Goal: Task Accomplishment & Management: Use online tool/utility

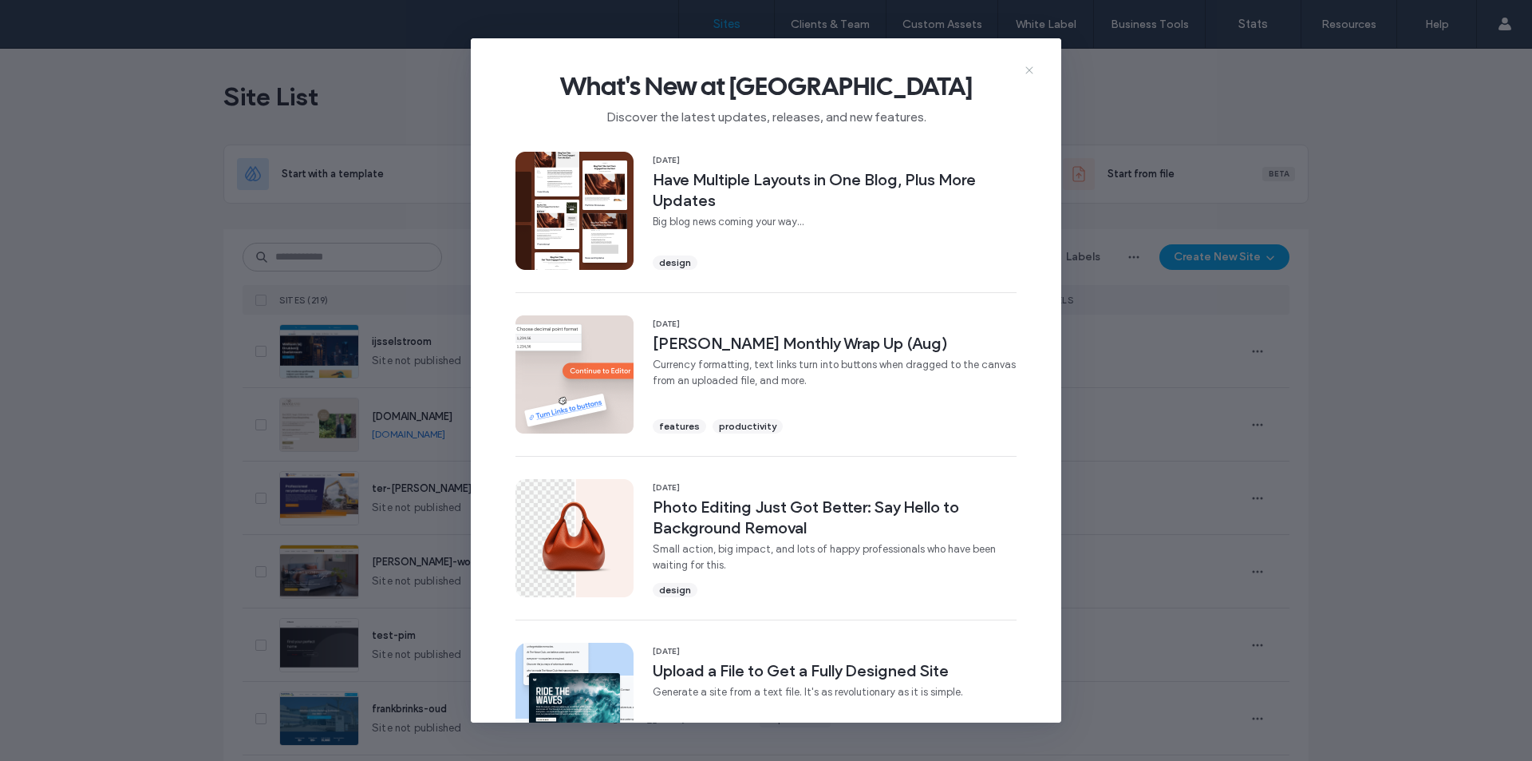
click at [1027, 70] on icon at bounding box center [1029, 70] width 13 height 13
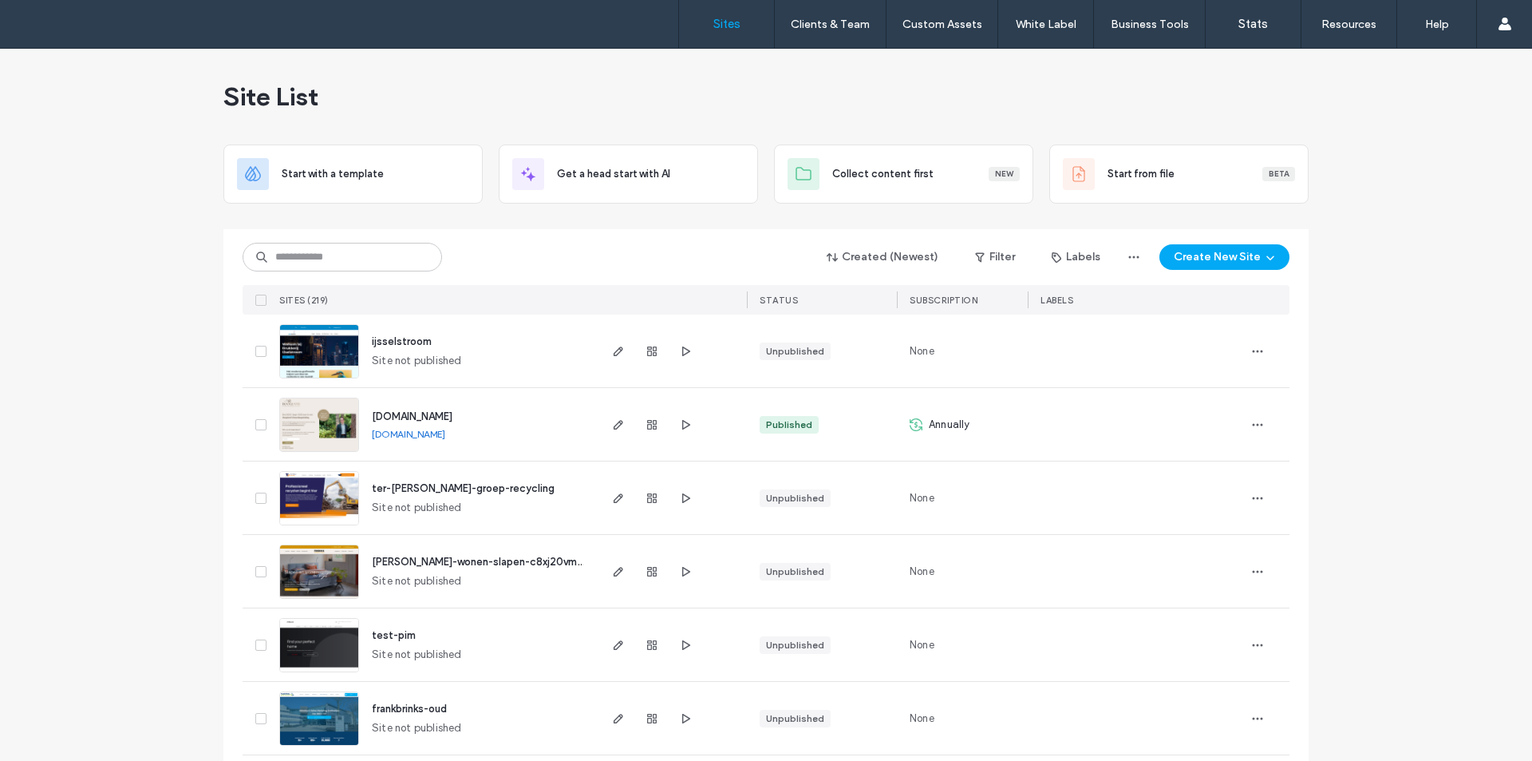
click at [417, 488] on span "ter-[PERSON_NAME]-groep-recycling" at bounding box center [463, 488] width 183 height 12
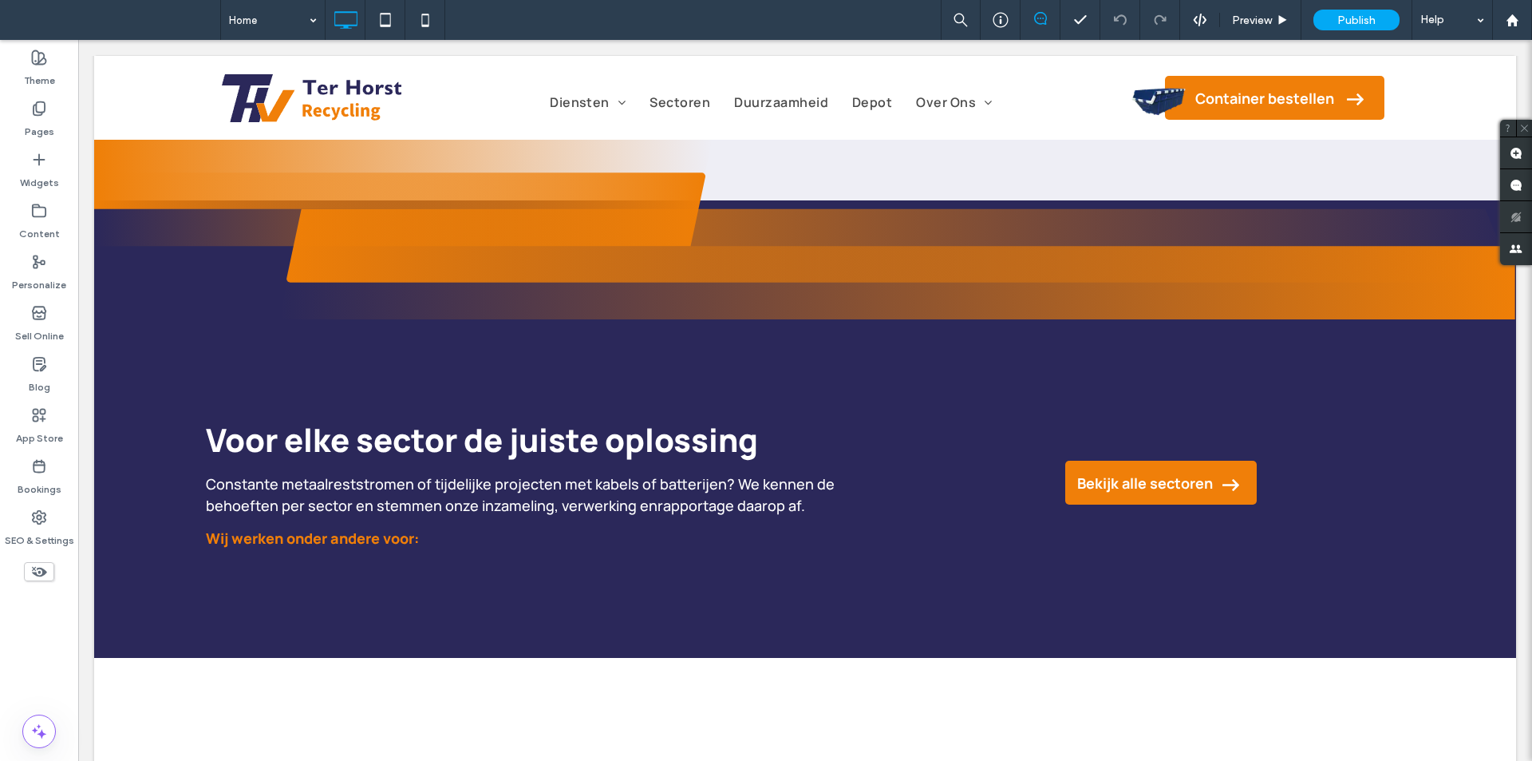
scroll to position [1436, 0]
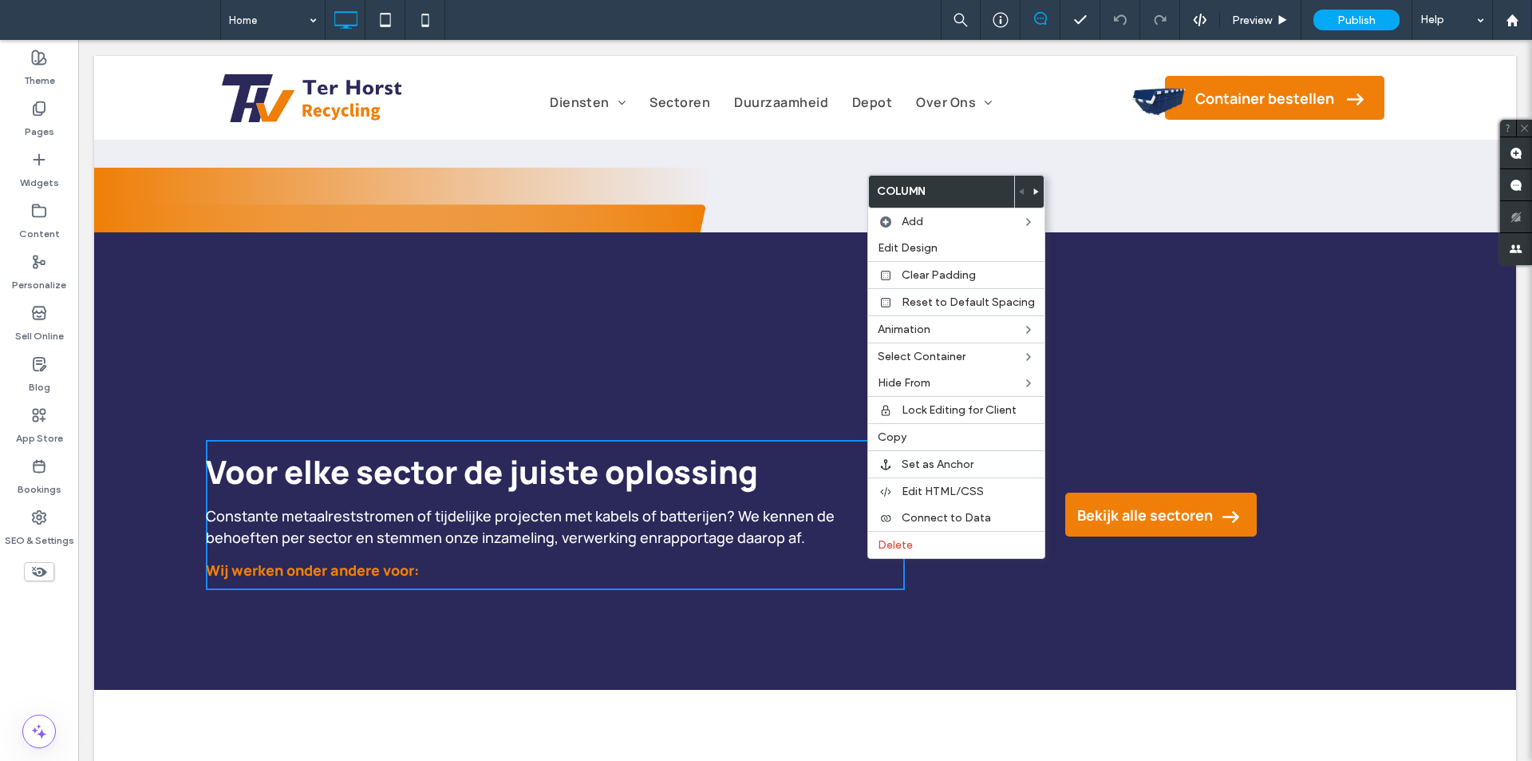
click at [866, 559] on div "Voor elke sector de juiste oplossing Constante metaalreststromen of tijdelijke …" at bounding box center [555, 515] width 699 height 150
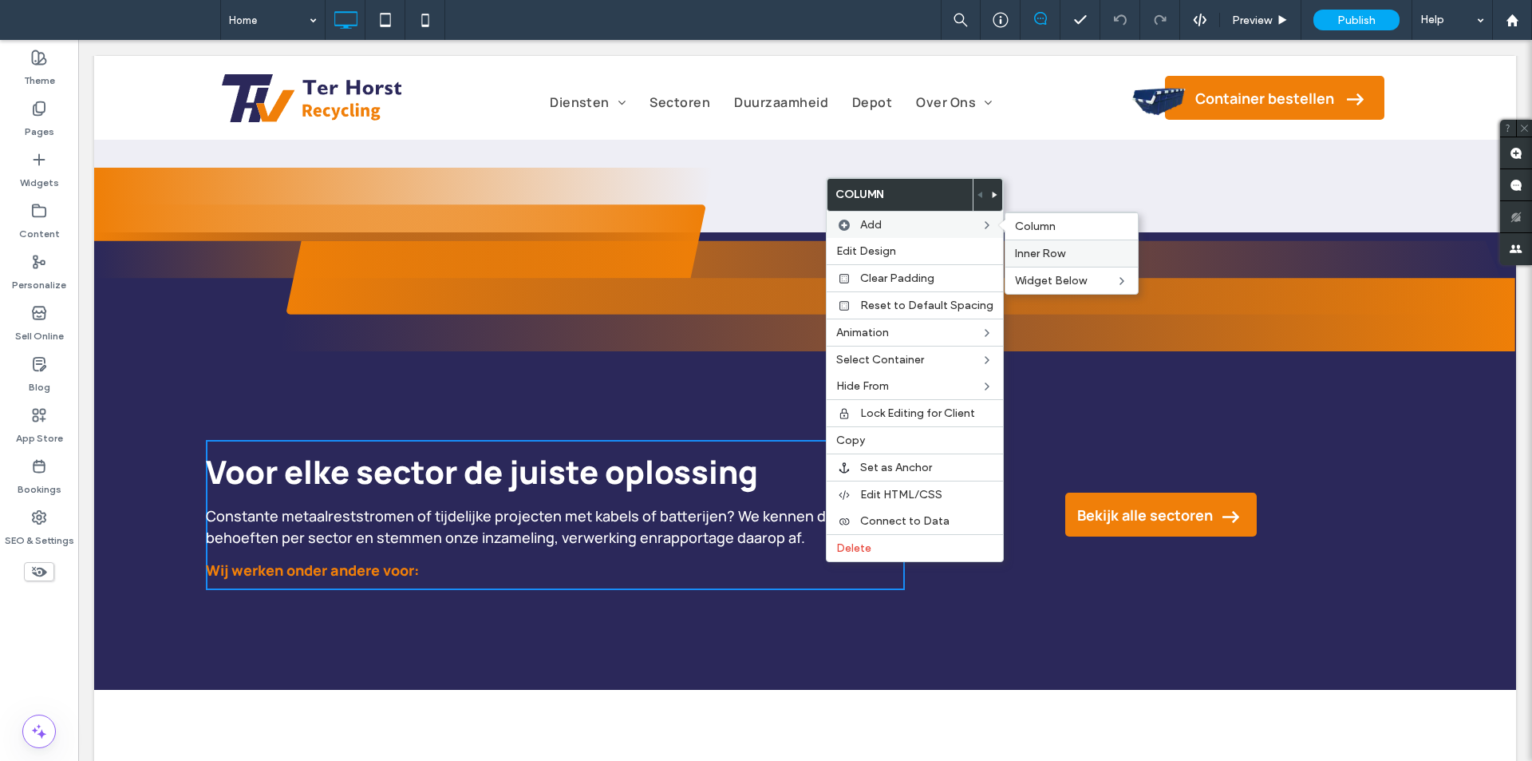
click at [1038, 247] on span "Inner Row" at bounding box center [1040, 254] width 50 height 14
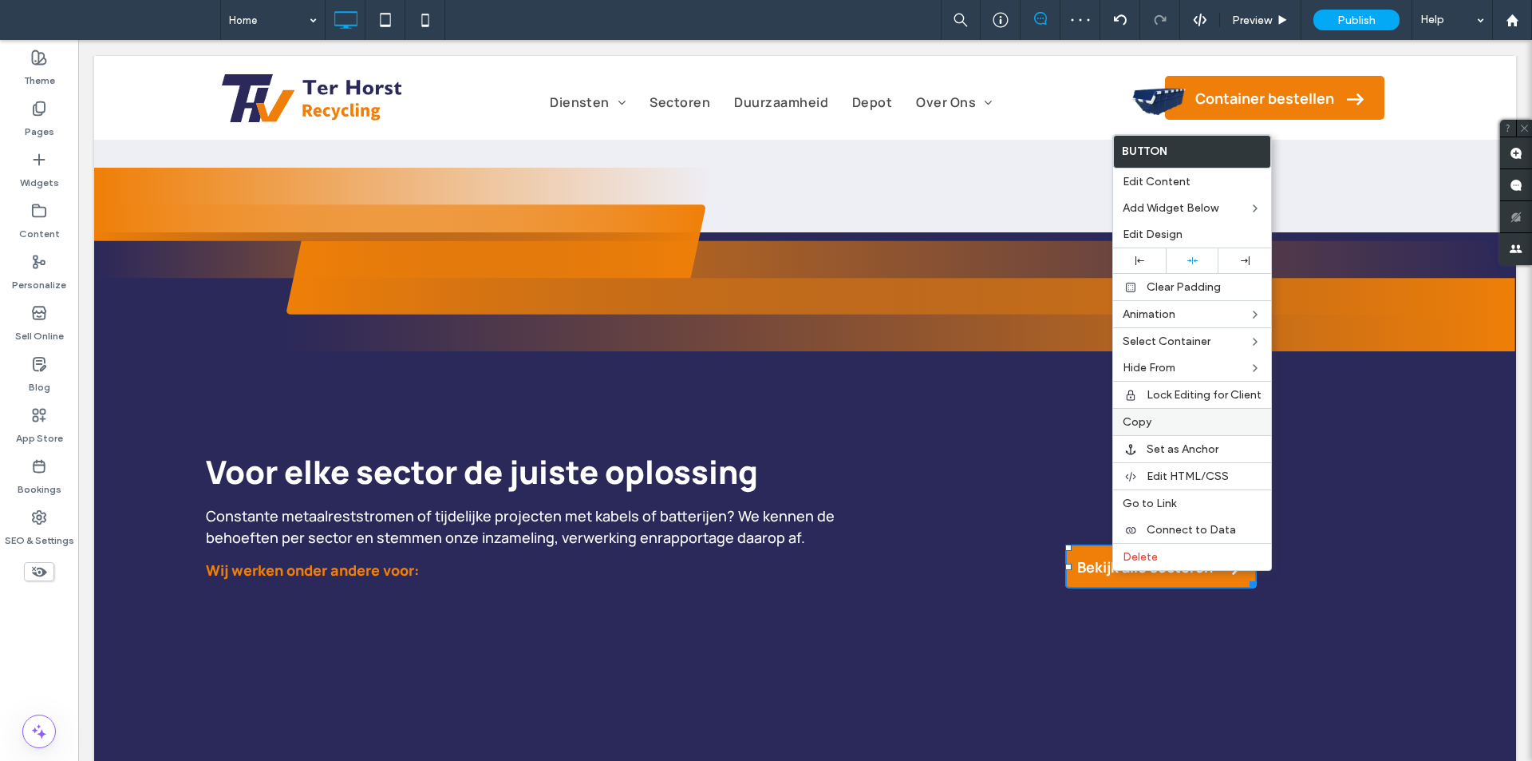
click at [1134, 417] on span "Copy" at bounding box center [1137, 422] width 29 height 14
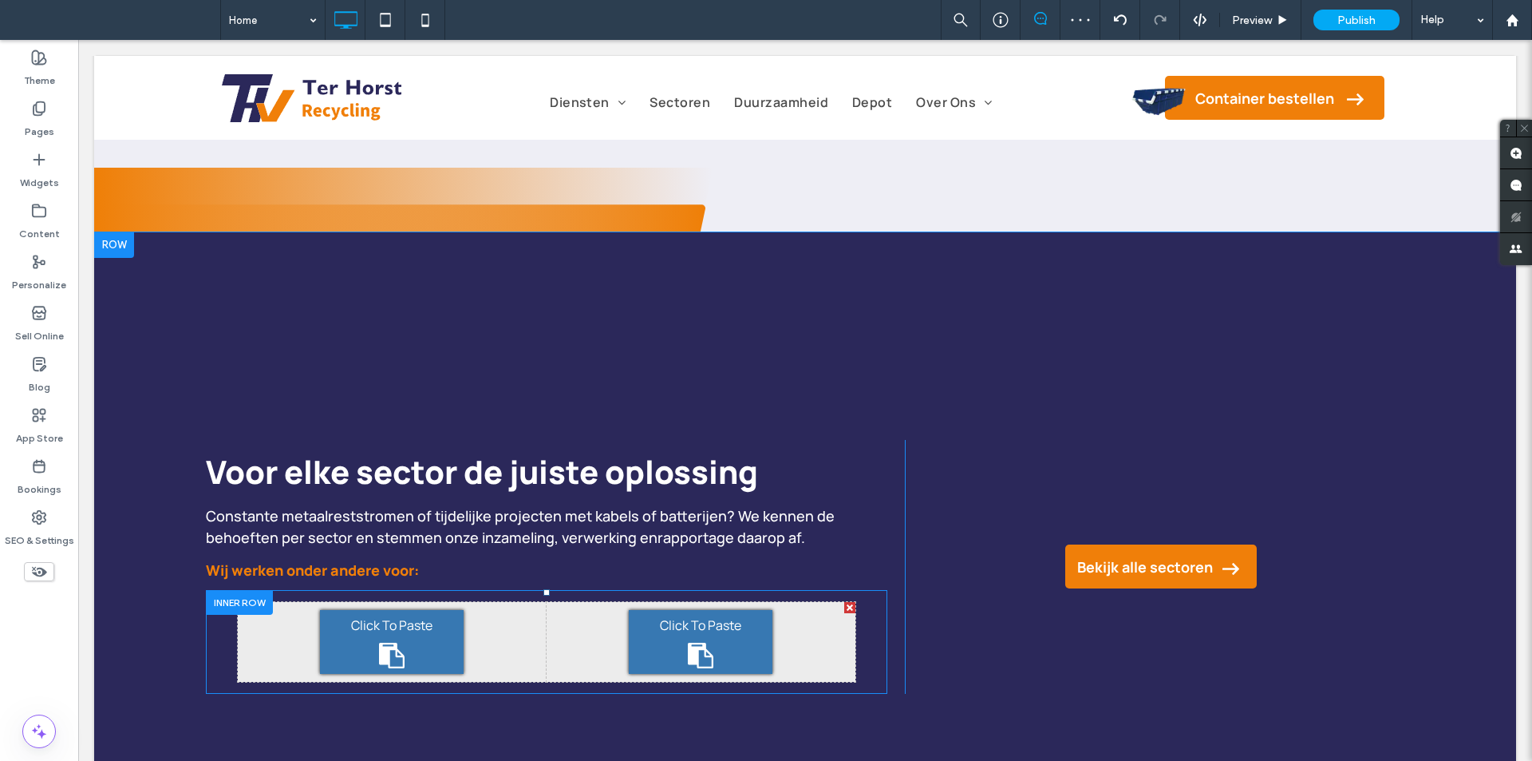
click at [677, 638] on div "Click To Paste" at bounding box center [701, 642] width 144 height 64
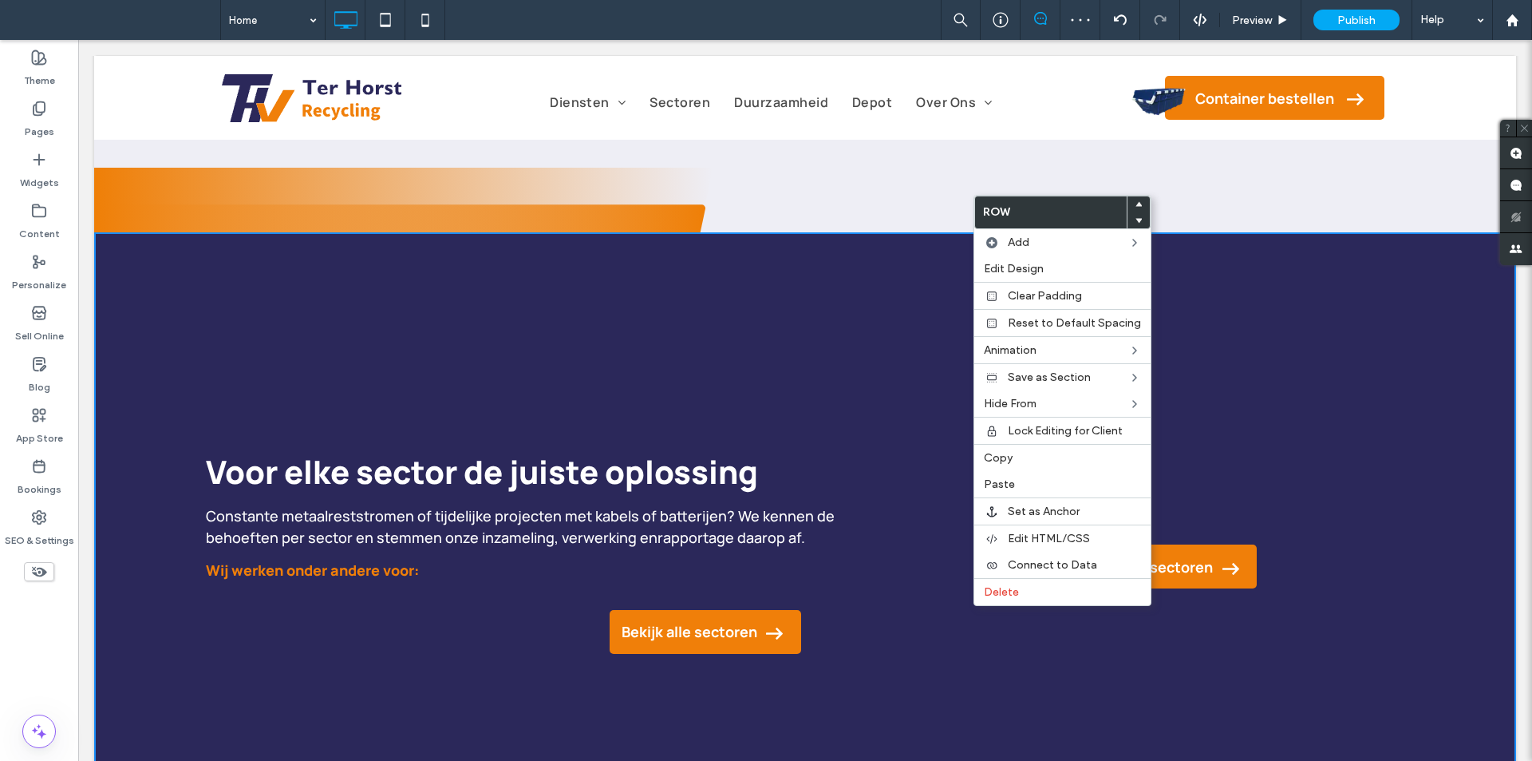
click at [906, 567] on div "Bekijk alle sectoren Click To Paste" at bounding box center [1155, 566] width 500 height 60
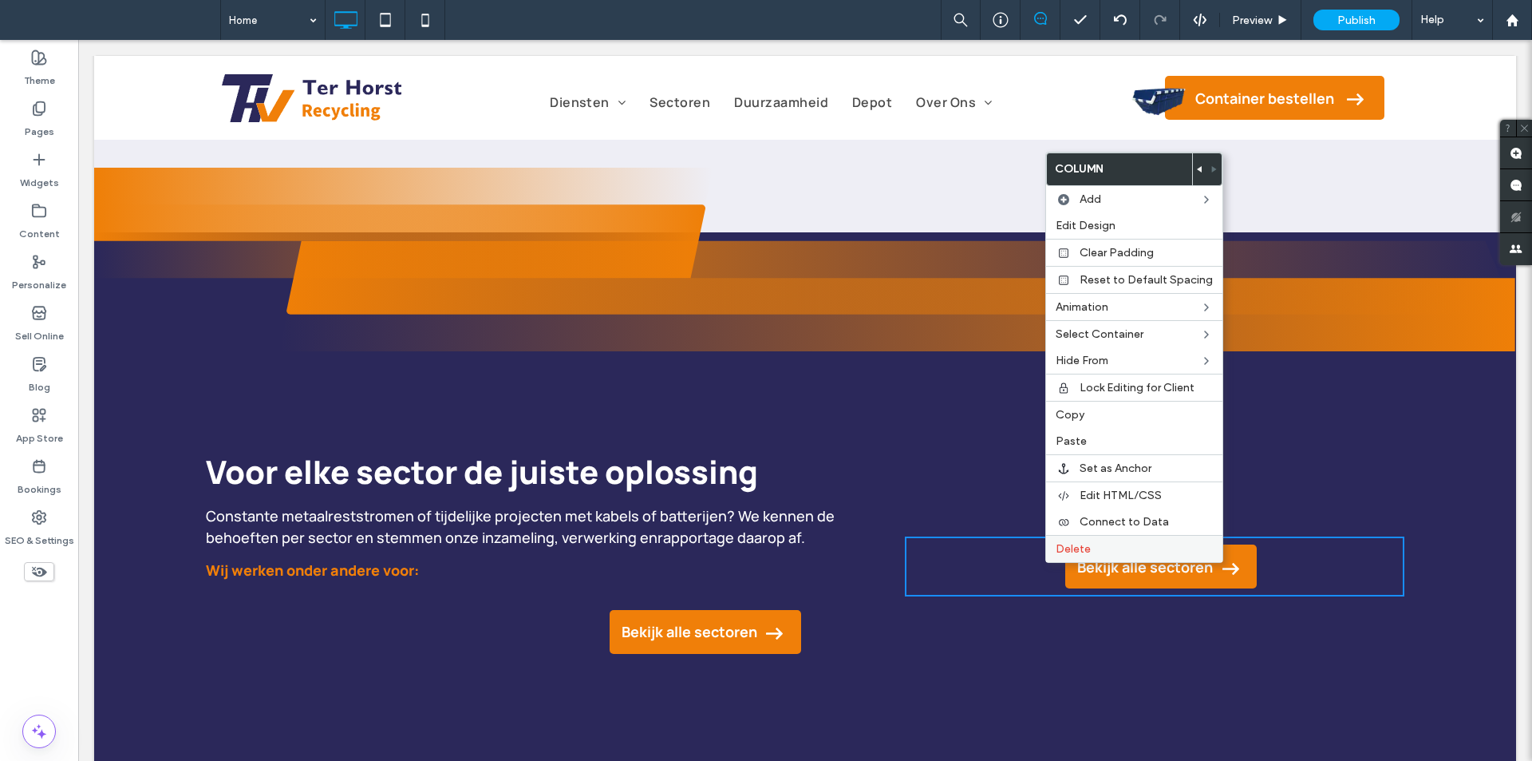
click at [1060, 551] on span "Delete" at bounding box center [1073, 549] width 35 height 14
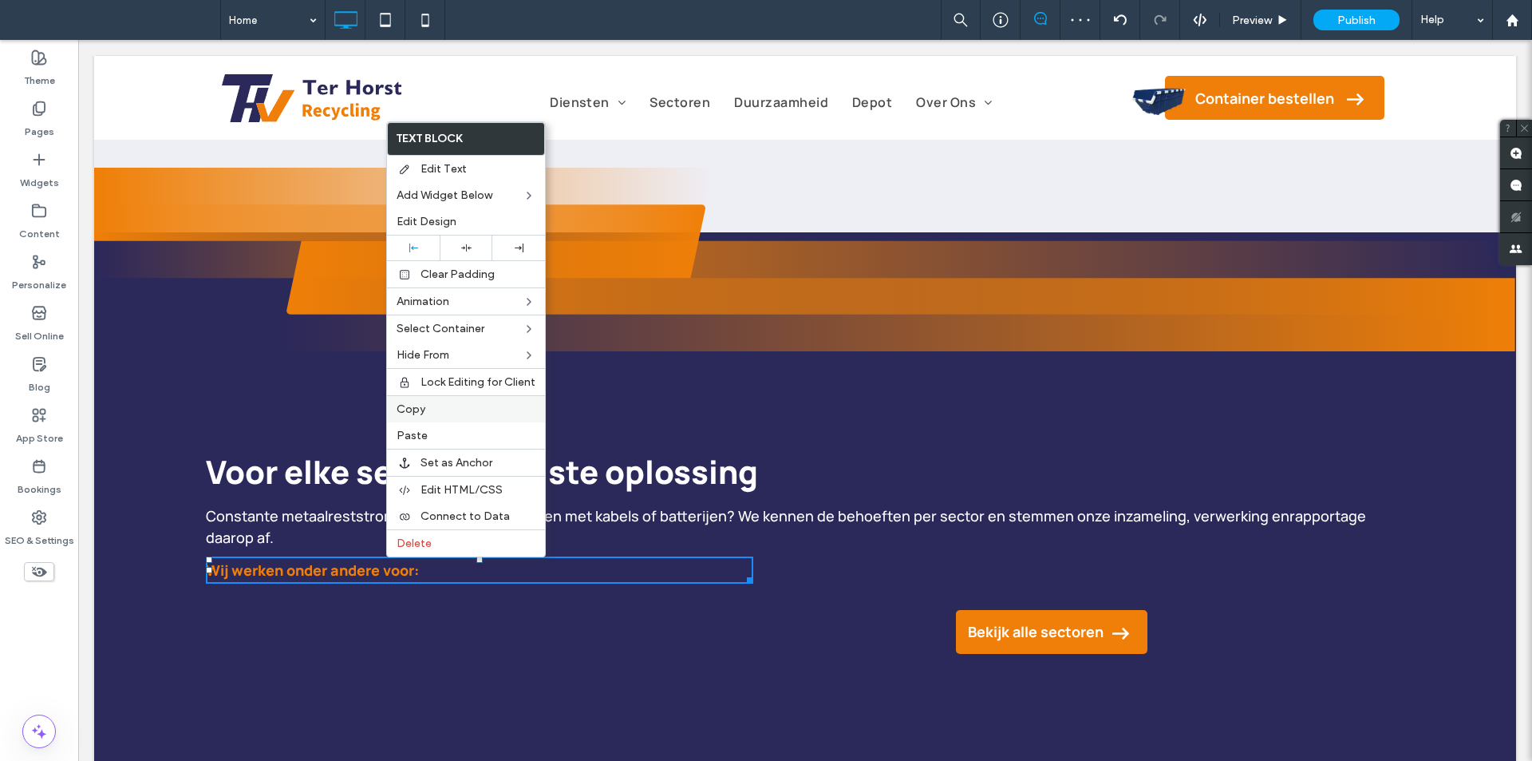
click at [444, 405] on label "Copy" at bounding box center [466, 409] width 139 height 14
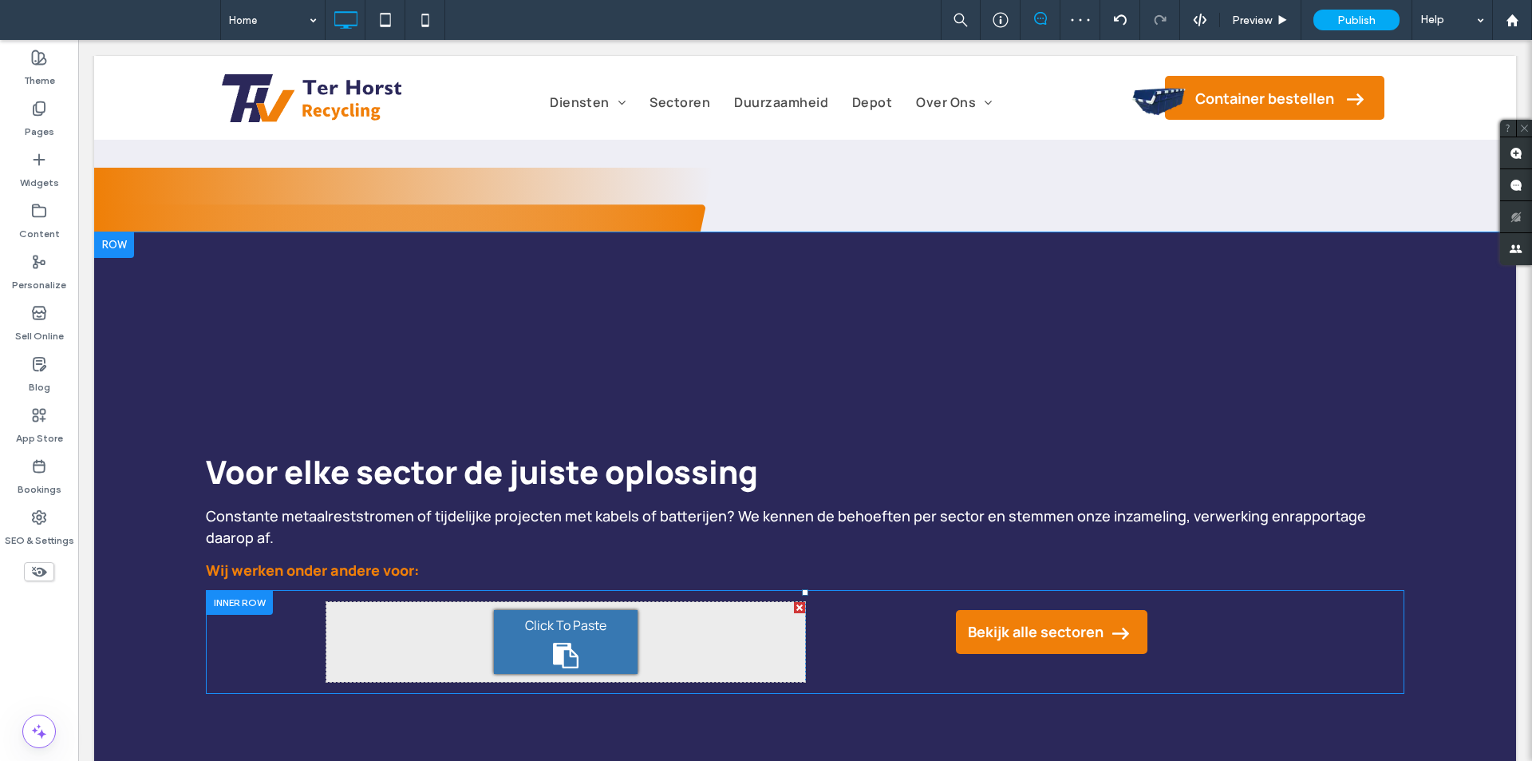
click at [551, 638] on div "Click To Paste" at bounding box center [566, 642] width 144 height 64
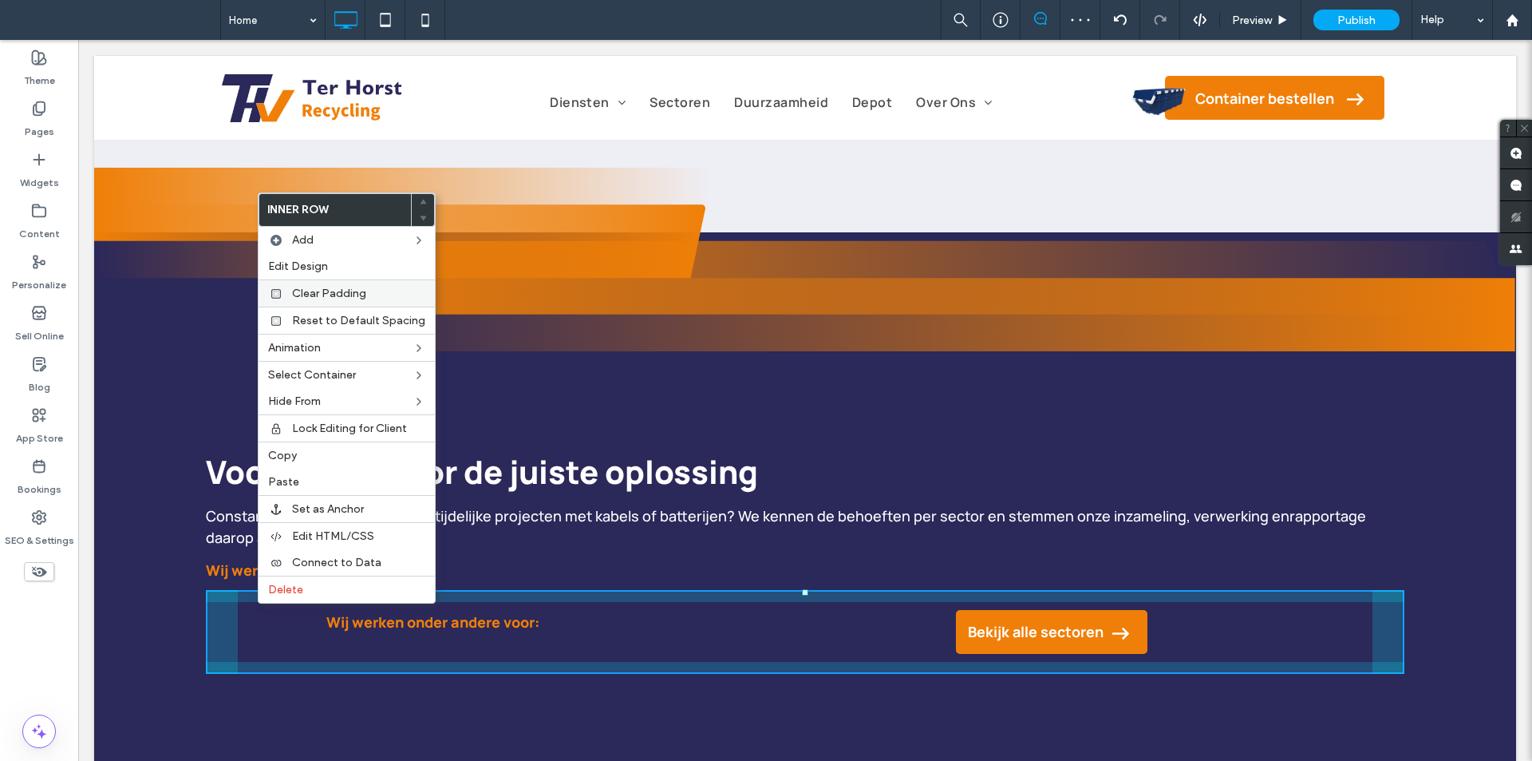
click at [326, 284] on div "Clear Padding" at bounding box center [347, 292] width 176 height 27
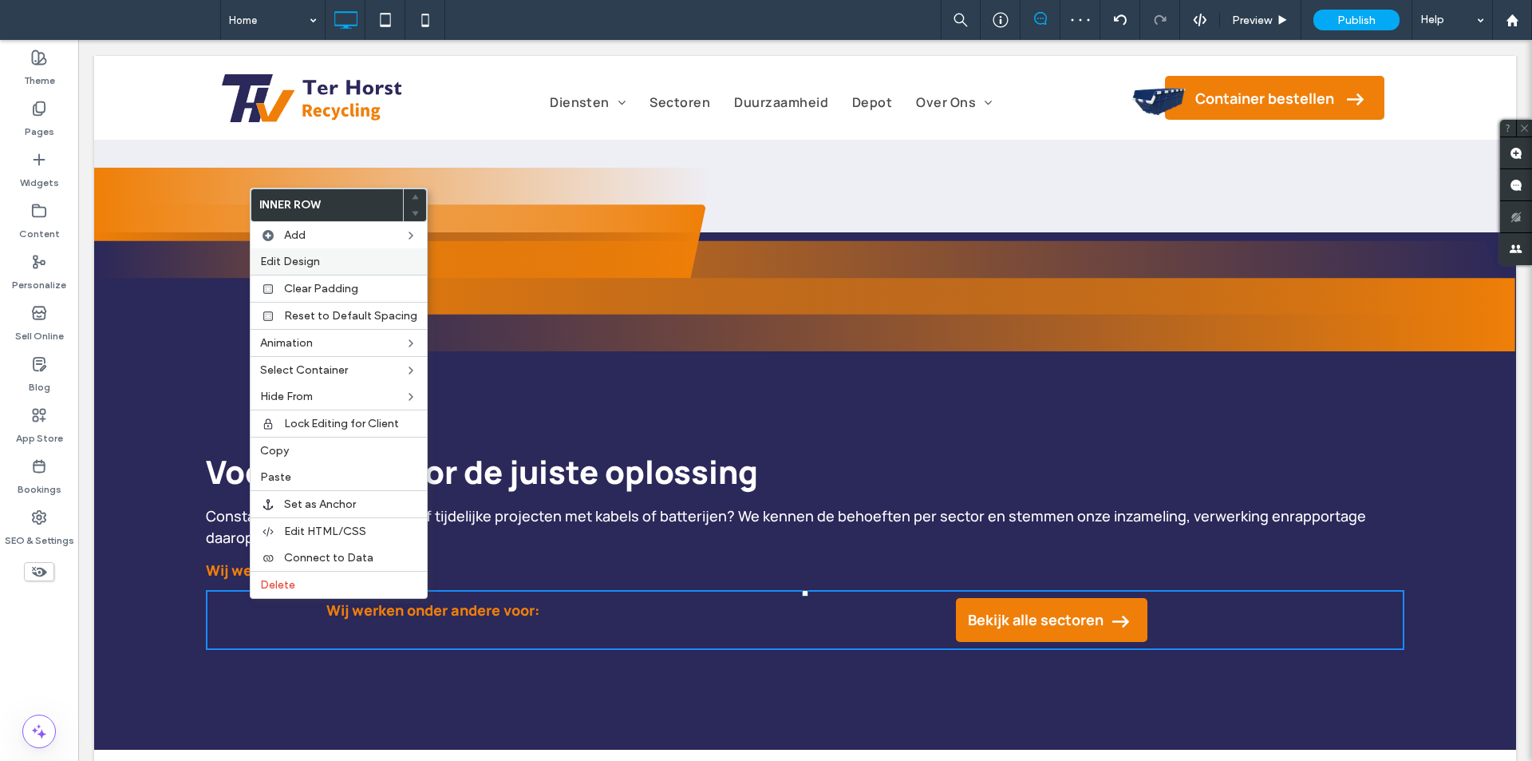
click at [319, 253] on div "Edit Design" at bounding box center [339, 261] width 176 height 26
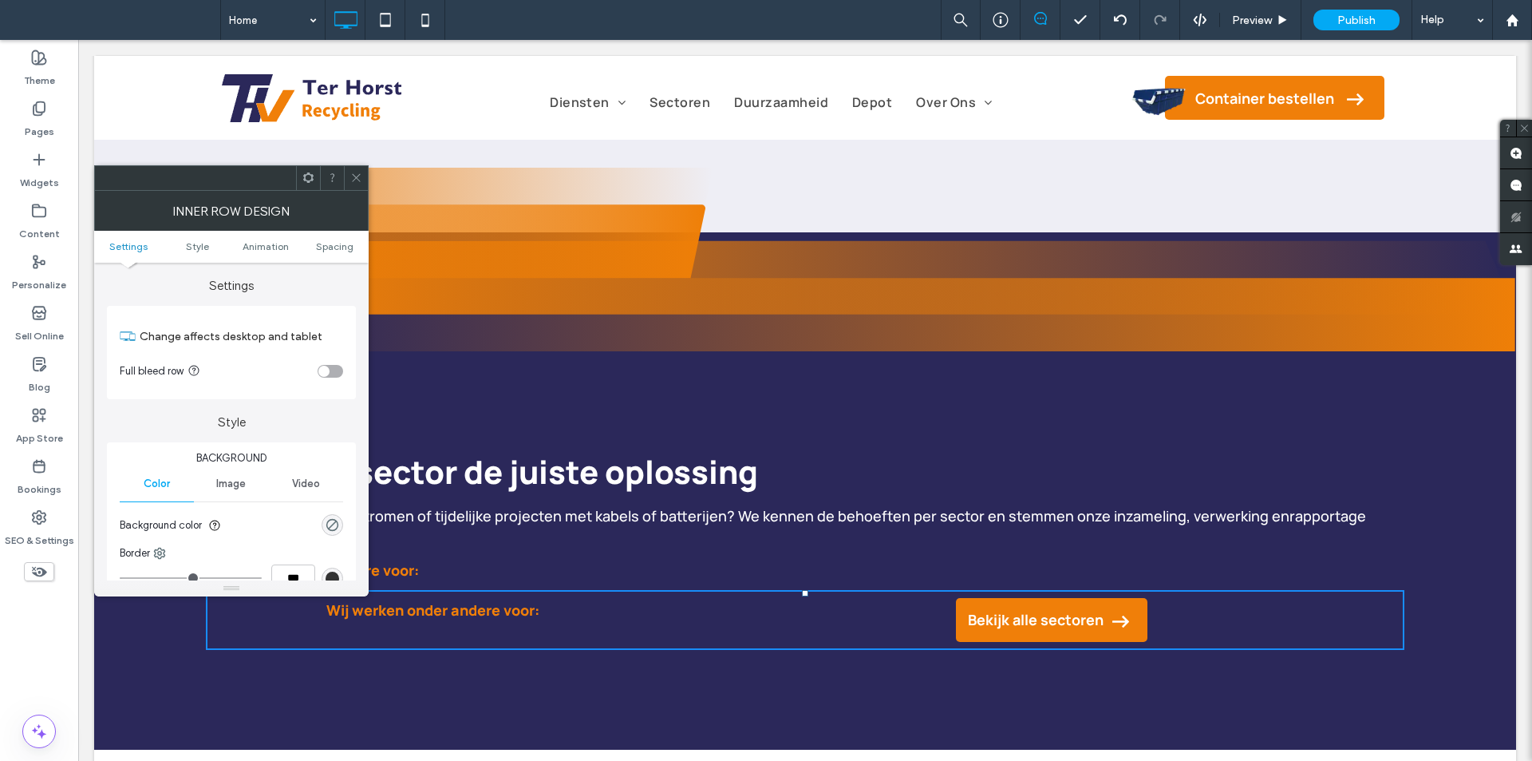
click at [331, 373] on div "toggle" at bounding box center [331, 371] width 26 height 13
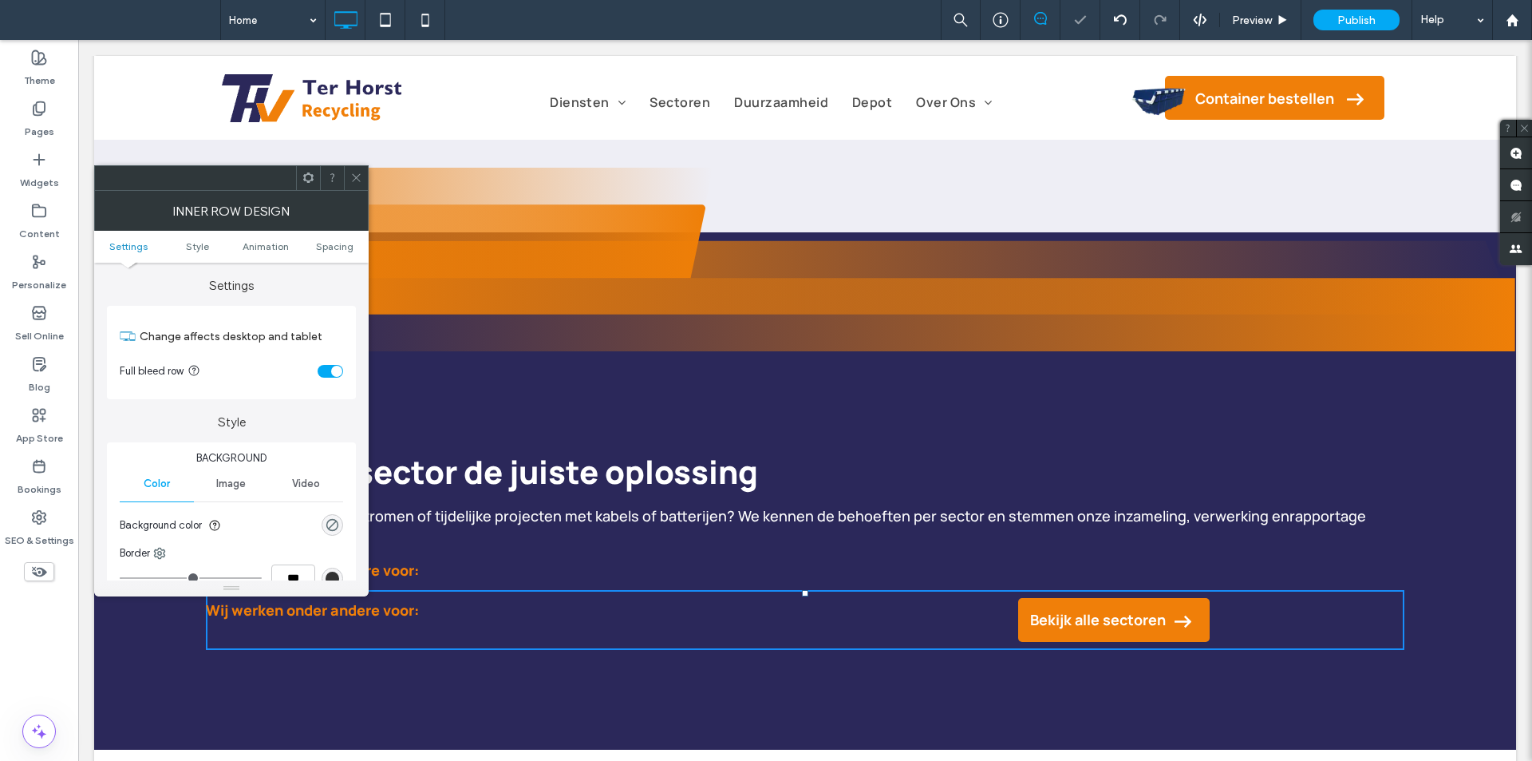
click at [360, 173] on icon at bounding box center [356, 178] width 12 height 12
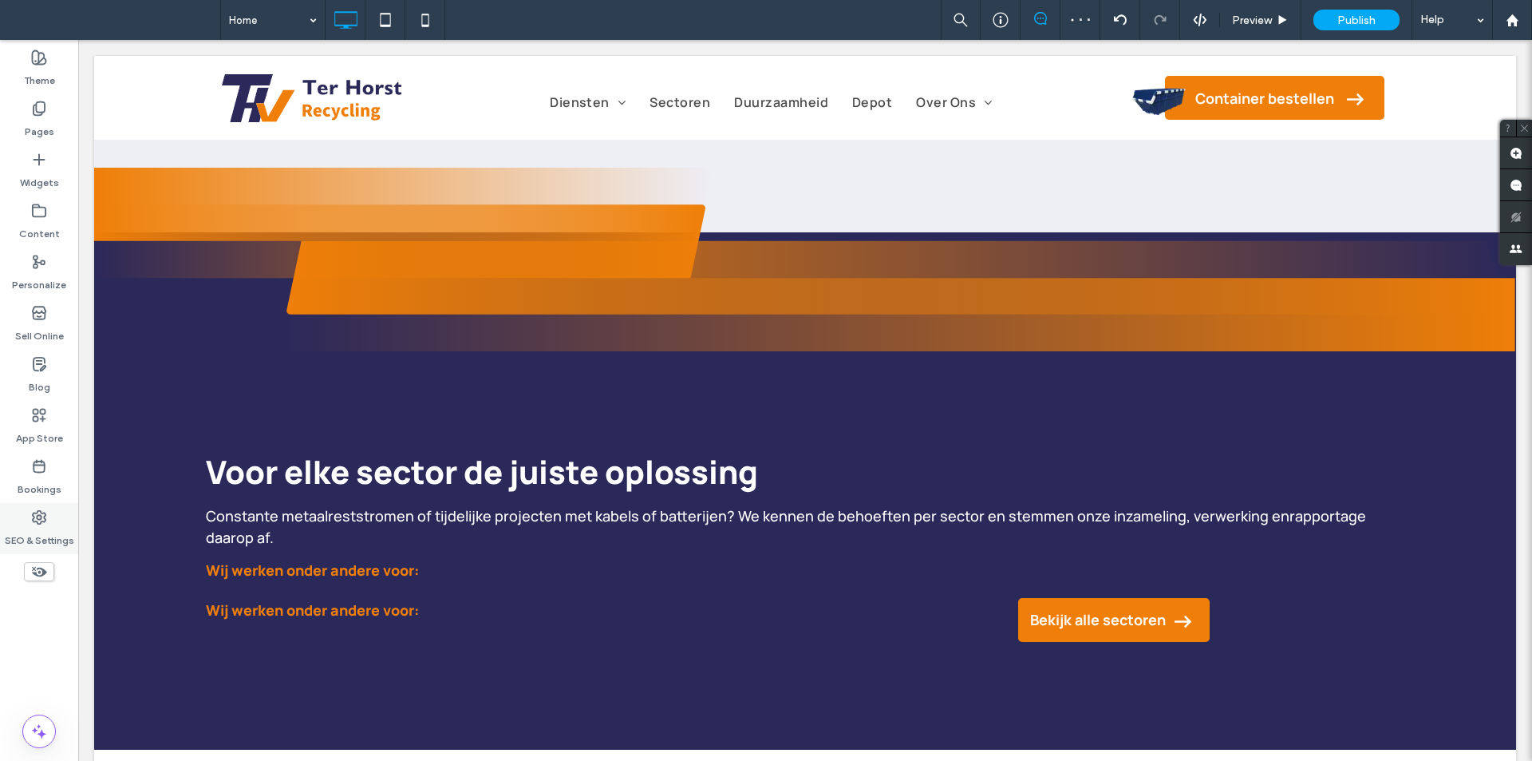
click at [21, 503] on div "SEO & Settings" at bounding box center [39, 528] width 78 height 51
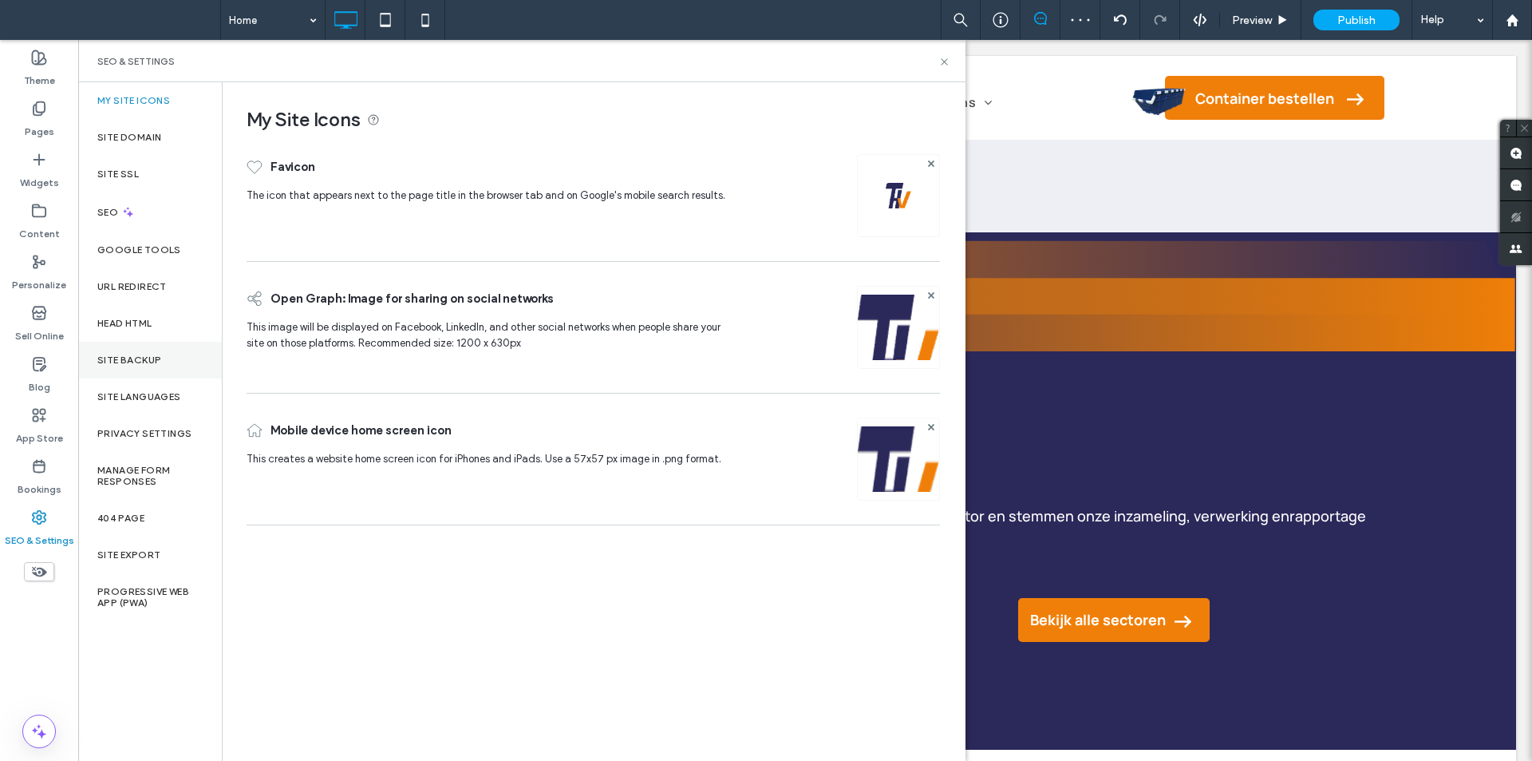
click at [131, 353] on div "Site Backup" at bounding box center [150, 360] width 144 height 37
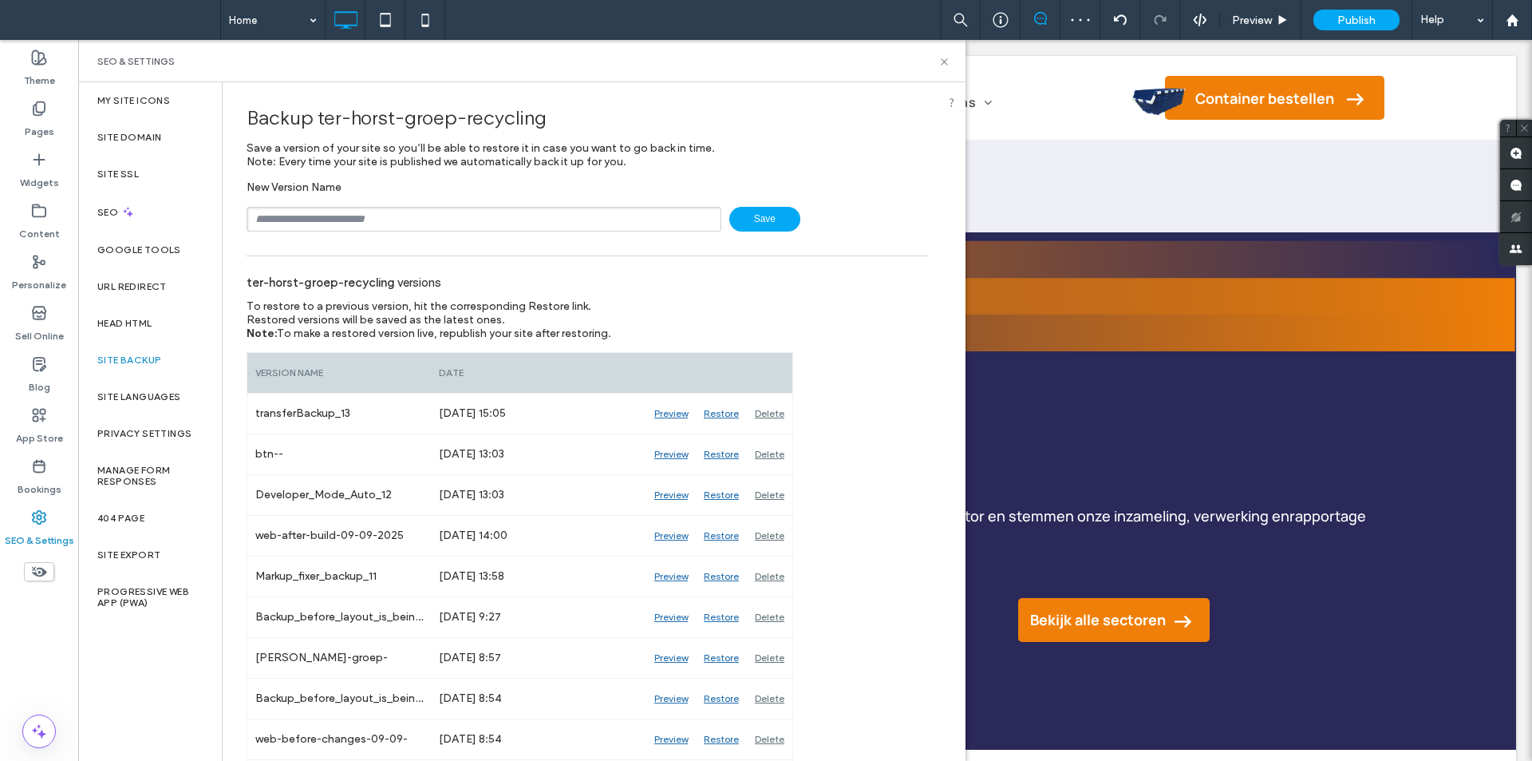
click at [406, 219] on input "text" at bounding box center [484, 219] width 475 height 25
click at [945, 61] on use at bounding box center [944, 61] width 6 height 6
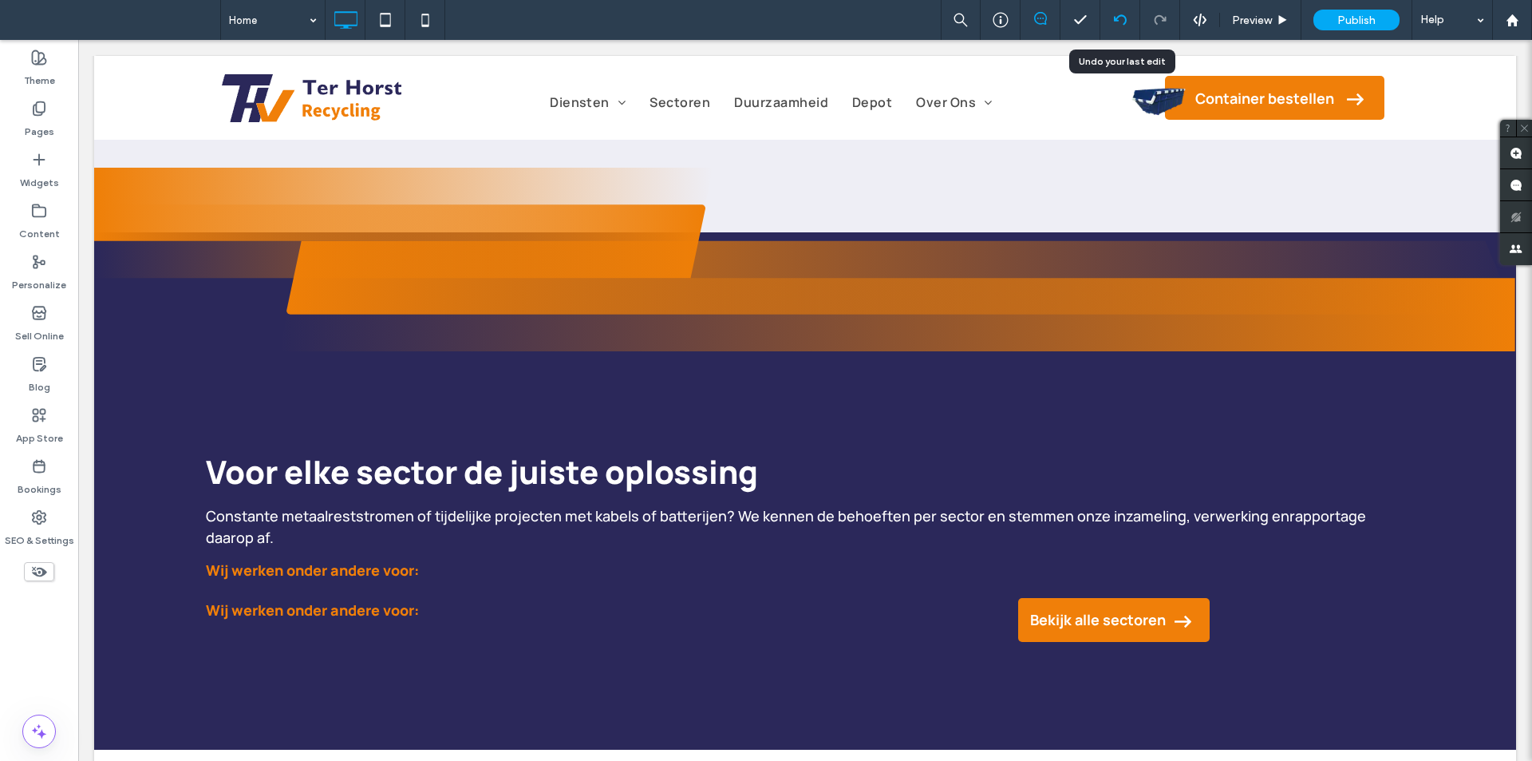
click at [1121, 17] on icon at bounding box center [1120, 20] width 13 height 13
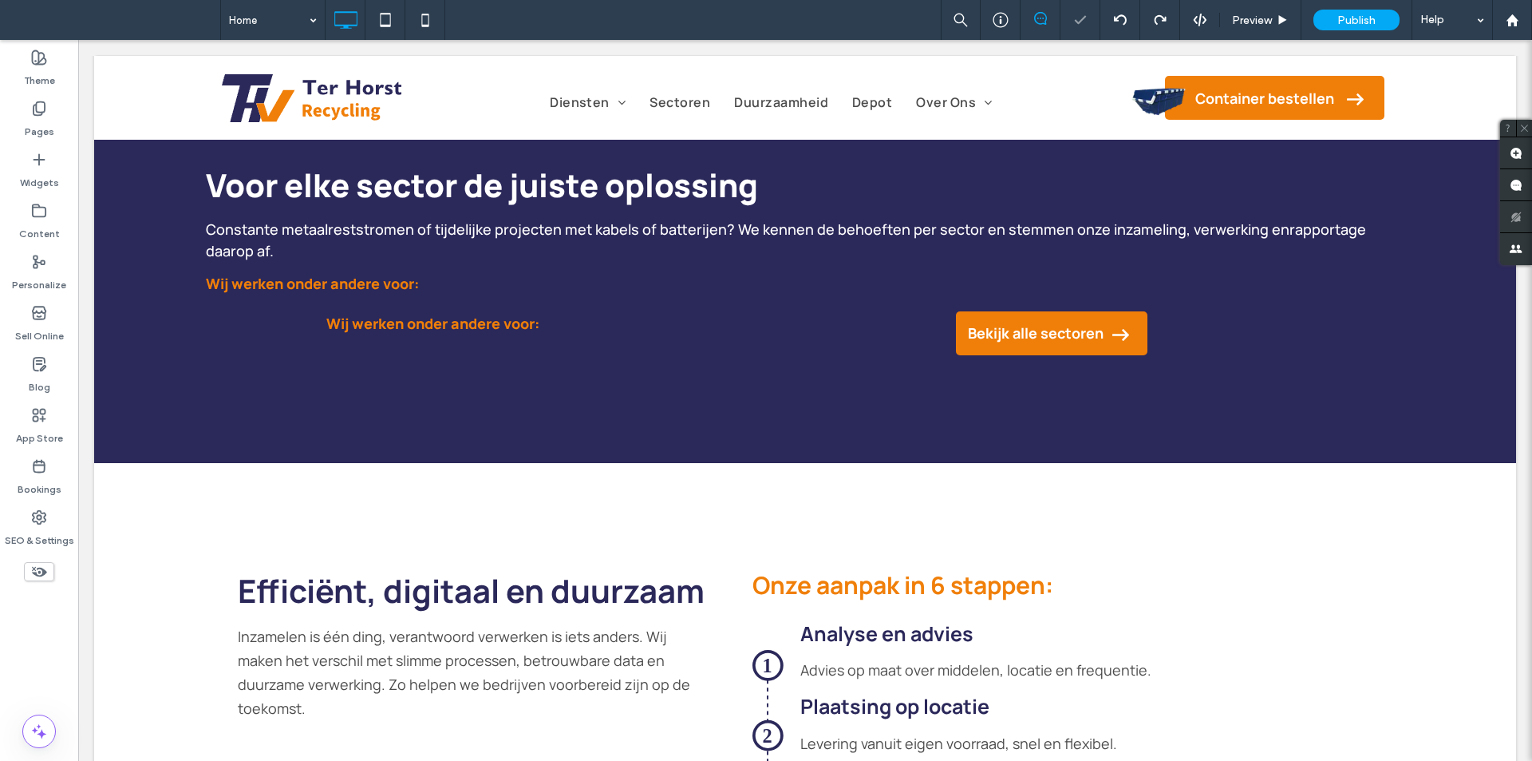
scroll to position [1756, 0]
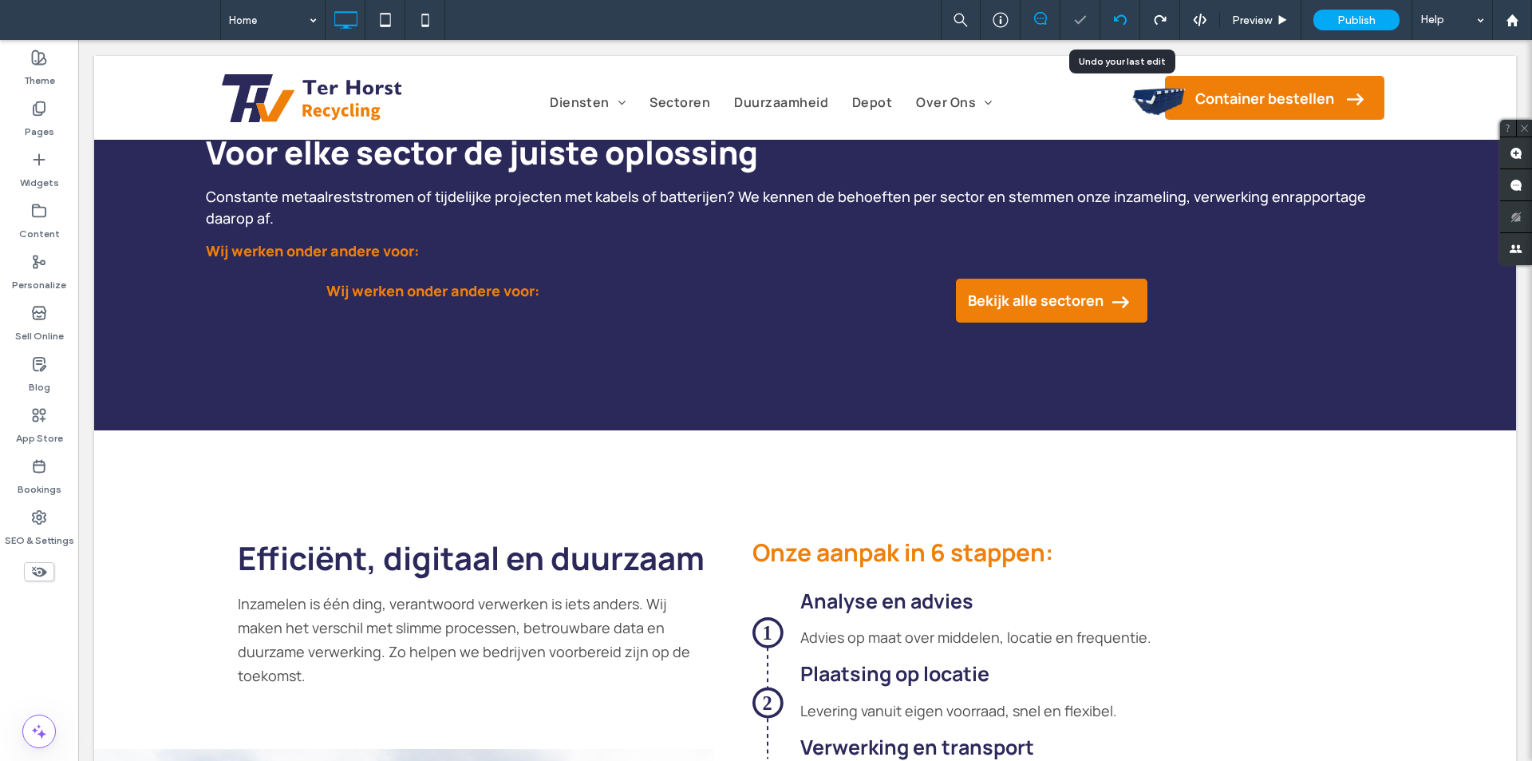
click at [1125, 15] on icon at bounding box center [1120, 20] width 13 height 13
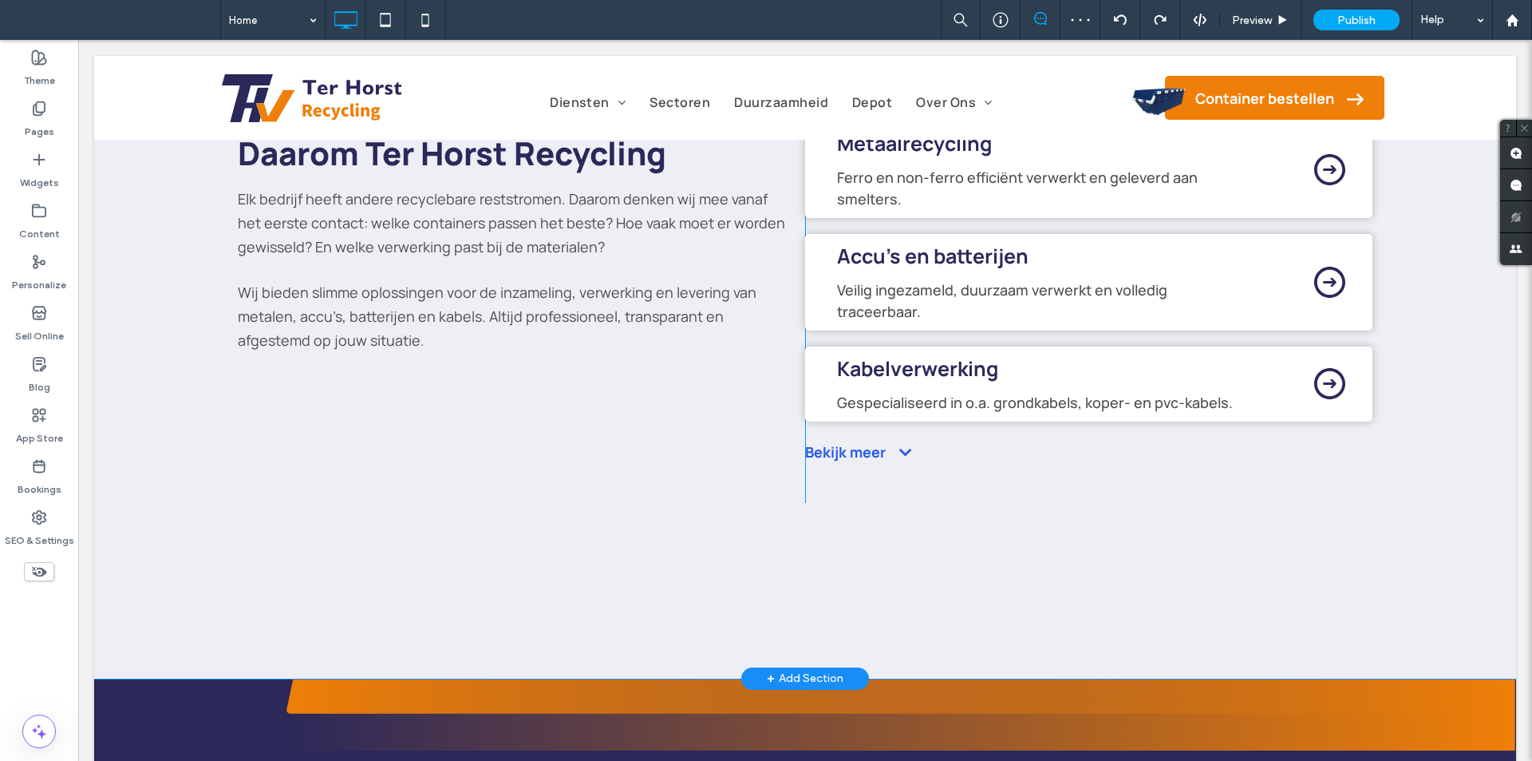
scroll to position [1516, 0]
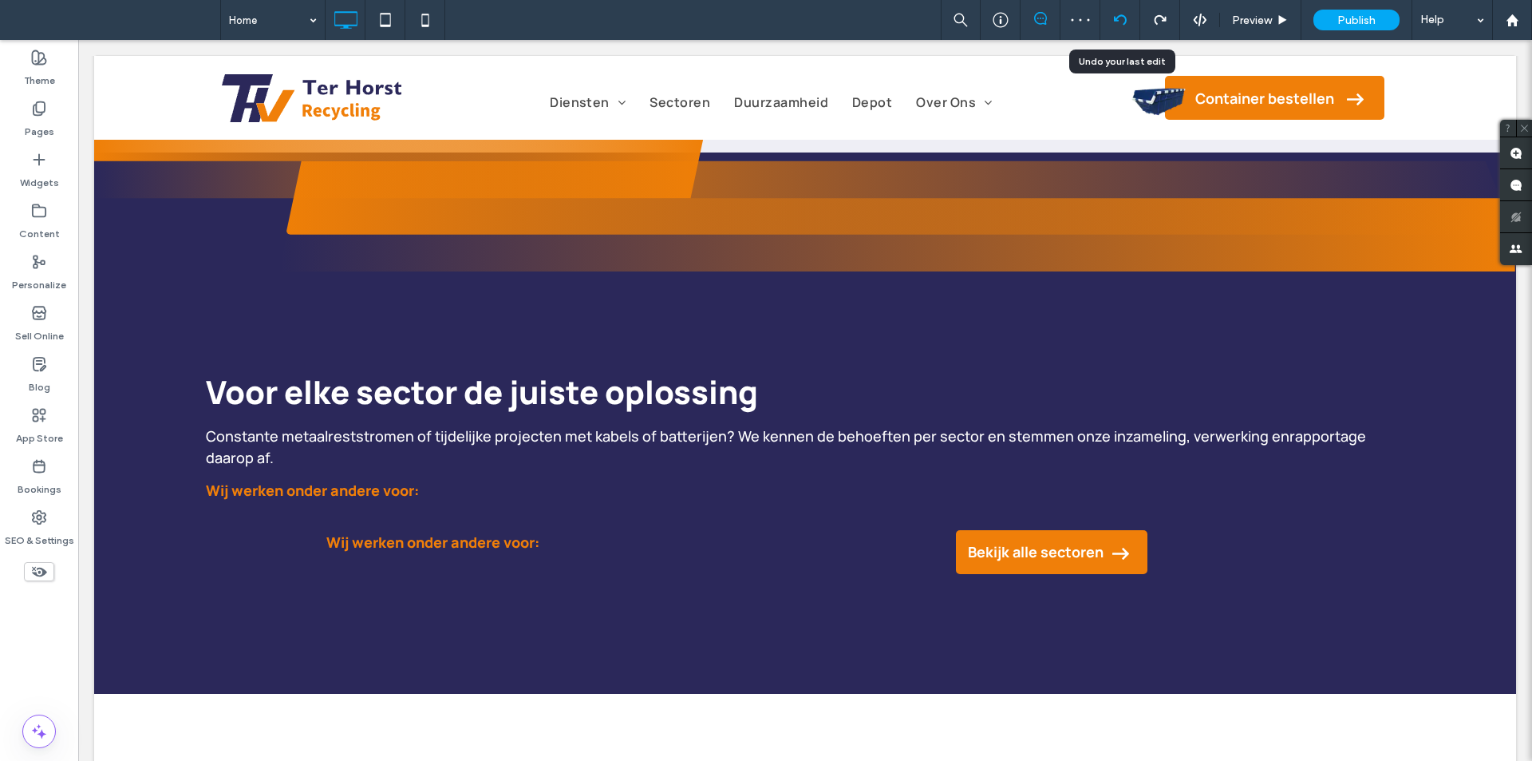
click at [1114, 19] on icon at bounding box center [1120, 20] width 13 height 13
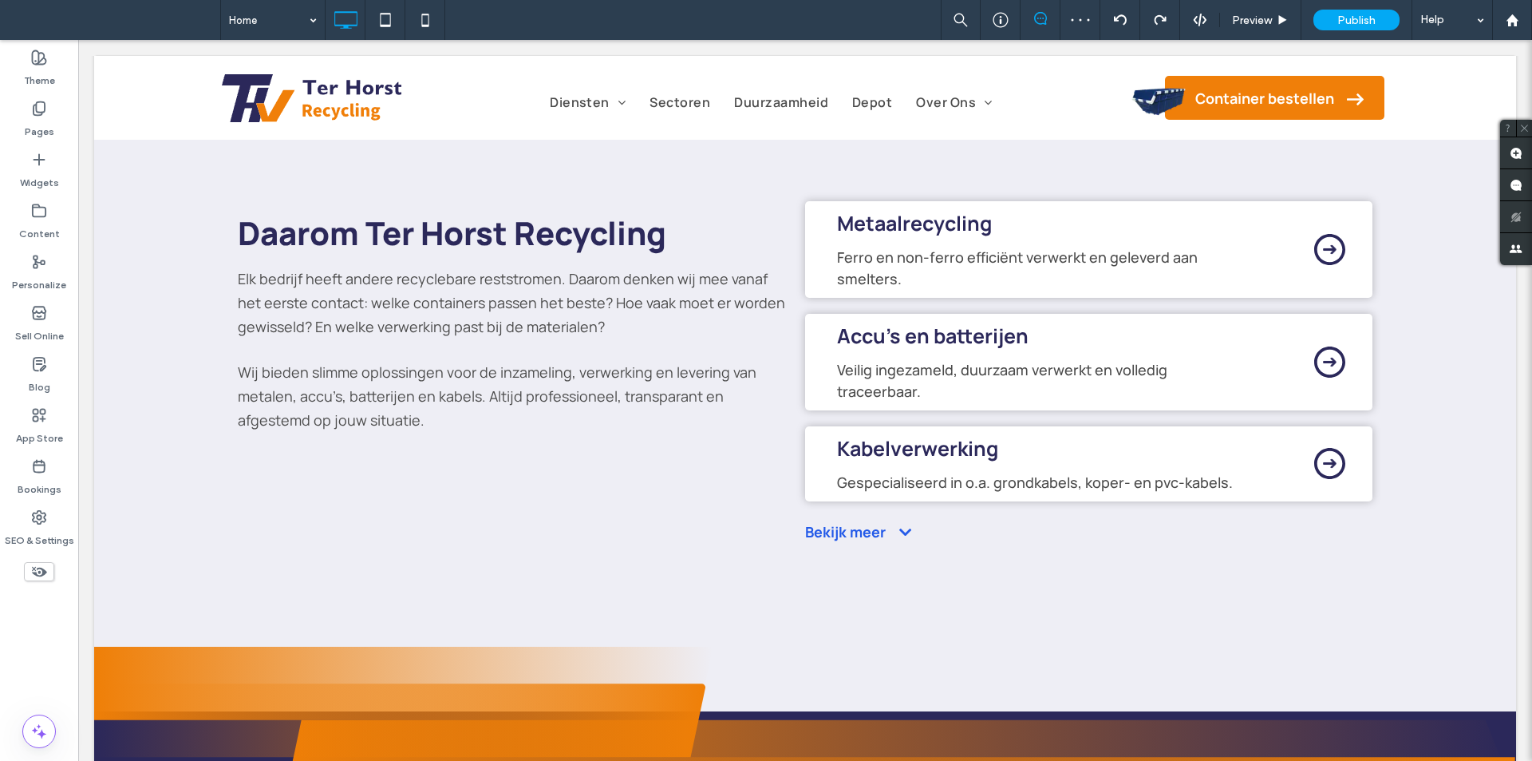
scroll to position [1436, 0]
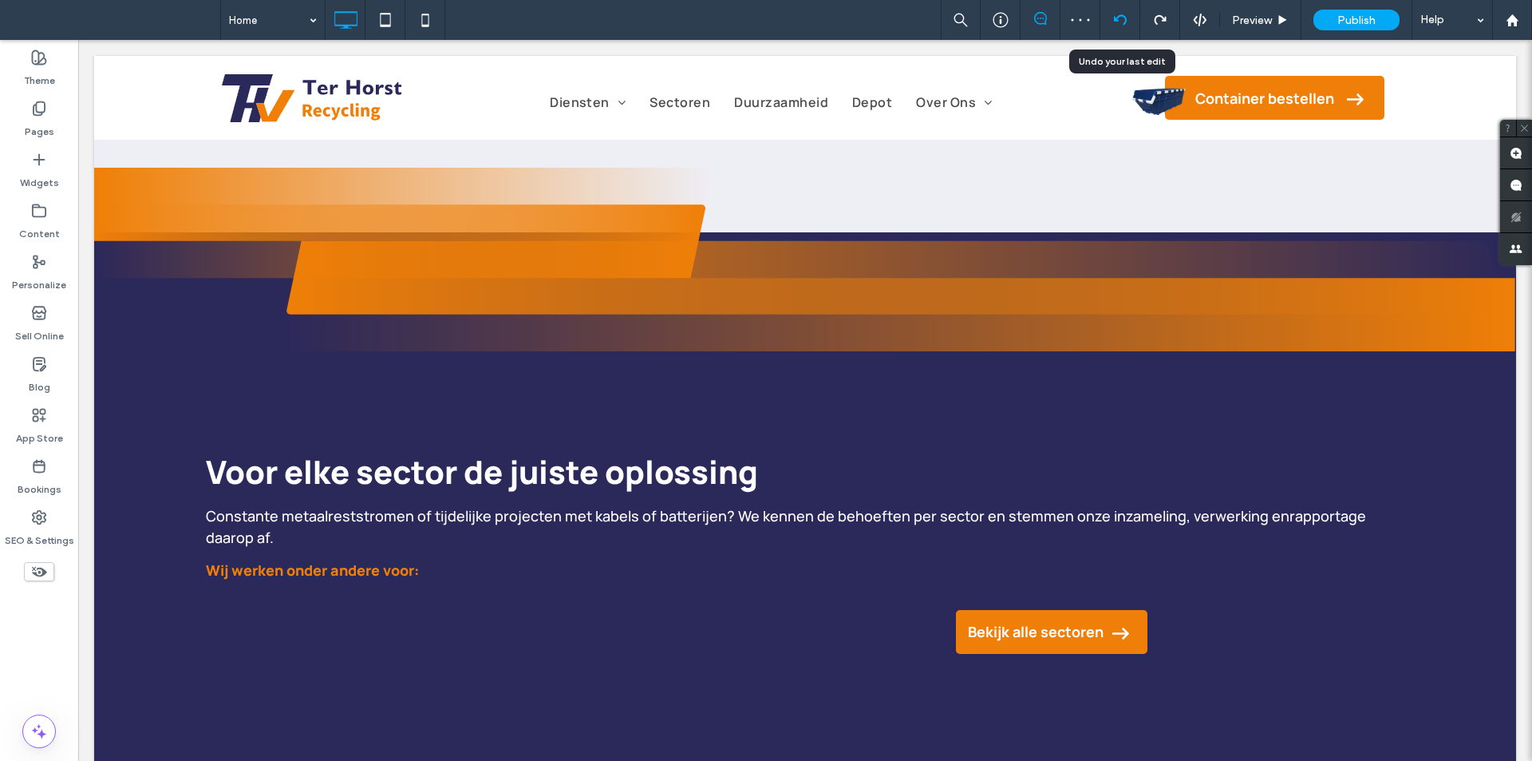
click at [1116, 21] on use at bounding box center [1119, 19] width 13 height 10
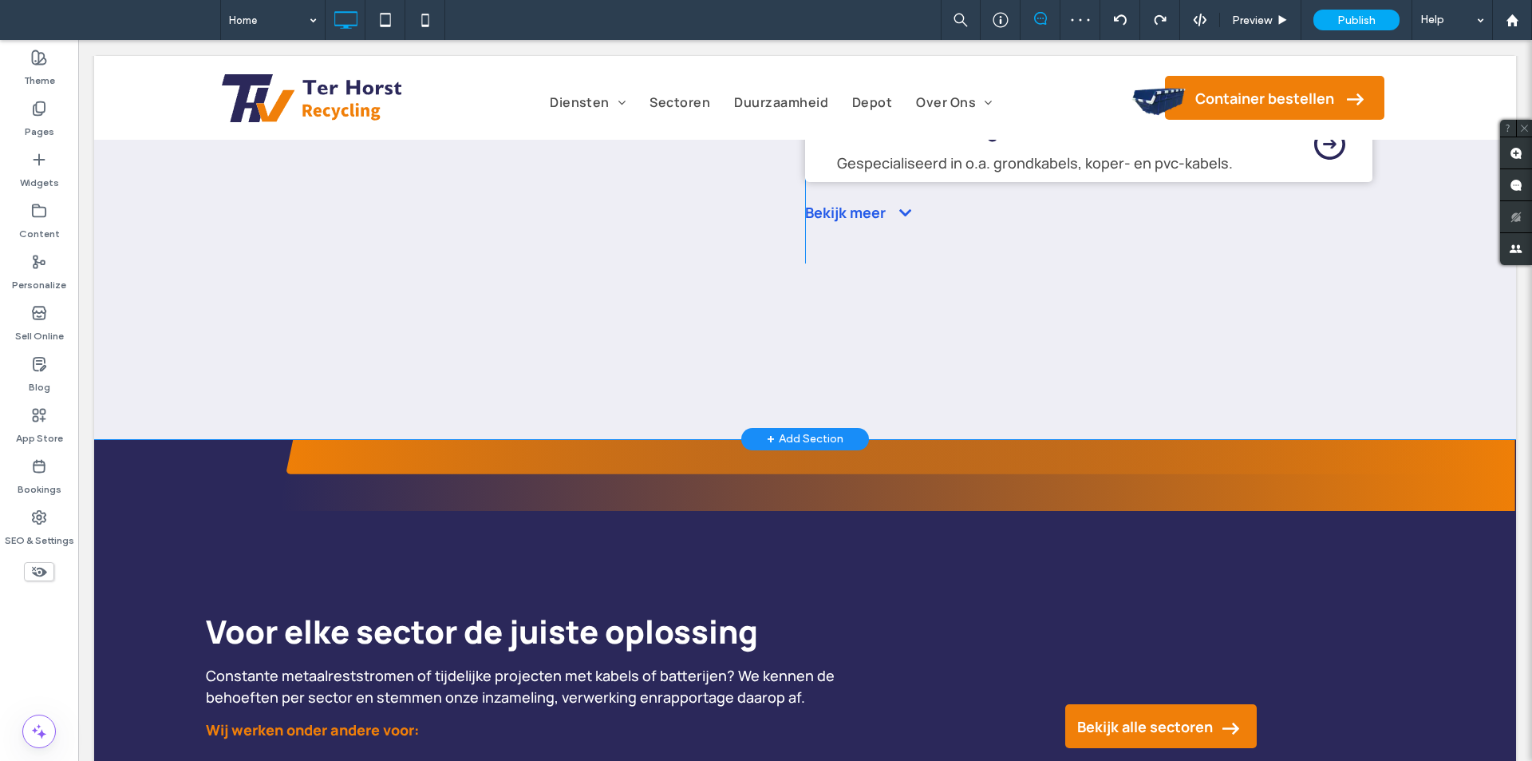
scroll to position [1676, 0]
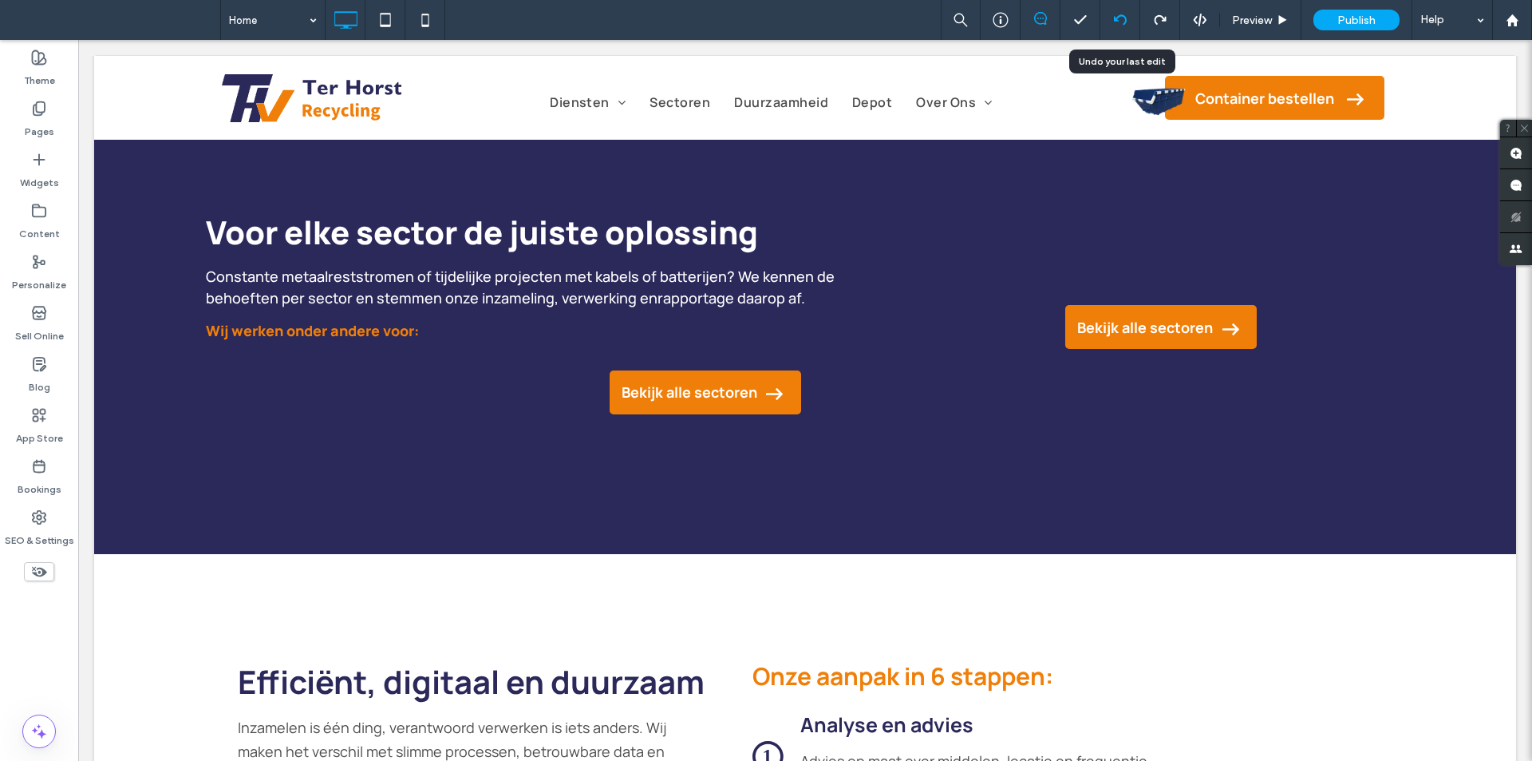
click at [1122, 17] on icon at bounding box center [1120, 20] width 13 height 13
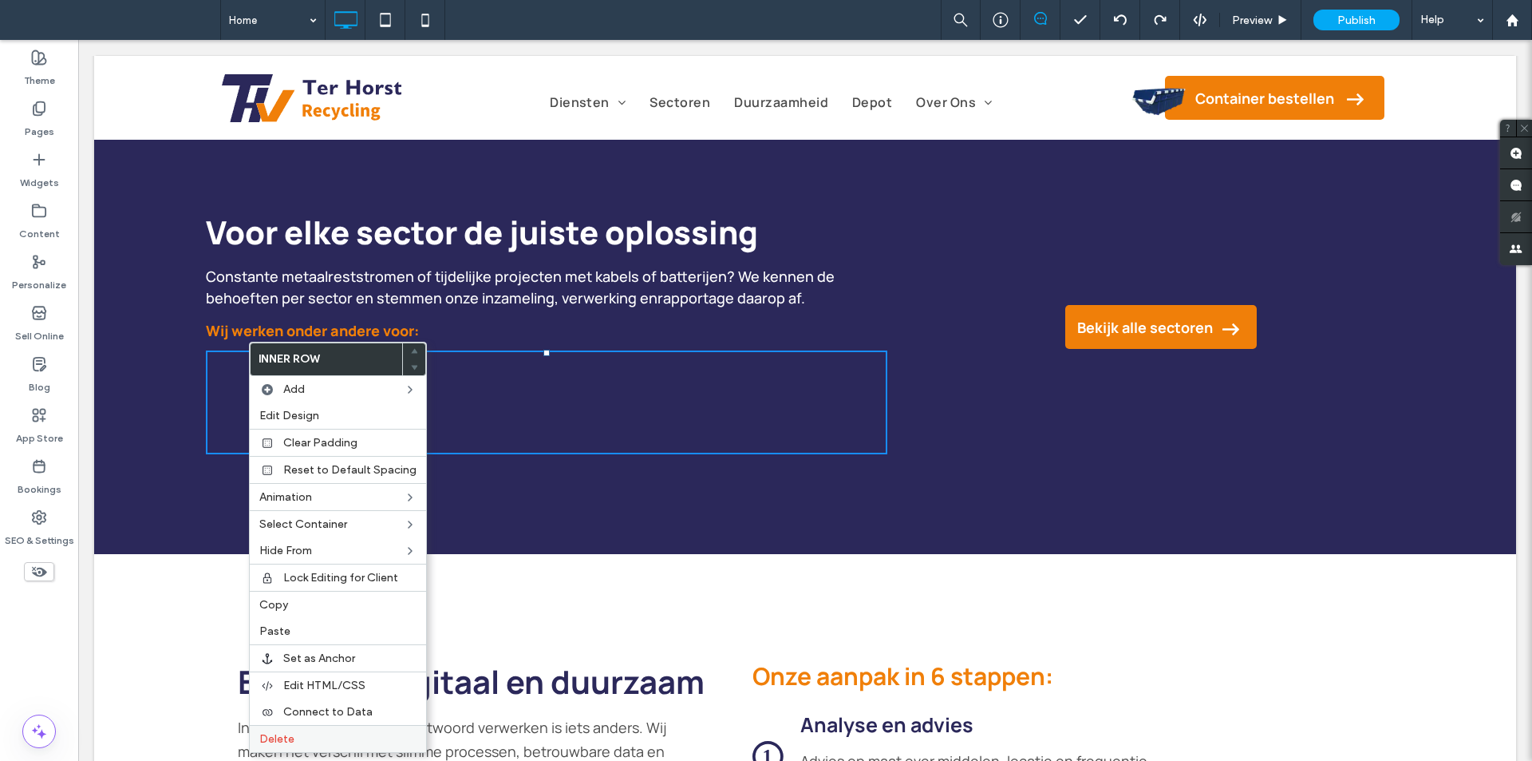
click at [313, 736] on label "Delete" at bounding box center [337, 739] width 157 height 14
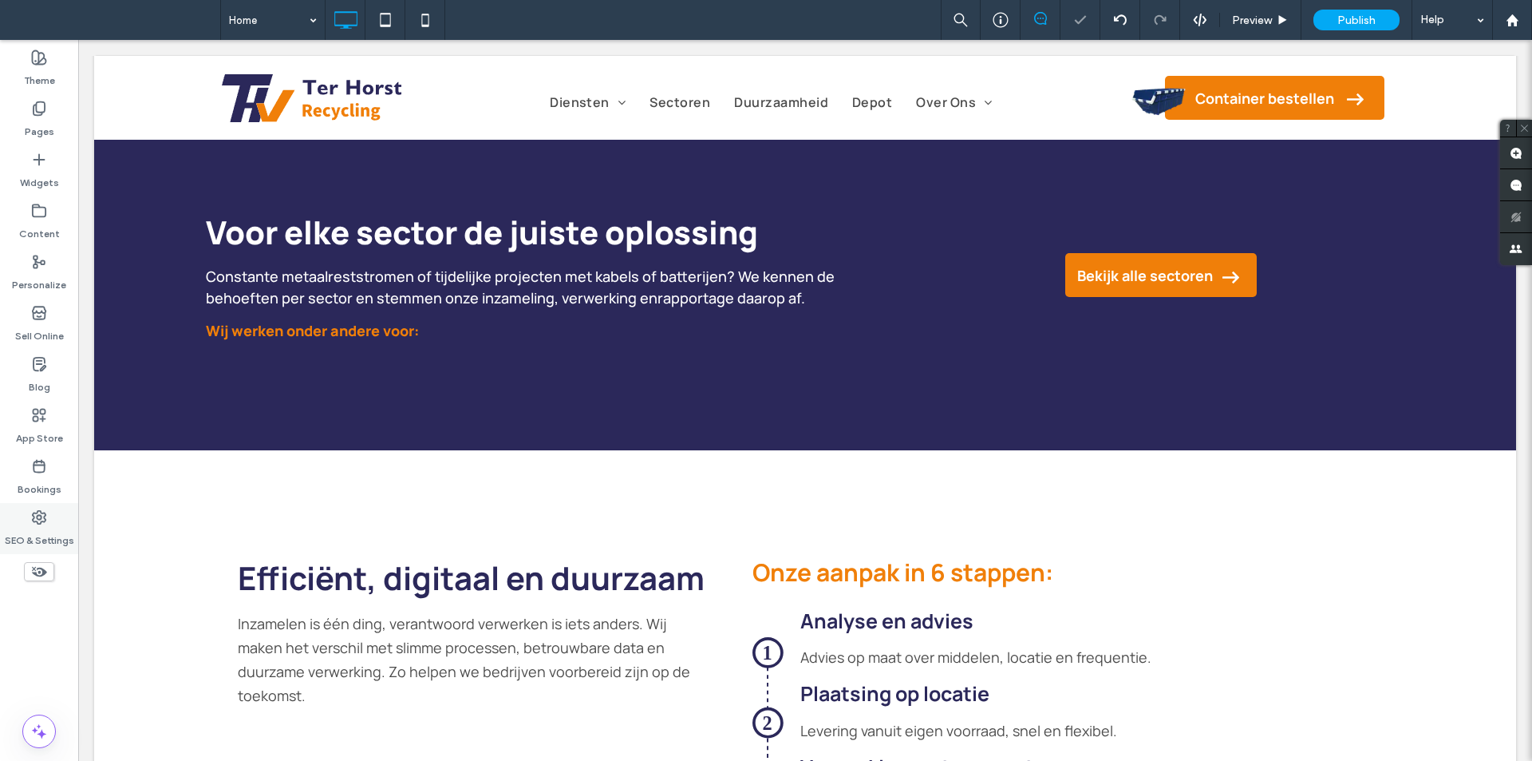
click at [27, 535] on label "SEO & Settings" at bounding box center [39, 536] width 69 height 22
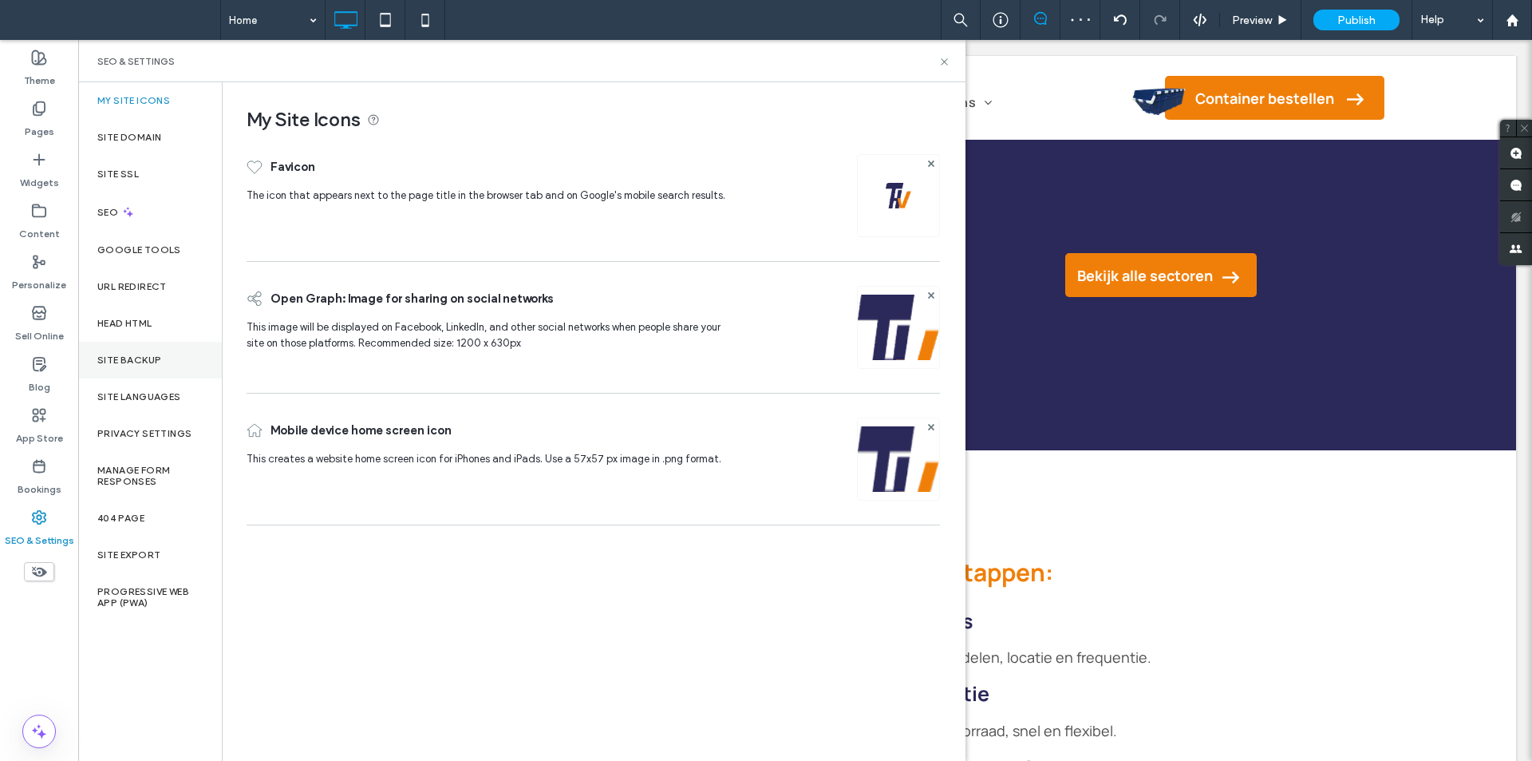
click at [168, 353] on div "Site Backup" at bounding box center [150, 360] width 144 height 37
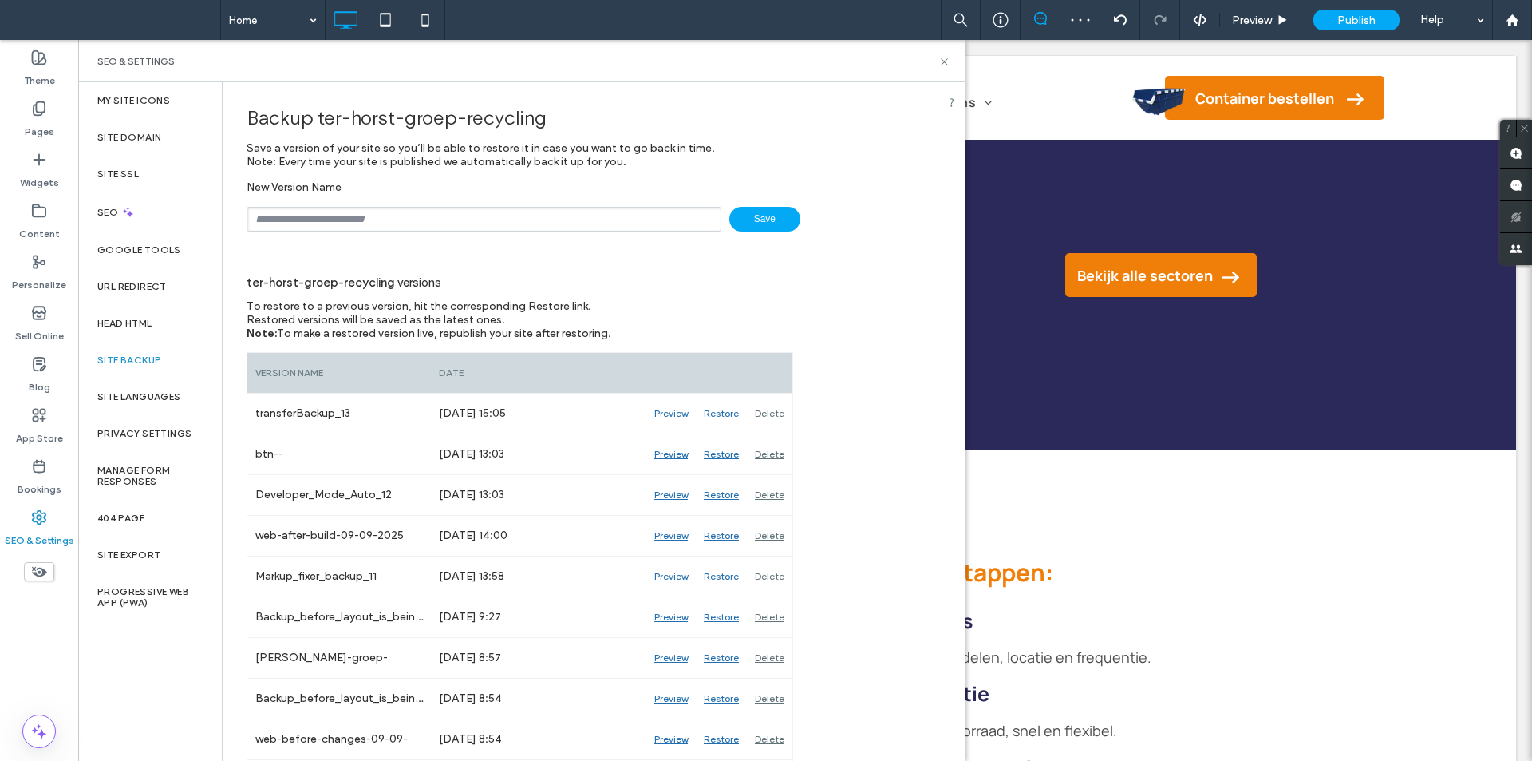
click at [422, 228] on input "text" at bounding box center [484, 219] width 475 height 25
type input "**********"
click at [941, 57] on icon at bounding box center [944, 62] width 12 height 12
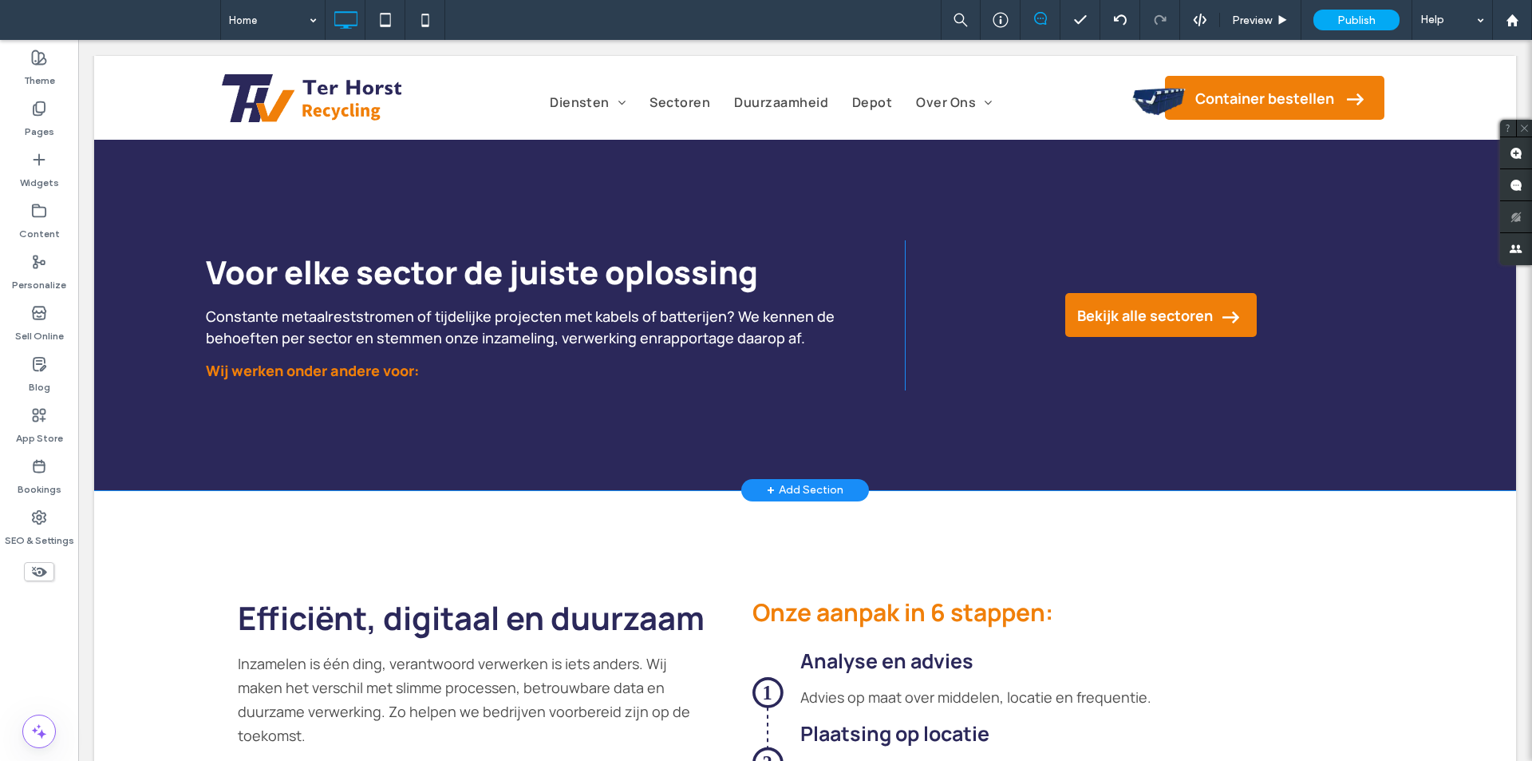
scroll to position [1516, 0]
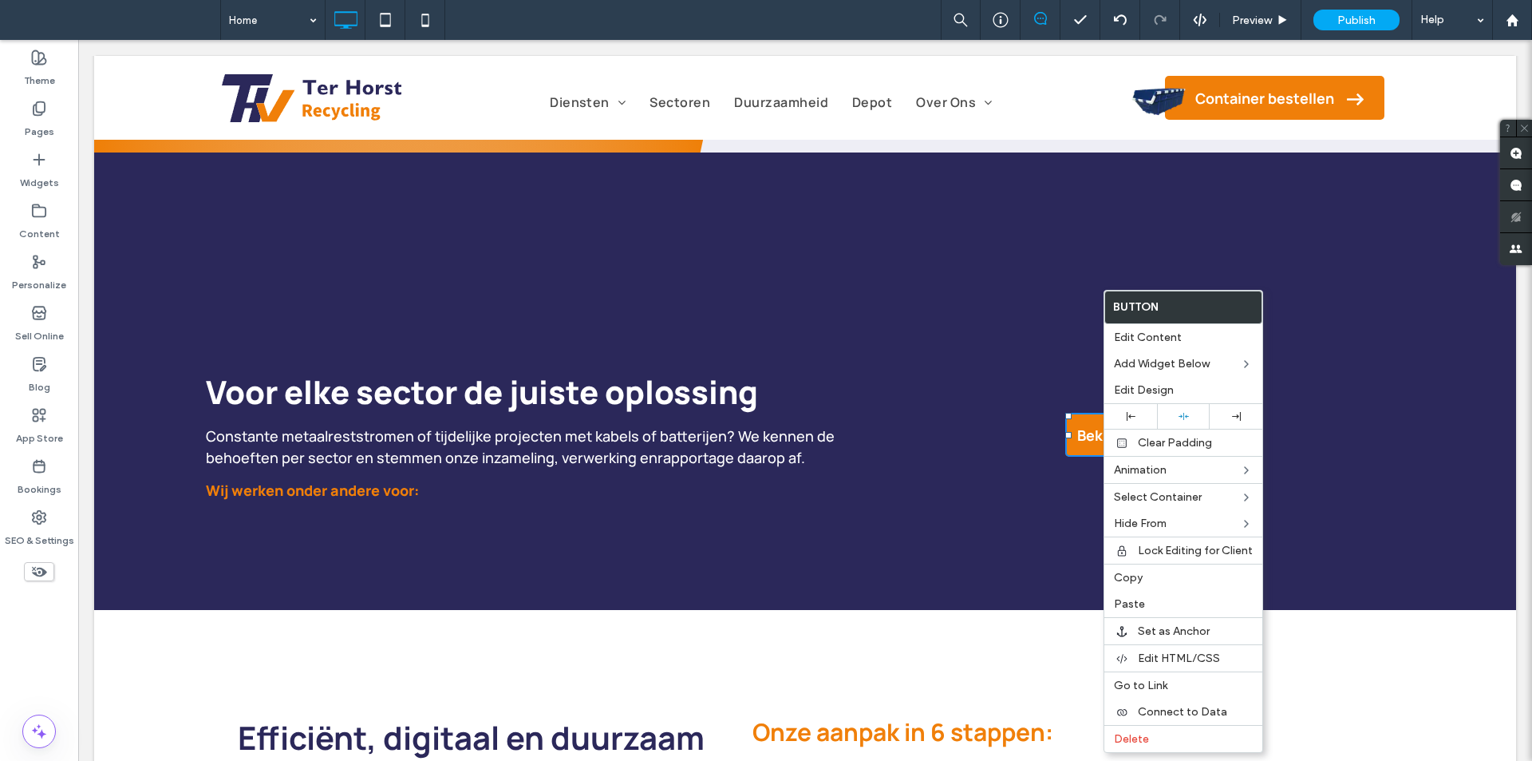
click at [871, 478] on div "Voor elke sector de juiste oplossing Constante metaalreststromen of tijdelijke …" at bounding box center [555, 435] width 699 height 150
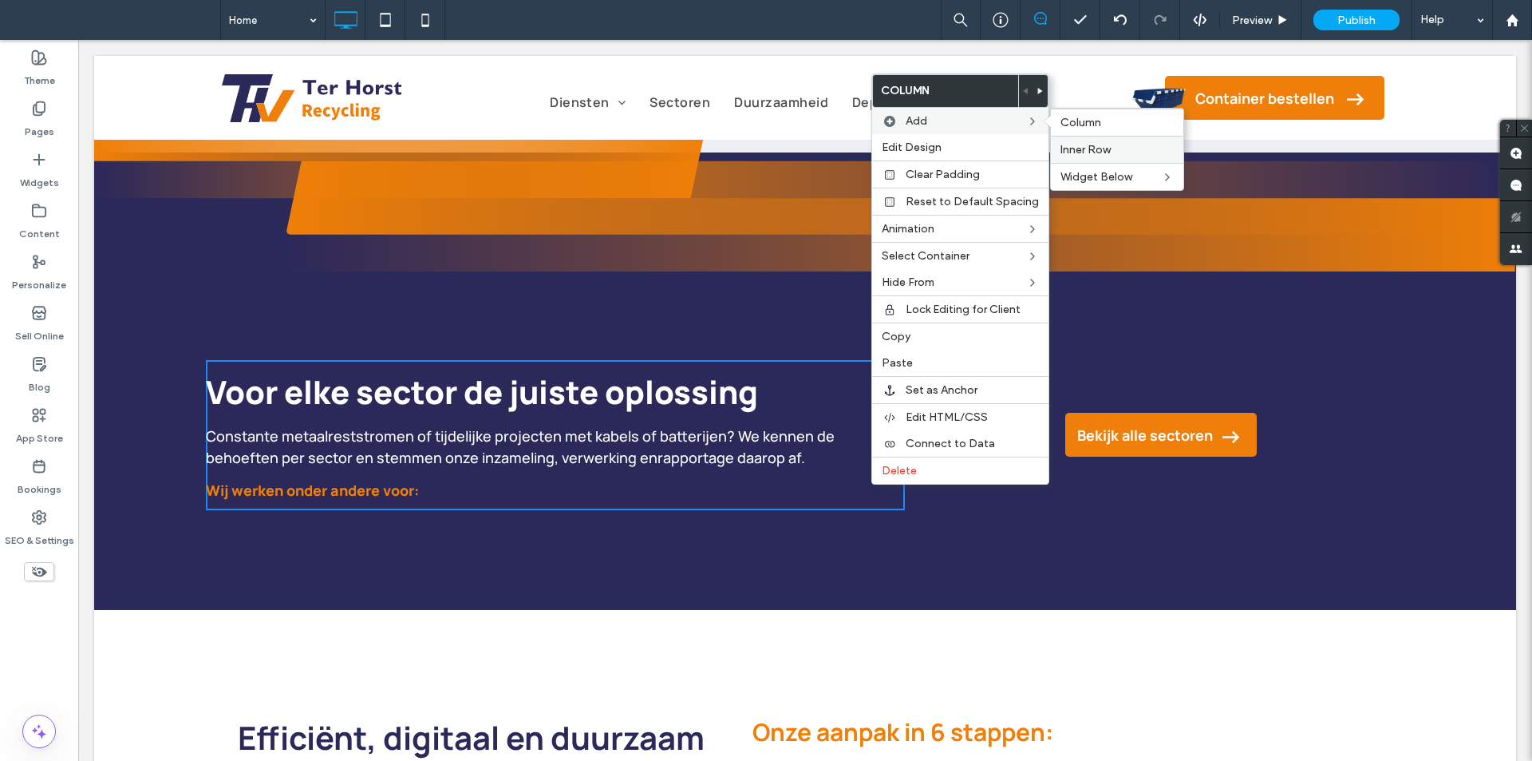
click at [1076, 141] on div "Inner Row" at bounding box center [1117, 149] width 132 height 27
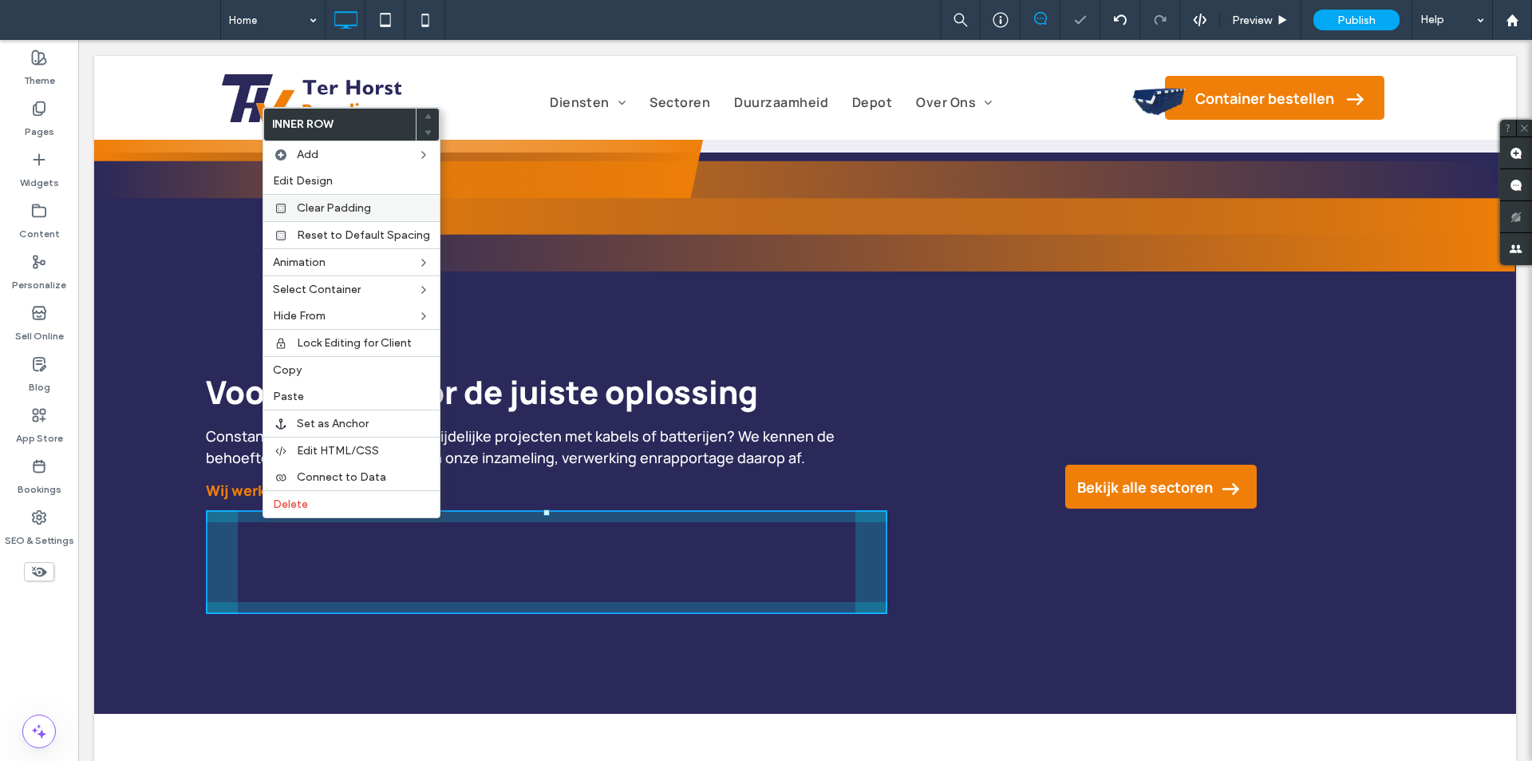
click at [332, 209] on span "Clear Padding" at bounding box center [334, 208] width 74 height 14
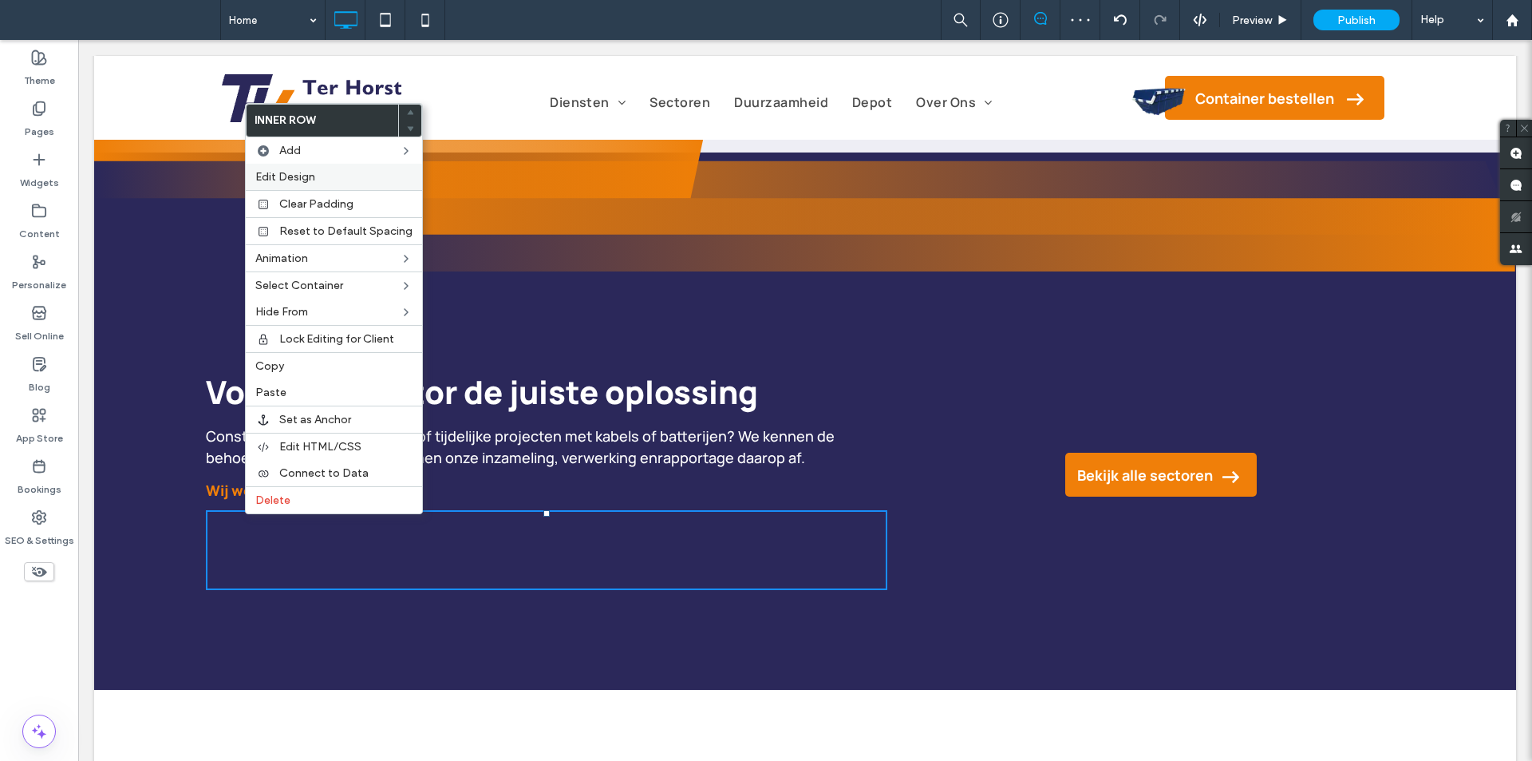
click at [346, 180] on label "Edit Design" at bounding box center [333, 177] width 157 height 14
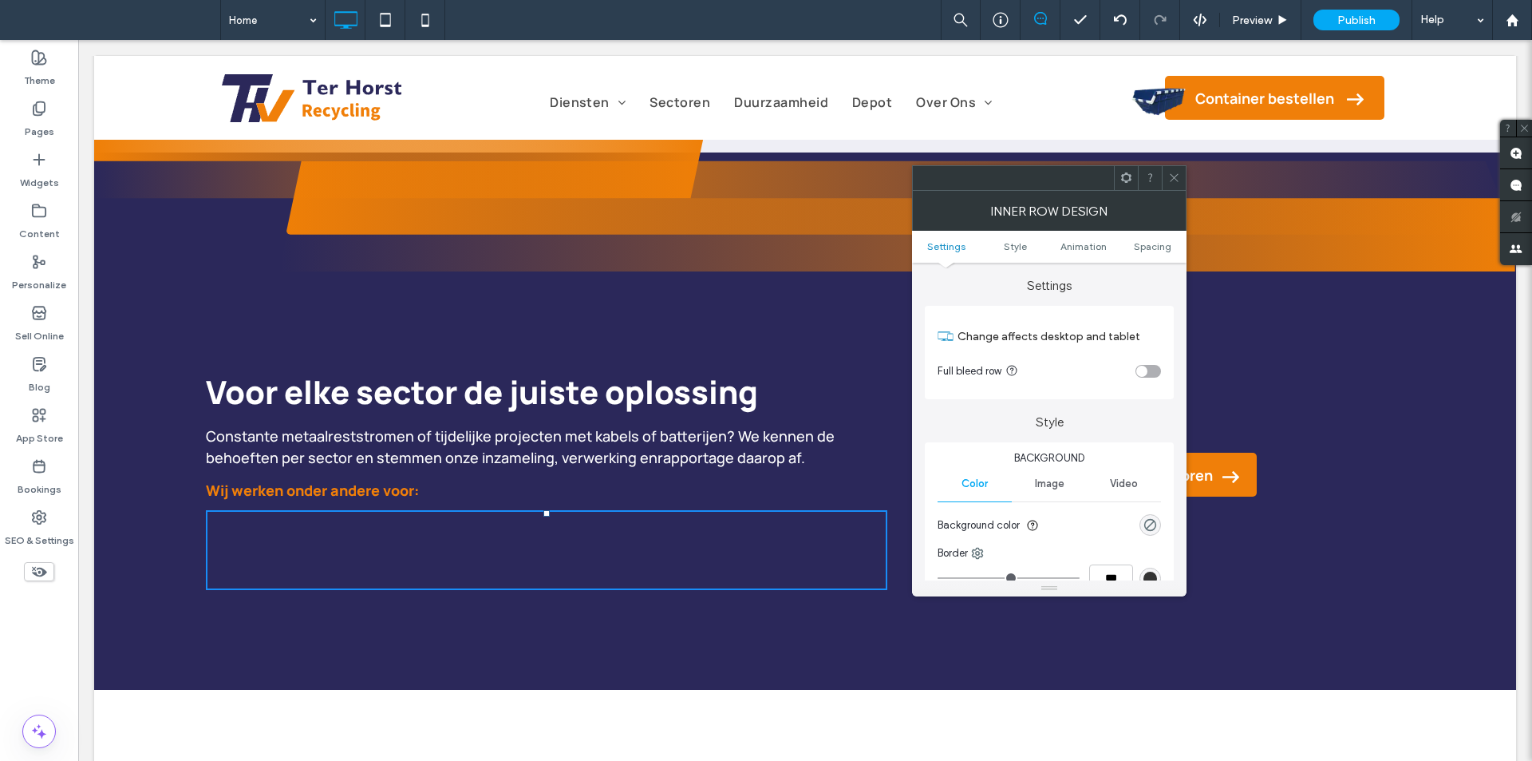
click at [1151, 365] on div "toggle" at bounding box center [1149, 371] width 26 height 13
click at [1167, 179] on div at bounding box center [1174, 178] width 24 height 24
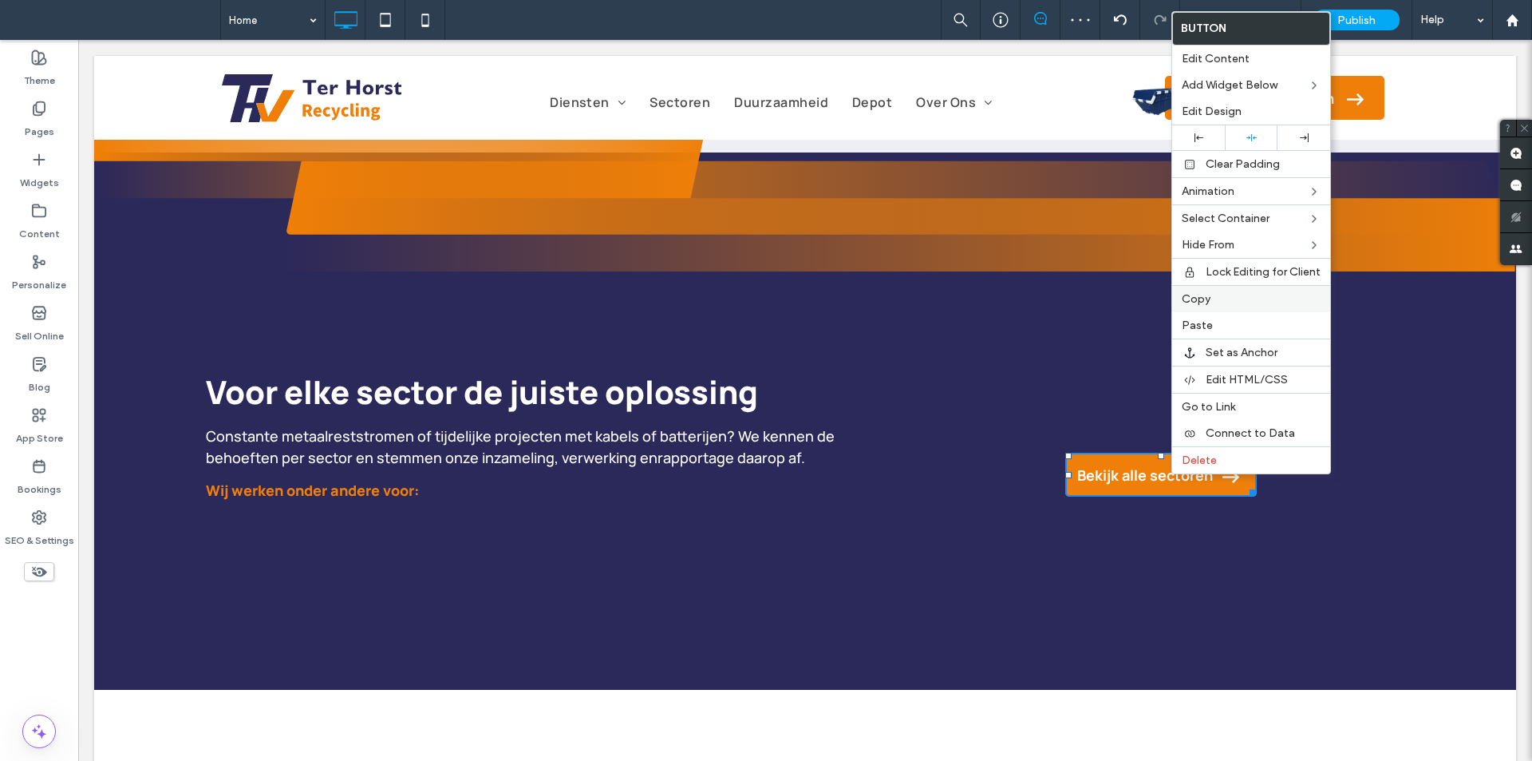
click at [1216, 302] on label "Copy" at bounding box center [1251, 299] width 139 height 14
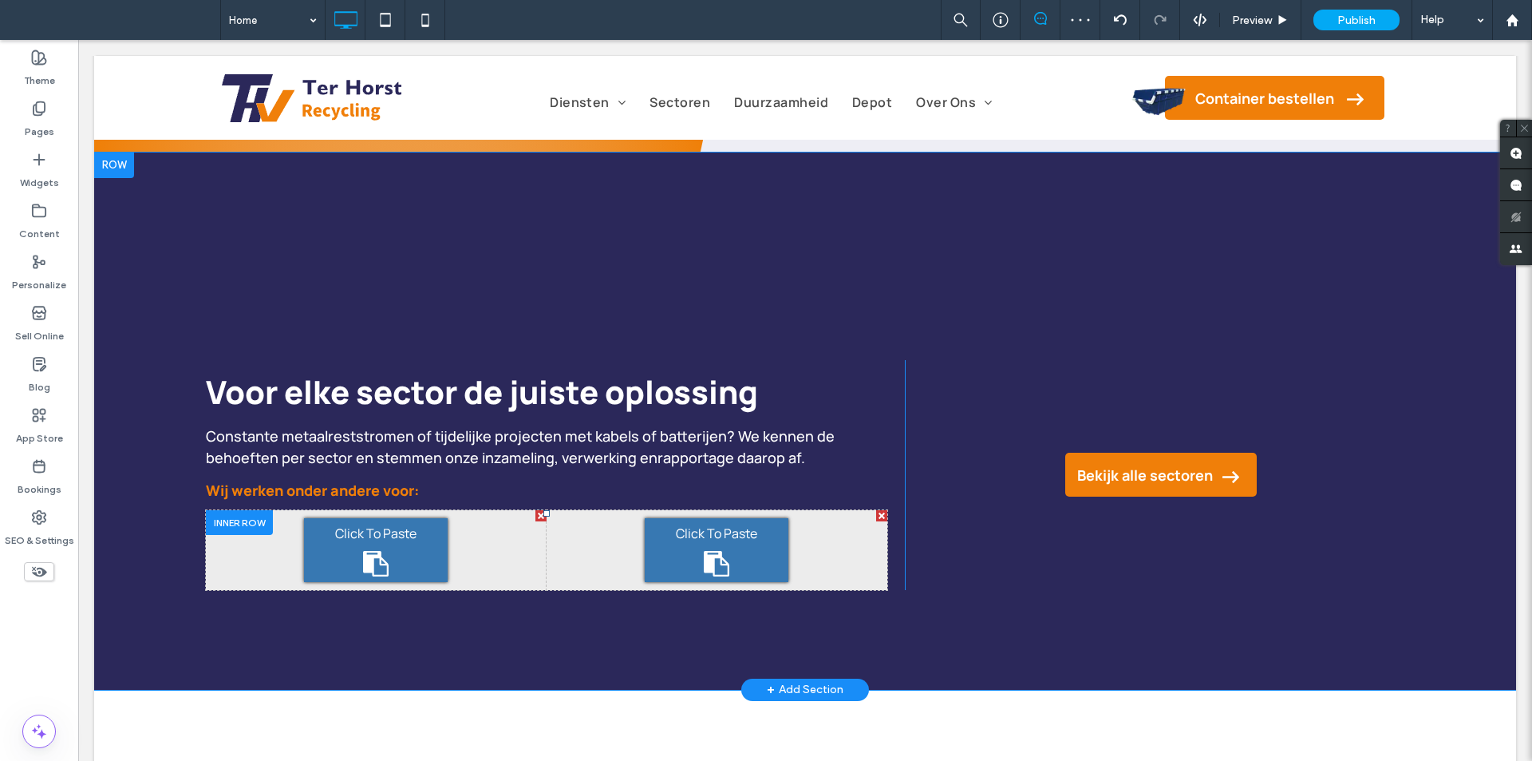
click at [728, 549] on div "Click To Paste" at bounding box center [717, 550] width 144 height 64
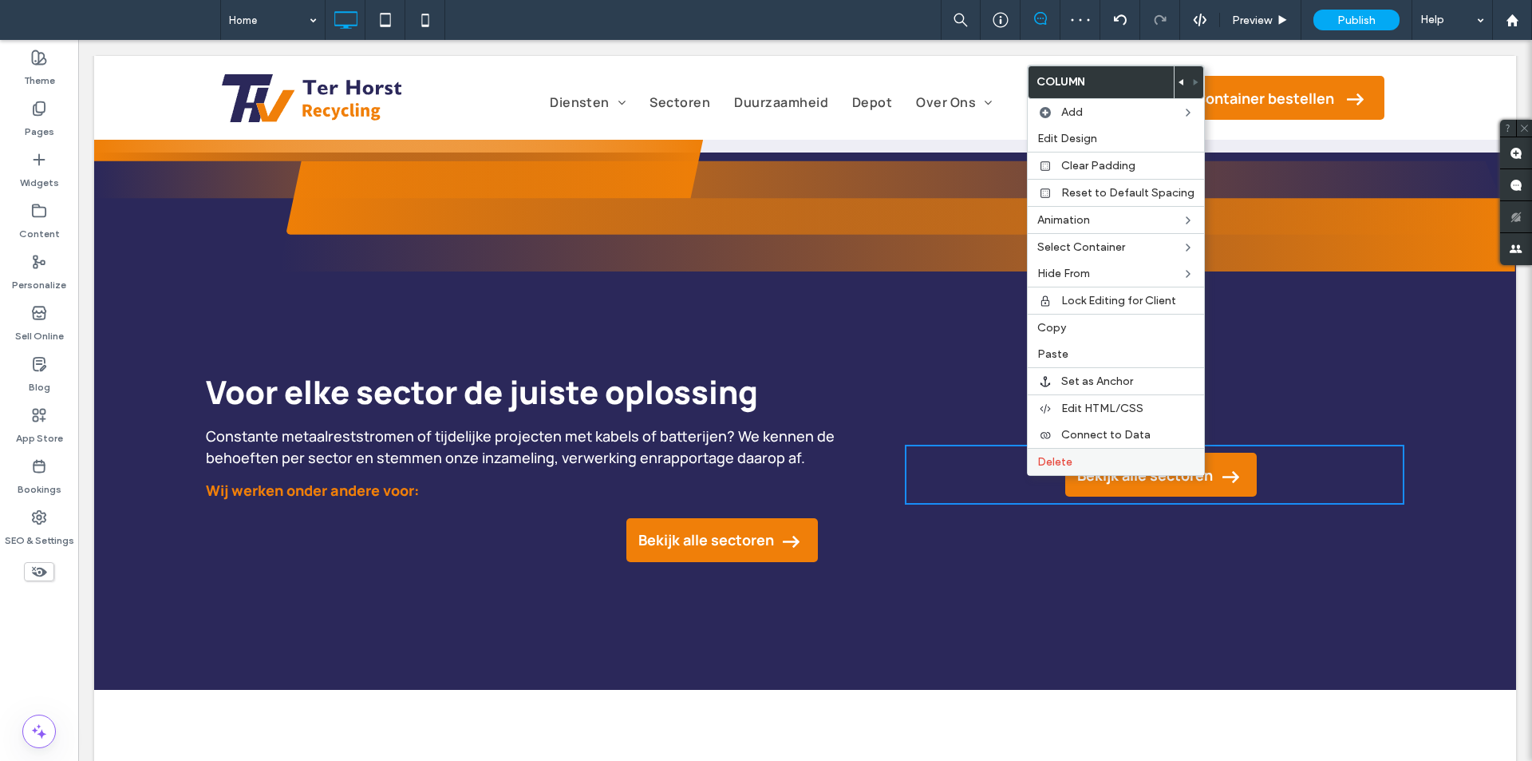
click at [1065, 465] on span "Delete" at bounding box center [1054, 462] width 35 height 14
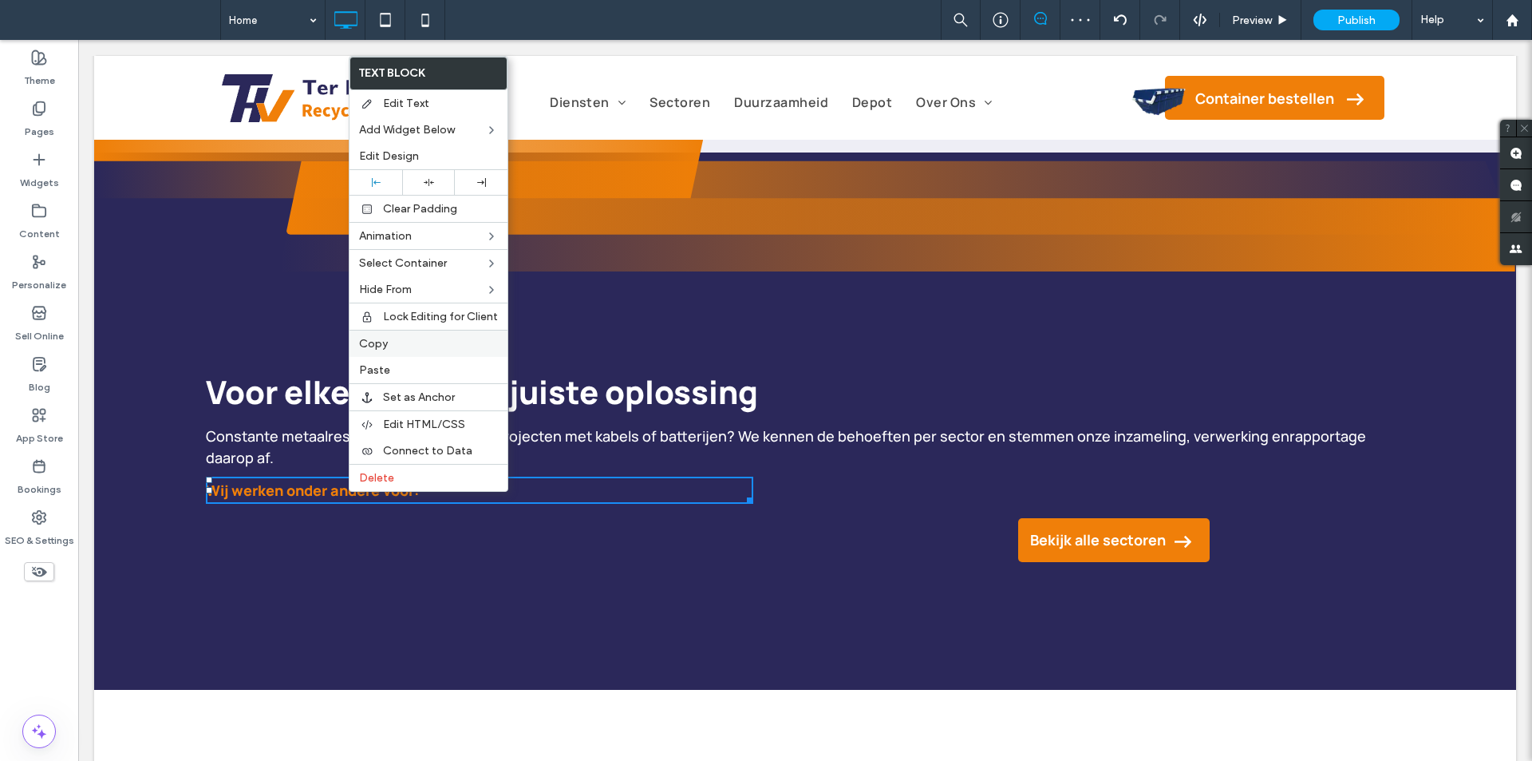
click at [388, 344] on label "Copy" at bounding box center [428, 344] width 139 height 14
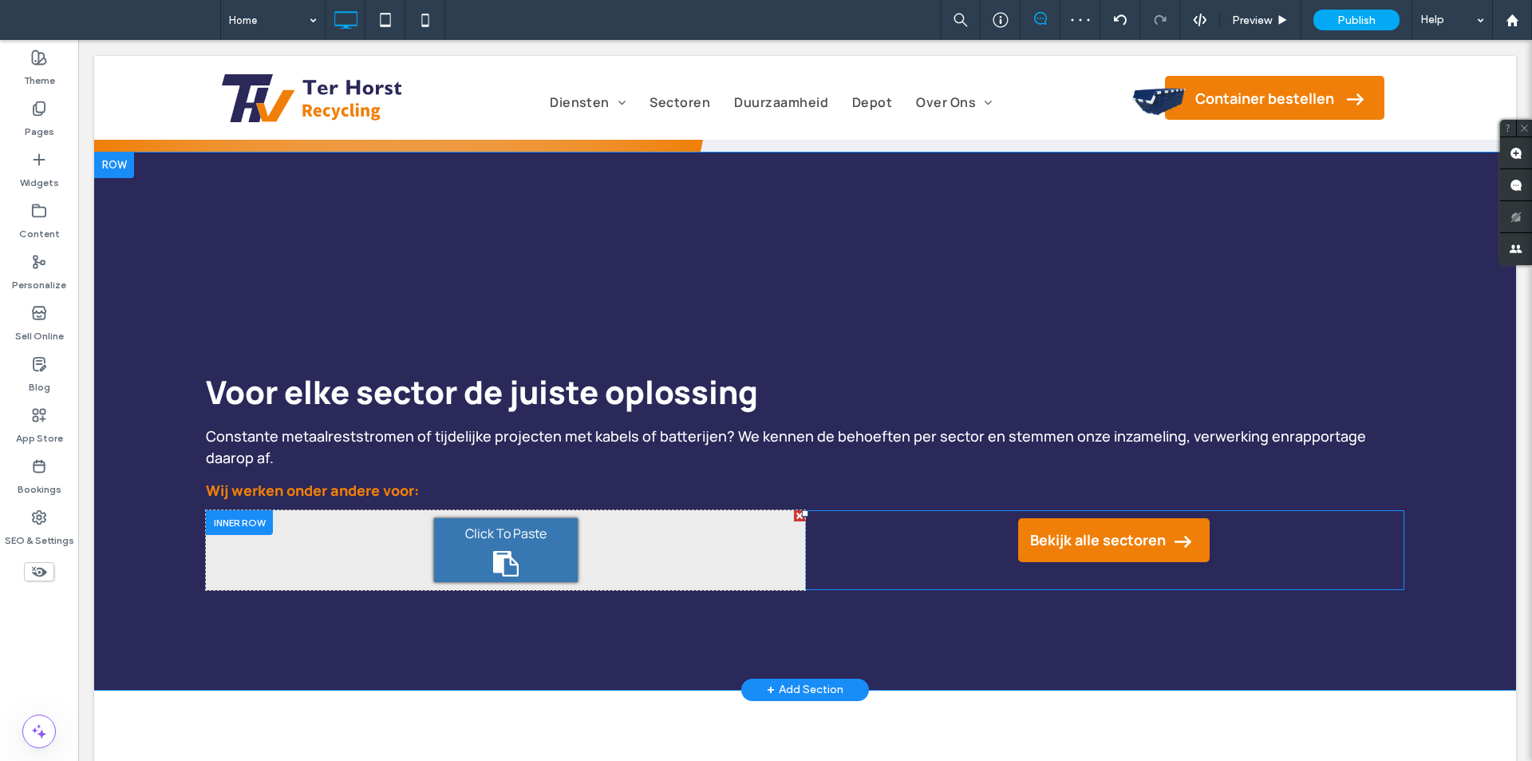
click at [482, 543] on div "Click To Paste" at bounding box center [506, 550] width 144 height 64
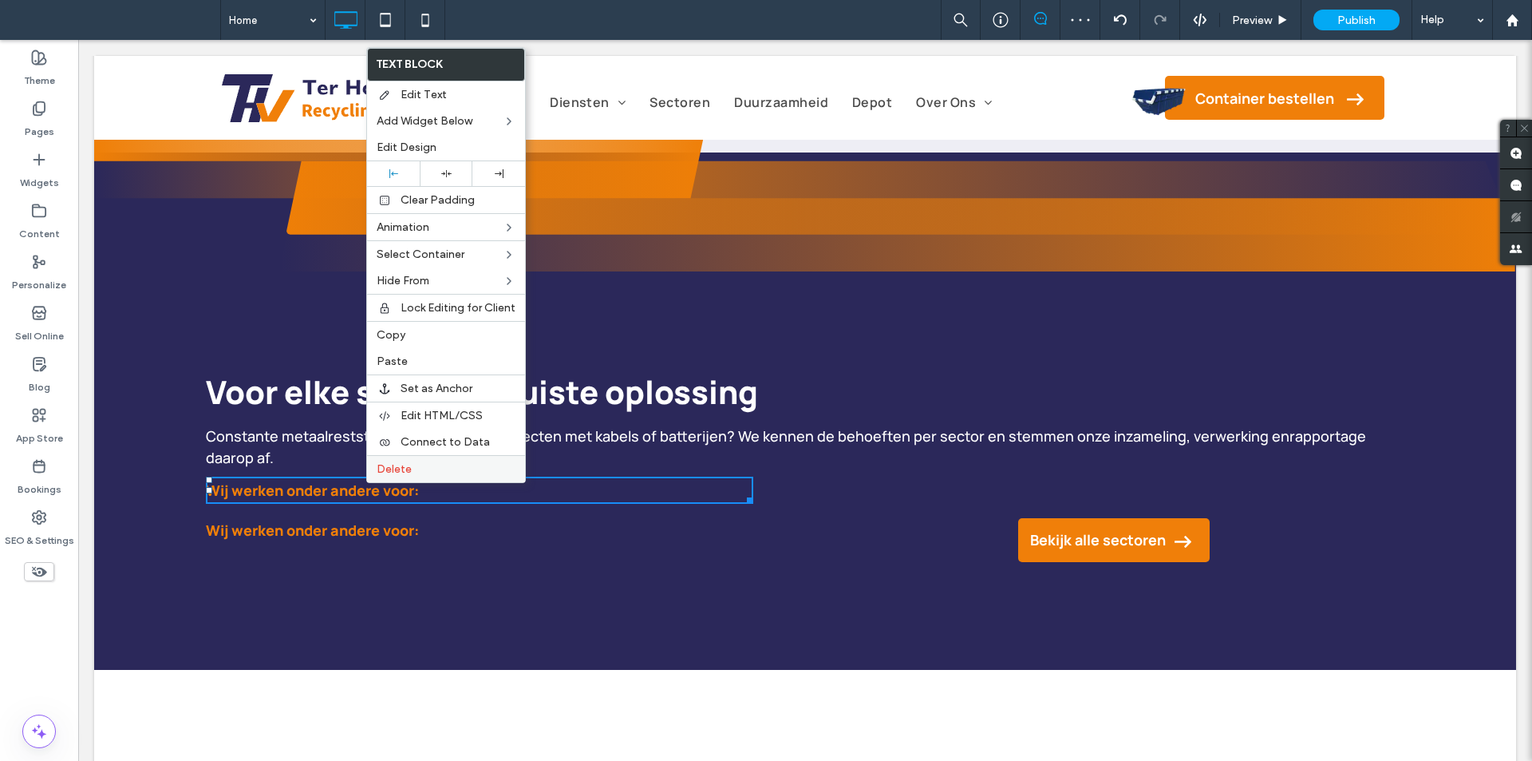
click at [400, 463] on span "Delete" at bounding box center [394, 469] width 35 height 14
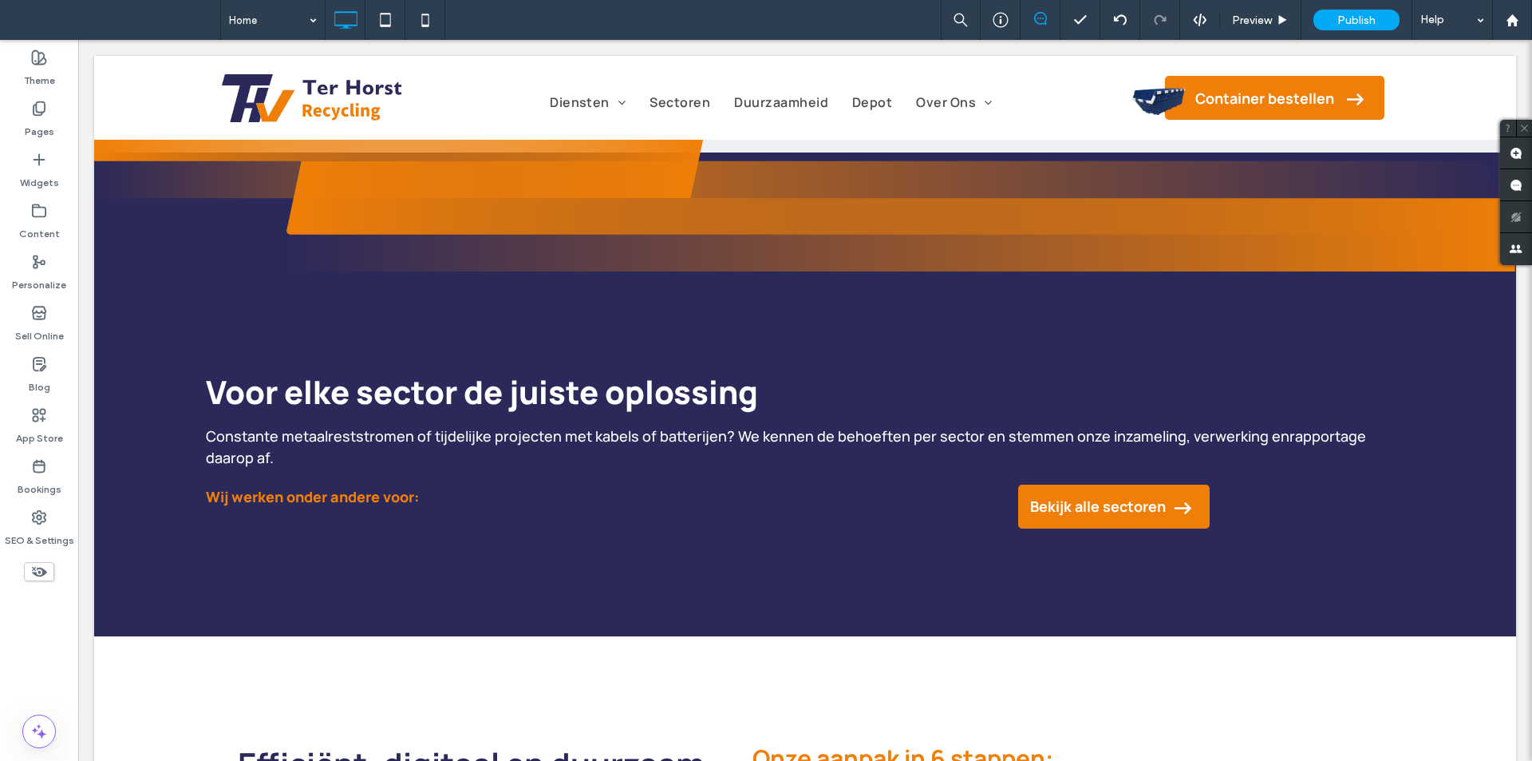
drag, startPoint x: 207, startPoint y: 460, endPoint x: 412, endPoint y: 488, distance: 206.1
click at [412, 760] on div at bounding box center [766, 761] width 1532 height 0
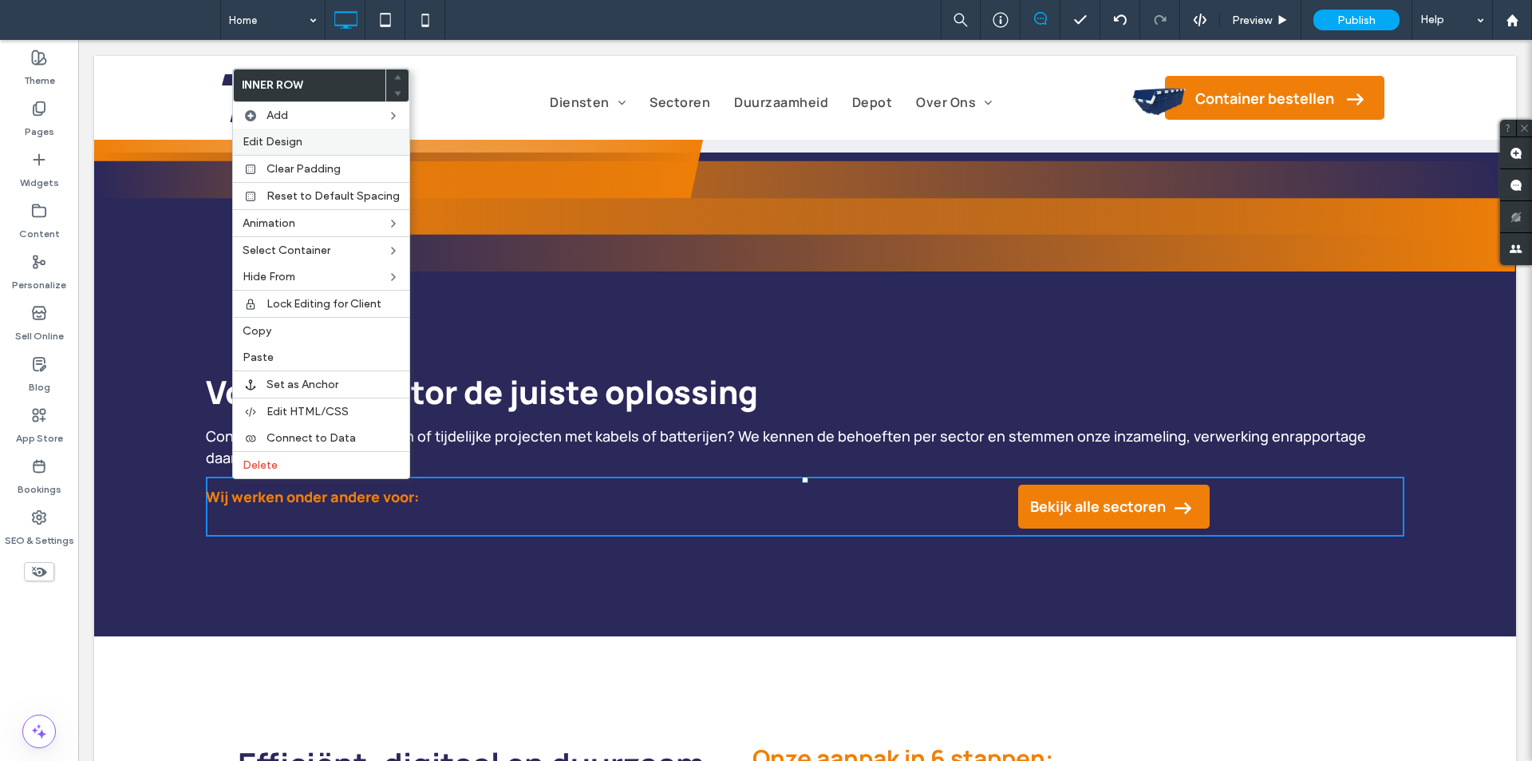
drag, startPoint x: 328, startPoint y: 150, endPoint x: 367, endPoint y: 210, distance: 71.5
click at [328, 150] on div "Edit Design" at bounding box center [321, 141] width 176 height 26
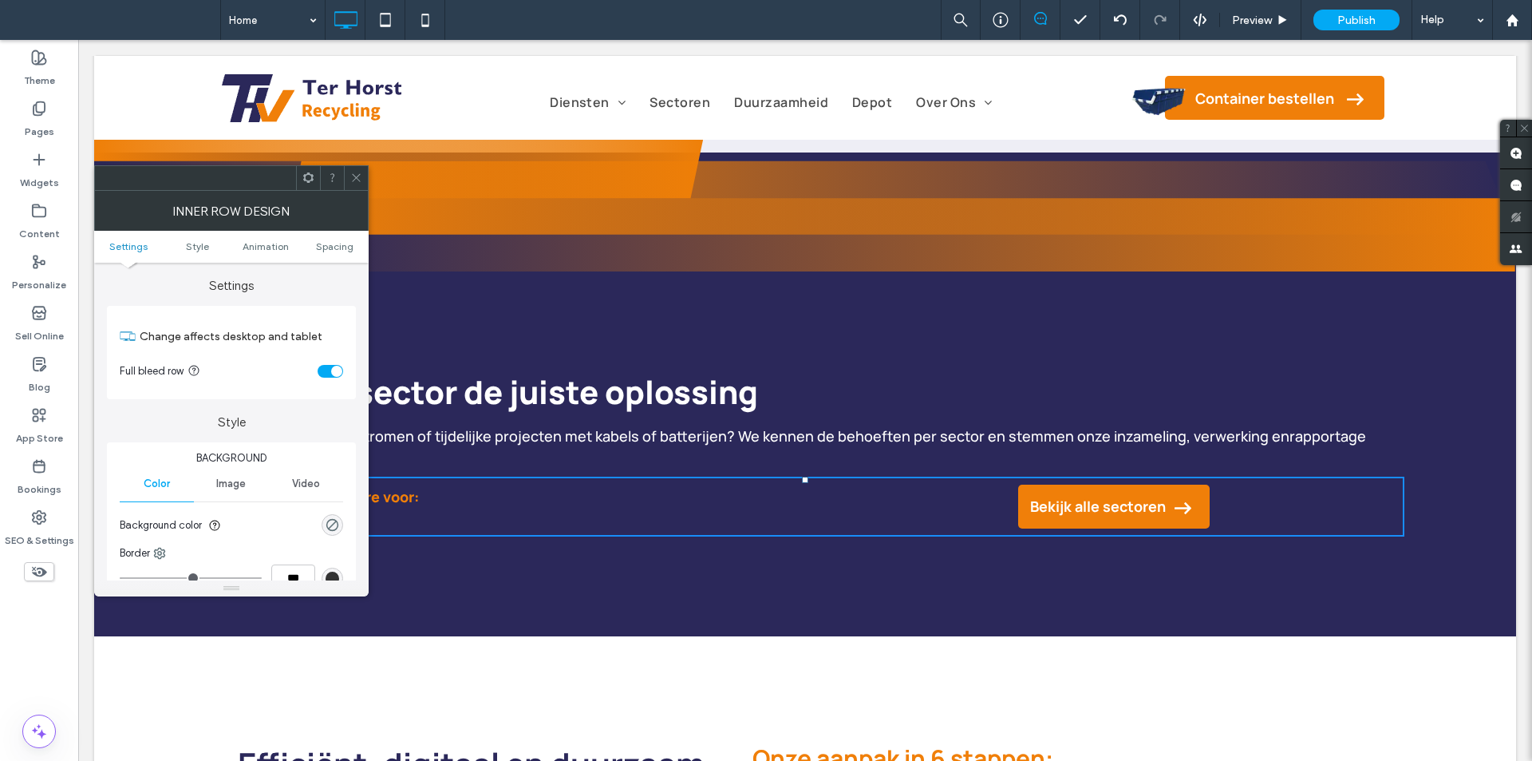
click at [330, 239] on ul "Settings Style Animation Spacing" at bounding box center [231, 247] width 275 height 32
click at [338, 244] on span "Spacing" at bounding box center [335, 246] width 38 height 12
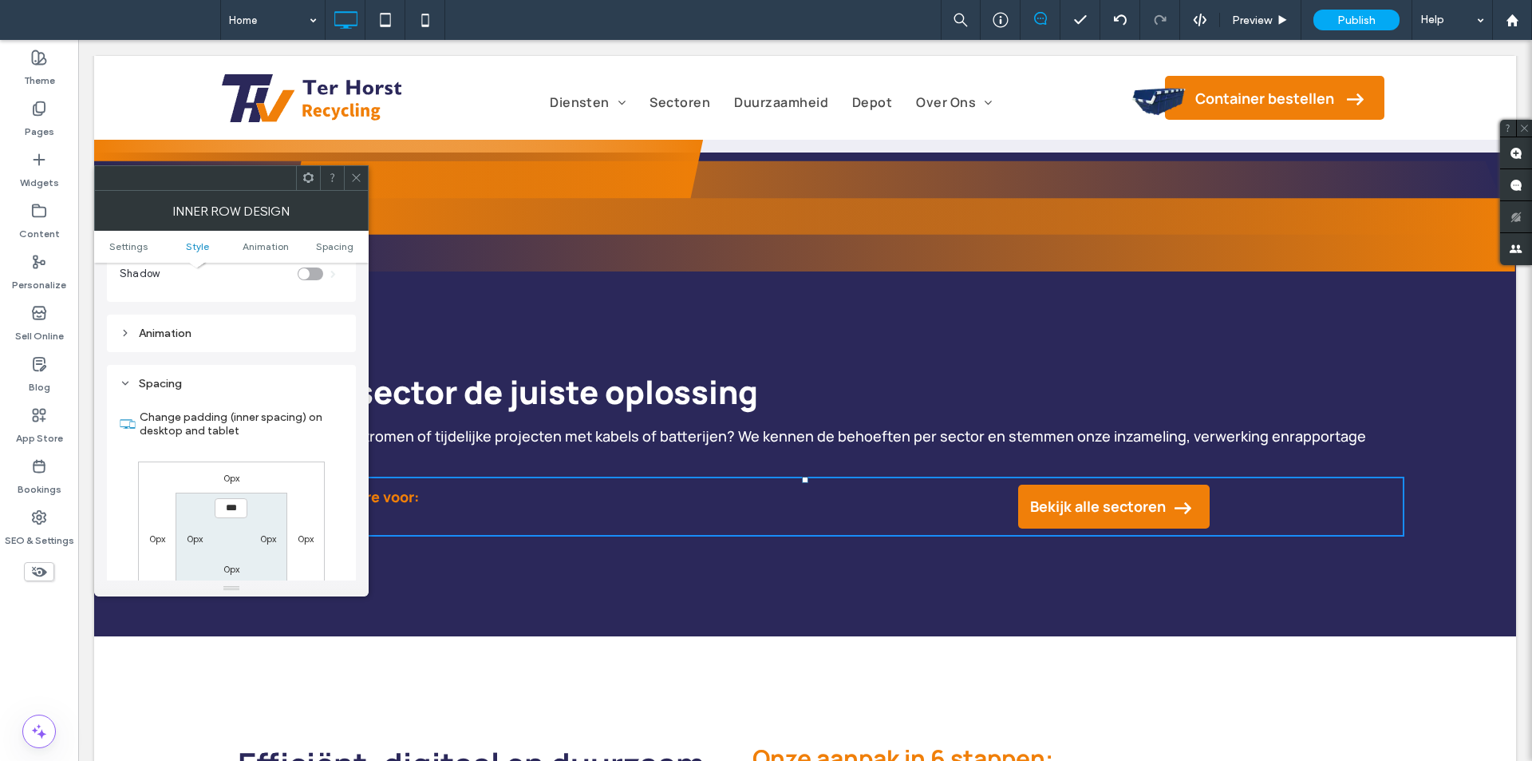
scroll to position [511, 0]
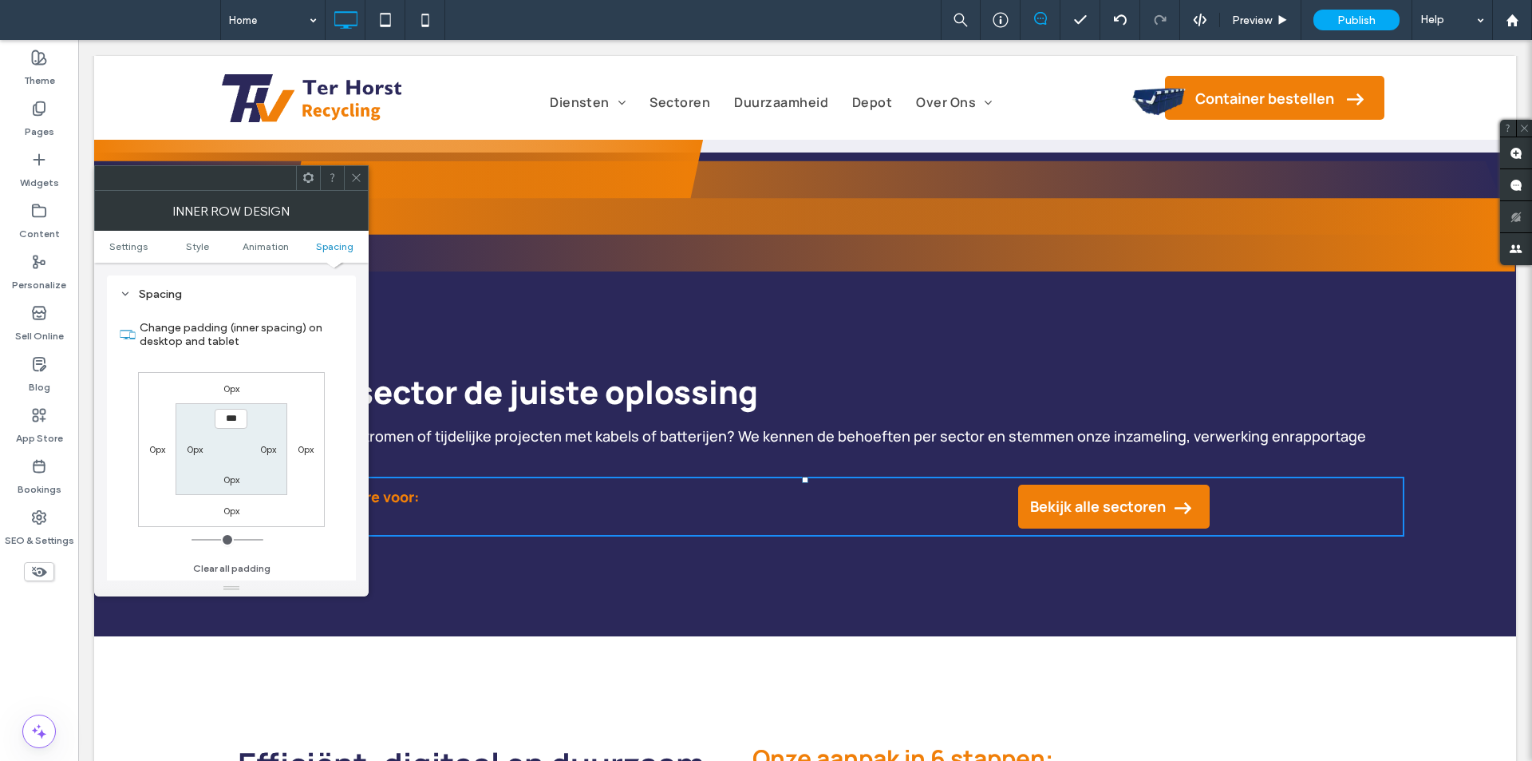
click at [230, 393] on label "0px" at bounding box center [231, 388] width 16 height 12
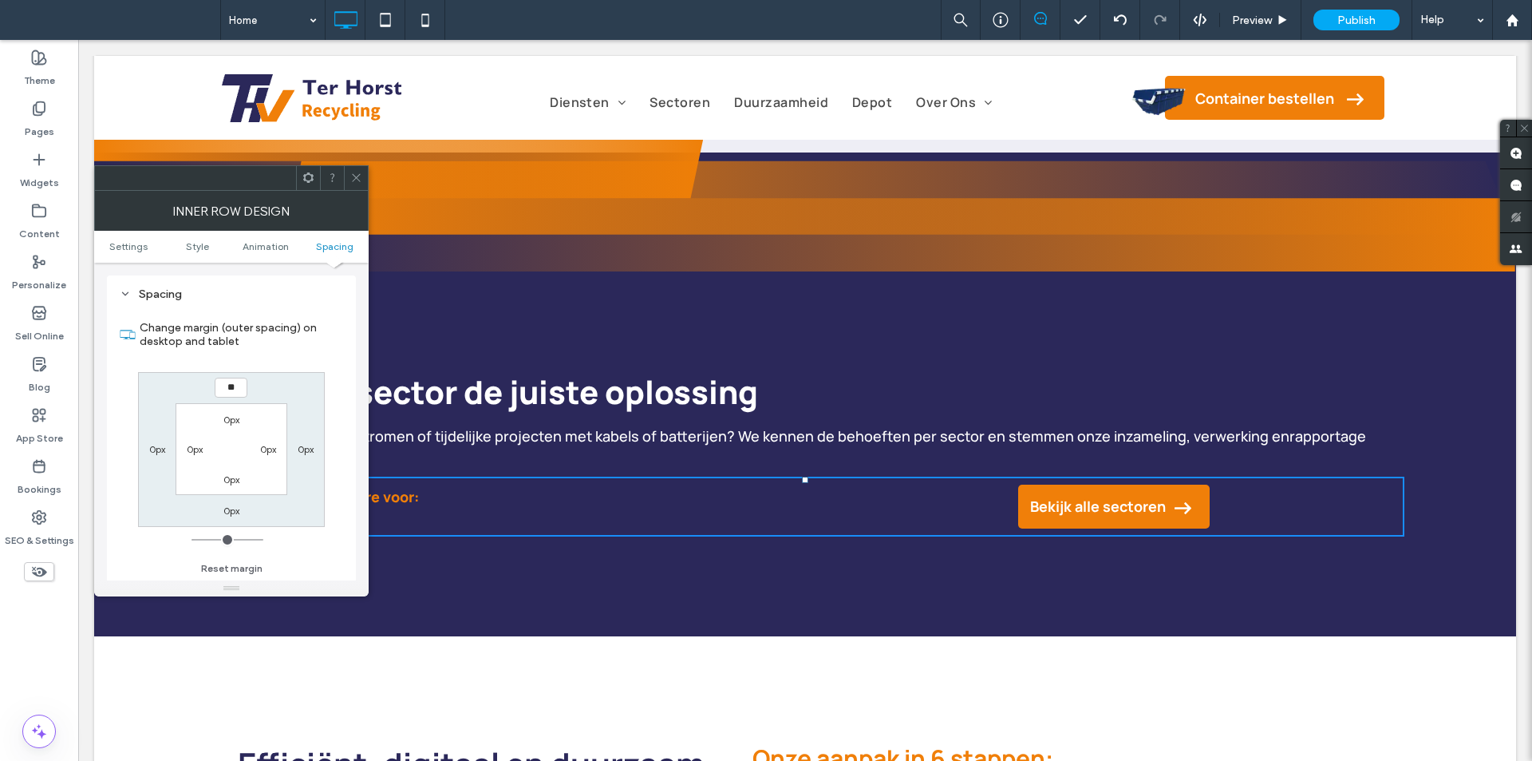
type input "****"
type input "**"
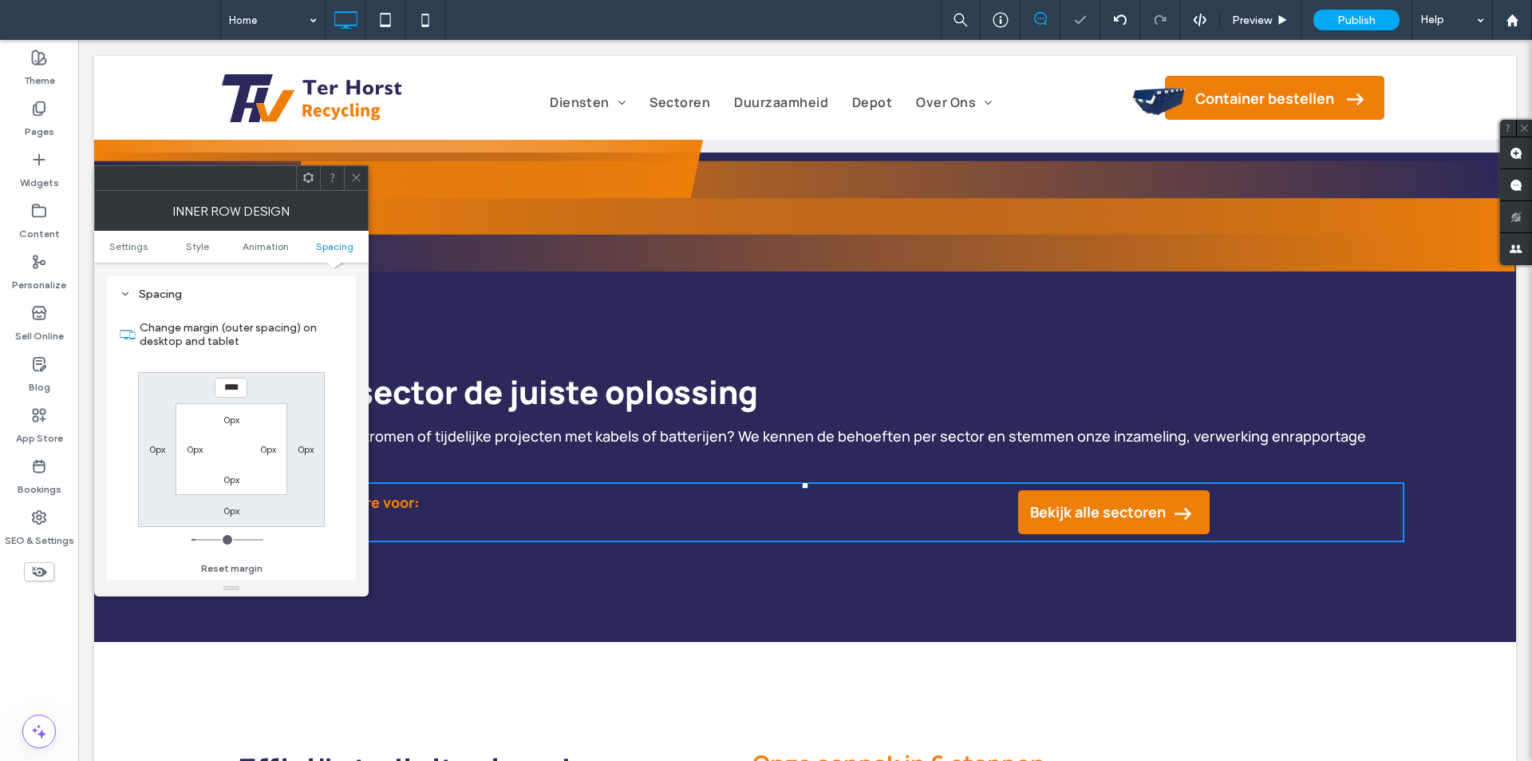
click at [364, 168] on div at bounding box center [356, 178] width 24 height 24
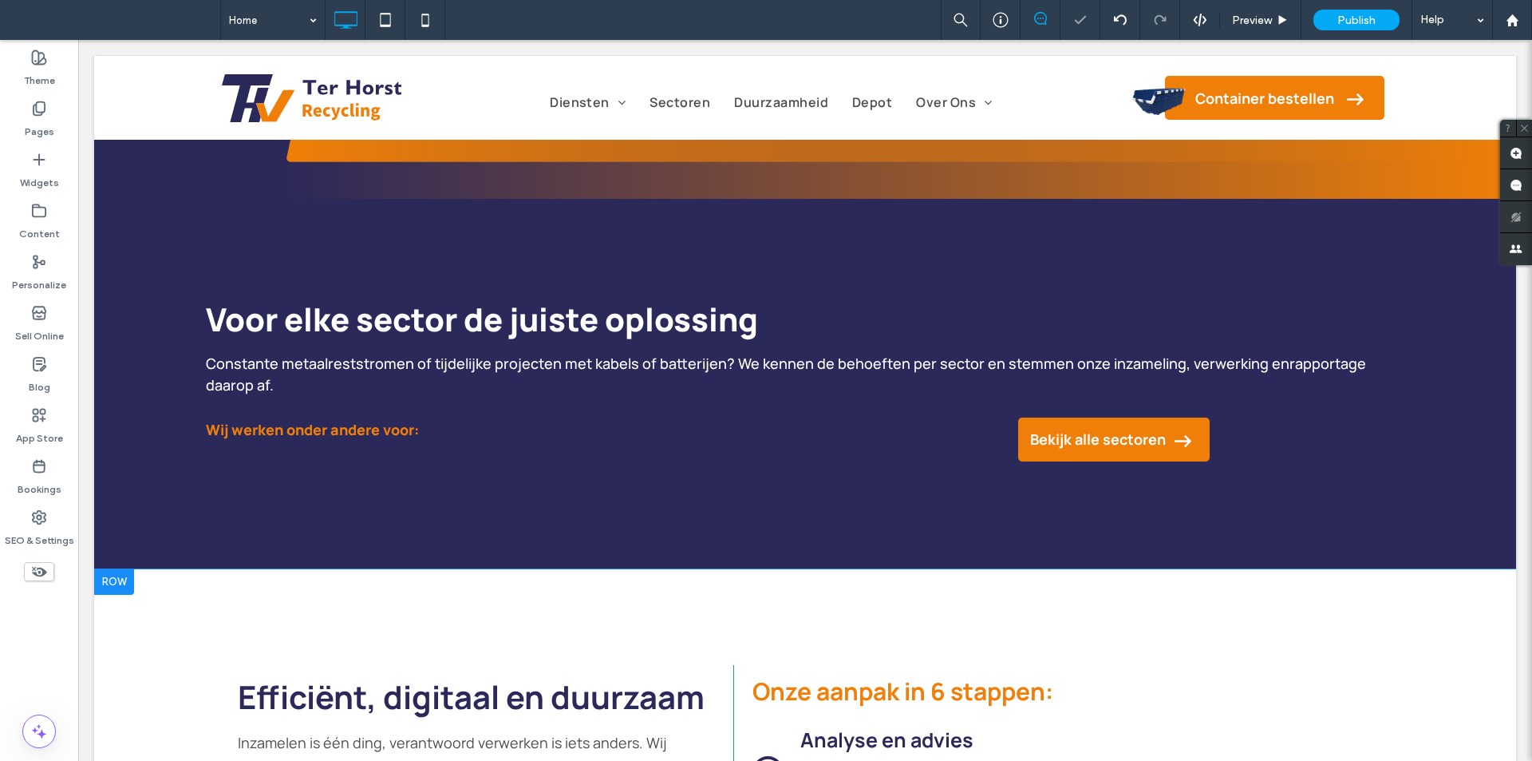
scroll to position [1596, 0]
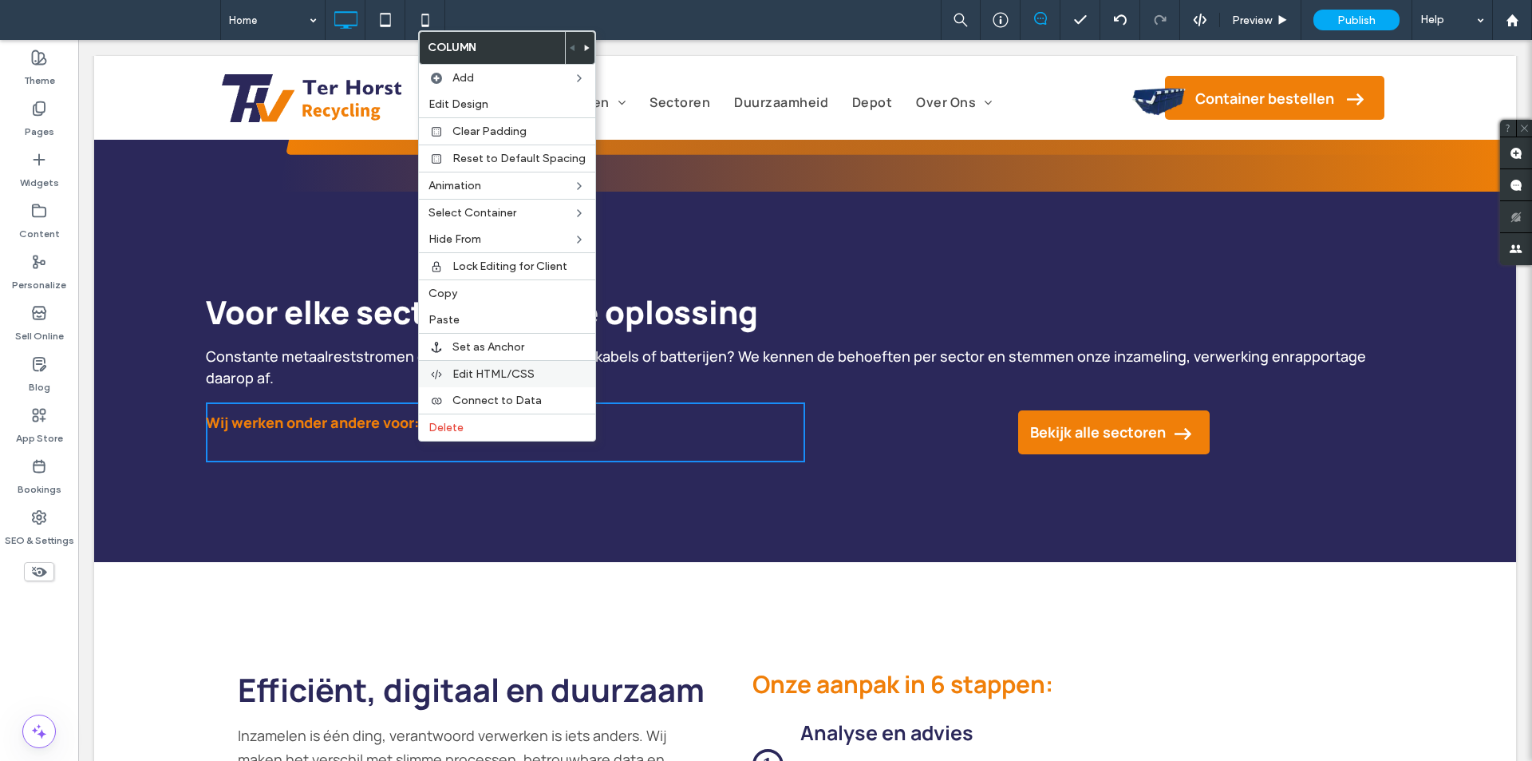
click at [504, 368] on span "Edit HTML/CSS" at bounding box center [493, 374] width 82 height 14
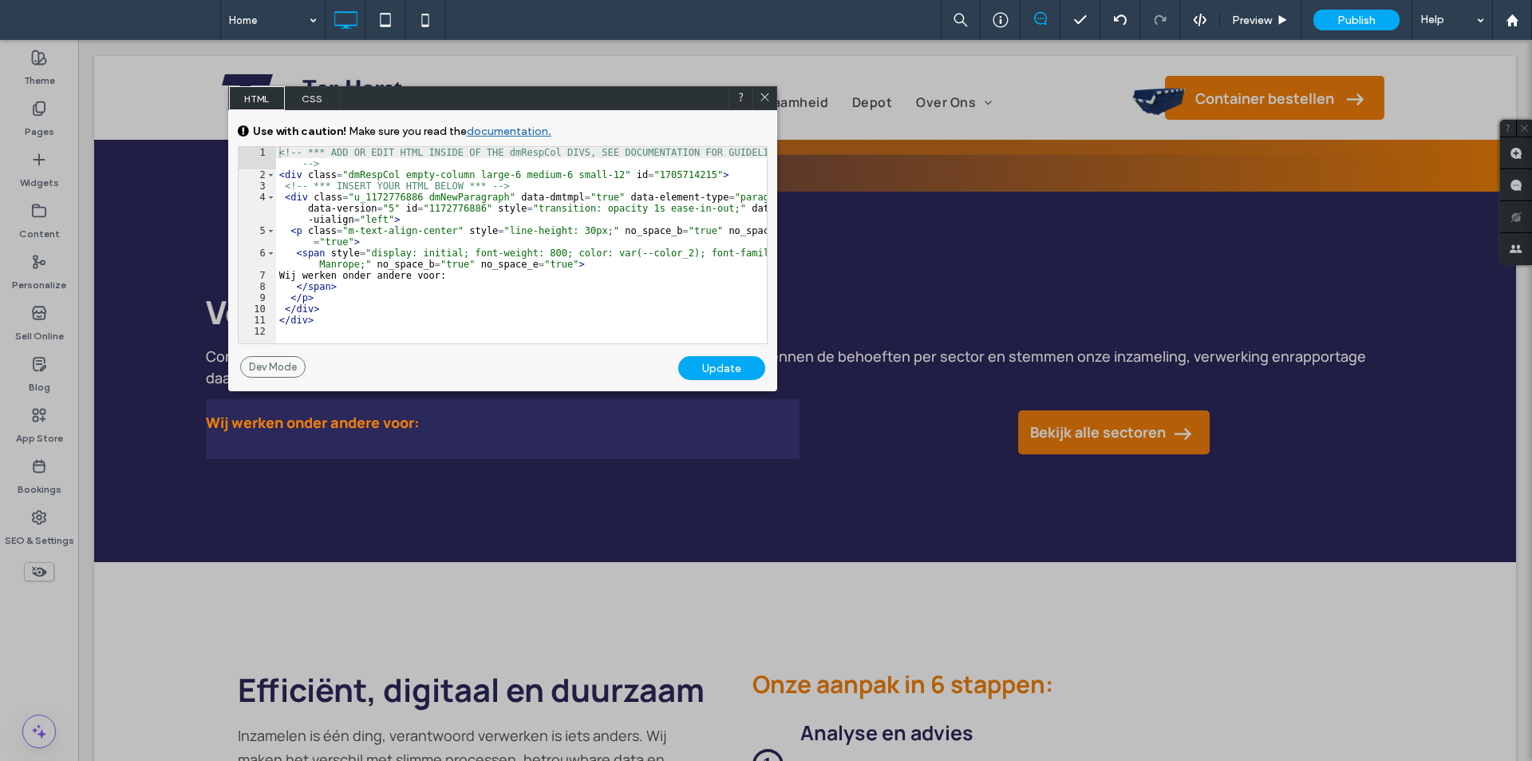
click at [305, 97] on span "CSS" at bounding box center [313, 98] width 56 height 24
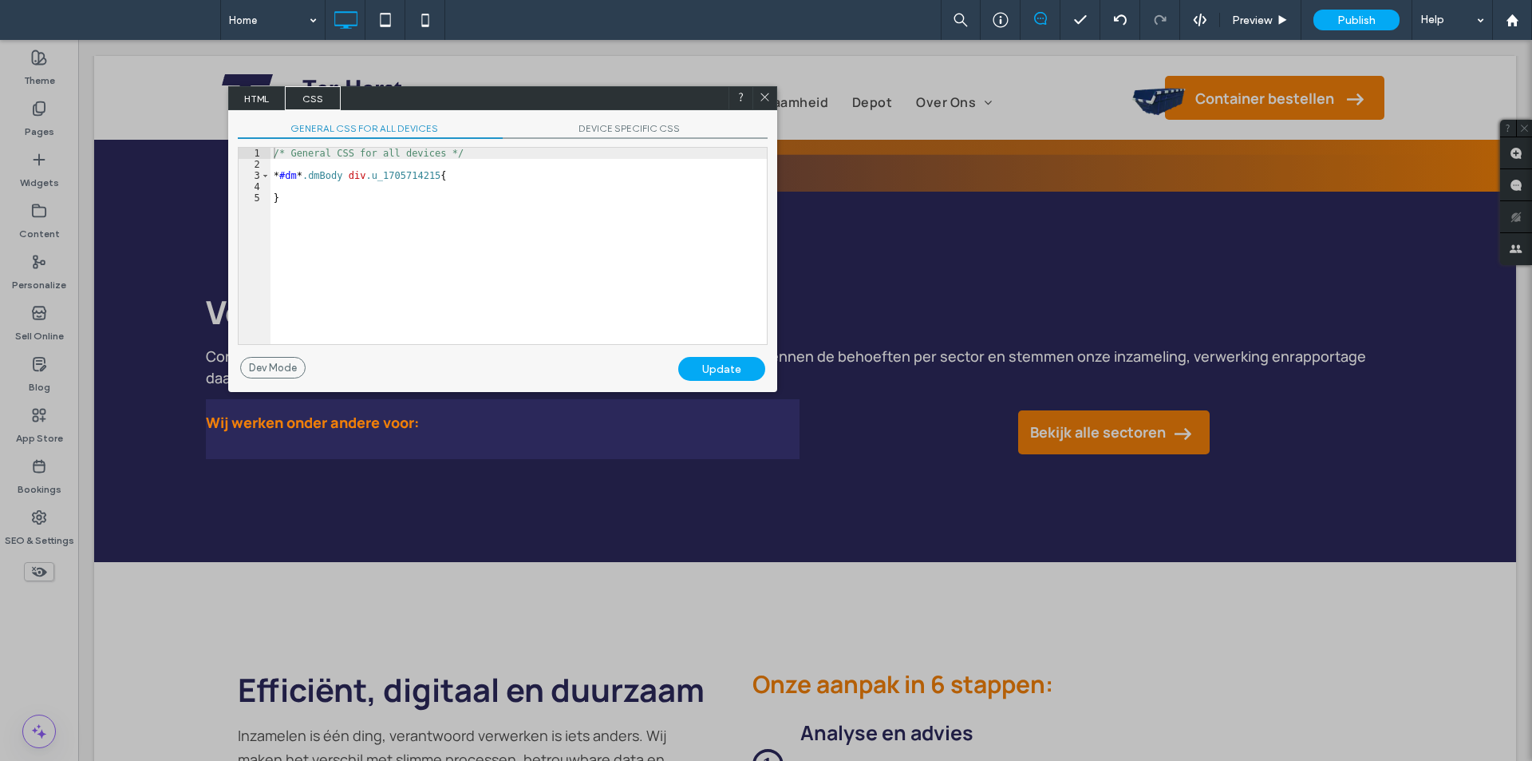
click at [634, 132] on span "DEVICE SPECIFIC CSS" at bounding box center [635, 130] width 265 height 17
click at [422, 184] on div "/* Device specific CSS */ * #dm * .dmBody div .u_1705714215 { }" at bounding box center [519, 257] width 496 height 219
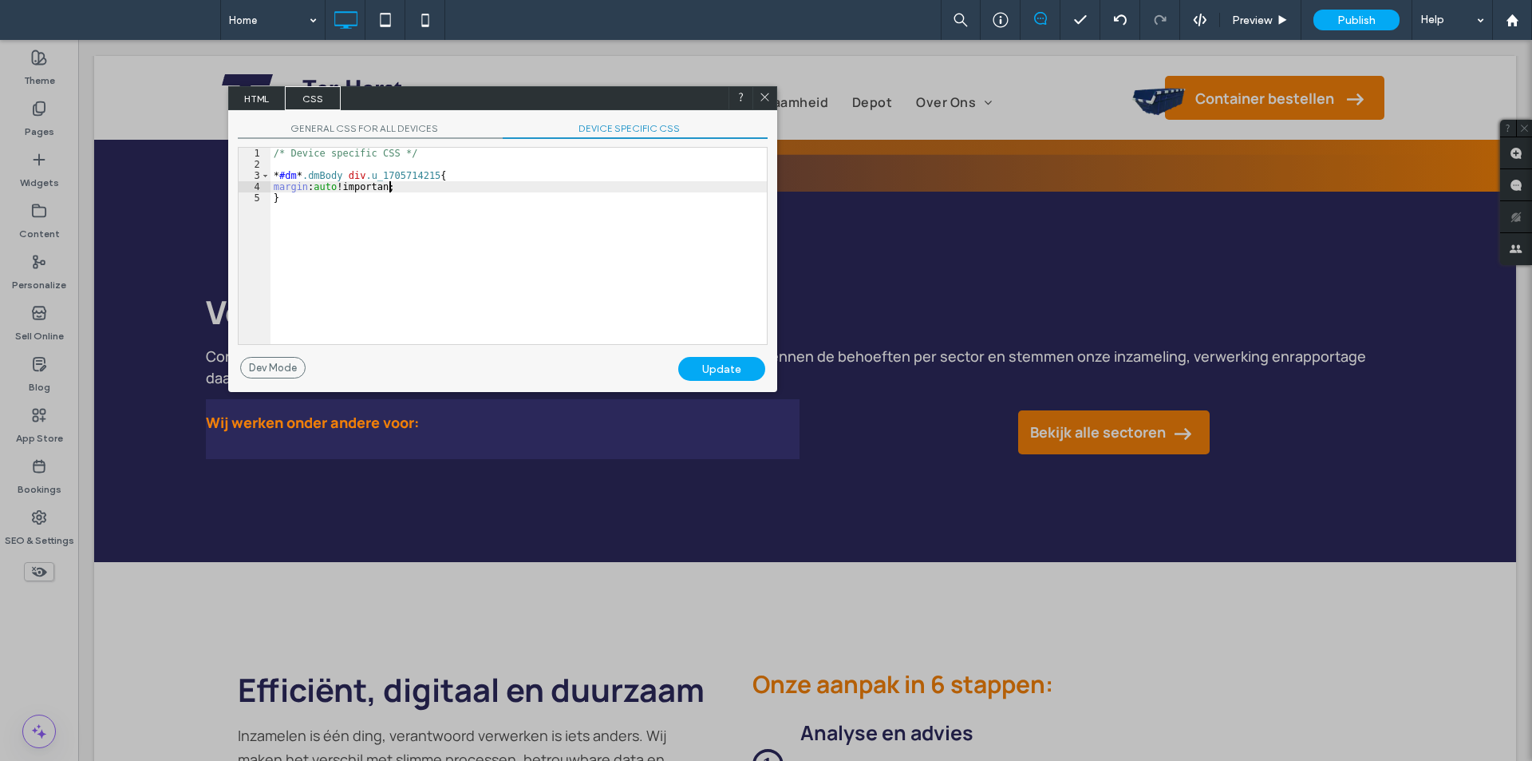
type textarea "**"
click at [763, 369] on div "Update" at bounding box center [721, 369] width 87 height 24
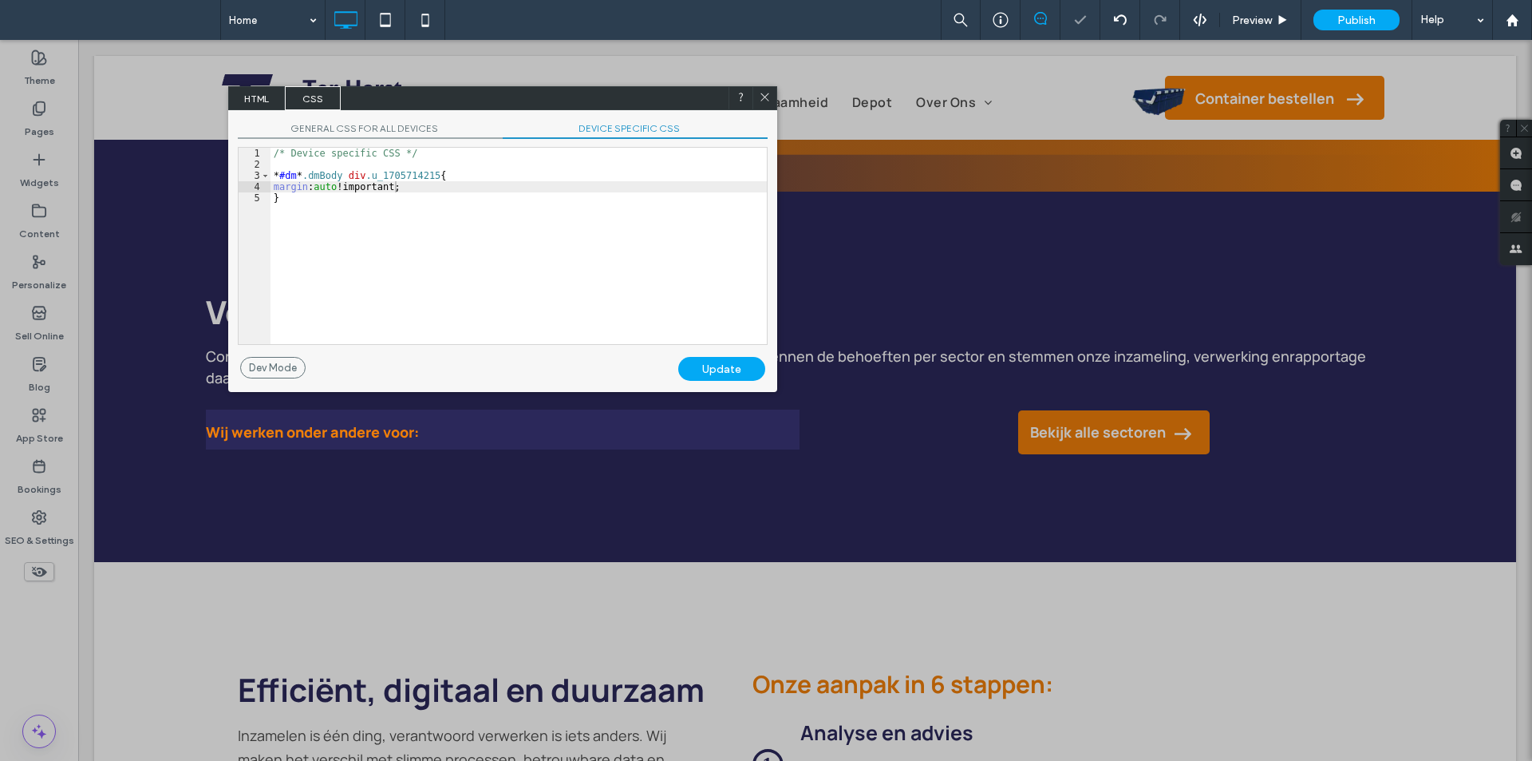
click at [760, 93] on icon at bounding box center [765, 97] width 12 height 12
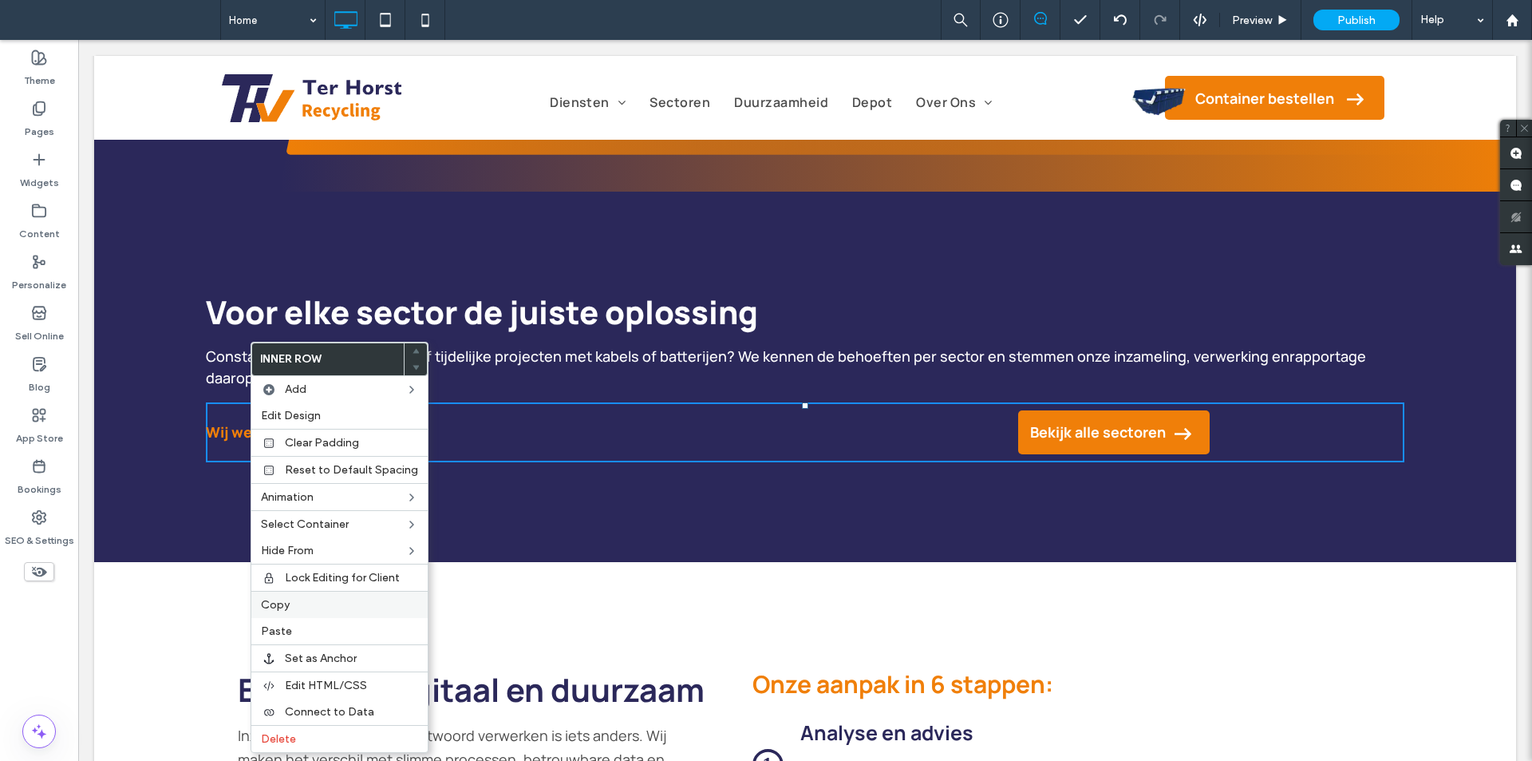
click at [306, 604] on label "Copy" at bounding box center [339, 605] width 157 height 14
click at [316, 626] on label "Paste" at bounding box center [345, 631] width 157 height 14
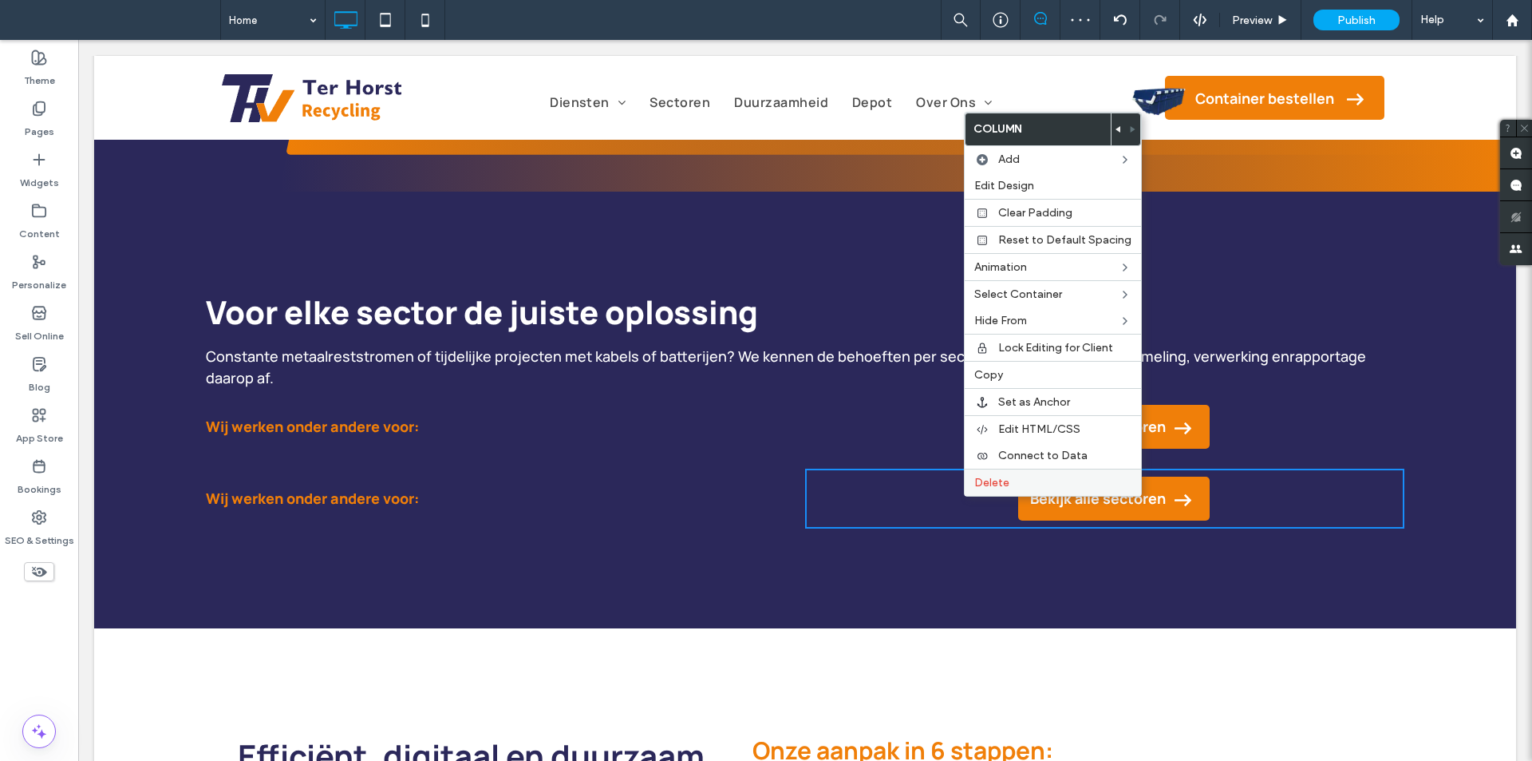
click at [1010, 485] on label "Delete" at bounding box center [1052, 483] width 157 height 14
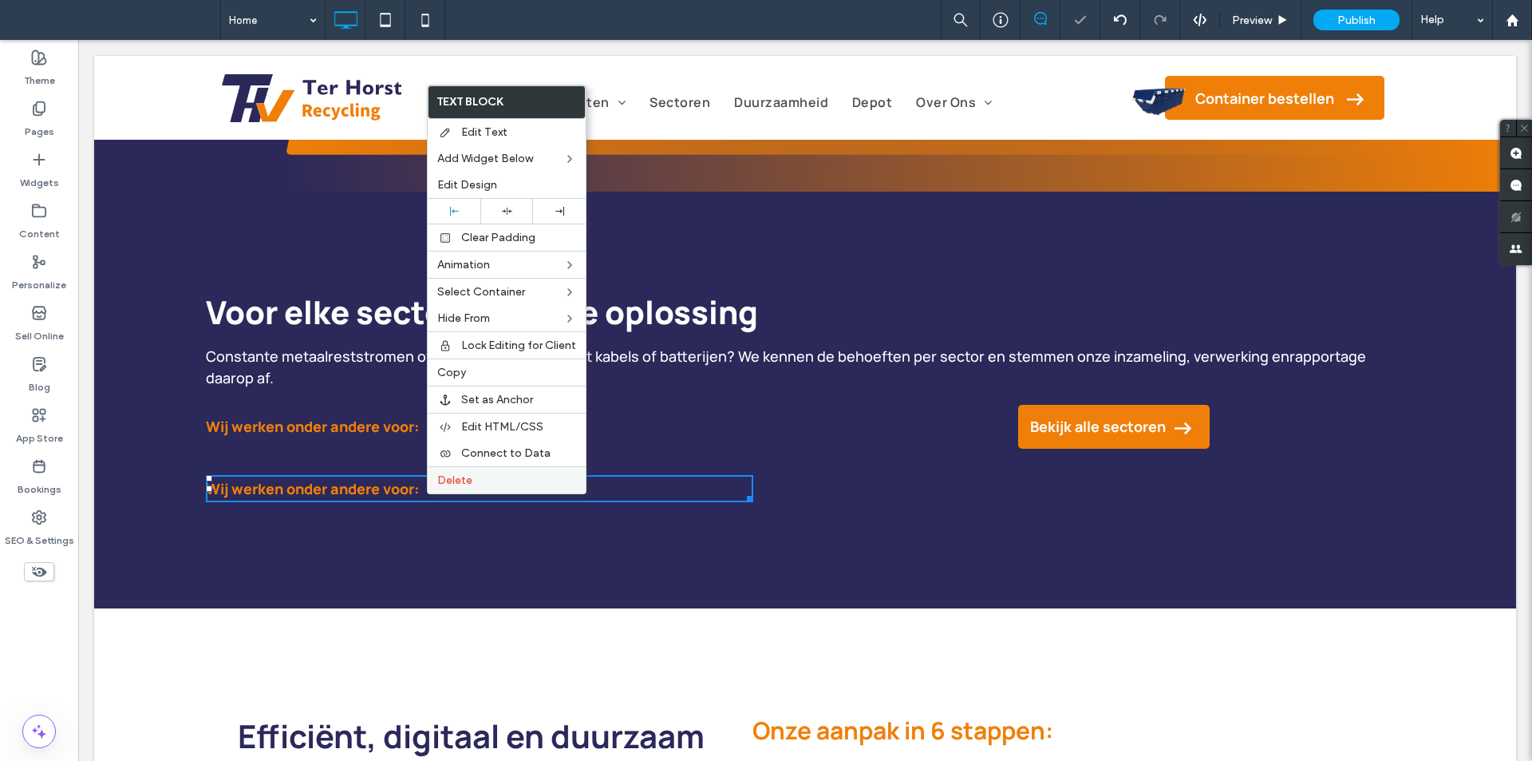
click at [459, 488] on div "Delete" at bounding box center [507, 479] width 158 height 27
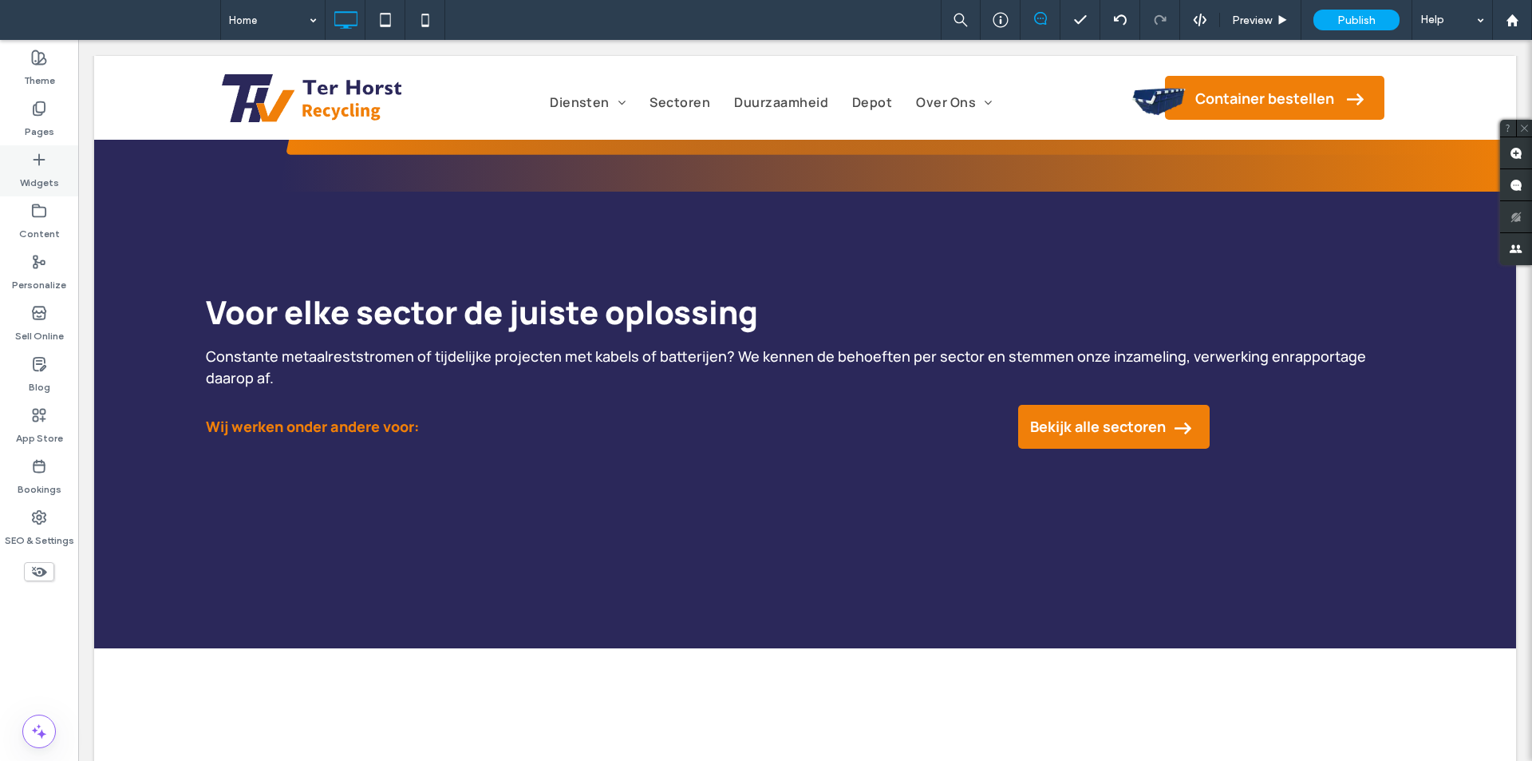
click at [37, 167] on icon at bounding box center [39, 160] width 16 height 16
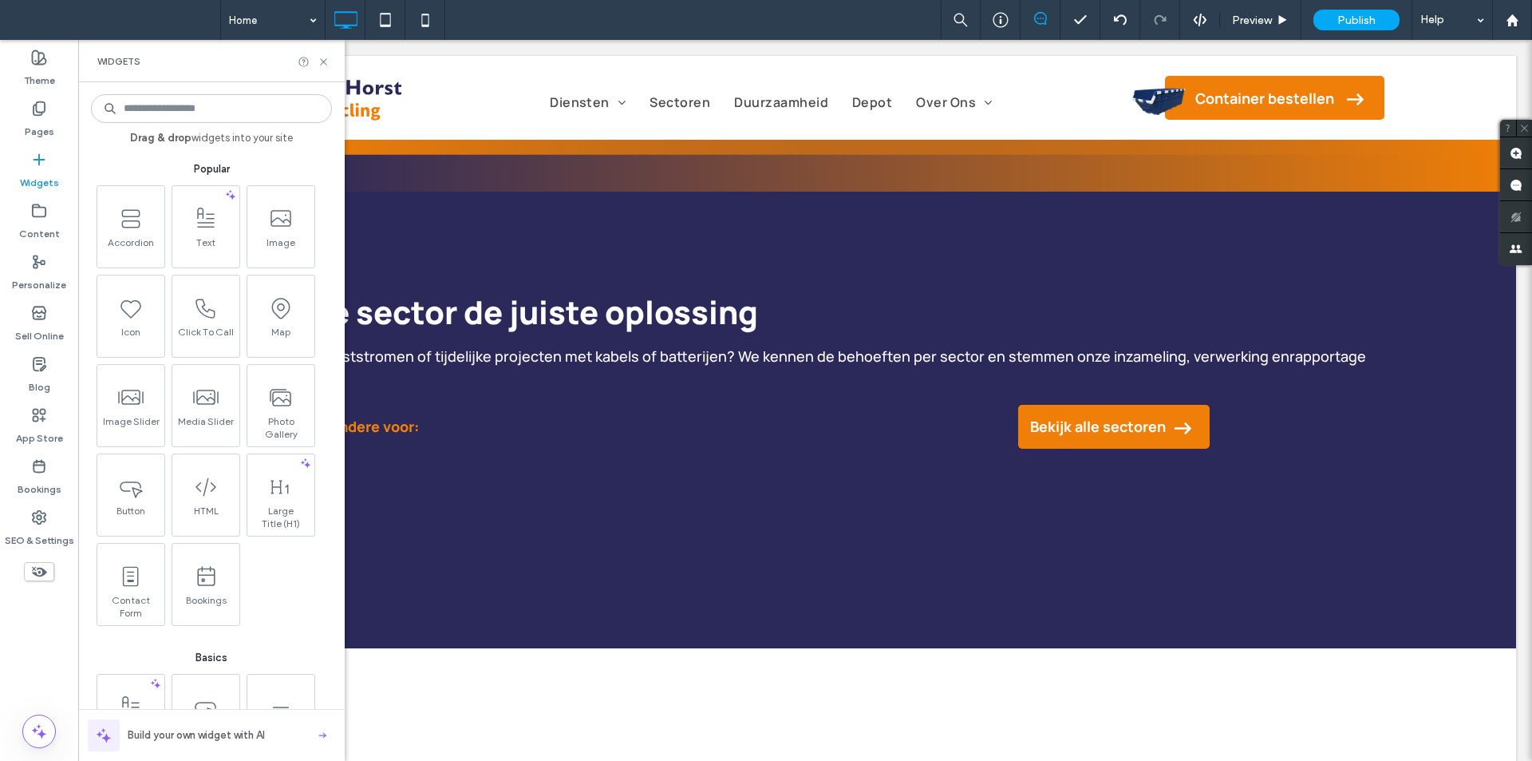
click at [204, 113] on input at bounding box center [211, 108] width 241 height 29
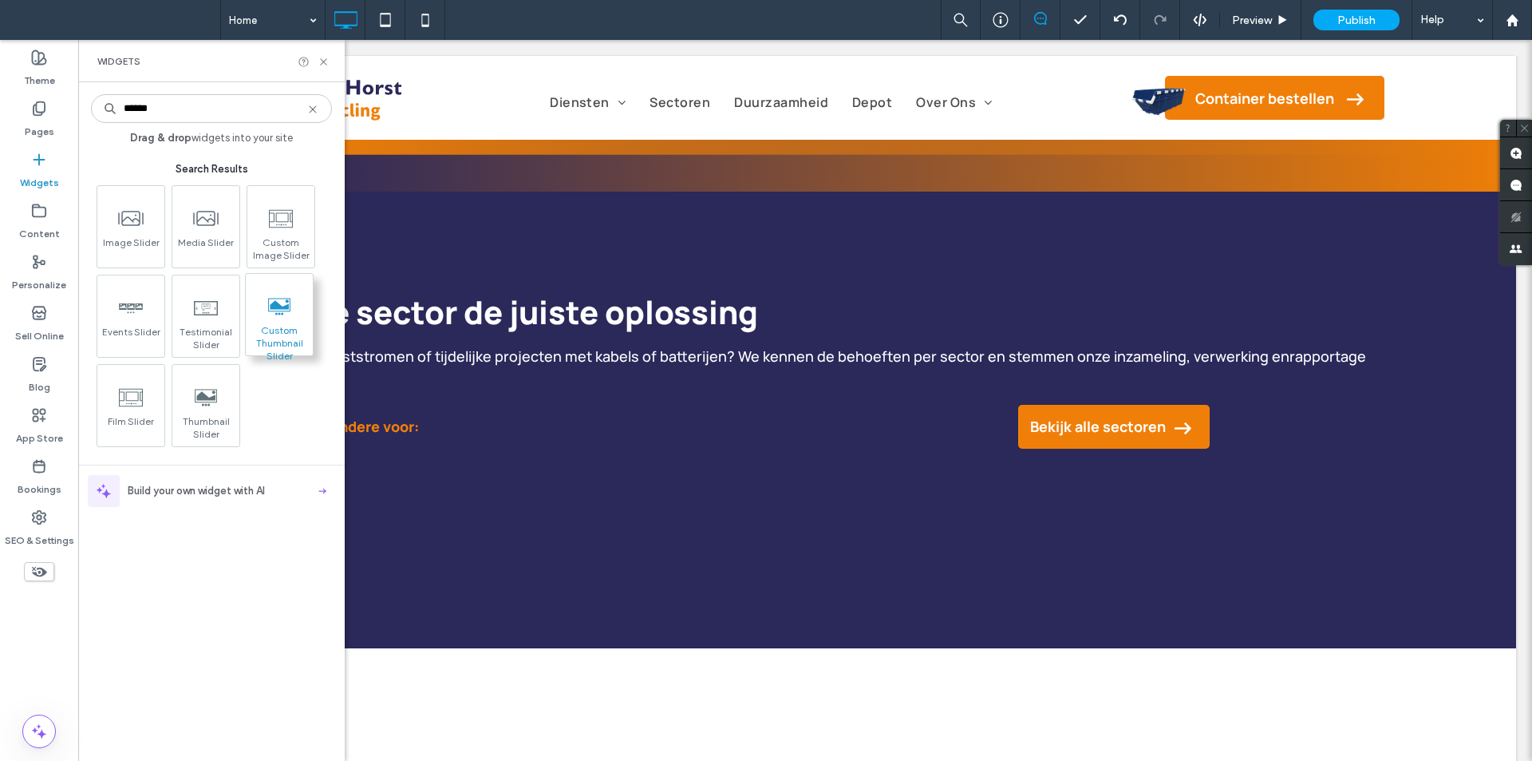
type input "******"
click at [202, 107] on input "******" at bounding box center [211, 108] width 241 height 29
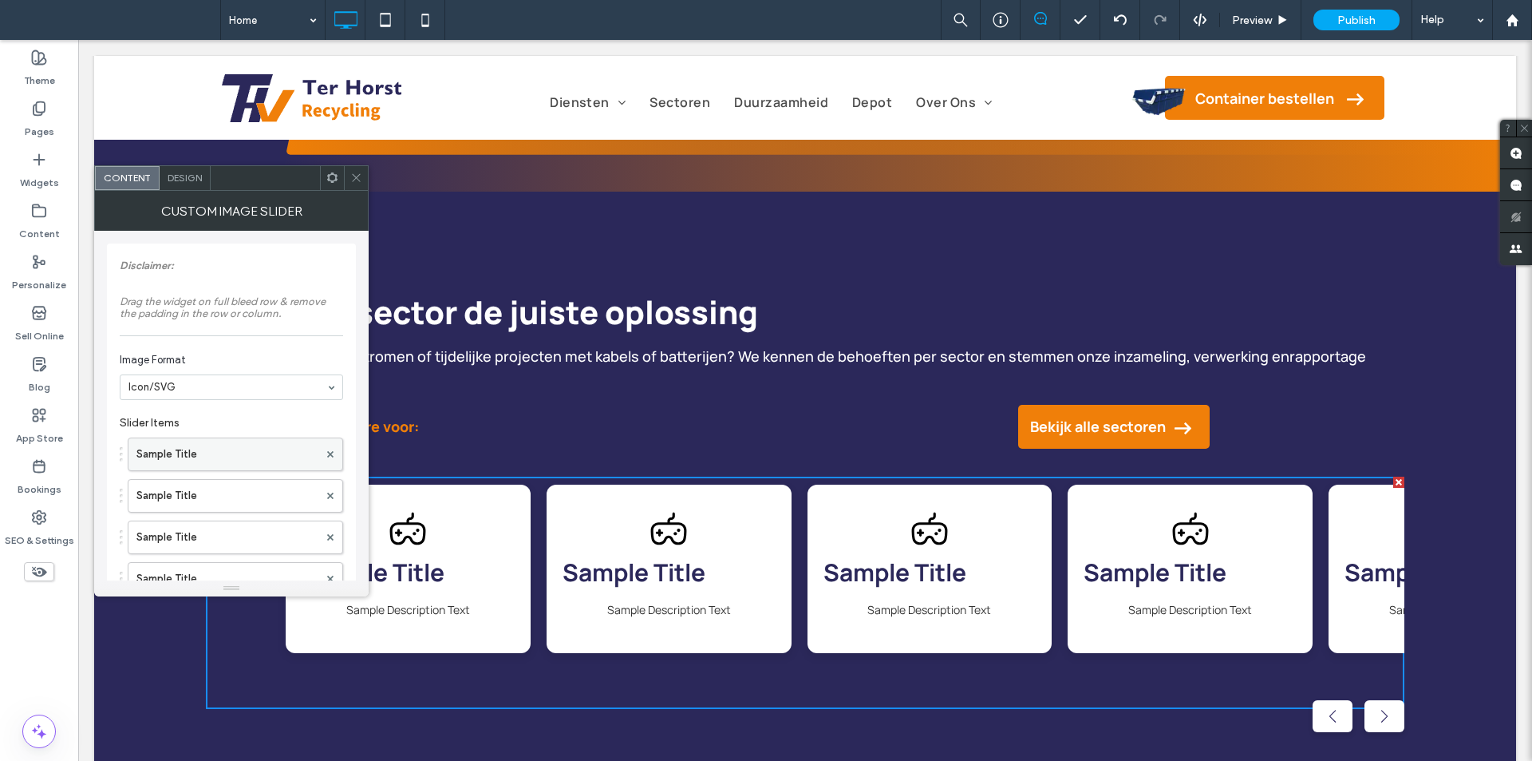
click at [202, 453] on label "Sample Title" at bounding box center [227, 454] width 182 height 32
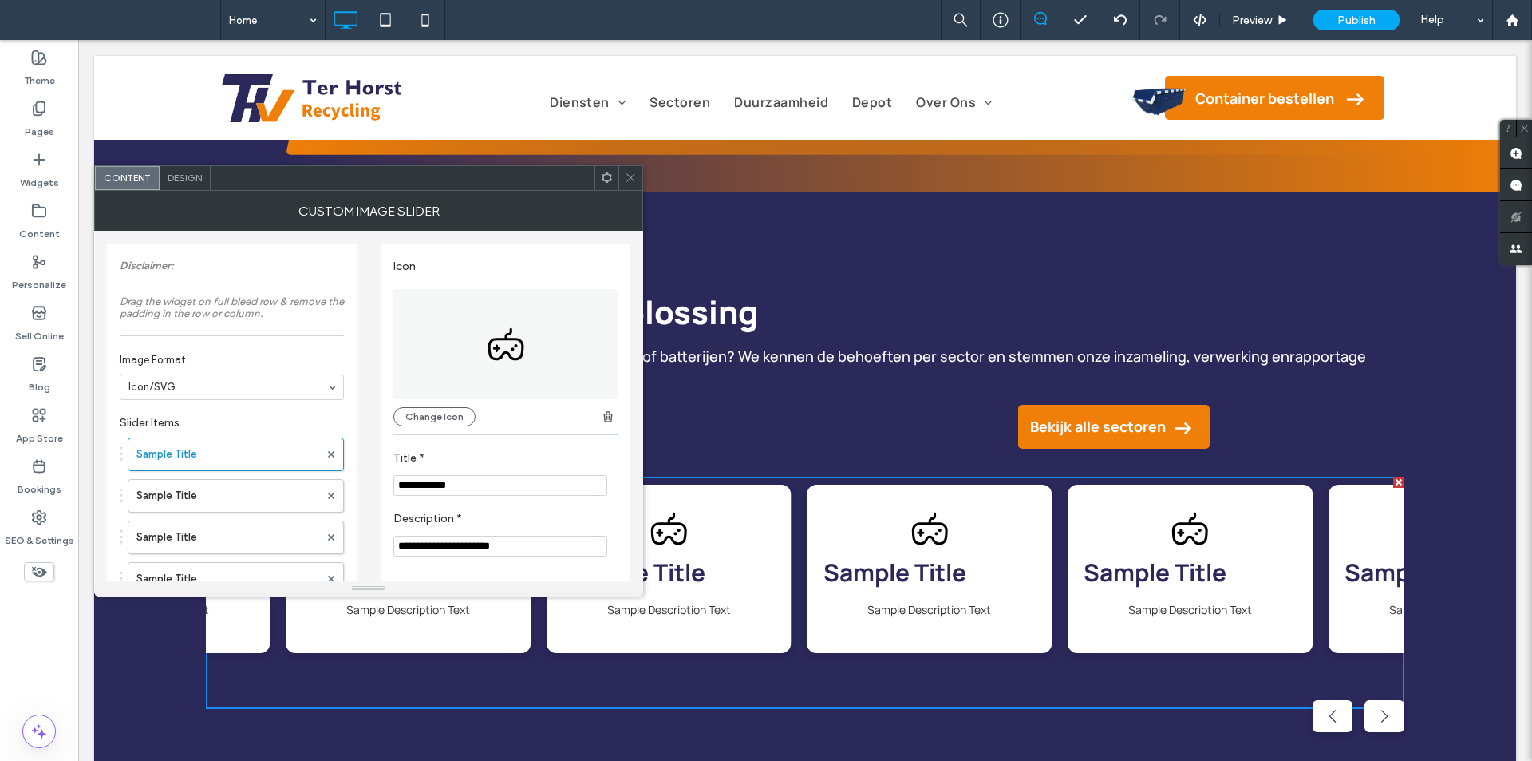
click at [184, 176] on span "Design" at bounding box center [185, 178] width 34 height 12
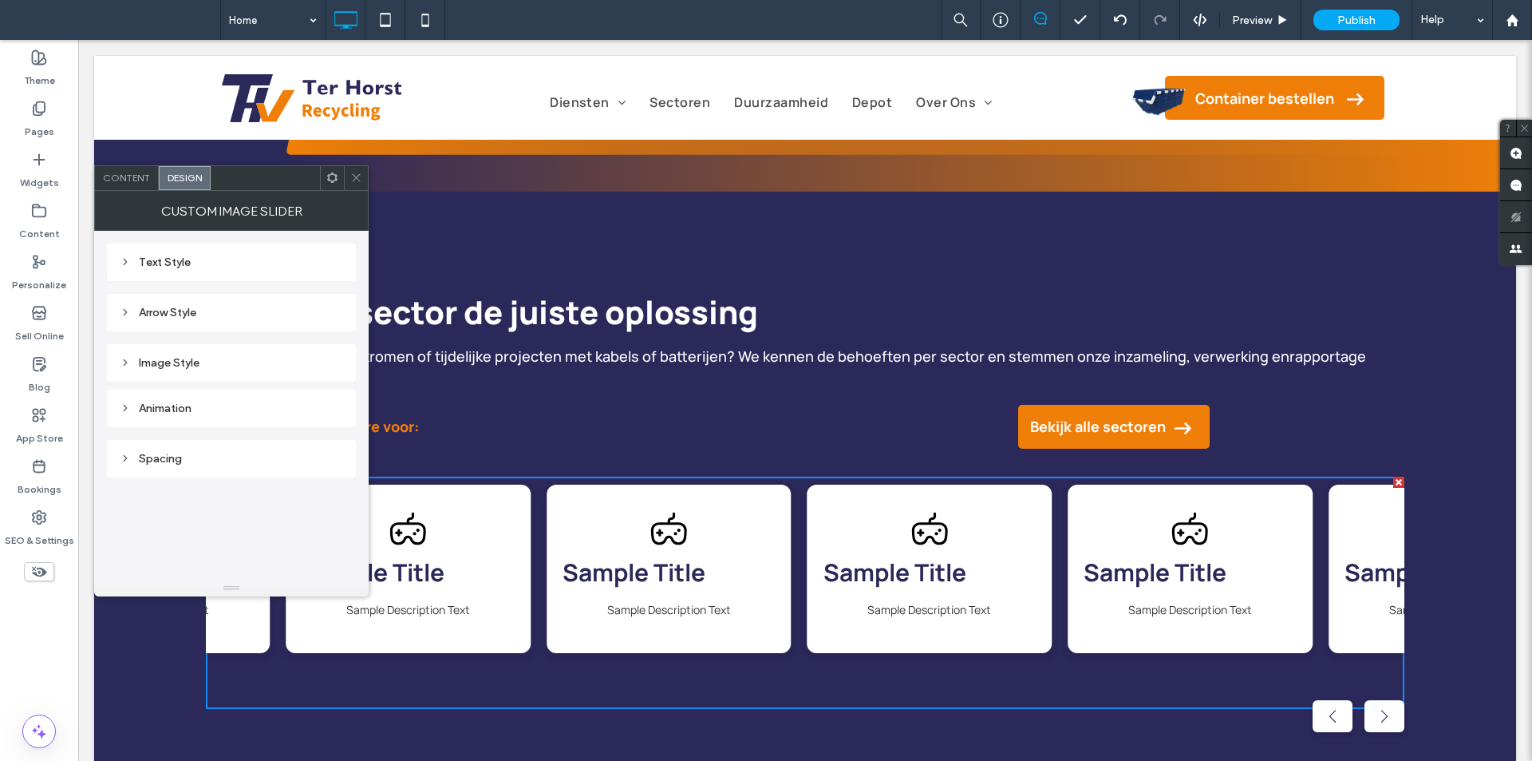
click at [184, 263] on div "Text Style" at bounding box center [231, 262] width 223 height 14
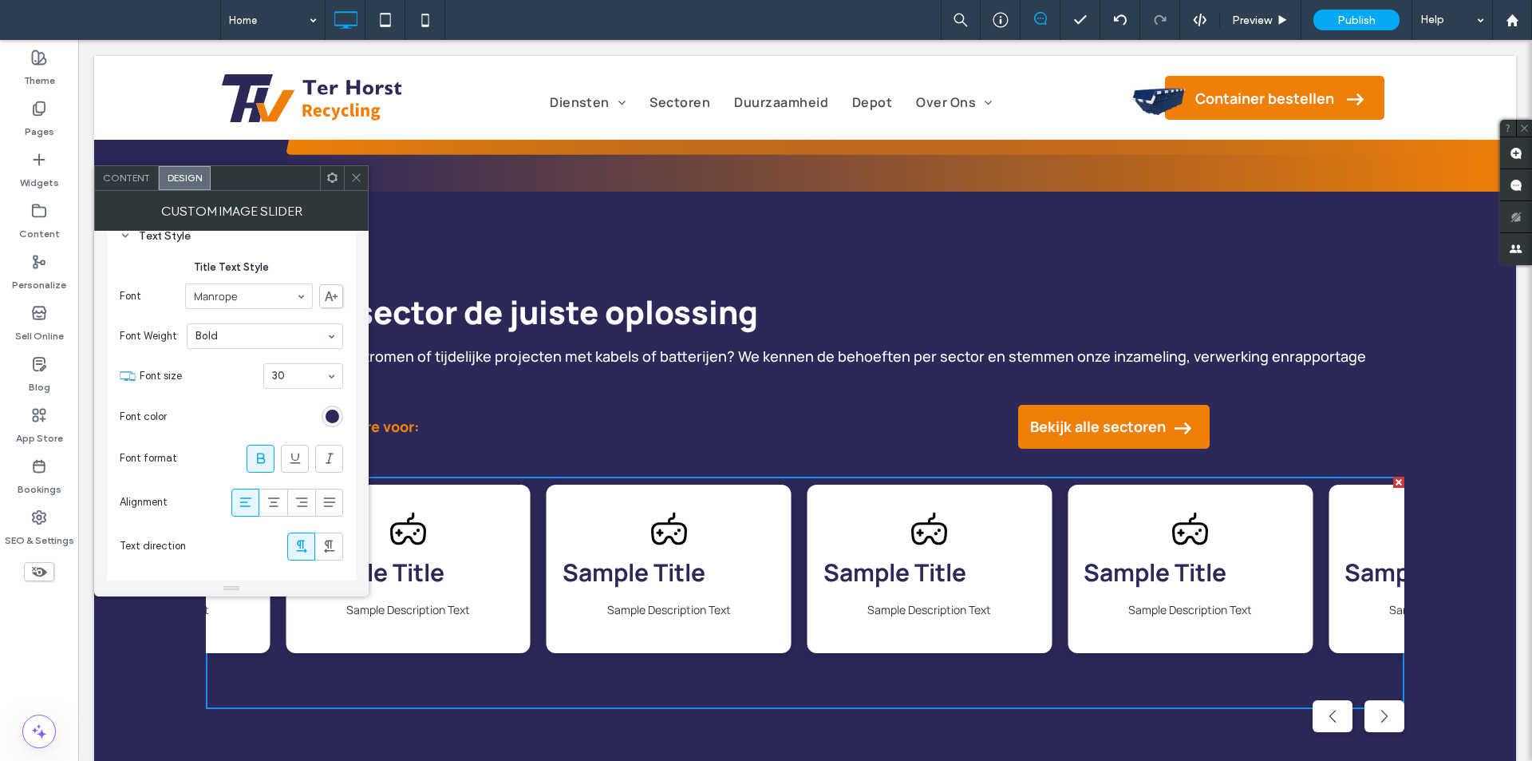
scroll to position [80, 0]
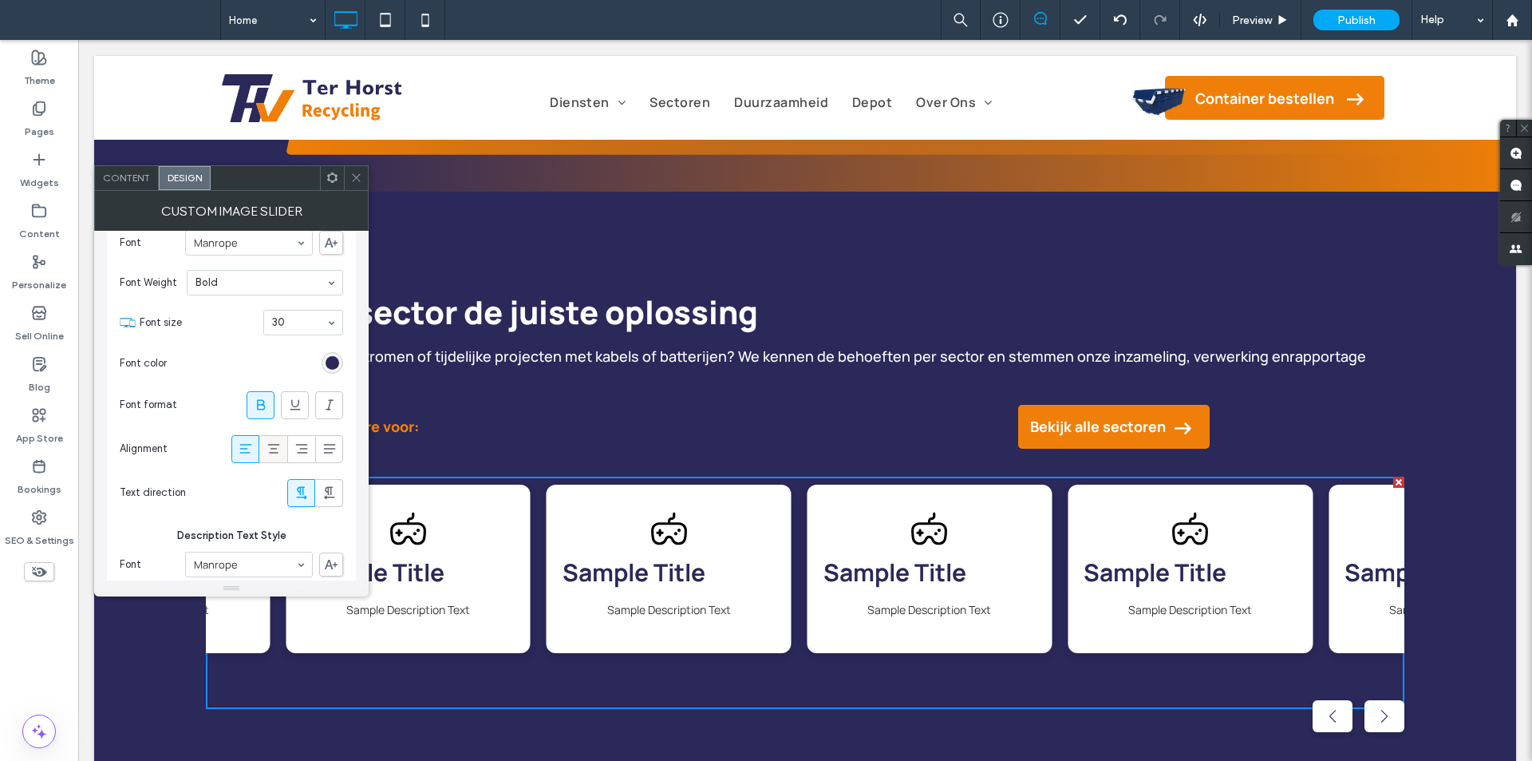
click at [277, 450] on icon at bounding box center [274, 449] width 16 height 16
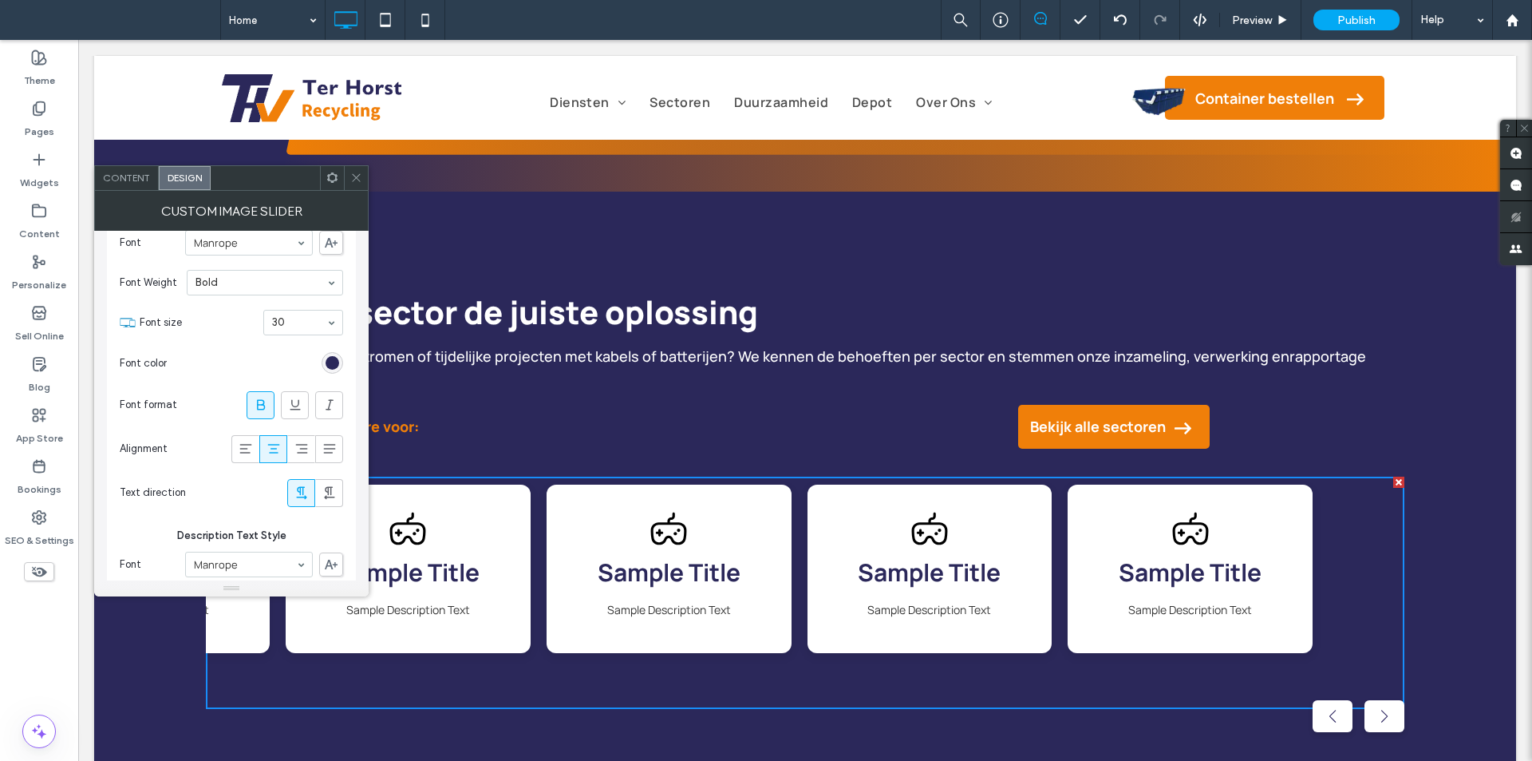
click at [358, 181] on icon at bounding box center [356, 178] width 12 height 12
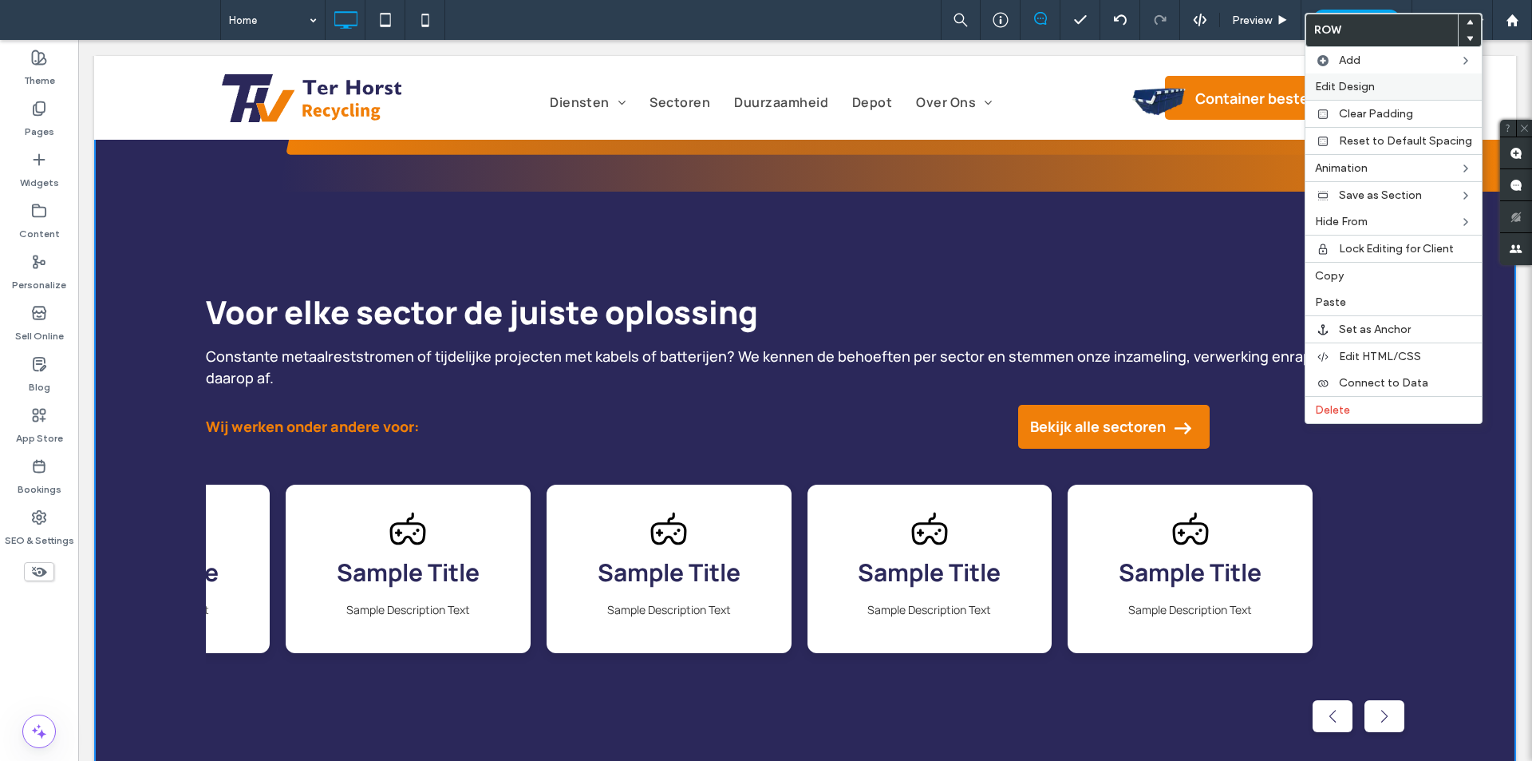
click at [1380, 98] on div "Edit Design" at bounding box center [1394, 86] width 176 height 26
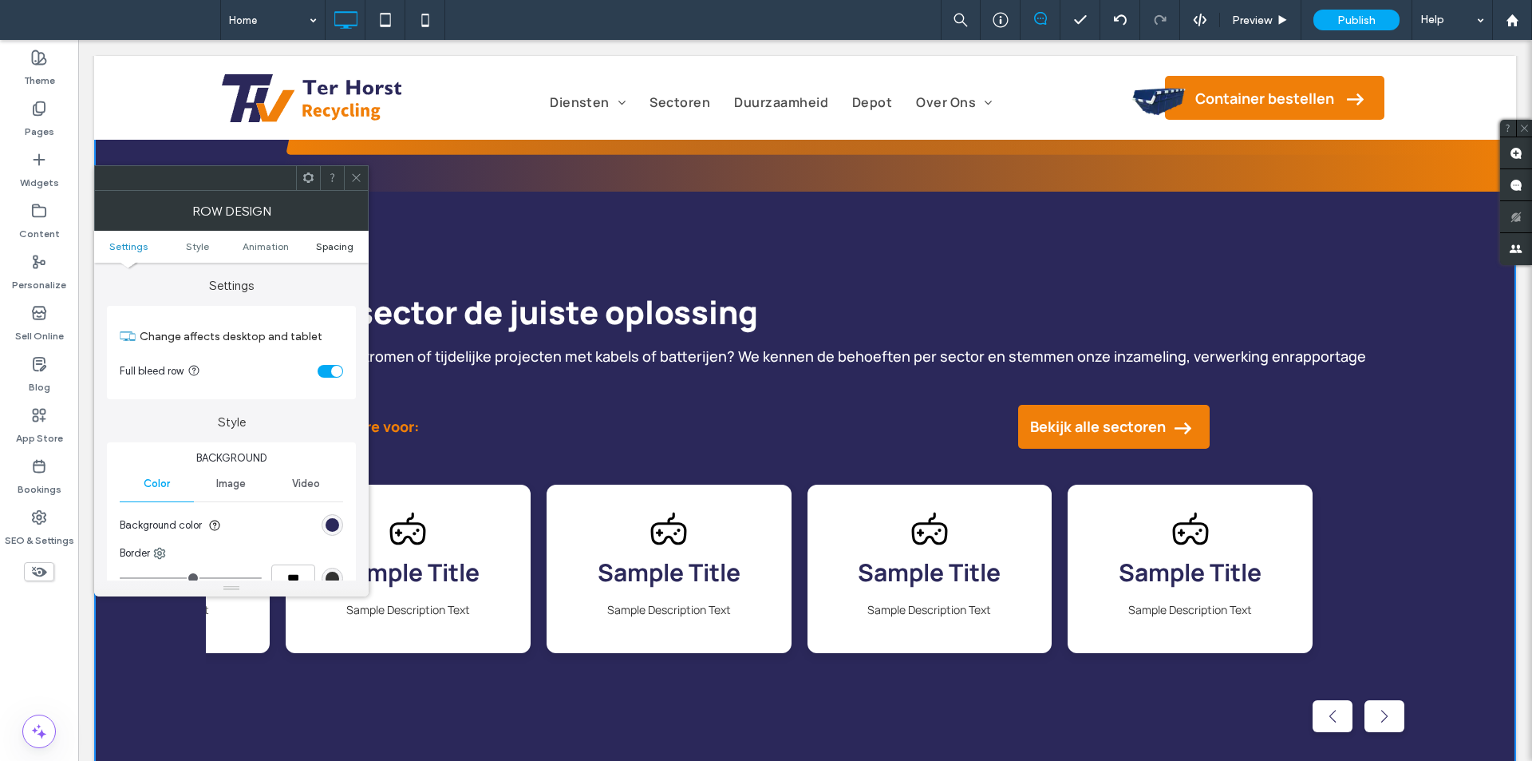
click at [334, 246] on span "Spacing" at bounding box center [335, 246] width 38 height 12
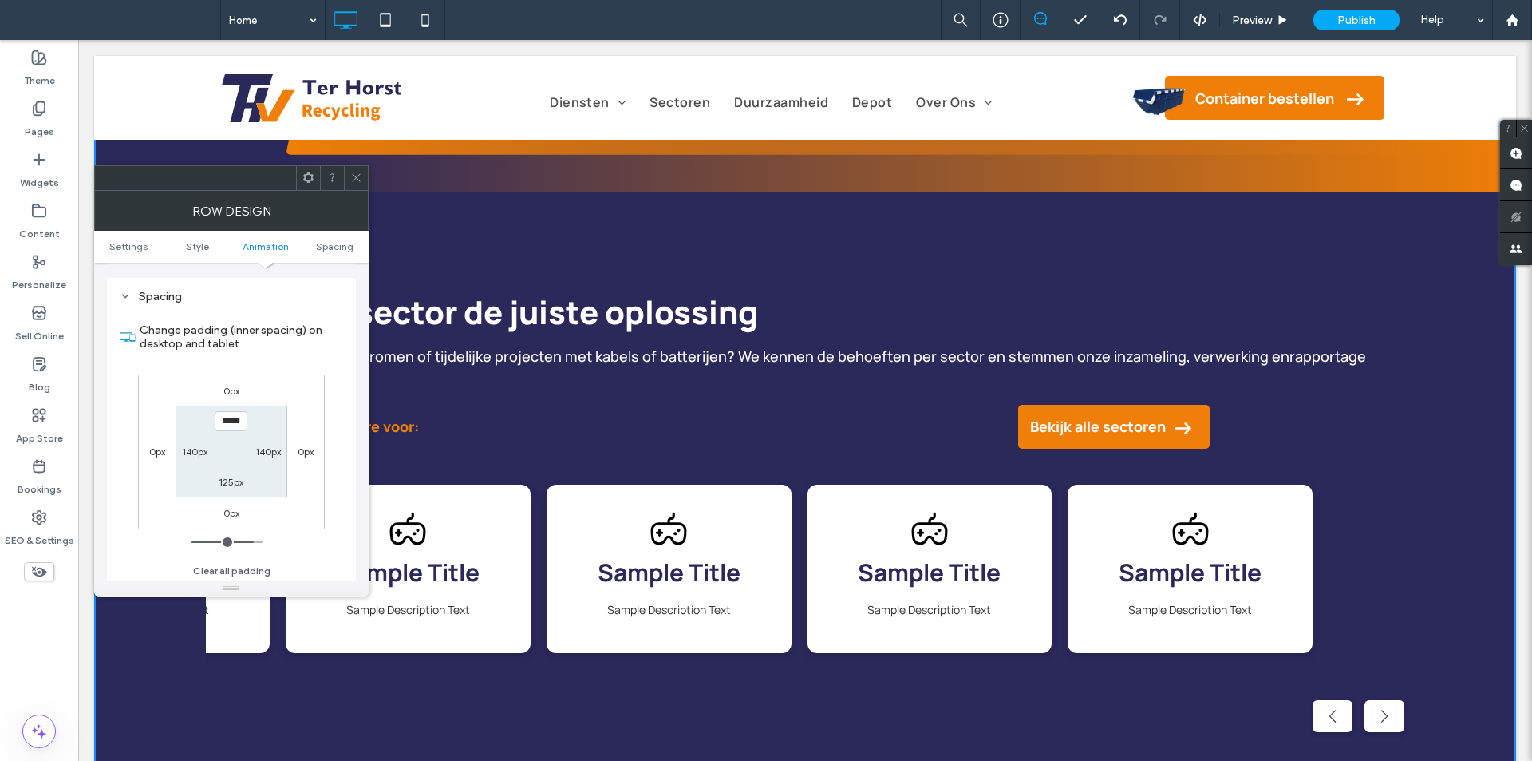
scroll to position [451, 0]
click at [270, 456] on div "140px" at bounding box center [268, 449] width 26 height 16
click at [271, 451] on label "140px" at bounding box center [268, 449] width 26 height 12
type input "***"
type input "*"
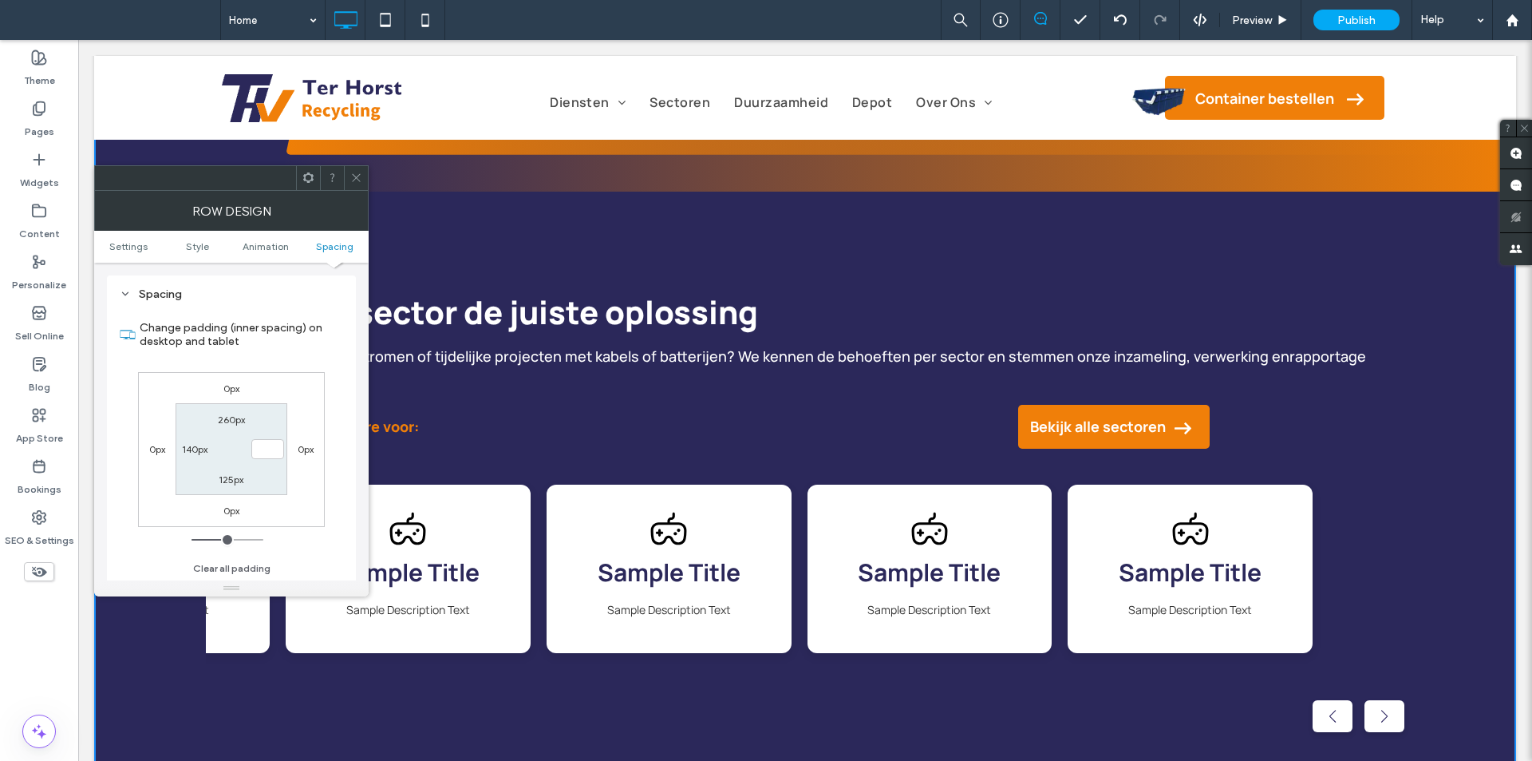
type input "***"
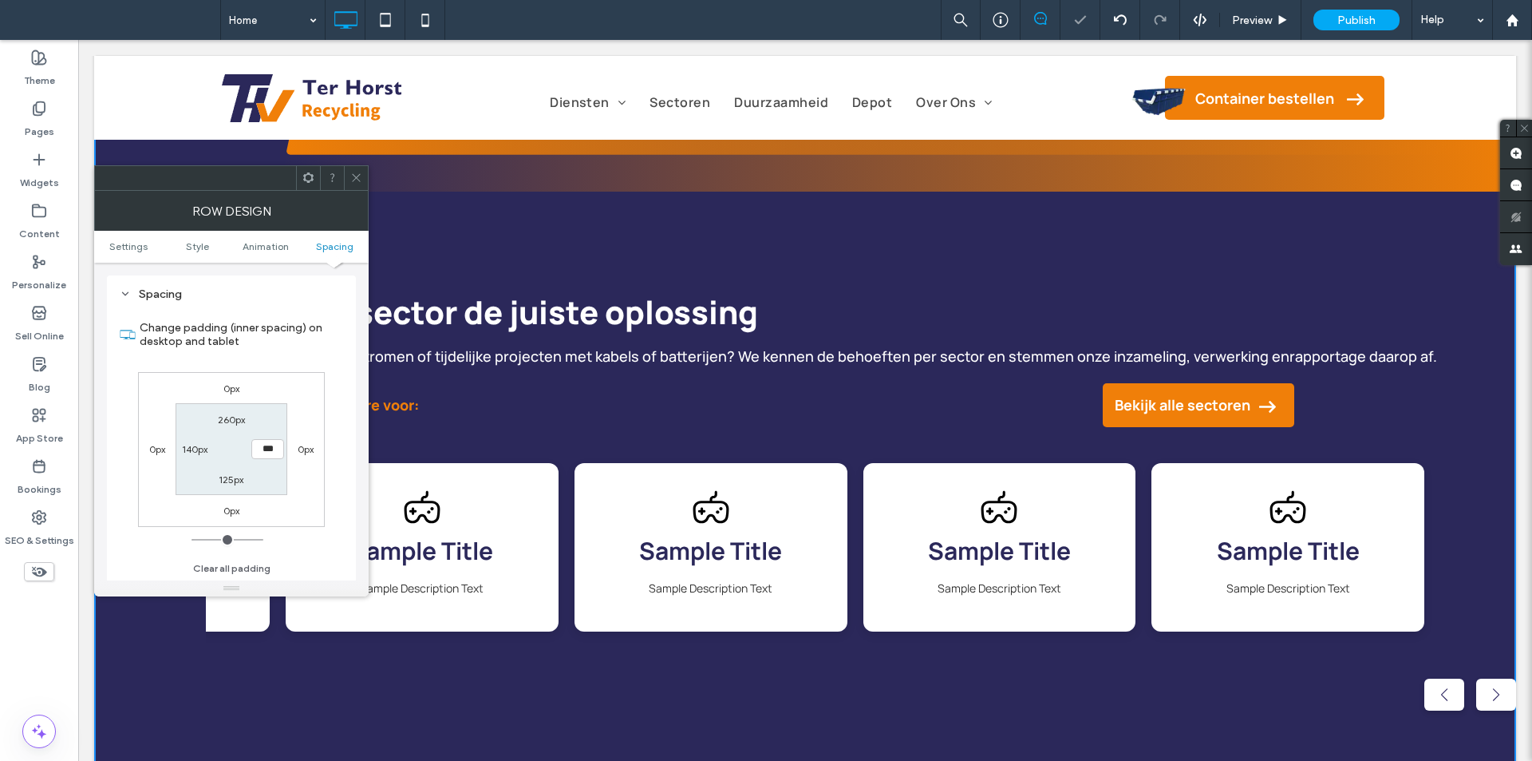
click at [361, 175] on icon at bounding box center [356, 178] width 12 height 12
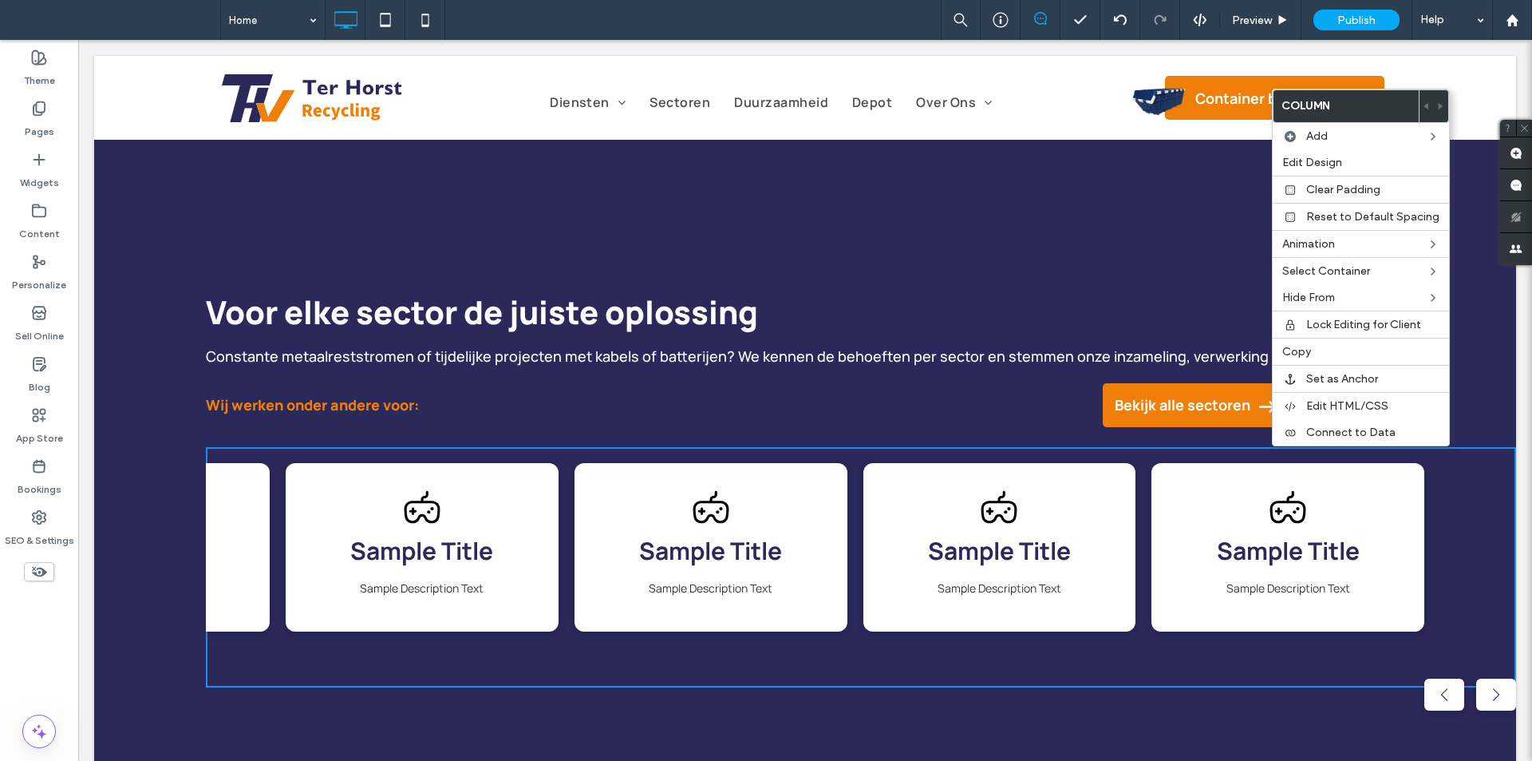
click at [1108, 509] on div "Sample Title Sample Description Text" at bounding box center [999, 547] width 273 height 168
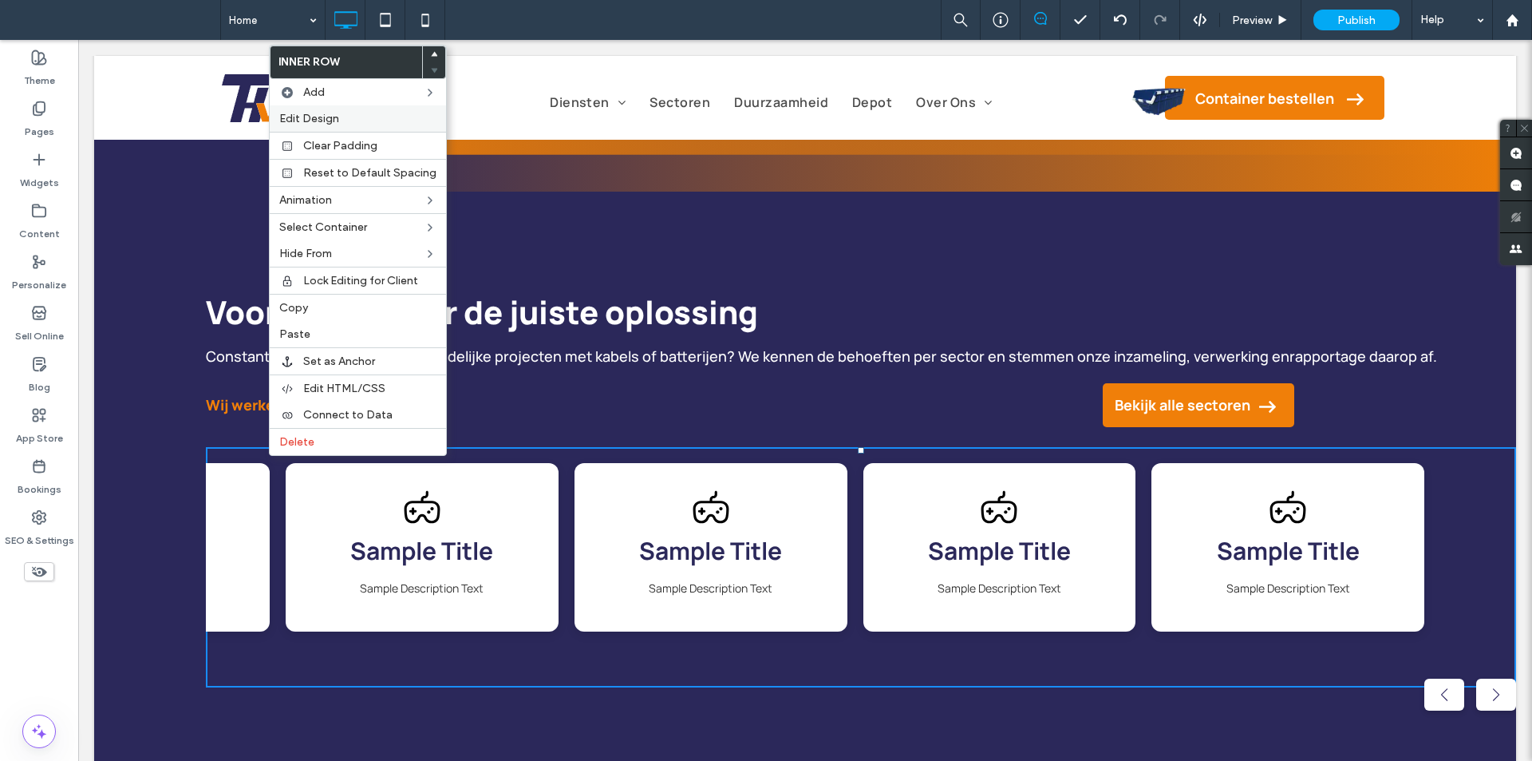
click at [345, 117] on label "Edit Design" at bounding box center [357, 119] width 157 height 14
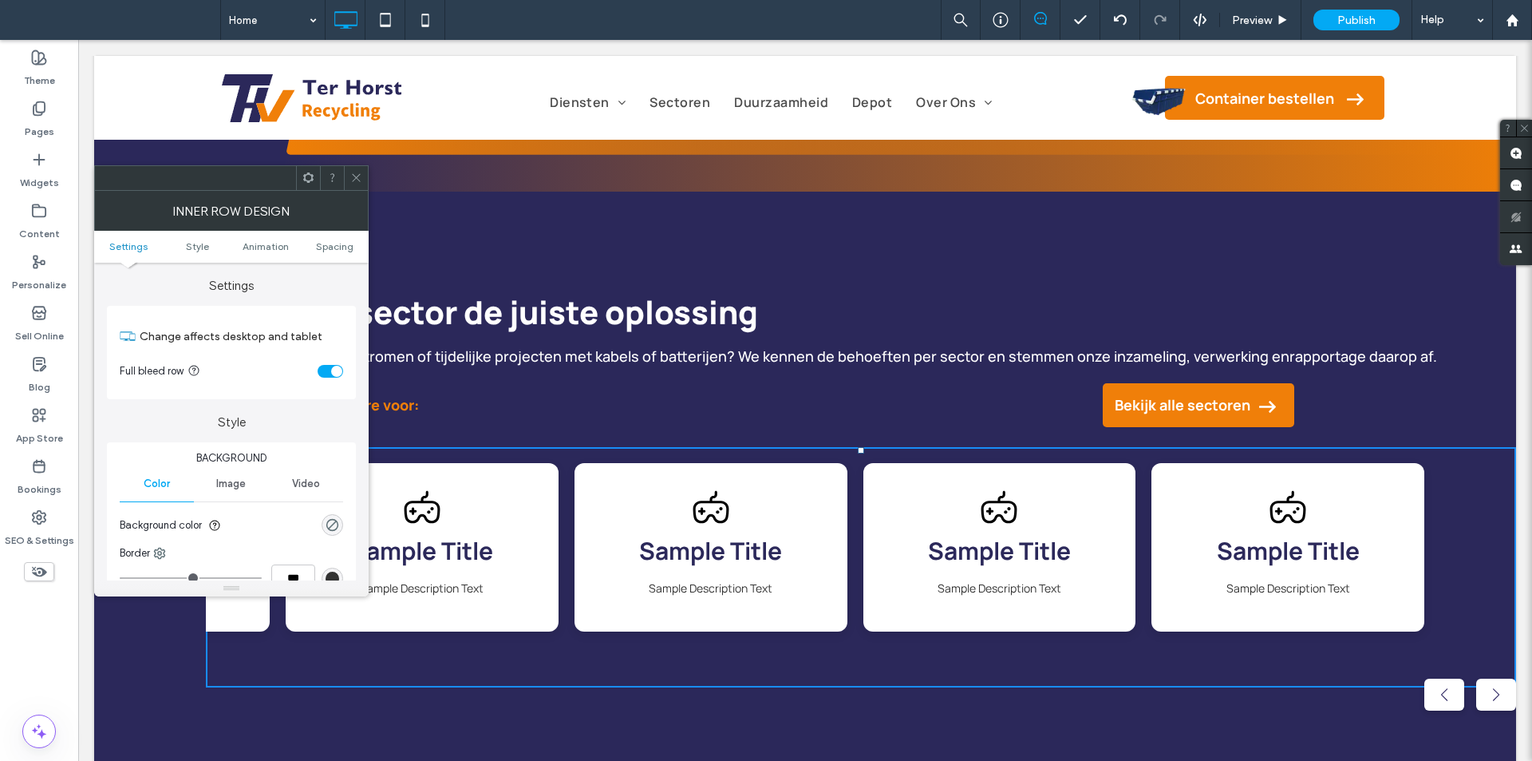
click at [348, 175] on div at bounding box center [356, 178] width 24 height 24
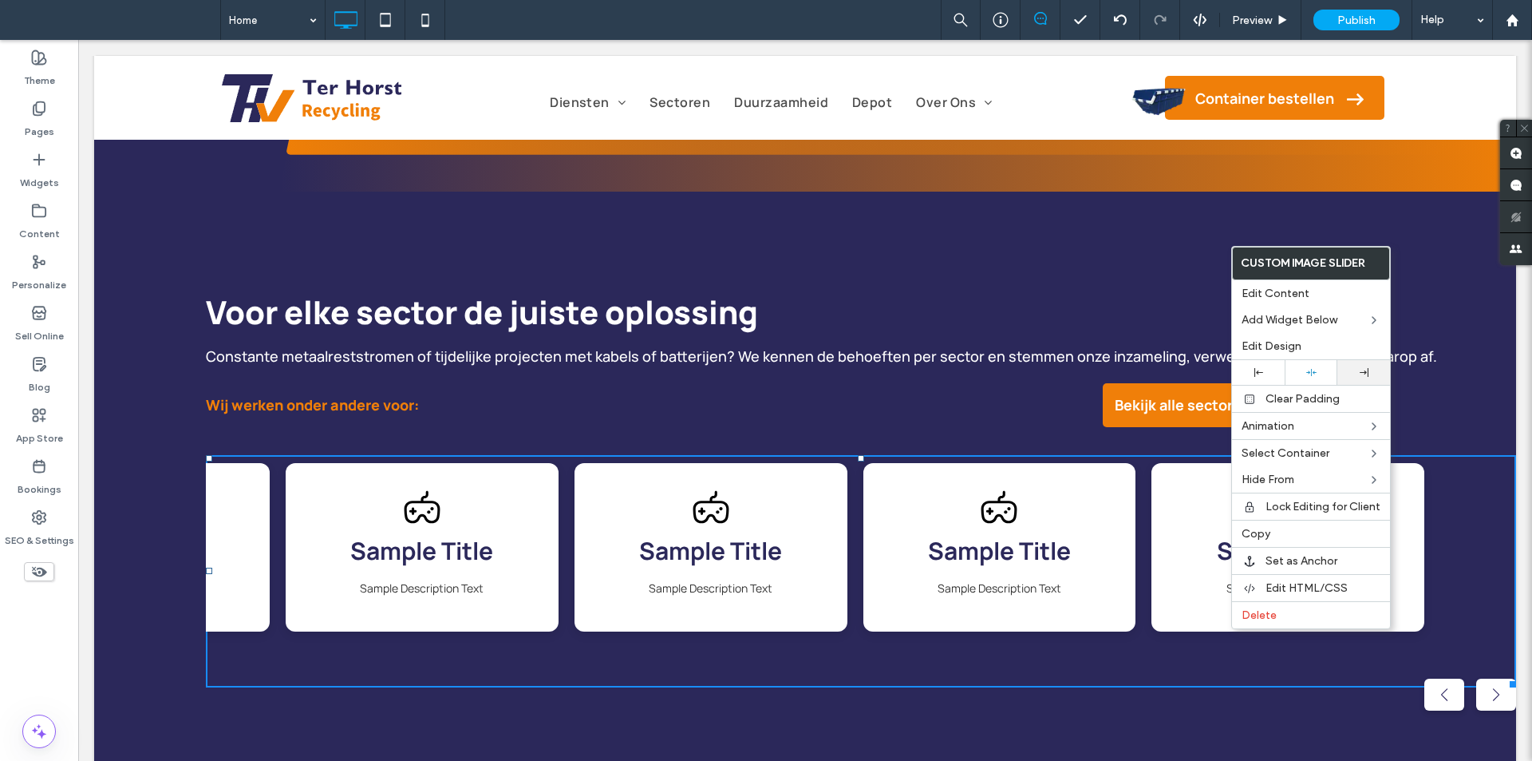
click at [1365, 374] on icon at bounding box center [1364, 372] width 9 height 9
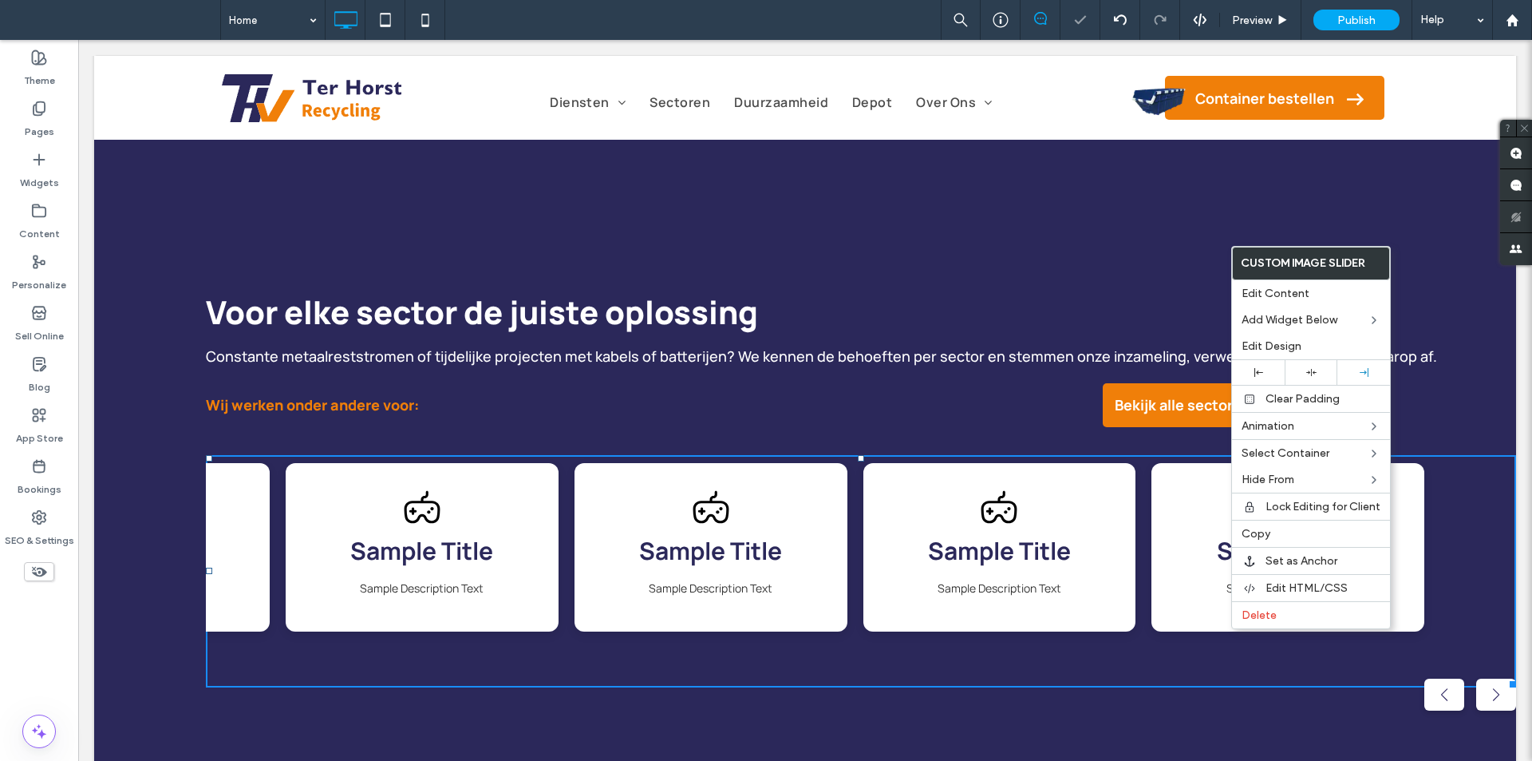
click at [1057, 551] on h3 "Sample Title" at bounding box center [999, 550] width 241 height 36
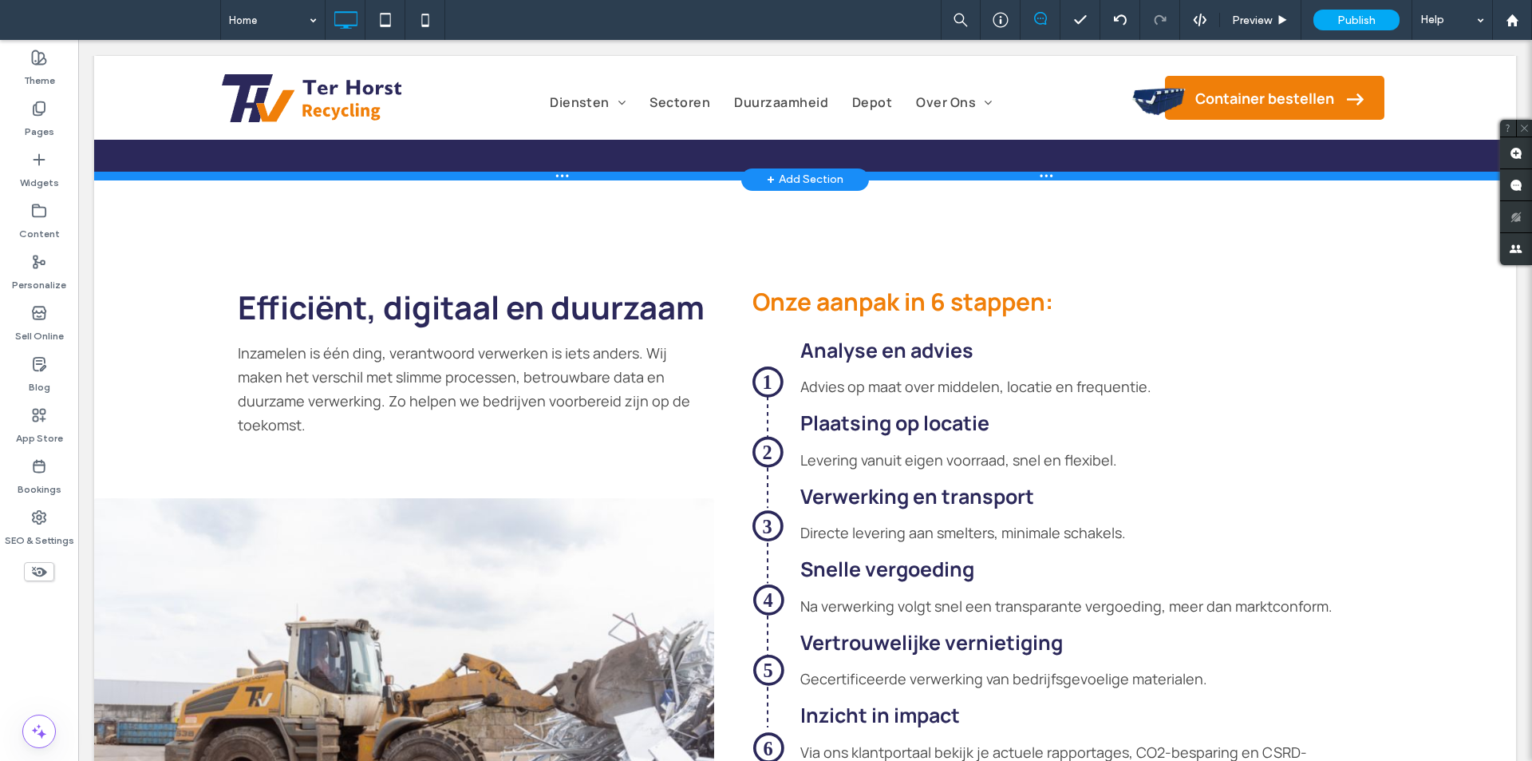
scroll to position [2075, 0]
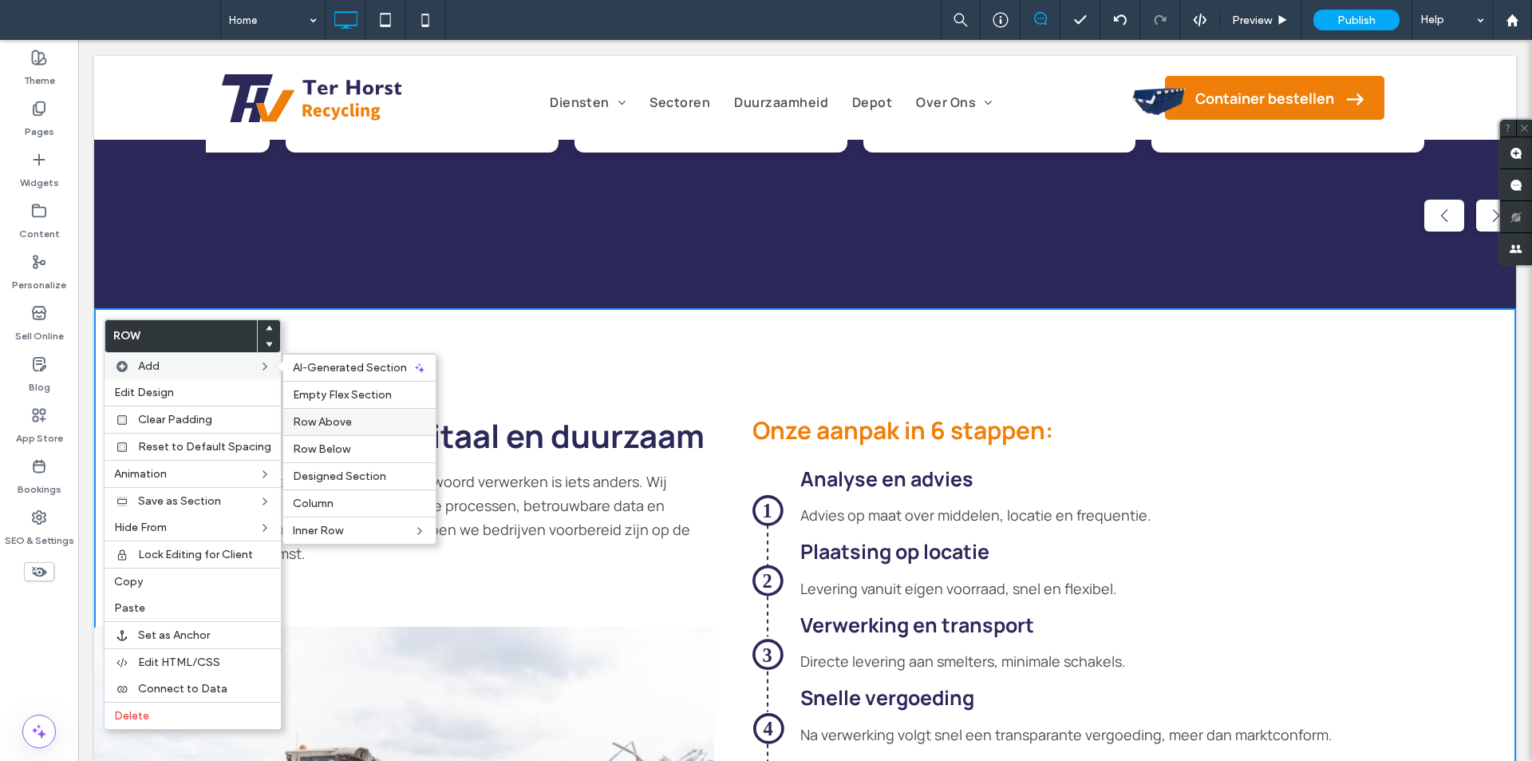
click at [334, 425] on span "Row Above" at bounding box center [322, 422] width 59 height 14
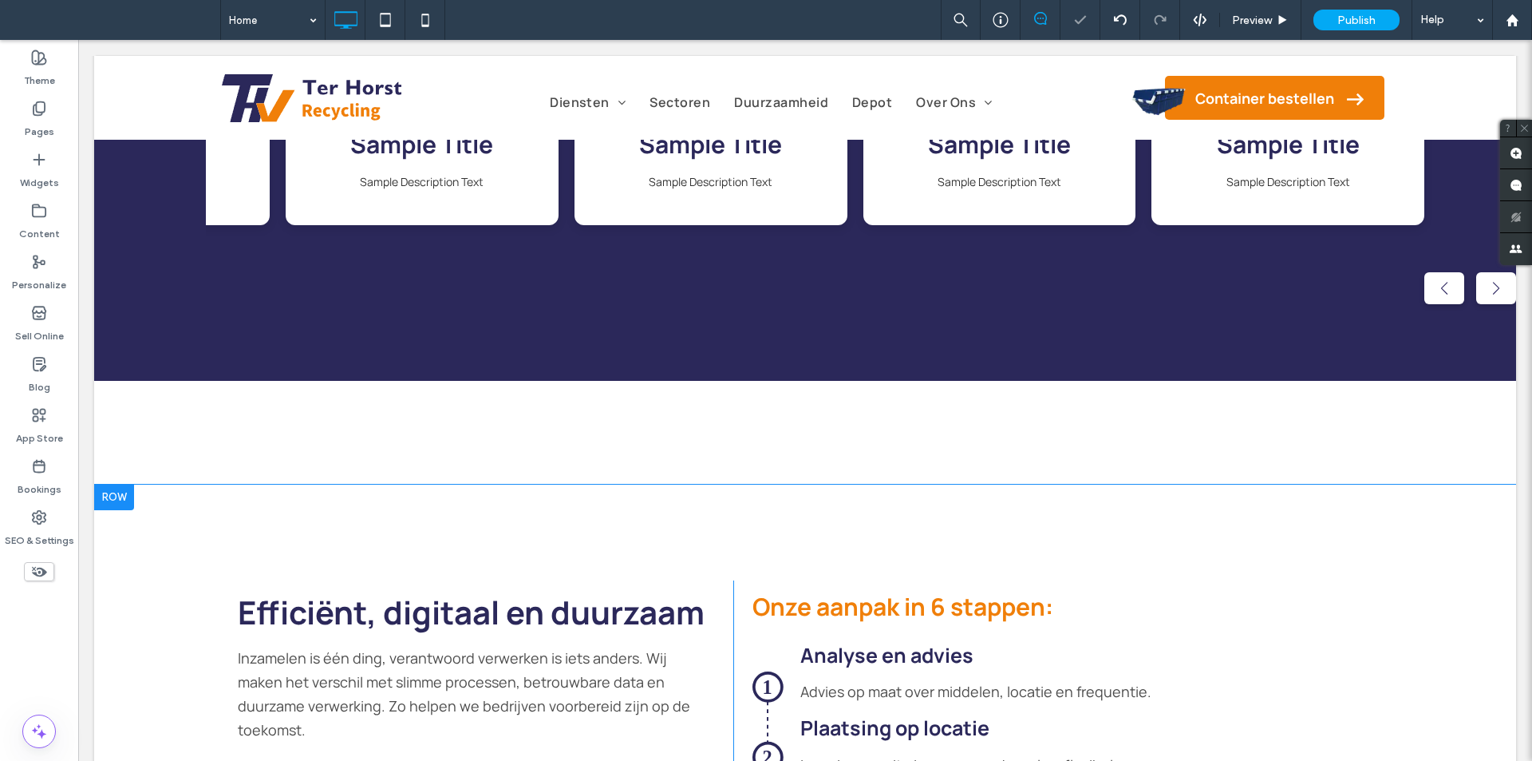
scroll to position [1995, 0]
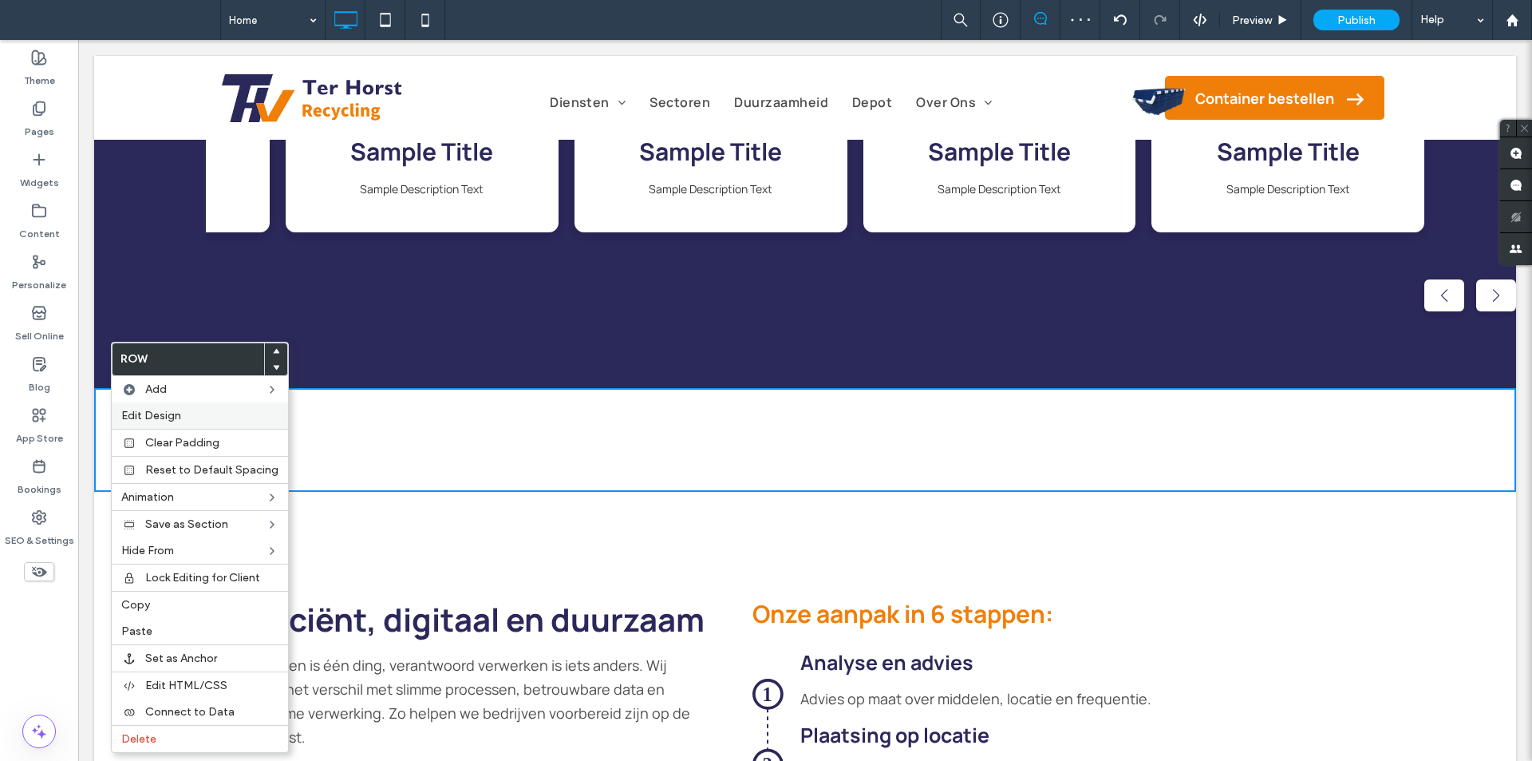
click at [176, 417] on span "Edit Design" at bounding box center [151, 416] width 60 height 14
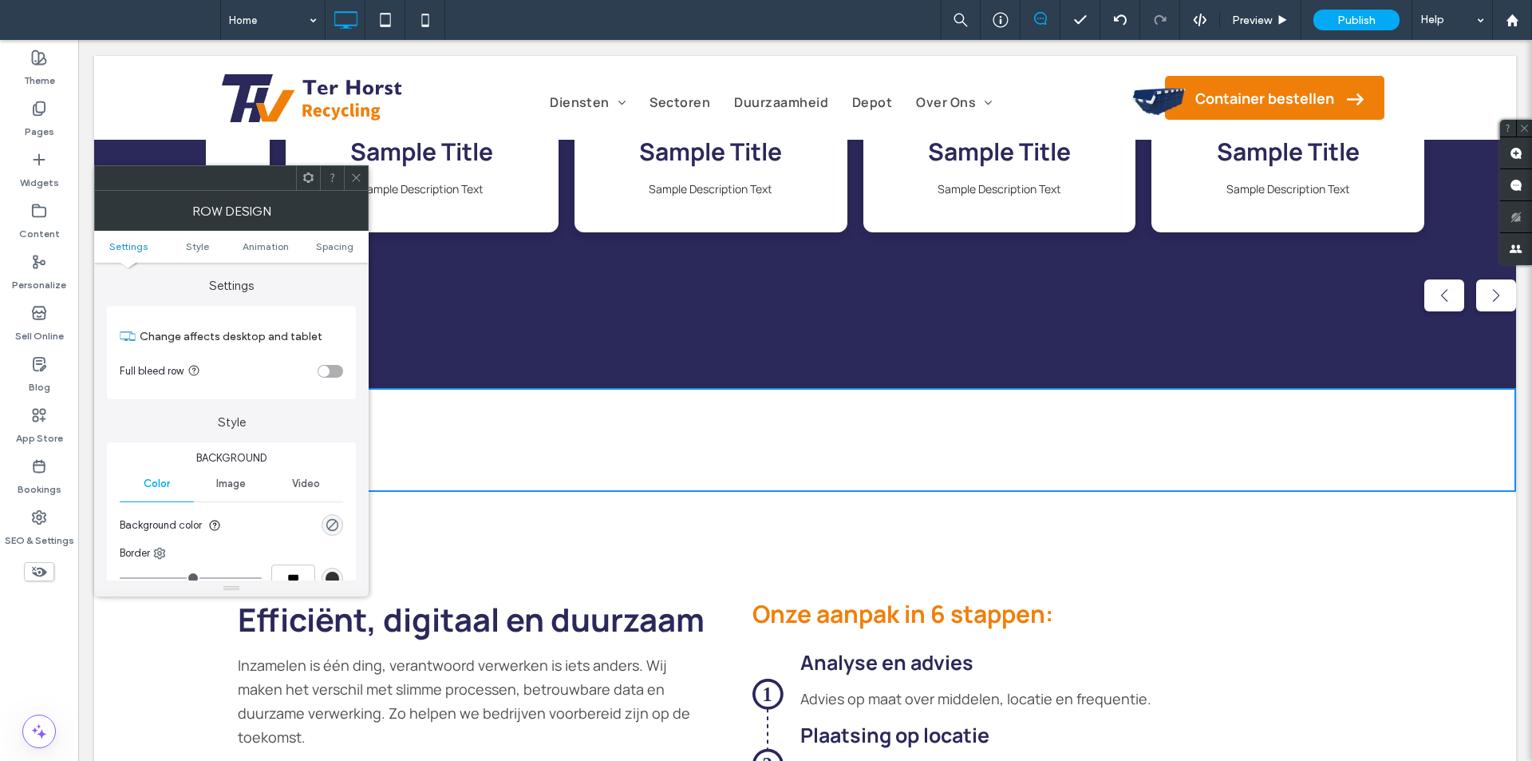
click at [336, 376] on div "toggle" at bounding box center [331, 371] width 26 height 13
click at [357, 182] on icon at bounding box center [356, 178] width 12 height 12
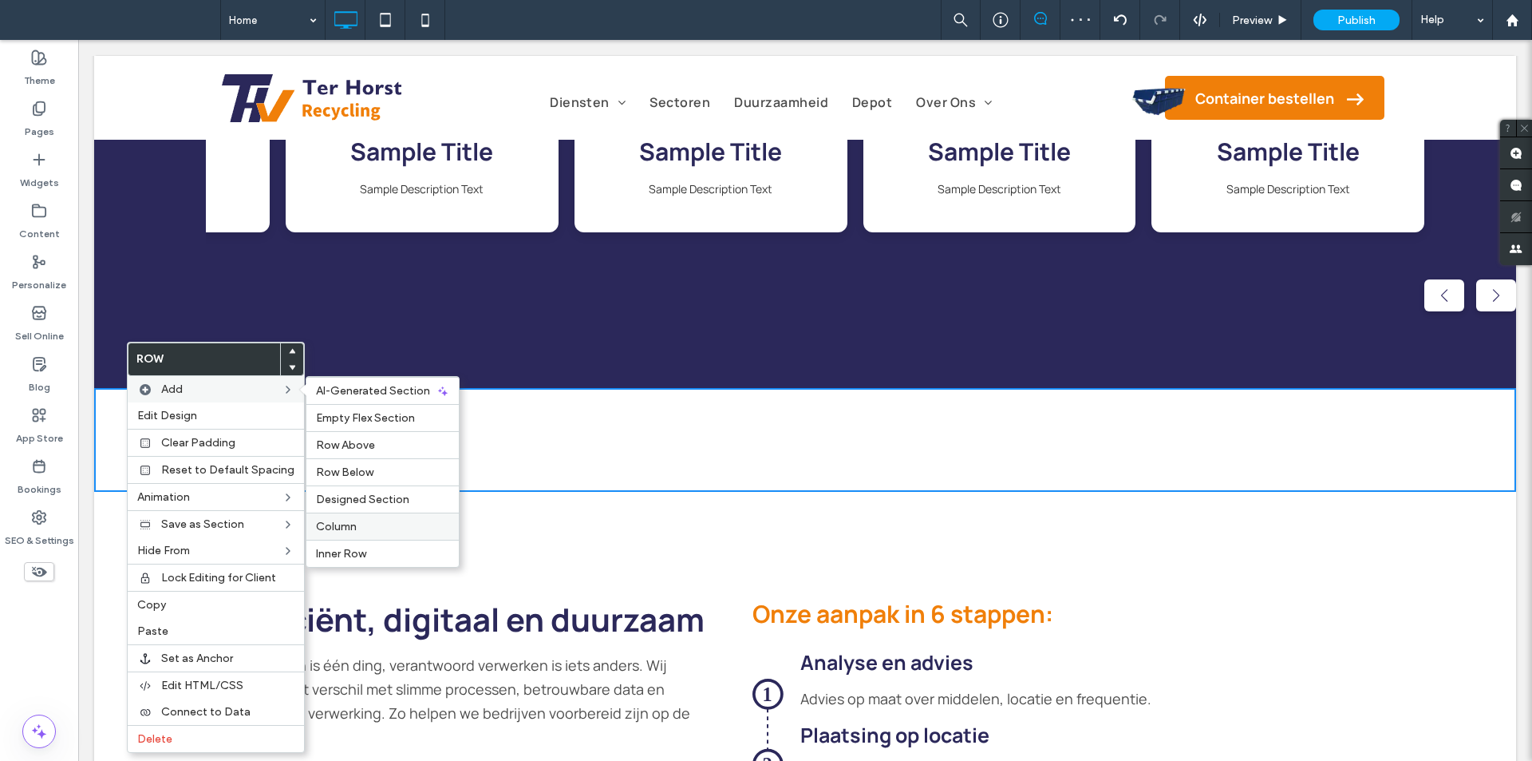
click at [328, 525] on span "Column" at bounding box center [336, 527] width 41 height 14
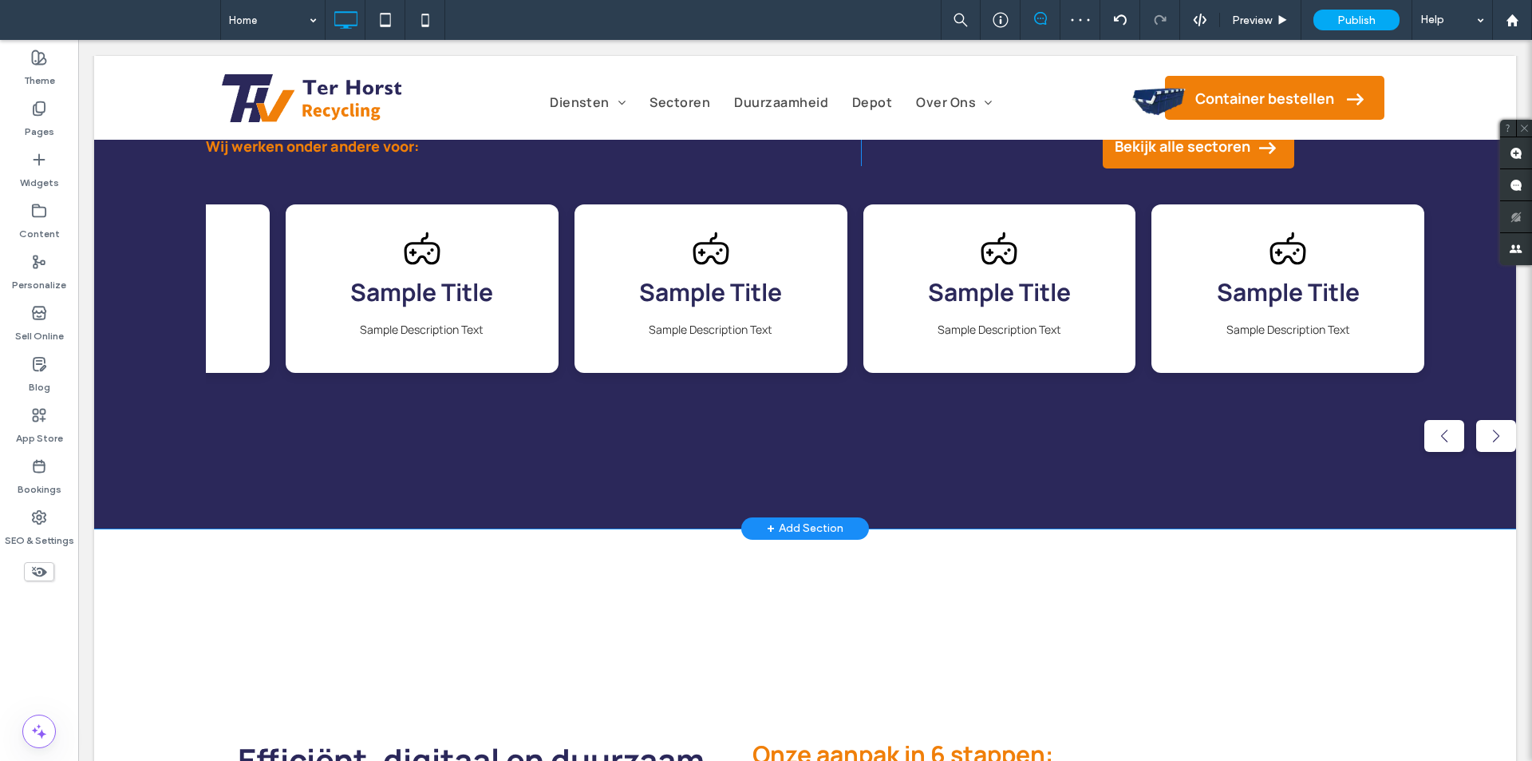
scroll to position [1835, 0]
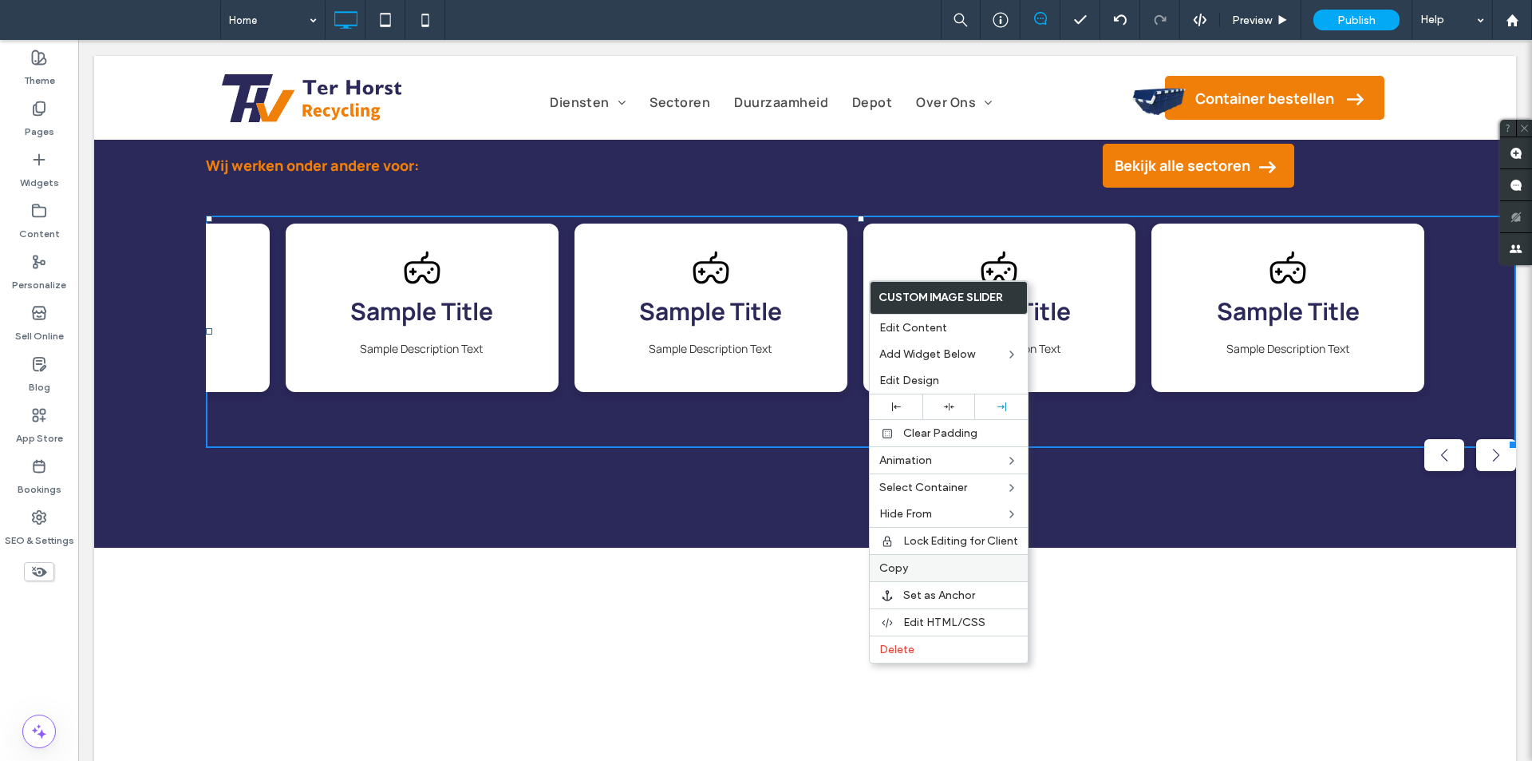
click at [945, 566] on label "Copy" at bounding box center [948, 568] width 139 height 14
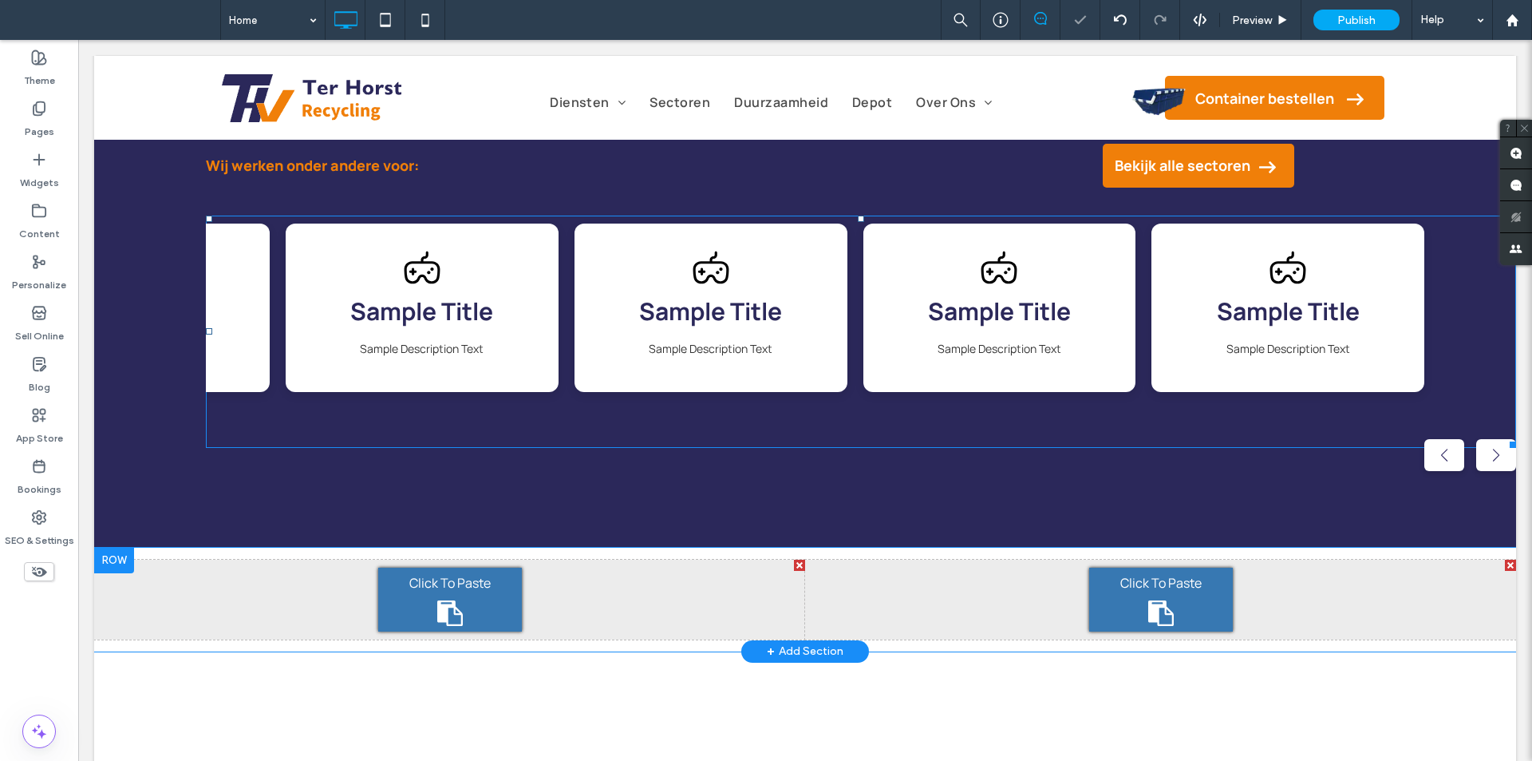
click at [1152, 611] on icon at bounding box center [1161, 613] width 26 height 26
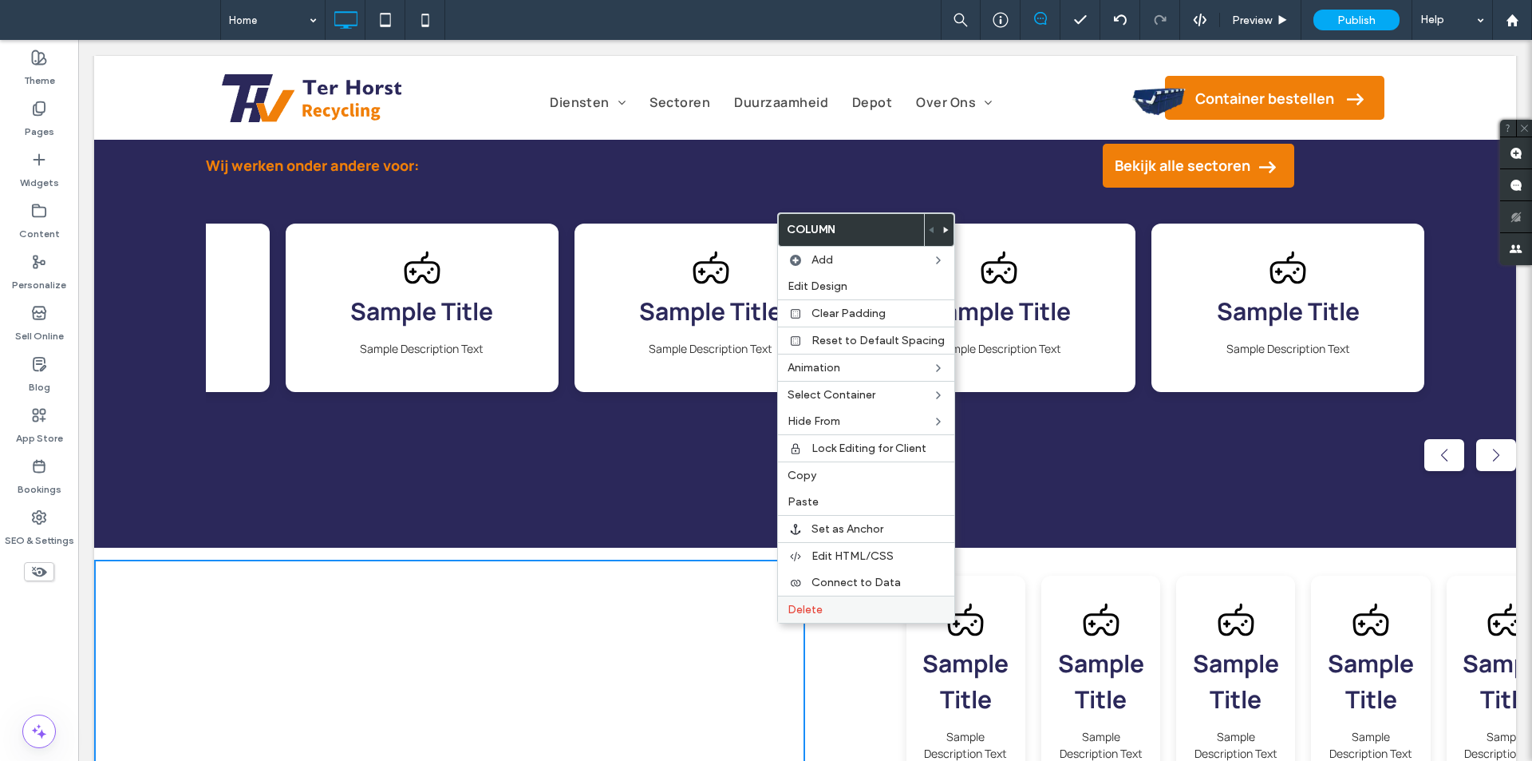
click at [830, 605] on label "Delete" at bounding box center [866, 610] width 157 height 14
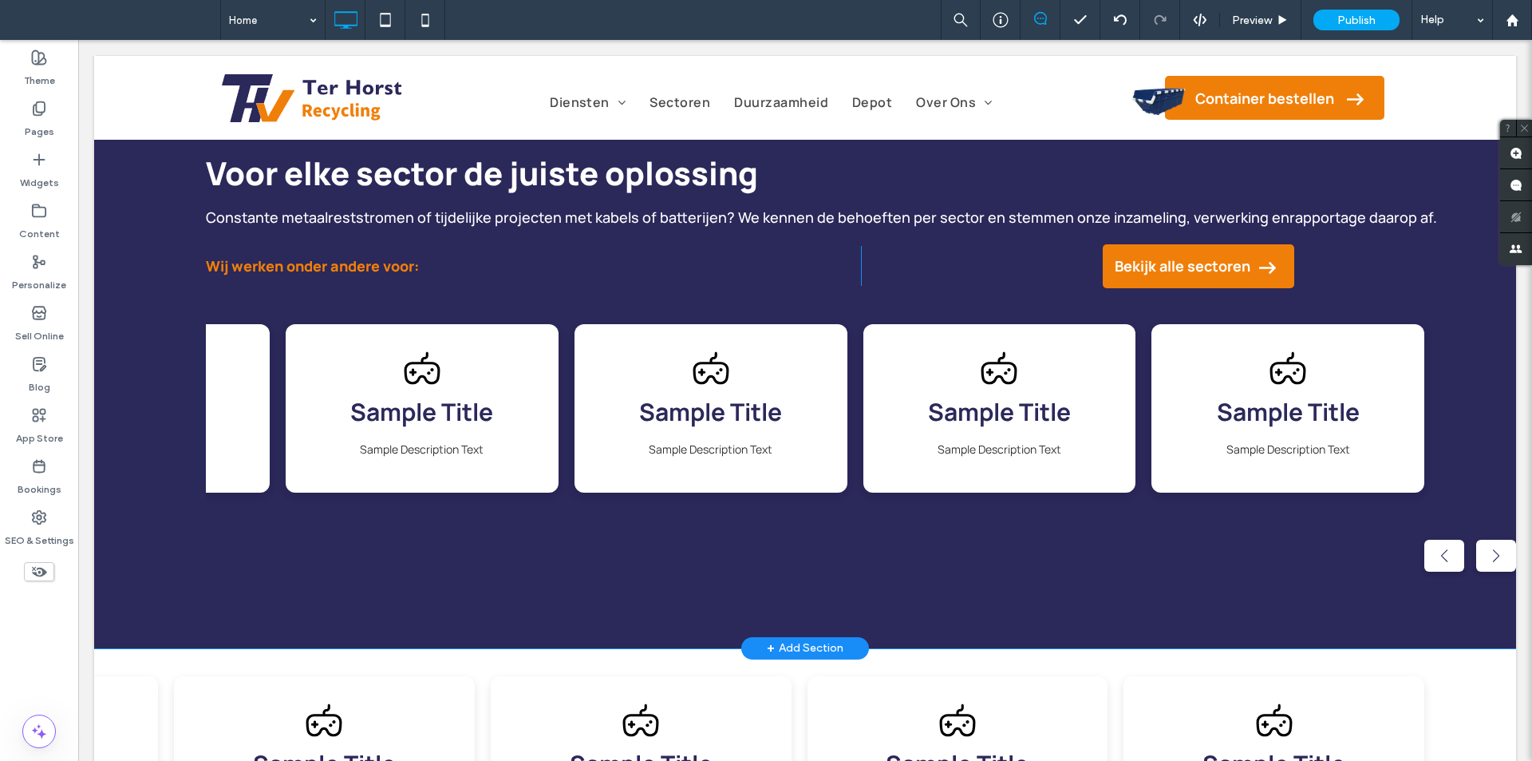
scroll to position [1756, 0]
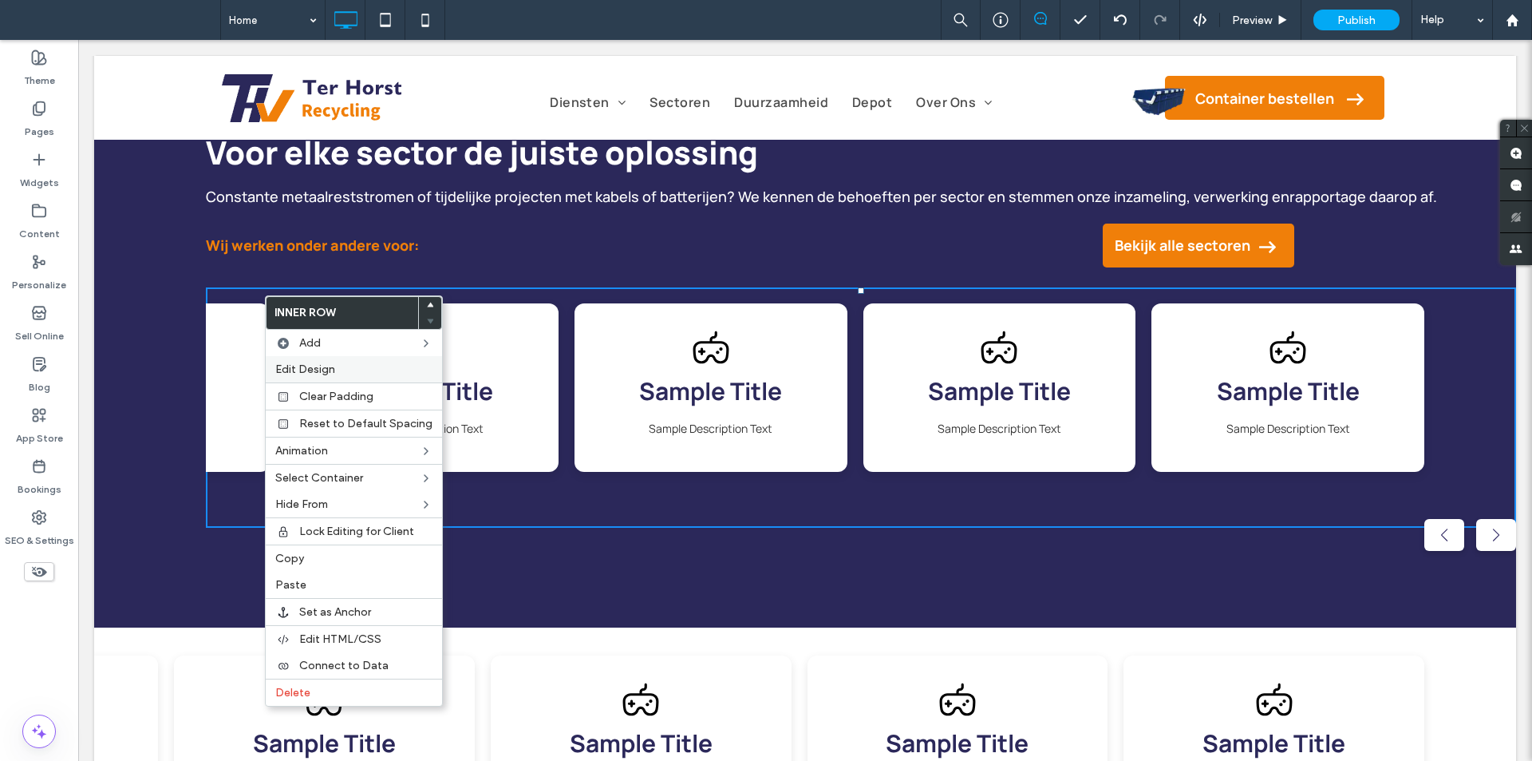
click at [324, 364] on span "Edit Design" at bounding box center [305, 369] width 60 height 14
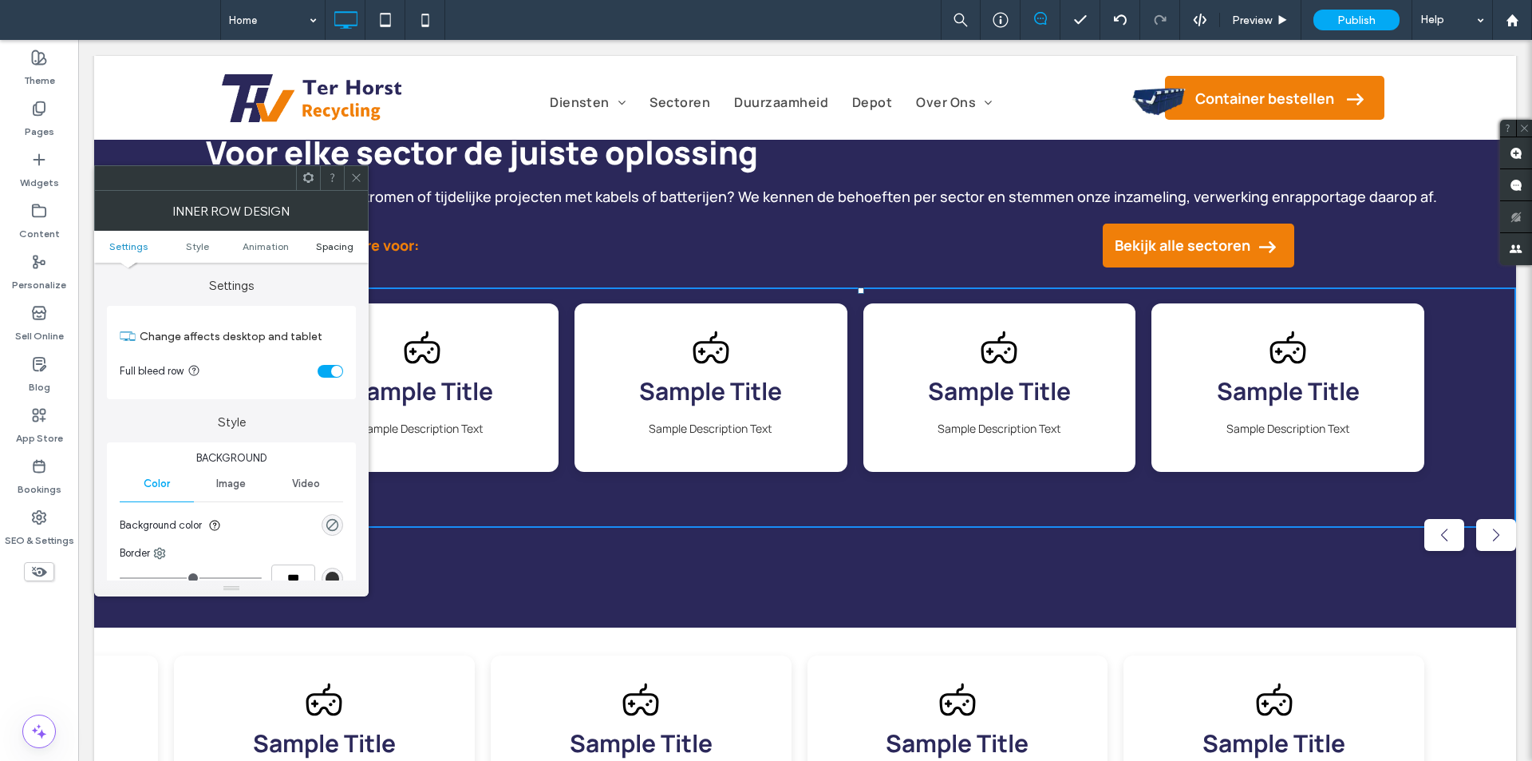
click at [342, 248] on span "Spacing" at bounding box center [335, 246] width 38 height 12
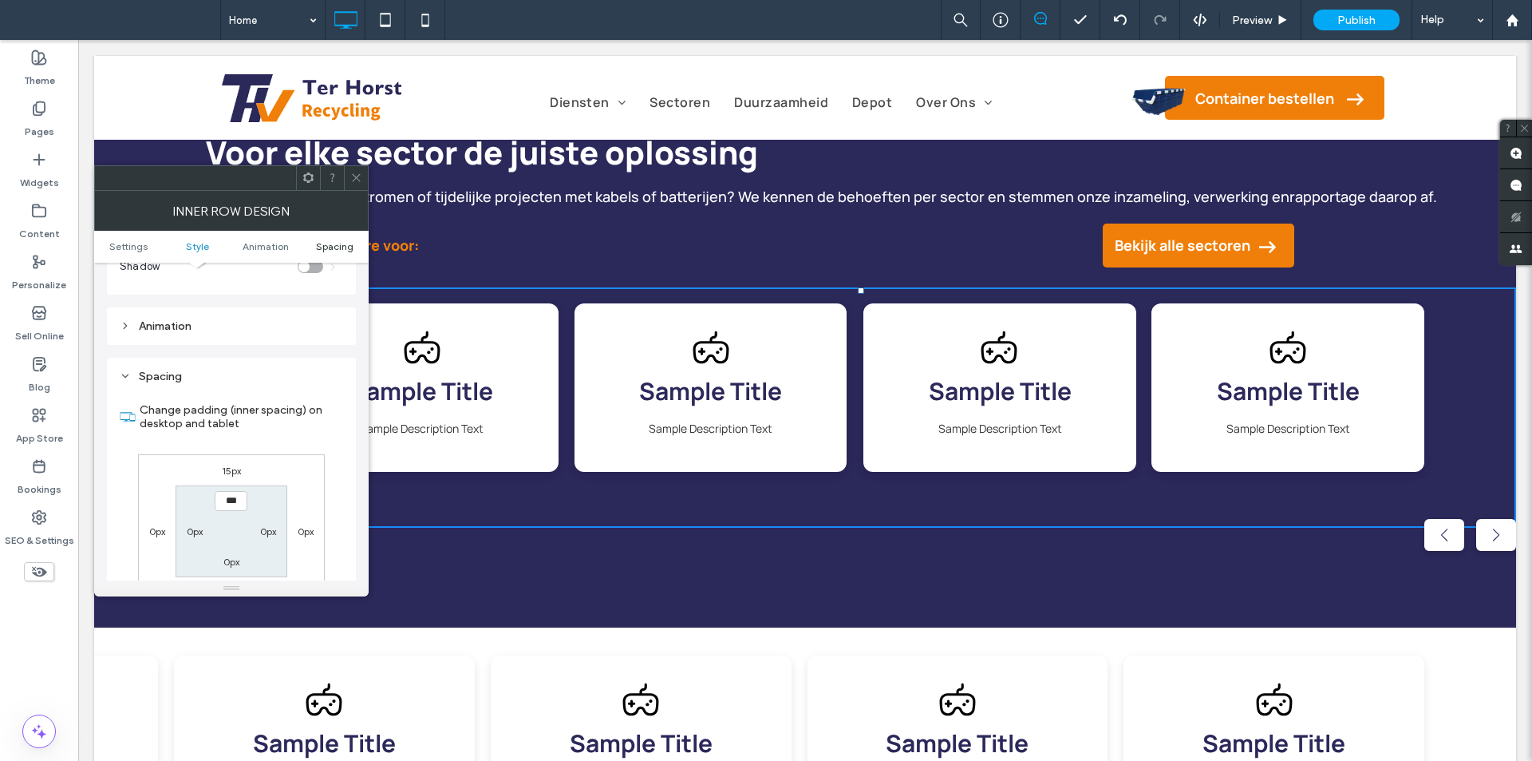
scroll to position [511, 0]
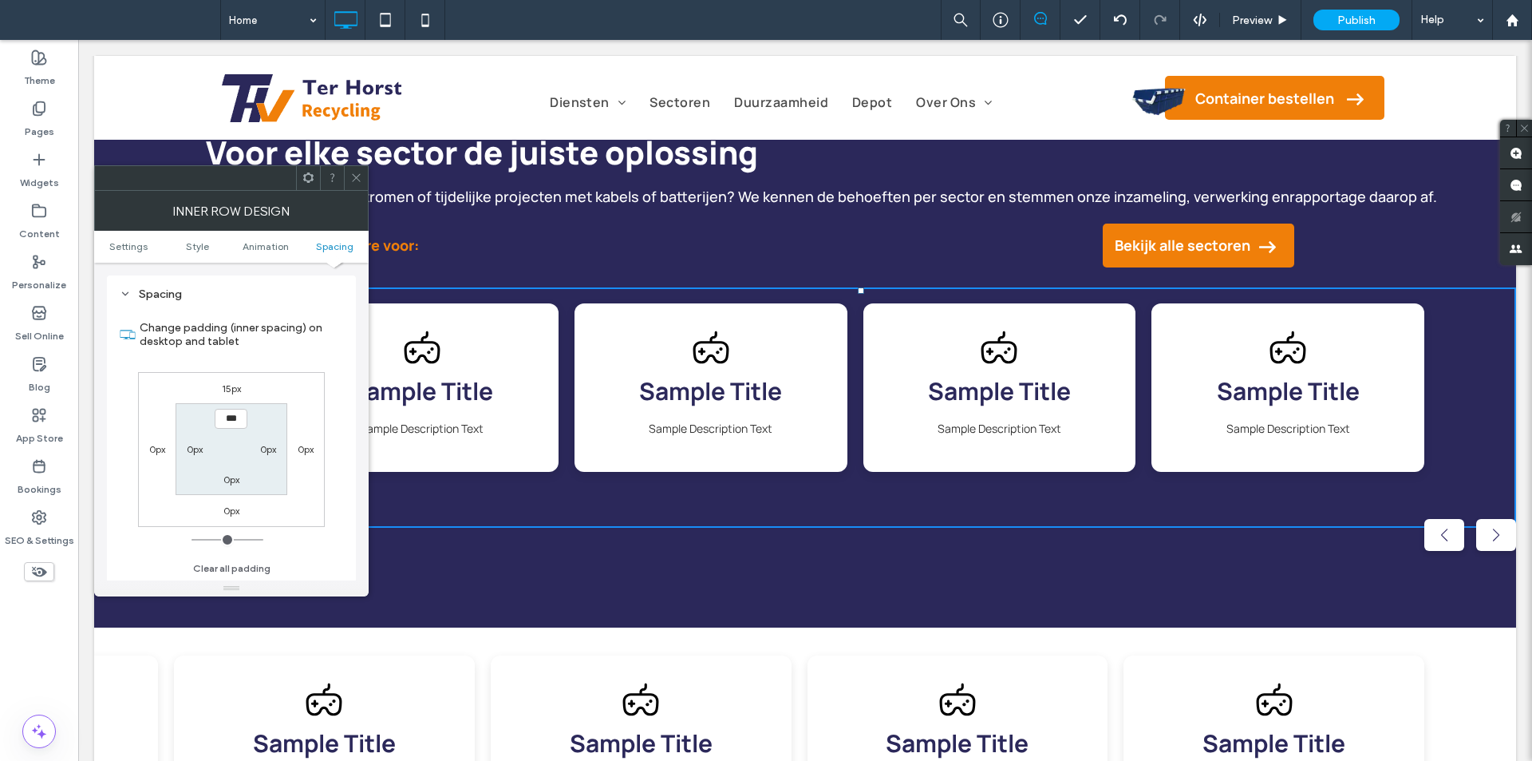
click at [362, 176] on icon at bounding box center [356, 178] width 12 height 12
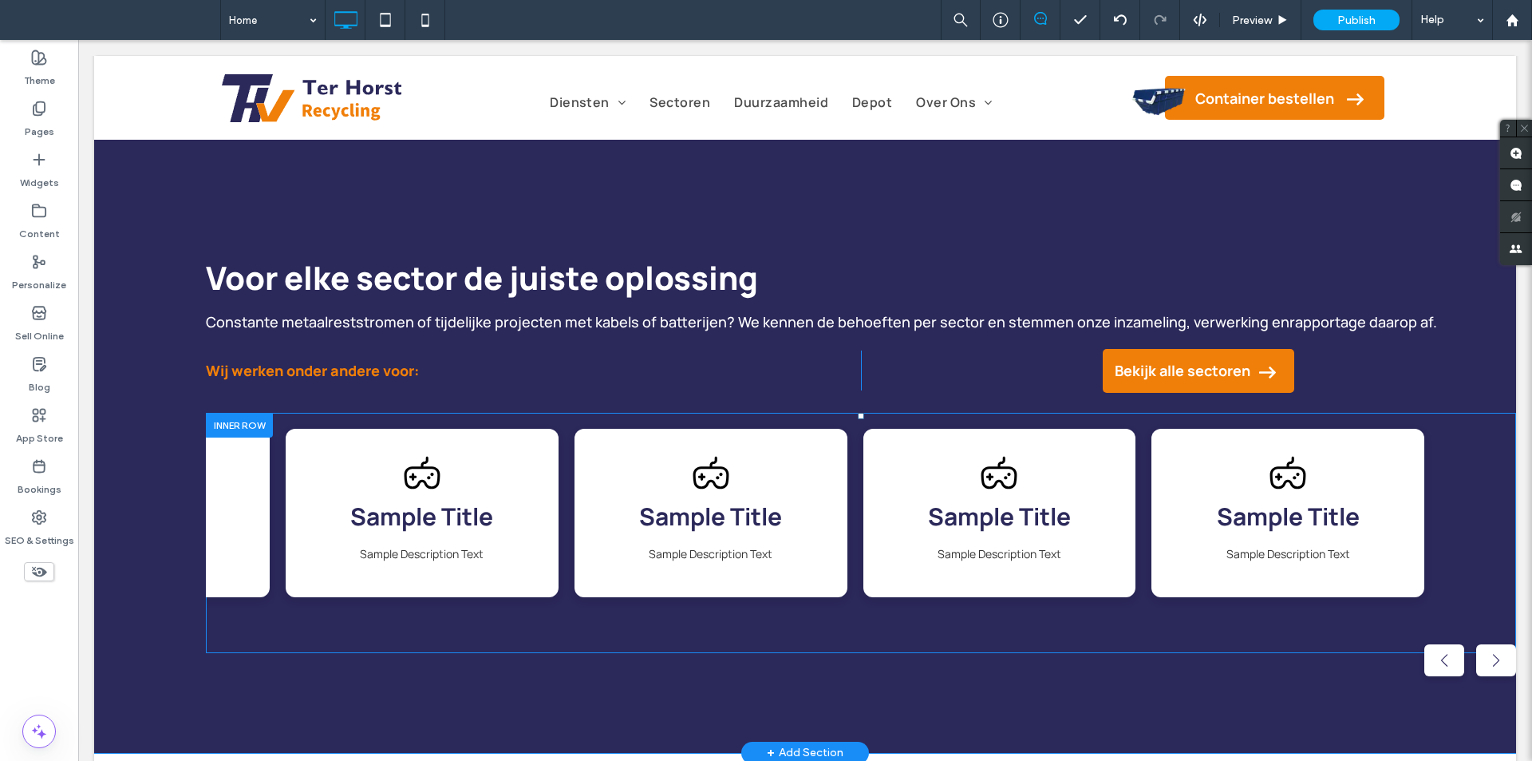
scroll to position [1596, 0]
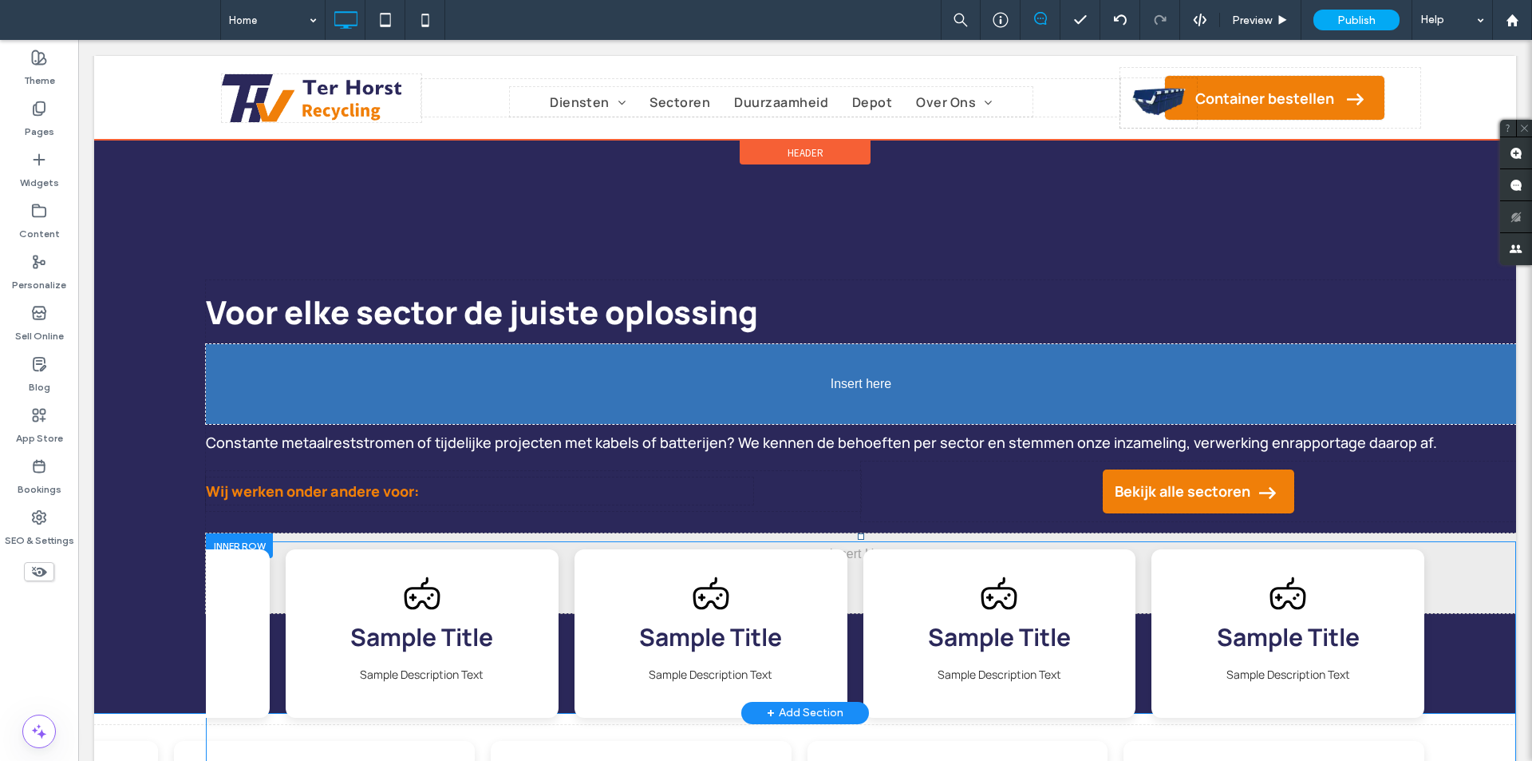
drag, startPoint x: 286, startPoint y: 524, endPoint x: 309, endPoint y: 342, distance: 184.1
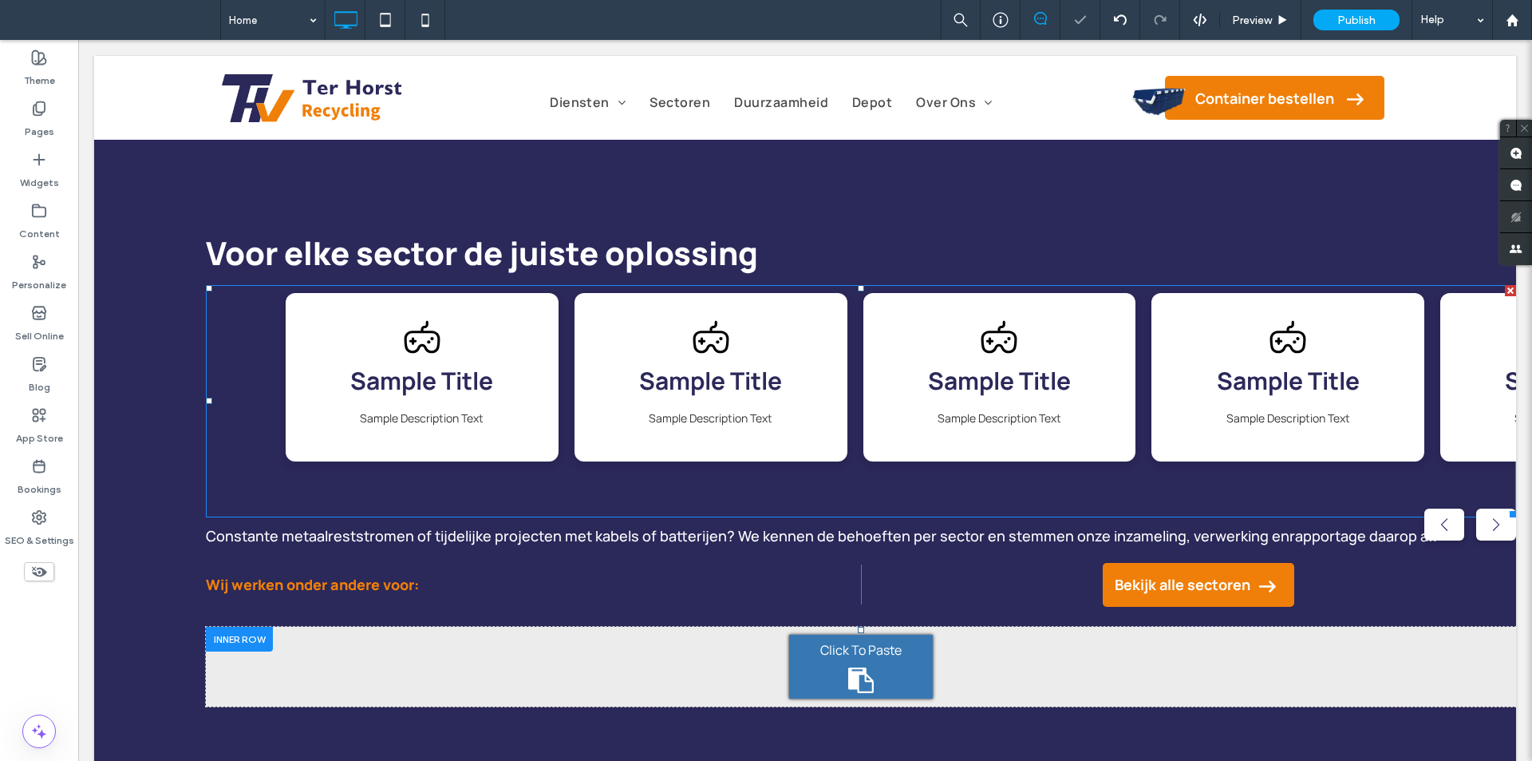
scroll to position [1835, 0]
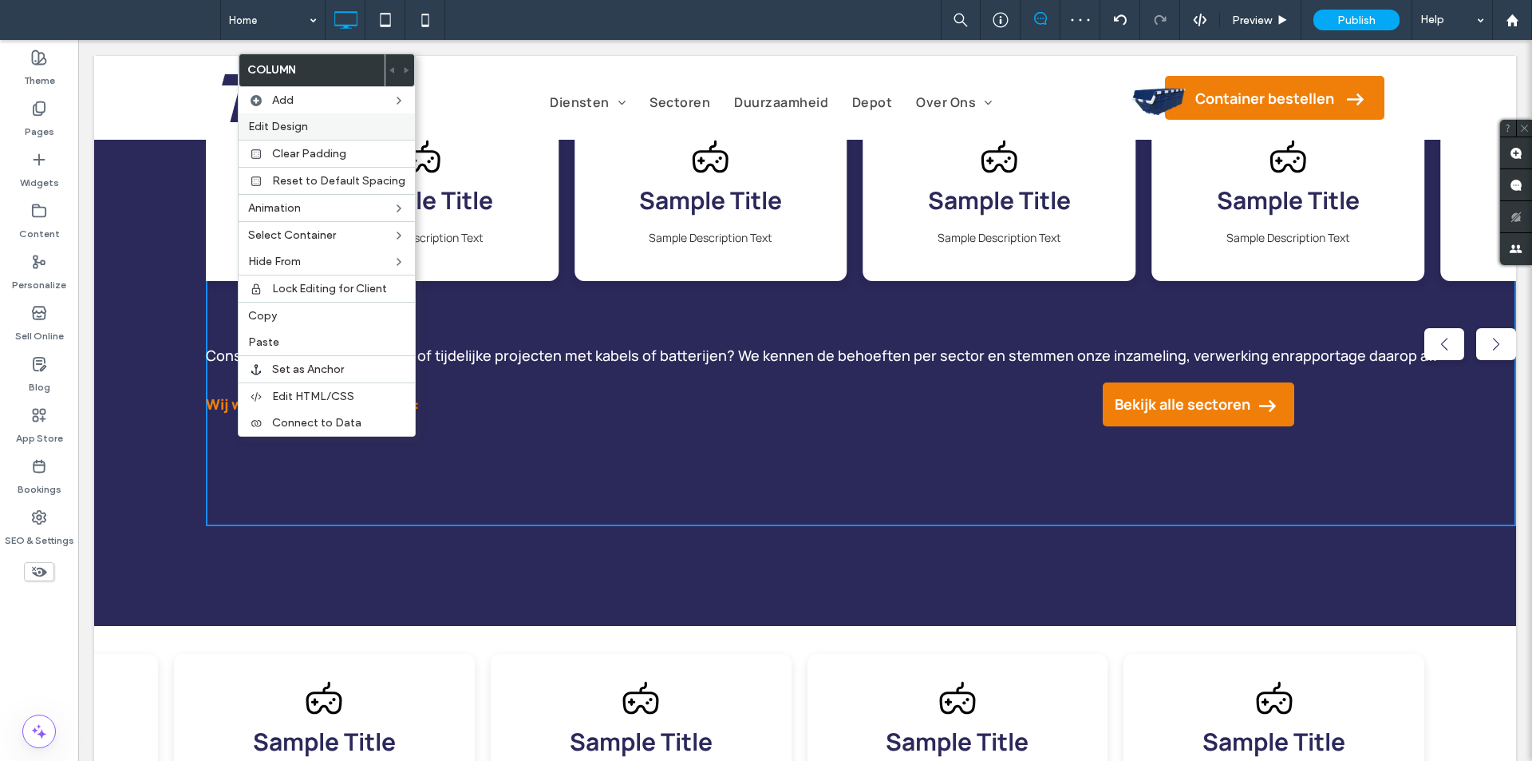
click at [318, 128] on label "Edit Design" at bounding box center [326, 127] width 157 height 14
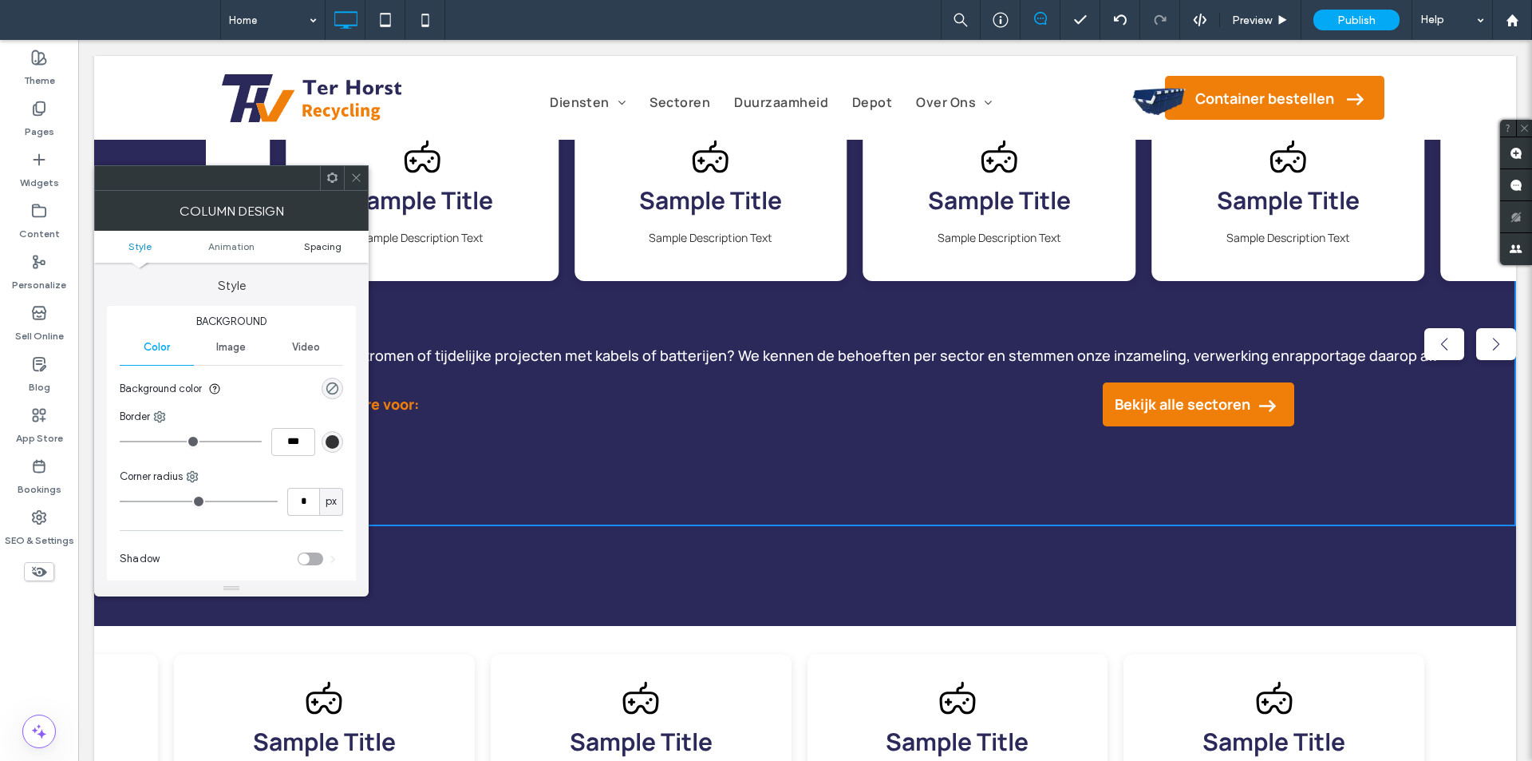
click at [343, 248] on link "Spacing" at bounding box center [323, 246] width 92 height 12
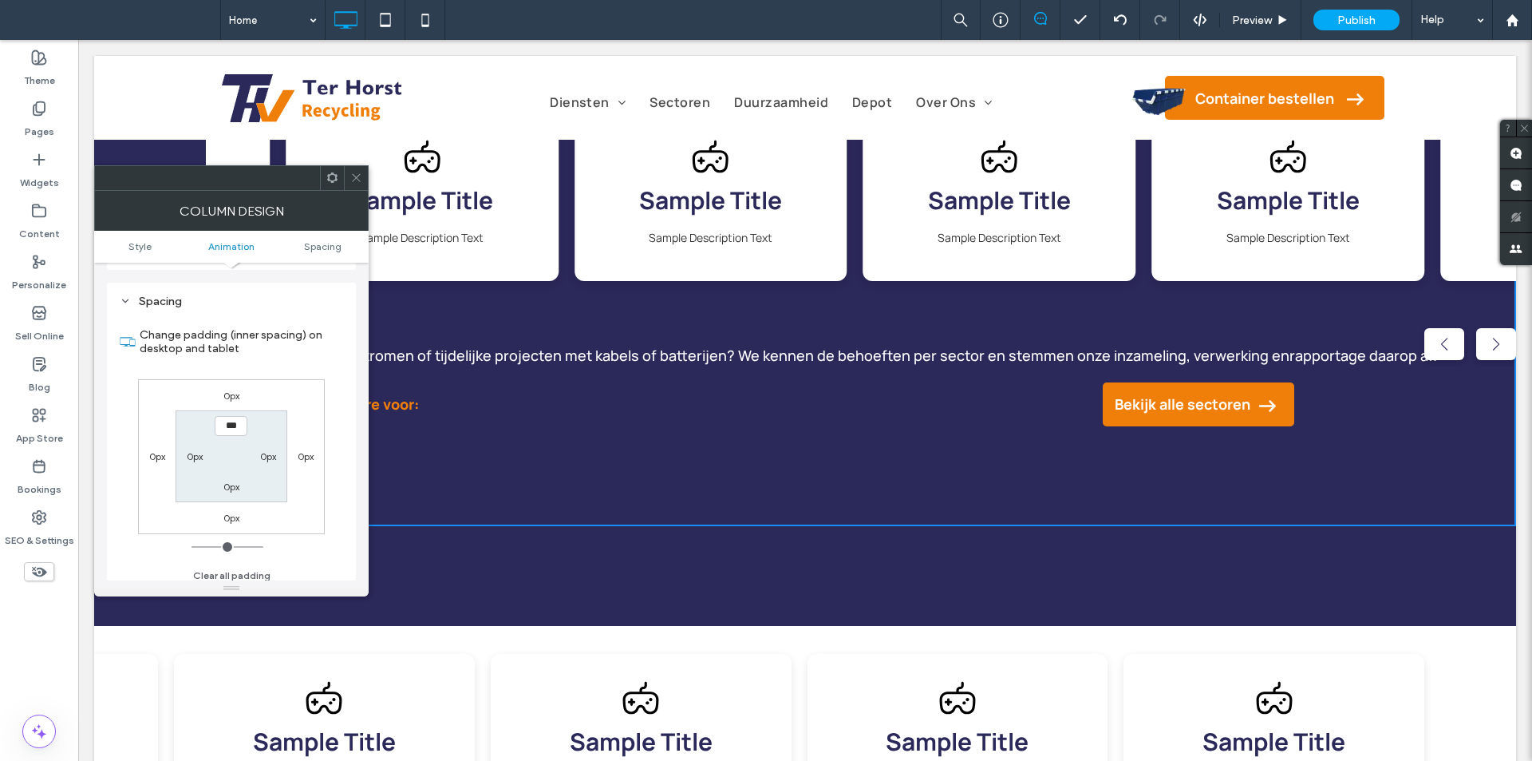
scroll to position [374, 0]
click at [230, 483] on label "0px" at bounding box center [231, 479] width 16 height 12
type input "**"
type input "****"
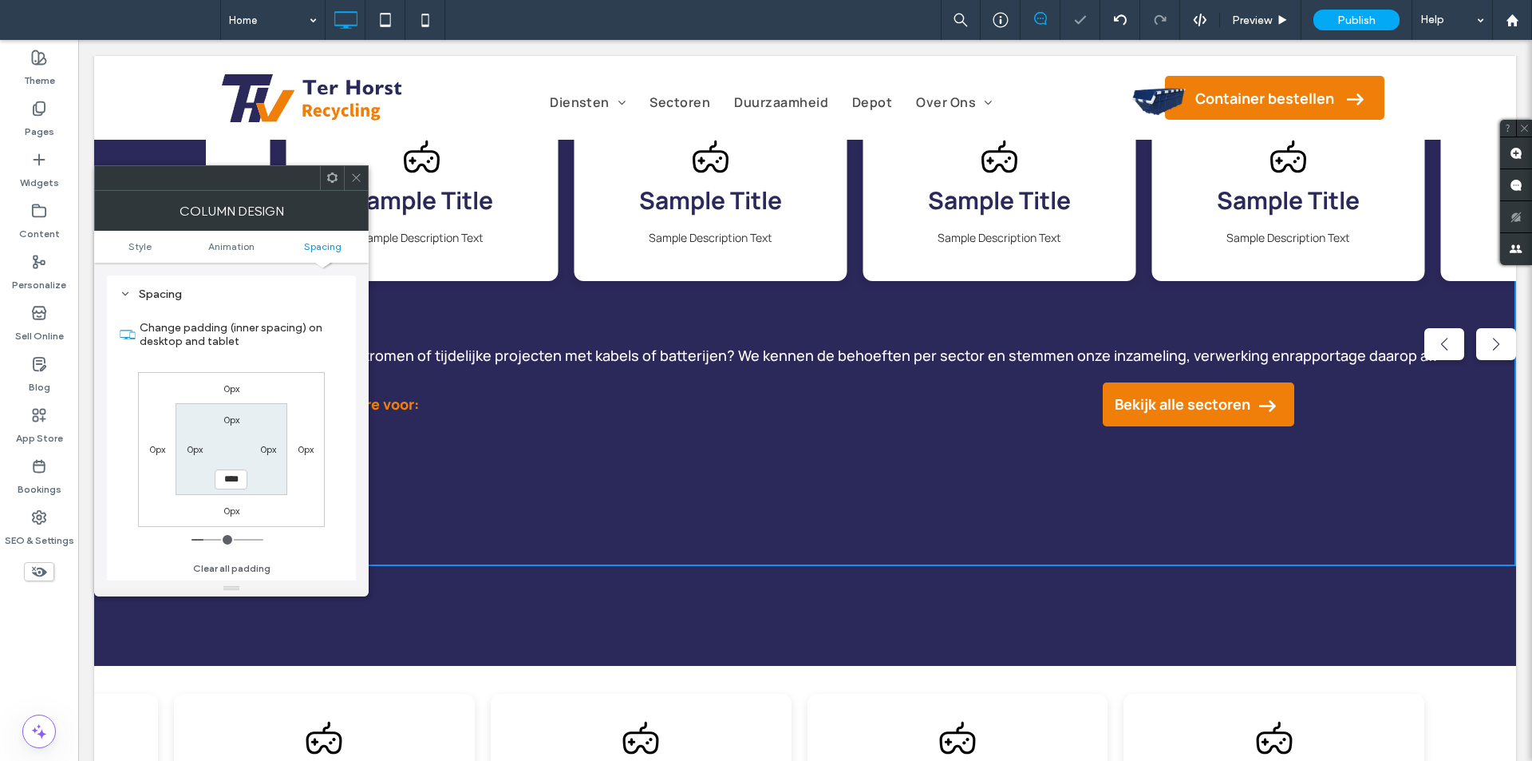
click at [354, 176] on icon at bounding box center [356, 178] width 12 height 12
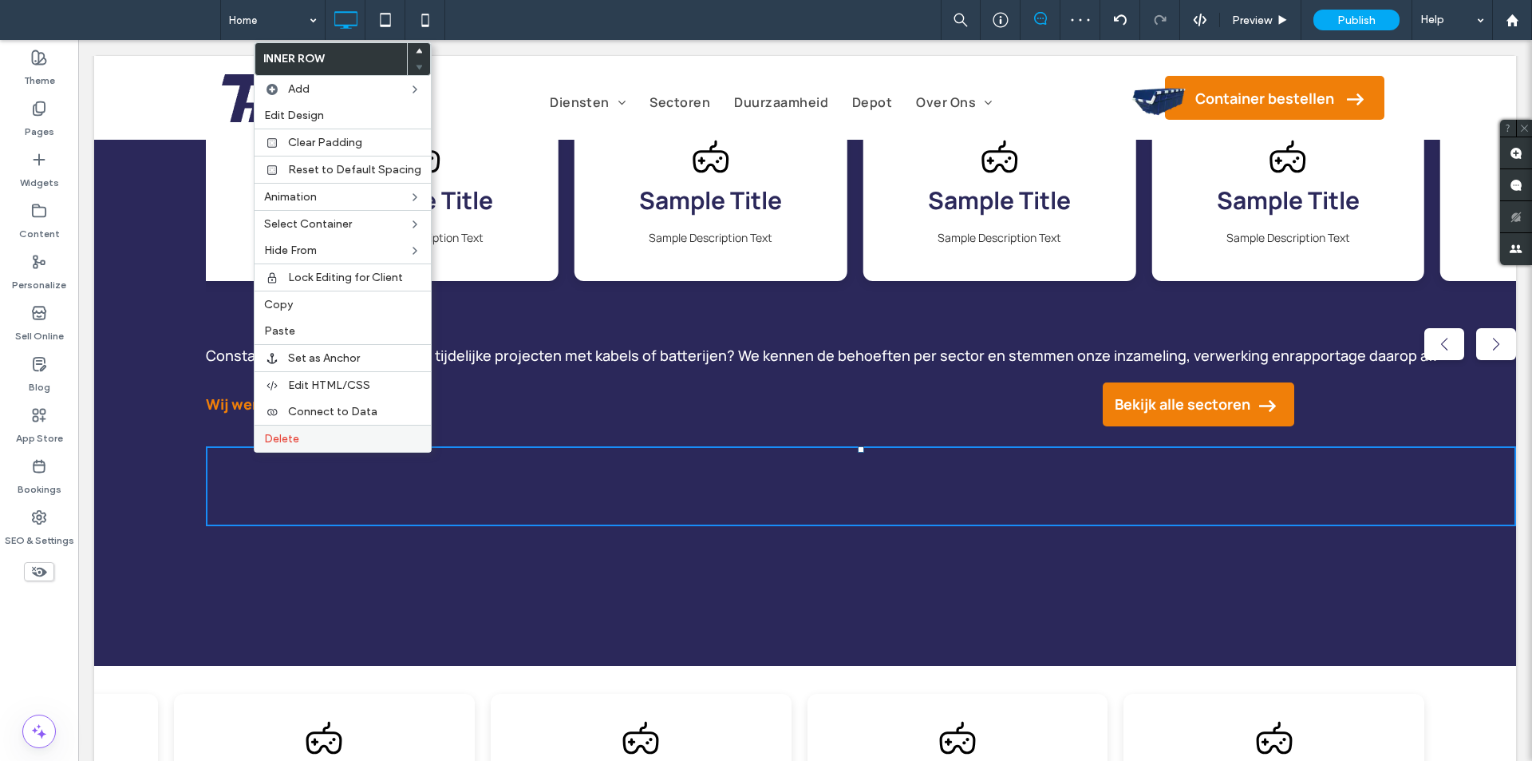
click at [308, 449] on div "Delete" at bounding box center [343, 438] width 176 height 27
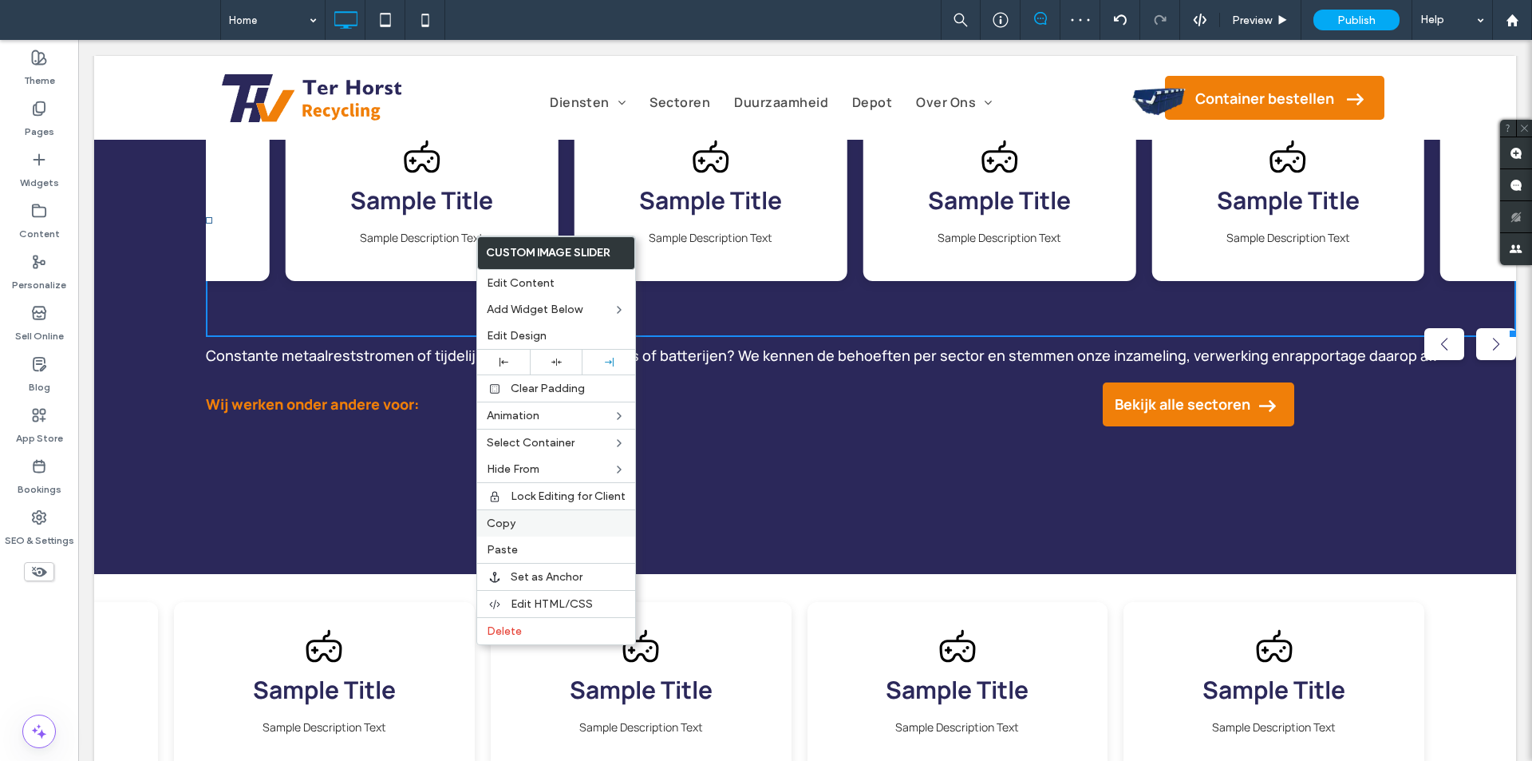
click at [531, 516] on div "Copy" at bounding box center [556, 522] width 158 height 27
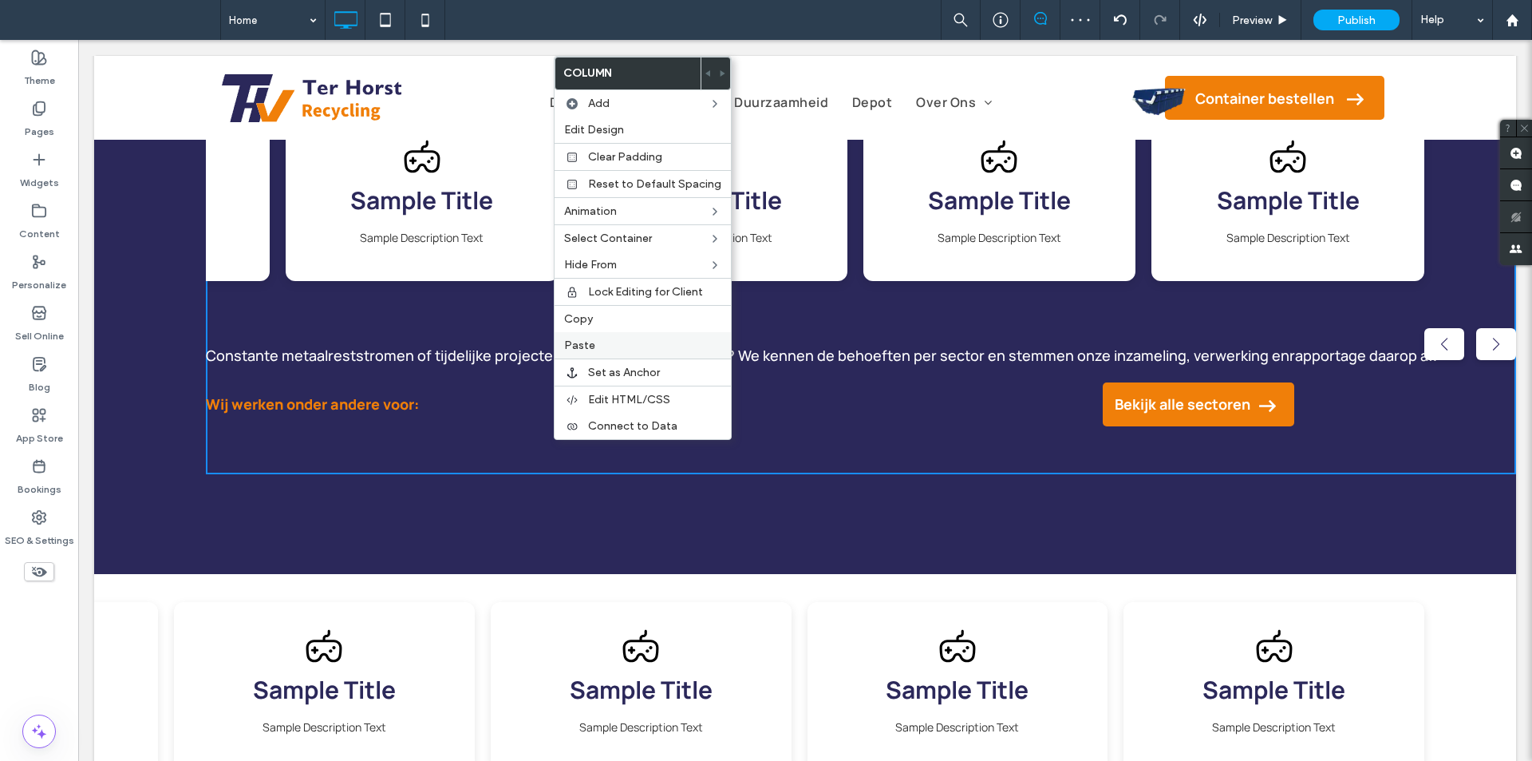
click at [607, 352] on div "Paste" at bounding box center [643, 345] width 176 height 26
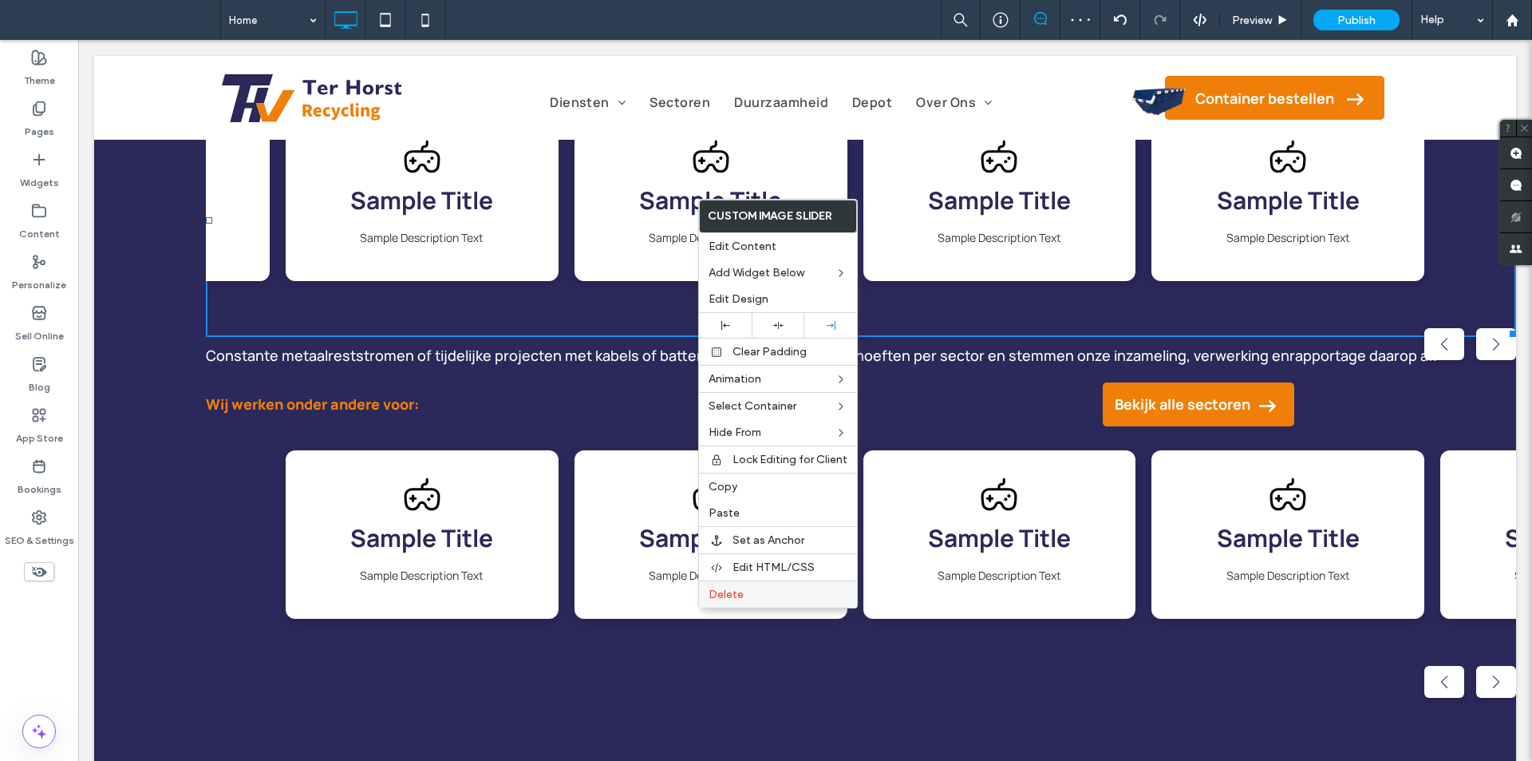
click at [731, 595] on span "Delete" at bounding box center [726, 594] width 35 height 14
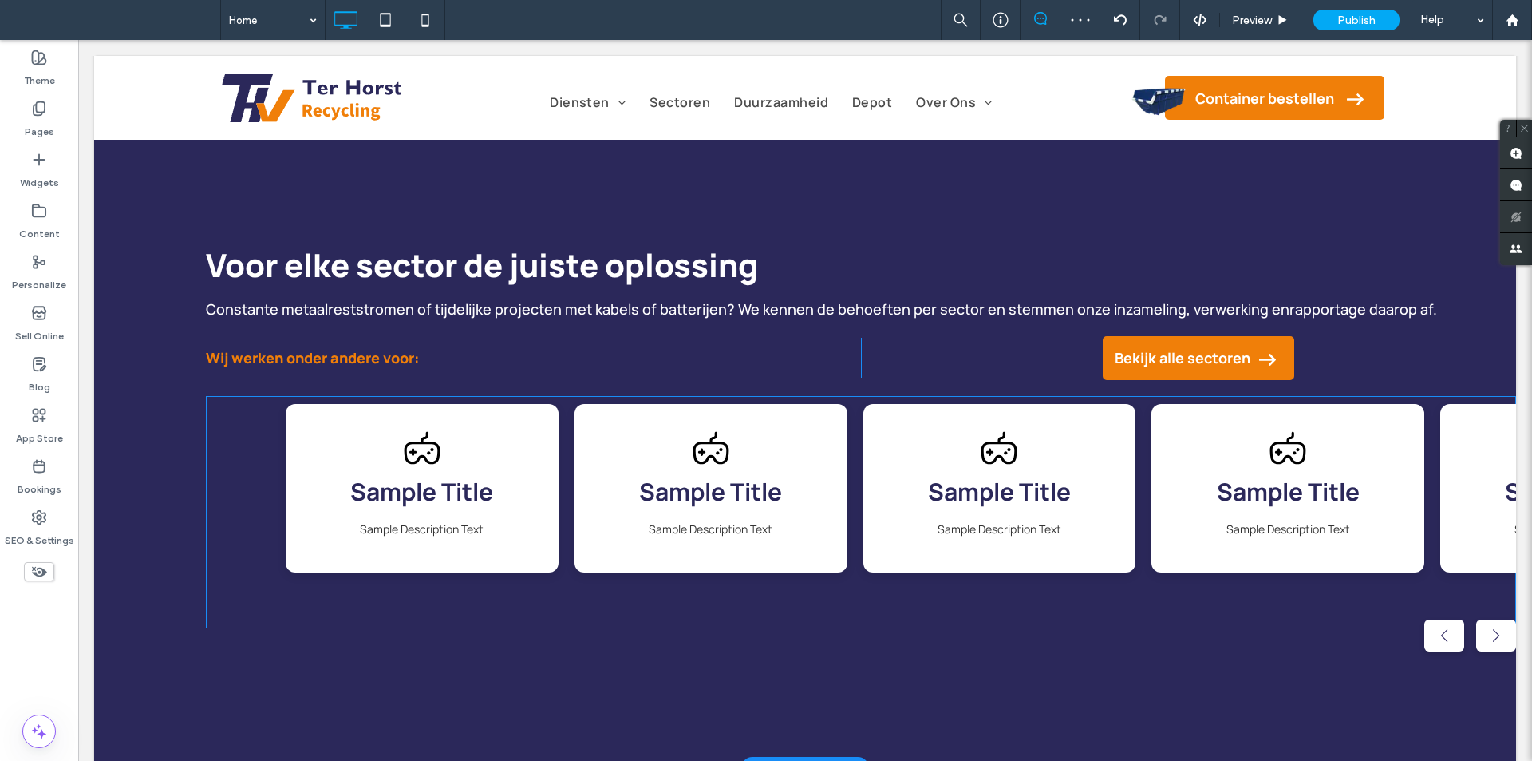
scroll to position [1516, 0]
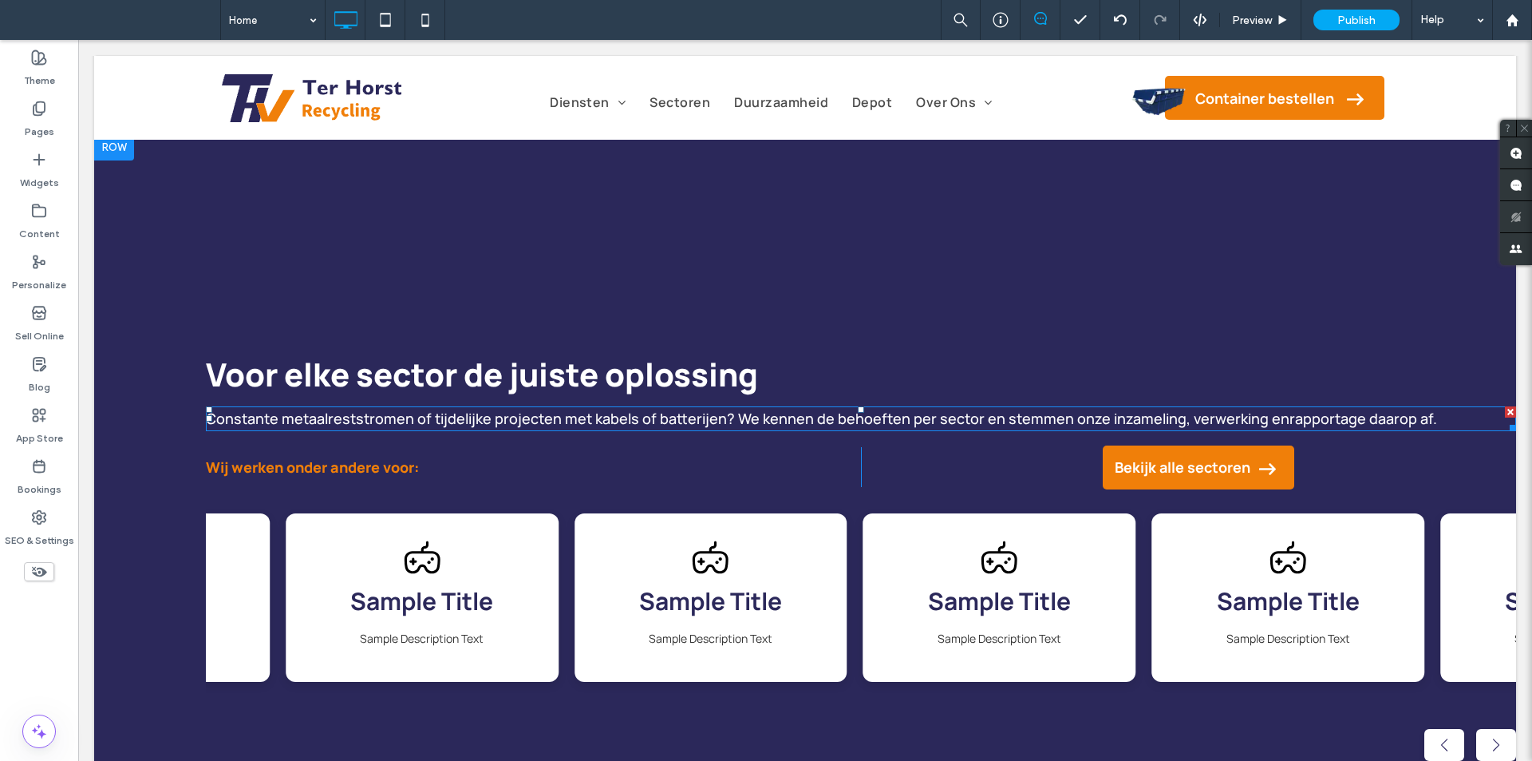
scroll to position [1516, 0]
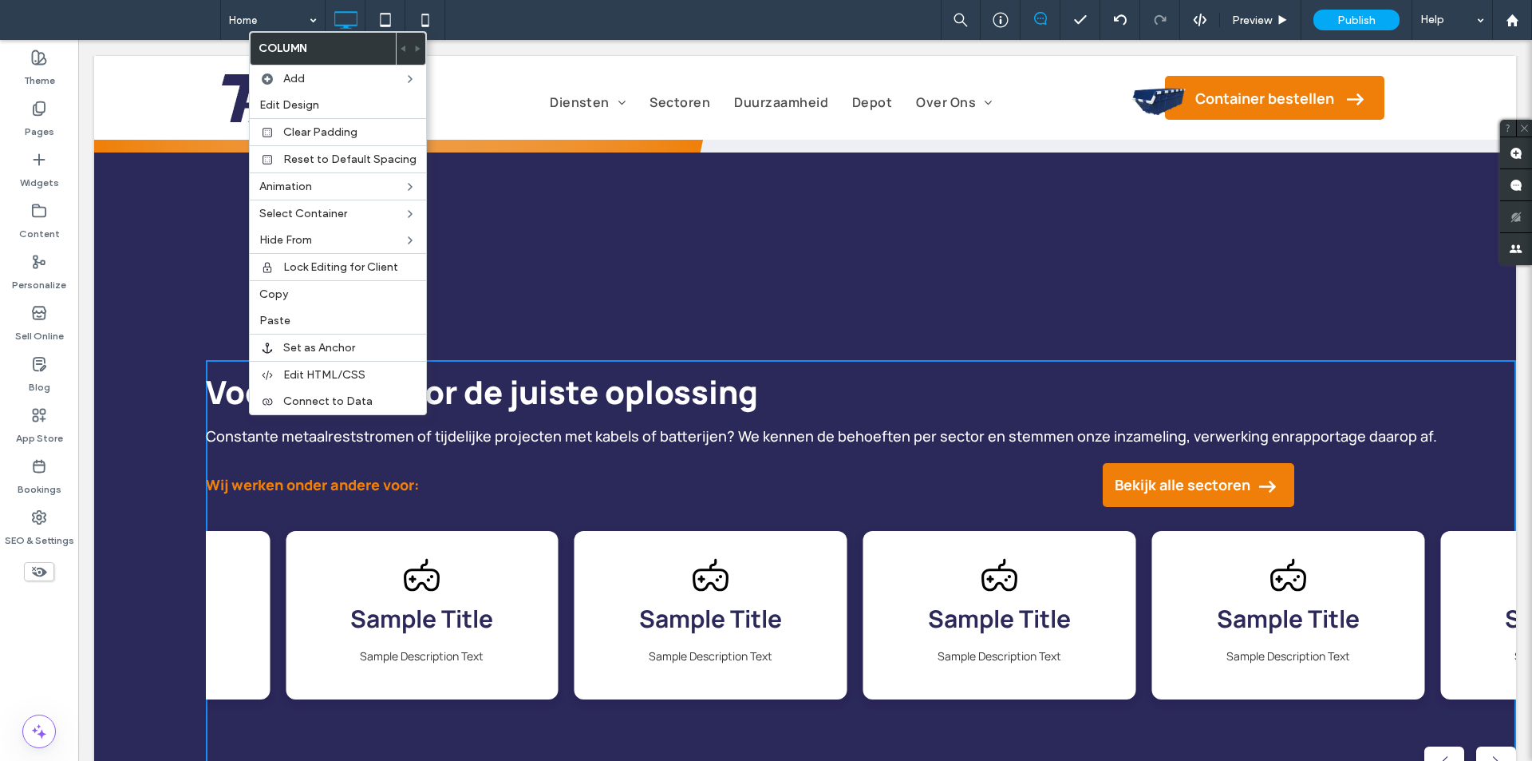
click at [217, 436] on span "Constante metaalreststromen of tijdelijke projecten met kabels of batterijen? W…" at bounding box center [821, 435] width 1231 height 19
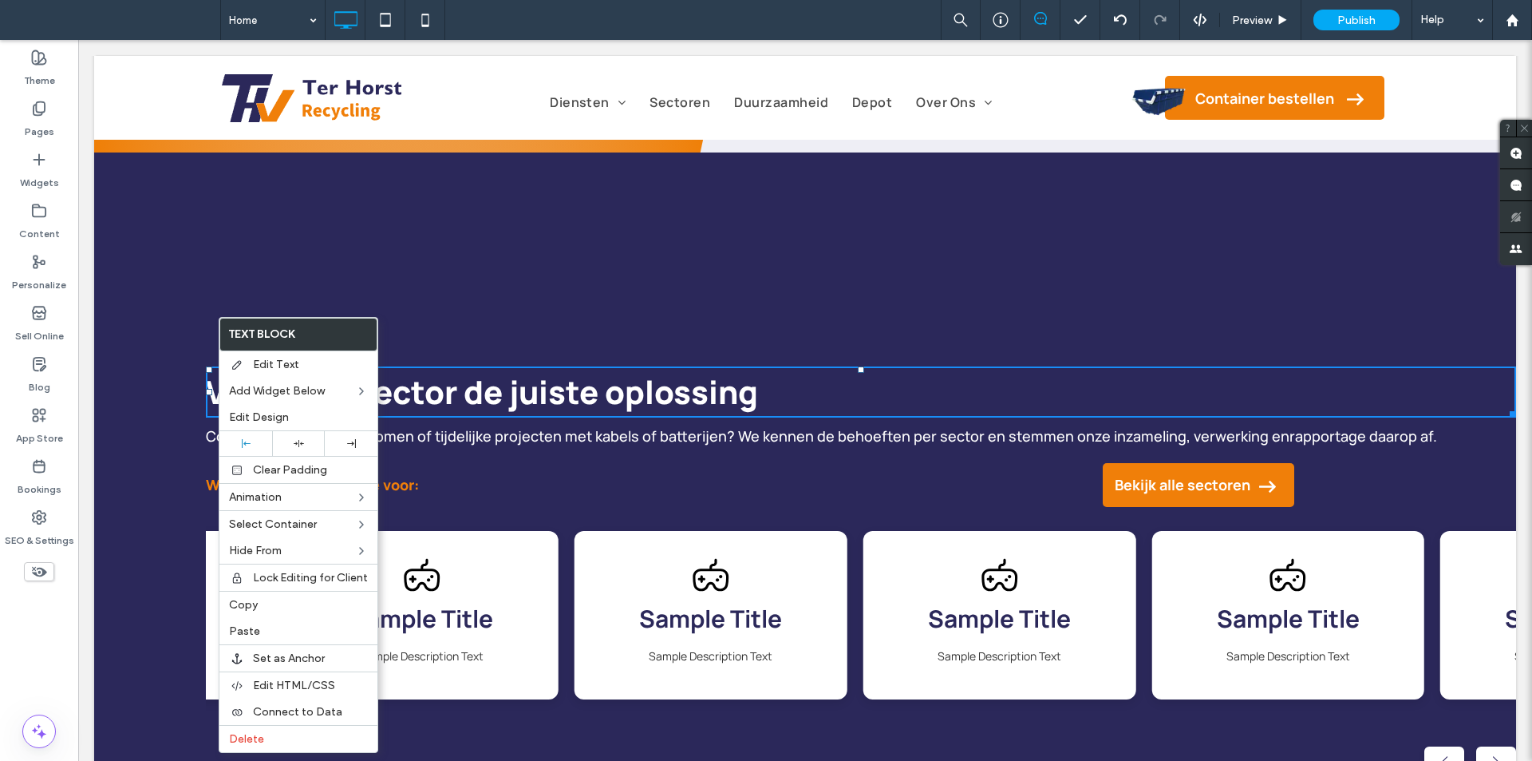
click at [204, 409] on div "Voor elke sector de juiste oplossing Constante metaalreststromen of tijdelijke …" at bounding box center [805, 523] width 1422 height 742
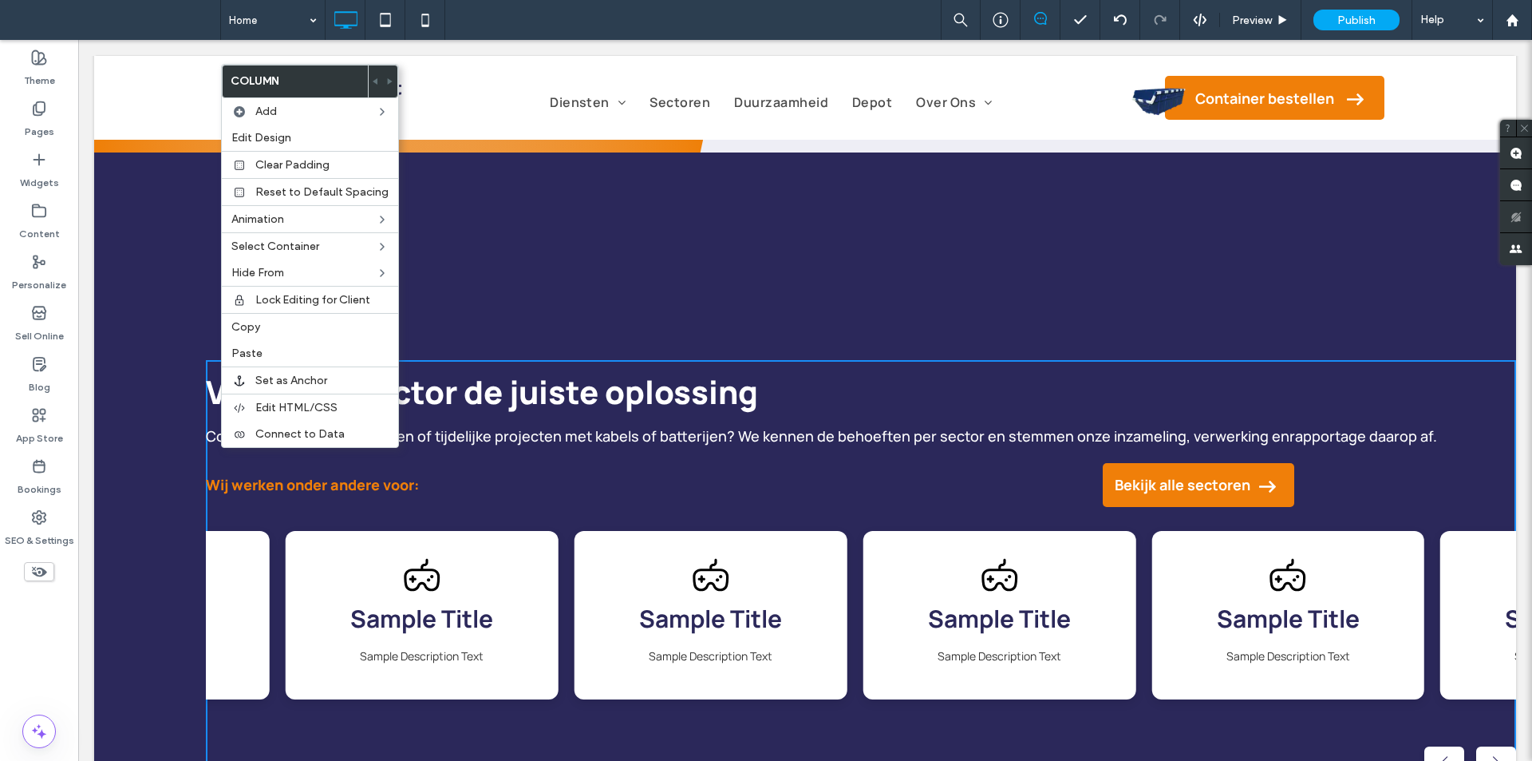
click at [248, 483] on span "Wij werken onder andere voor:" at bounding box center [312, 484] width 213 height 19
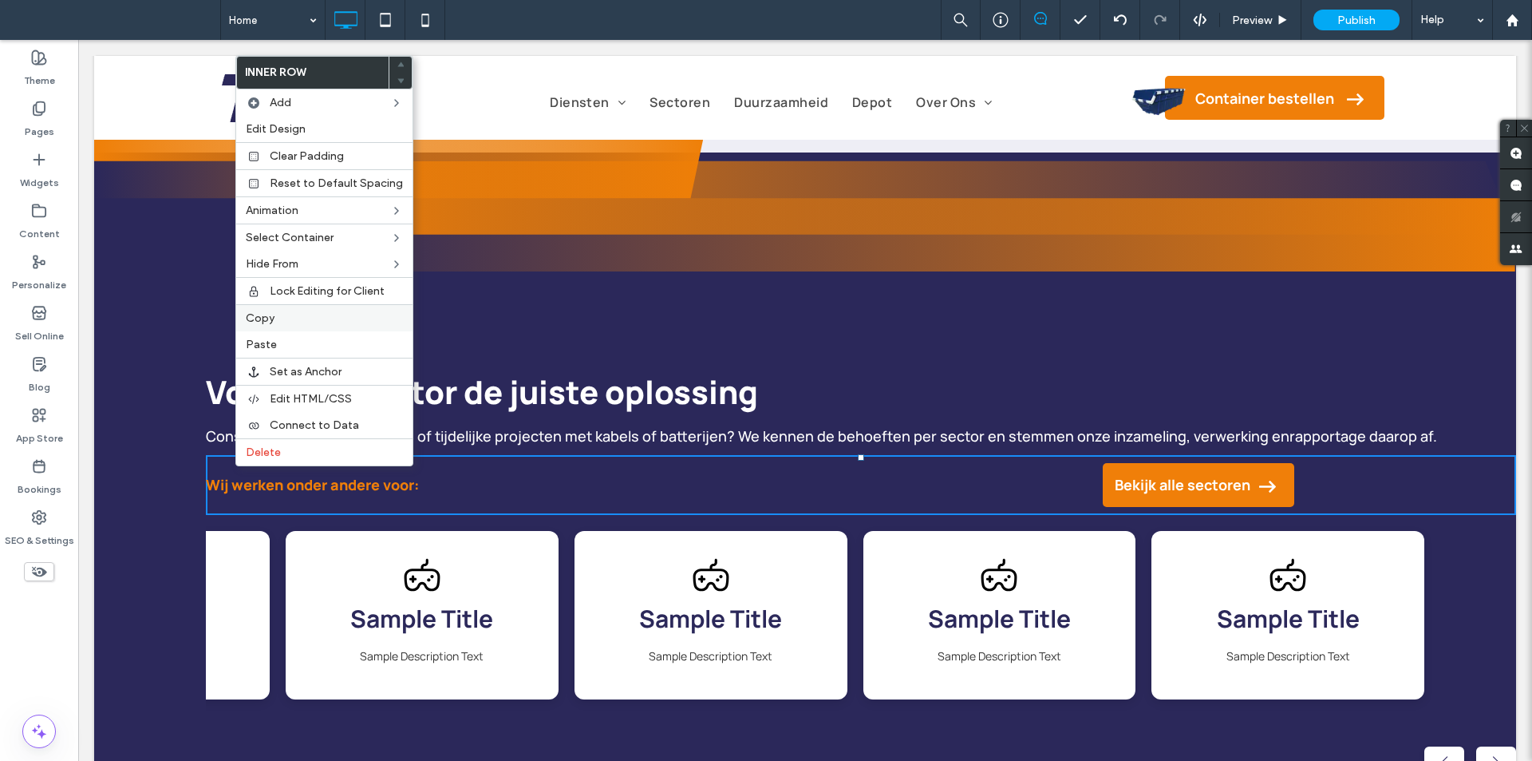
click at [276, 318] on label "Copy" at bounding box center [324, 318] width 157 height 14
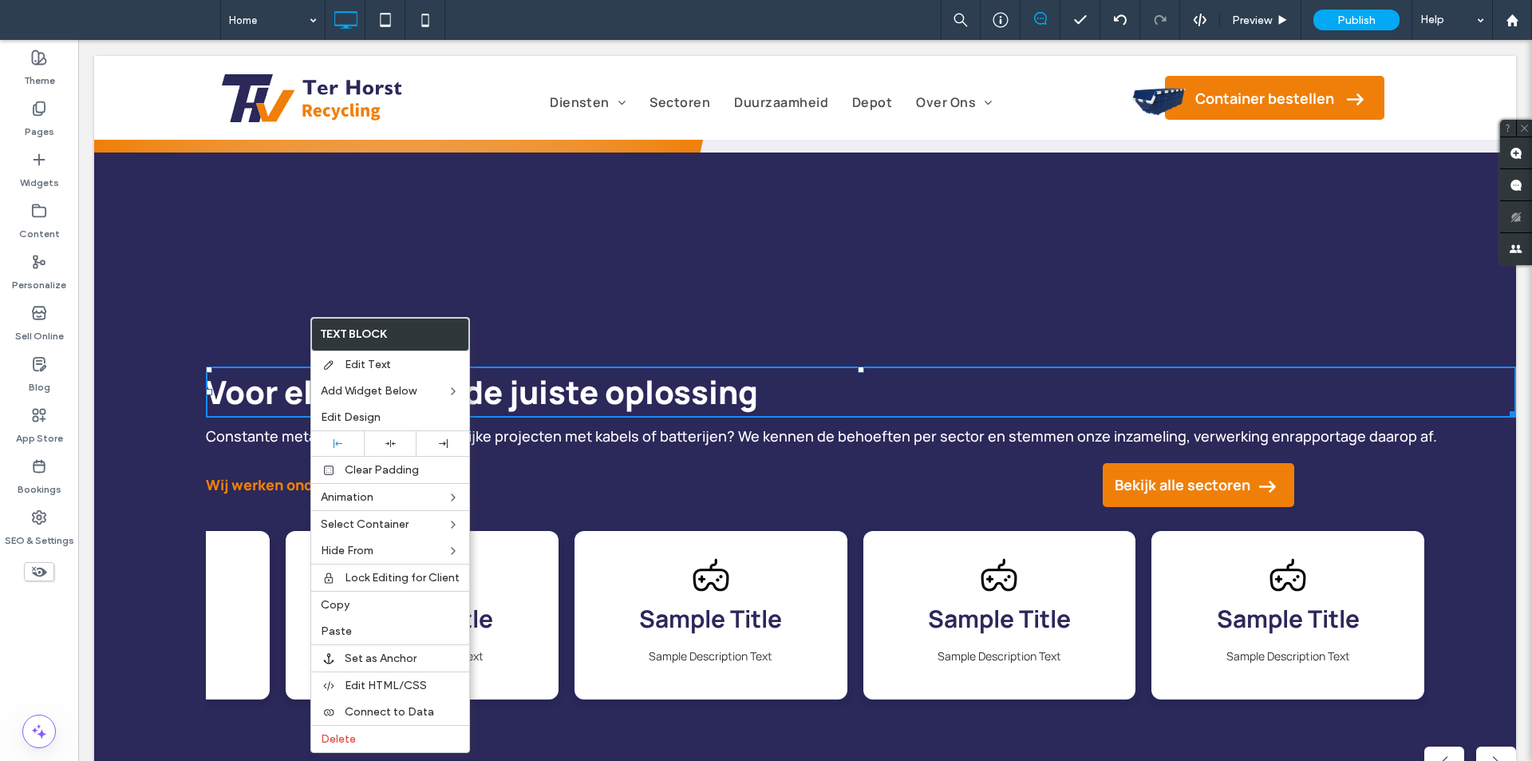
click at [240, 445] on div "Constante metaalreststromen of tijdelijke projecten met kabels of batterijen? W…" at bounding box center [861, 436] width 1310 height 25
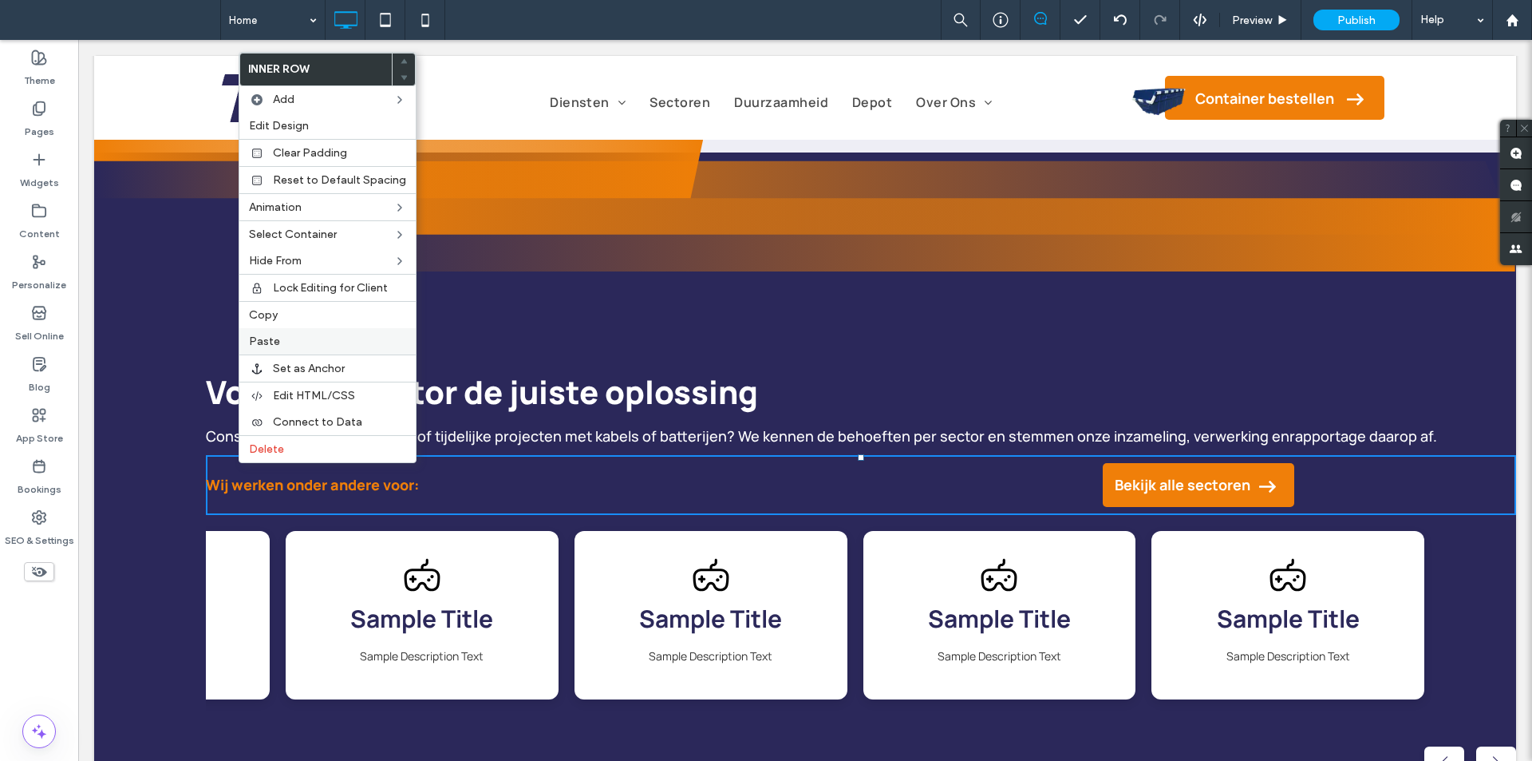
click at [277, 340] on span "Paste" at bounding box center [264, 341] width 31 height 14
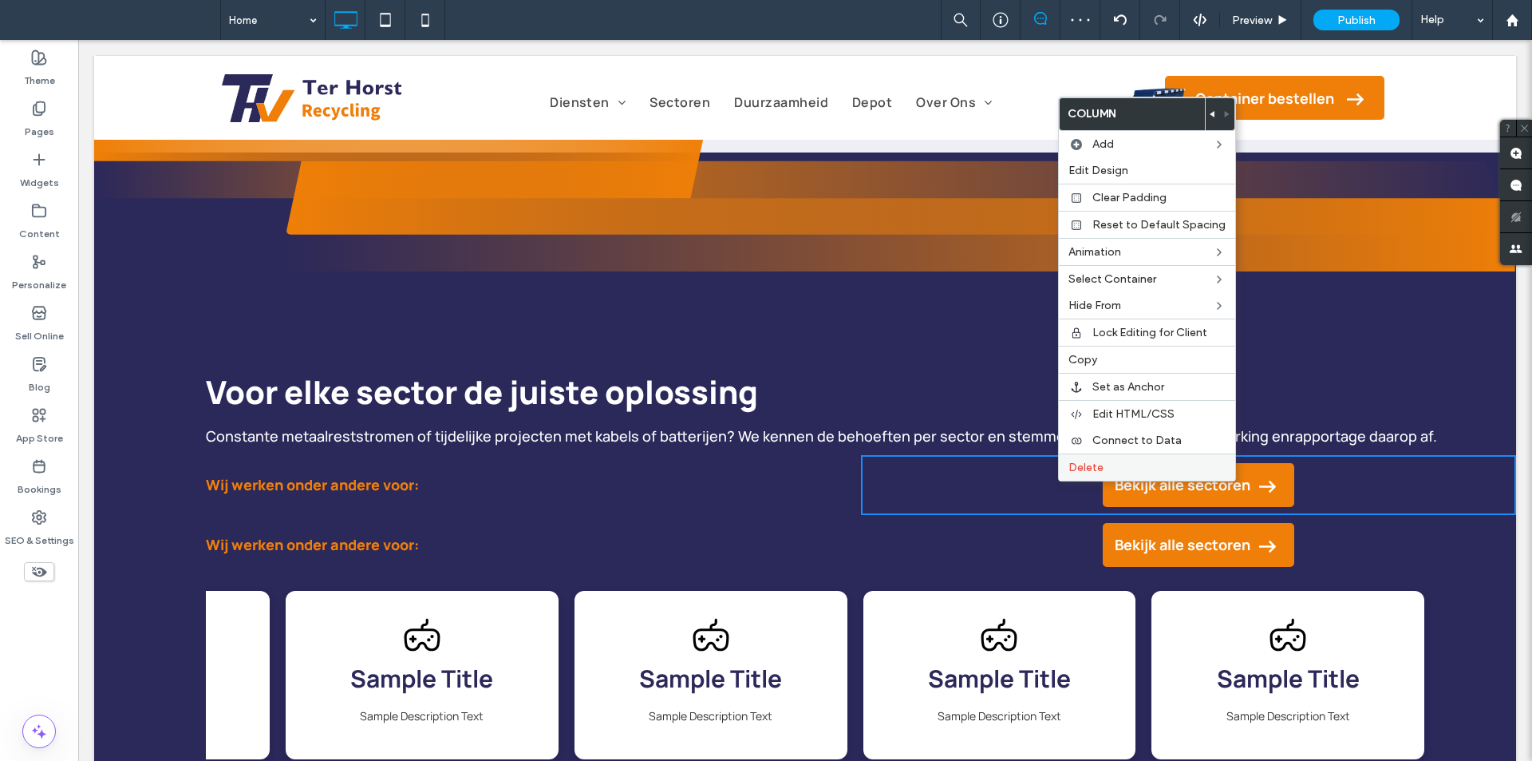
click at [1115, 466] on label "Delete" at bounding box center [1147, 467] width 157 height 14
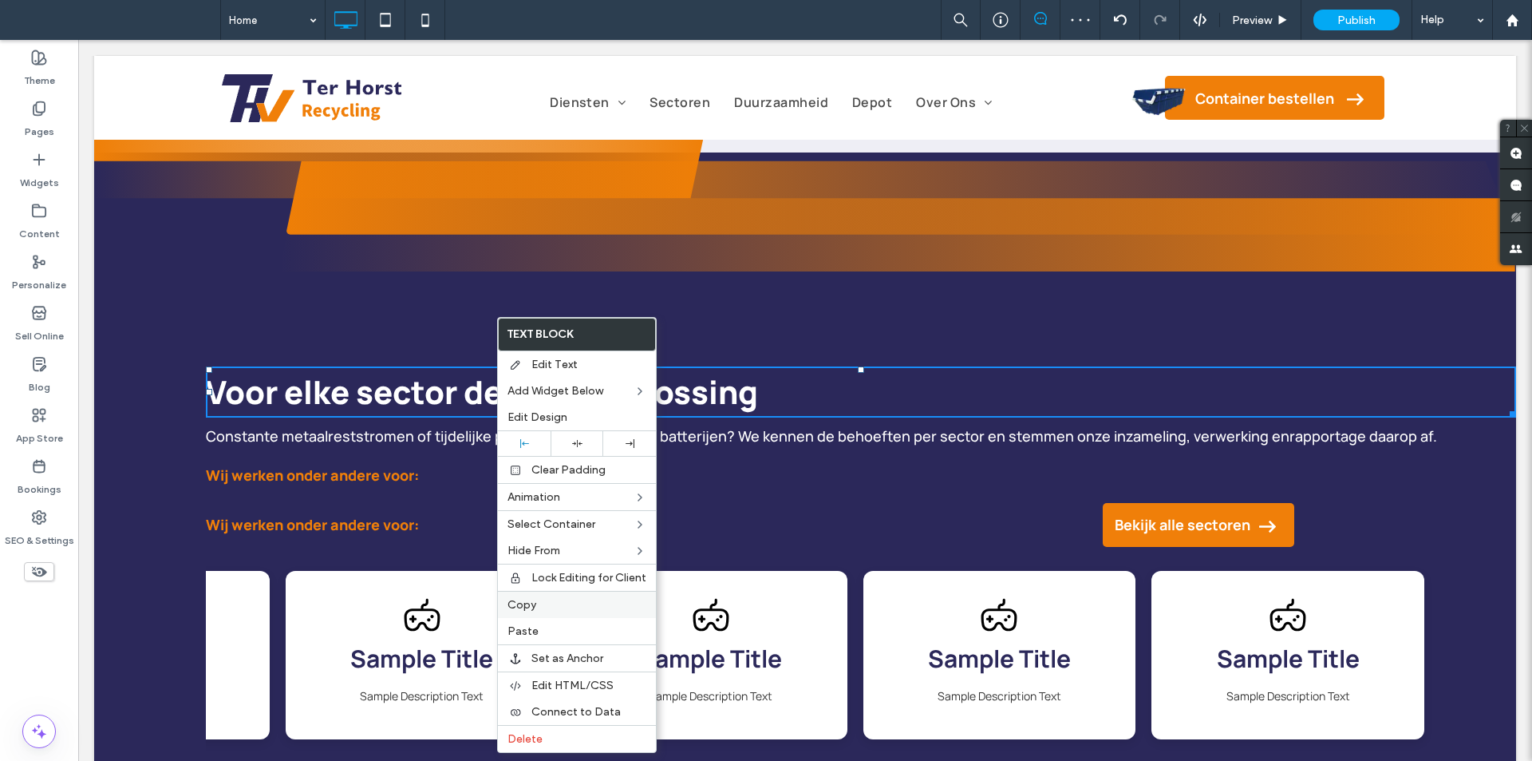
click at [539, 607] on label "Copy" at bounding box center [577, 605] width 139 height 14
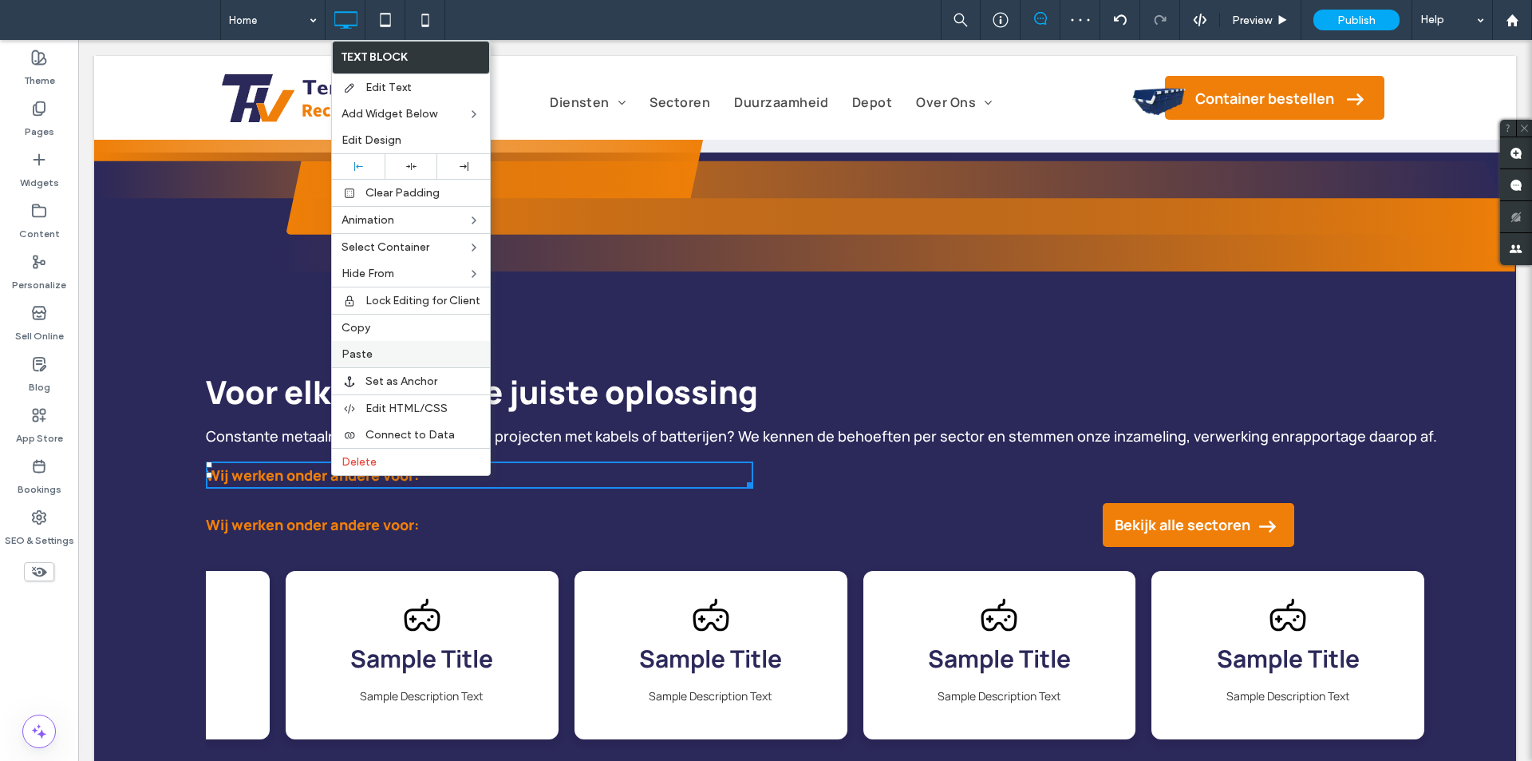
click at [379, 355] on label "Paste" at bounding box center [411, 354] width 139 height 14
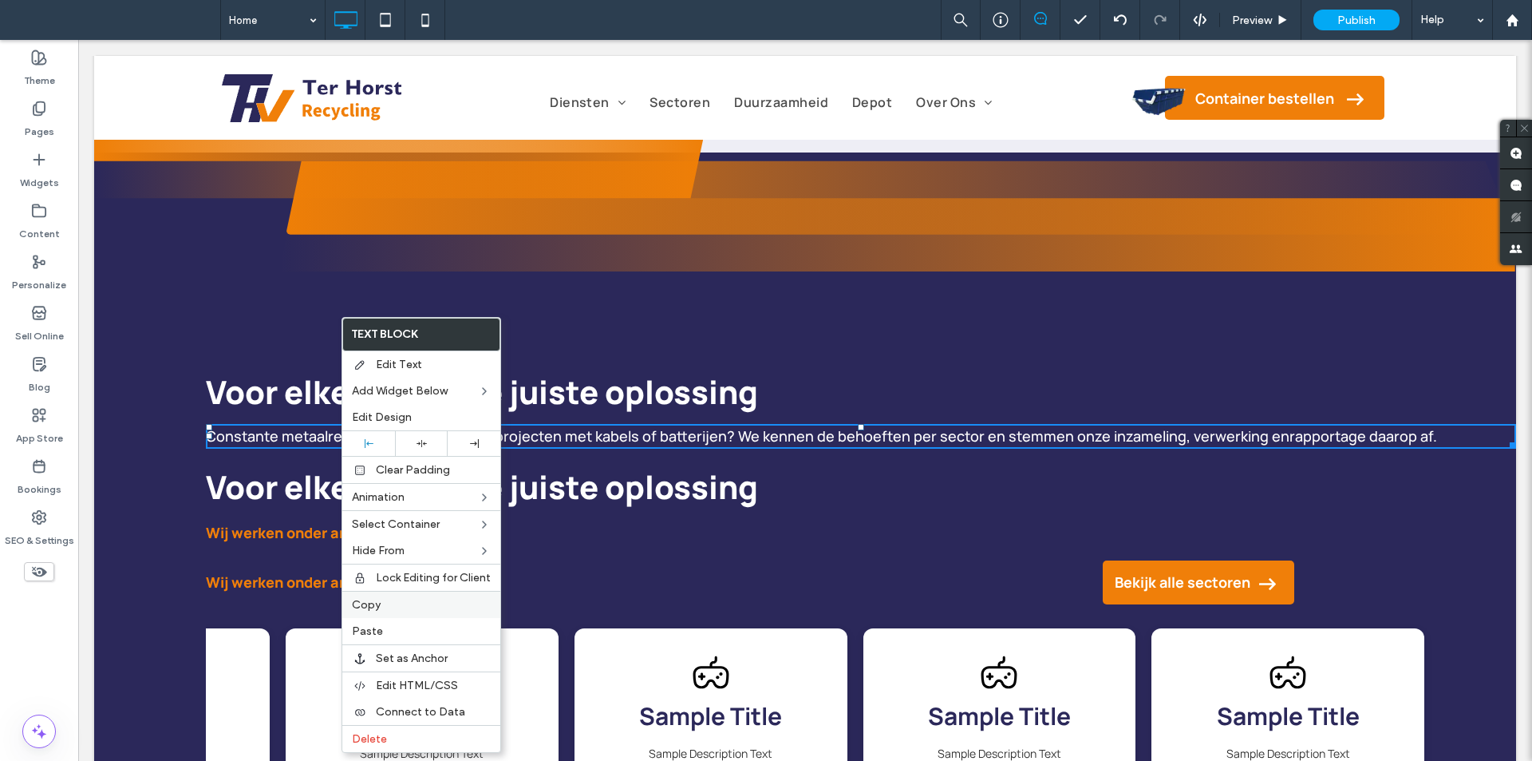
click at [398, 607] on label "Copy" at bounding box center [421, 605] width 139 height 14
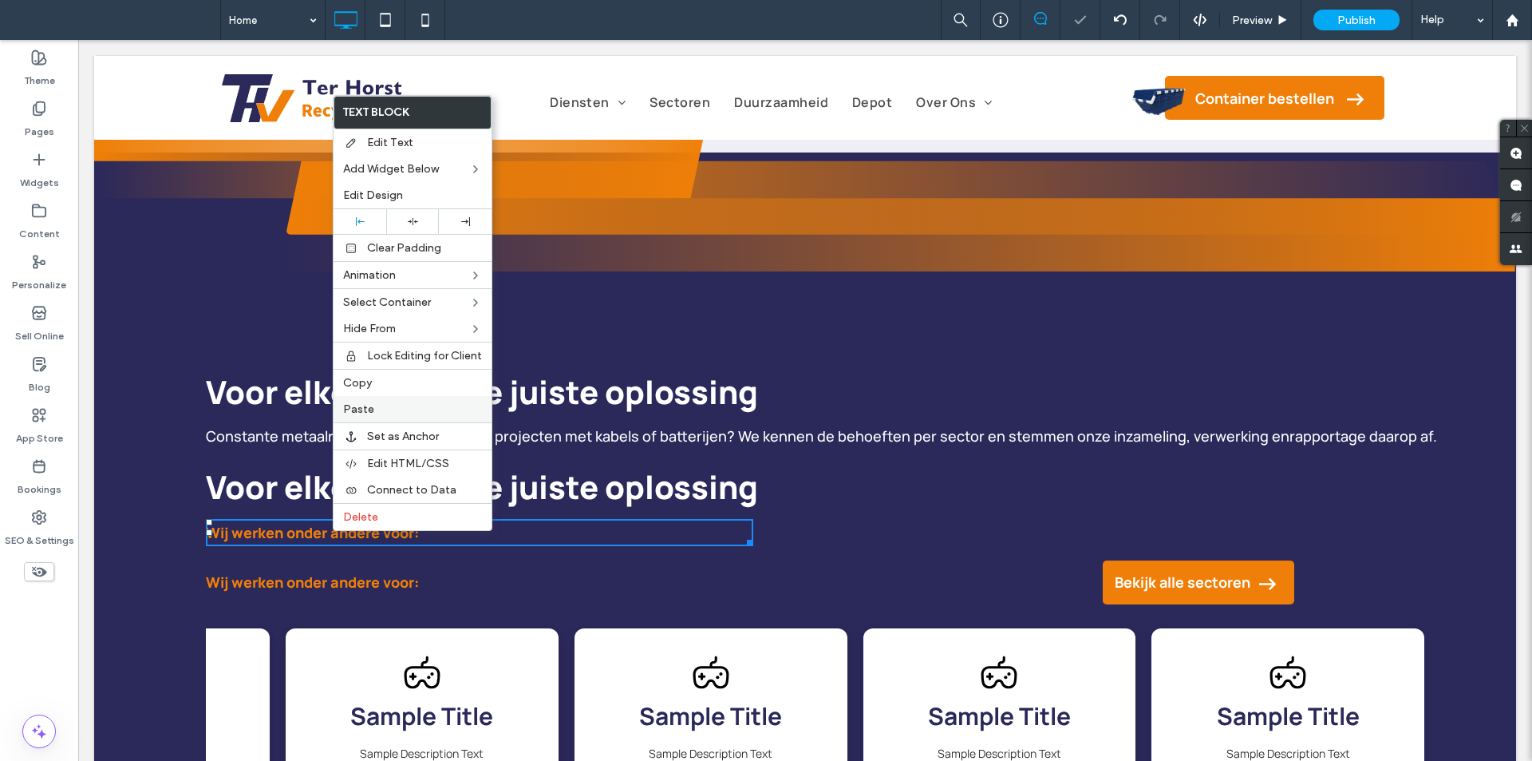
click at [378, 419] on div "Paste" at bounding box center [413, 409] width 158 height 26
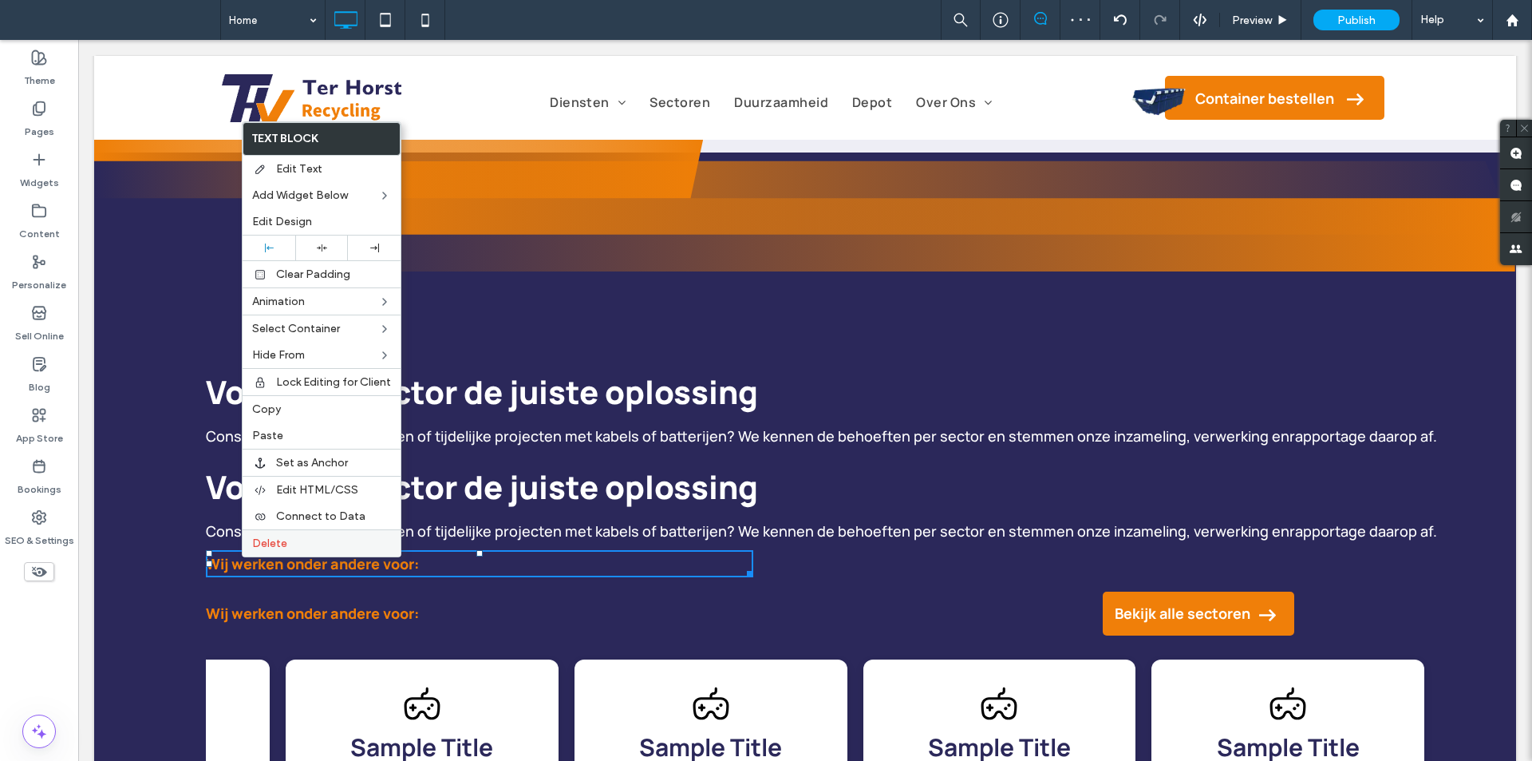
click at [279, 543] on span "Delete" at bounding box center [269, 543] width 35 height 14
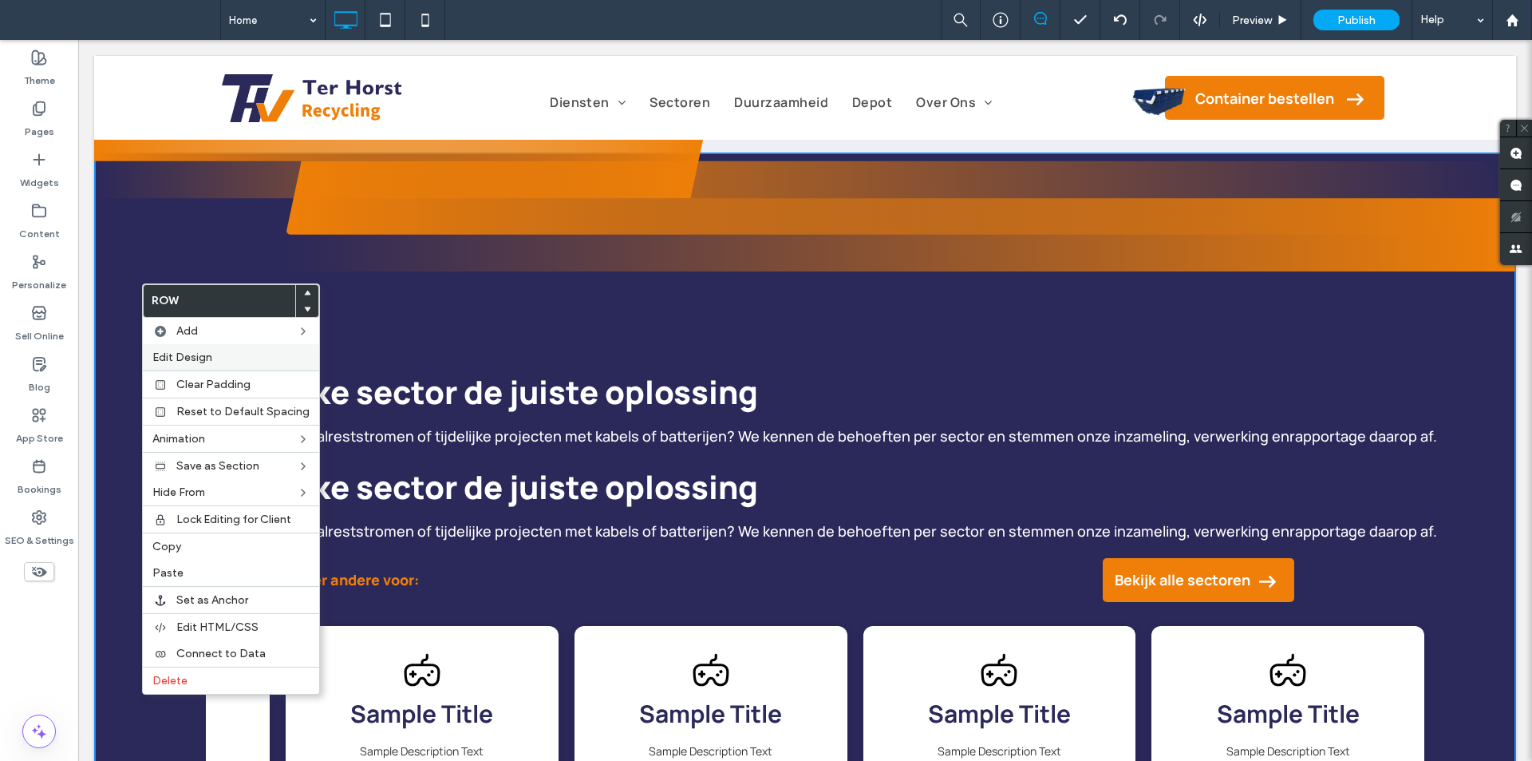
click at [219, 354] on label "Edit Design" at bounding box center [230, 357] width 157 height 14
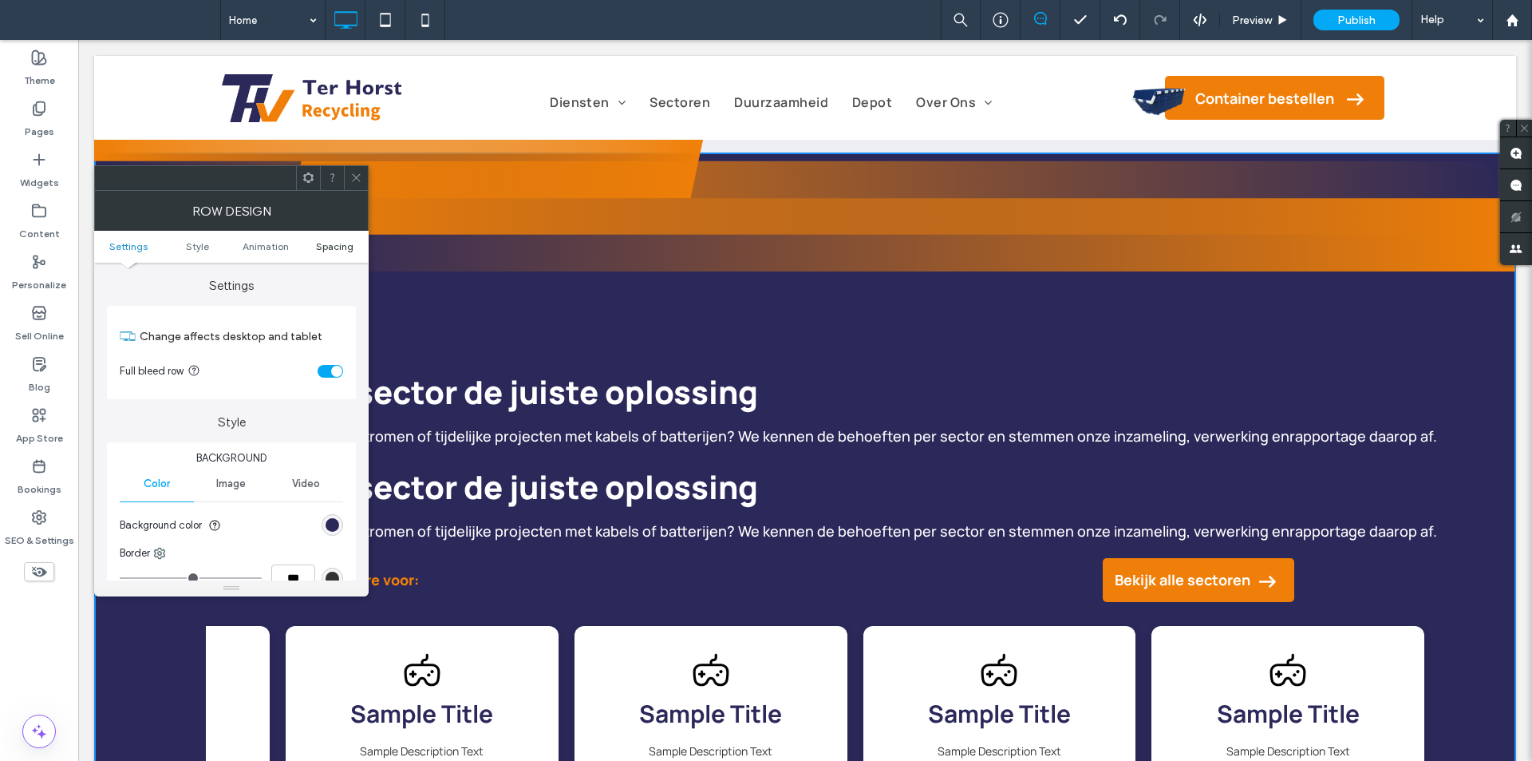
click at [352, 246] on span "Spacing" at bounding box center [335, 246] width 38 height 12
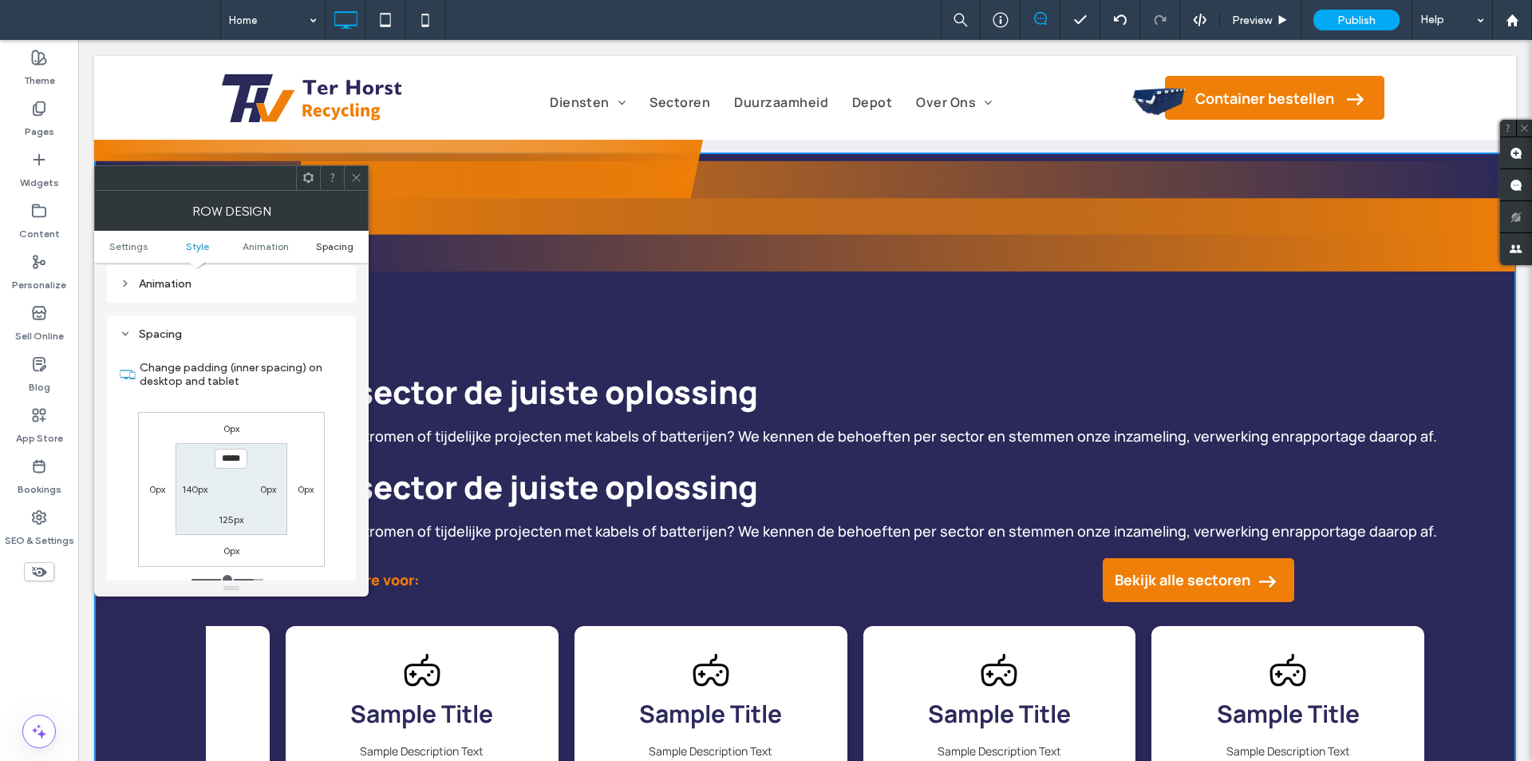
scroll to position [451, 0]
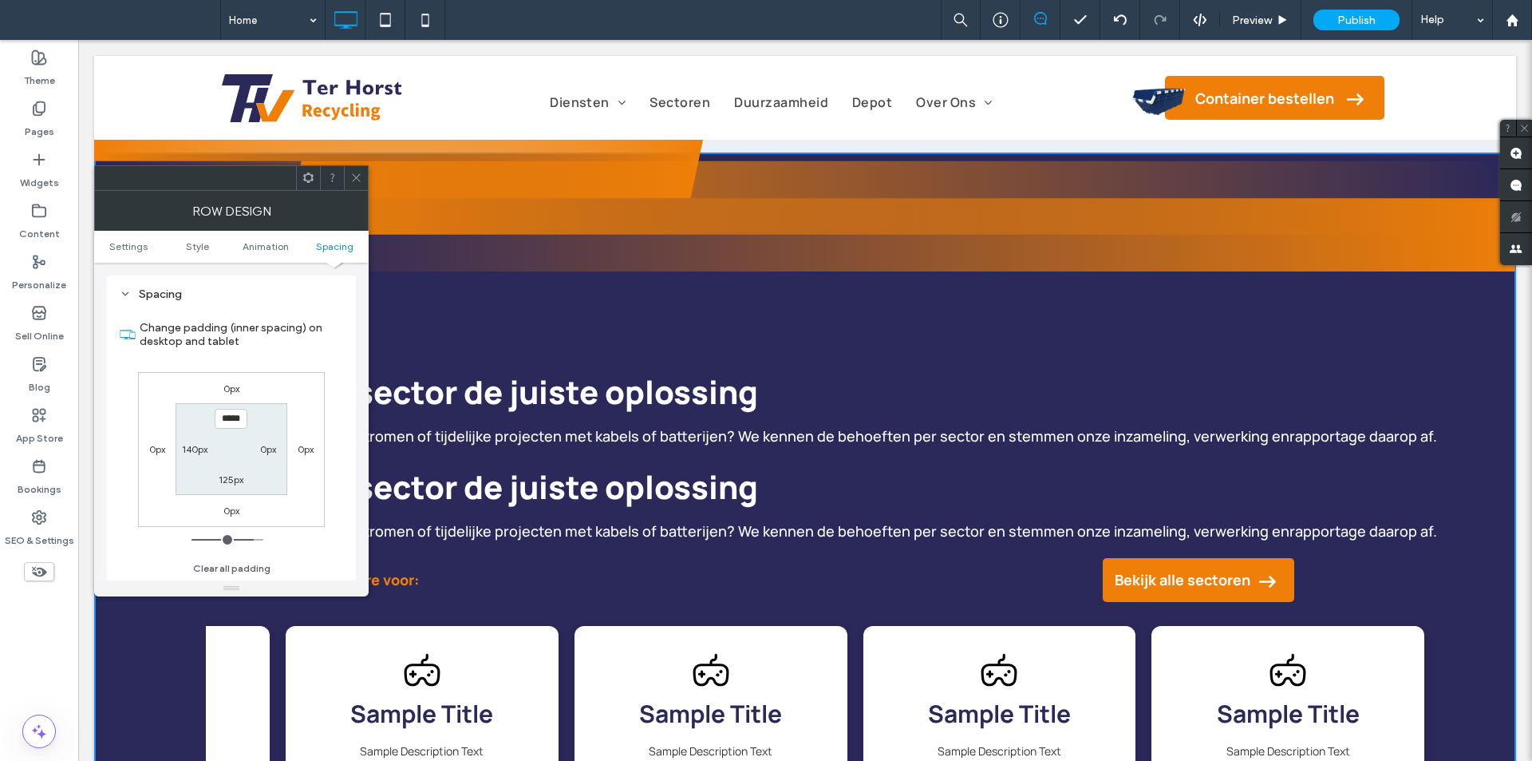
click at [358, 176] on icon at bounding box center [356, 178] width 12 height 12
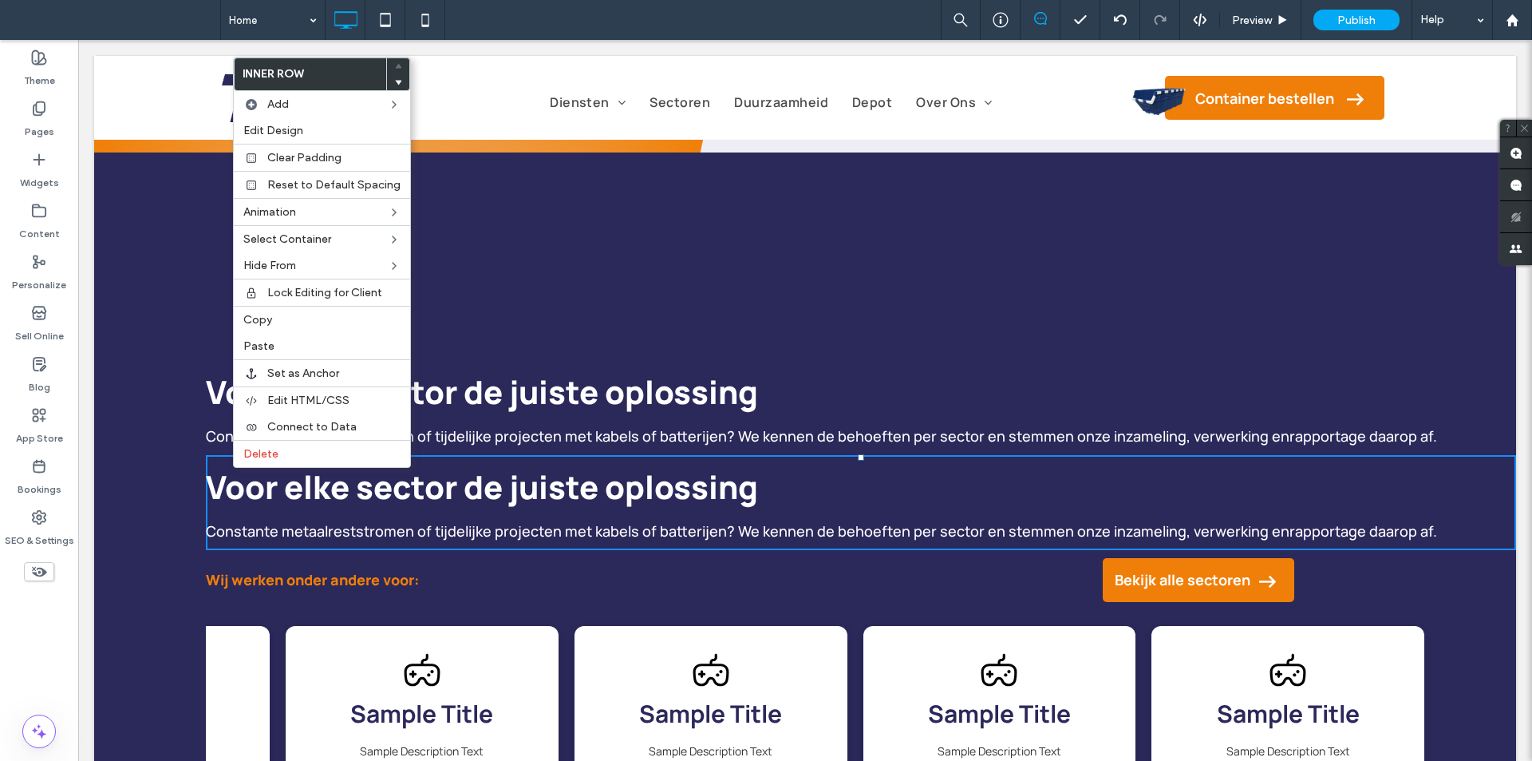
click at [196, 409] on div "Voor elke sector de juiste oplossing Constante metaalreststromen of tijdelijke …" at bounding box center [805, 570] width 1422 height 837
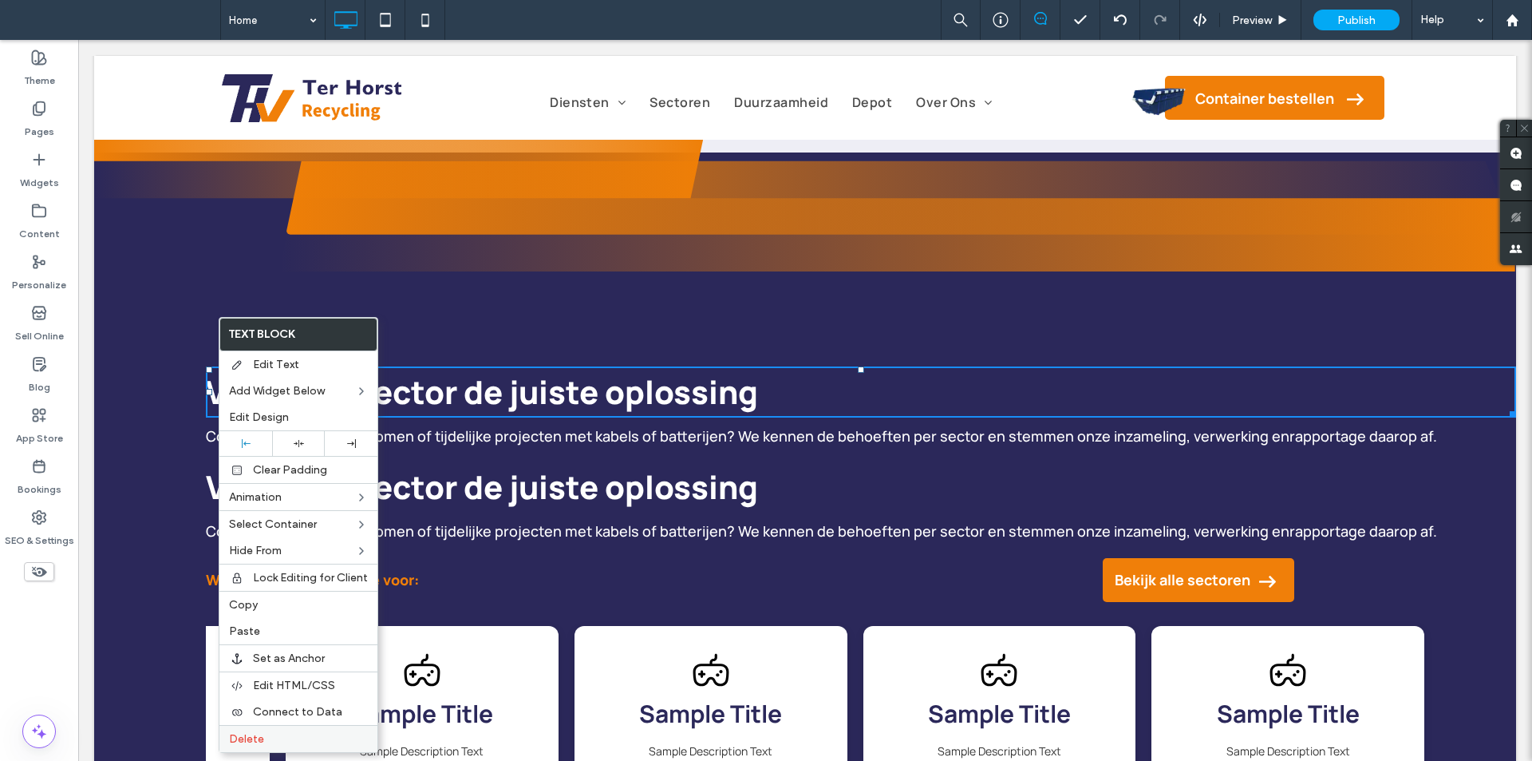
click at [265, 731] on div "Delete" at bounding box center [298, 738] width 158 height 27
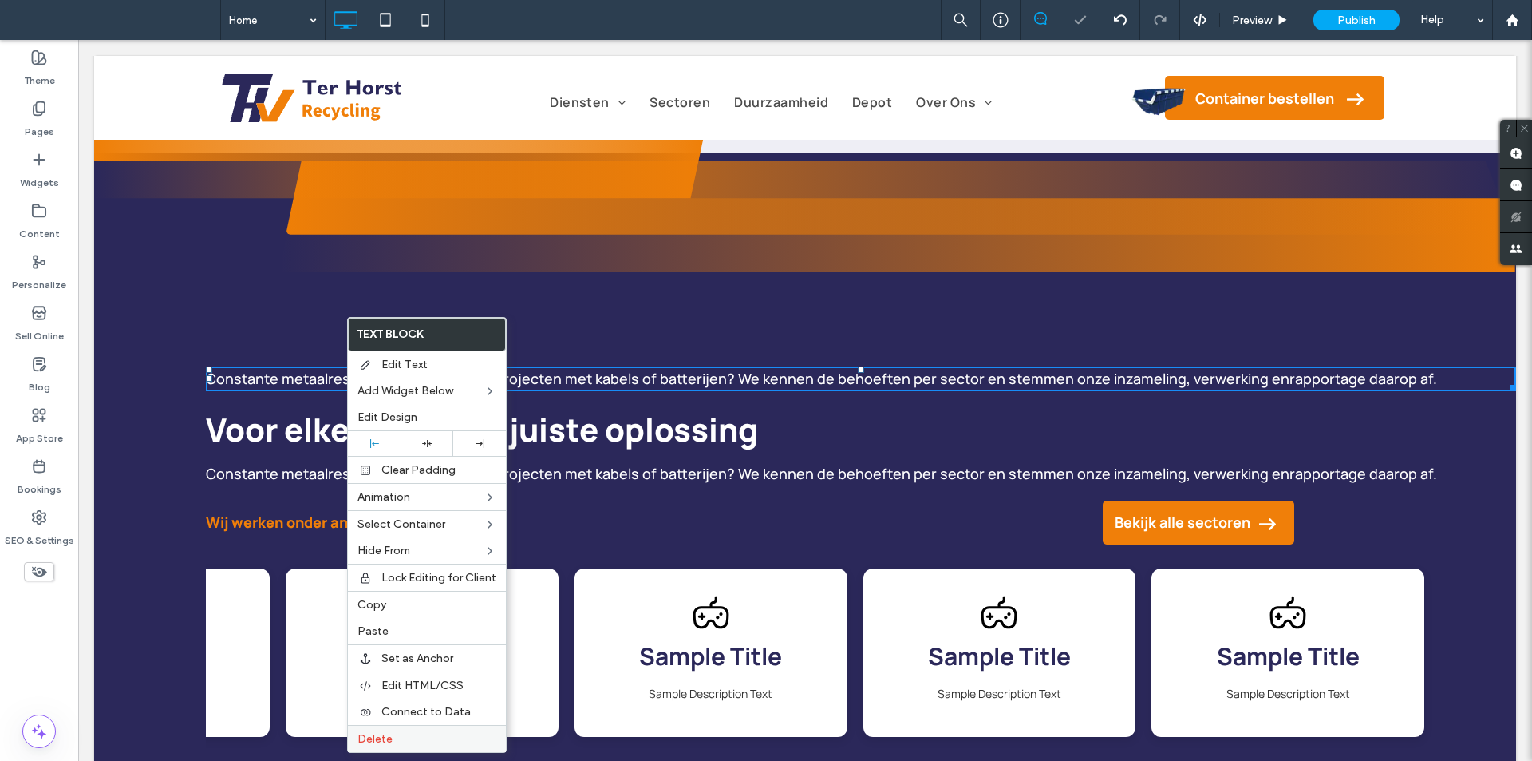
click at [401, 739] on label "Delete" at bounding box center [427, 739] width 139 height 14
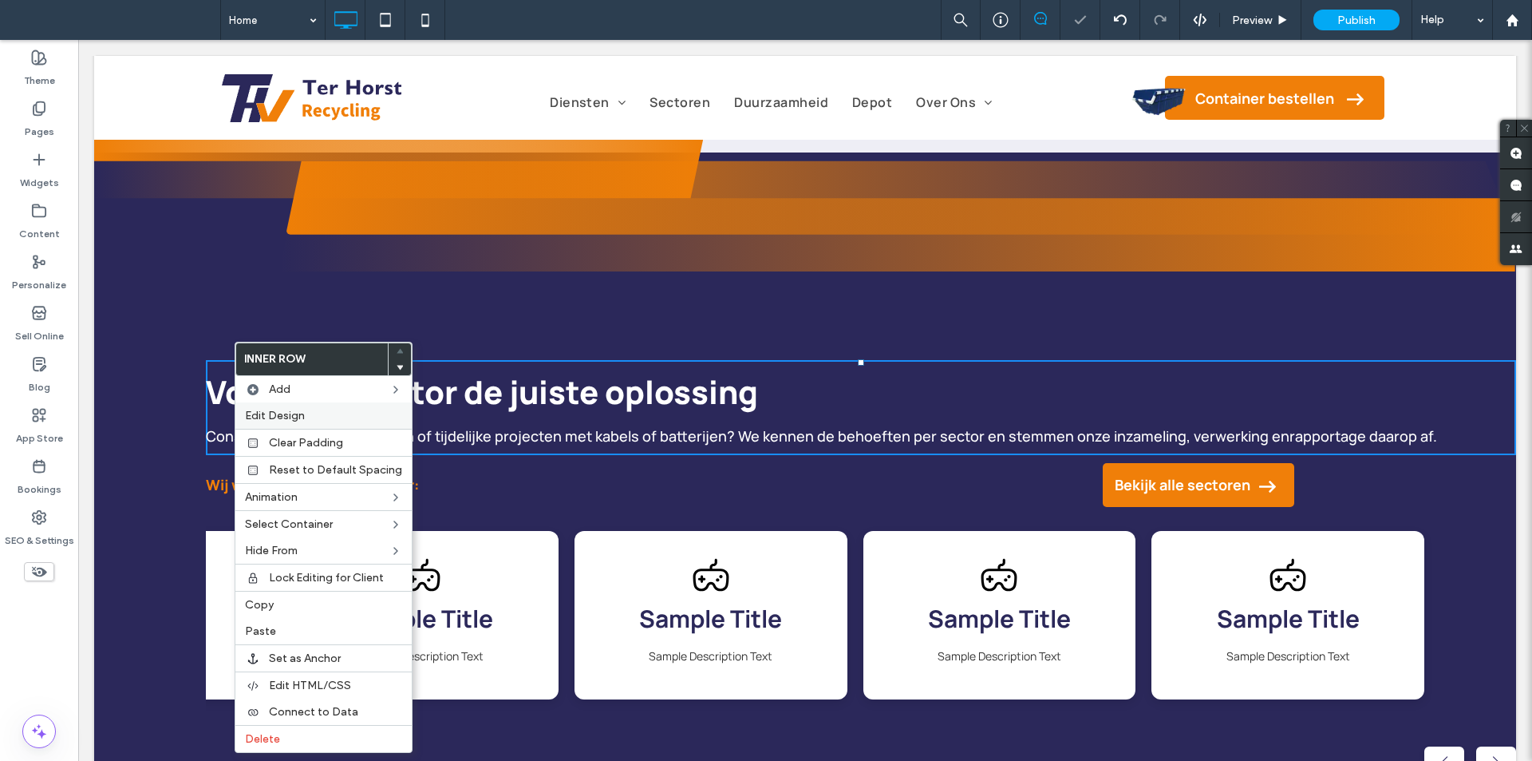
click at [263, 409] on span "Edit Design" at bounding box center [275, 416] width 60 height 14
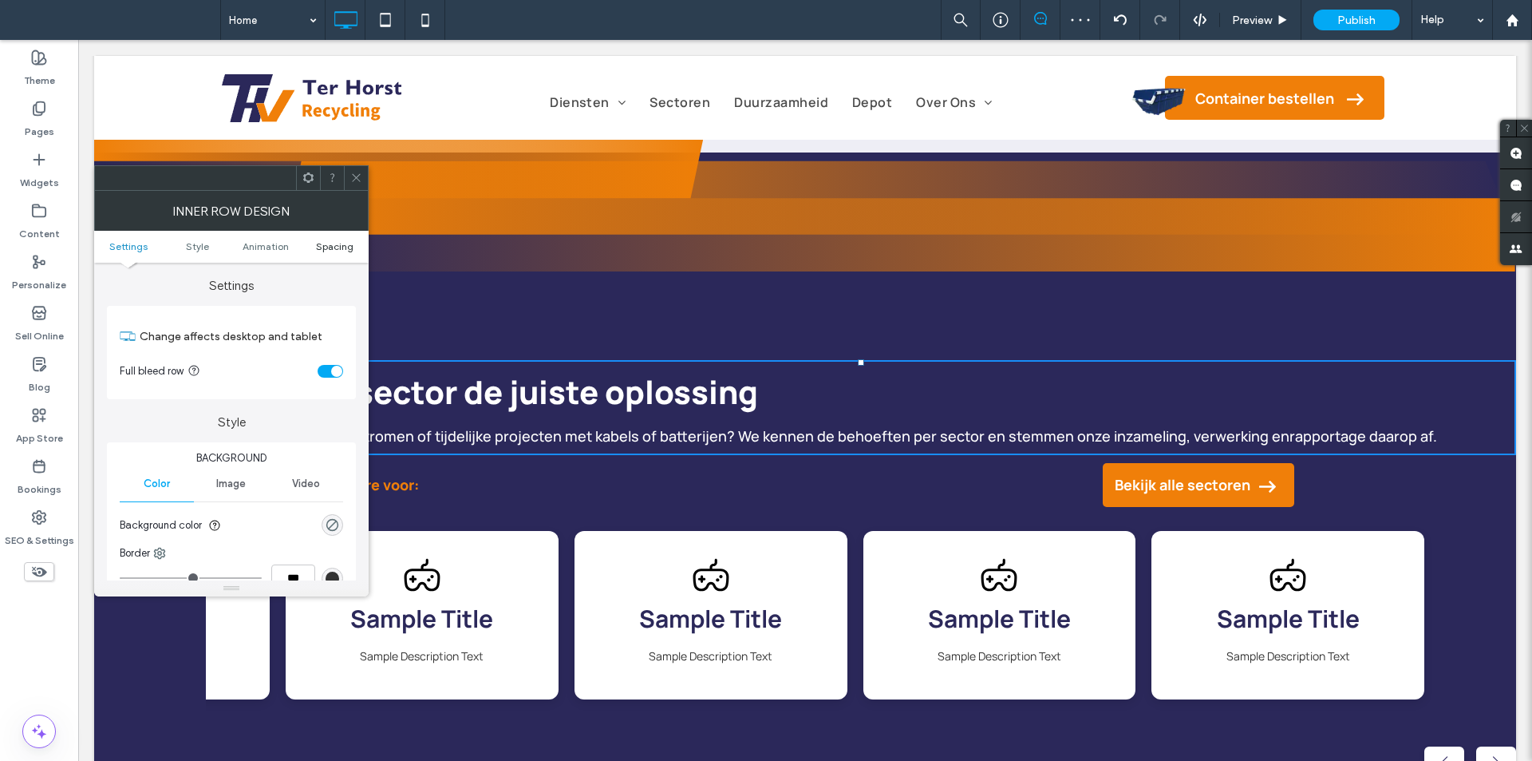
click at [338, 239] on ul "Settings Style Animation Spacing" at bounding box center [231, 247] width 275 height 32
click at [341, 248] on span "Spacing" at bounding box center [335, 246] width 38 height 12
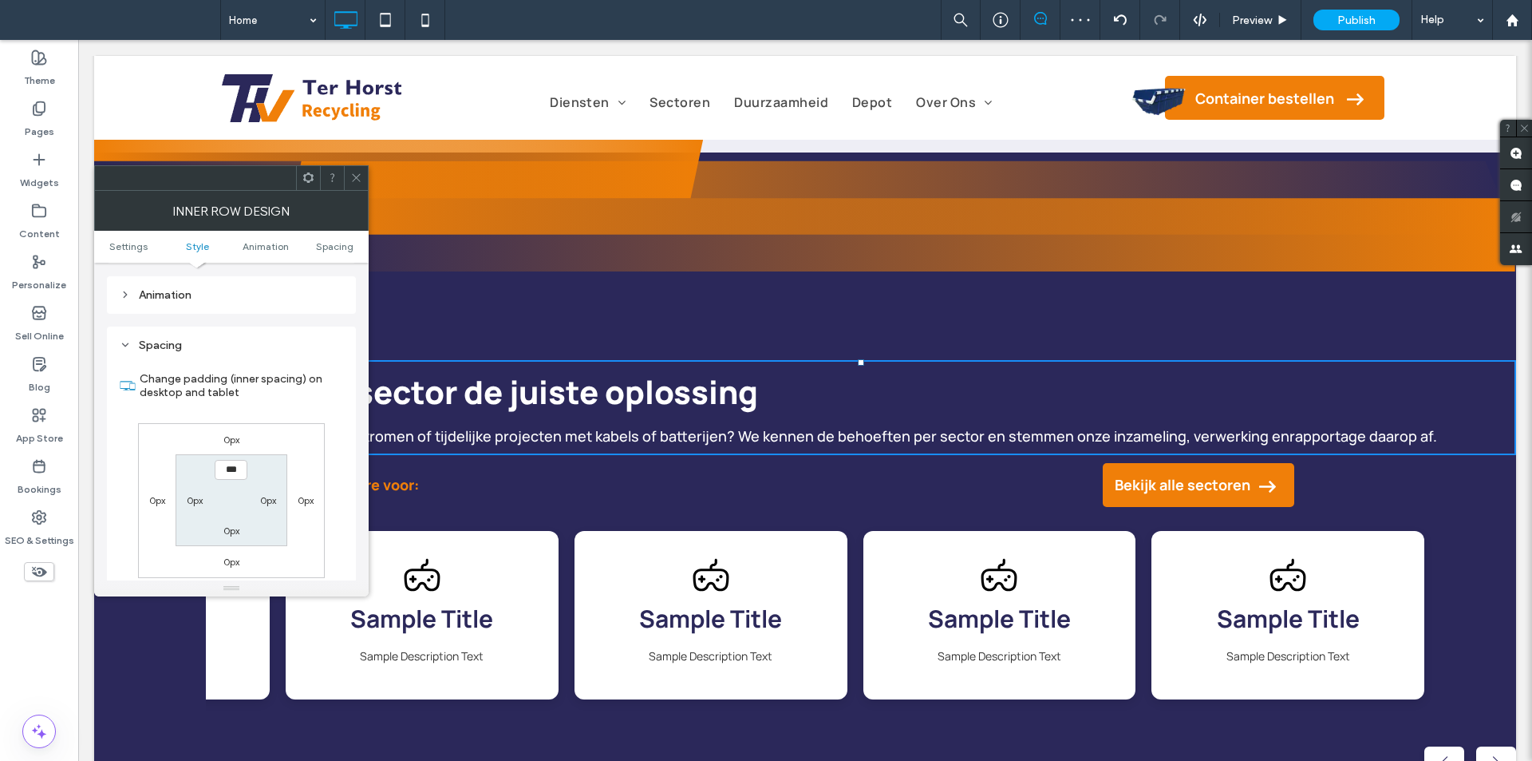
scroll to position [511, 0]
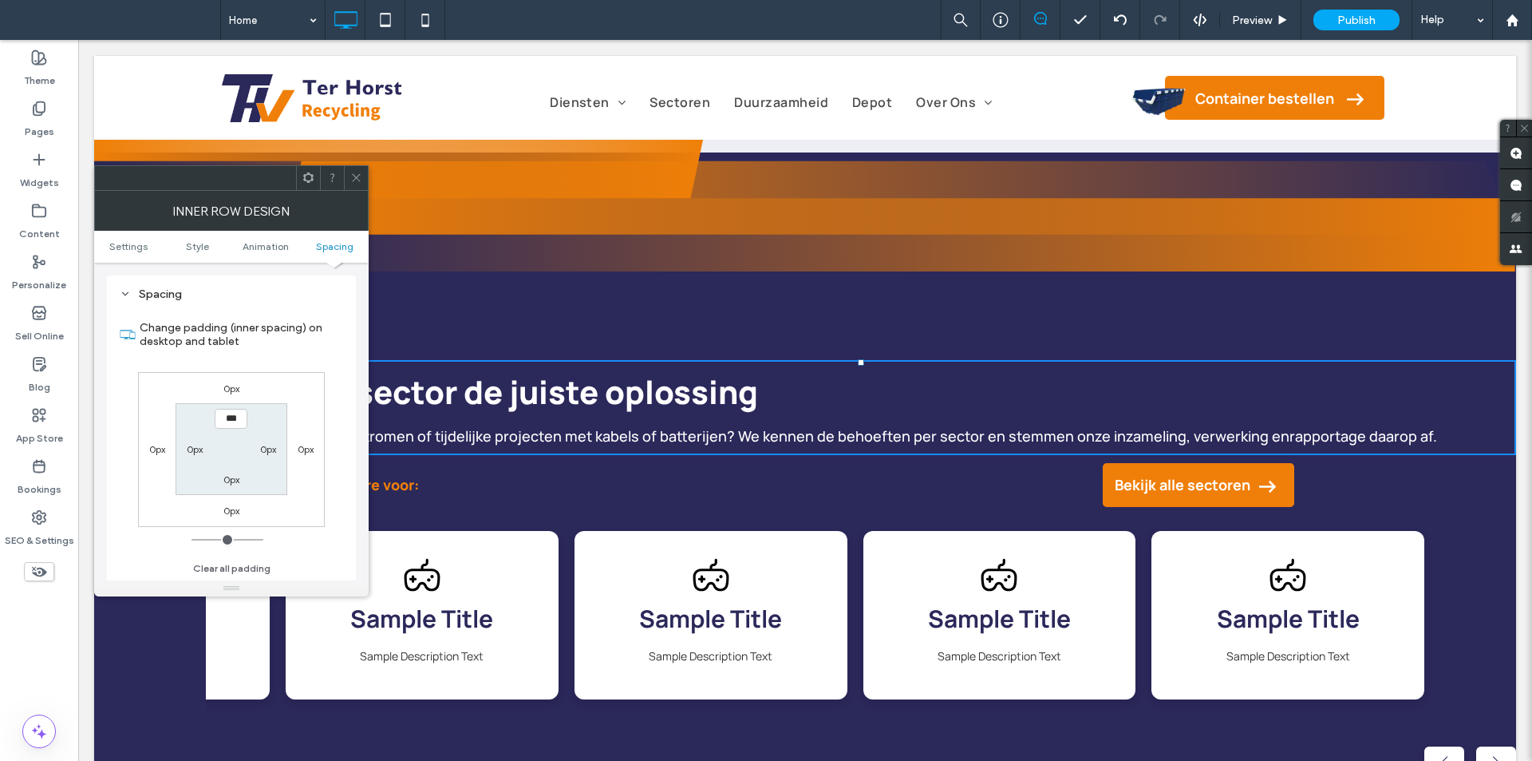
drag, startPoint x: 358, startPoint y: 175, endPoint x: 367, endPoint y: 176, distance: 9.7
click at [358, 175] on icon at bounding box center [356, 178] width 12 height 12
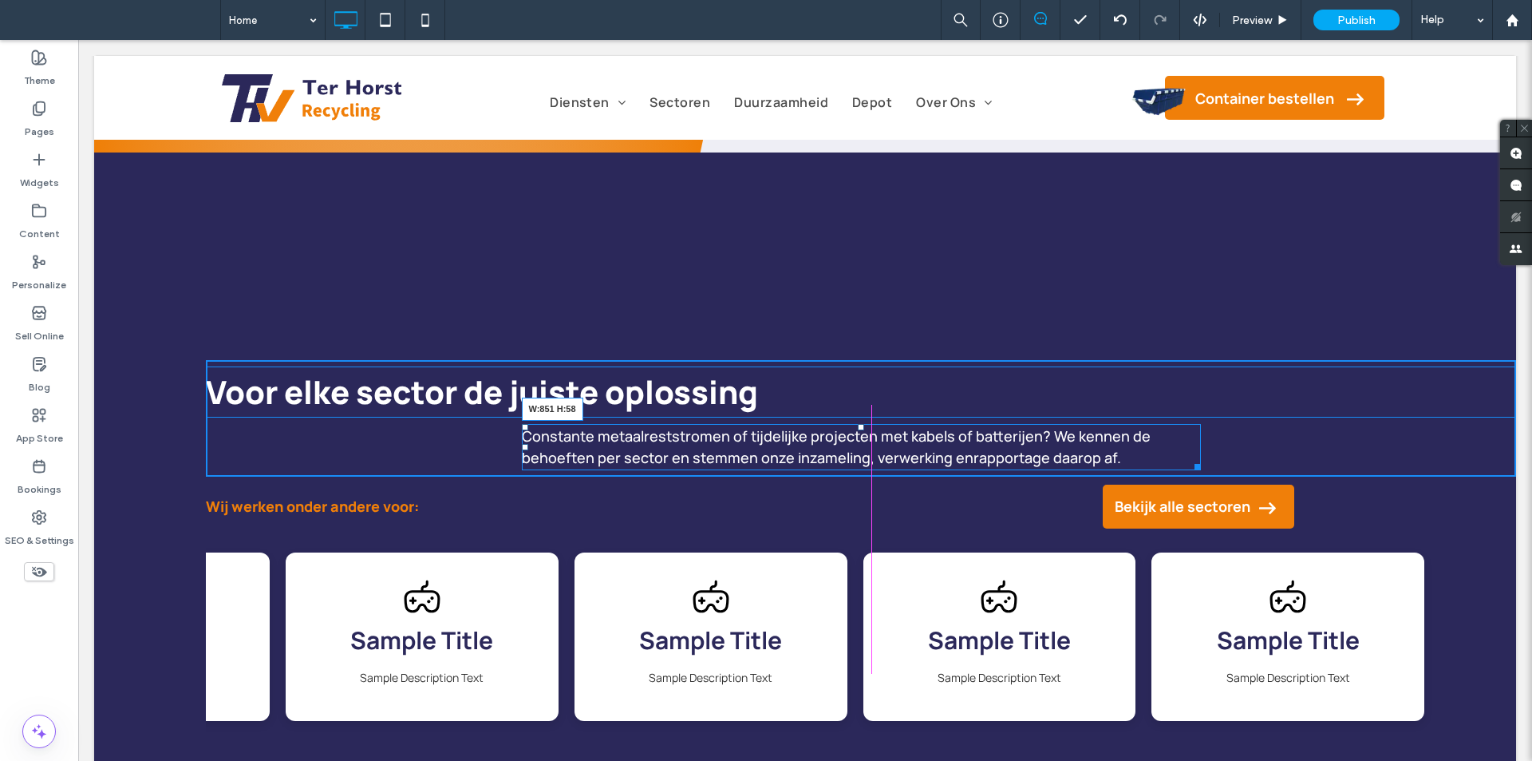
drag, startPoint x: 1498, startPoint y: 438, endPoint x: 1266, endPoint y: 481, distance: 235.4
click at [1188, 441] on div "Constante metaalreststromen of tijdelijke projecten met kabels of batterijen? W…" at bounding box center [861, 447] width 679 height 46
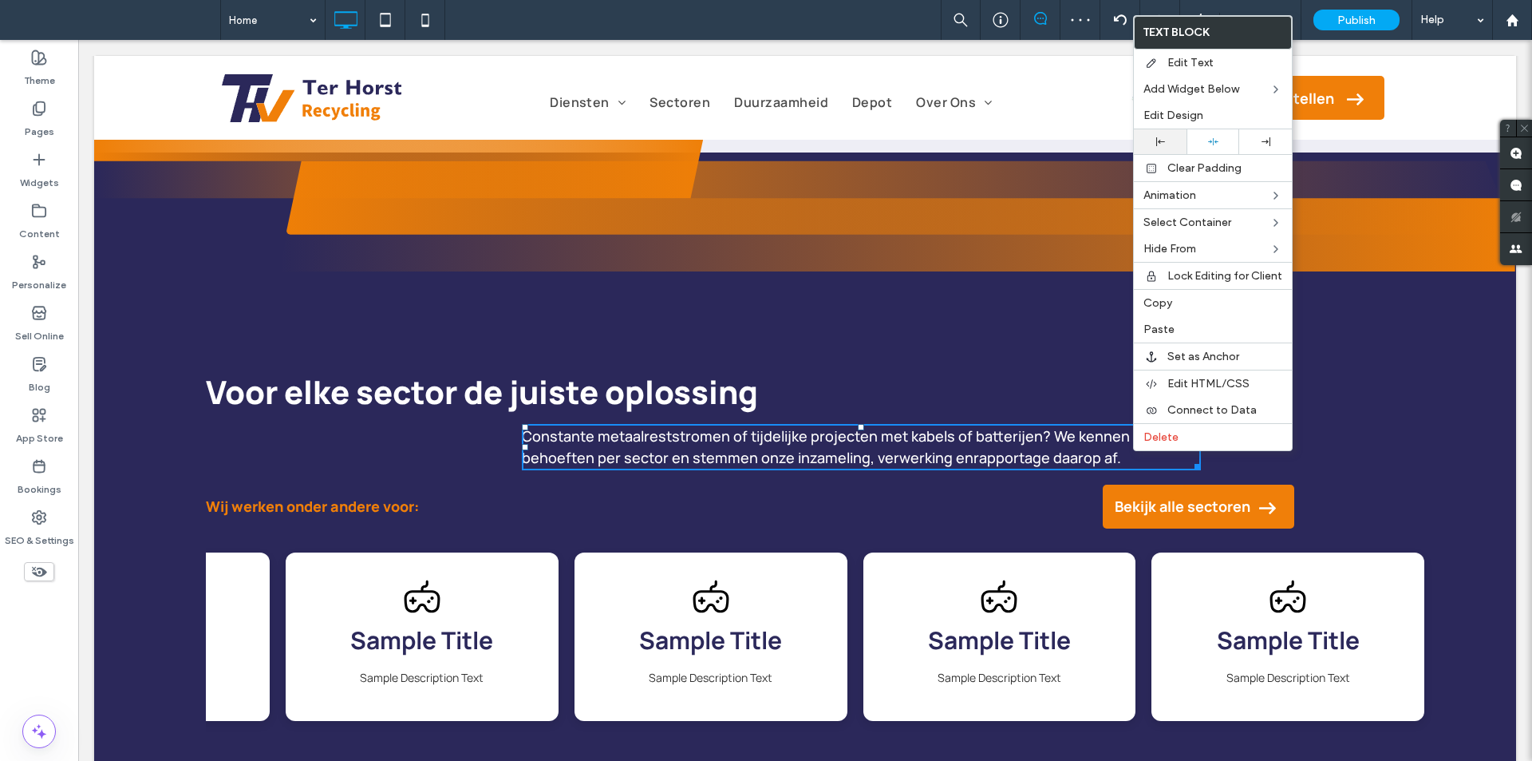
click at [1156, 144] on icon at bounding box center [1160, 141] width 9 height 9
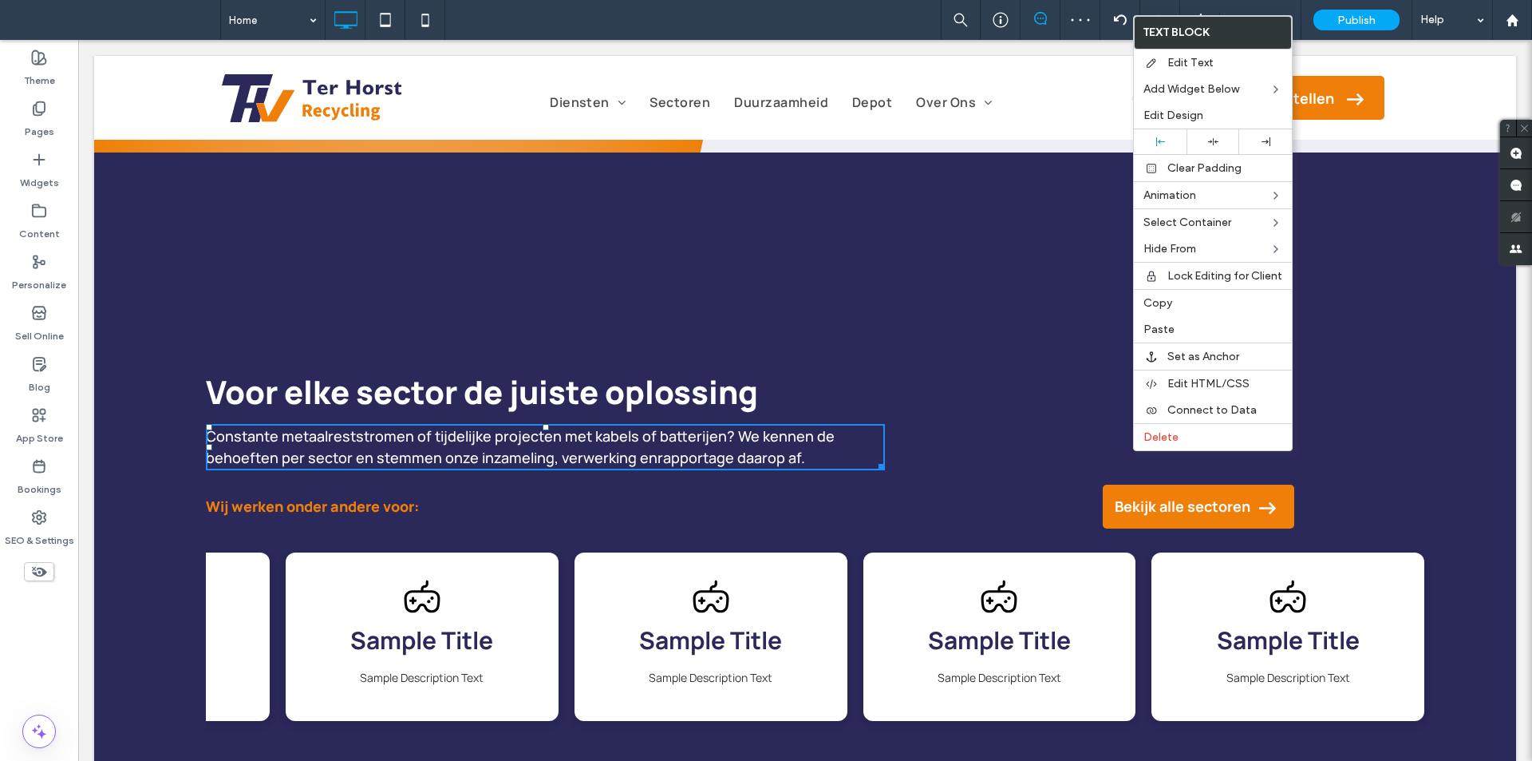
click at [761, 401] on h2 "Voor elke sector de juiste oplossing" at bounding box center [861, 392] width 1310 height 48
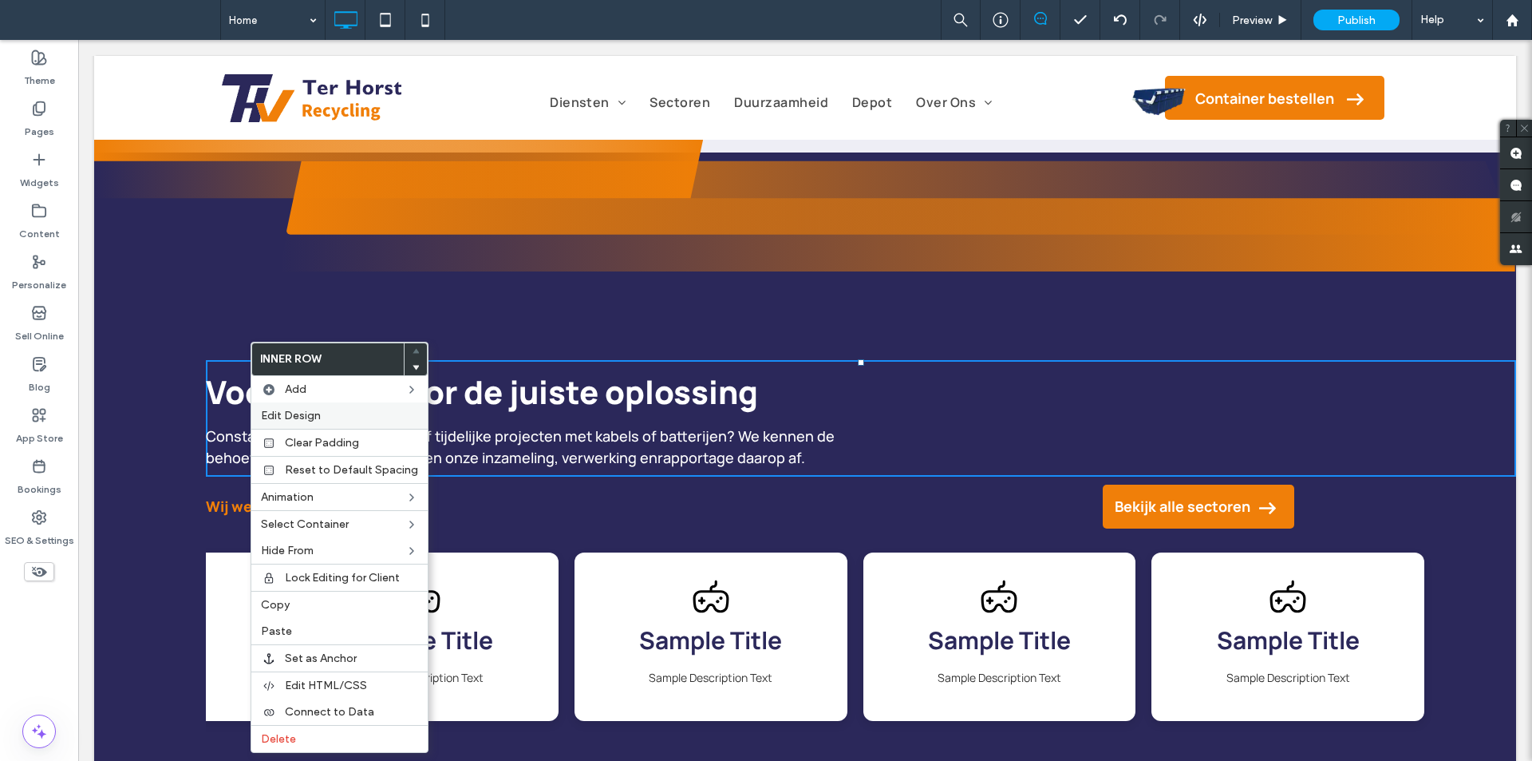
click at [317, 416] on span "Edit Design" at bounding box center [291, 416] width 60 height 14
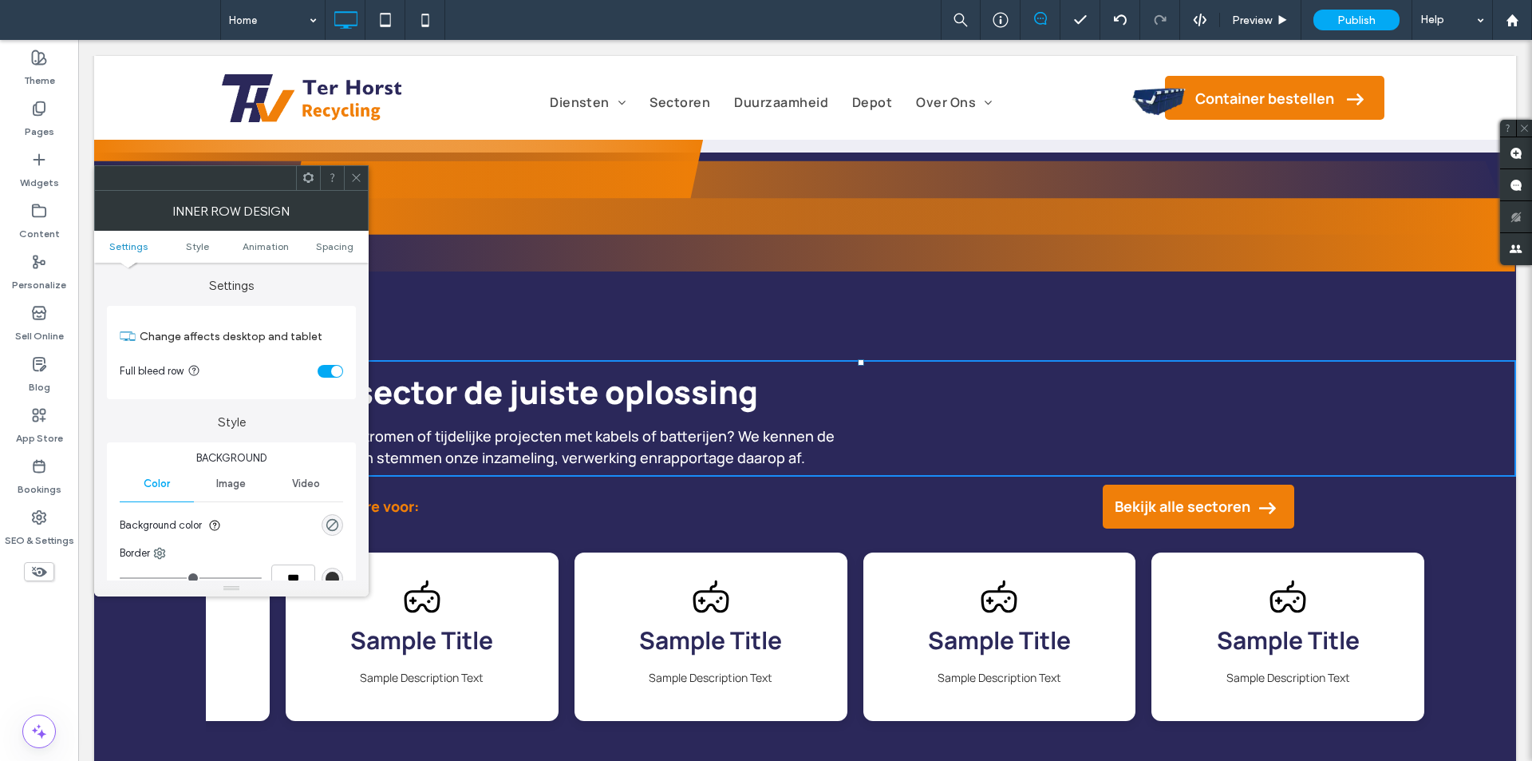
click at [348, 238] on ul "Settings Style Animation Spacing" at bounding box center [231, 247] width 275 height 32
click at [348, 244] on span "Spacing" at bounding box center [335, 246] width 38 height 12
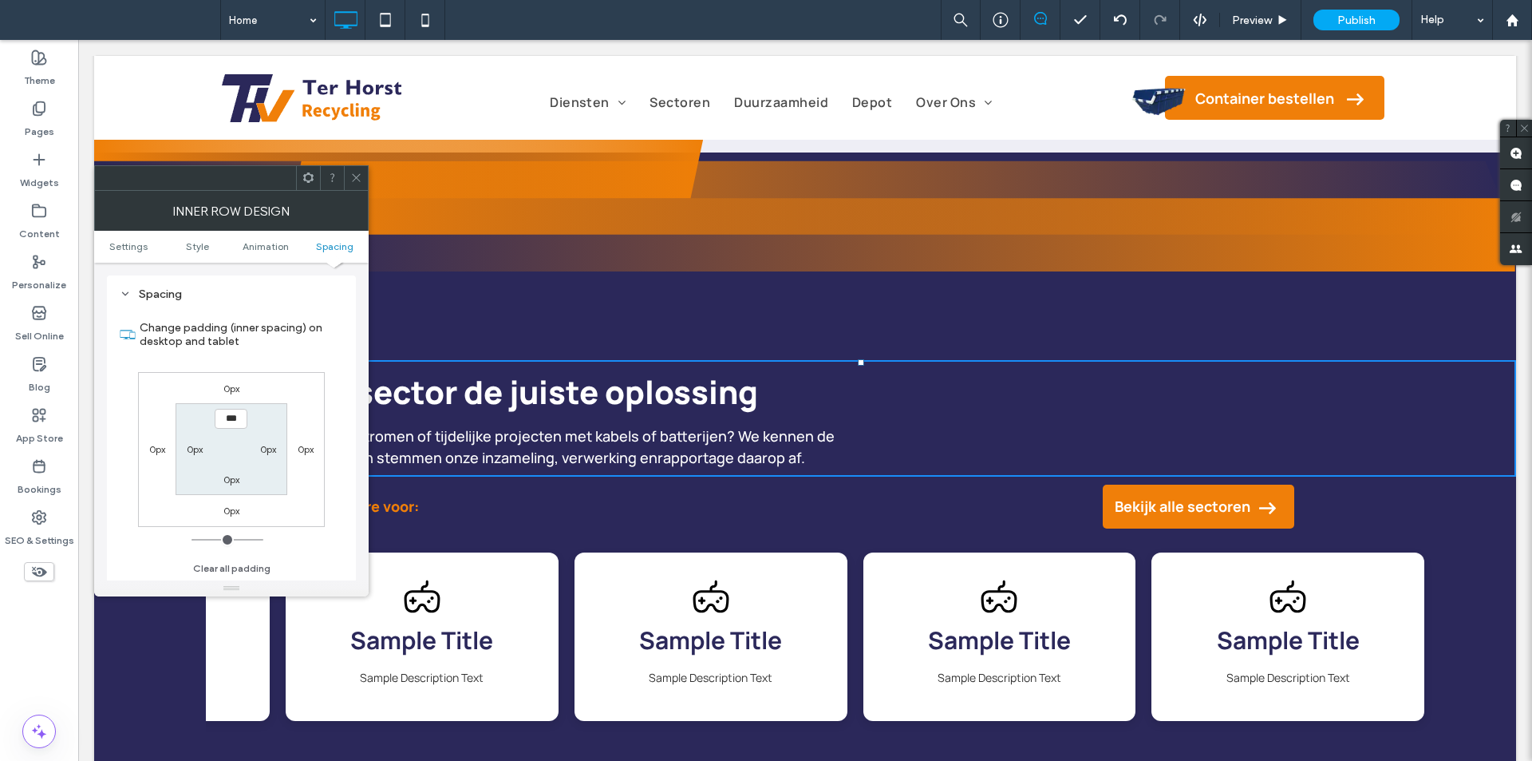
click at [306, 445] on label "0px" at bounding box center [306, 449] width 16 height 12
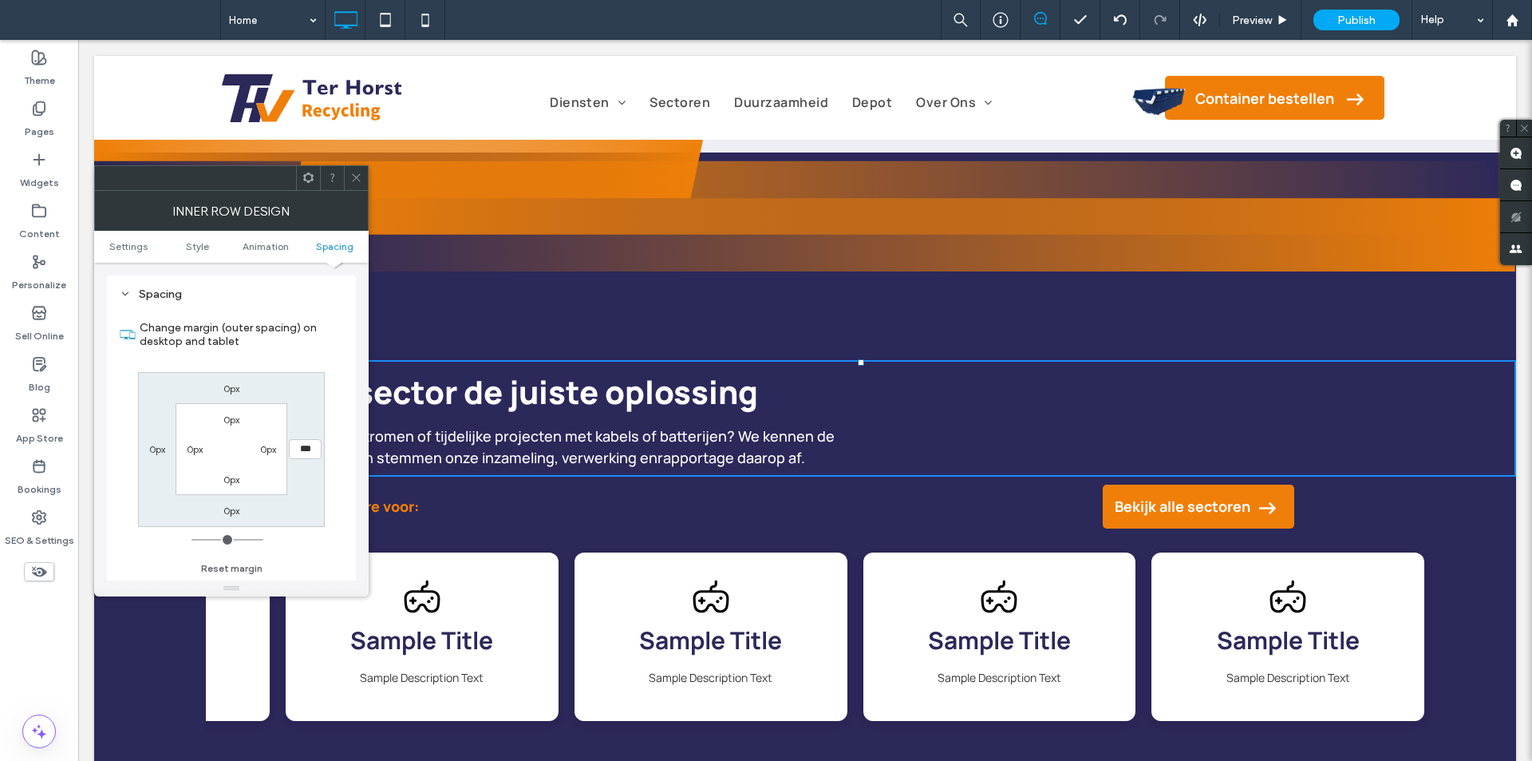
type input "***"
type input "*****"
click at [354, 182] on icon at bounding box center [356, 178] width 12 height 12
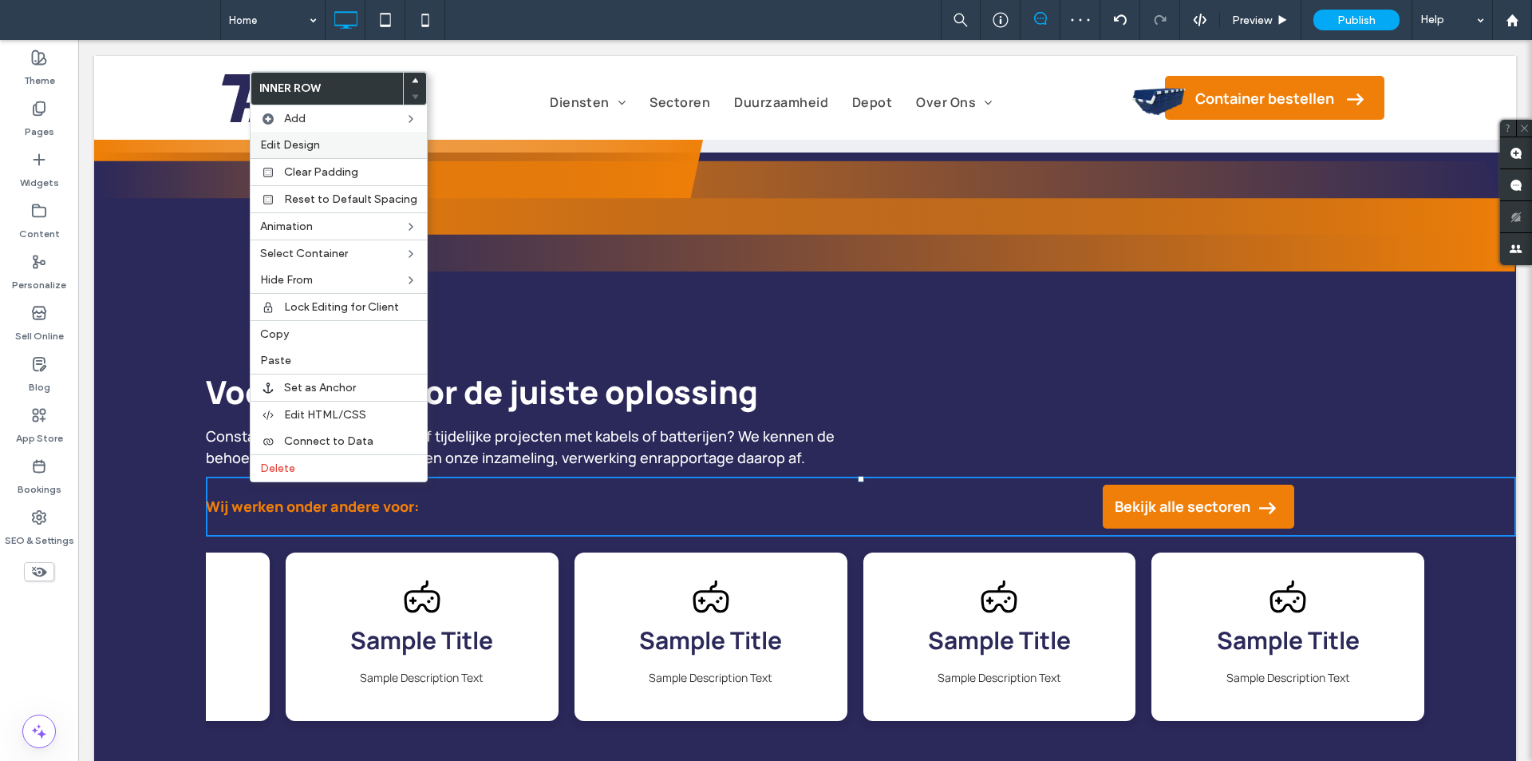
click at [338, 148] on label "Edit Design" at bounding box center [338, 145] width 157 height 14
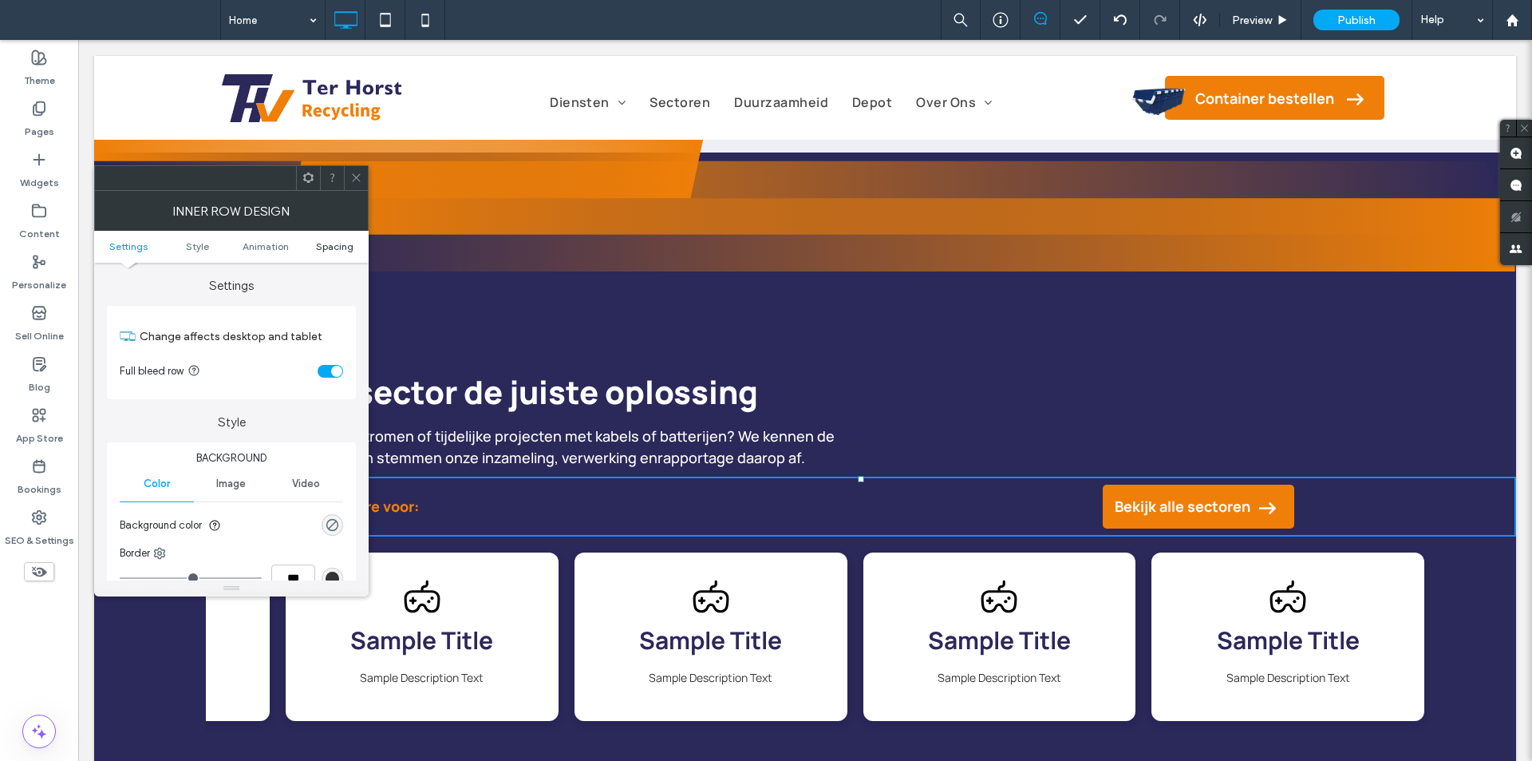
click at [346, 250] on span "Spacing" at bounding box center [335, 246] width 38 height 12
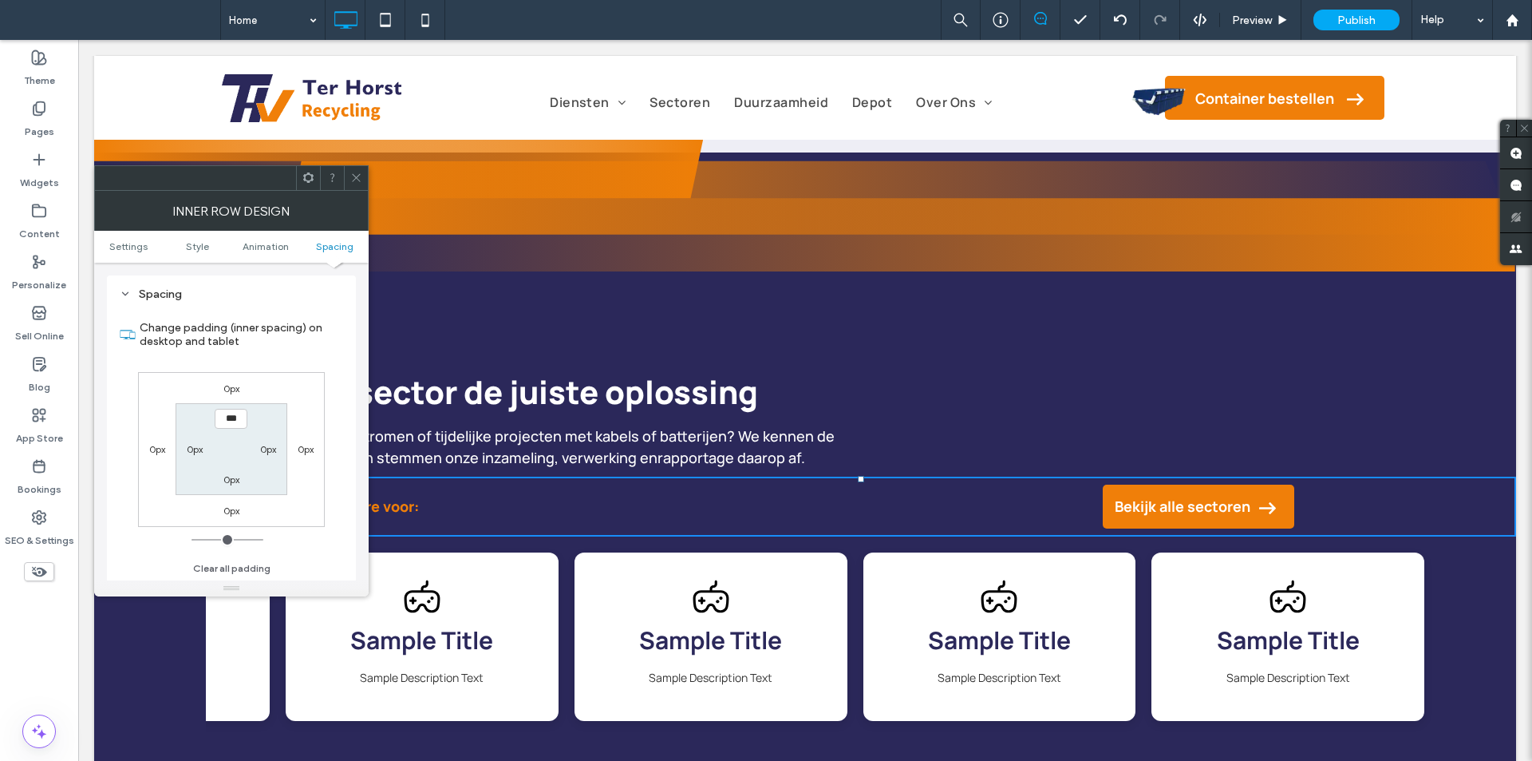
click at [311, 448] on label "0px" at bounding box center [306, 449] width 16 height 12
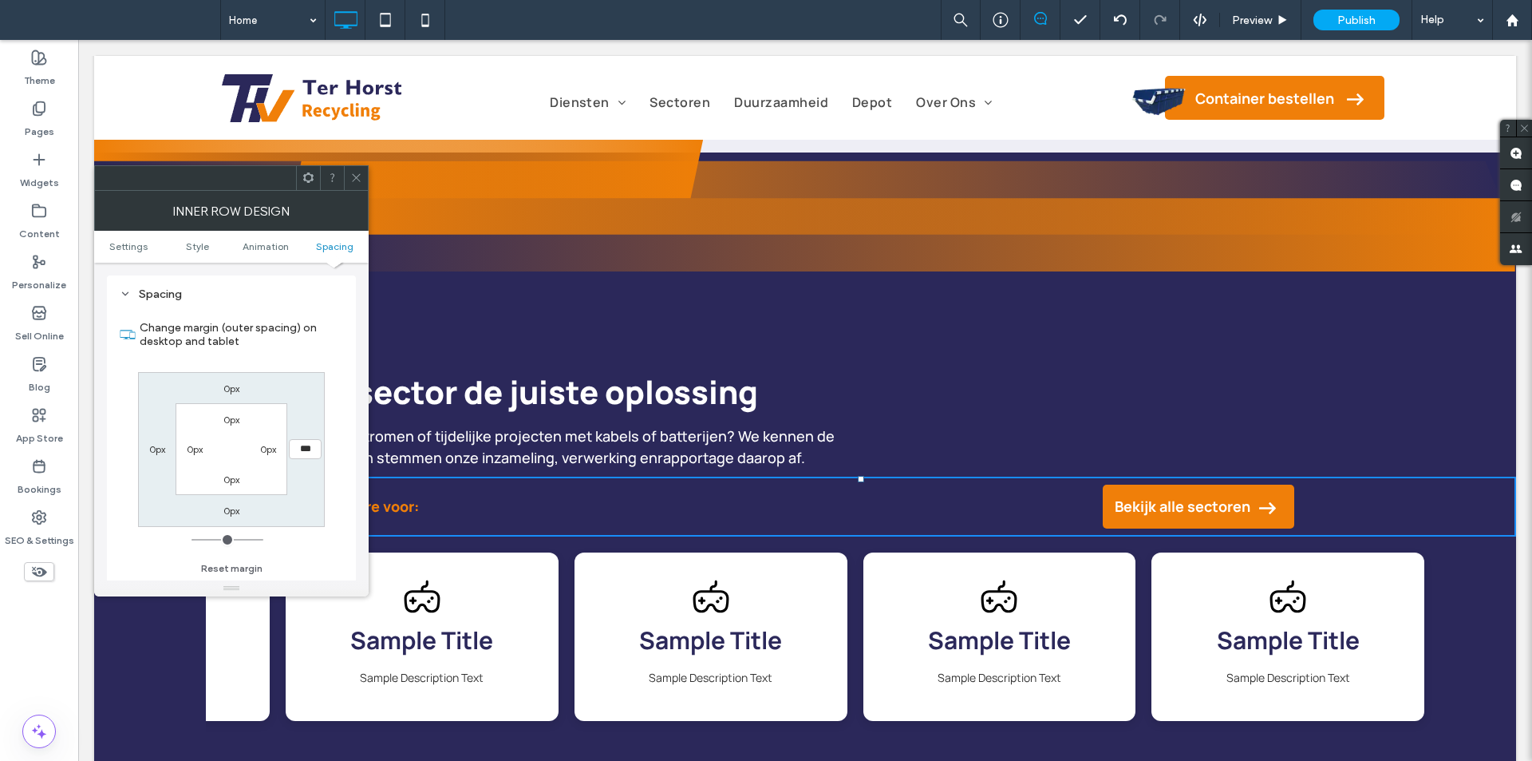
type input "***"
type input "*****"
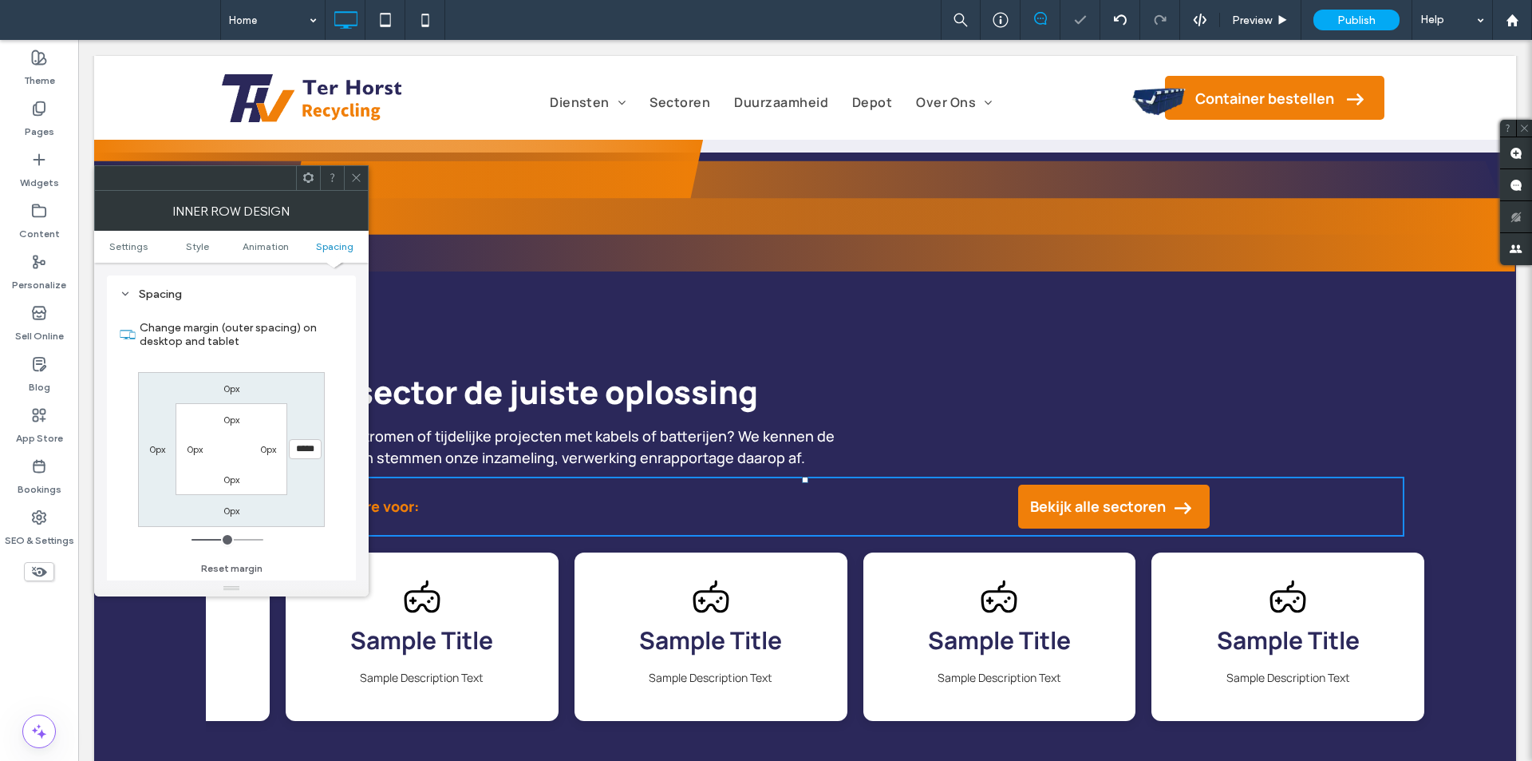
drag, startPoint x: 359, startPoint y: 174, endPoint x: 281, endPoint y: 118, distance: 96.1
click at [359, 174] on icon at bounding box center [356, 178] width 12 height 12
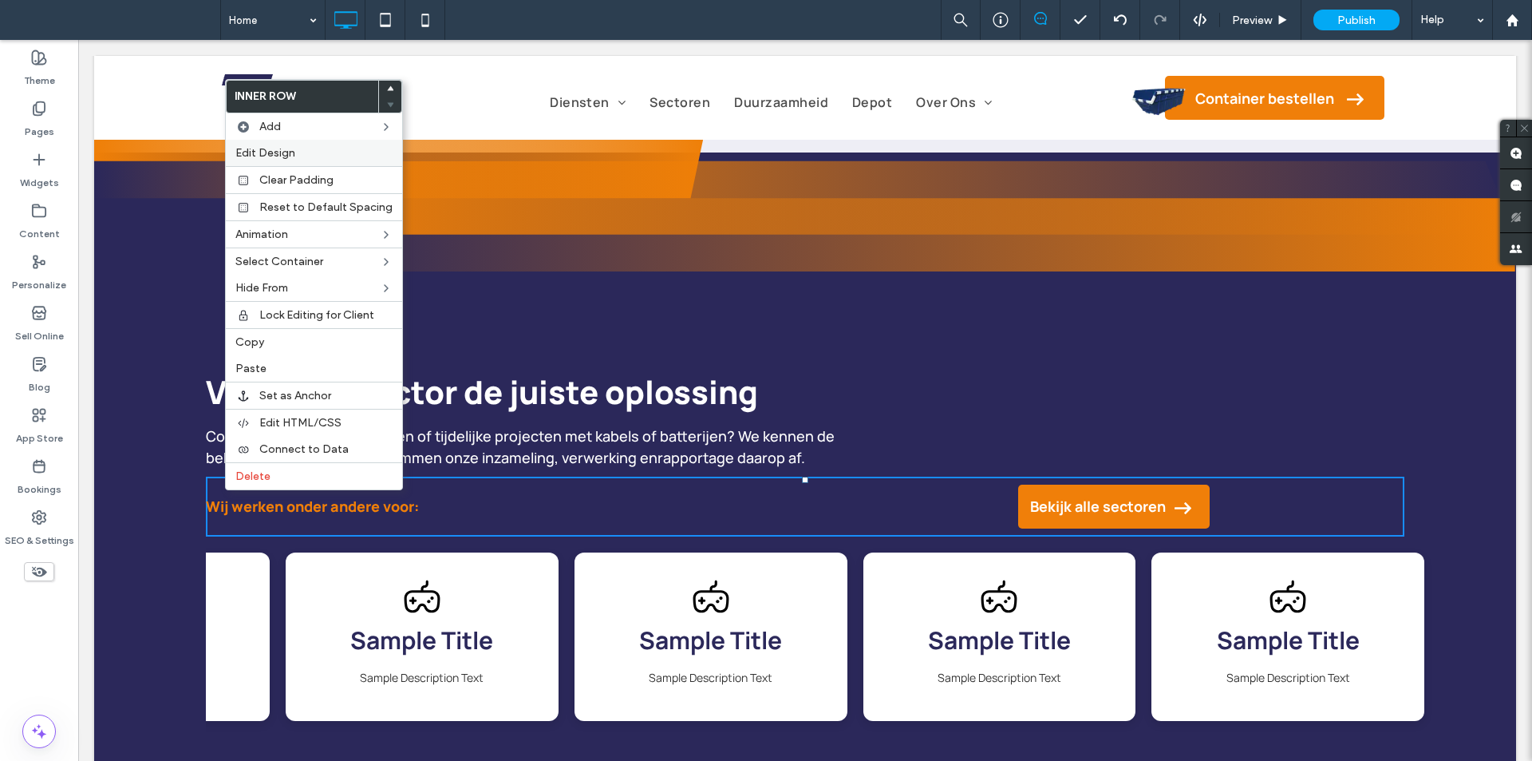
click at [305, 146] on label "Edit Design" at bounding box center [313, 153] width 157 height 14
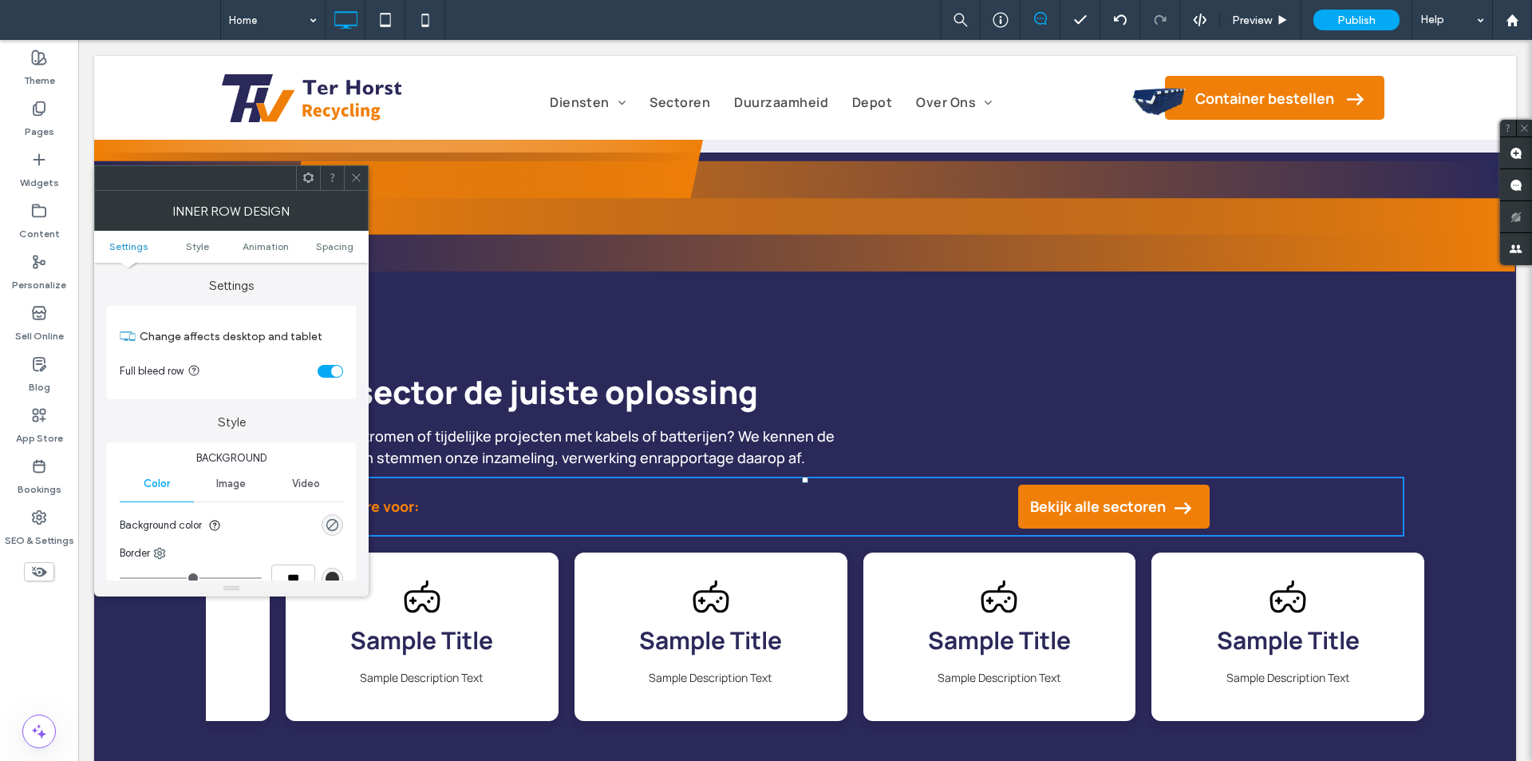
drag, startPoint x: 350, startPoint y: 248, endPoint x: 349, endPoint y: 301, distance: 52.7
click at [350, 248] on span "Spacing" at bounding box center [335, 246] width 38 height 12
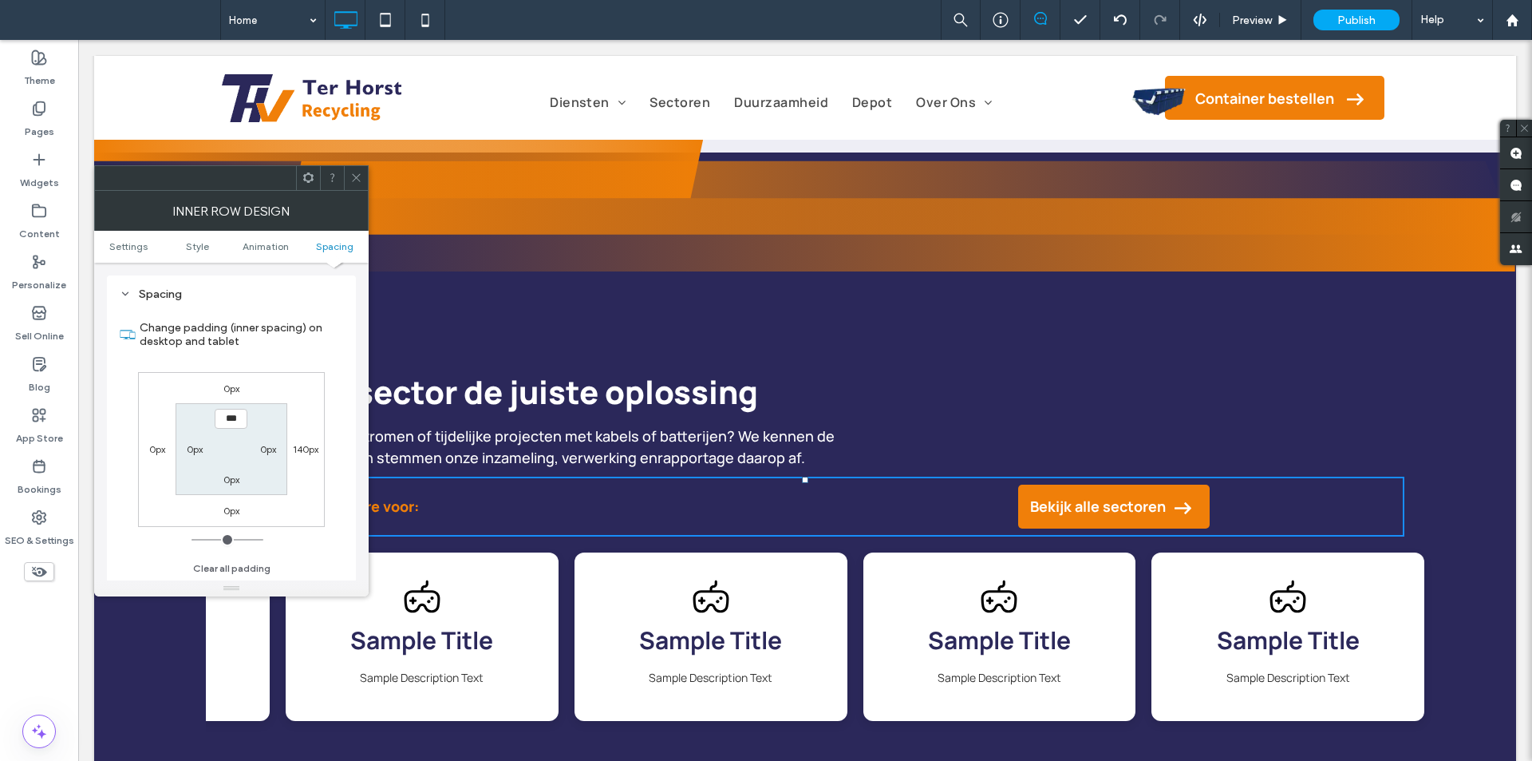
click at [310, 454] on label "140px" at bounding box center [306, 449] width 26 height 12
type input "***"
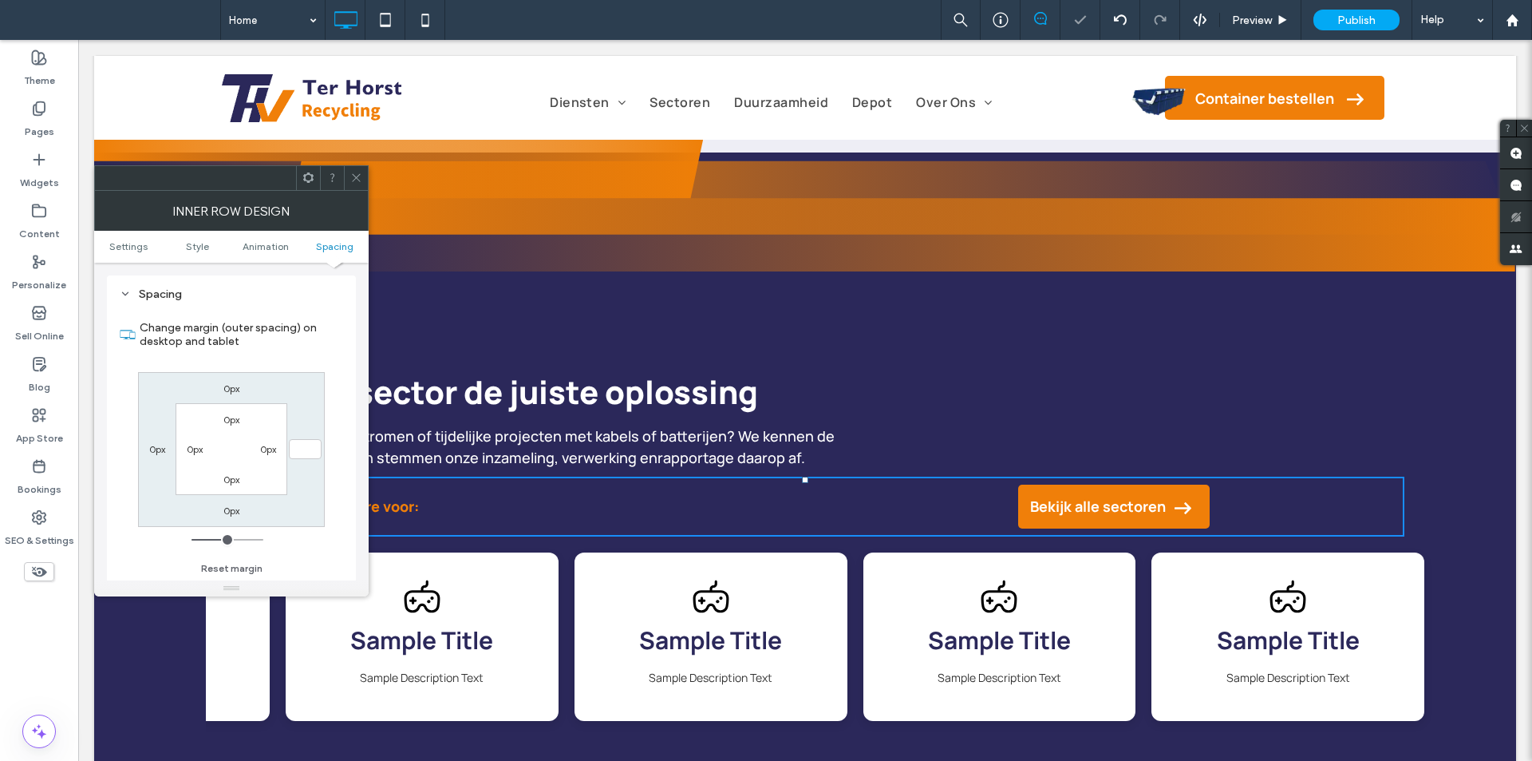
type input "*"
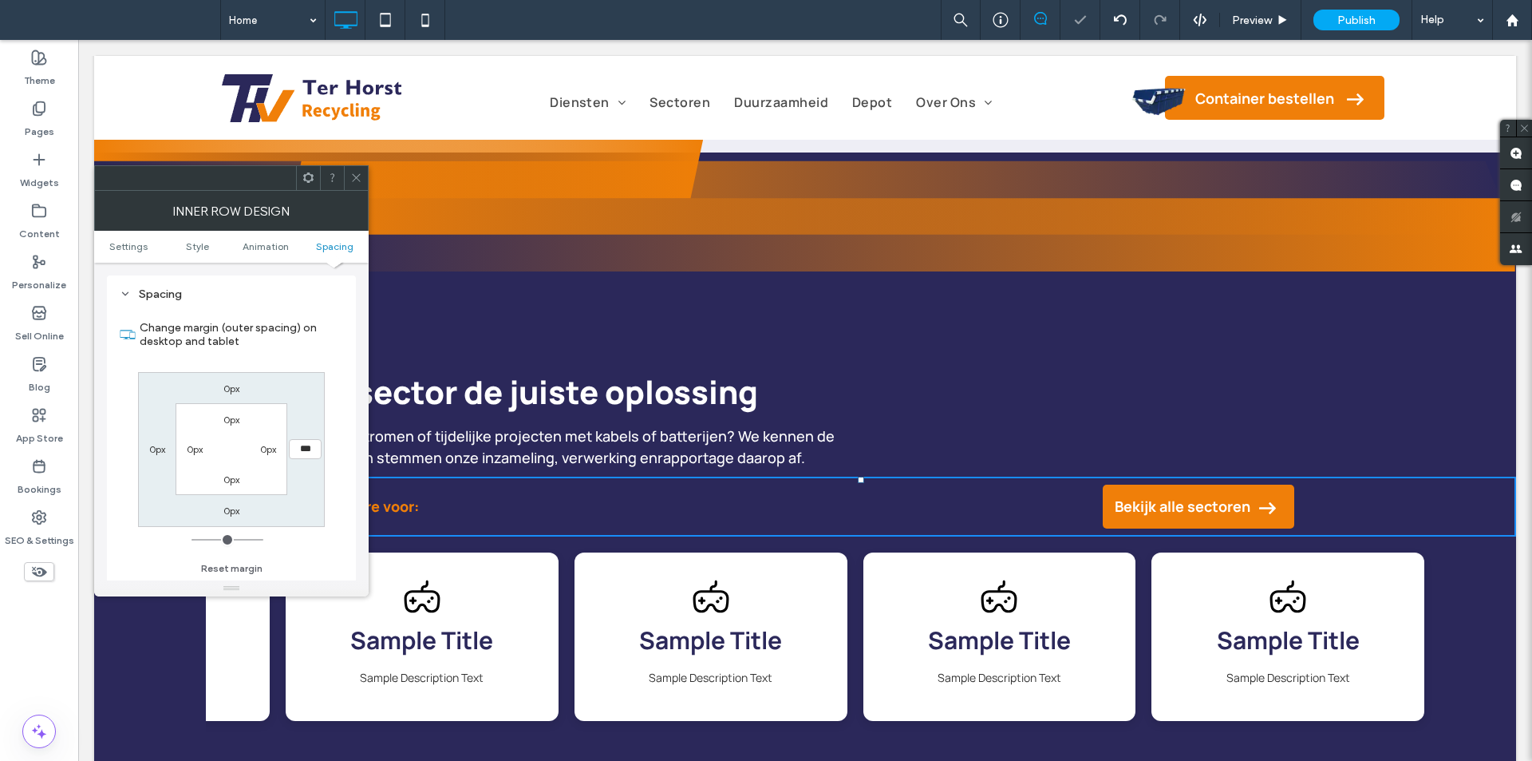
type input "***"
click at [358, 181] on icon at bounding box center [356, 178] width 12 height 12
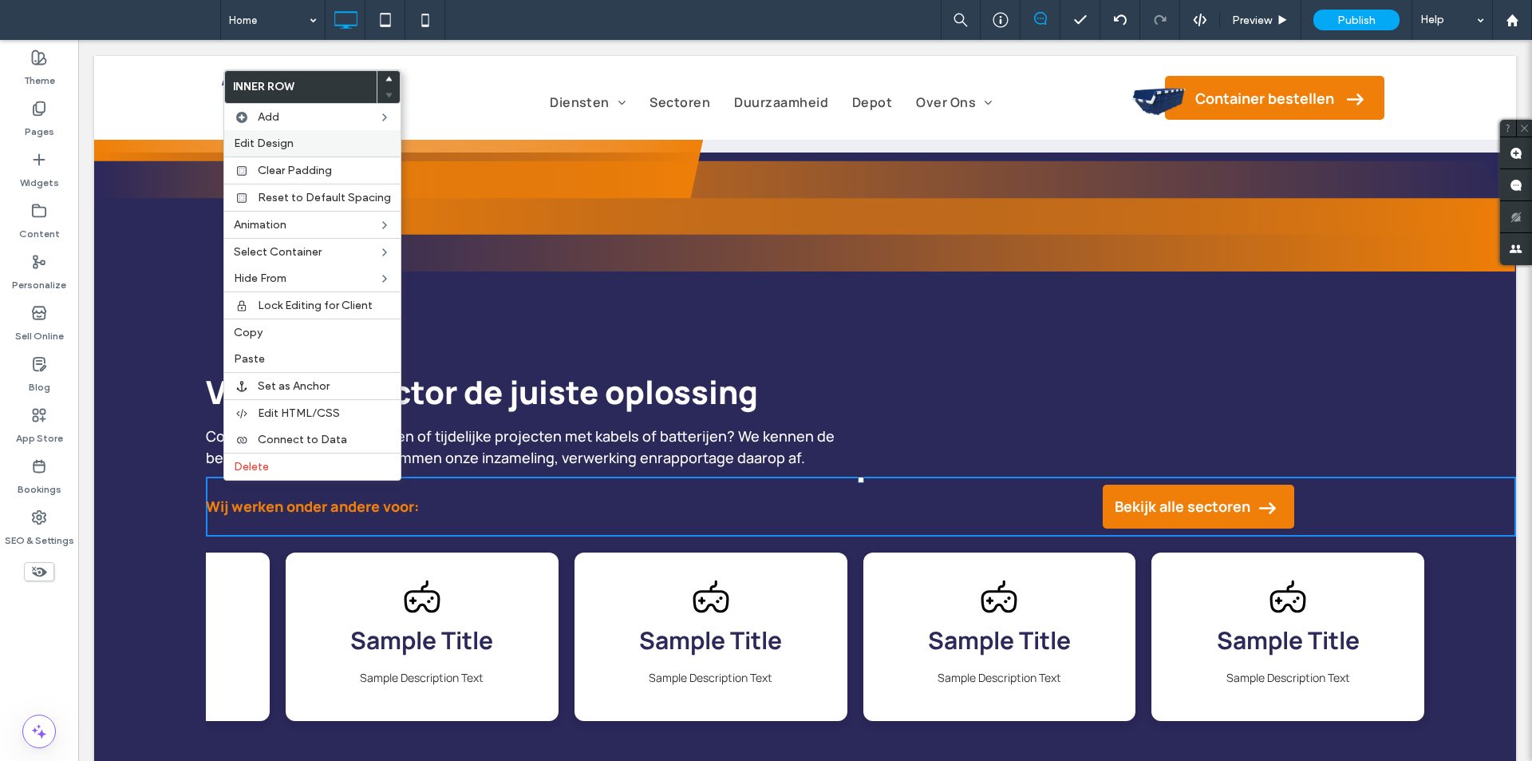
click at [323, 144] on label "Edit Design" at bounding box center [312, 143] width 157 height 14
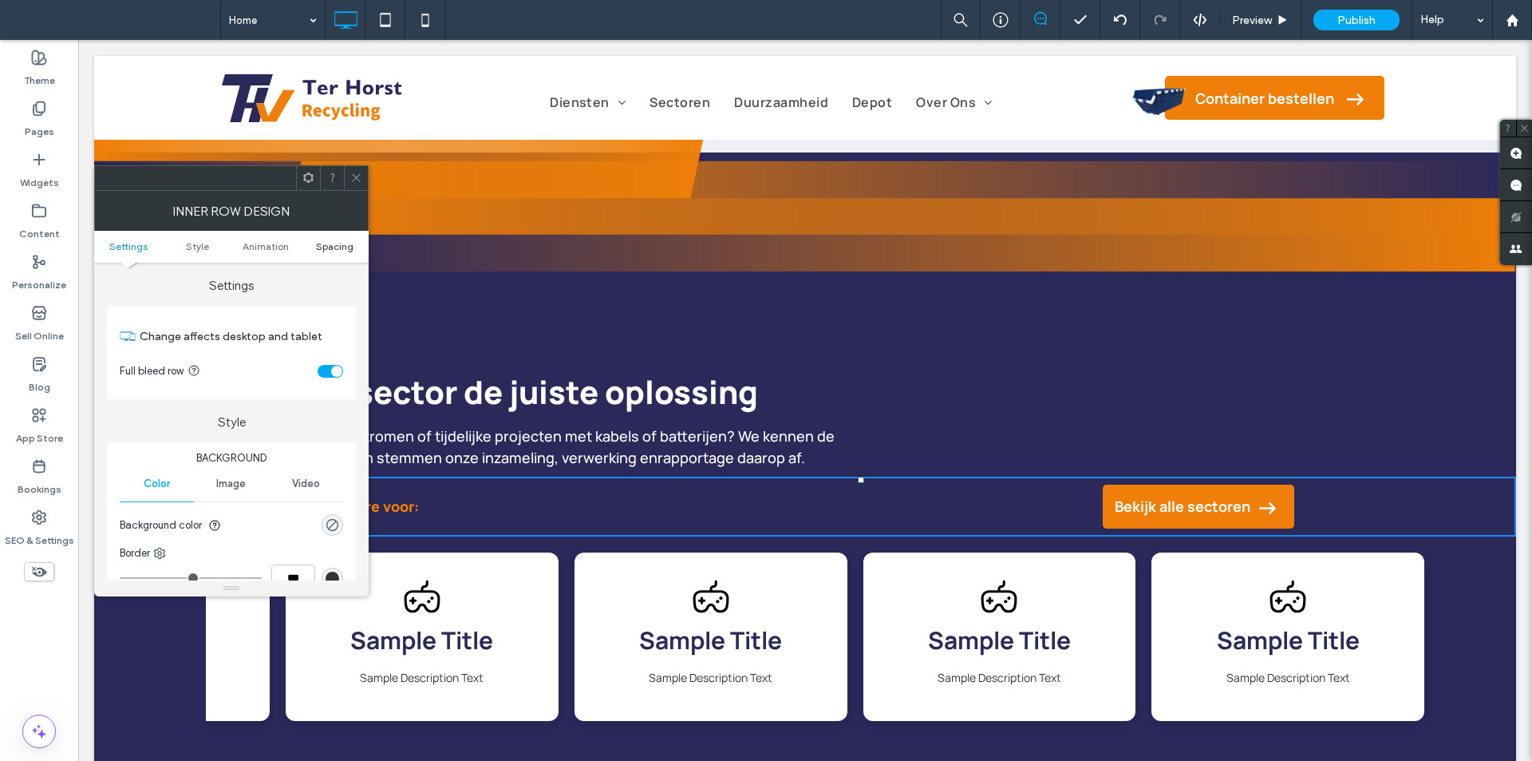
click at [332, 240] on span "Spacing" at bounding box center [335, 246] width 38 height 12
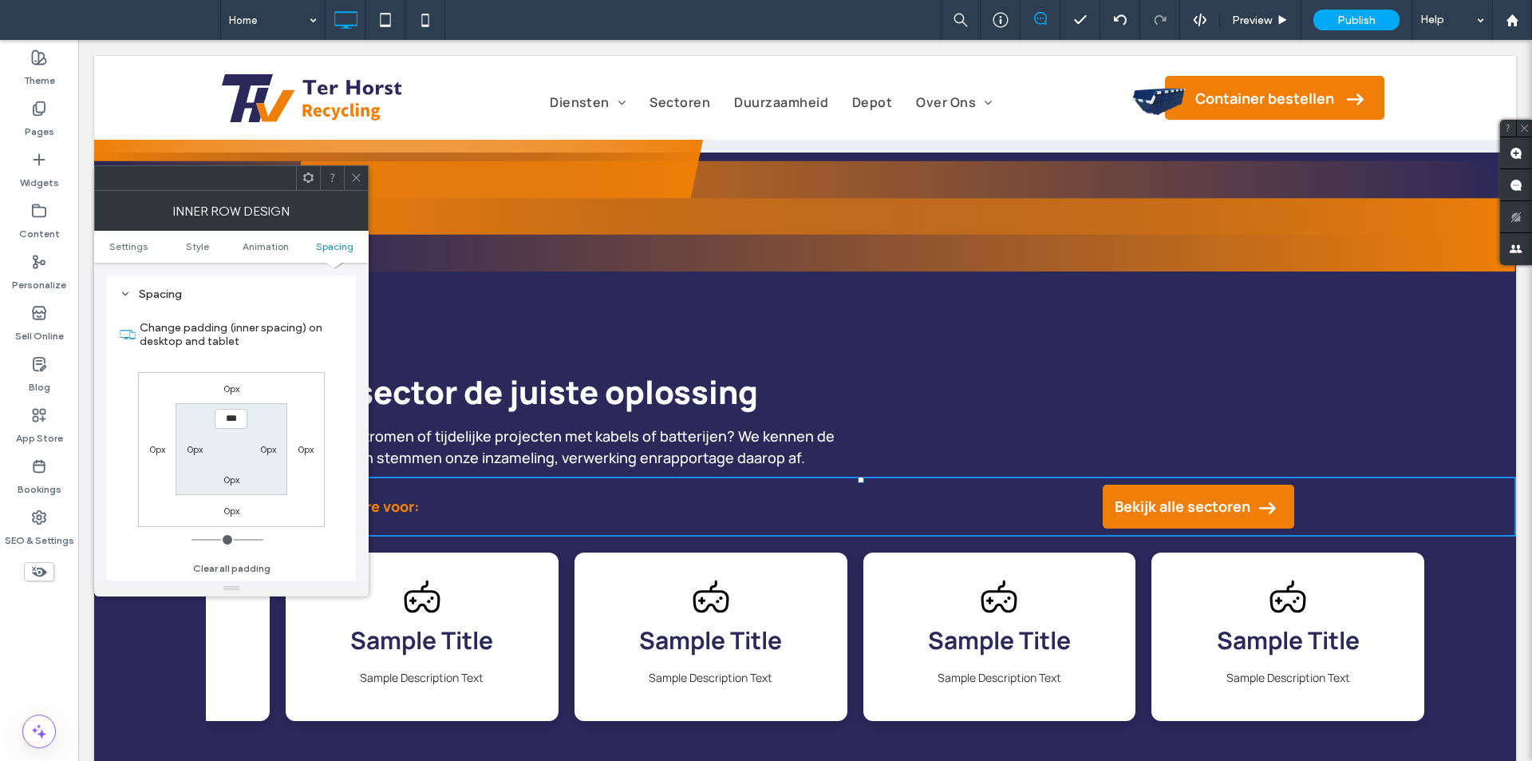
click at [314, 447] on div "0px" at bounding box center [305, 449] width 37 height 16
click at [308, 448] on label "0px" at bounding box center [306, 449] width 16 height 12
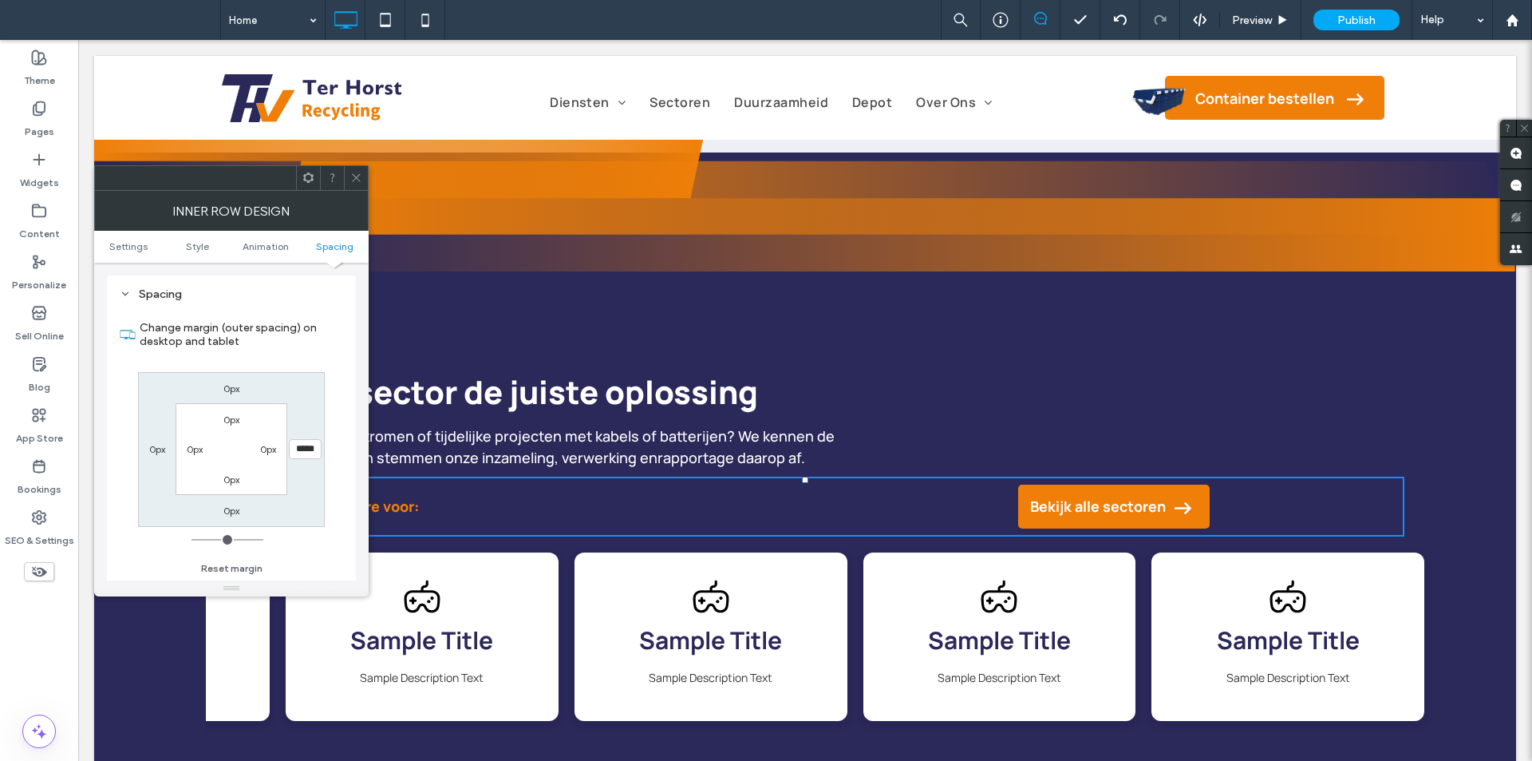
type input "***"
type input "*****"
drag, startPoint x: 354, startPoint y: 176, endPoint x: 314, endPoint y: 169, distance: 40.5
click at [354, 176] on icon at bounding box center [356, 178] width 12 height 12
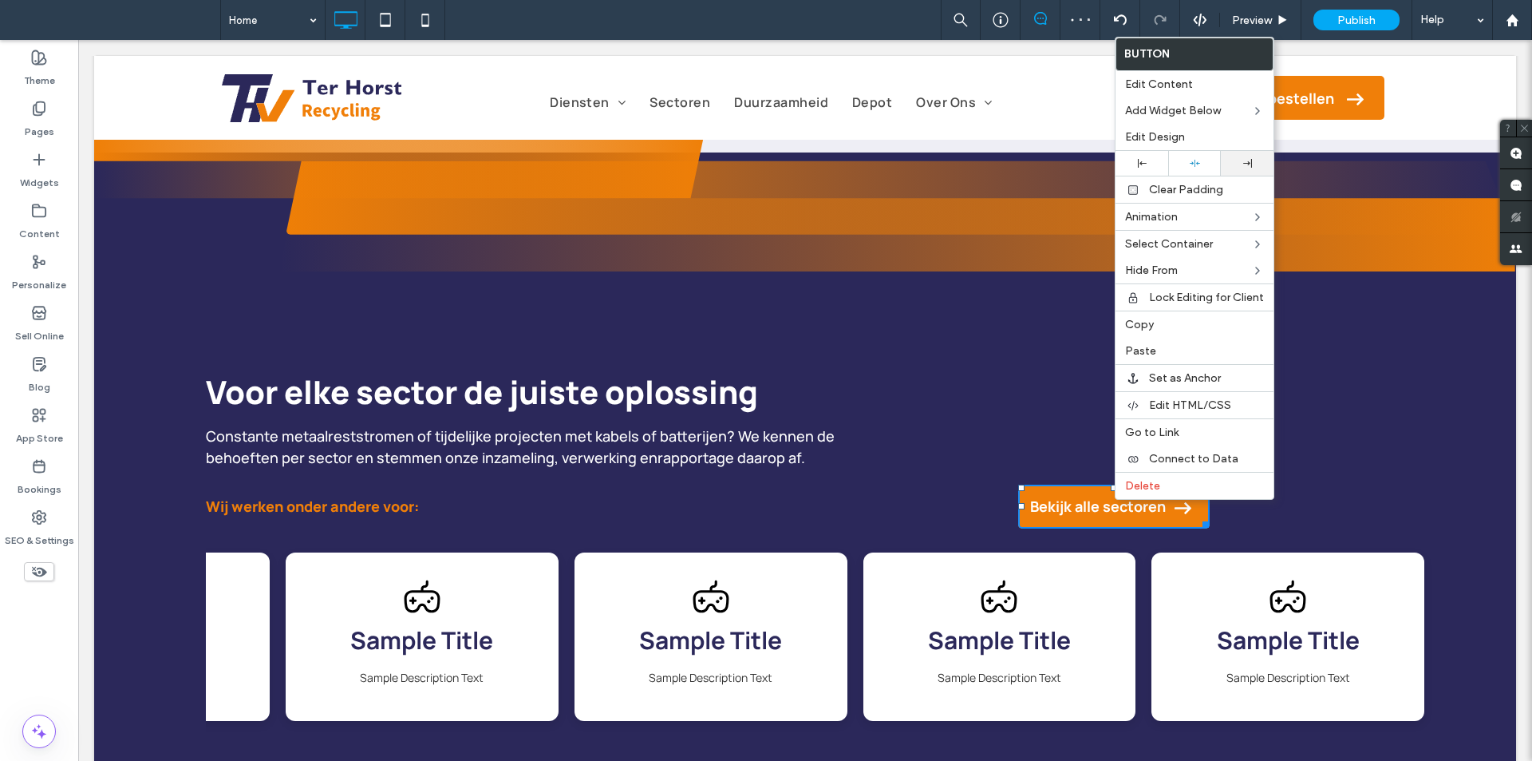
click at [1258, 161] on div at bounding box center [1247, 163] width 37 height 9
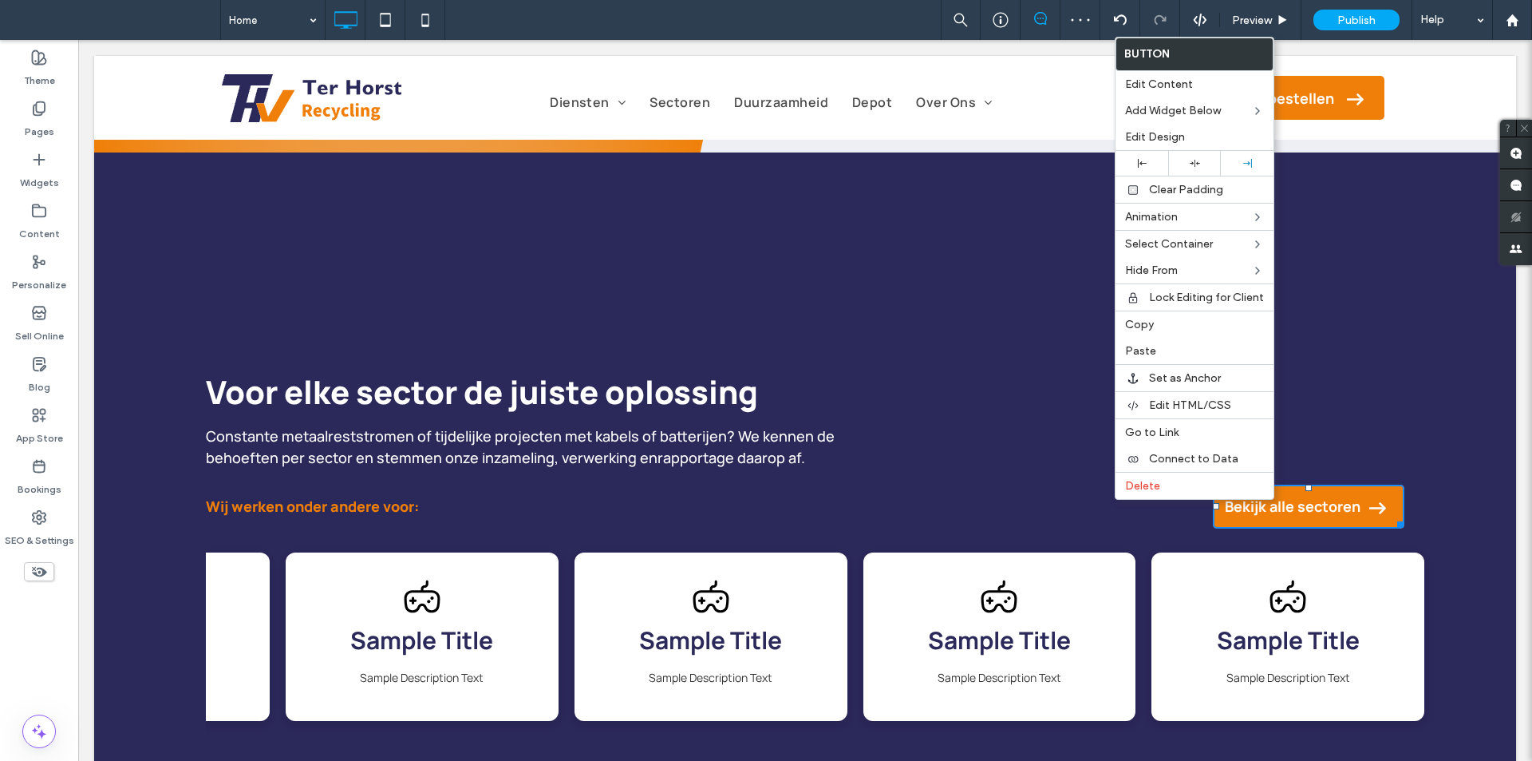
click at [863, 652] on div "Sample Title Sample Description Text" at bounding box center [999, 636] width 273 height 168
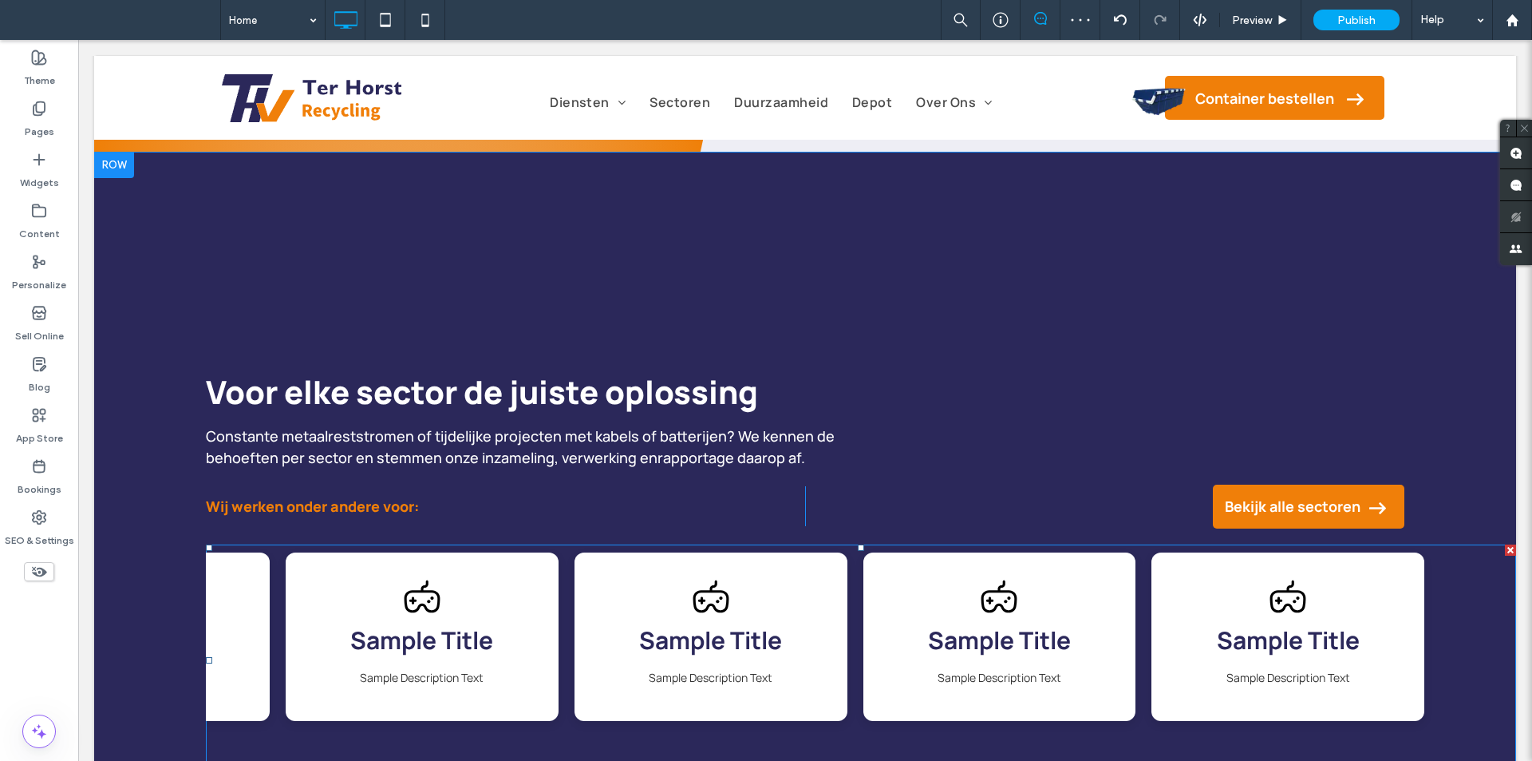
scroll to position [1756, 0]
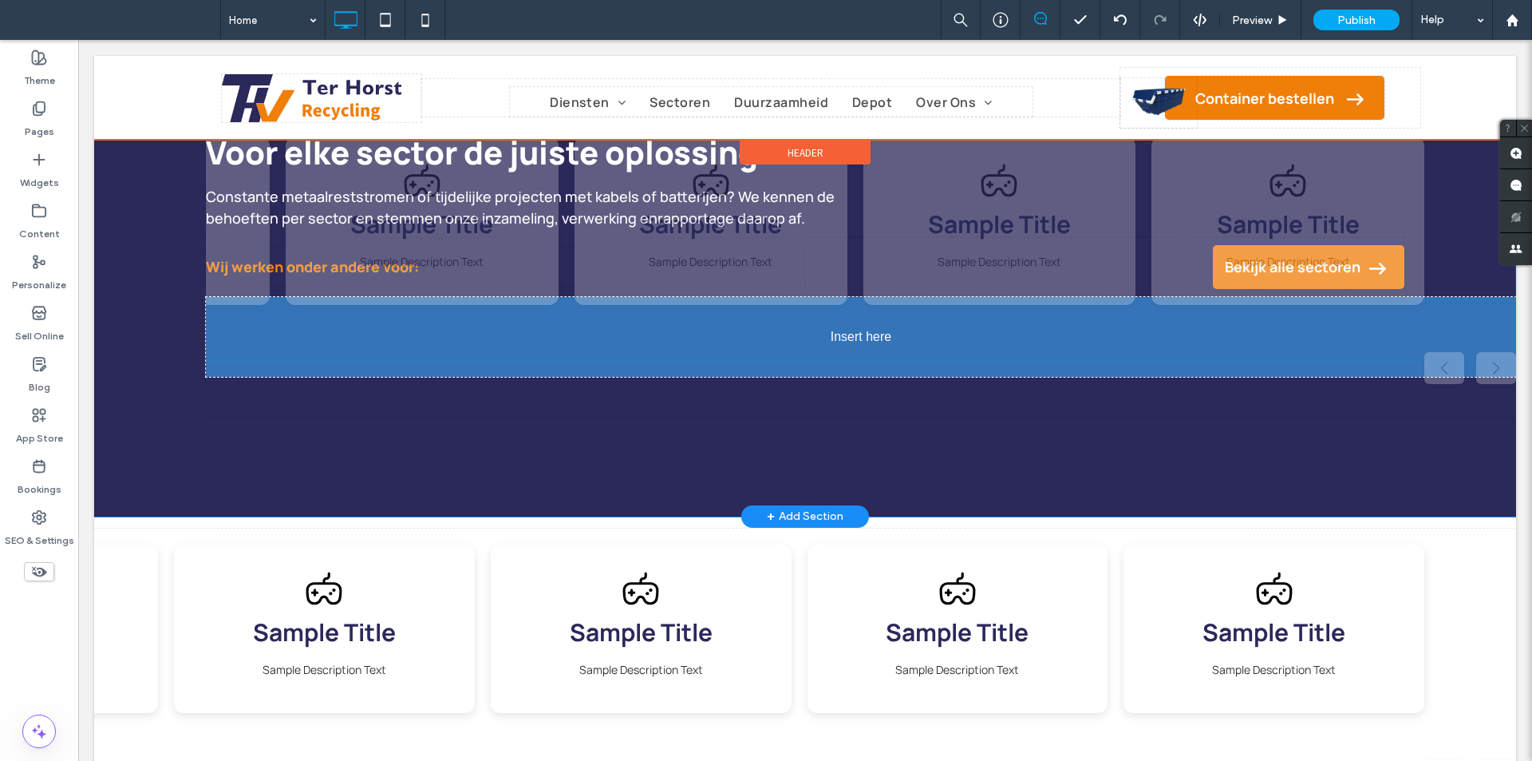
drag, startPoint x: 804, startPoint y: 385, endPoint x: 838, endPoint y: 397, distance: 35.6
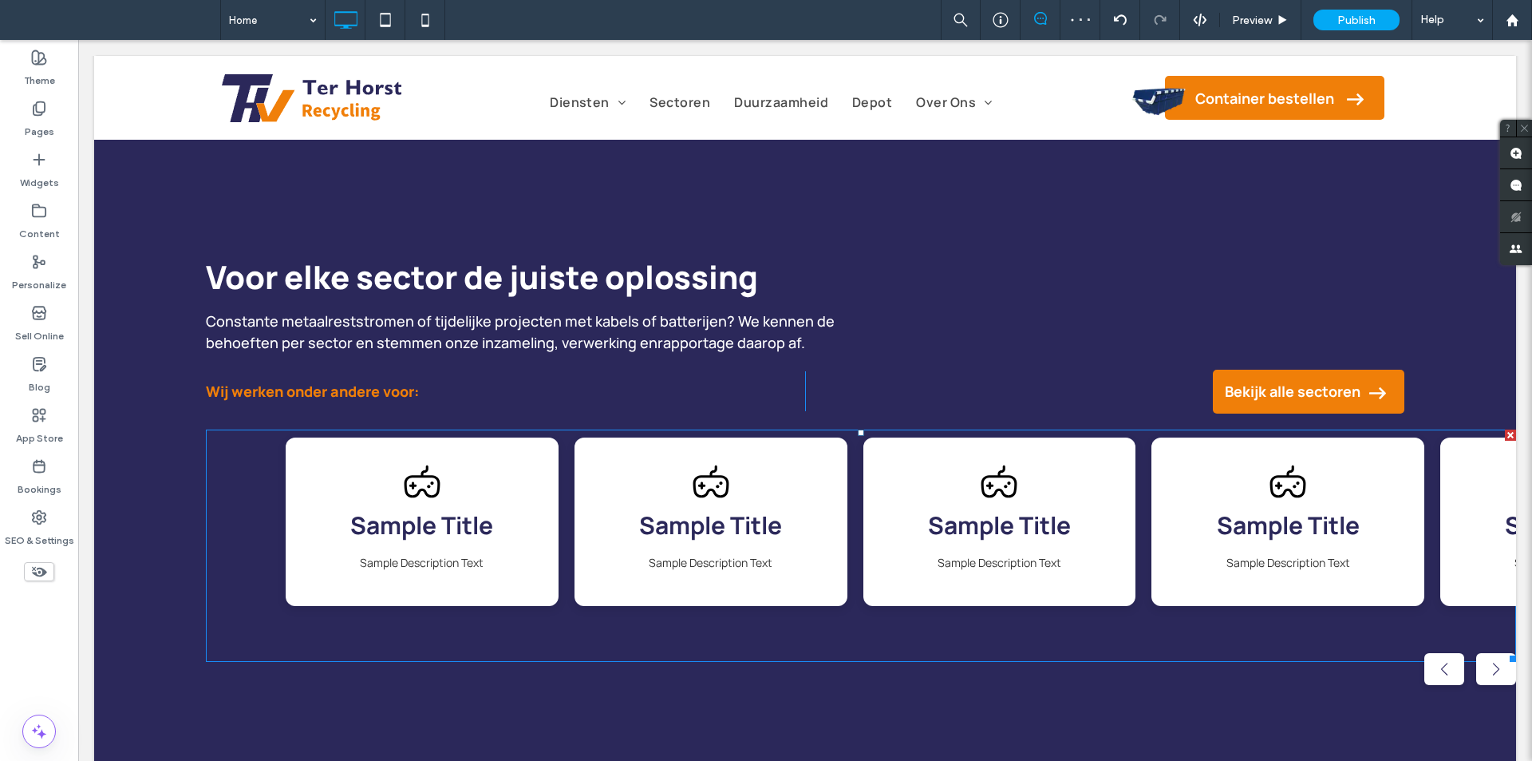
scroll to position [1676, 0]
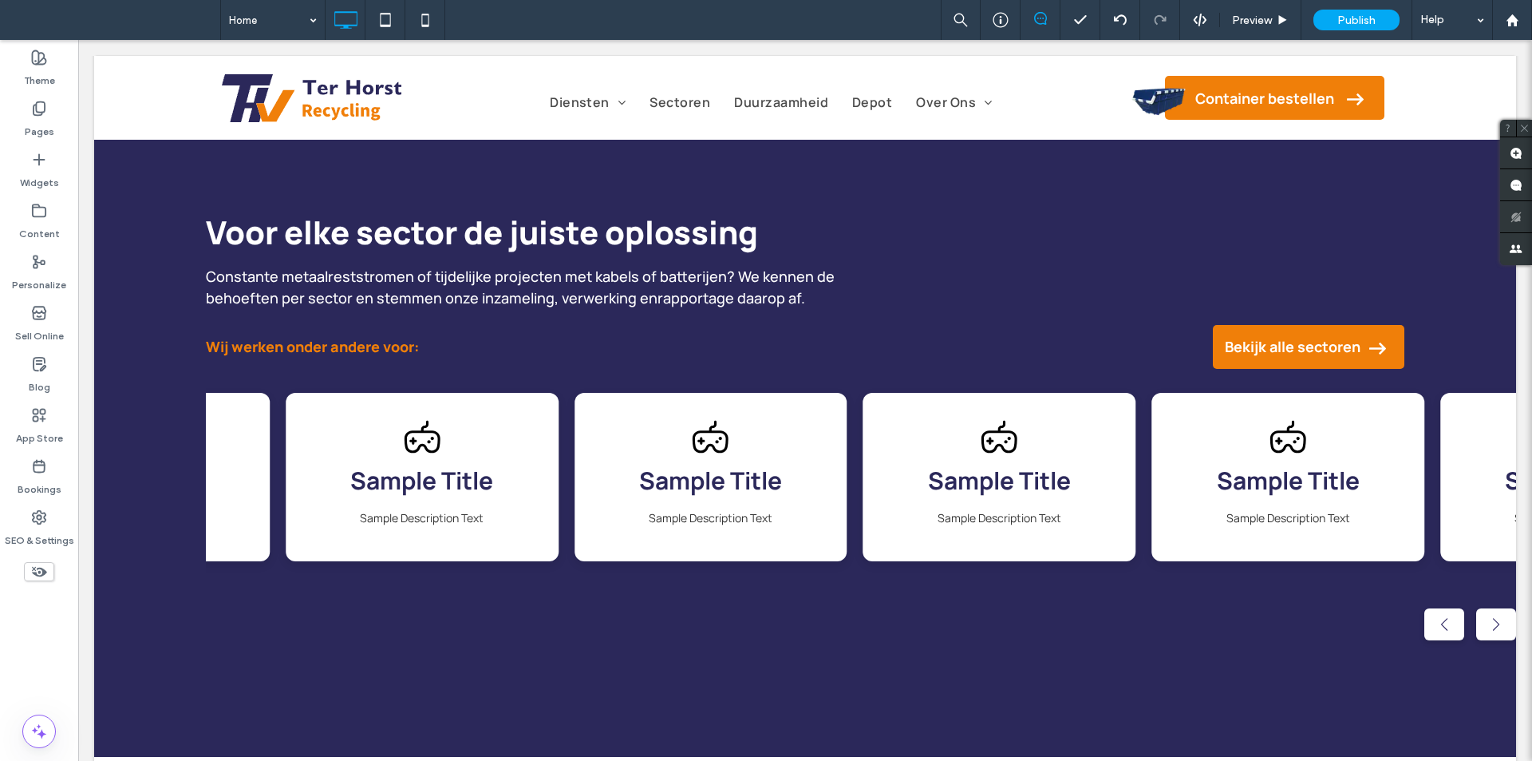
drag, startPoint x: 1232, startPoint y: 365, endPoint x: 954, endPoint y: 389, distance: 278.7
click at [954, 760] on div at bounding box center [766, 761] width 1532 height 0
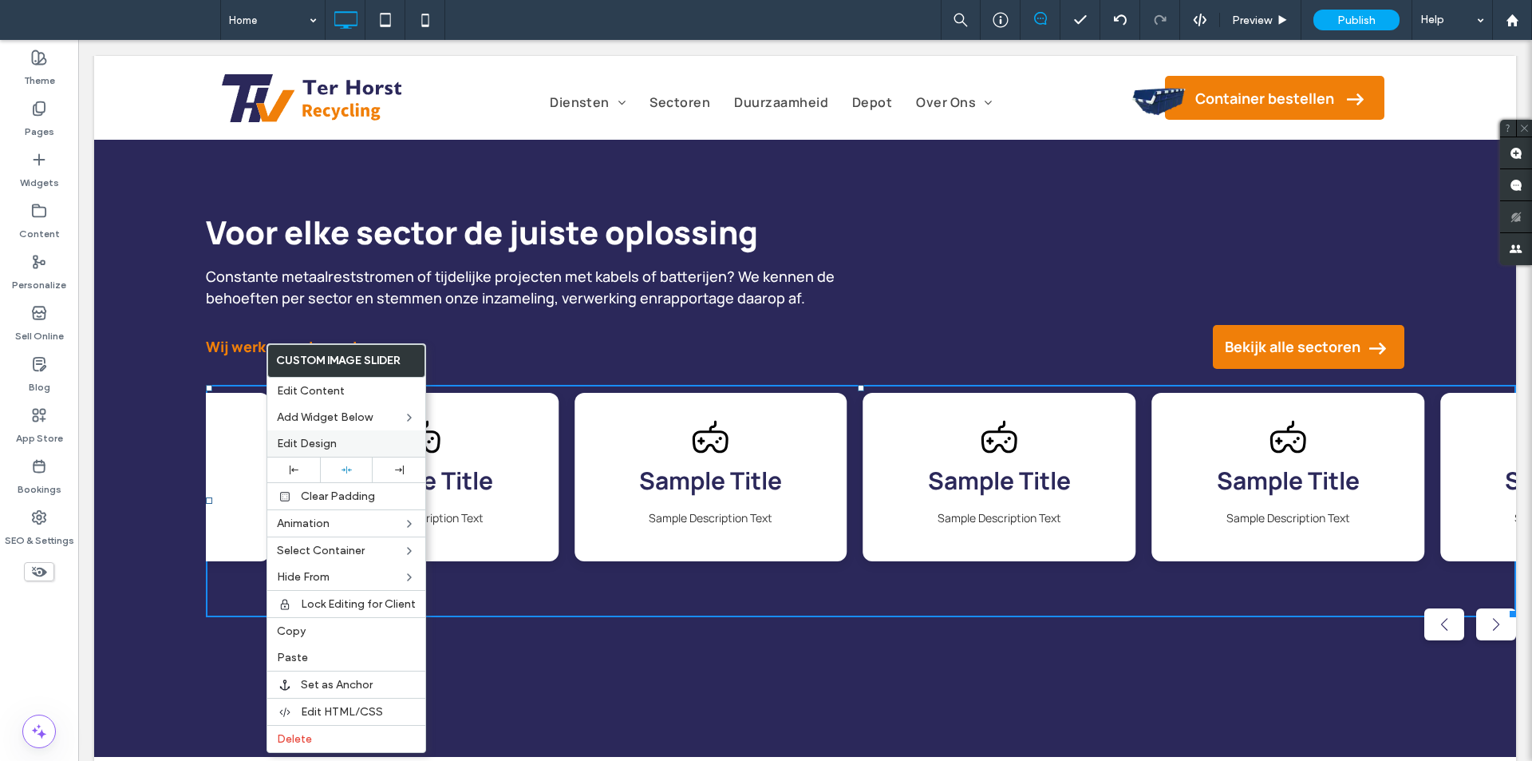
click at [306, 439] on span "Edit Design" at bounding box center [307, 444] width 60 height 14
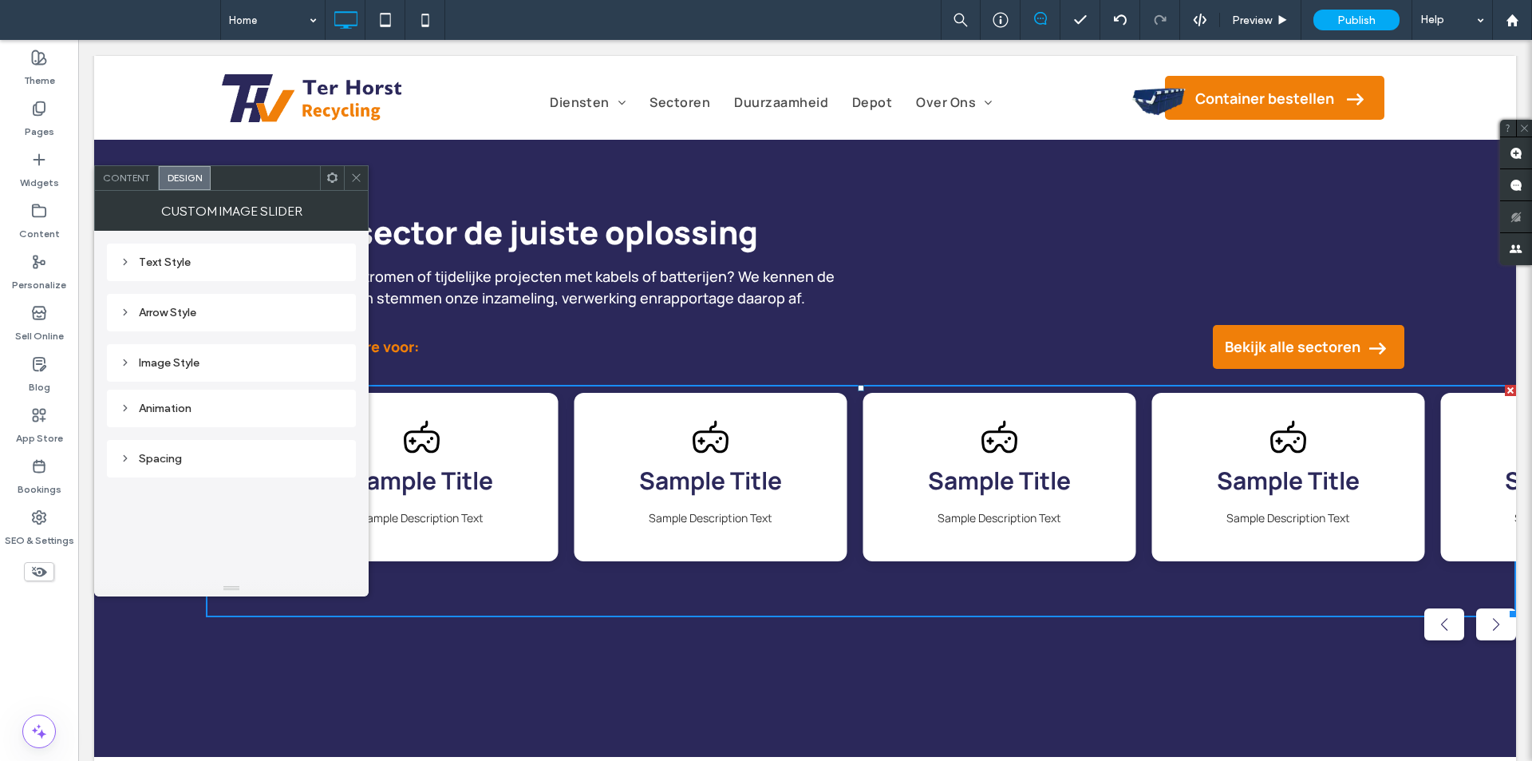
click at [204, 446] on div "Spacing" at bounding box center [231, 459] width 249 height 38
click at [199, 462] on div "Spacing" at bounding box center [231, 459] width 223 height 14
click at [231, 553] on label "10px" at bounding box center [231, 553] width 20 height 12
type input "**"
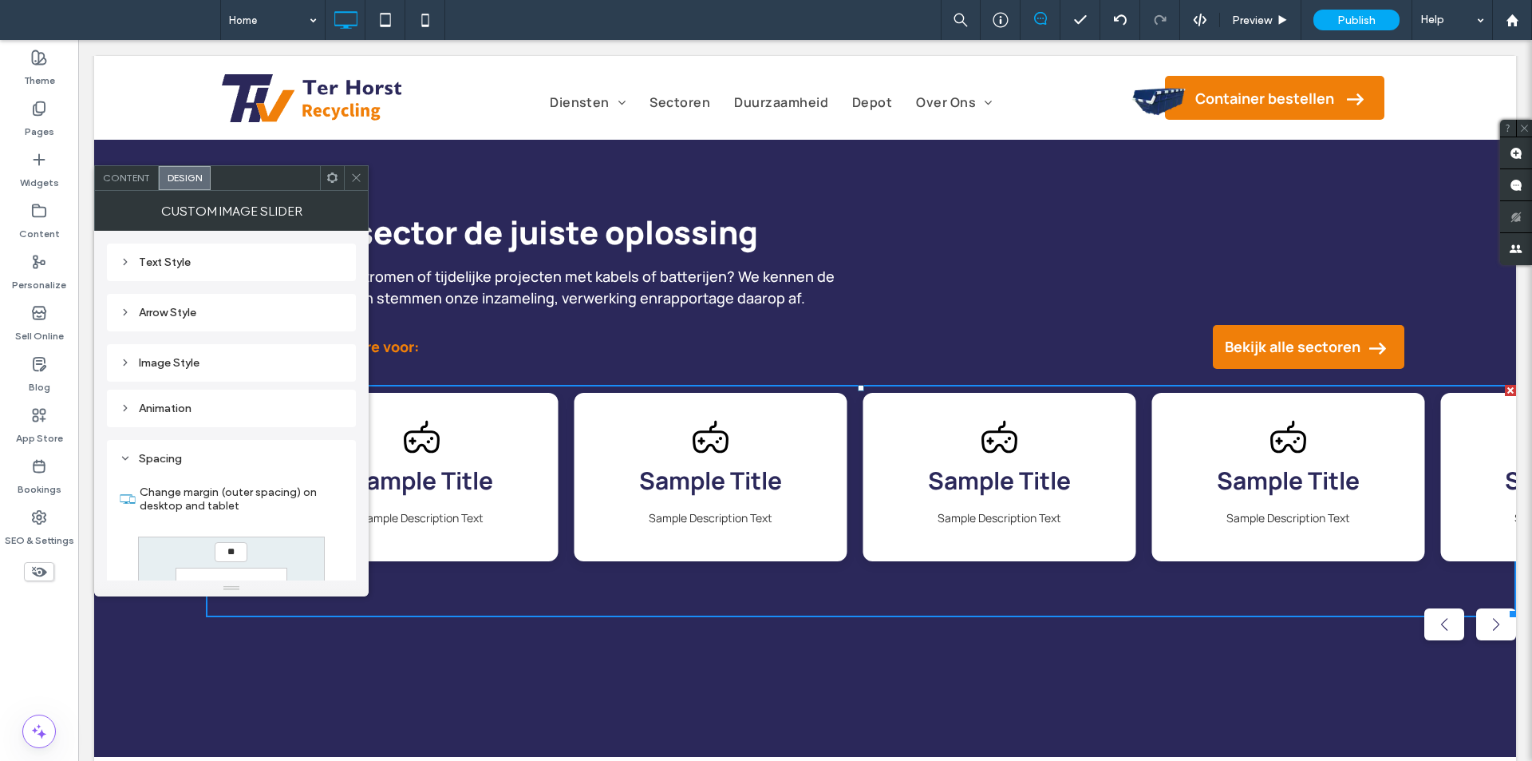
type input "**"
type input "****"
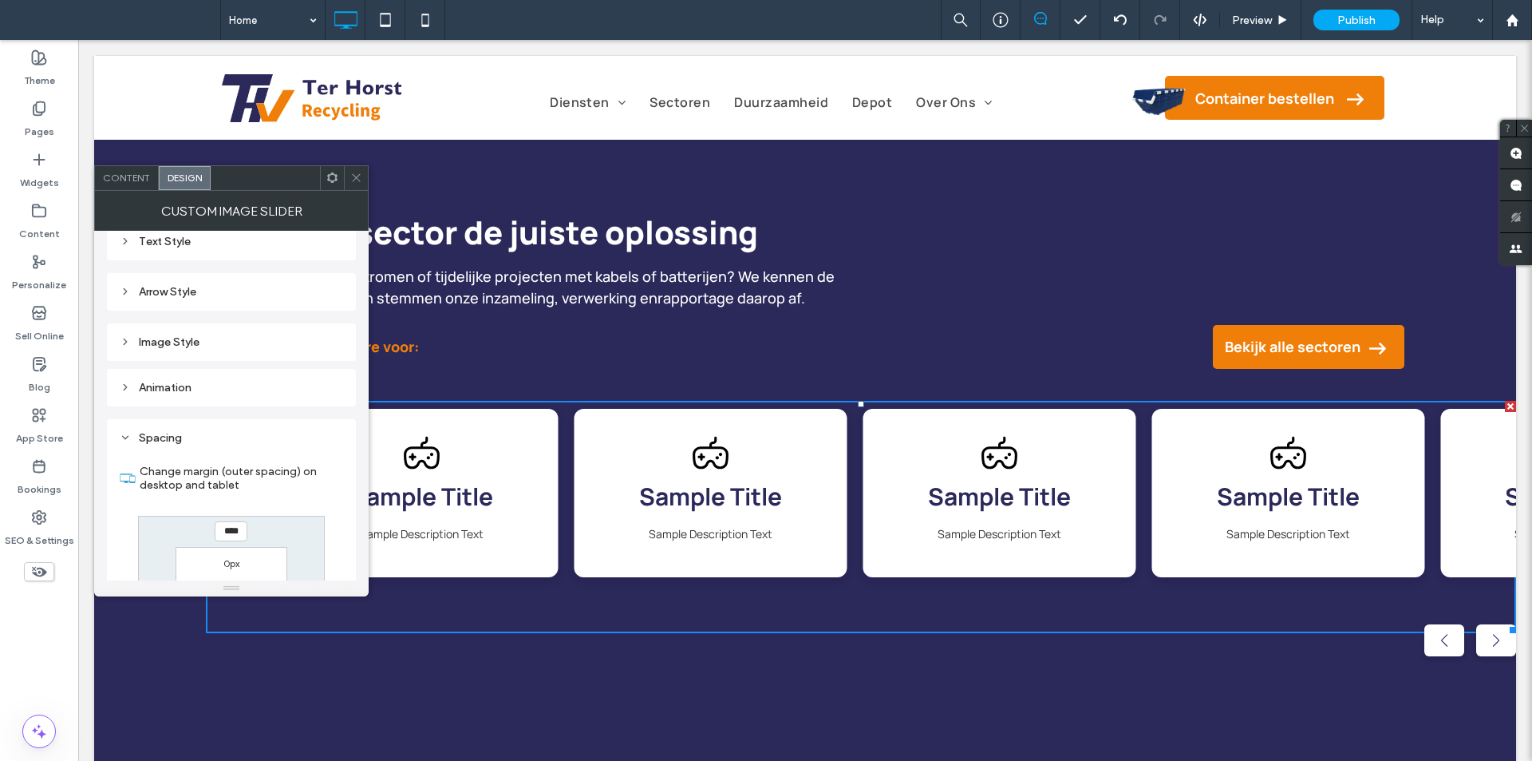
scroll to position [0, 0]
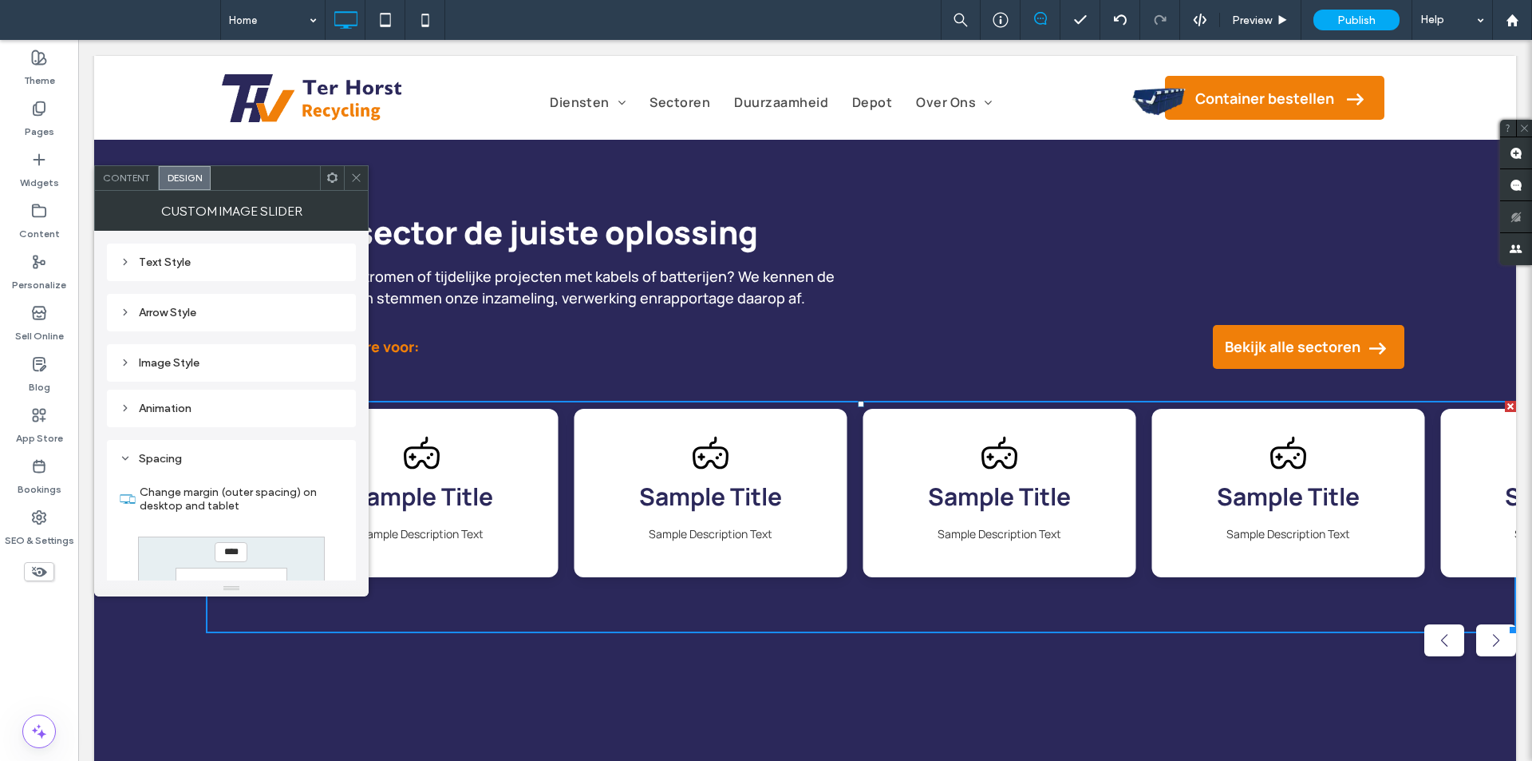
click at [109, 176] on span "Content" at bounding box center [126, 178] width 47 height 12
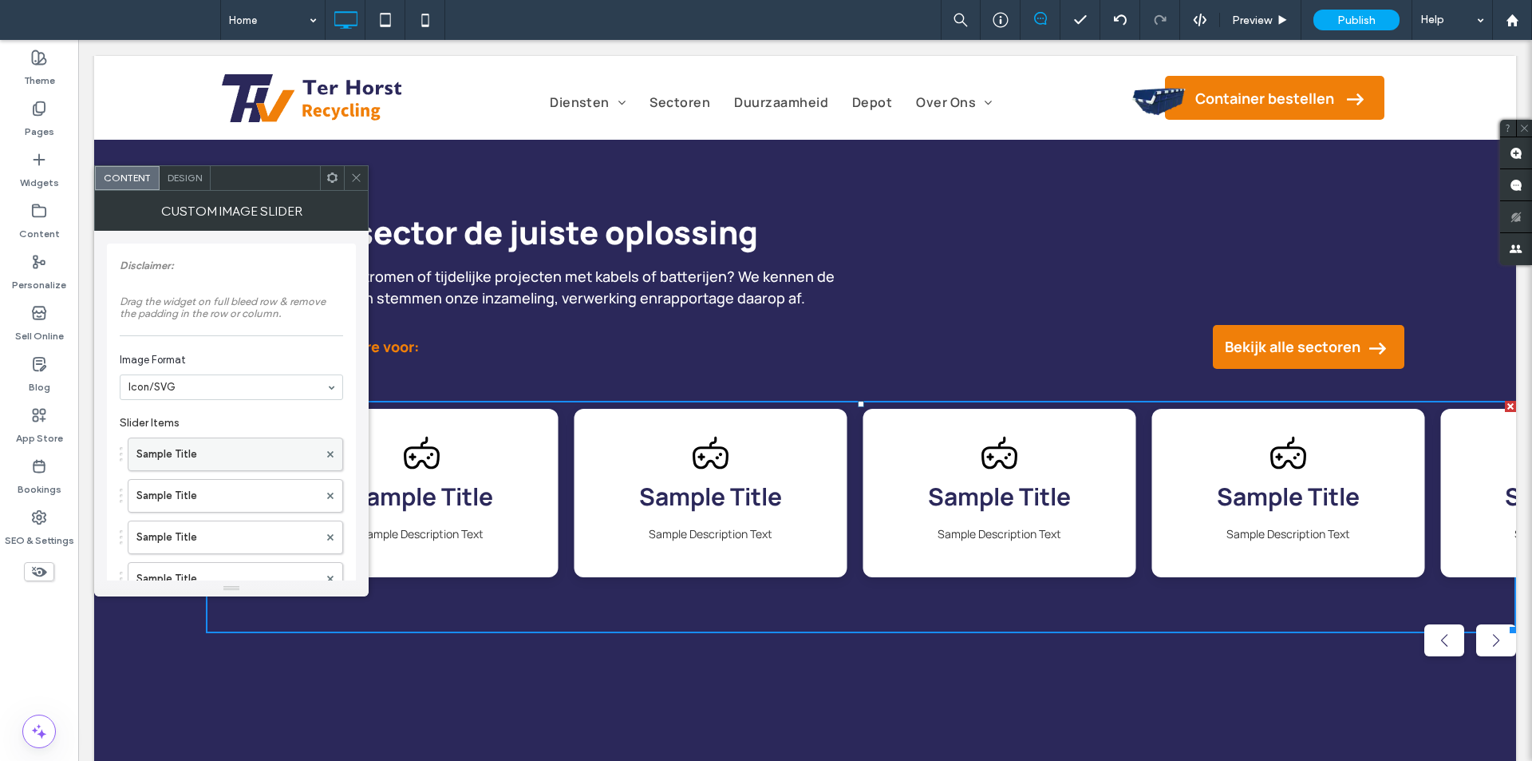
click at [227, 450] on label "Sample Title" at bounding box center [227, 454] width 182 height 32
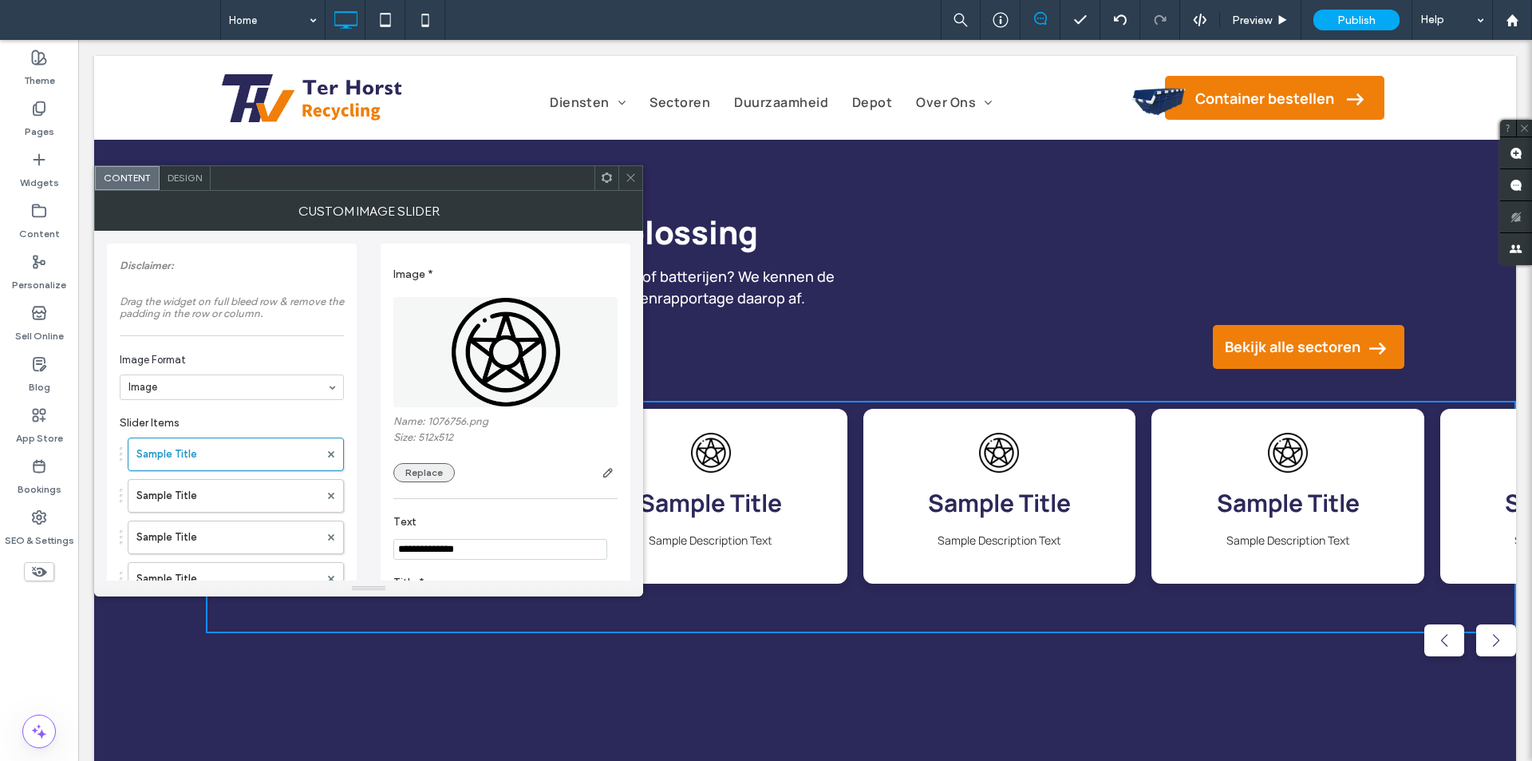
click at [421, 474] on button "Replace" at bounding box center [423, 472] width 61 height 19
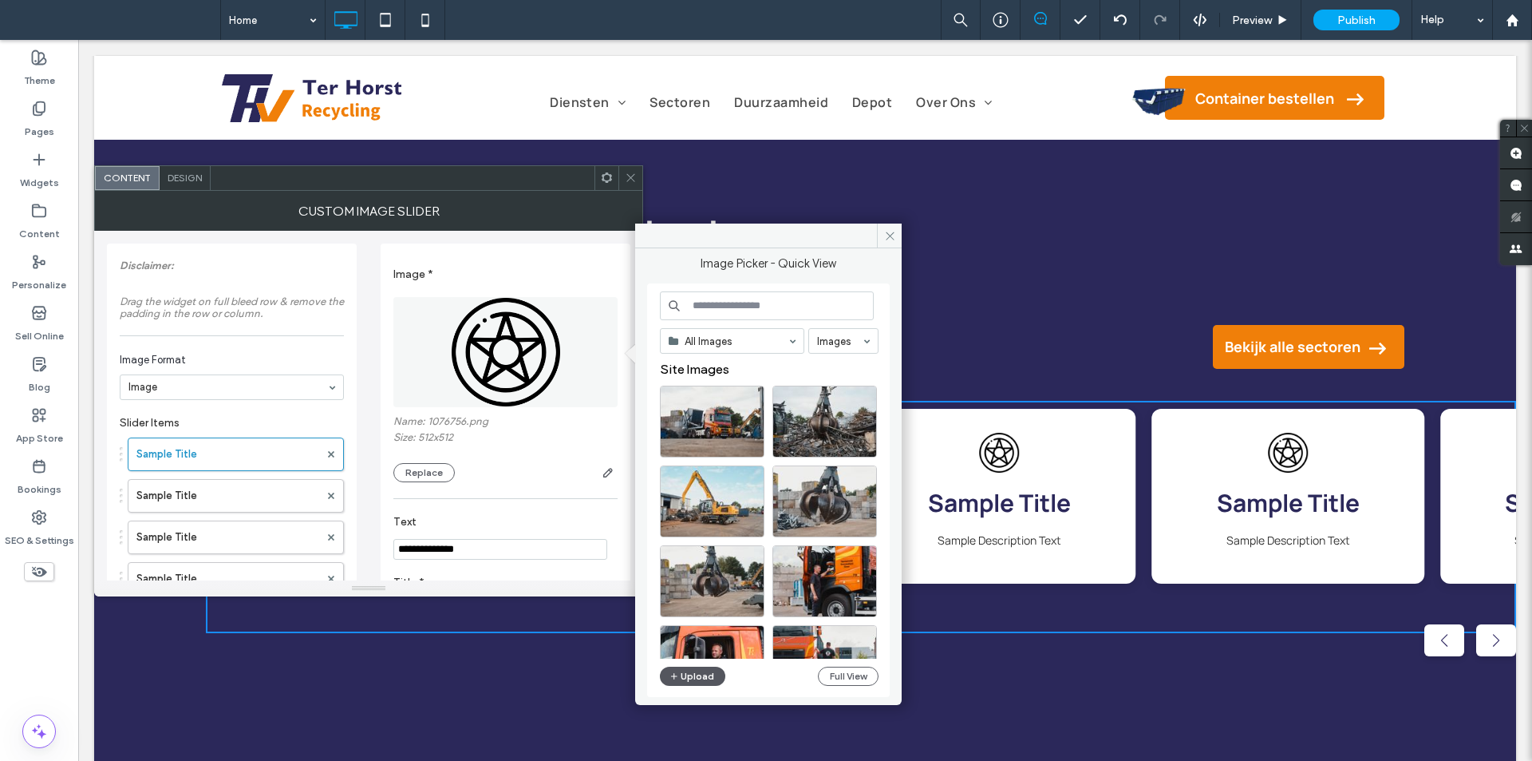
click at [701, 673] on button "Upload" at bounding box center [692, 675] width 65 height 19
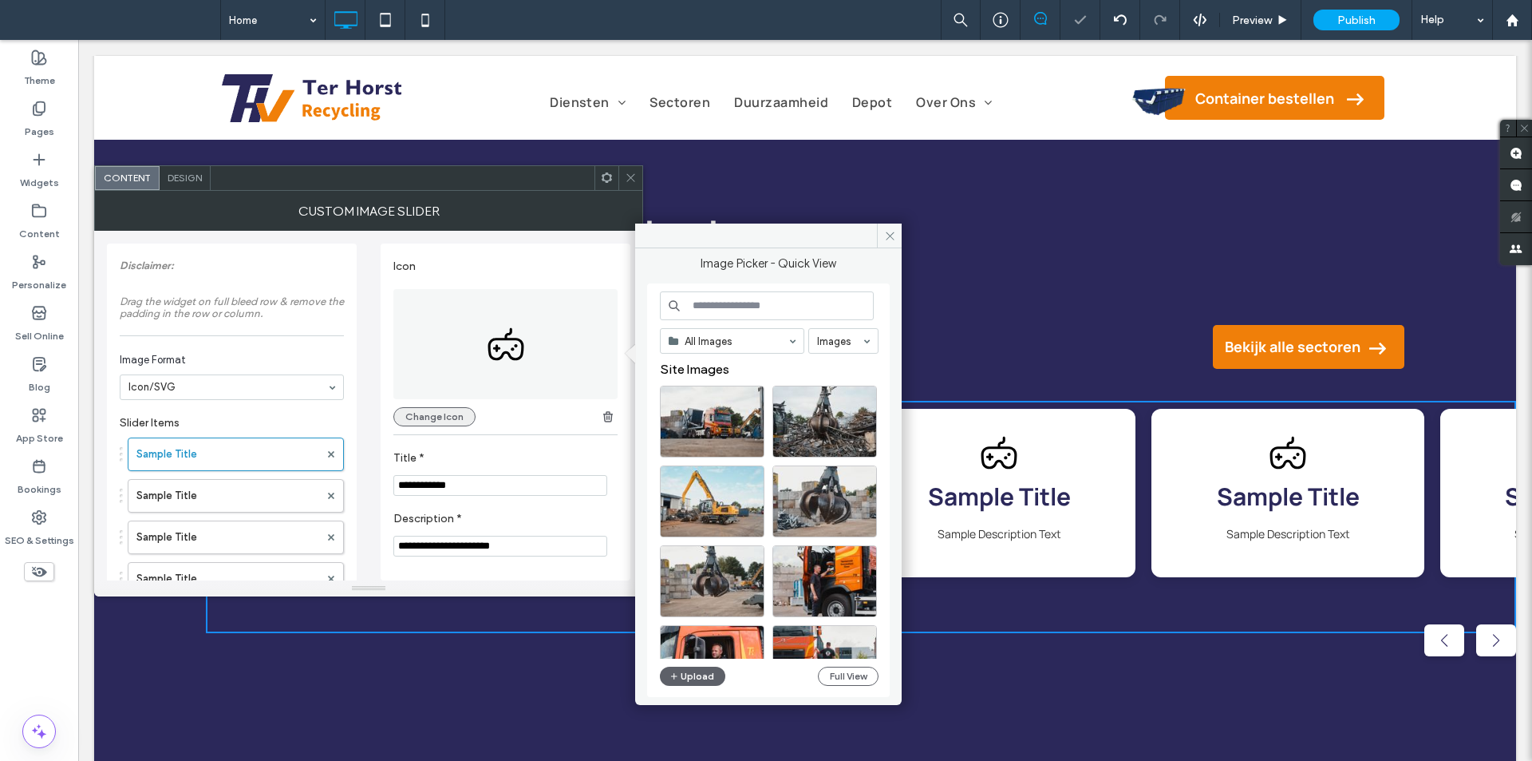
click at [436, 418] on button "Change Icon" at bounding box center [434, 416] width 82 height 19
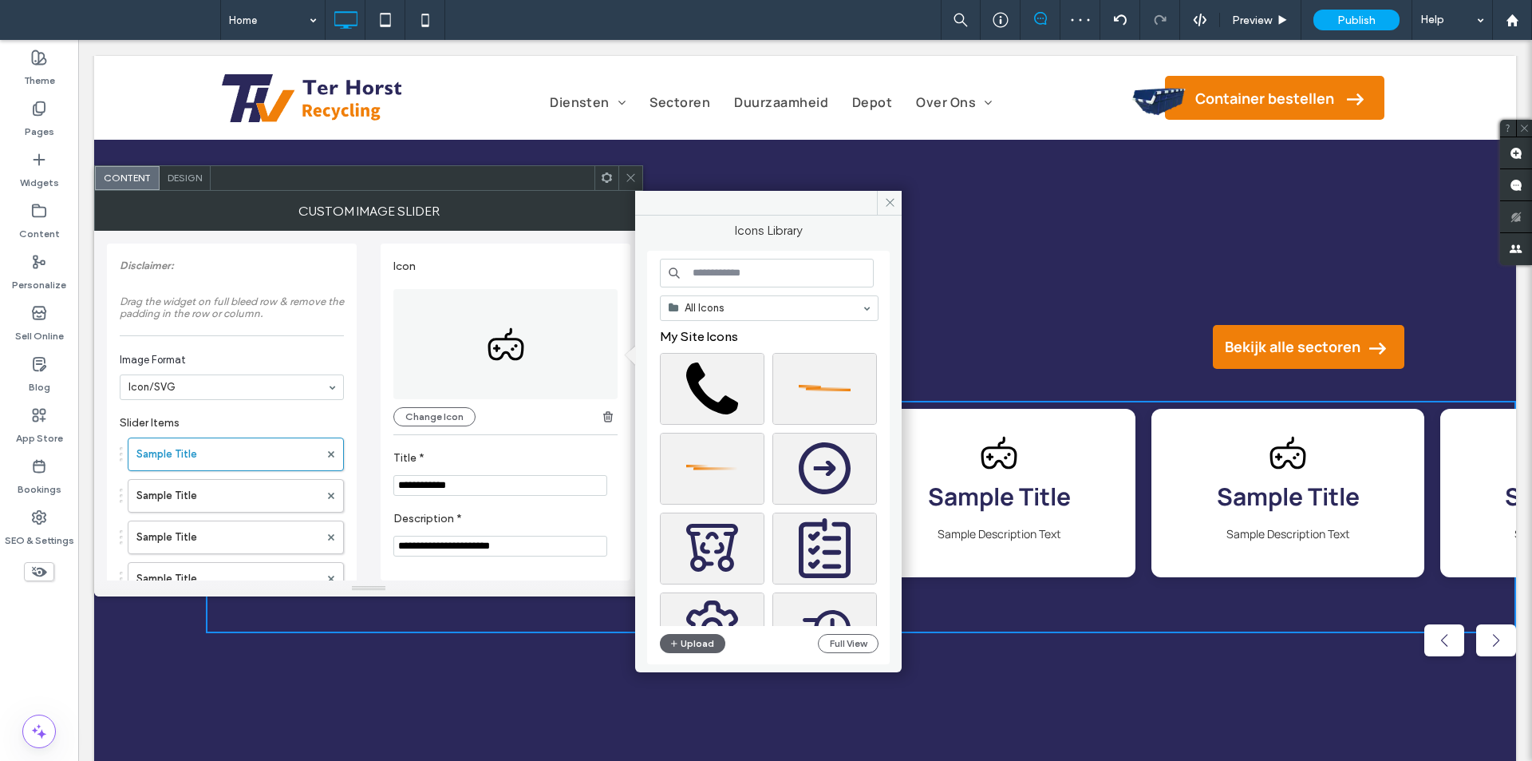
click at [709, 631] on div "All Icons My Site Icons Stock Icons Upload Full View" at bounding box center [769, 458] width 219 height 398
click at [709, 637] on button "Upload" at bounding box center [692, 643] width 65 height 19
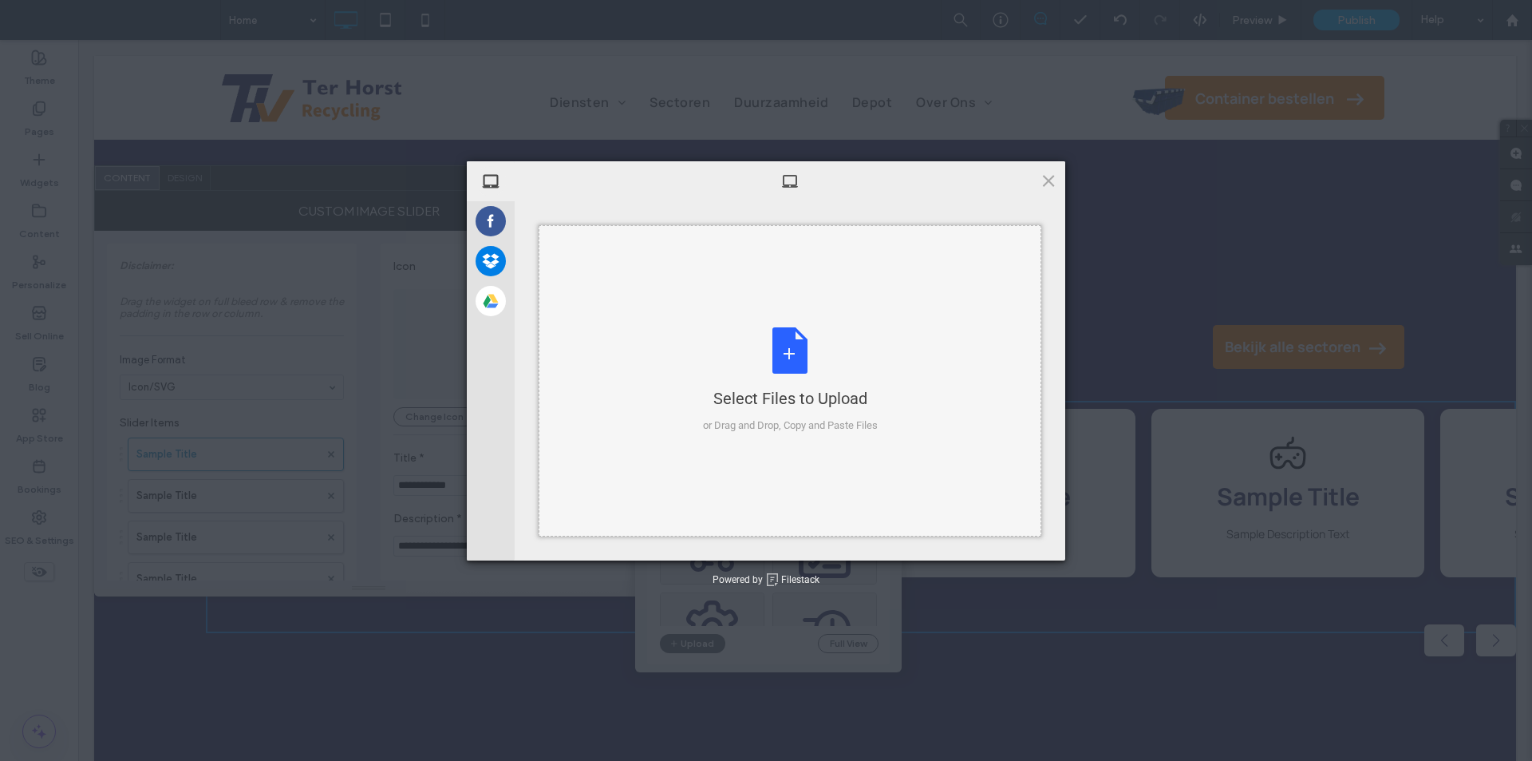
click at [761, 302] on div "Select Files to Upload or Drag and Drop, Copy and Paste Files" at bounding box center [790, 380] width 503 height 311
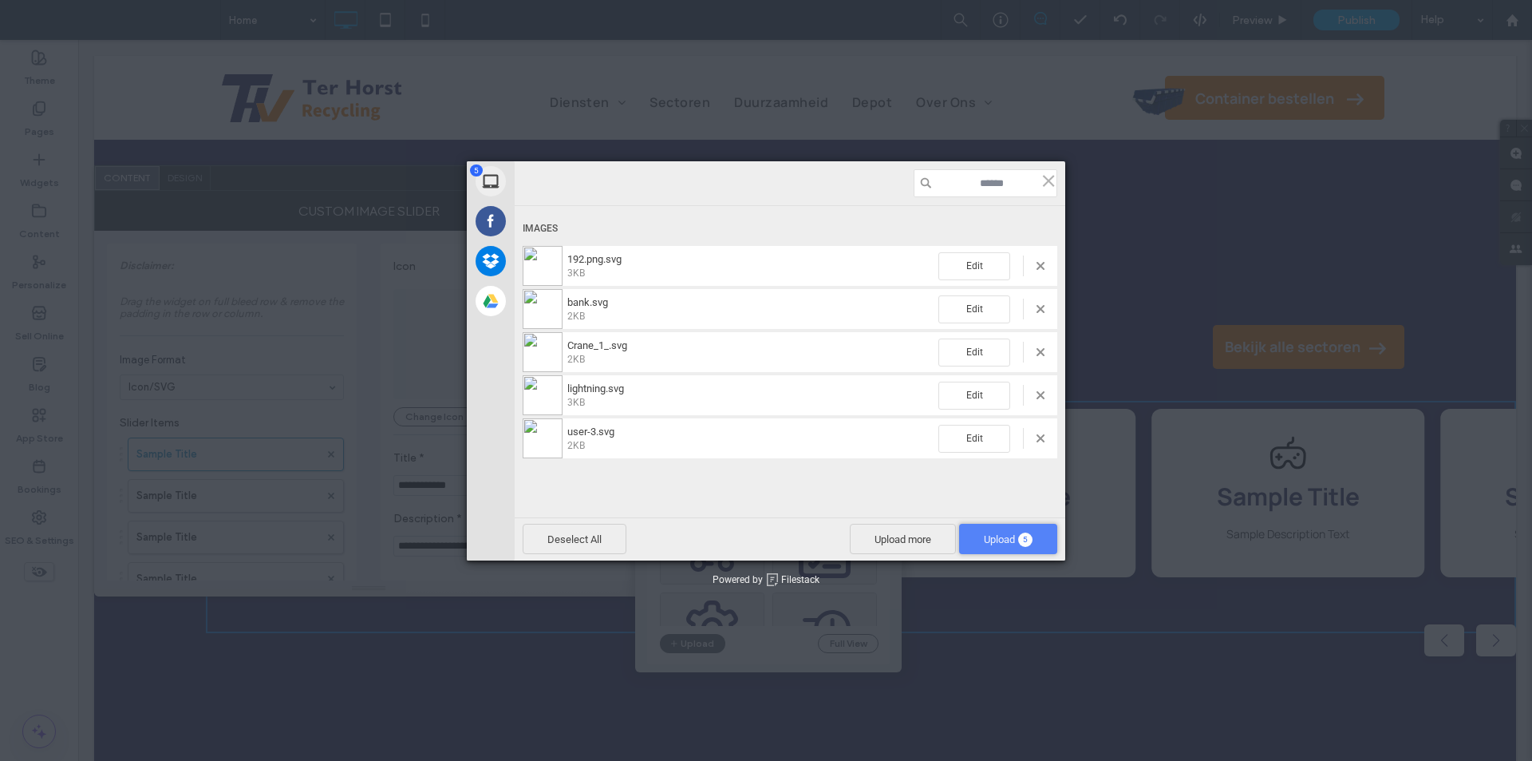
click at [992, 535] on span "Upload 5" at bounding box center [1008, 539] width 49 height 12
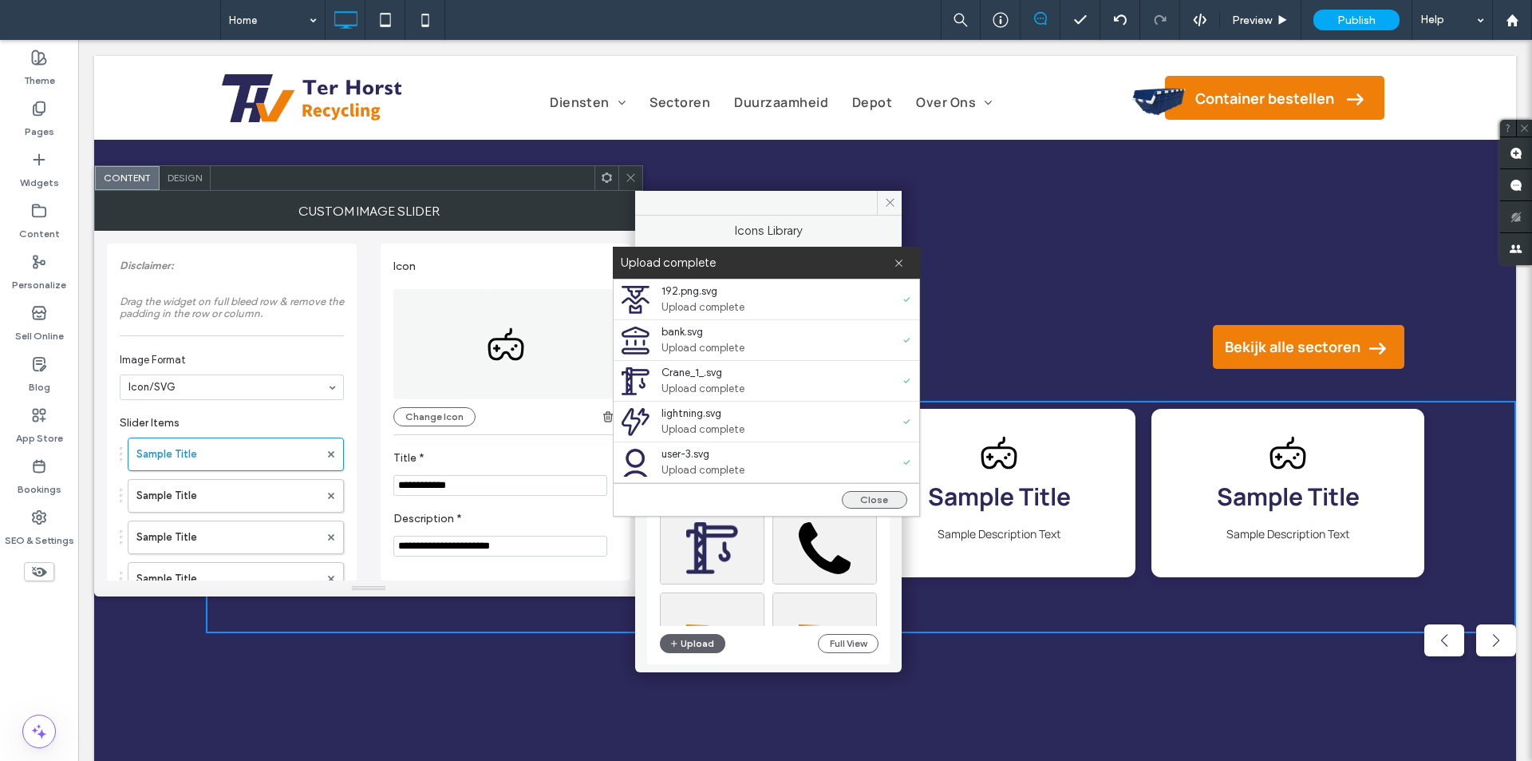
click at [844, 496] on button "Close" at bounding box center [874, 500] width 65 height 18
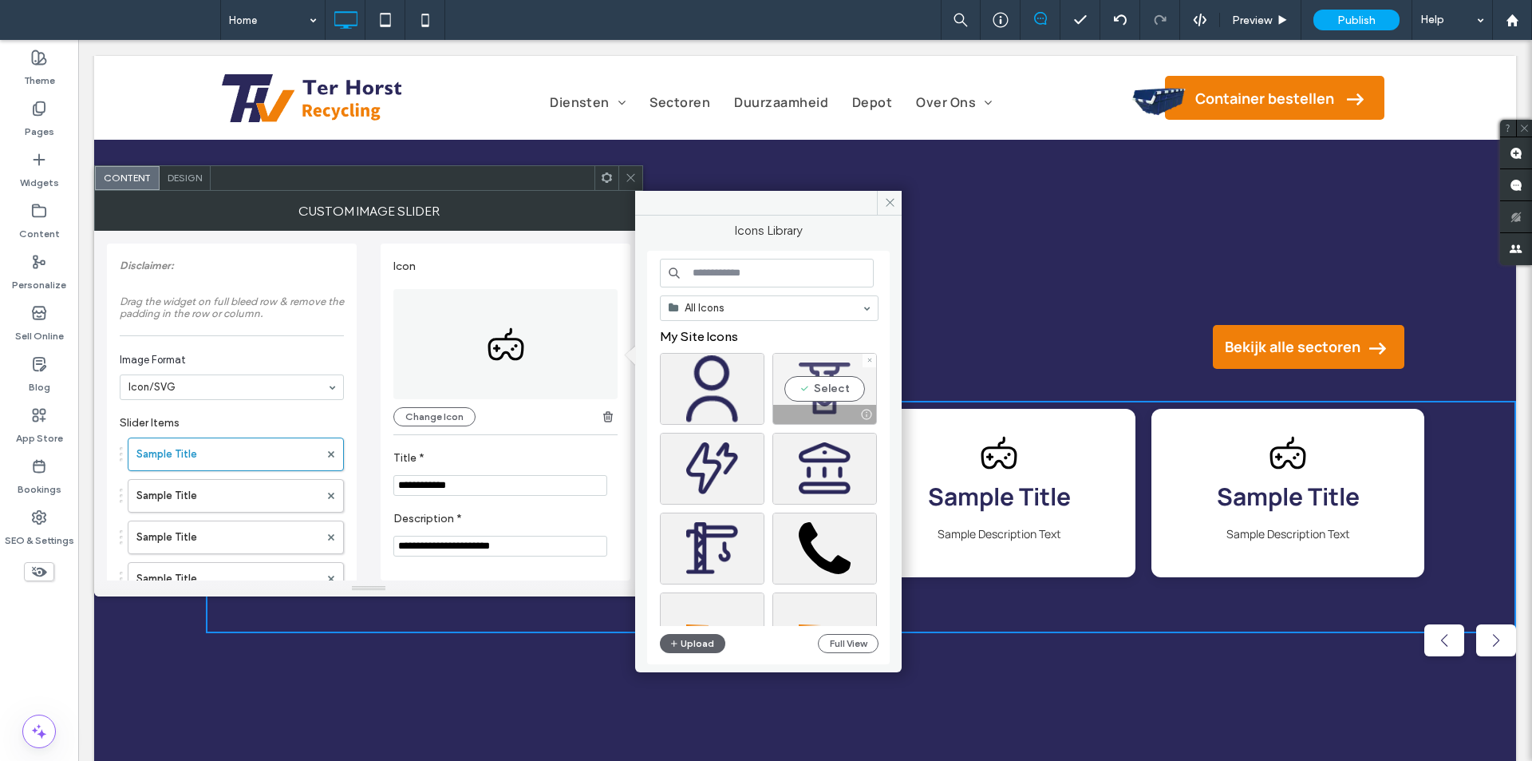
drag, startPoint x: 846, startPoint y: 381, endPoint x: 784, endPoint y: 566, distance: 195.3
click at [846, 381] on div "Select" at bounding box center [825, 389] width 105 height 72
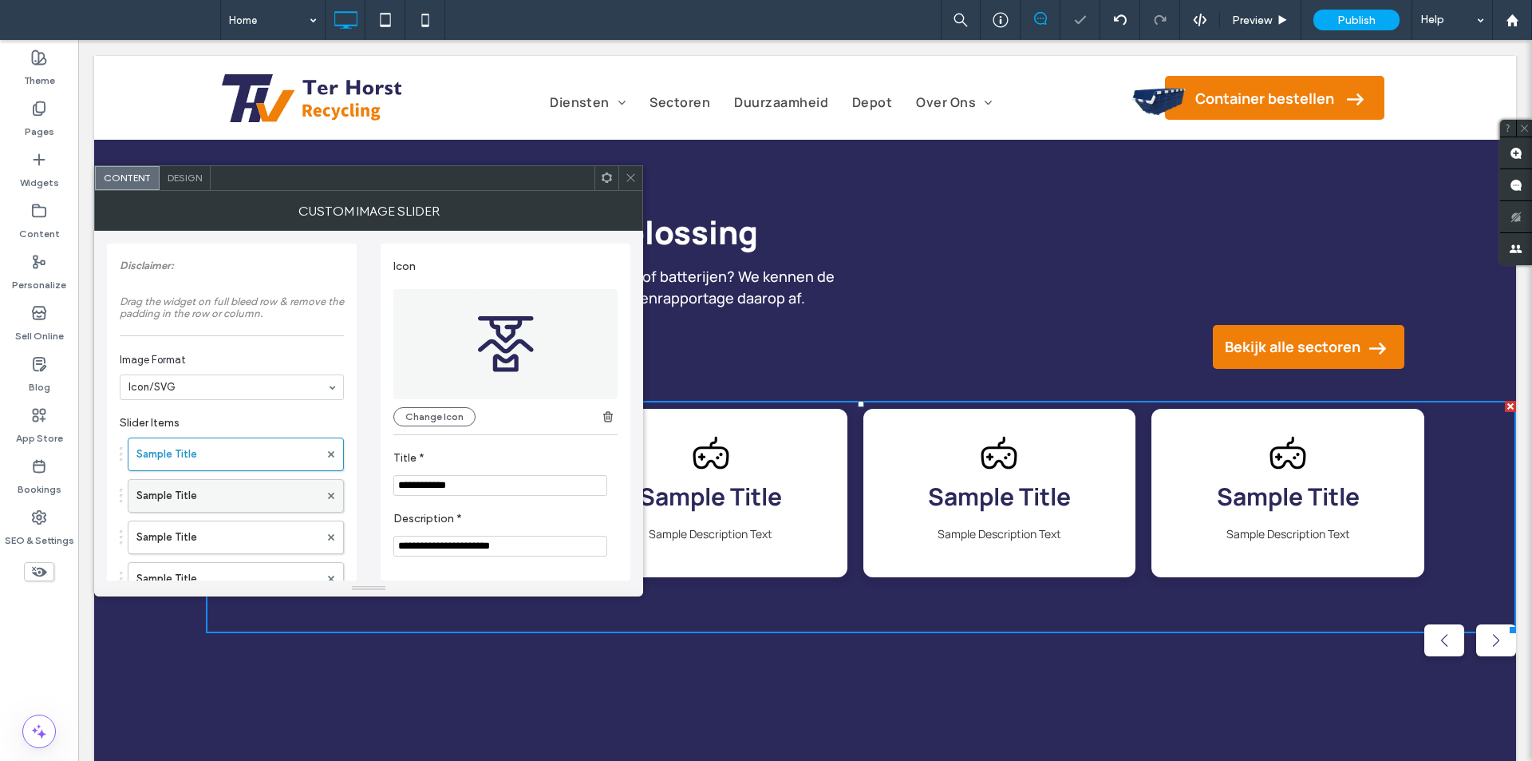
click at [253, 496] on label "Sample Title" at bounding box center [227, 496] width 183 height 32
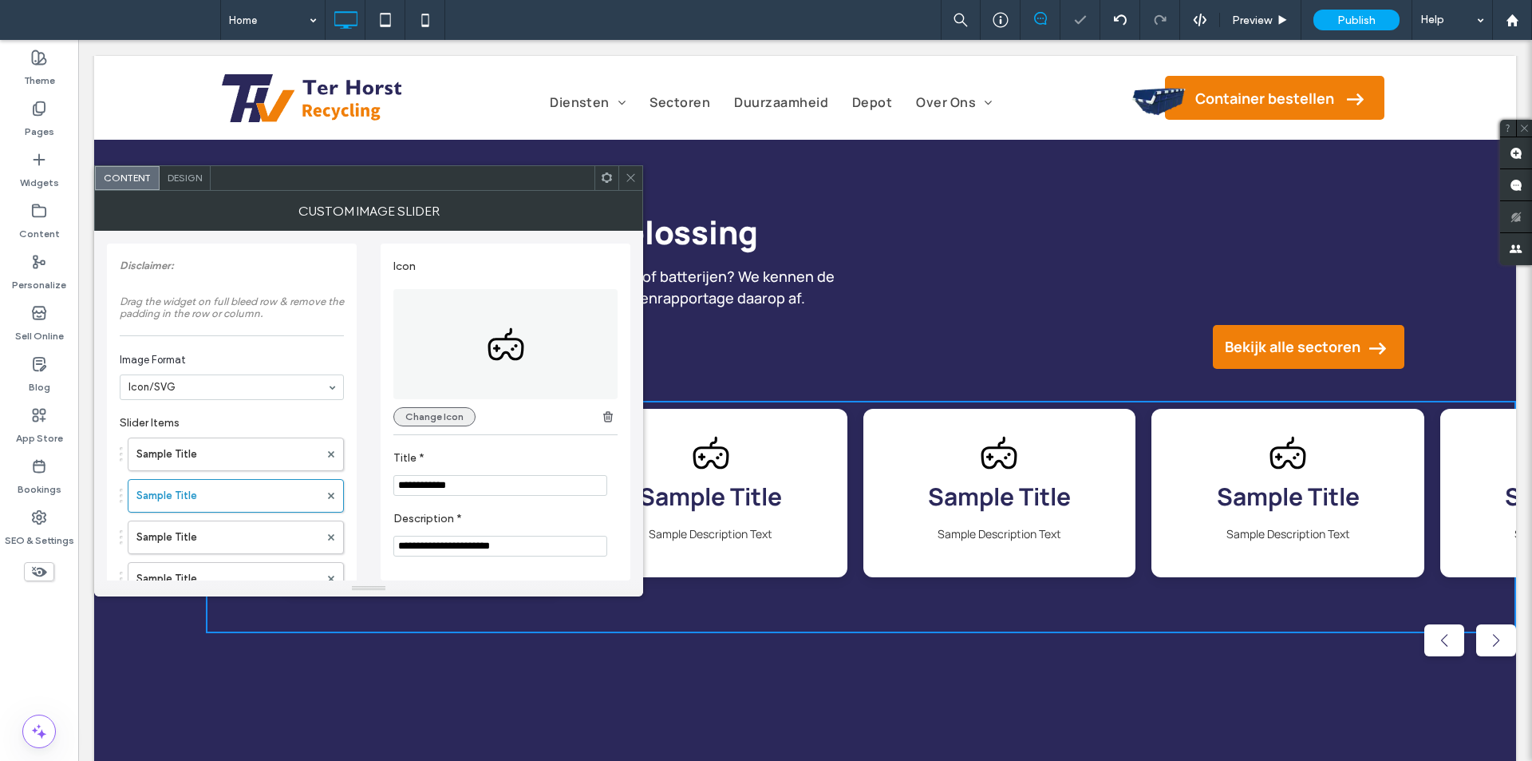
click at [423, 421] on button "Change Icon" at bounding box center [434, 416] width 82 height 19
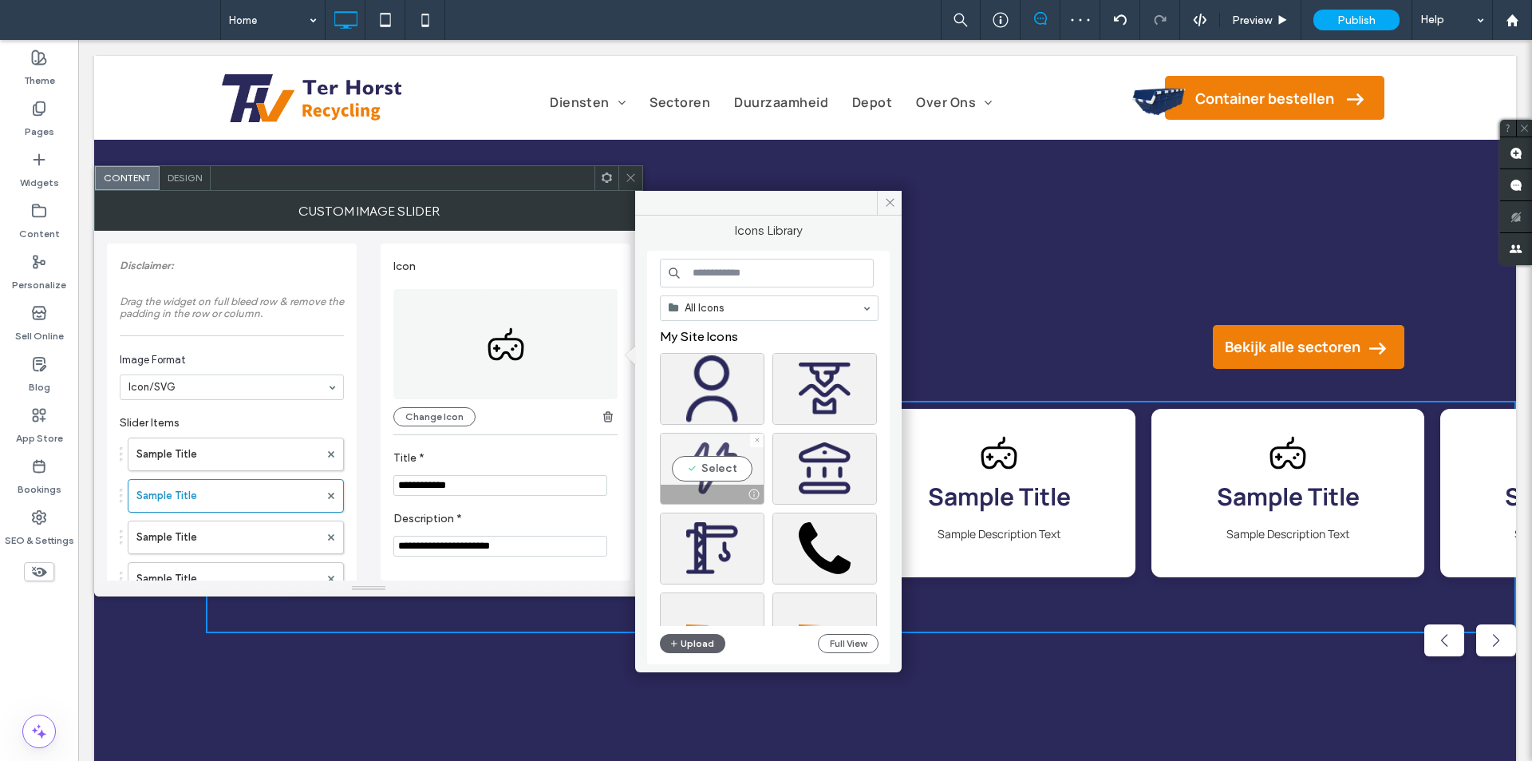
click at [725, 482] on div "Select" at bounding box center [712, 469] width 105 height 72
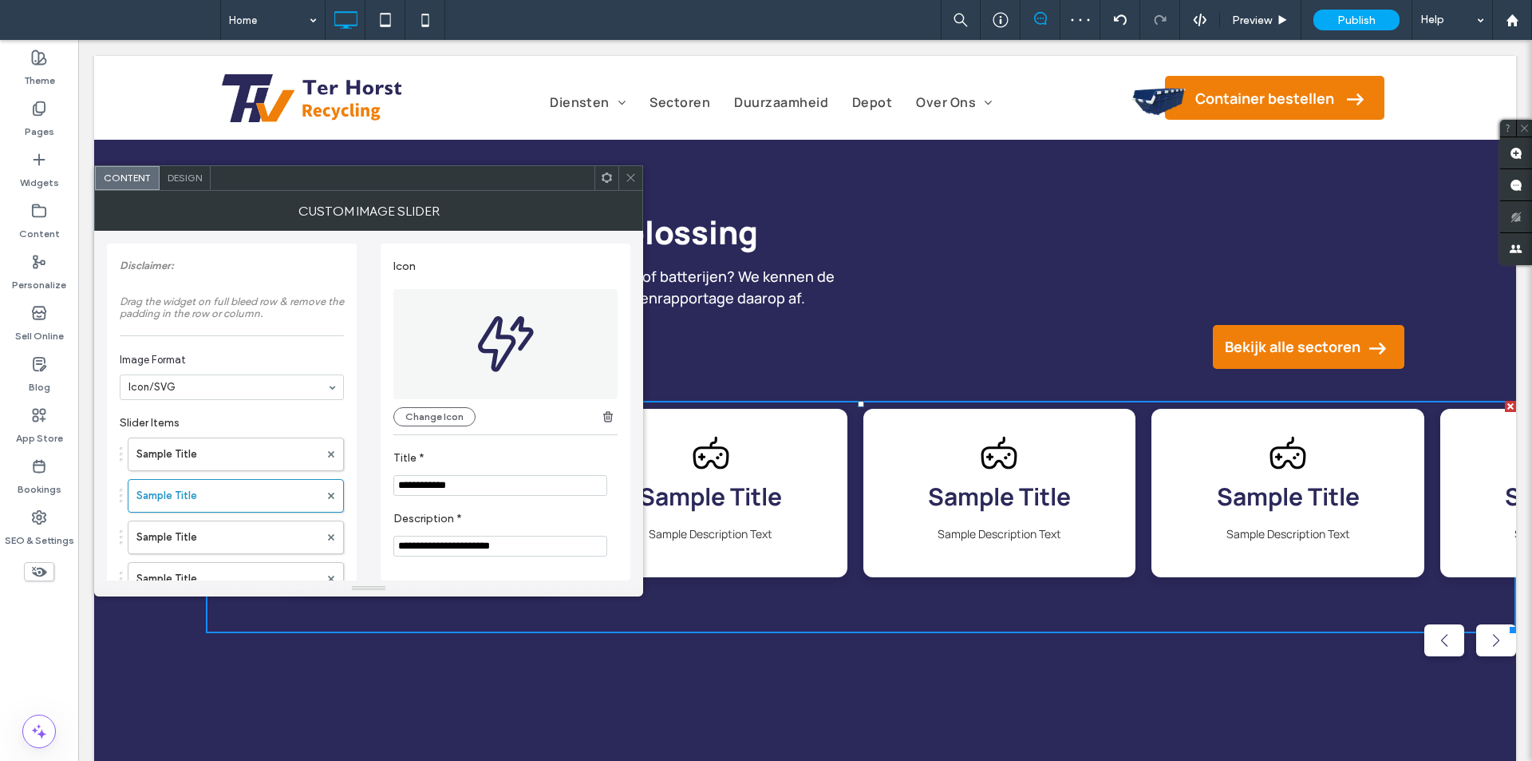
click at [218, 519] on div "Sample Title Sample Title Sample Title Sample Title Sample Title Sample Title S…" at bounding box center [232, 595] width 224 height 332
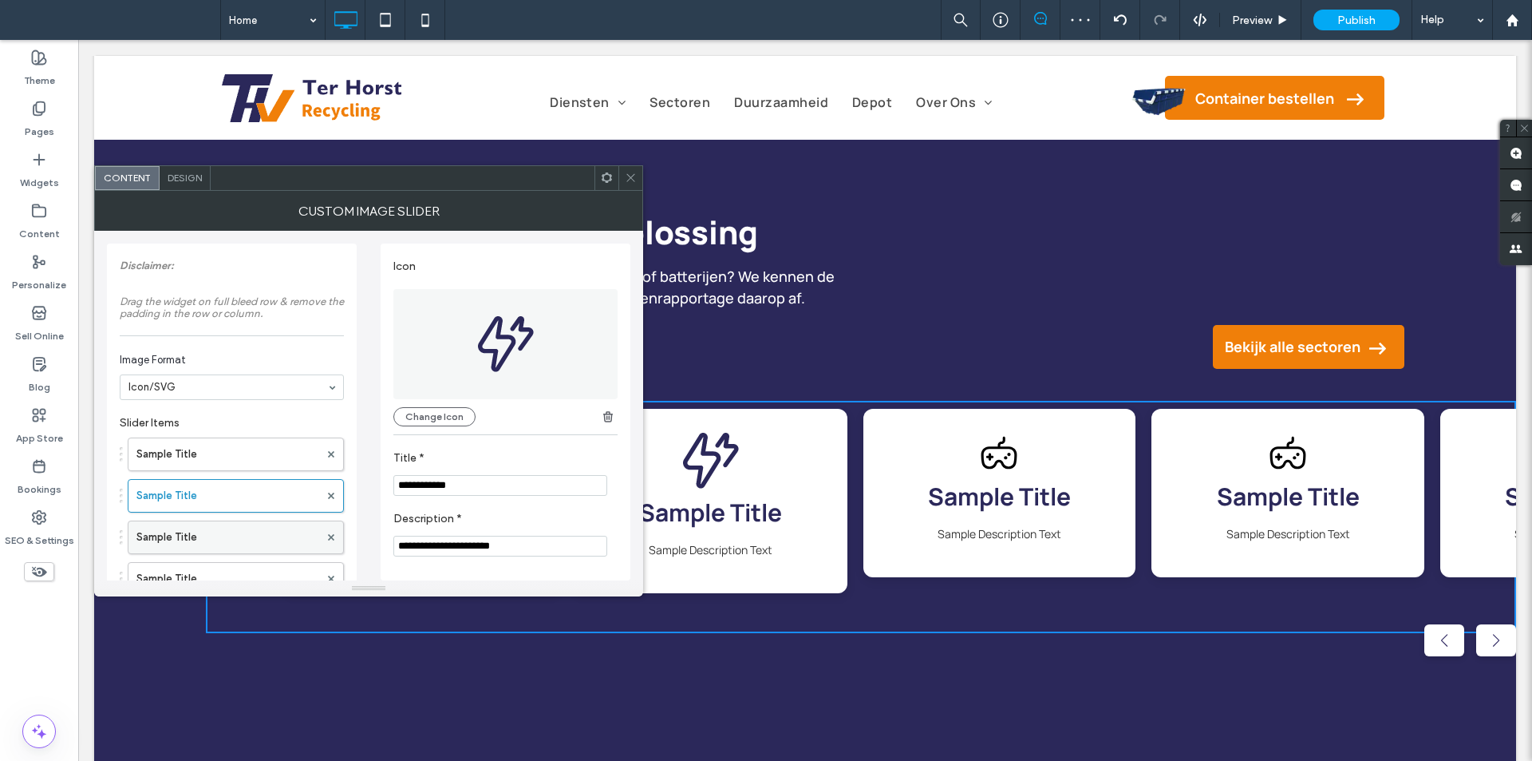
click at [223, 529] on label "Sample Title" at bounding box center [227, 537] width 183 height 32
click at [444, 414] on button "Change Icon" at bounding box center [434, 416] width 82 height 19
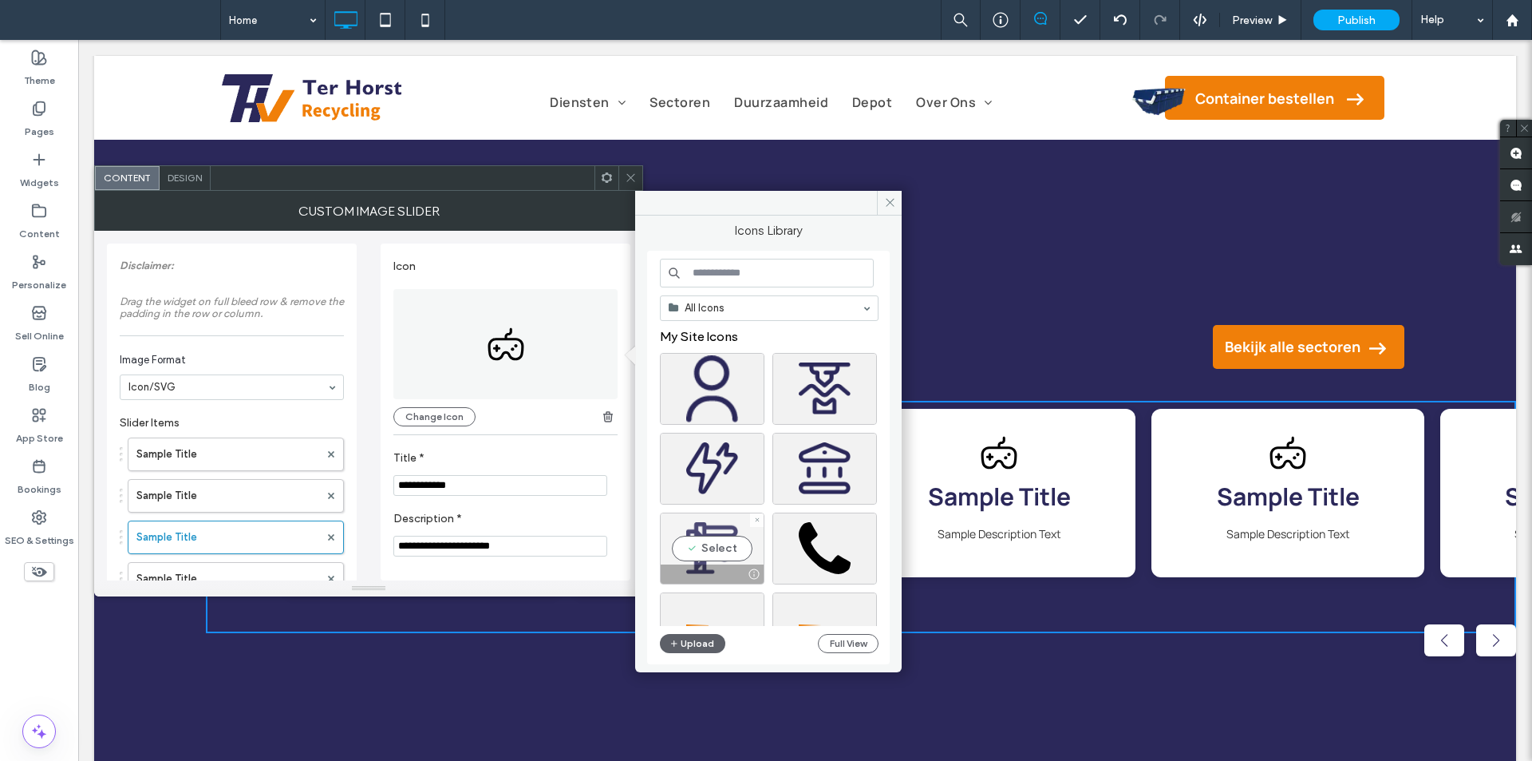
click at [729, 527] on div "Select" at bounding box center [712, 548] width 105 height 72
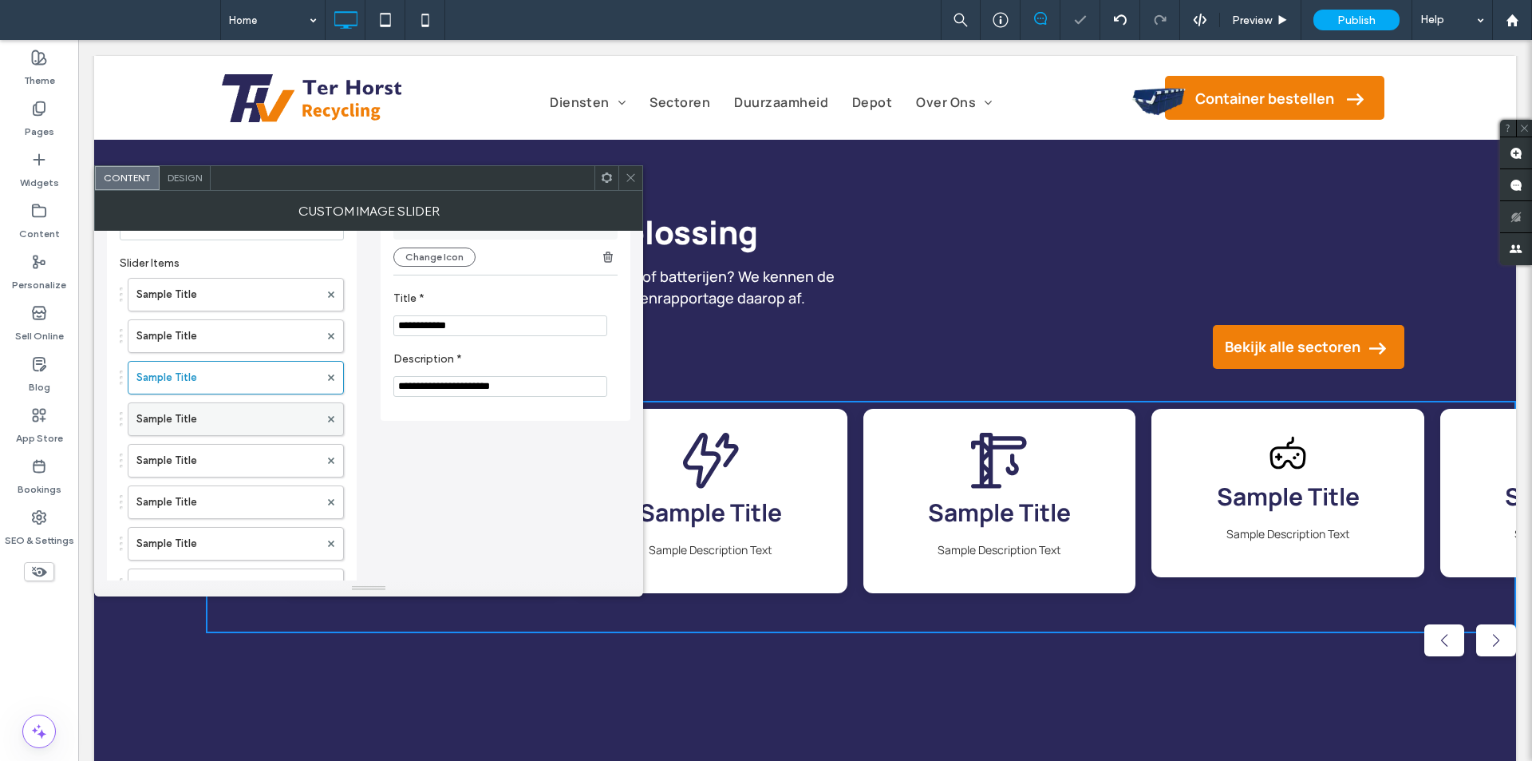
click at [223, 427] on label "Sample Title" at bounding box center [227, 419] width 183 height 32
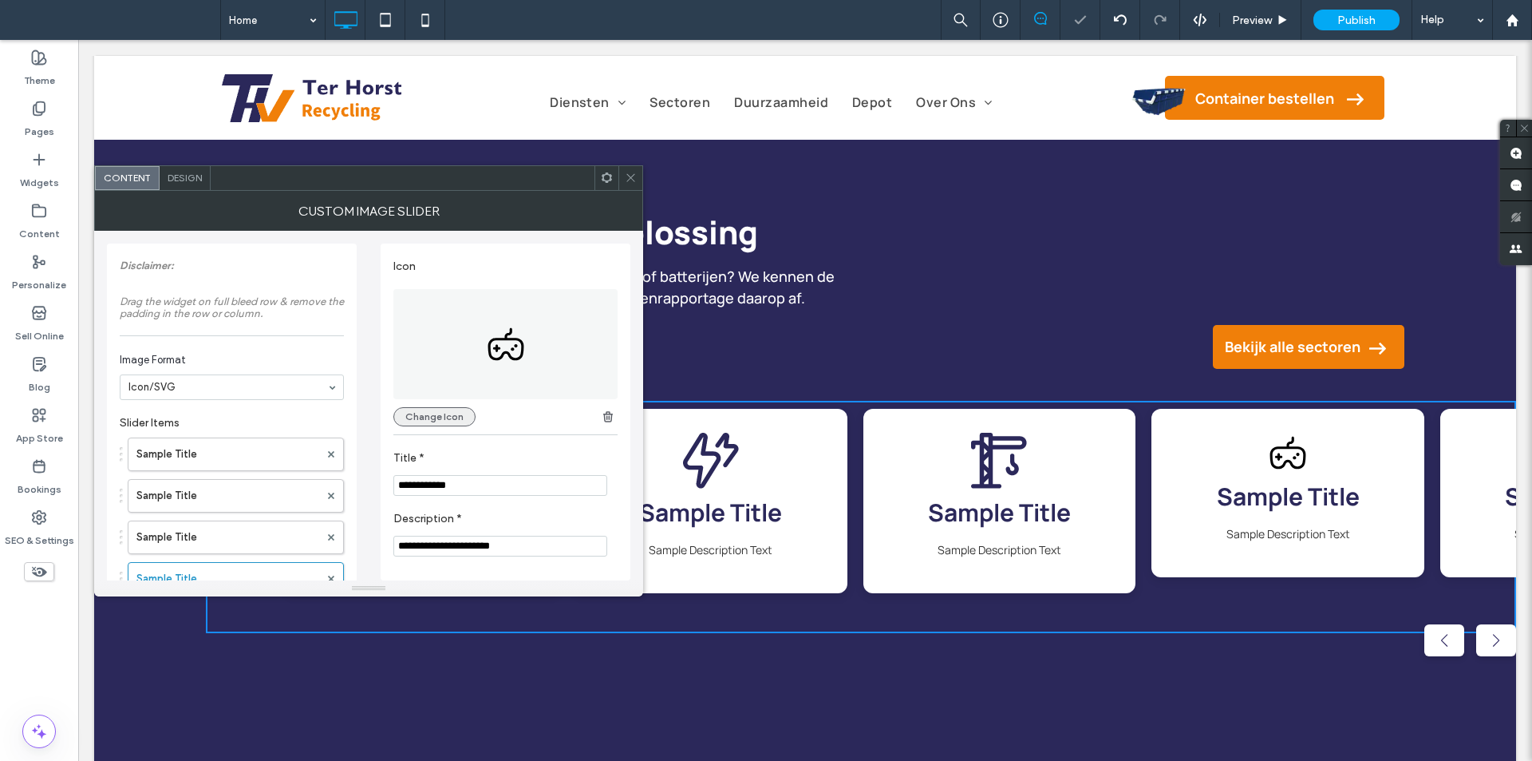
click at [433, 413] on button "Change Icon" at bounding box center [434, 416] width 82 height 19
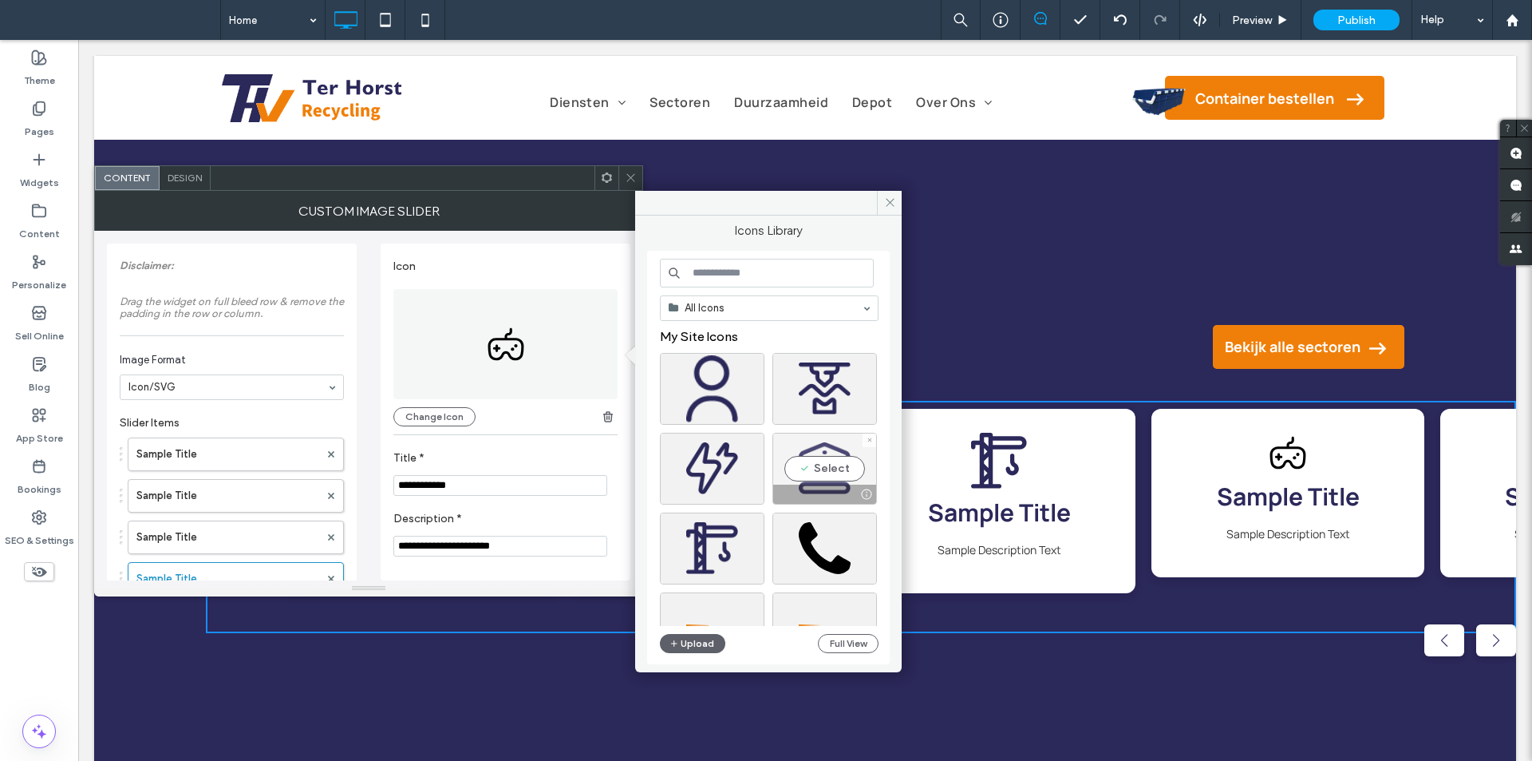
click at [801, 463] on div "Select" at bounding box center [825, 469] width 105 height 72
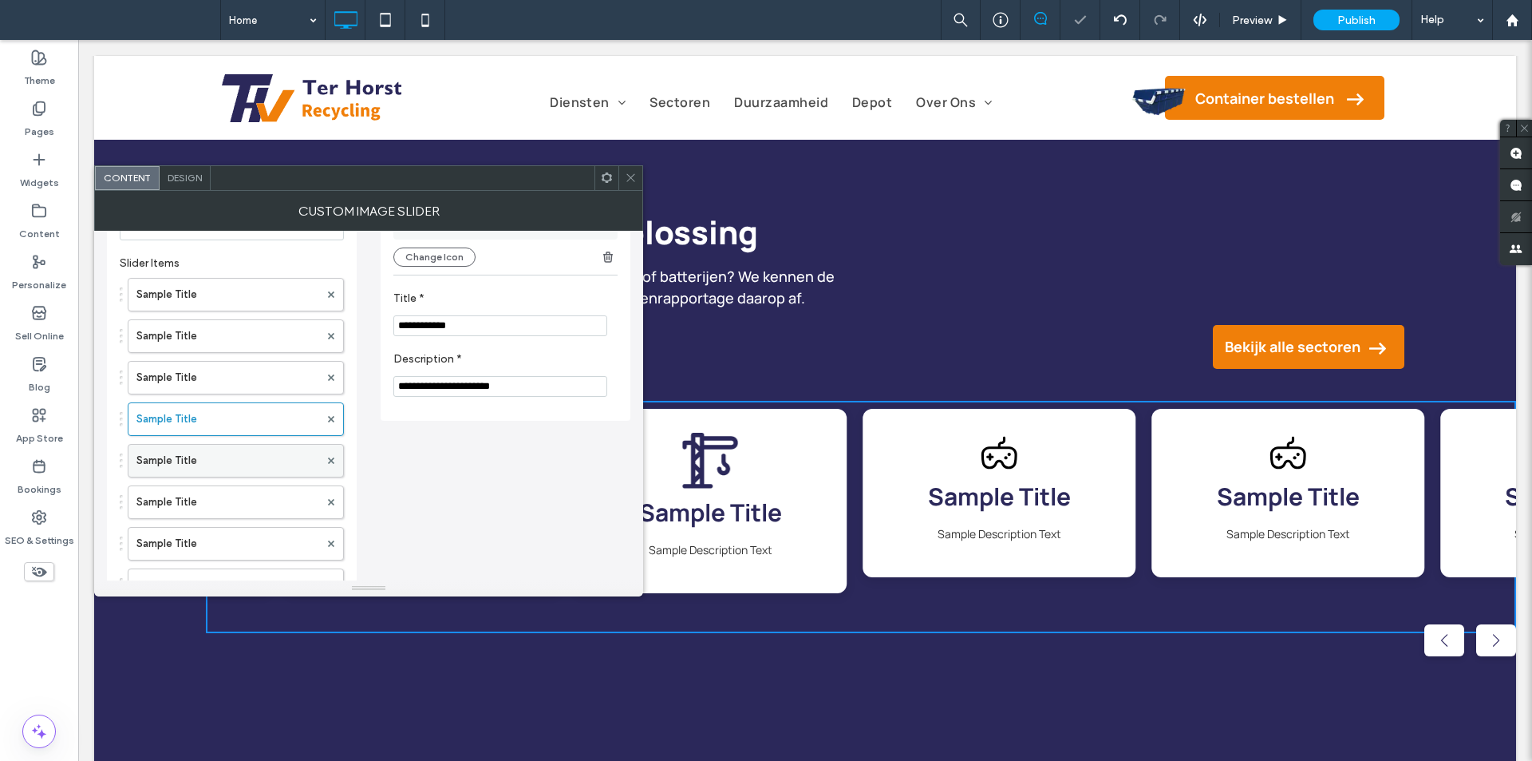
click at [221, 460] on label "Sample Title" at bounding box center [227, 461] width 183 height 32
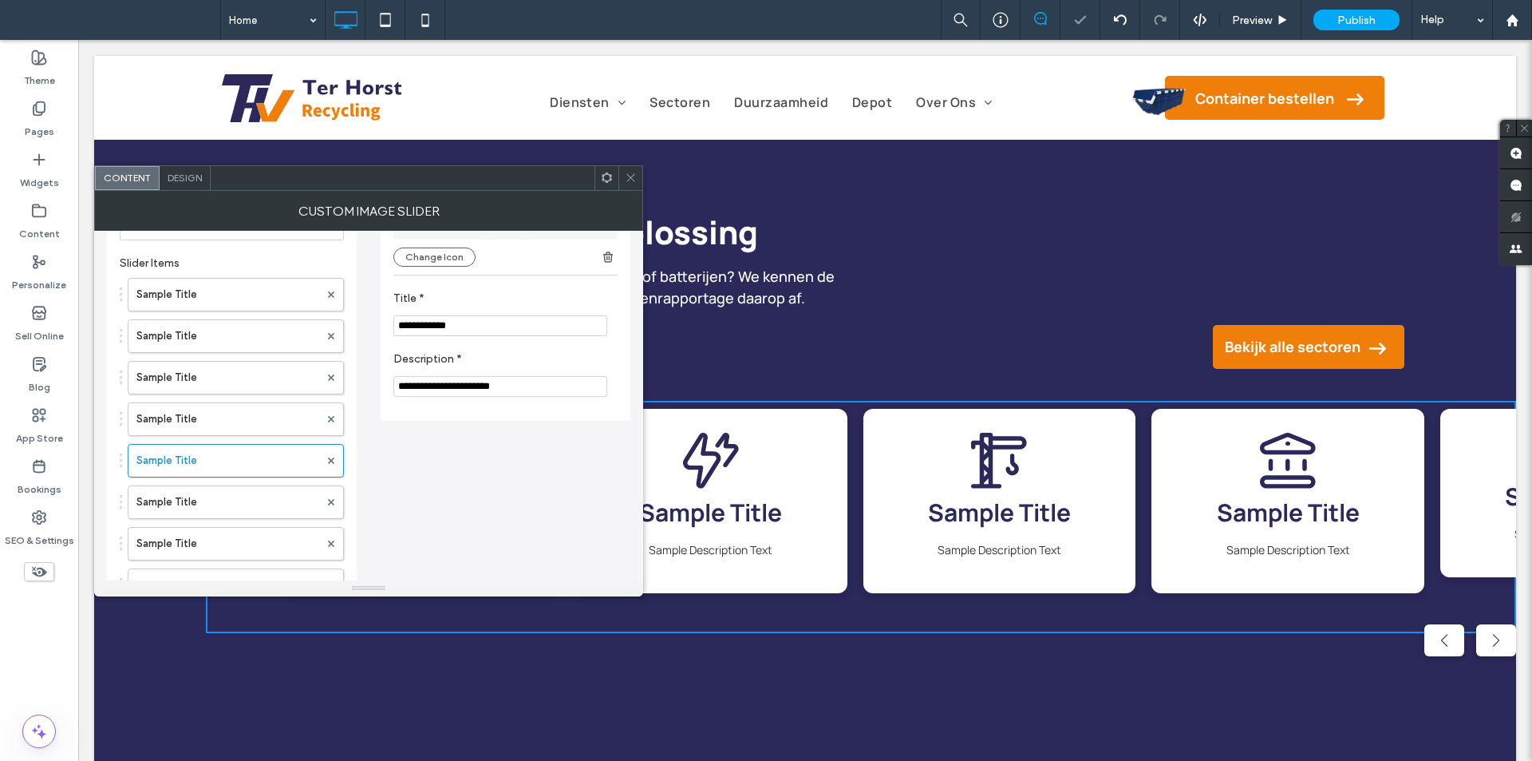
scroll to position [80, 0]
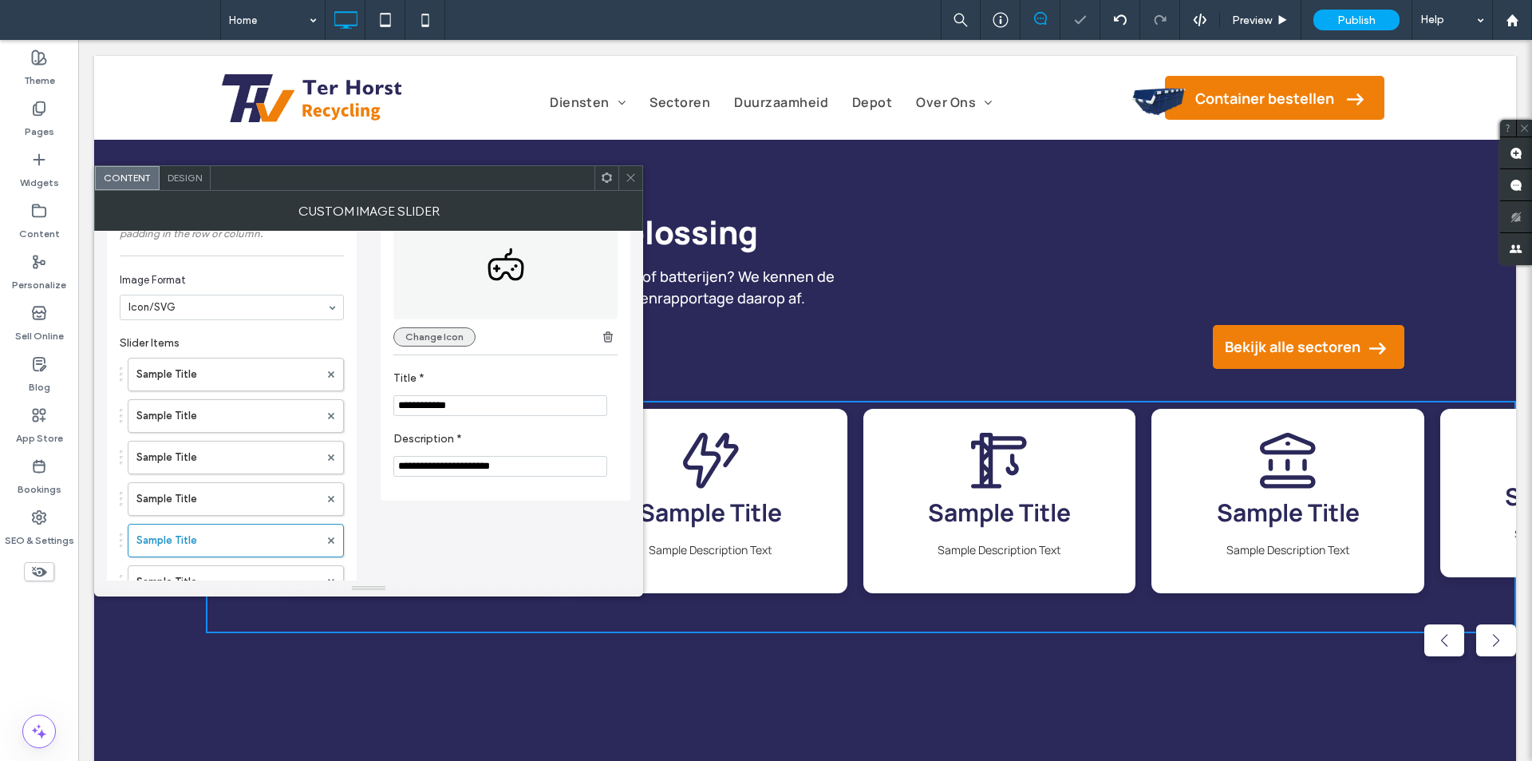
click at [443, 339] on button "Change Icon" at bounding box center [434, 336] width 82 height 19
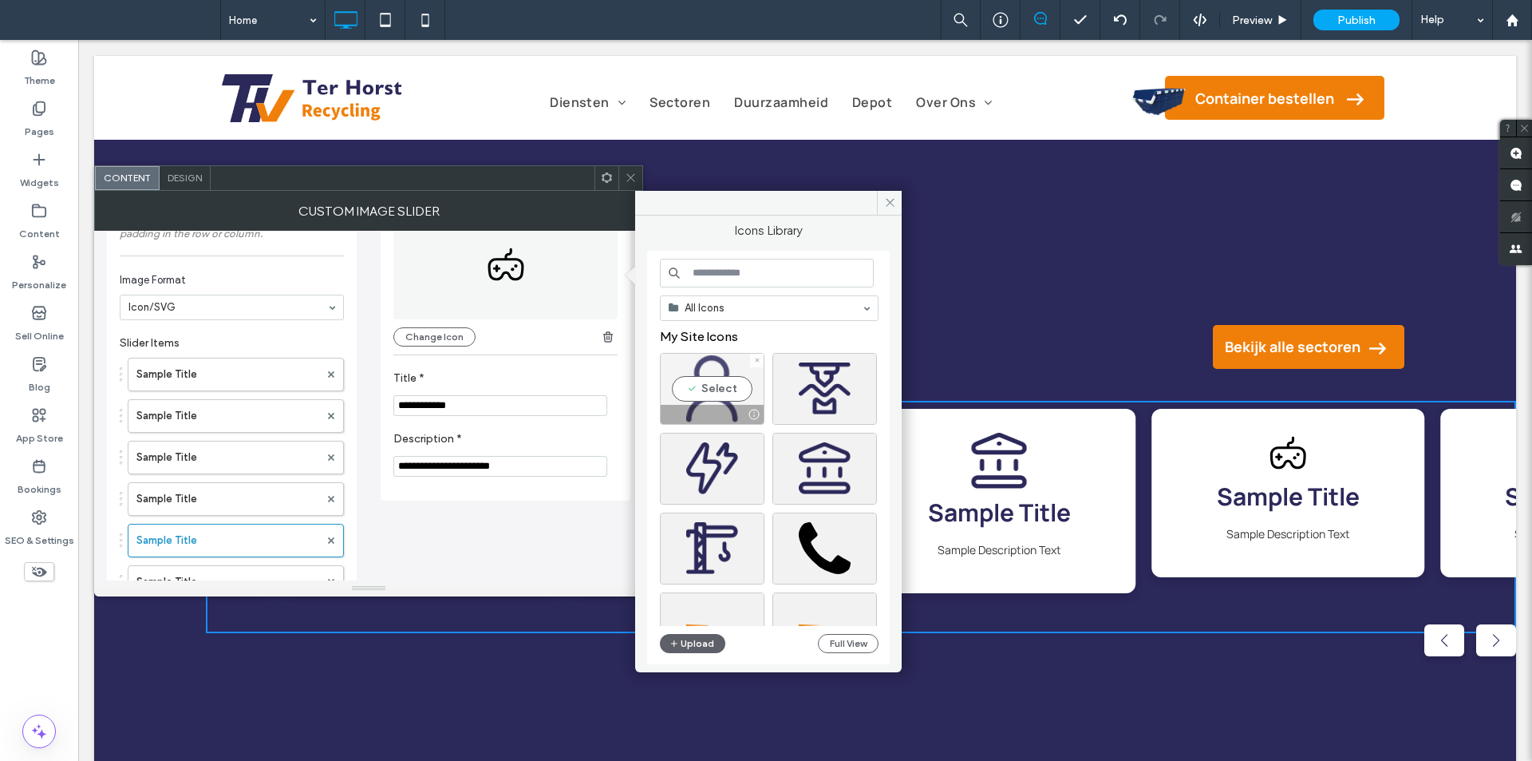
click at [704, 376] on div "Select" at bounding box center [712, 389] width 105 height 72
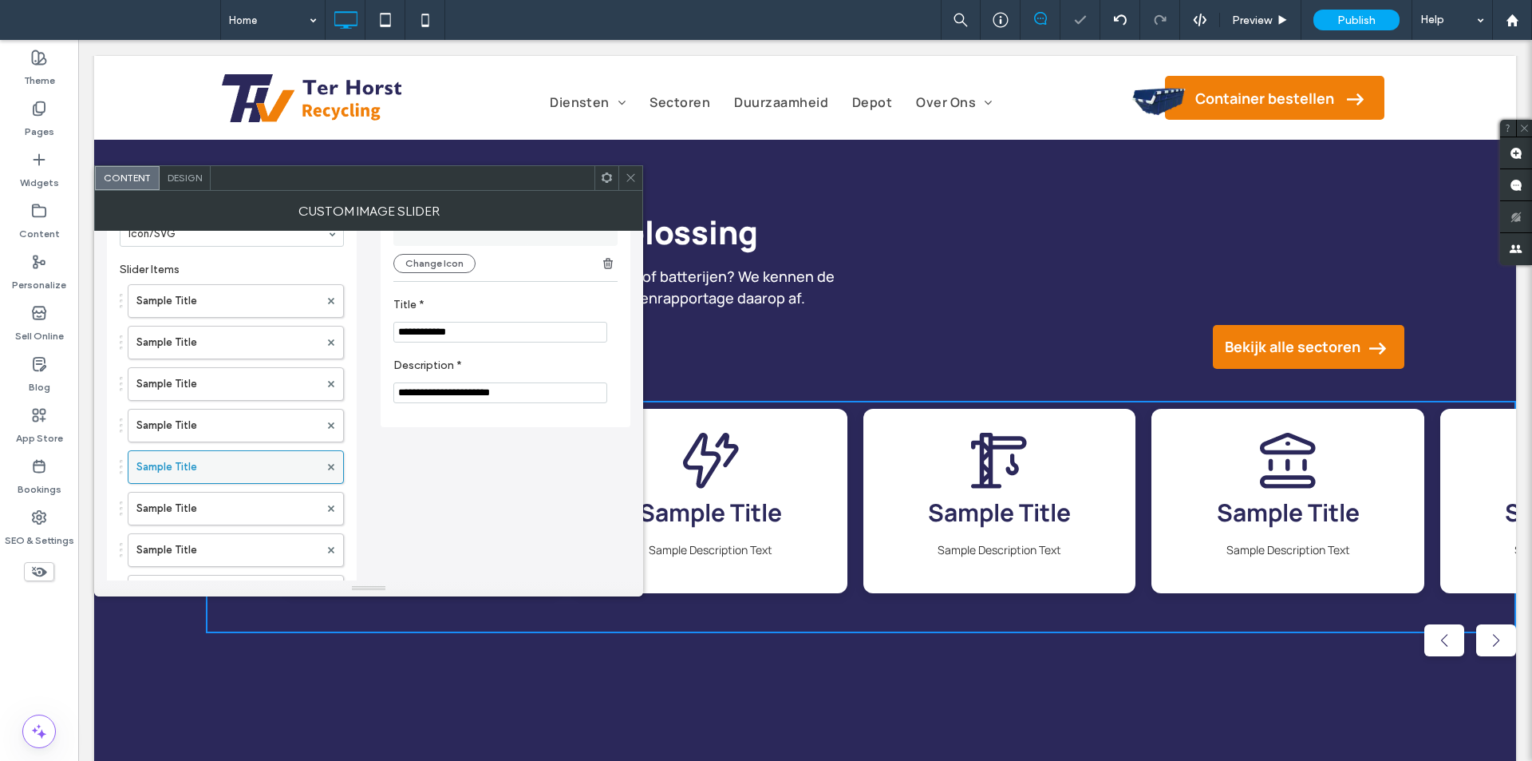
scroll to position [160, 0]
click at [334, 499] on div at bounding box center [331, 502] width 24 height 24
click at [331, 499] on icon at bounding box center [331, 502] width 6 height 6
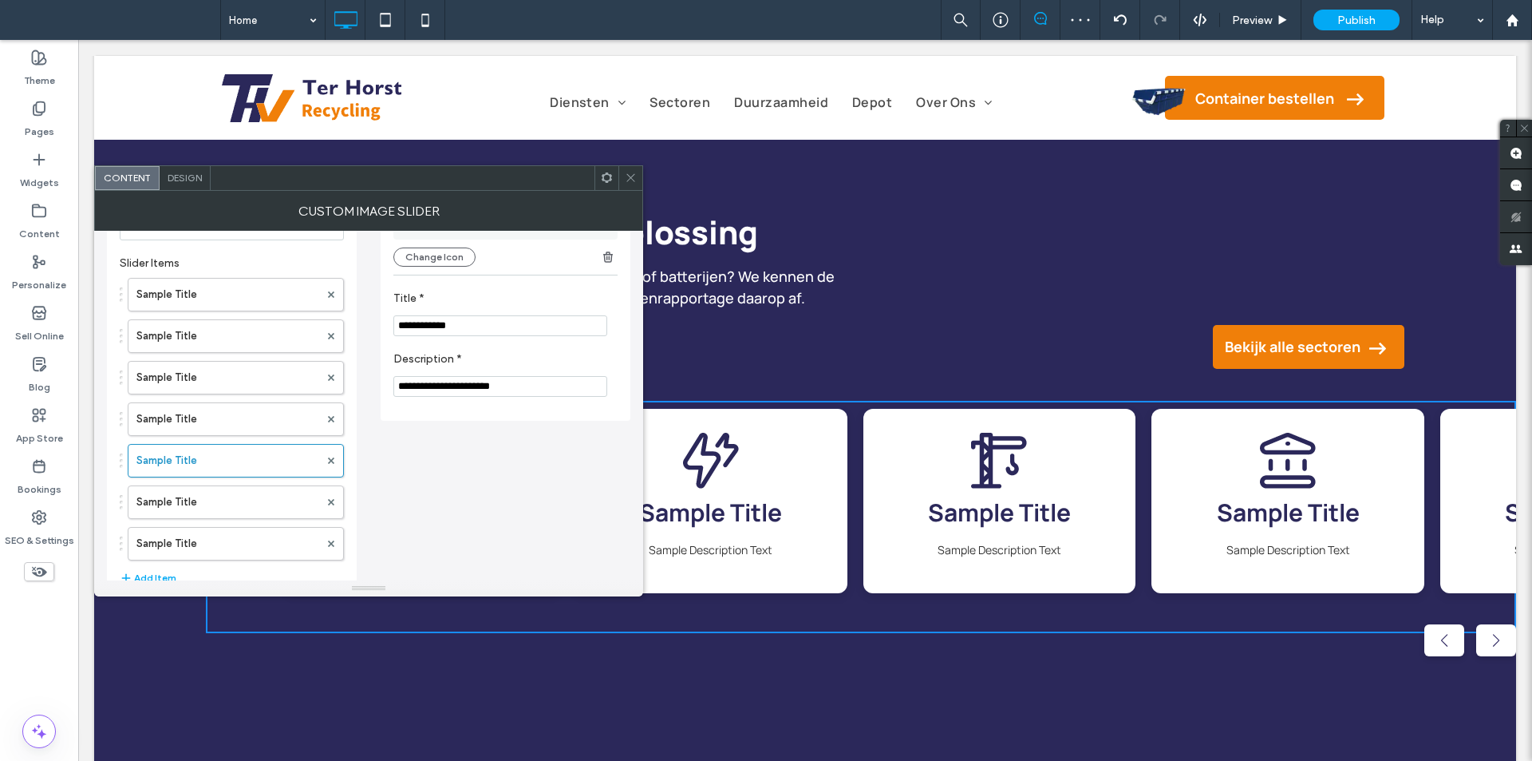
click at [331, 499] on icon at bounding box center [331, 502] width 6 height 6
click at [243, 286] on label "Sample Title" at bounding box center [227, 295] width 183 height 32
click at [228, 348] on label "Sample Title" at bounding box center [227, 336] width 183 height 32
click at [228, 374] on label "Sample Title" at bounding box center [227, 378] width 183 height 32
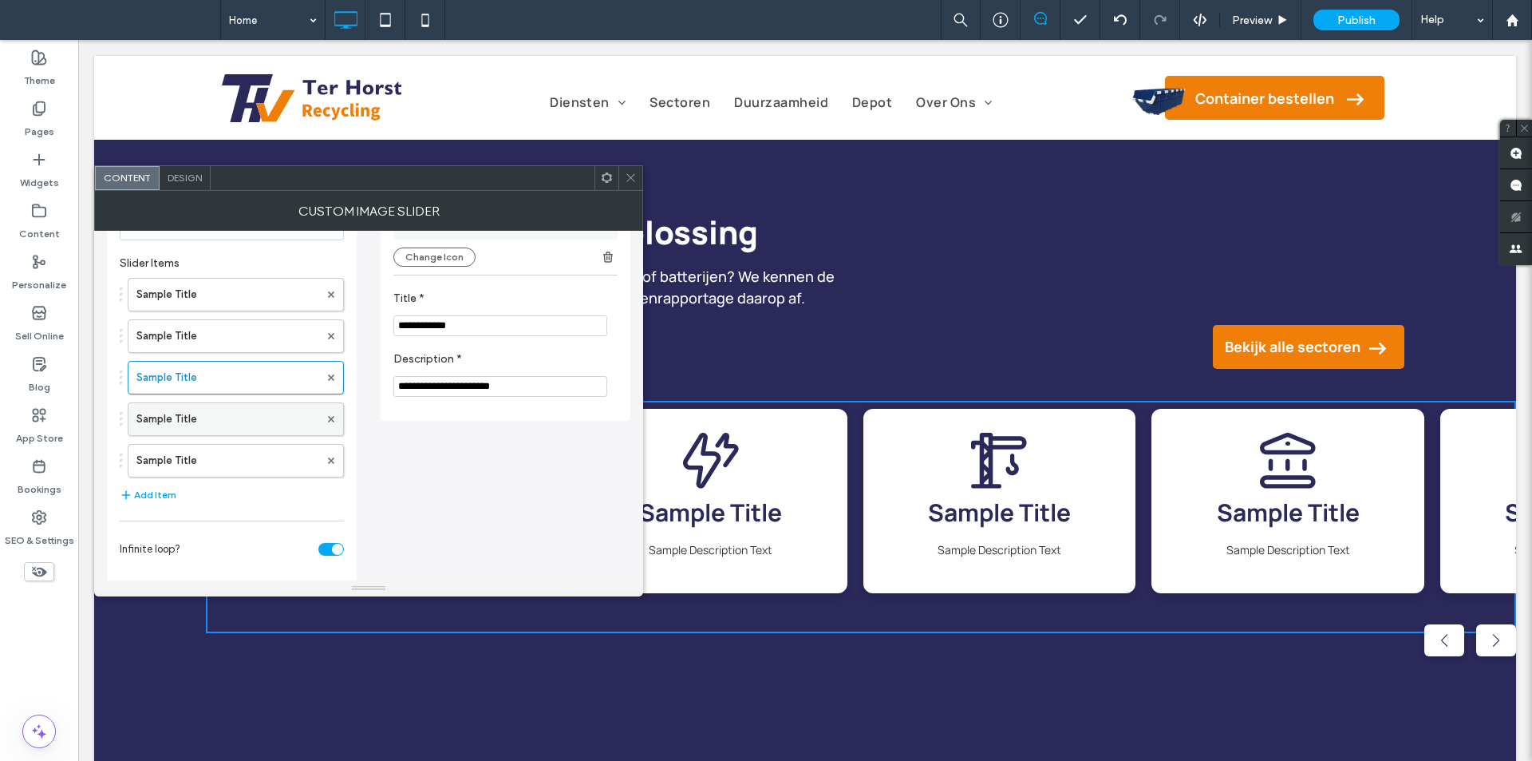
click at [228, 409] on label "Sample Title" at bounding box center [227, 419] width 183 height 32
click at [234, 457] on label "Sample Title" at bounding box center [227, 461] width 183 height 32
click at [270, 284] on label "Sample Title" at bounding box center [227, 295] width 183 height 32
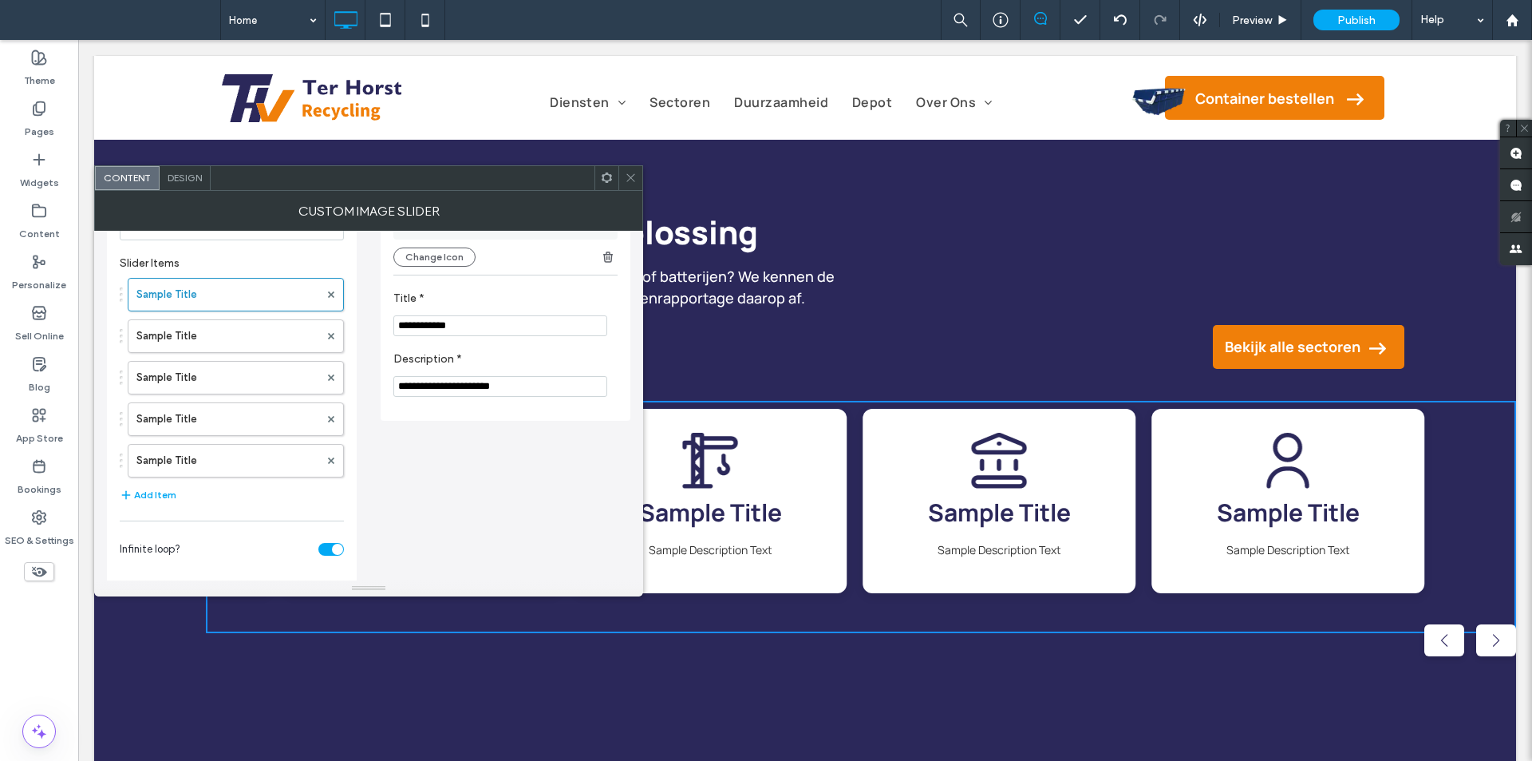
click at [486, 326] on input "**********" at bounding box center [500, 325] width 214 height 21
paste input "**********"
type input "**********"
click at [494, 383] on input "**********" at bounding box center [500, 386] width 214 height 21
paste input "**********"
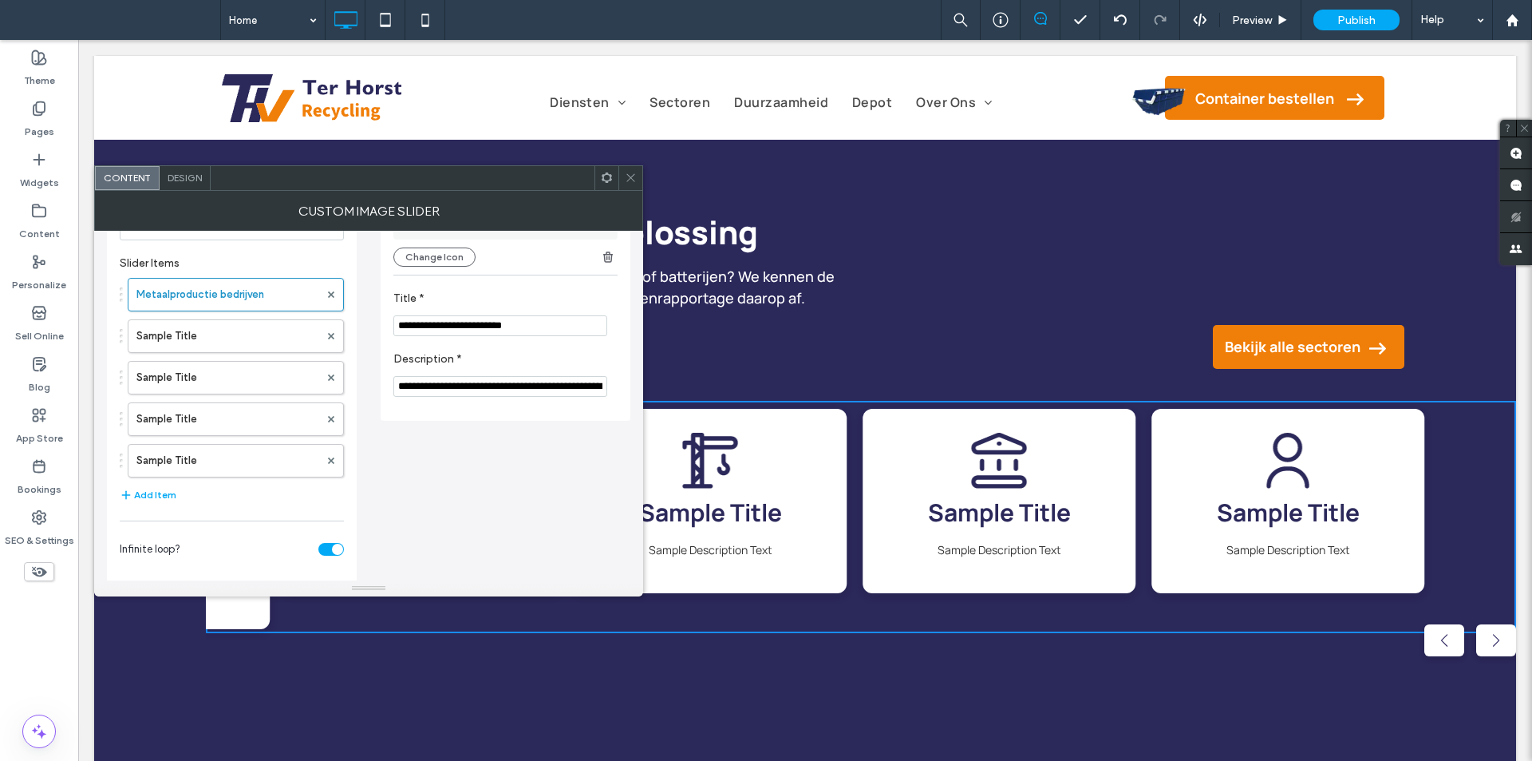
scroll to position [0, 49]
type input "**********"
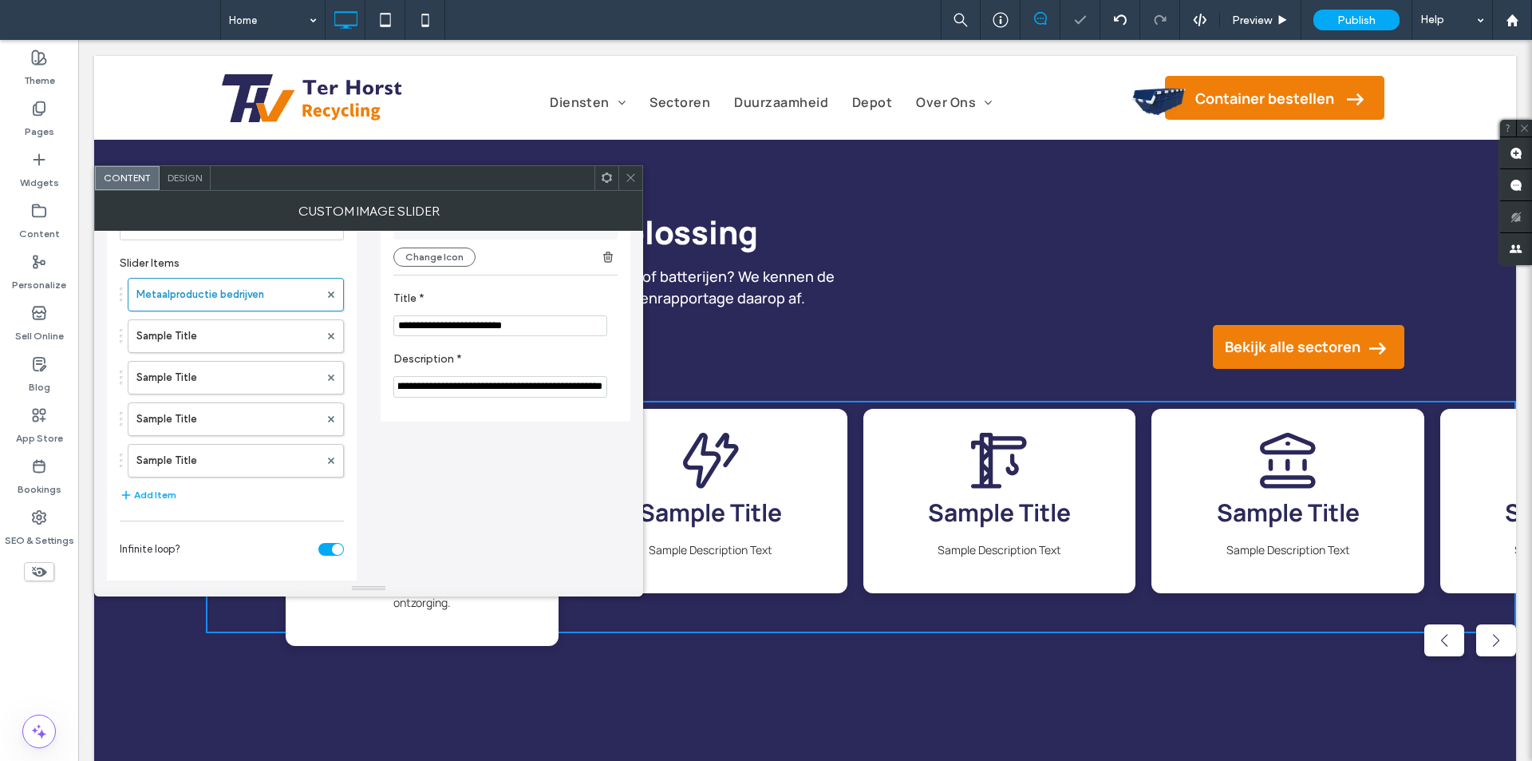
scroll to position [0, 0]
click at [193, 180] on span "Design" at bounding box center [185, 178] width 34 height 12
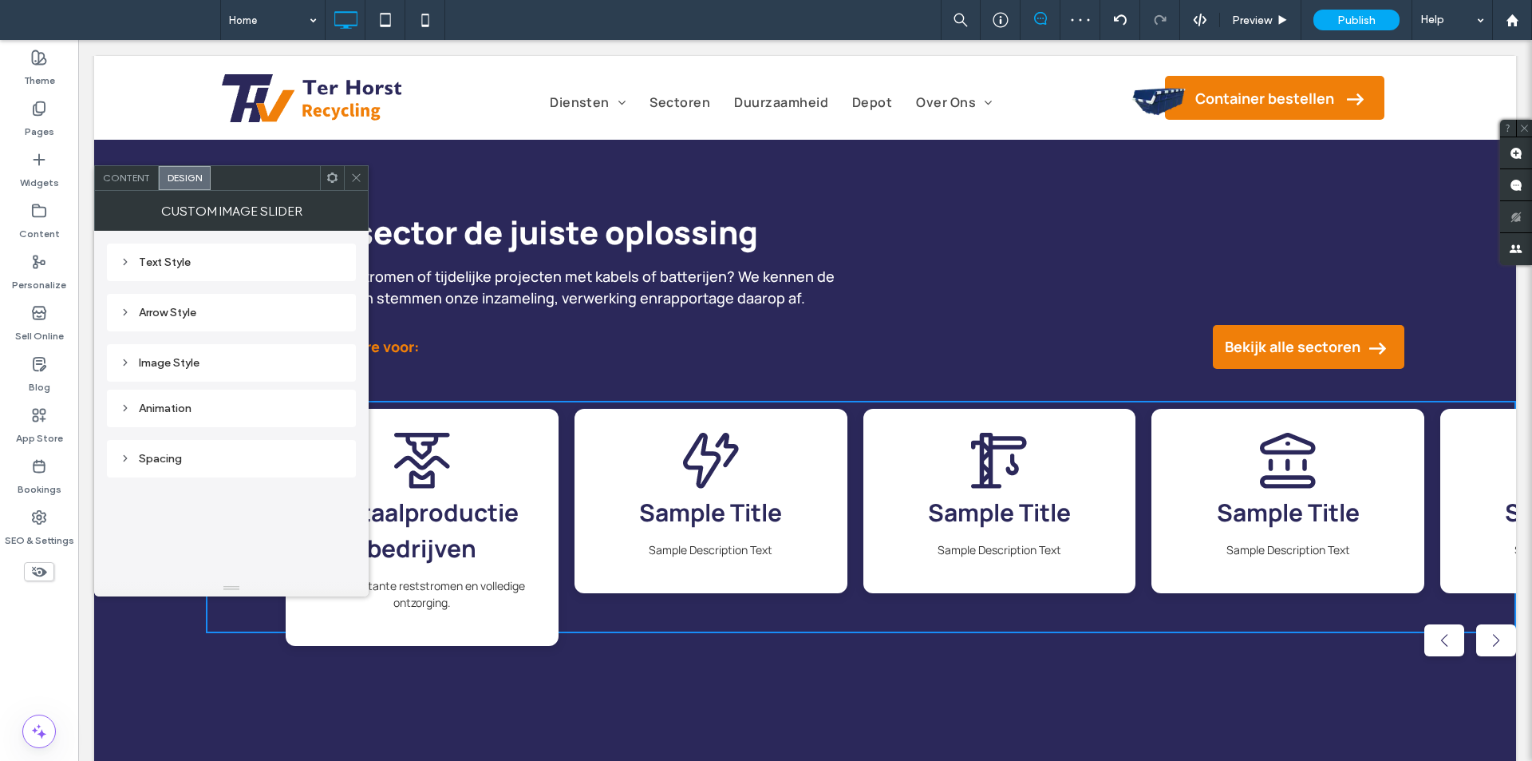
click at [186, 278] on div "Text Style" at bounding box center [231, 262] width 249 height 38
click at [187, 269] on div "Text Style" at bounding box center [231, 262] width 223 height 22
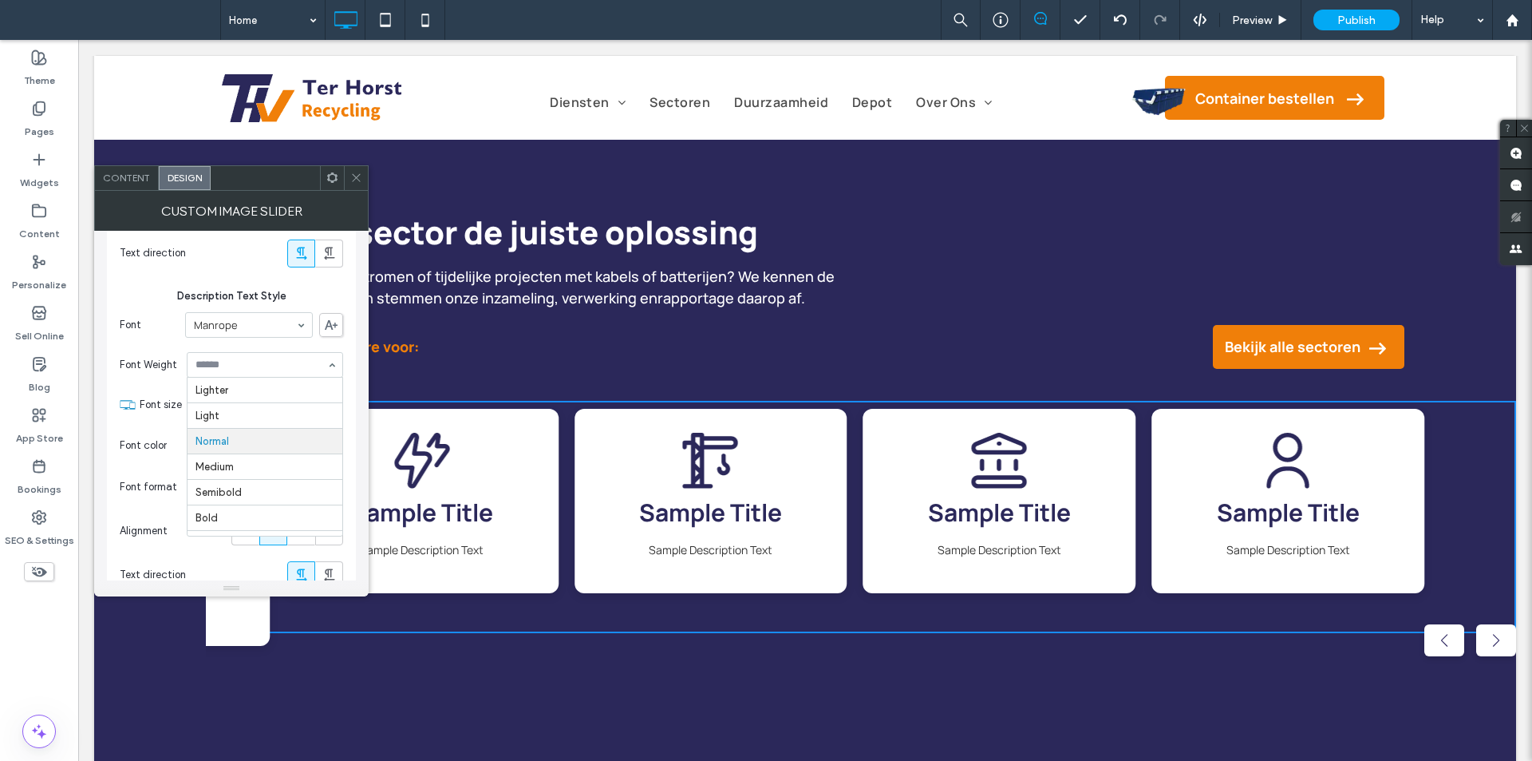
scroll to position [20, 0]
click at [128, 180] on span "Content" at bounding box center [126, 178] width 47 height 12
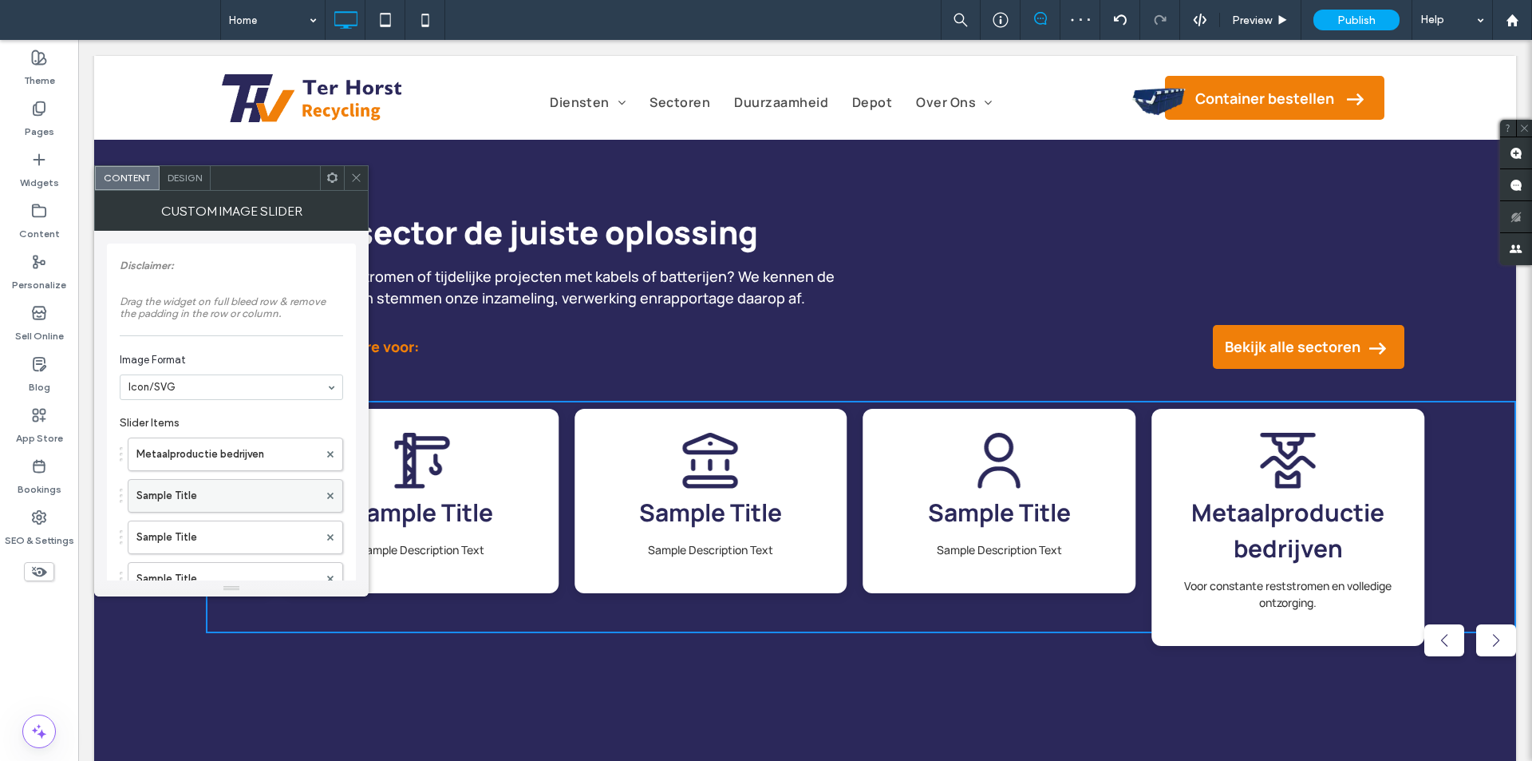
click at [195, 505] on label "Sample Title" at bounding box center [227, 496] width 182 height 32
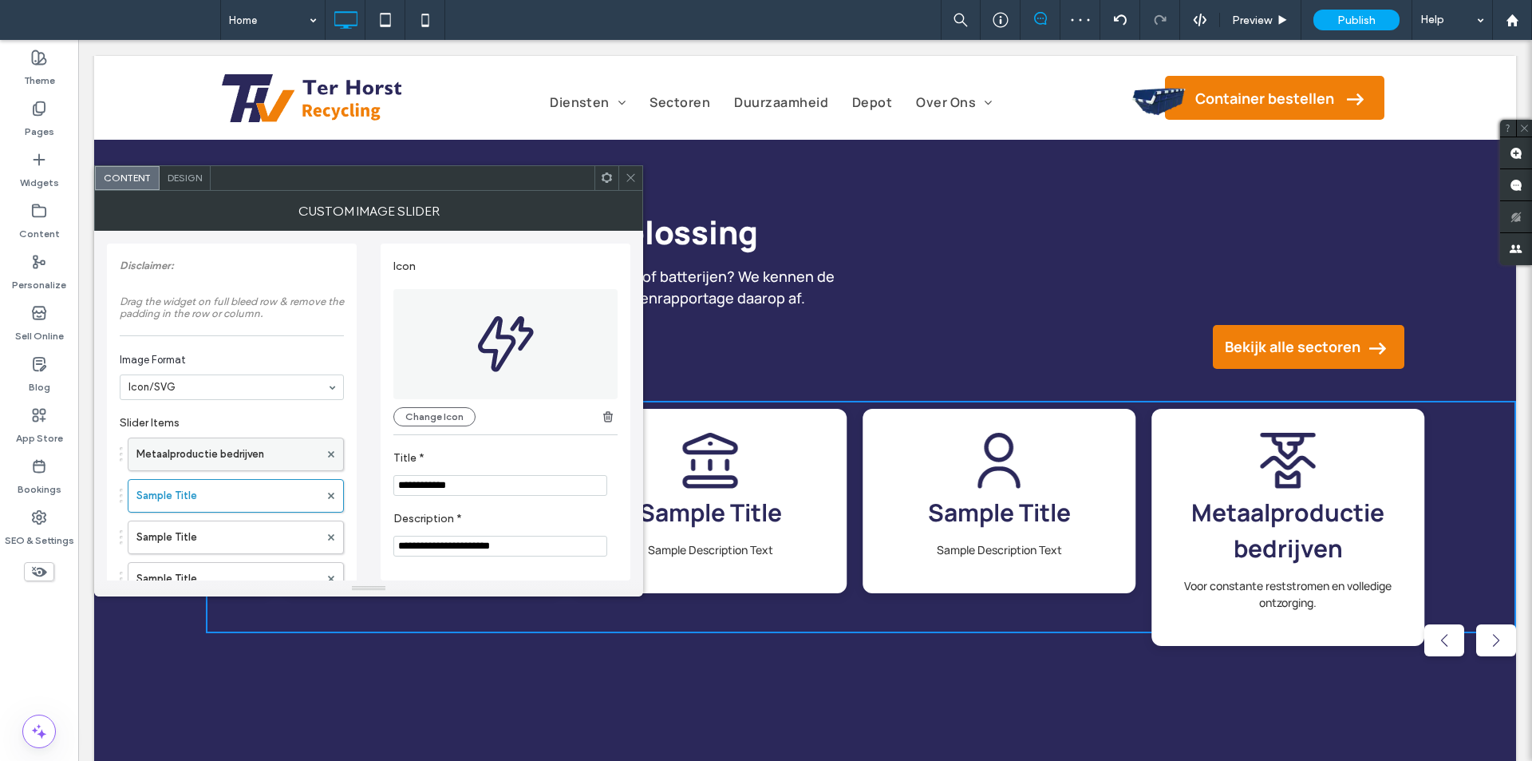
click at [193, 445] on label "Metaalproductie bedrijven" at bounding box center [227, 454] width 183 height 32
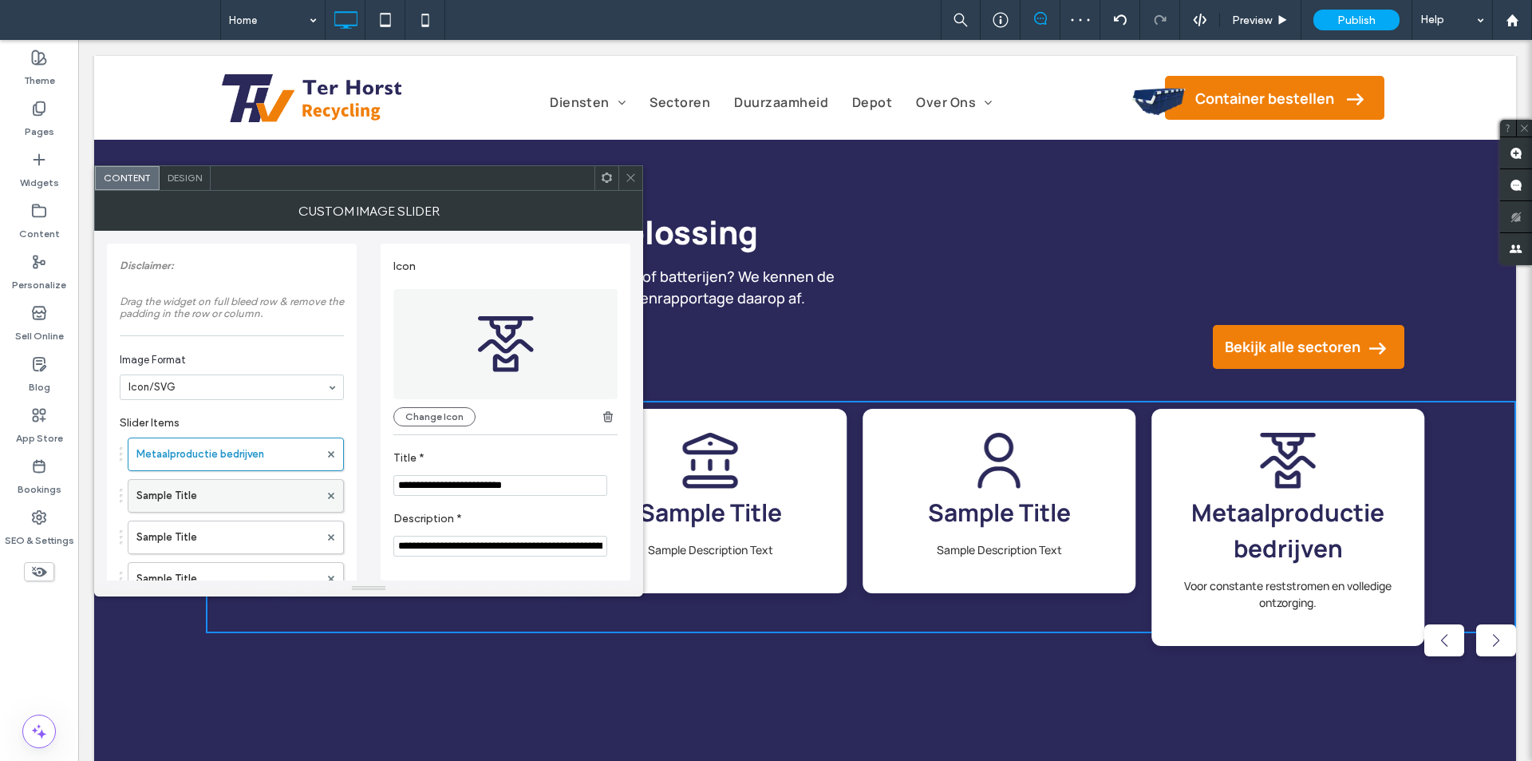
click at [261, 493] on label "Sample Title" at bounding box center [227, 496] width 183 height 32
click at [434, 480] on input "**********" at bounding box center [500, 485] width 214 height 21
paste input "**********"
type input "**********"
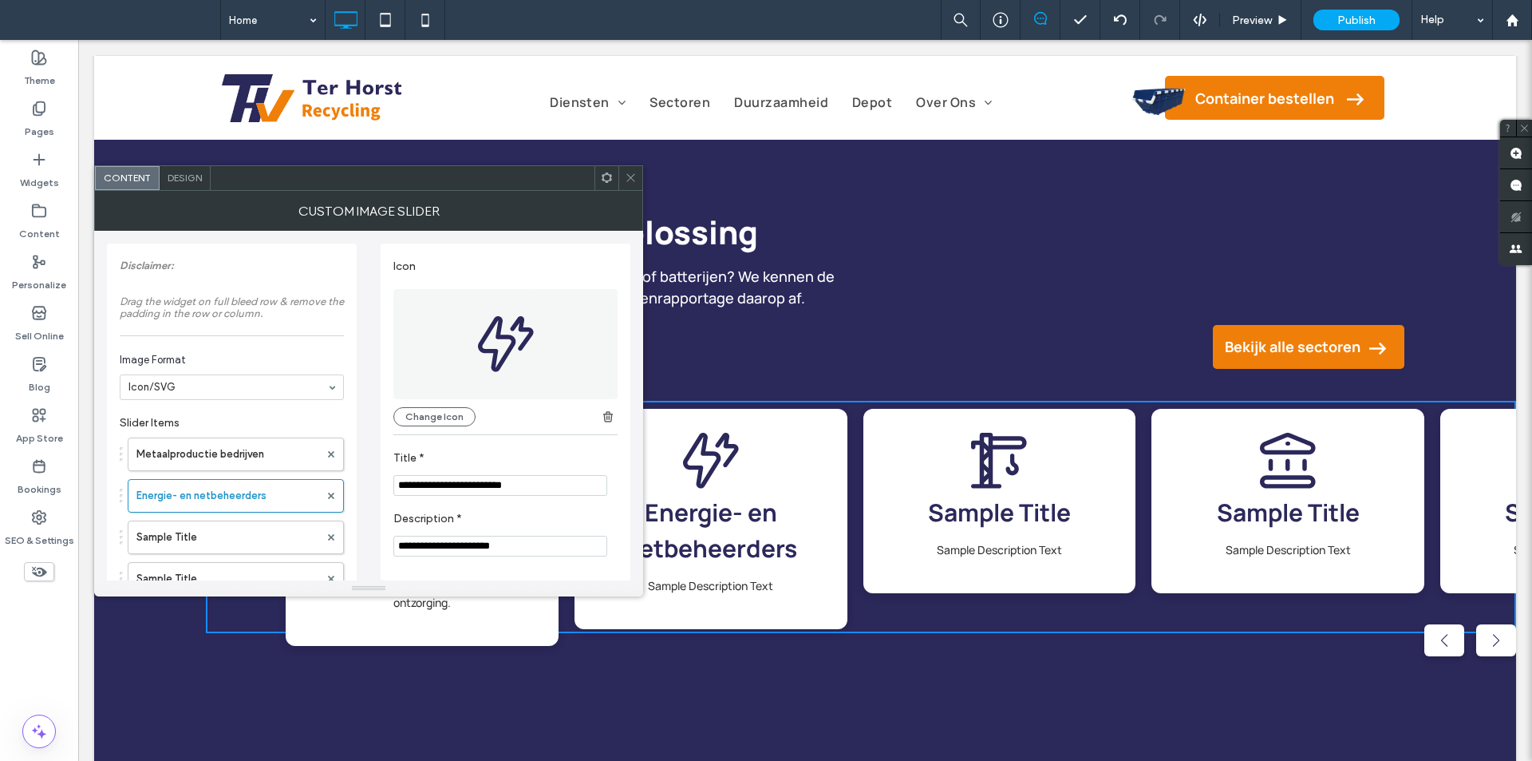
click at [465, 547] on input "**********" at bounding box center [500, 545] width 214 height 21
paste input "**********"
type input "**********"
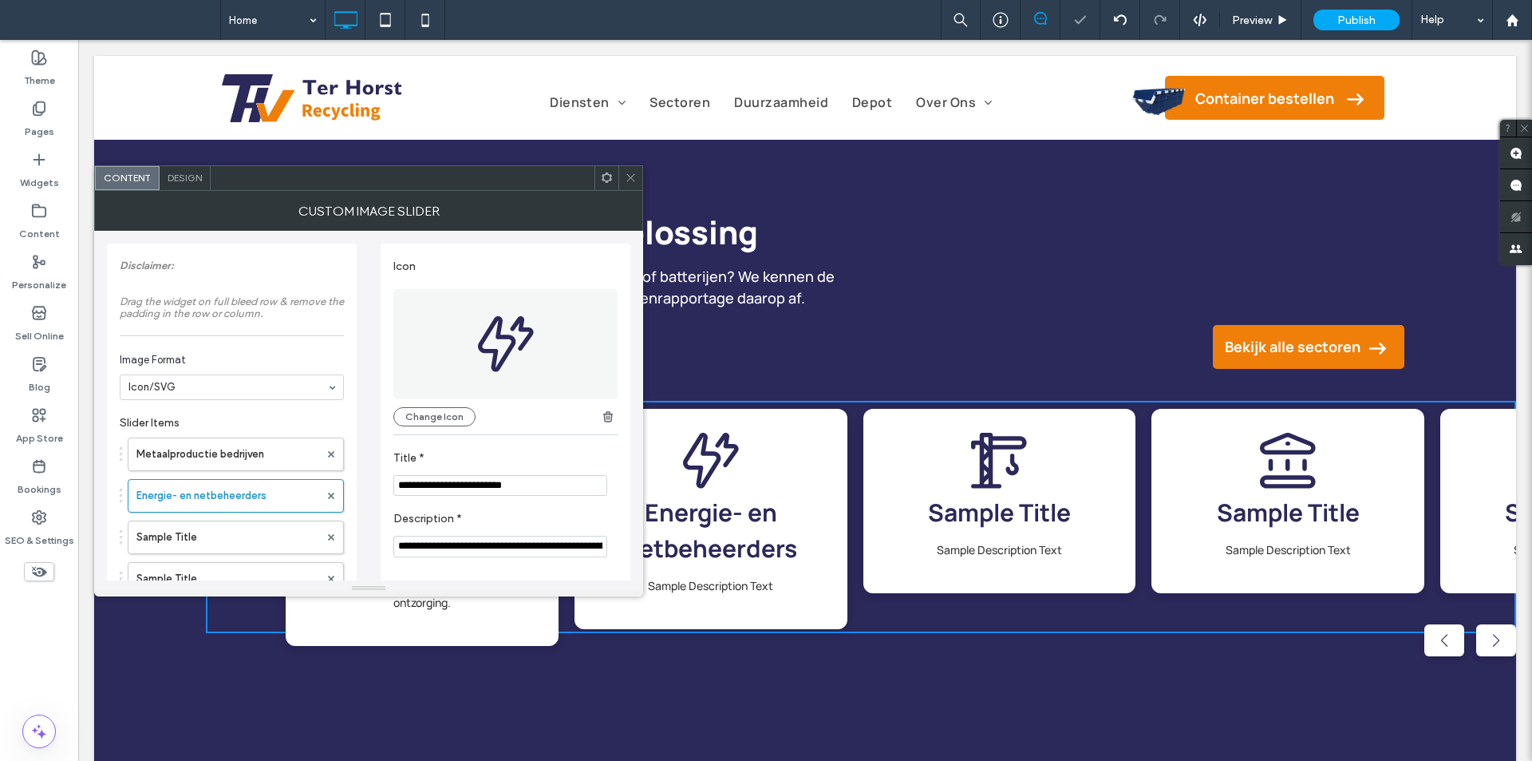
click at [630, 172] on icon at bounding box center [631, 178] width 12 height 12
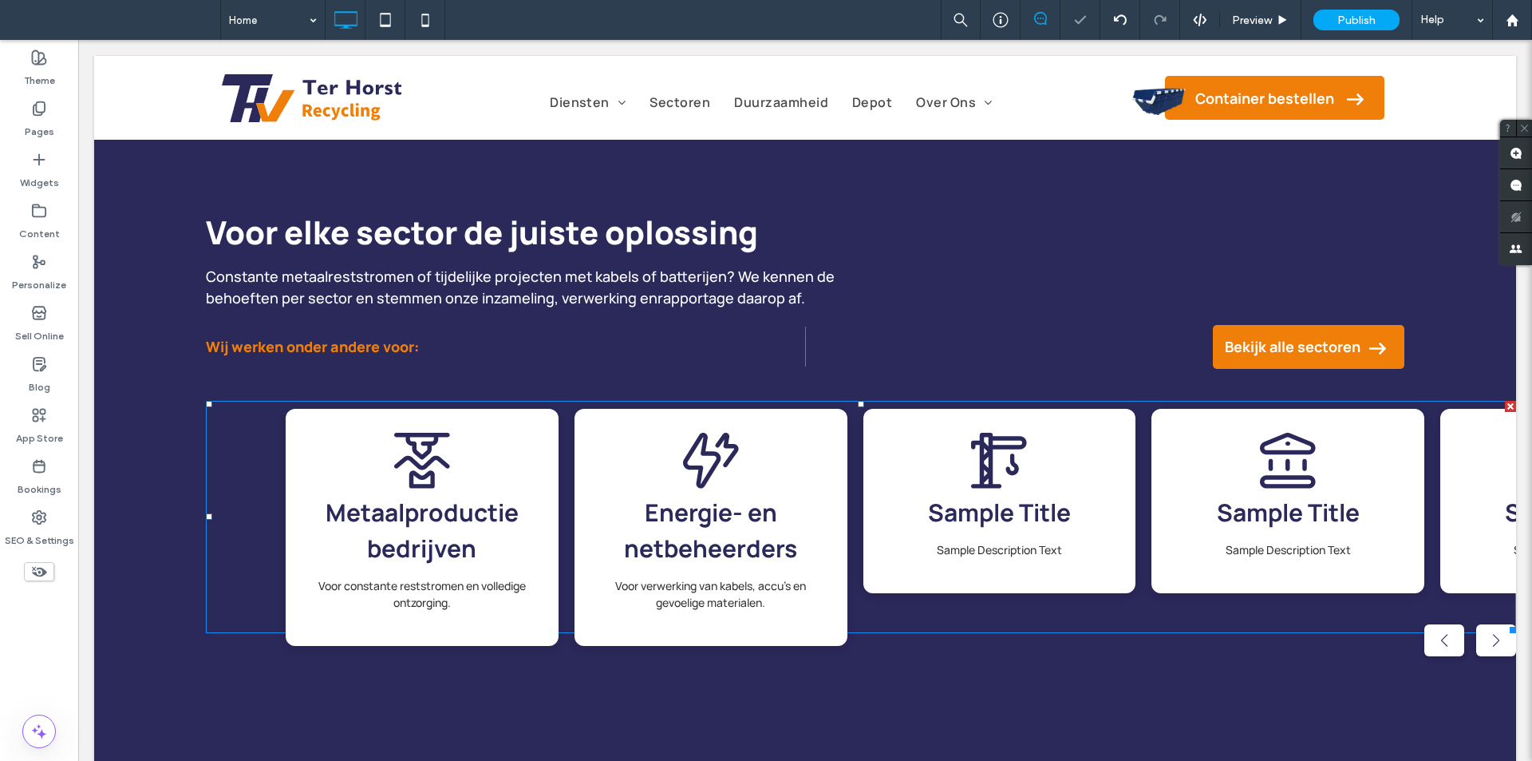
click at [1009, 536] on span at bounding box center [861, 517] width 1310 height 232
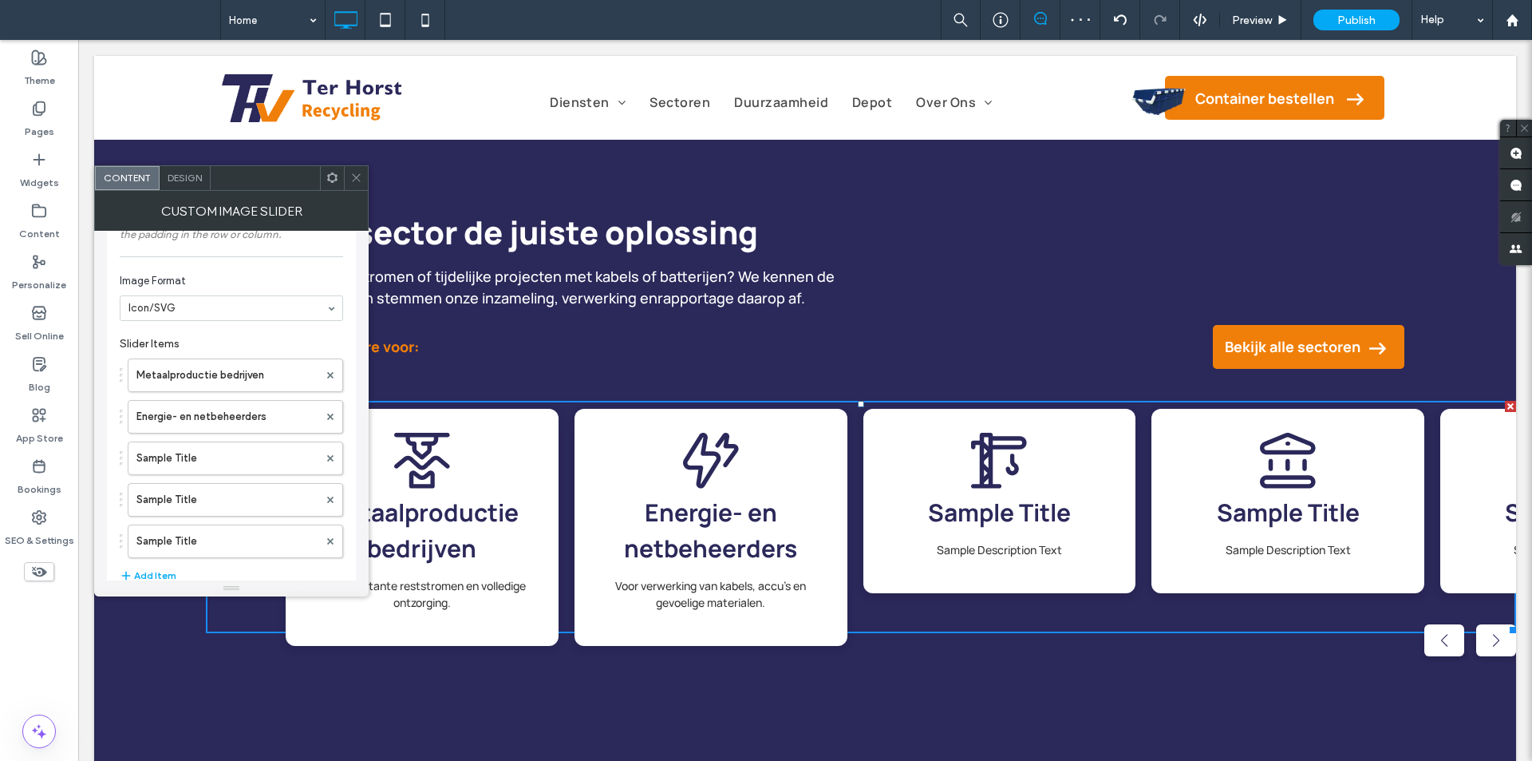
scroll to position [160, 0]
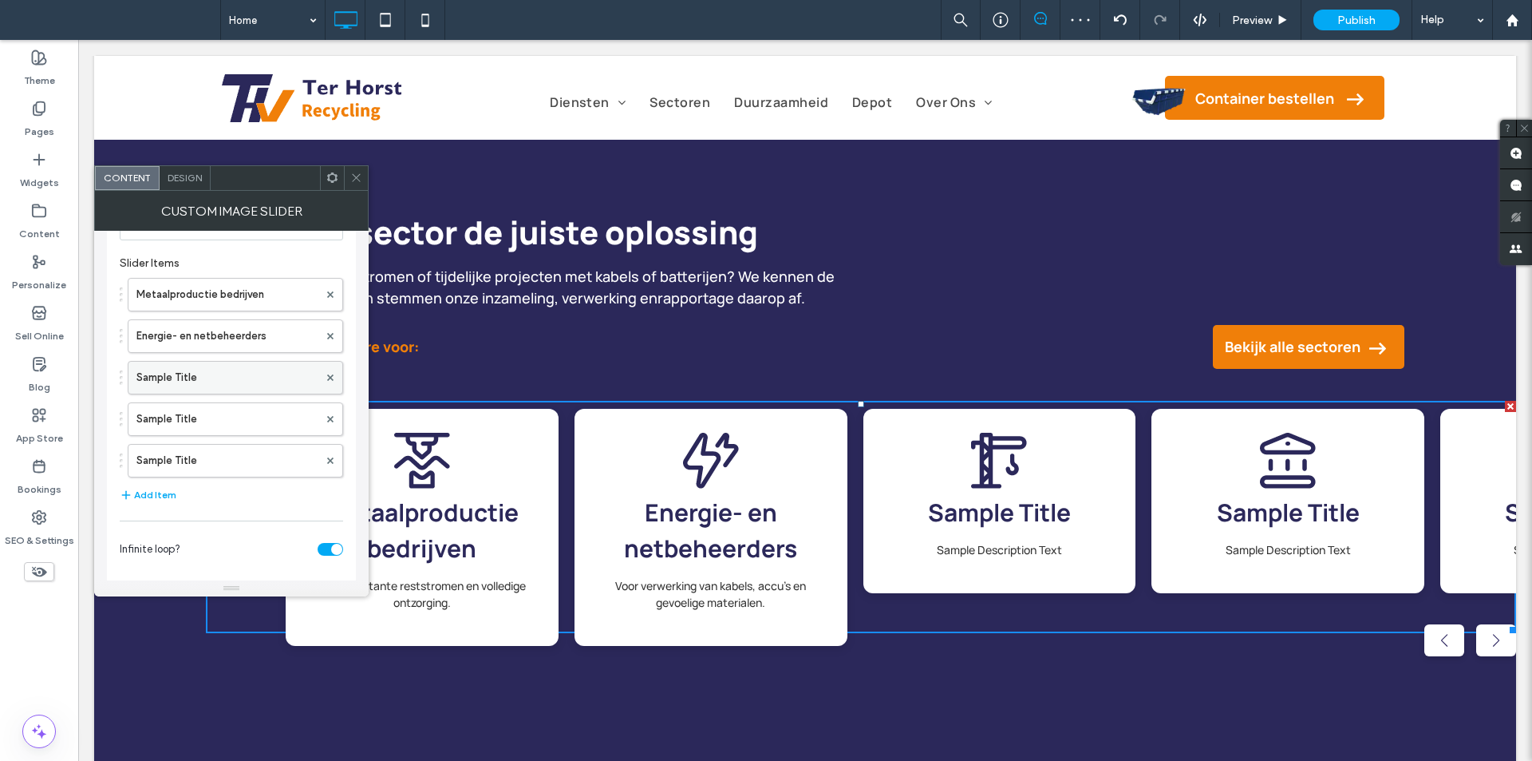
click at [215, 386] on label "Sample Title" at bounding box center [227, 378] width 182 height 32
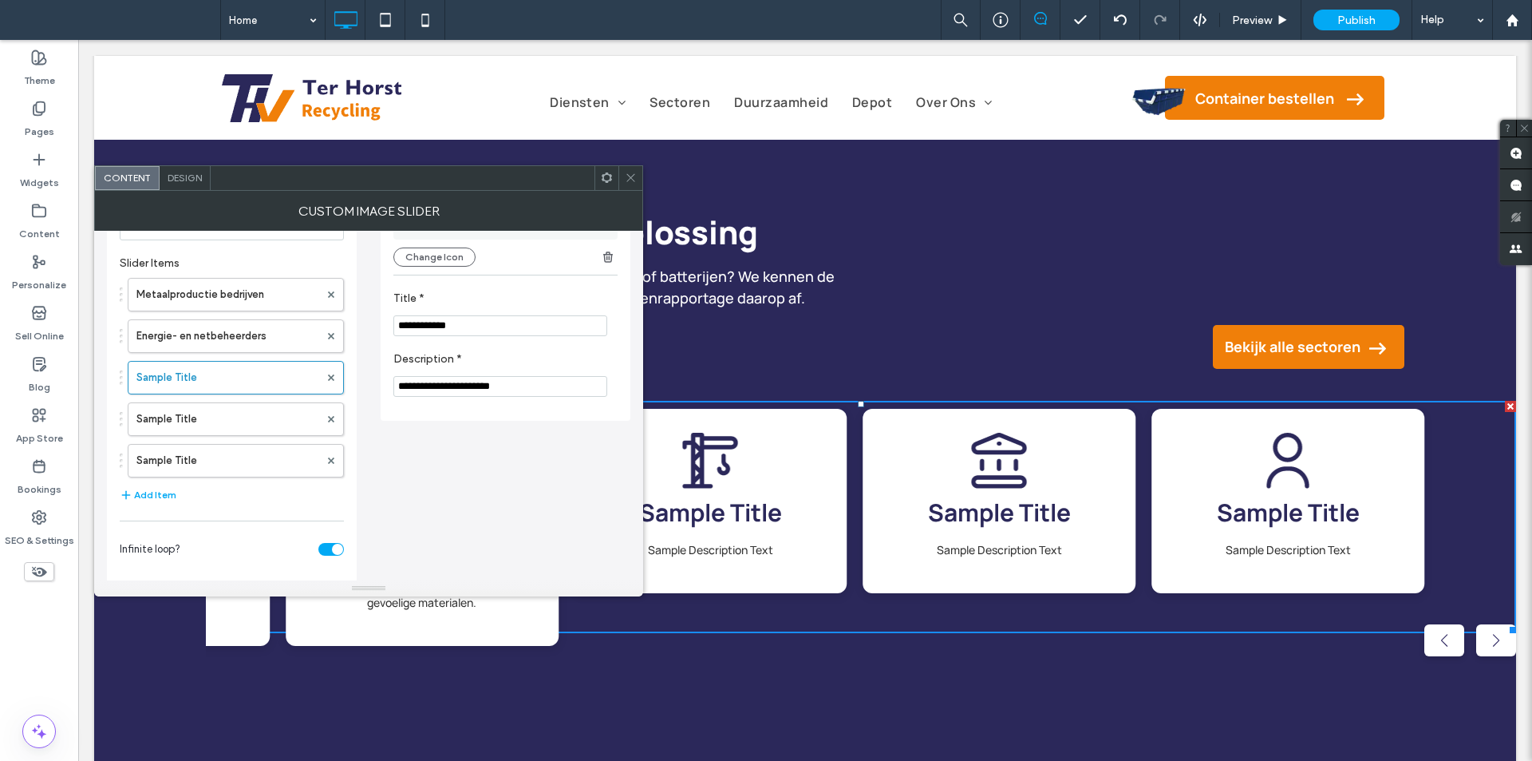
click at [483, 332] on input "**********" at bounding box center [500, 325] width 214 height 21
paste input "**********"
type input "**********"
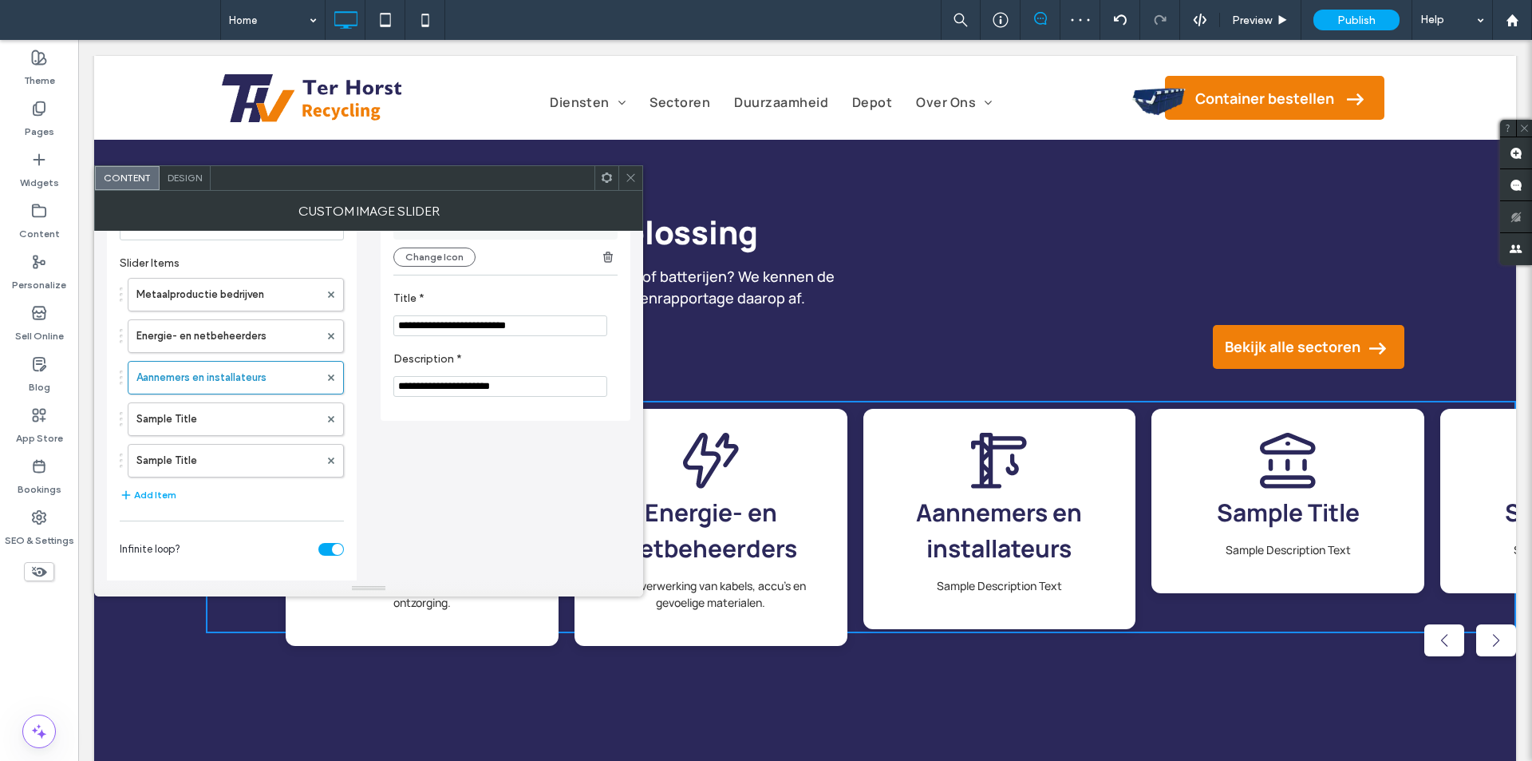
click at [504, 388] on input "**********" at bounding box center [500, 386] width 214 height 21
paste input "**********"
type input "**********"
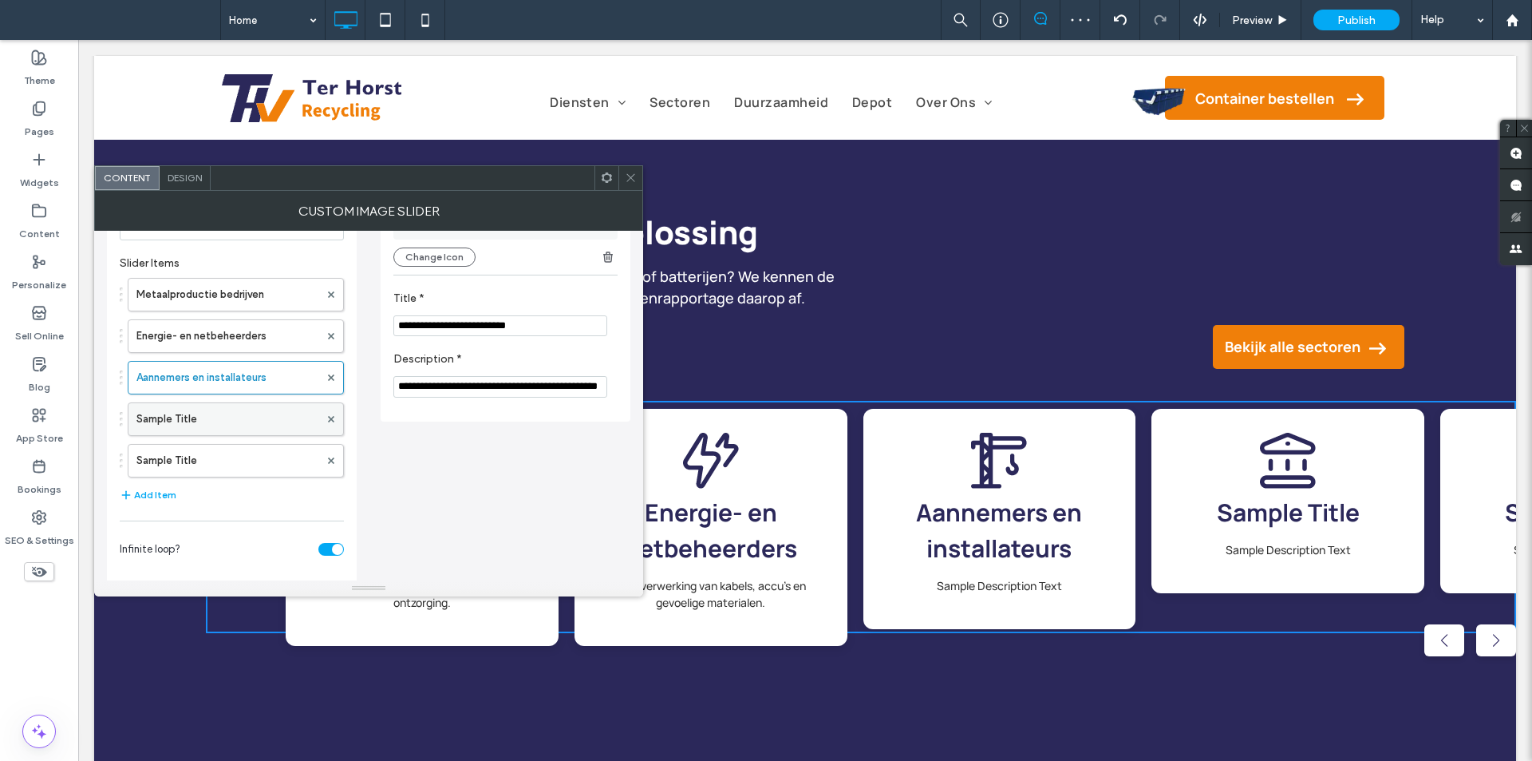
click at [228, 418] on label "Sample Title" at bounding box center [227, 419] width 183 height 32
click at [492, 326] on input "**********" at bounding box center [500, 325] width 214 height 21
paste input "**********"
type input "**********"
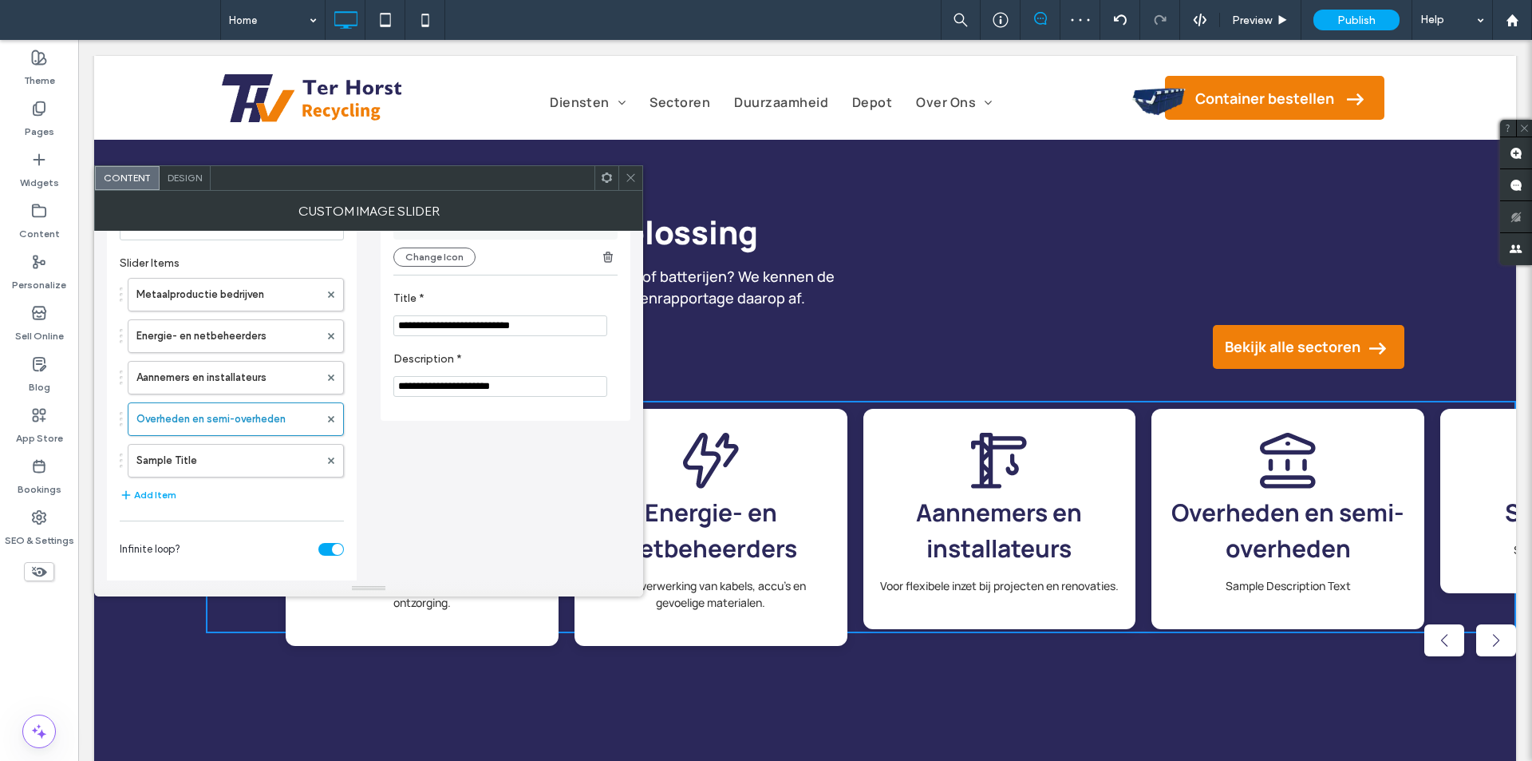
click at [493, 388] on input "**********" at bounding box center [500, 386] width 214 height 21
paste input "**********"
type input "**********"
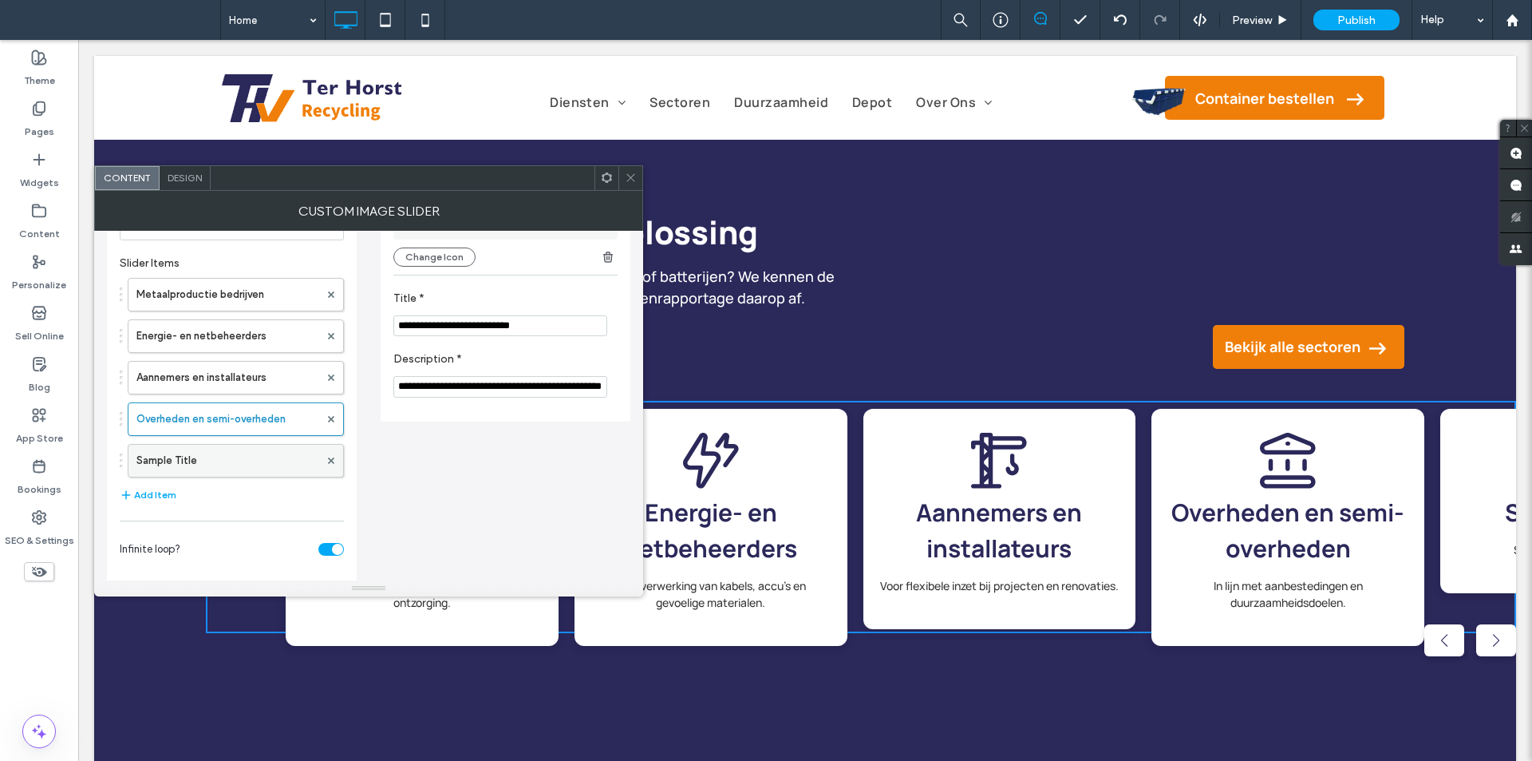
click at [248, 457] on label "Sample Title" at bounding box center [227, 461] width 183 height 32
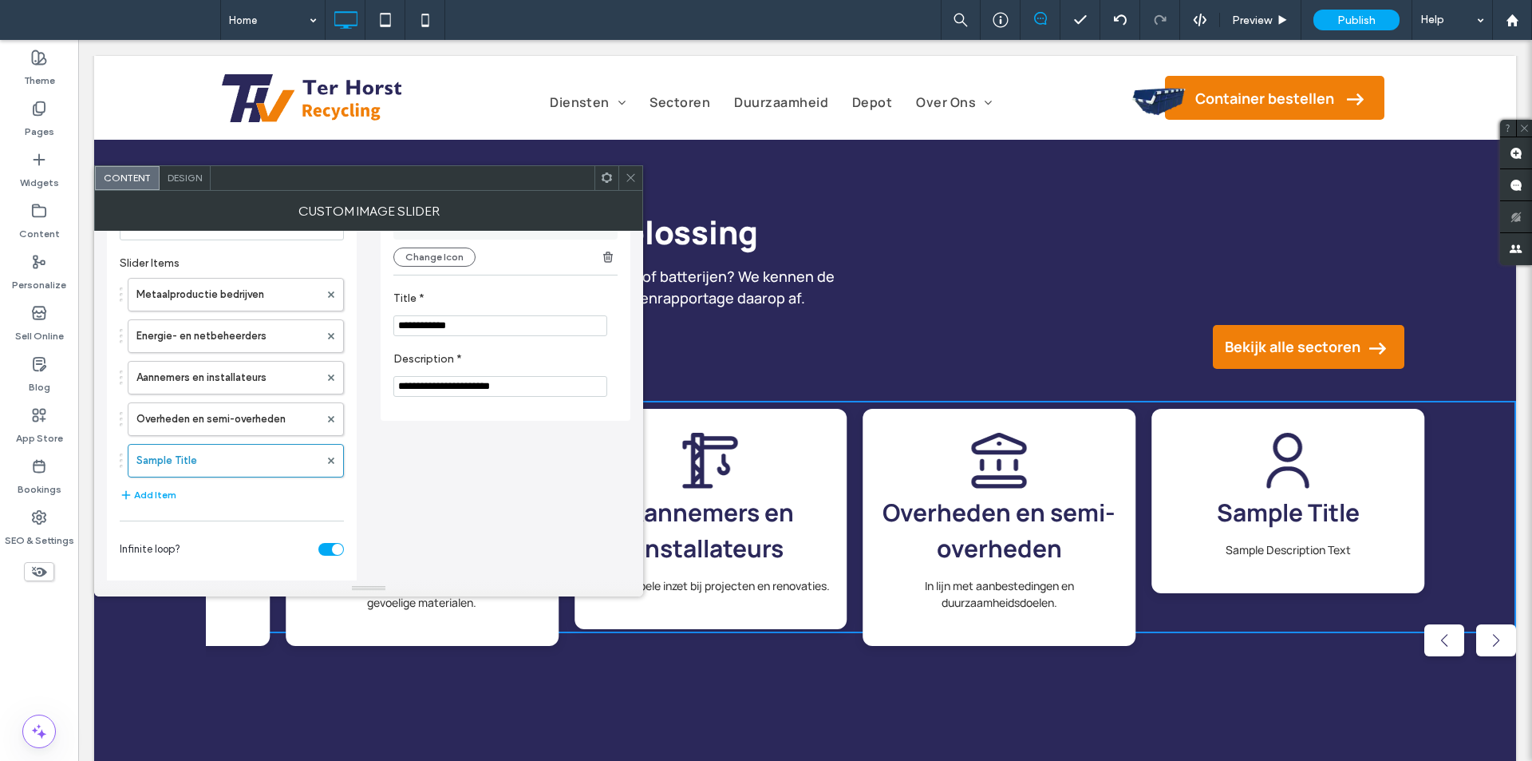
click at [473, 342] on section "**********" at bounding box center [505, 313] width 224 height 61
click at [476, 330] on input "**********" at bounding box center [500, 325] width 214 height 21
paste input "**********"
type input "**********"
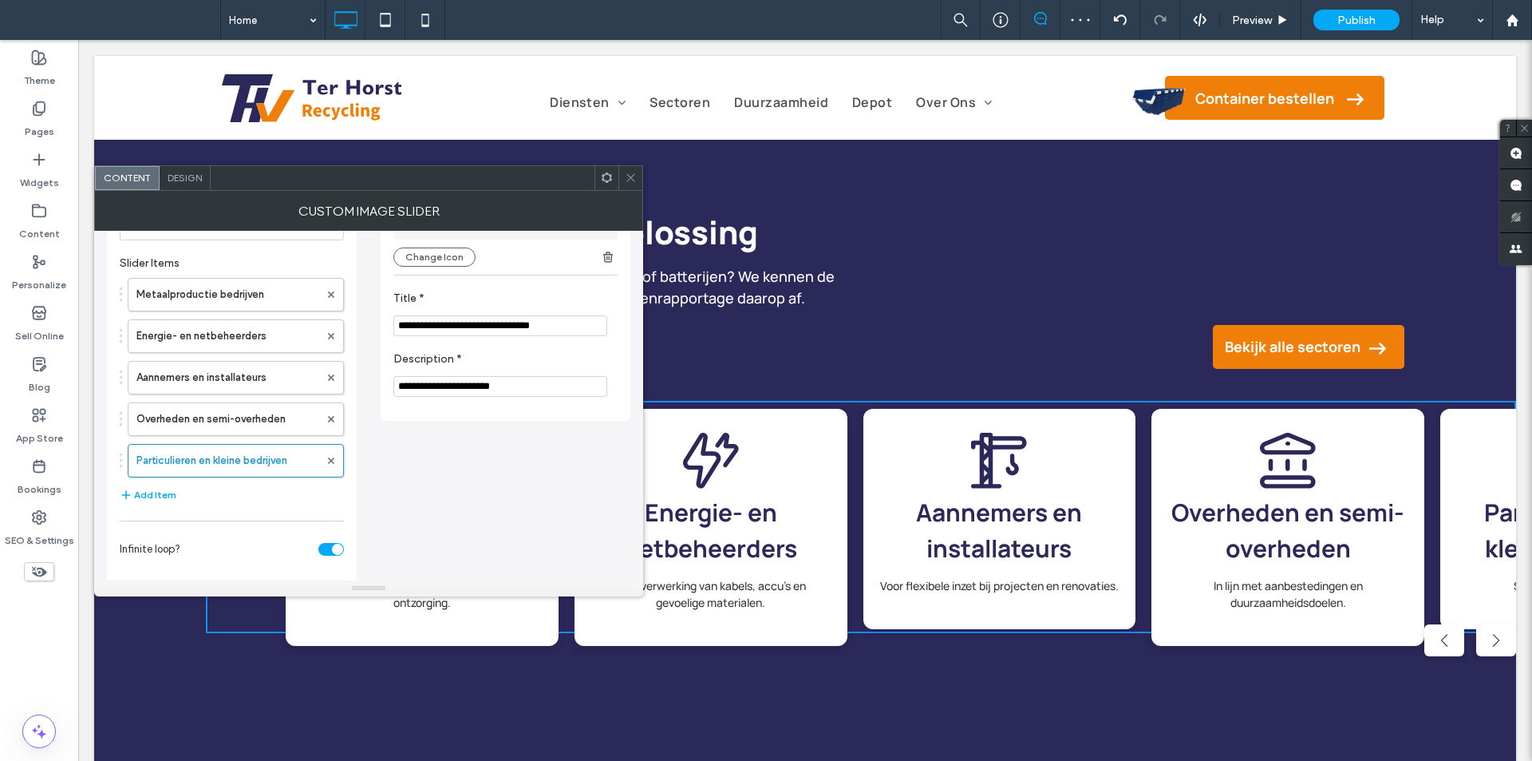
click at [498, 389] on input "**********" at bounding box center [500, 386] width 214 height 21
paste input "**********"
type input "**********"
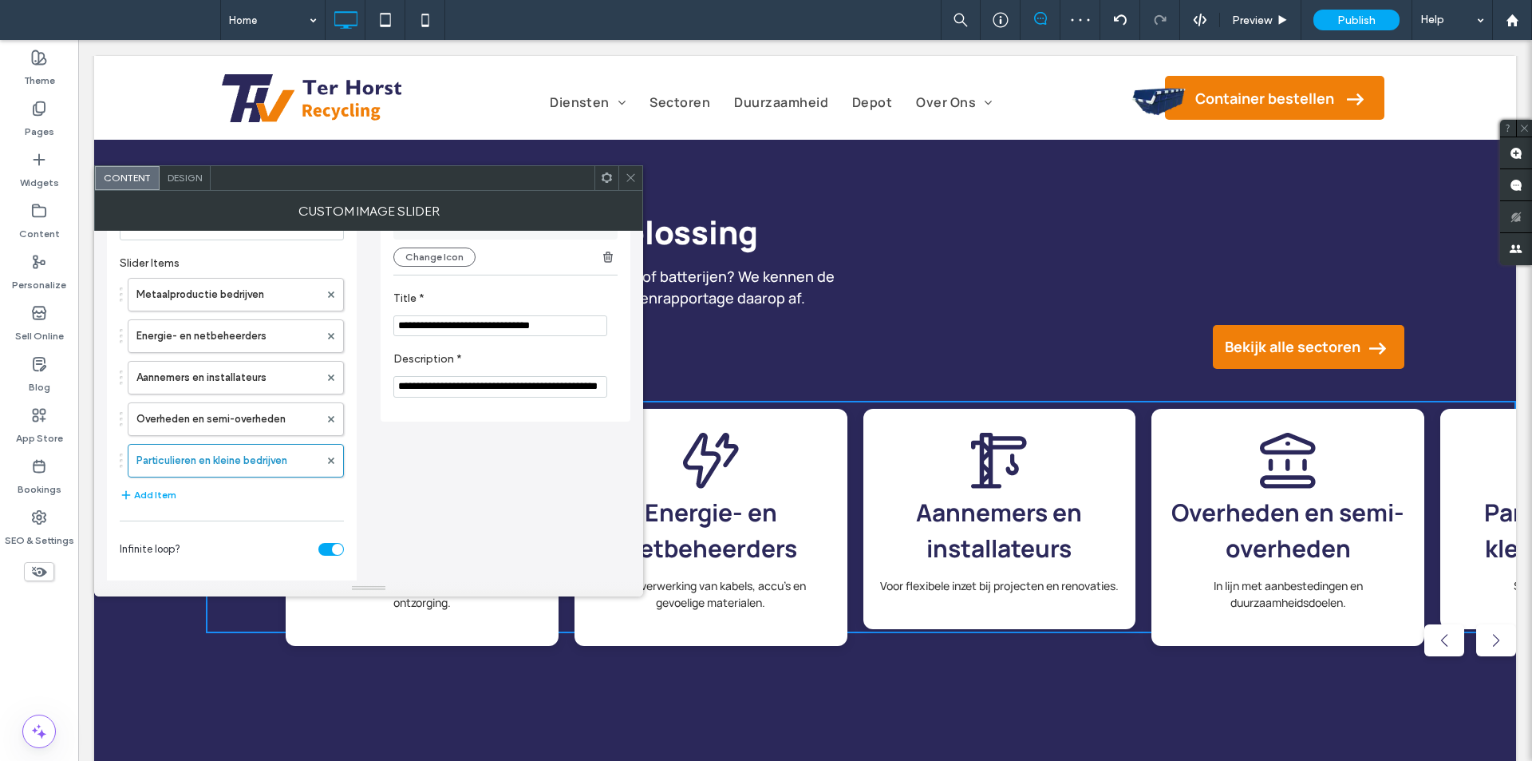
click at [571, 450] on div "**********" at bounding box center [369, 359] width 524 height 577
click at [627, 180] on icon at bounding box center [631, 178] width 12 height 12
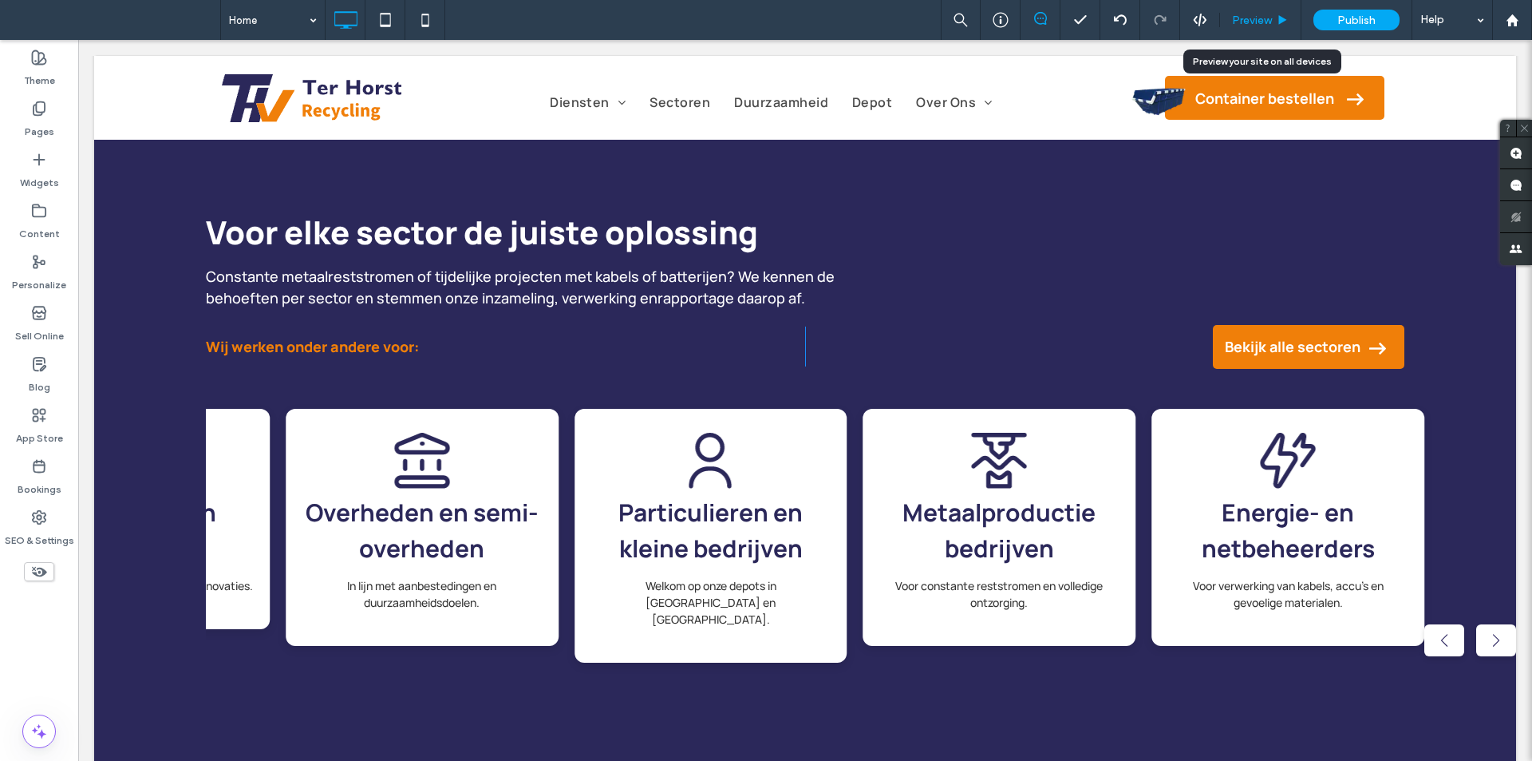
click at [1273, 17] on div "Preview" at bounding box center [1260, 21] width 81 height 14
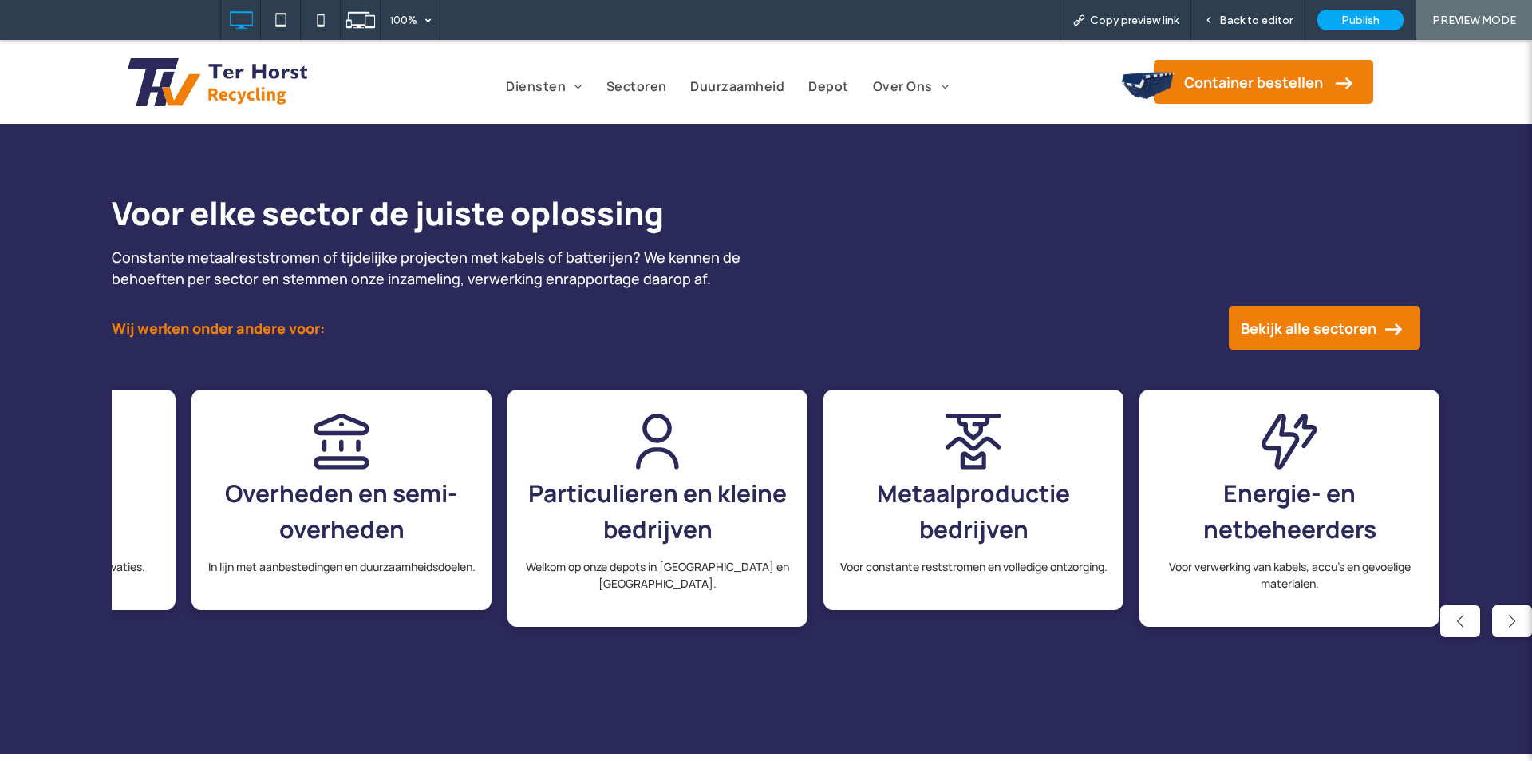
scroll to position [1662, 0]
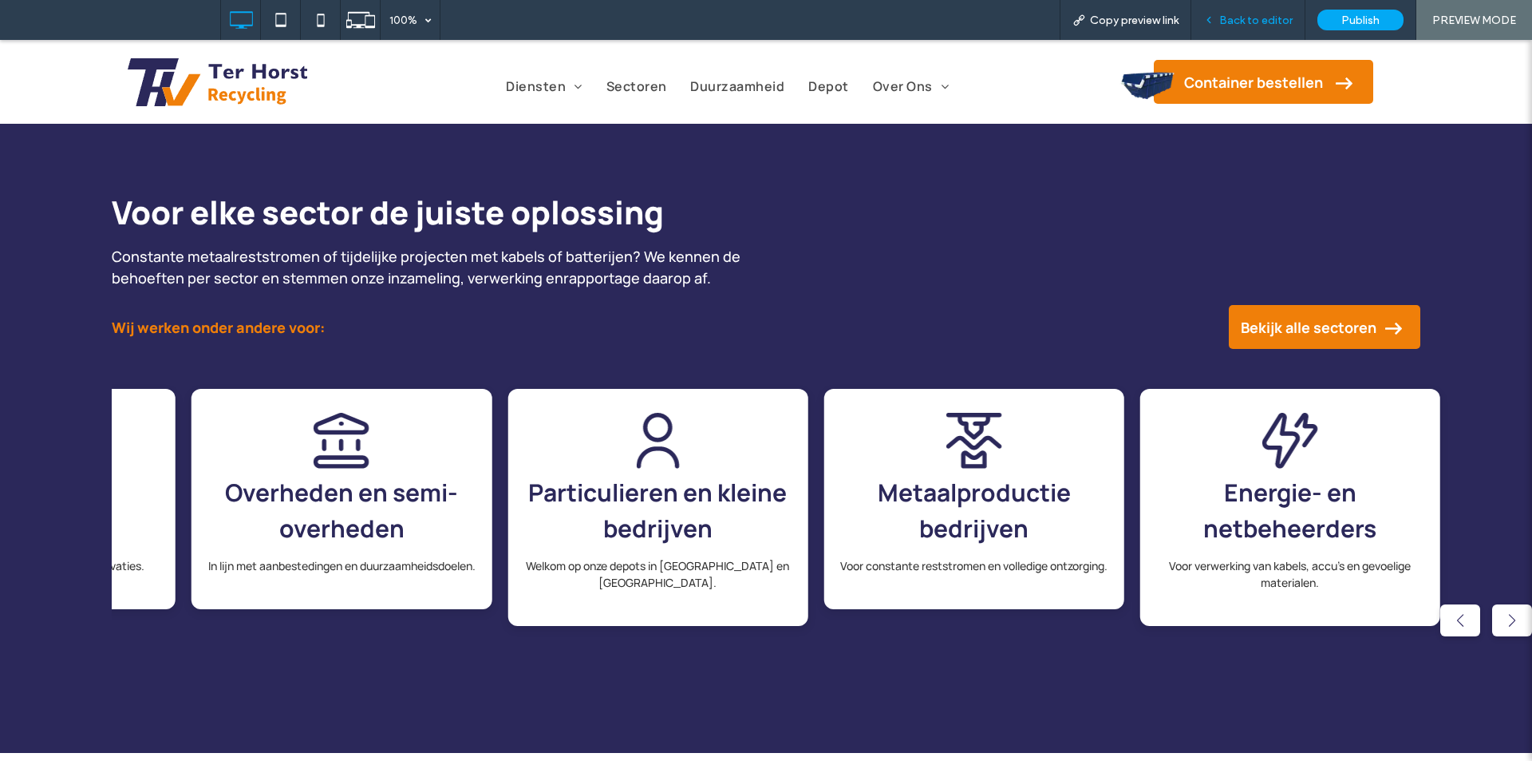
click at [1263, 14] on span "Back to editor" at bounding box center [1255, 21] width 73 height 14
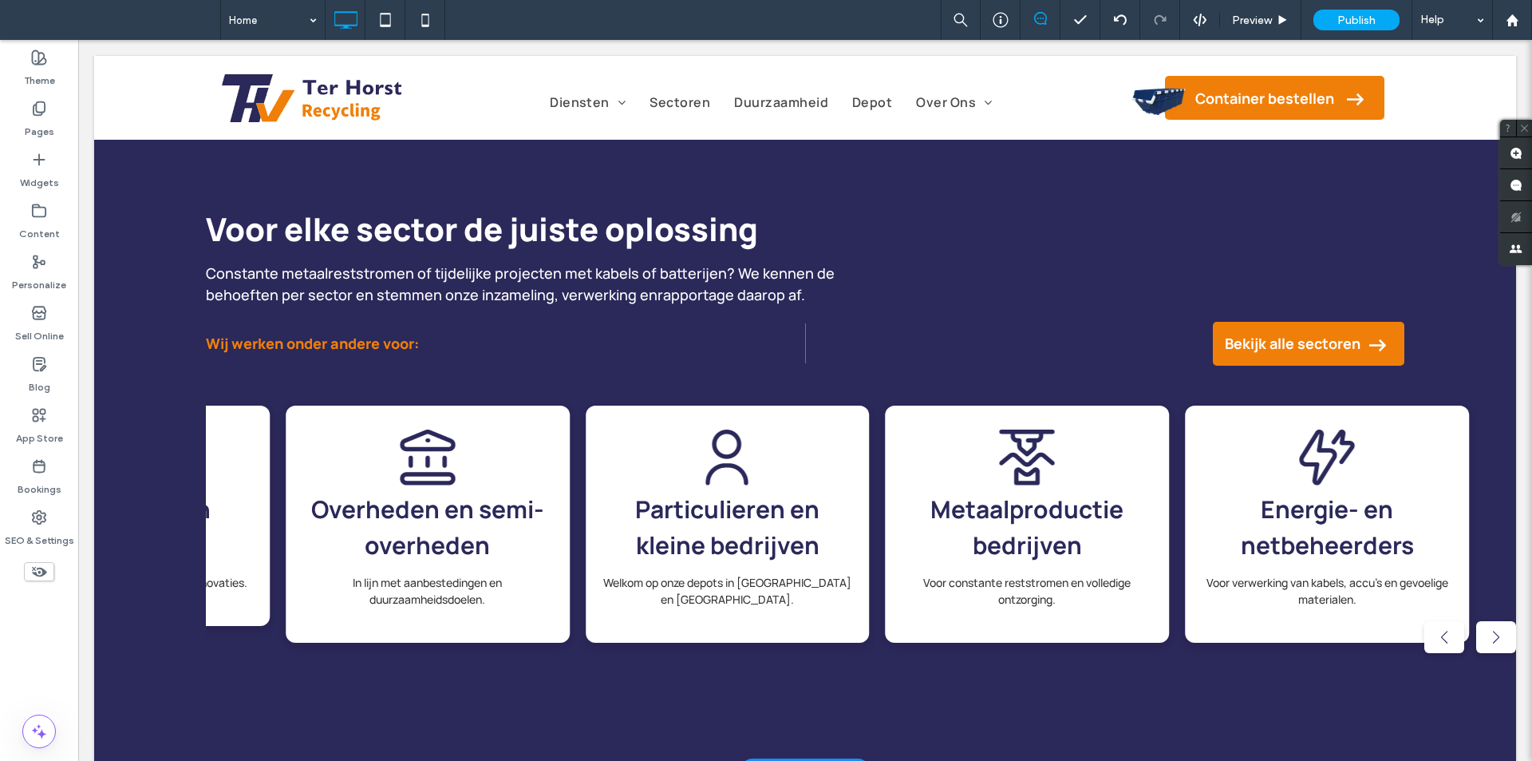
scroll to position [1697, 0]
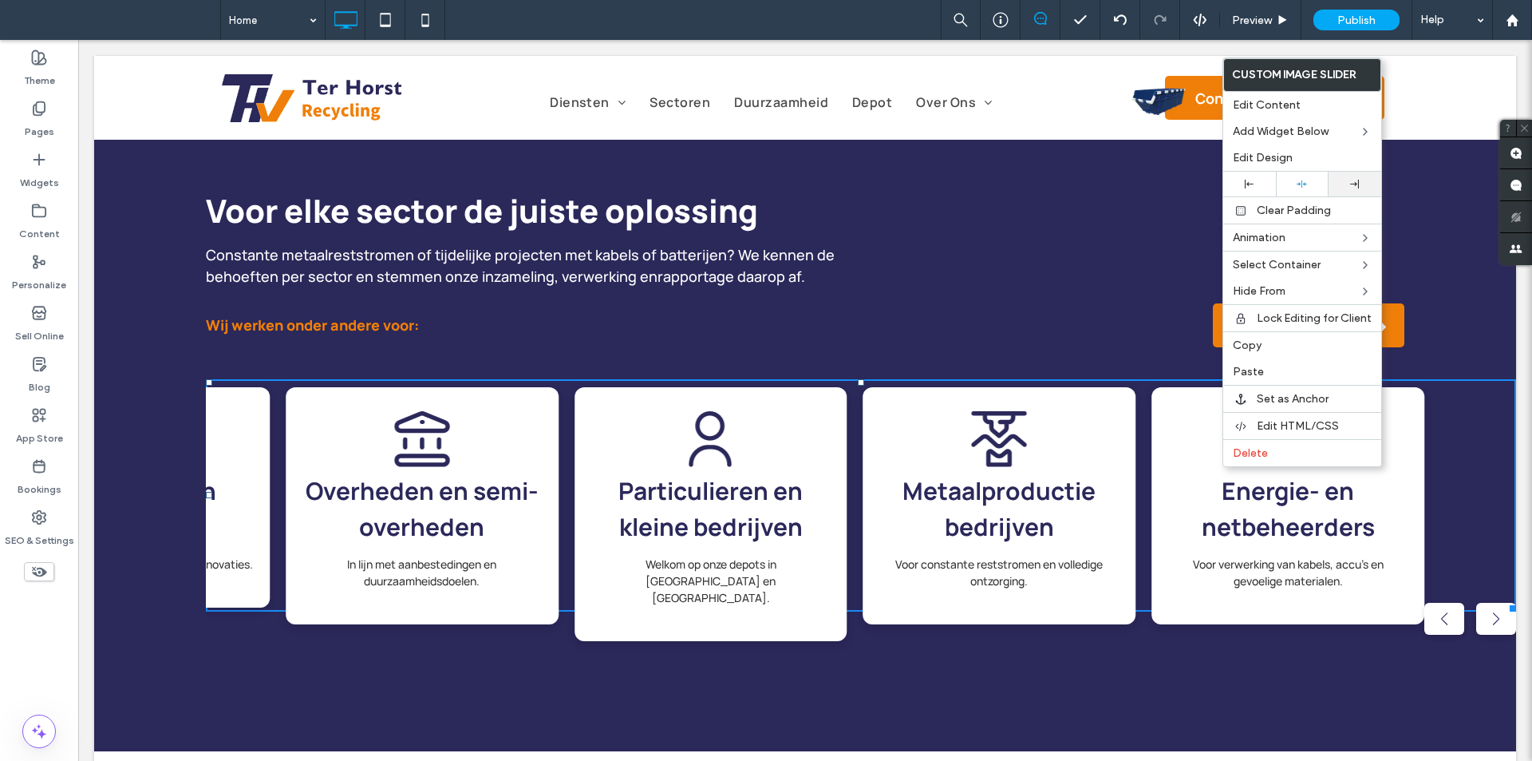
click at [1343, 180] on div at bounding box center [1355, 184] width 37 height 9
click at [1116, 555] on p "Voor constante reststromen en volledige ontzorging." at bounding box center [999, 572] width 241 height 34
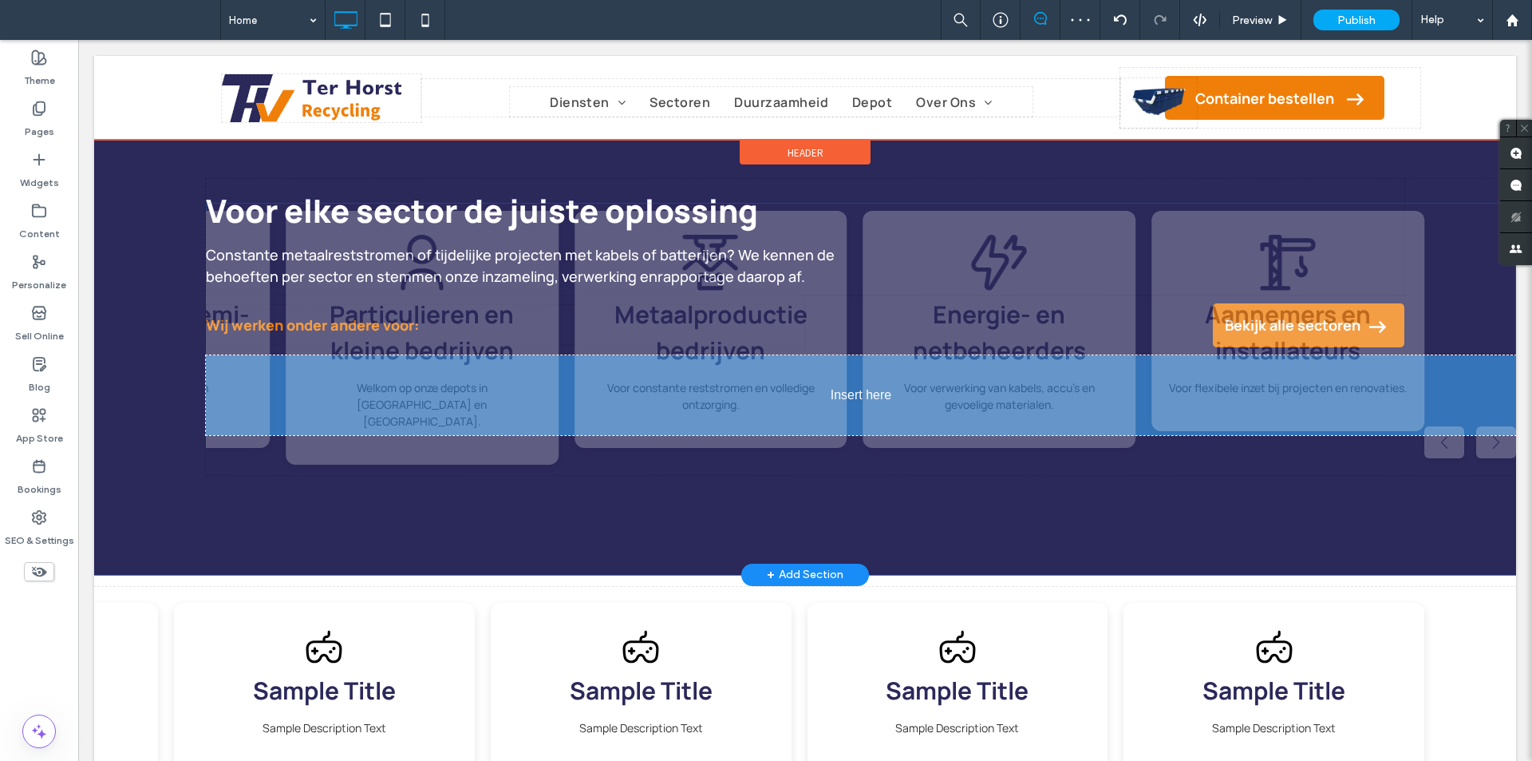
drag, startPoint x: 1129, startPoint y: 469, endPoint x: 1201, endPoint y: 476, distance: 72.1
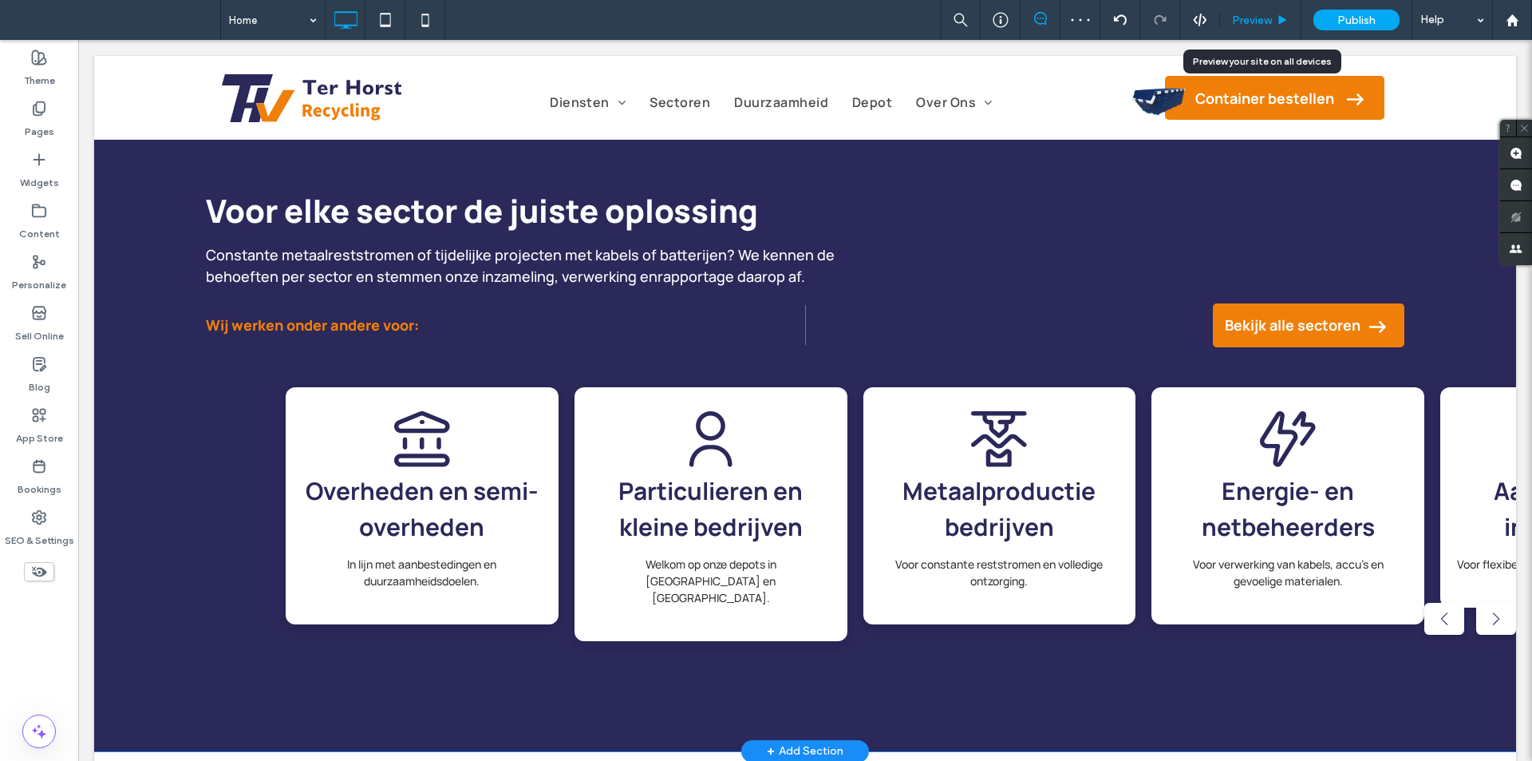
click at [1252, 19] on span "Preview" at bounding box center [1252, 21] width 40 height 14
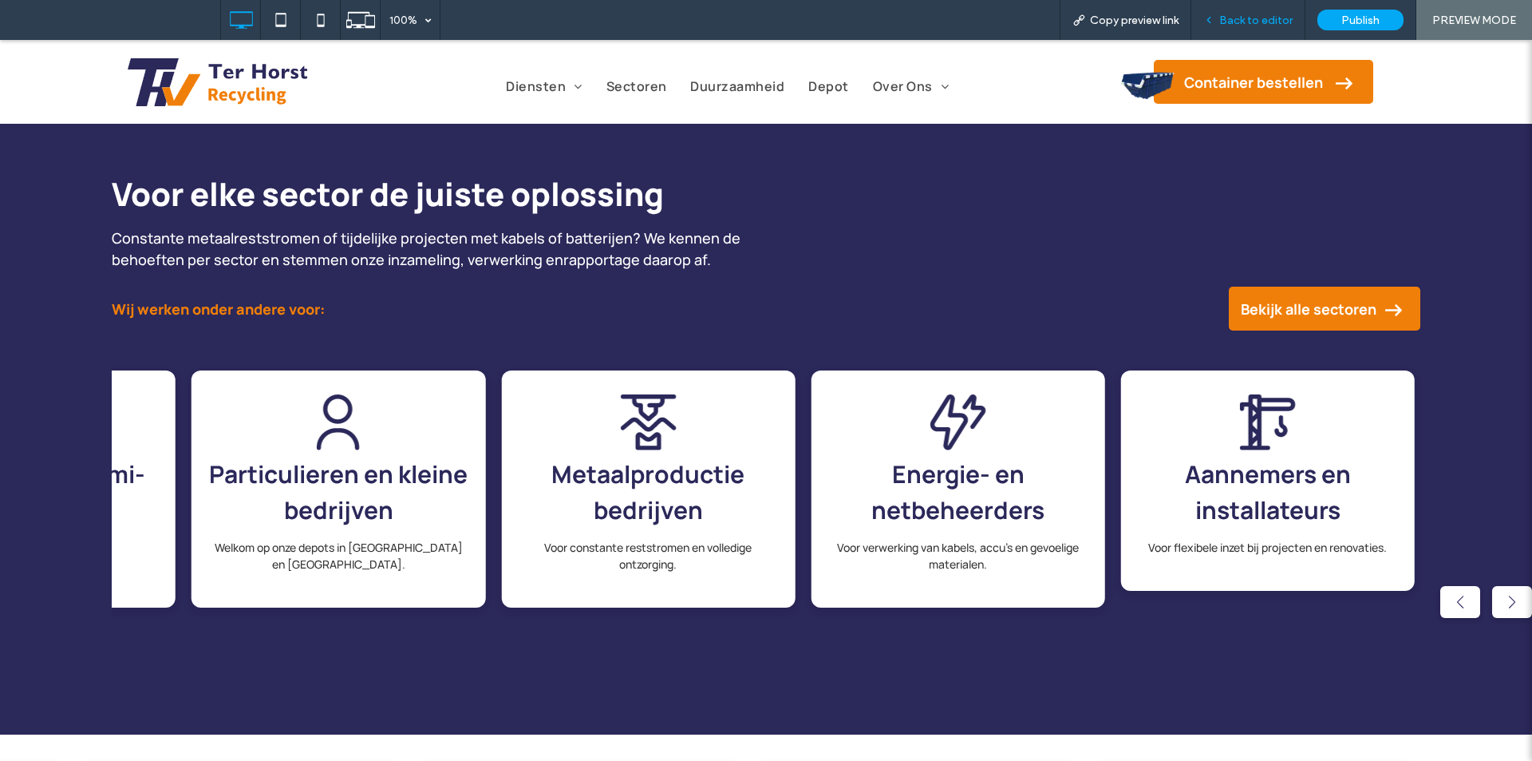
scroll to position [1684, 0]
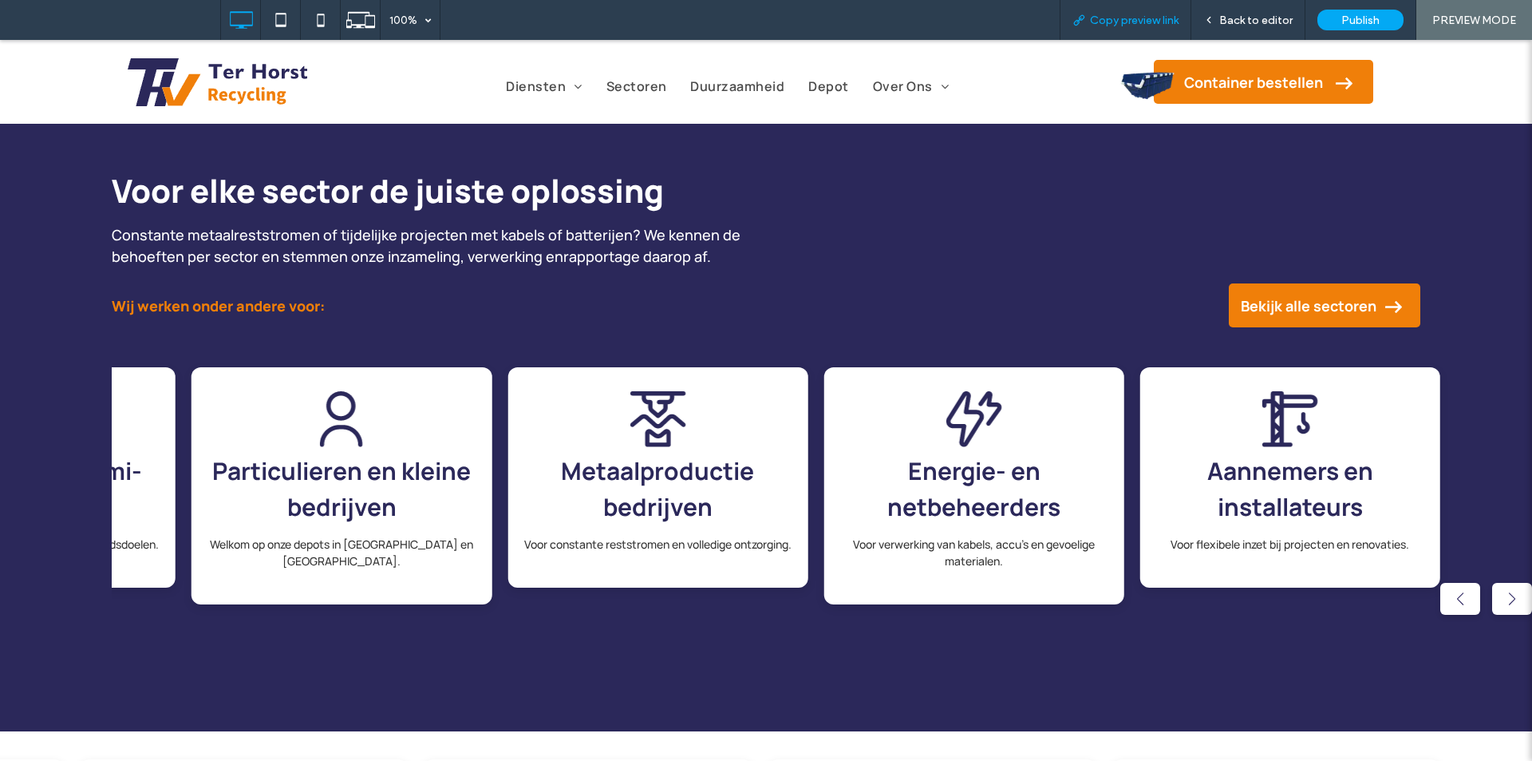
click at [1138, 22] on span "Copy preview link" at bounding box center [1134, 21] width 89 height 14
click at [1223, 22] on span "Back to editor" at bounding box center [1255, 21] width 73 height 14
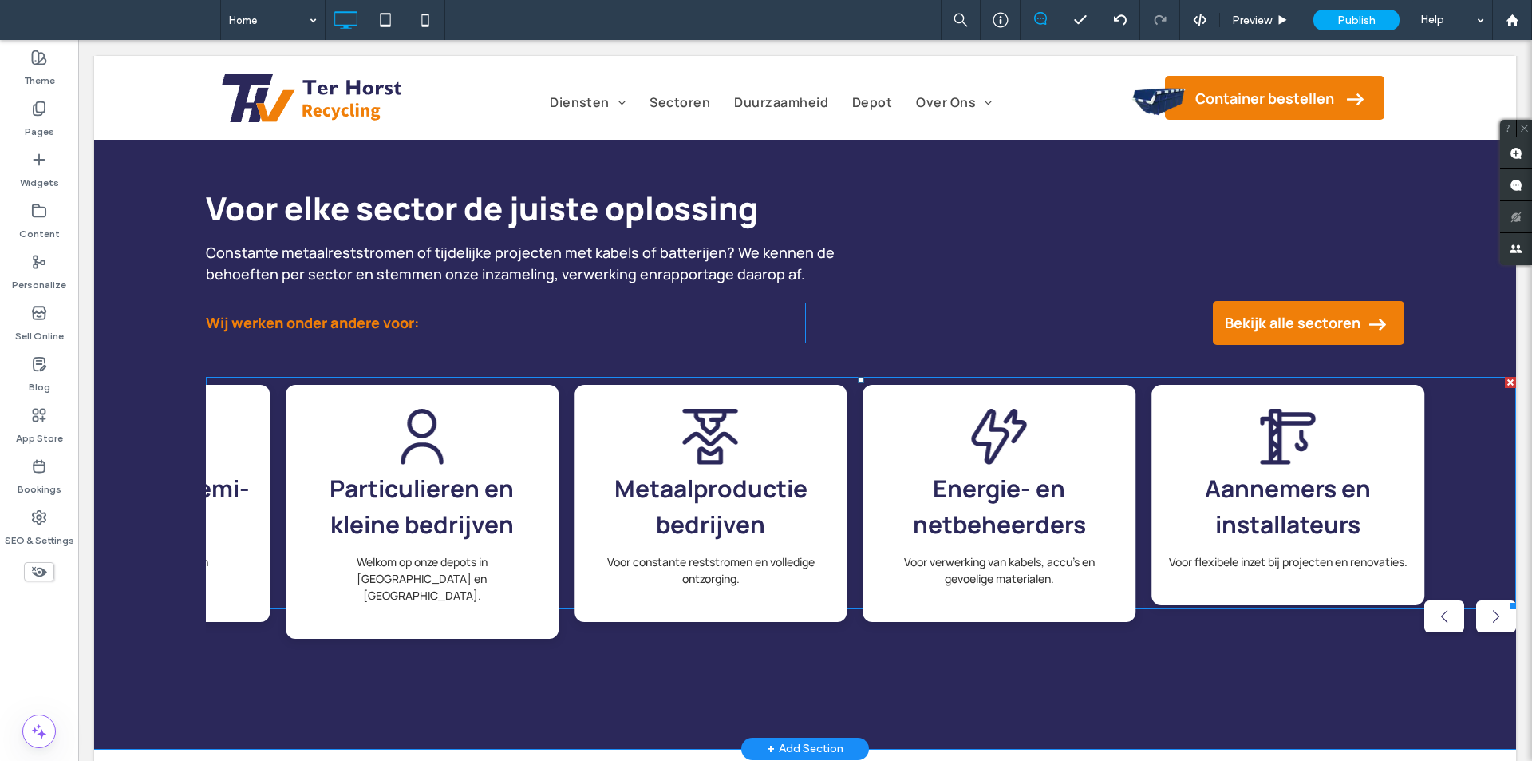
scroll to position [1719, 0]
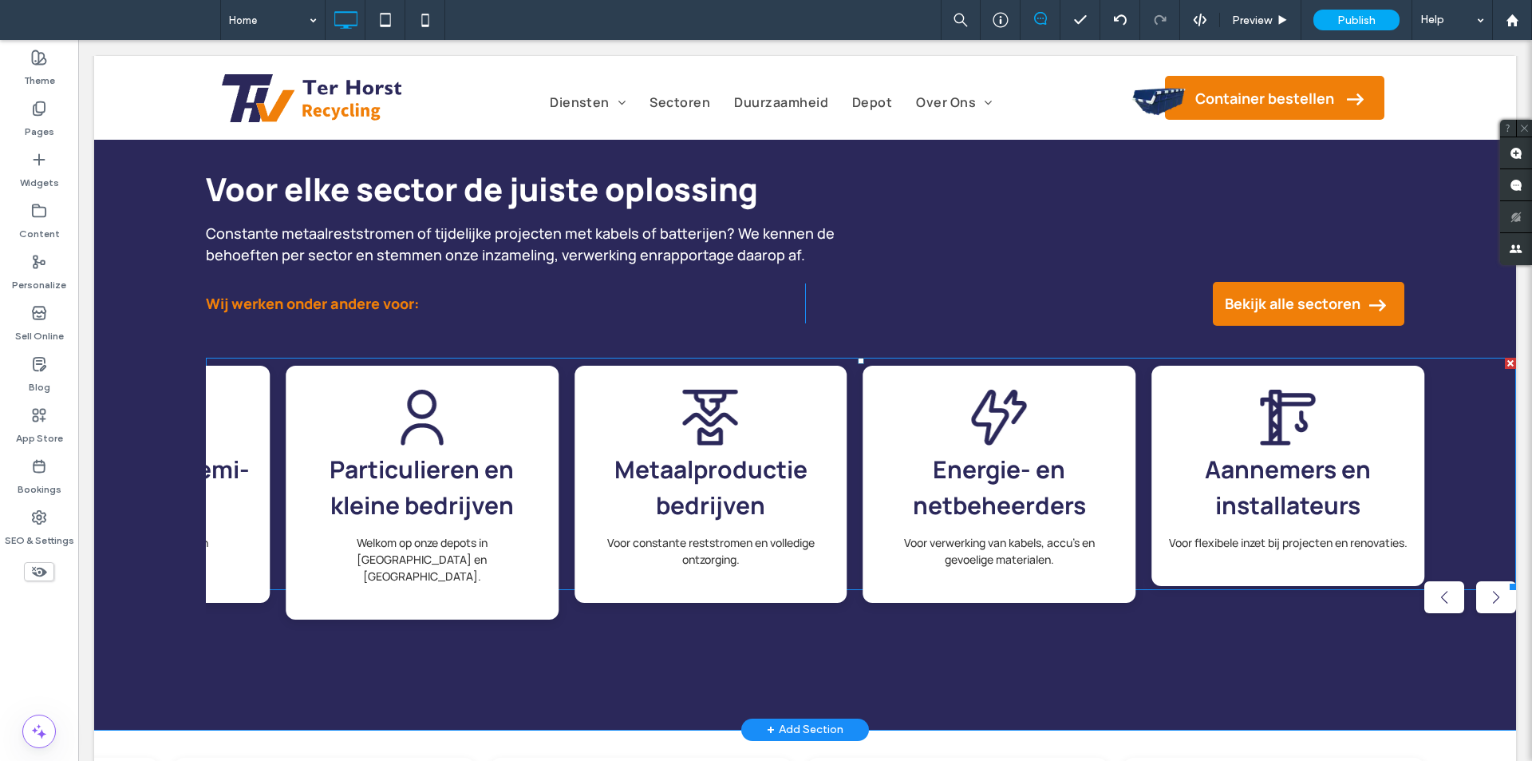
click at [804, 504] on span at bounding box center [861, 474] width 1310 height 232
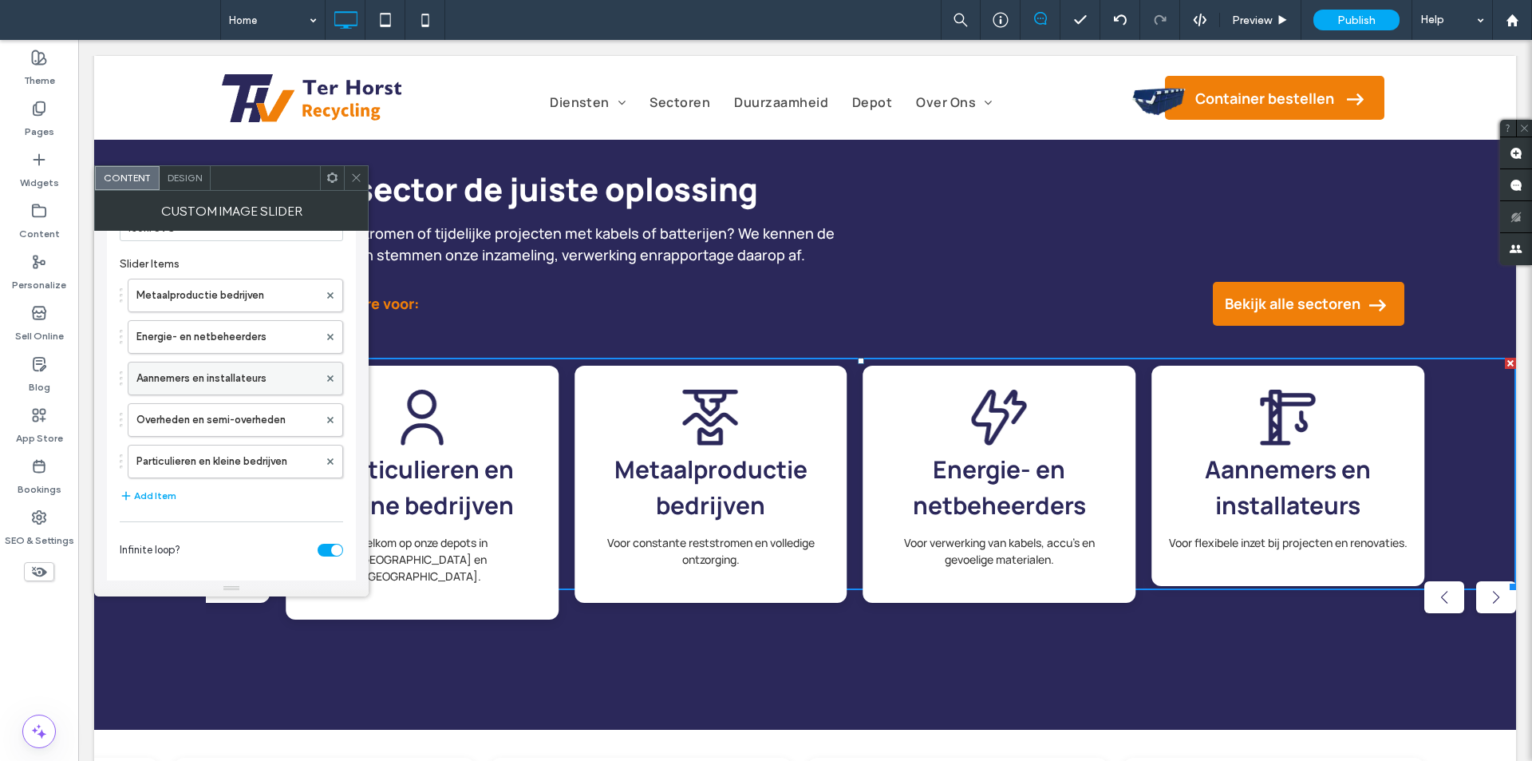
scroll to position [160, 0]
click at [227, 326] on label "Energie- en netbeheerders" at bounding box center [227, 336] width 182 height 32
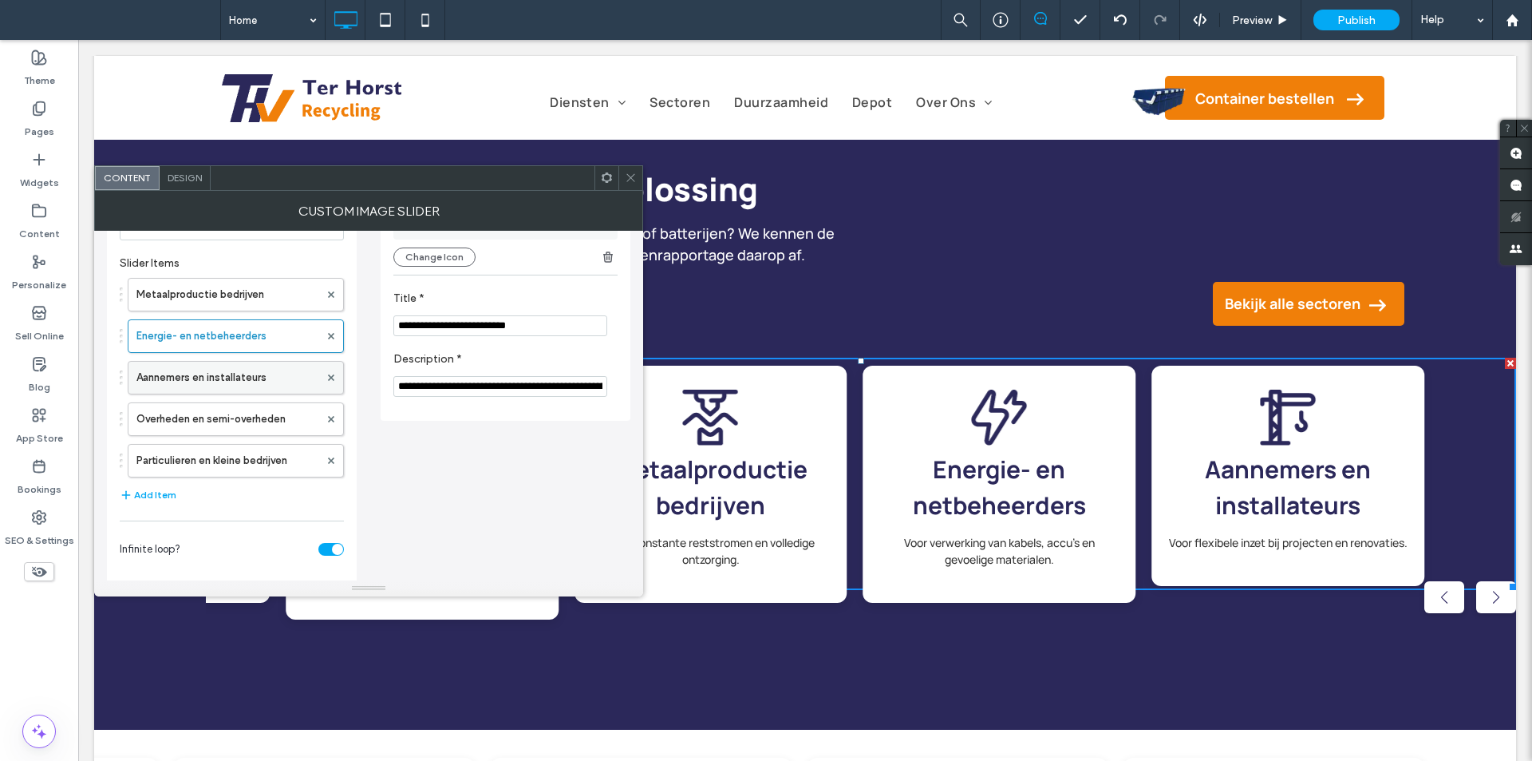
click at [236, 369] on label "Aannemers en installateurs" at bounding box center [227, 378] width 183 height 32
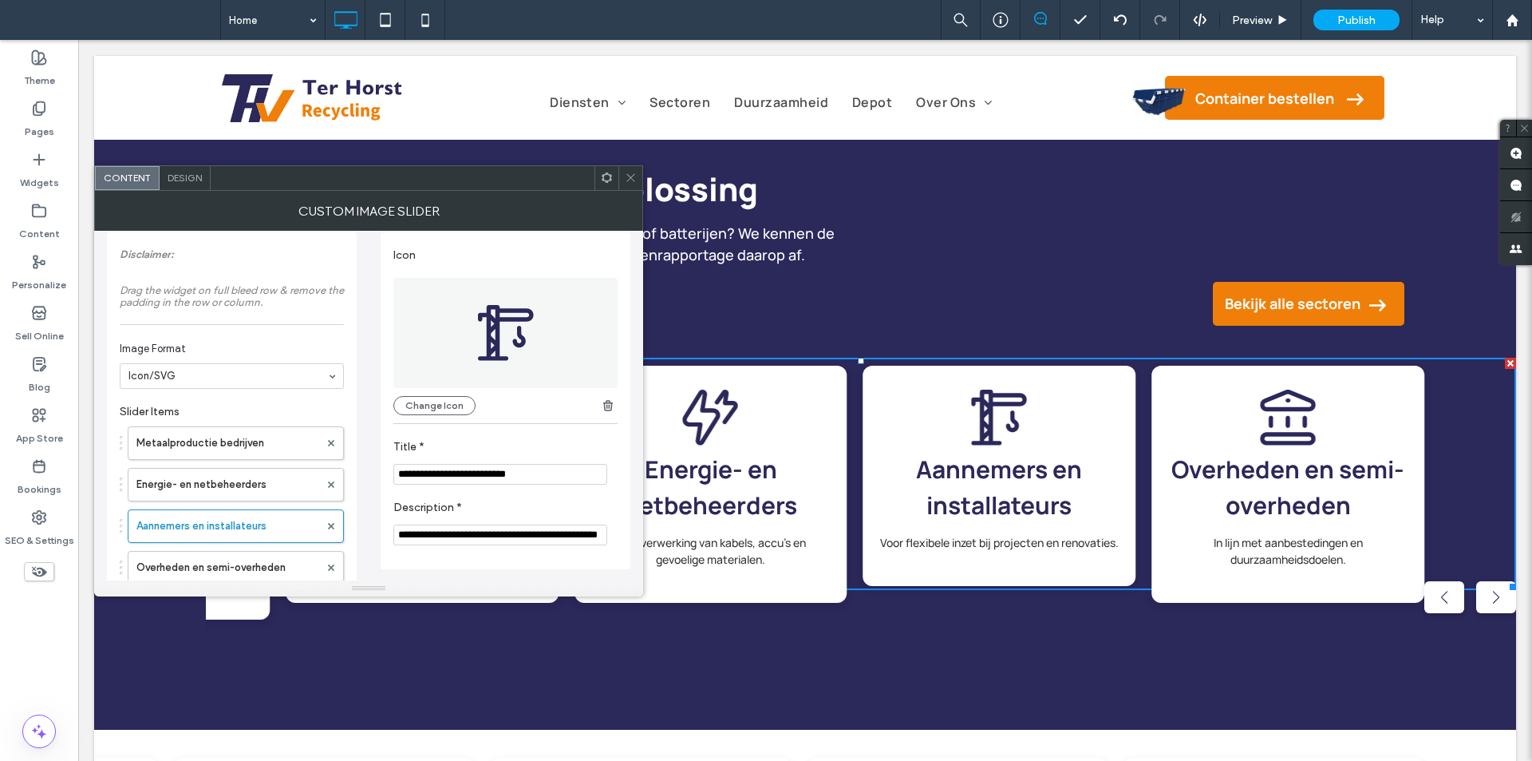
scroll to position [0, 0]
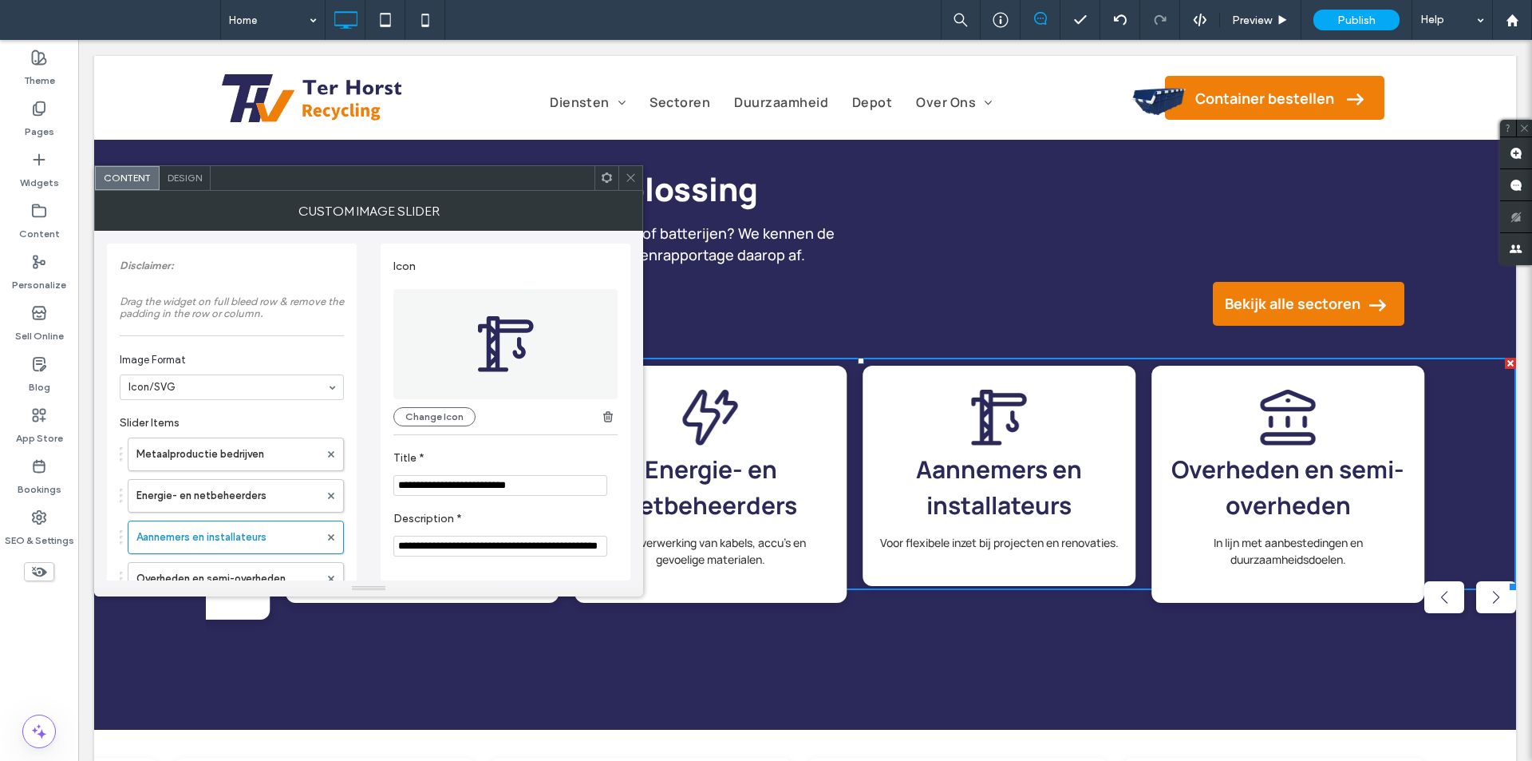
click at [588, 543] on input "**********" at bounding box center [500, 545] width 214 height 21
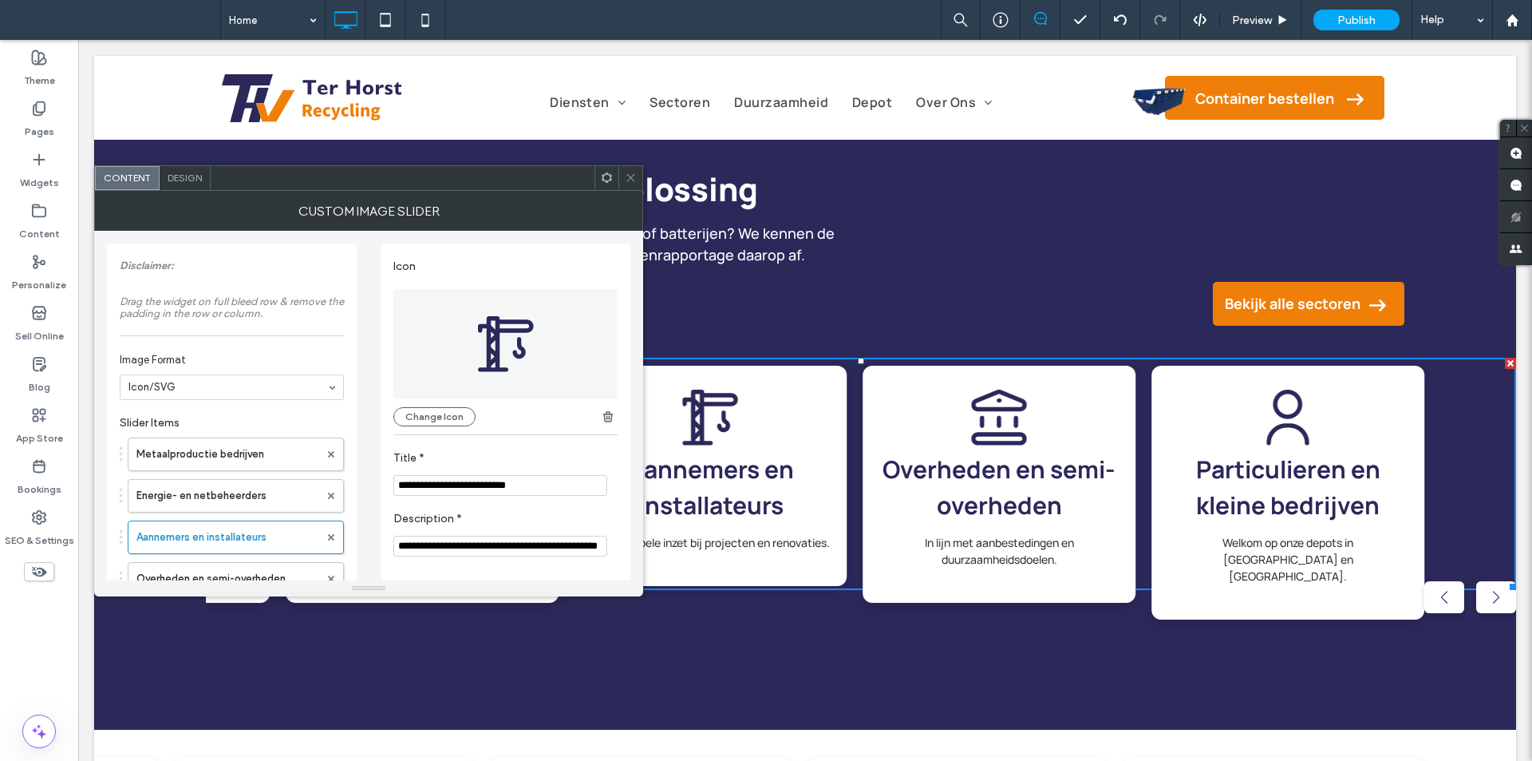
scroll to position [0, 19]
drag, startPoint x: 662, startPoint y: 592, endPoint x: 714, endPoint y: 592, distance: 52.7
click at [601, 547] on input "**********" at bounding box center [500, 546] width 214 height 22
click at [603, 547] on input "**********" at bounding box center [500, 546] width 214 height 22
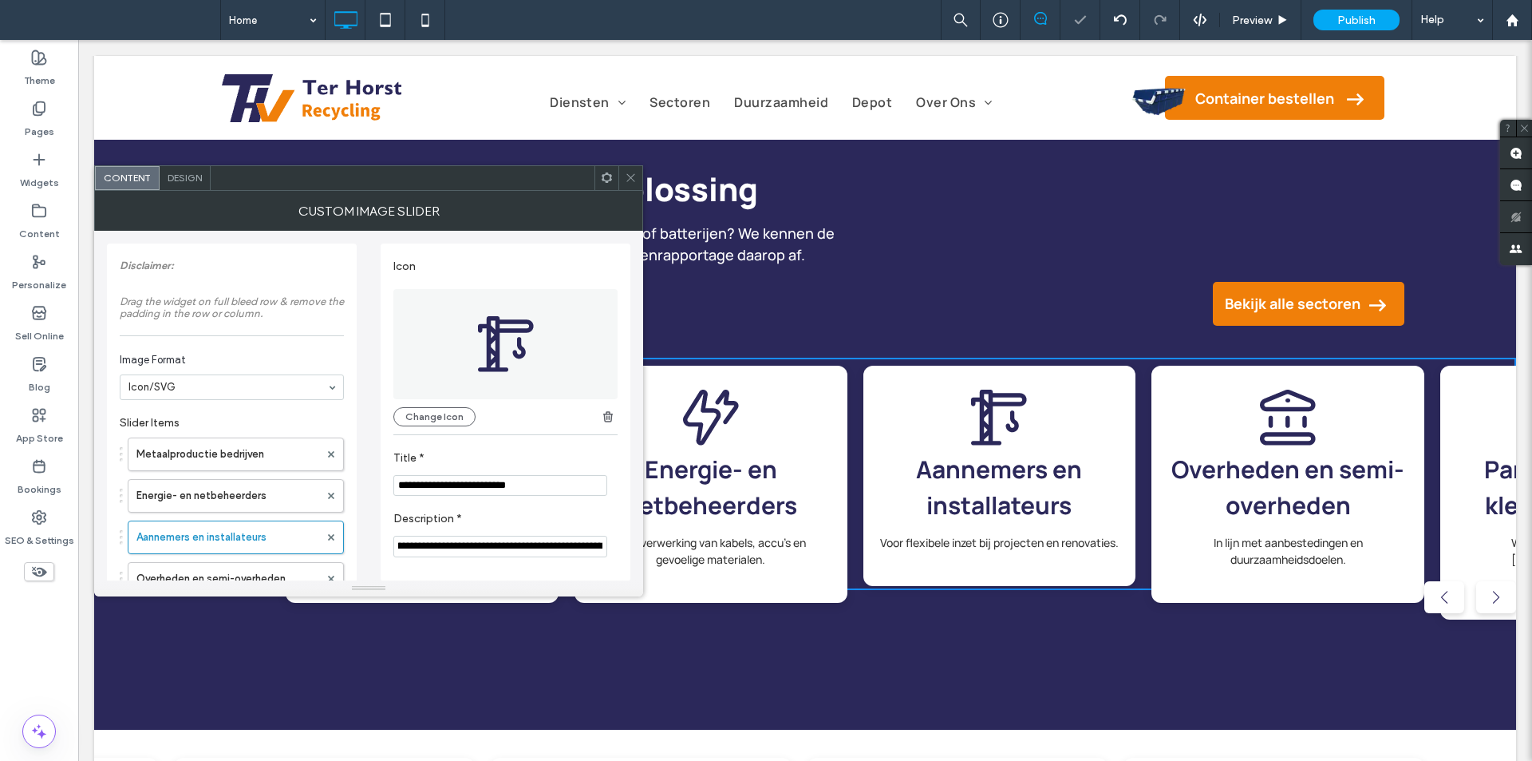
scroll to position [0, 122]
type input "**********"
click at [597, 519] on label "Description *" at bounding box center [502, 521] width 218 height 18
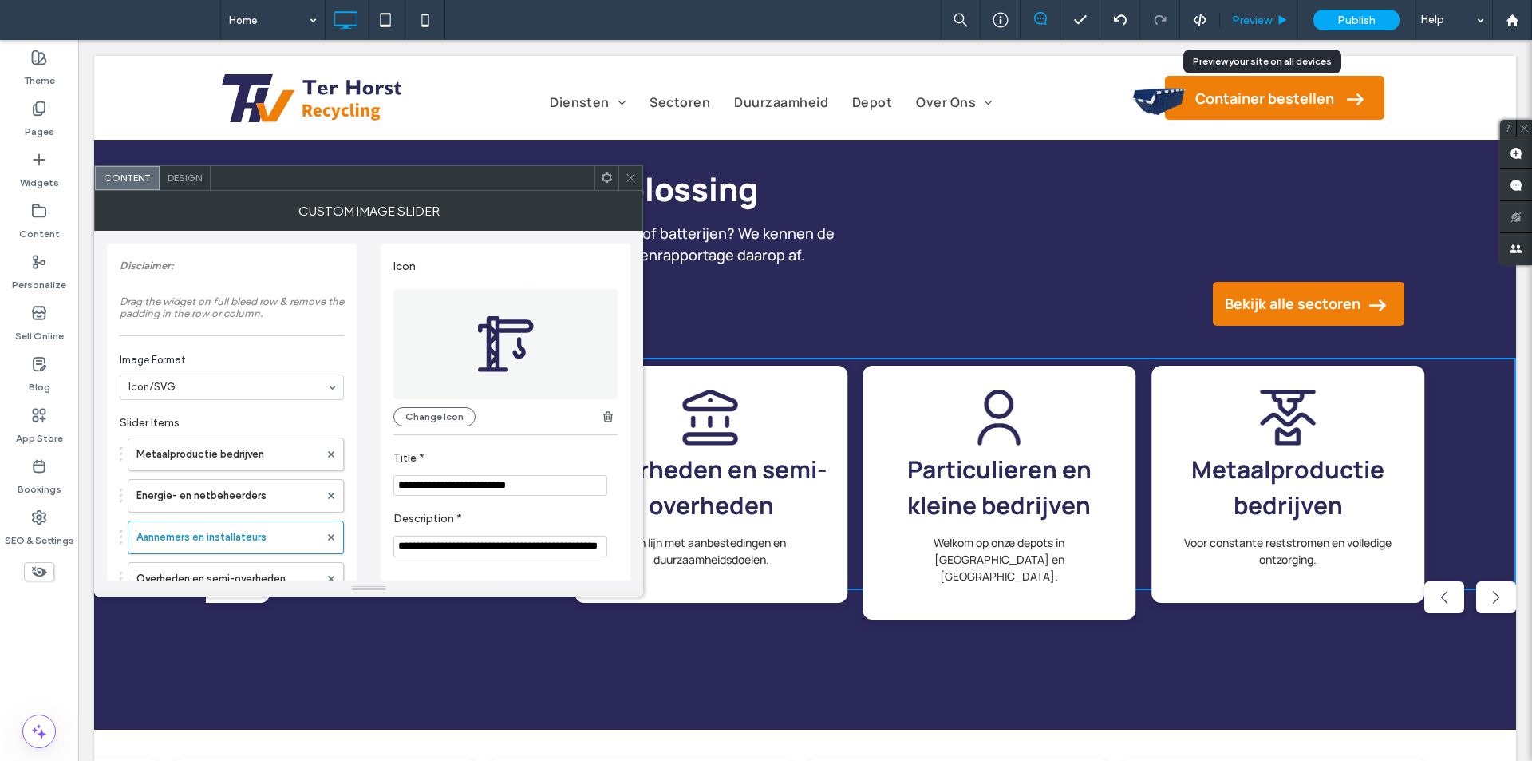
click at [1272, 6] on div "Preview" at bounding box center [1260, 20] width 81 height 40
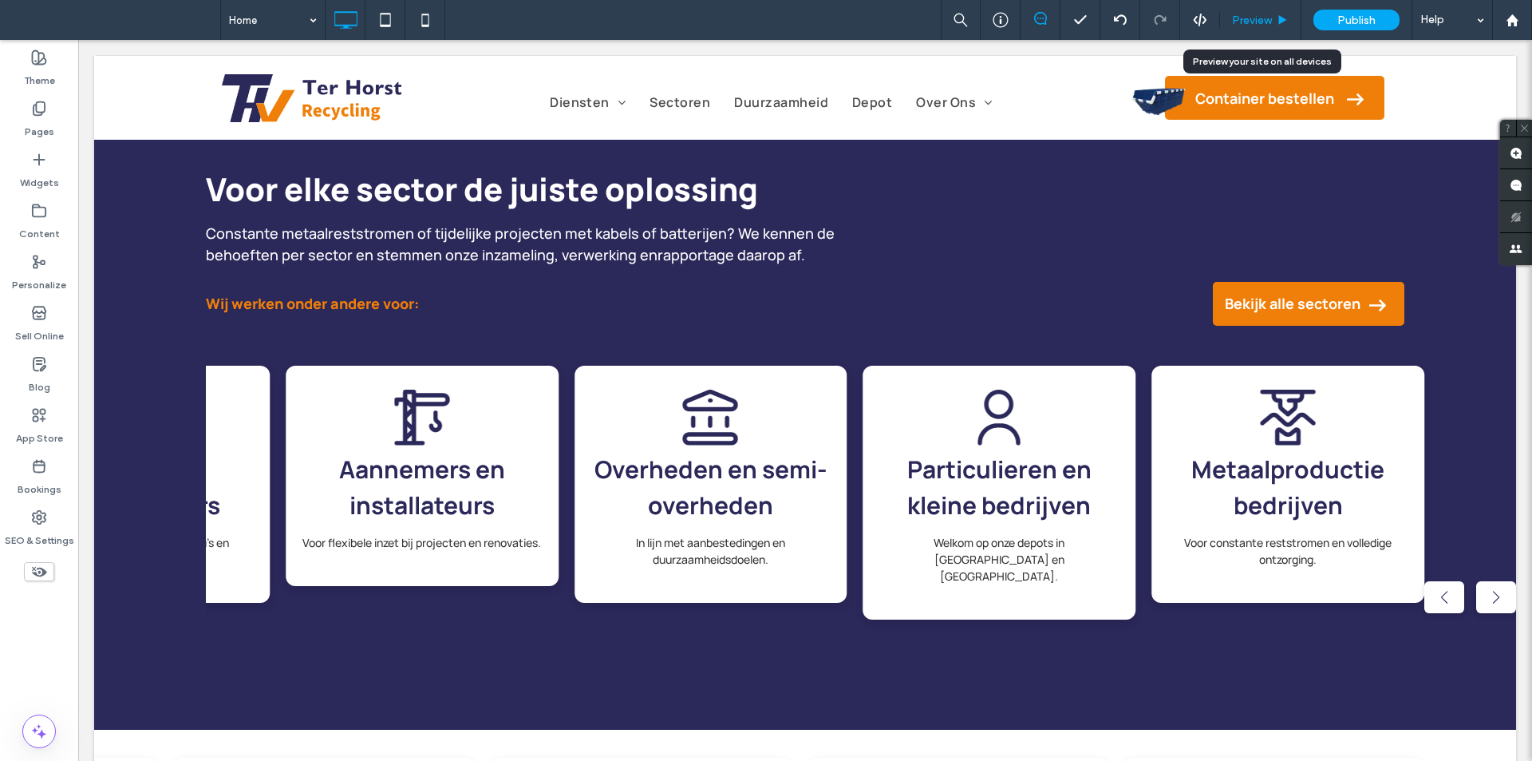
click at [1269, 15] on span "Preview" at bounding box center [1252, 21] width 40 height 14
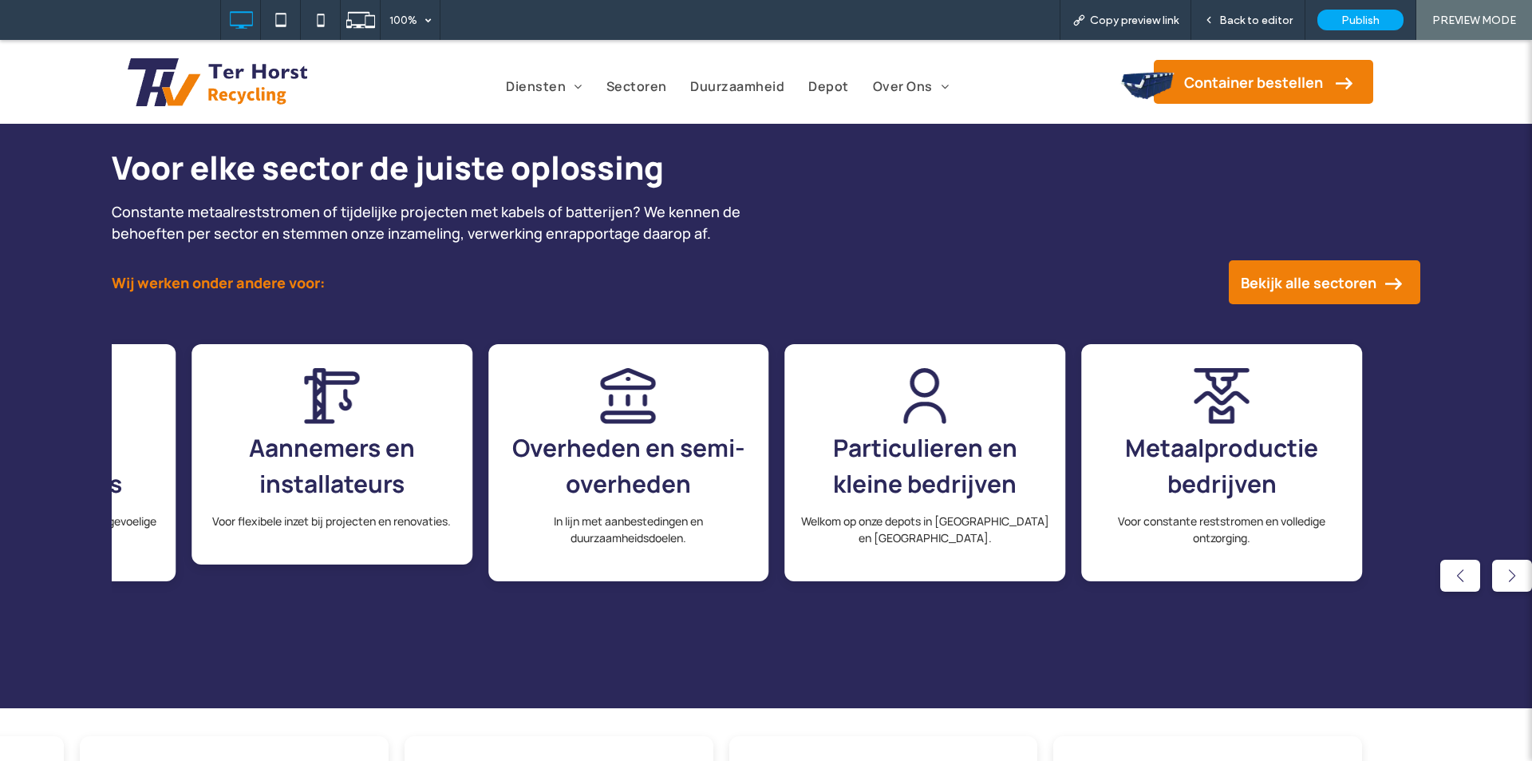
scroll to position [1716, 0]
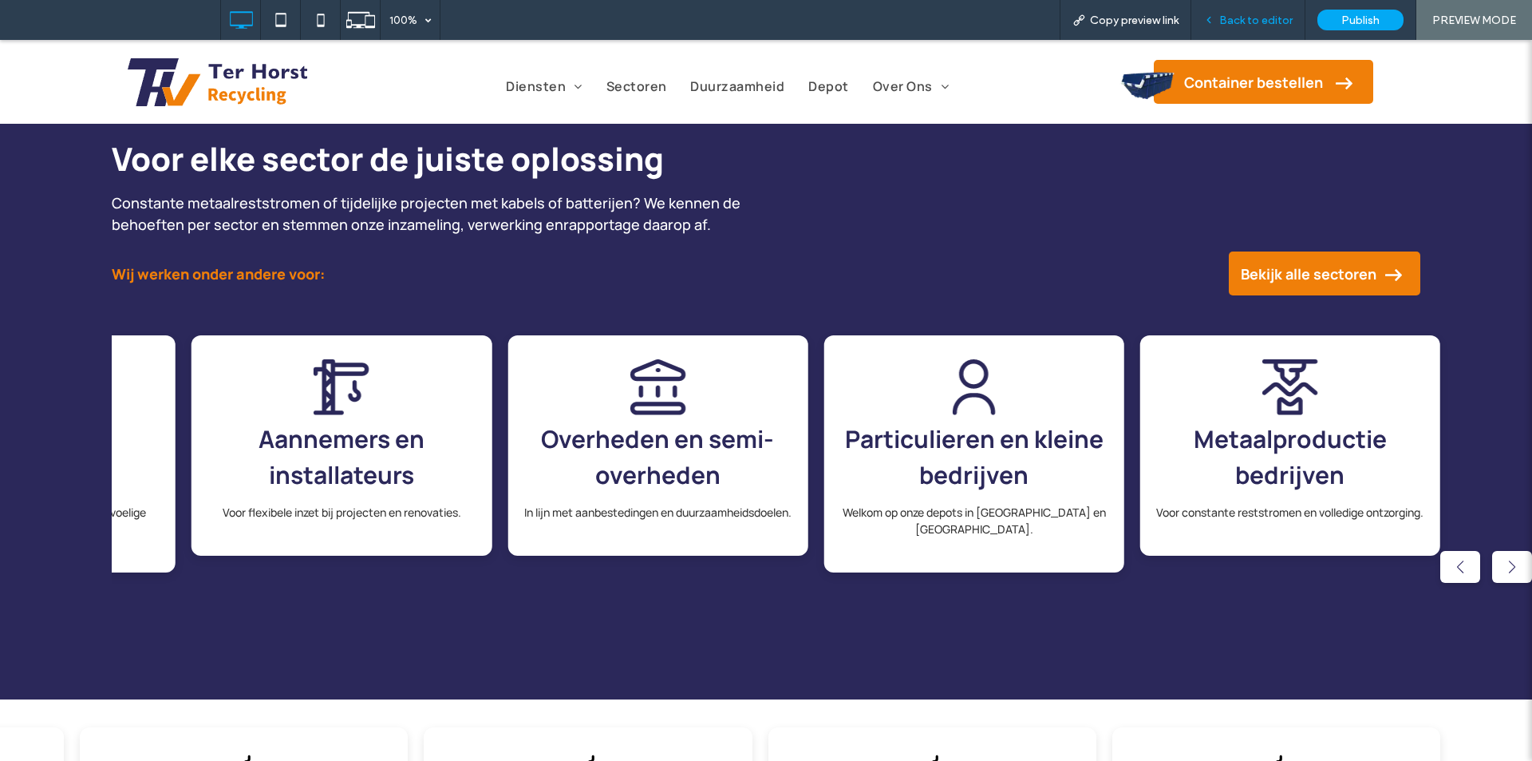
click at [1268, 15] on span "Back to editor" at bounding box center [1255, 21] width 73 height 14
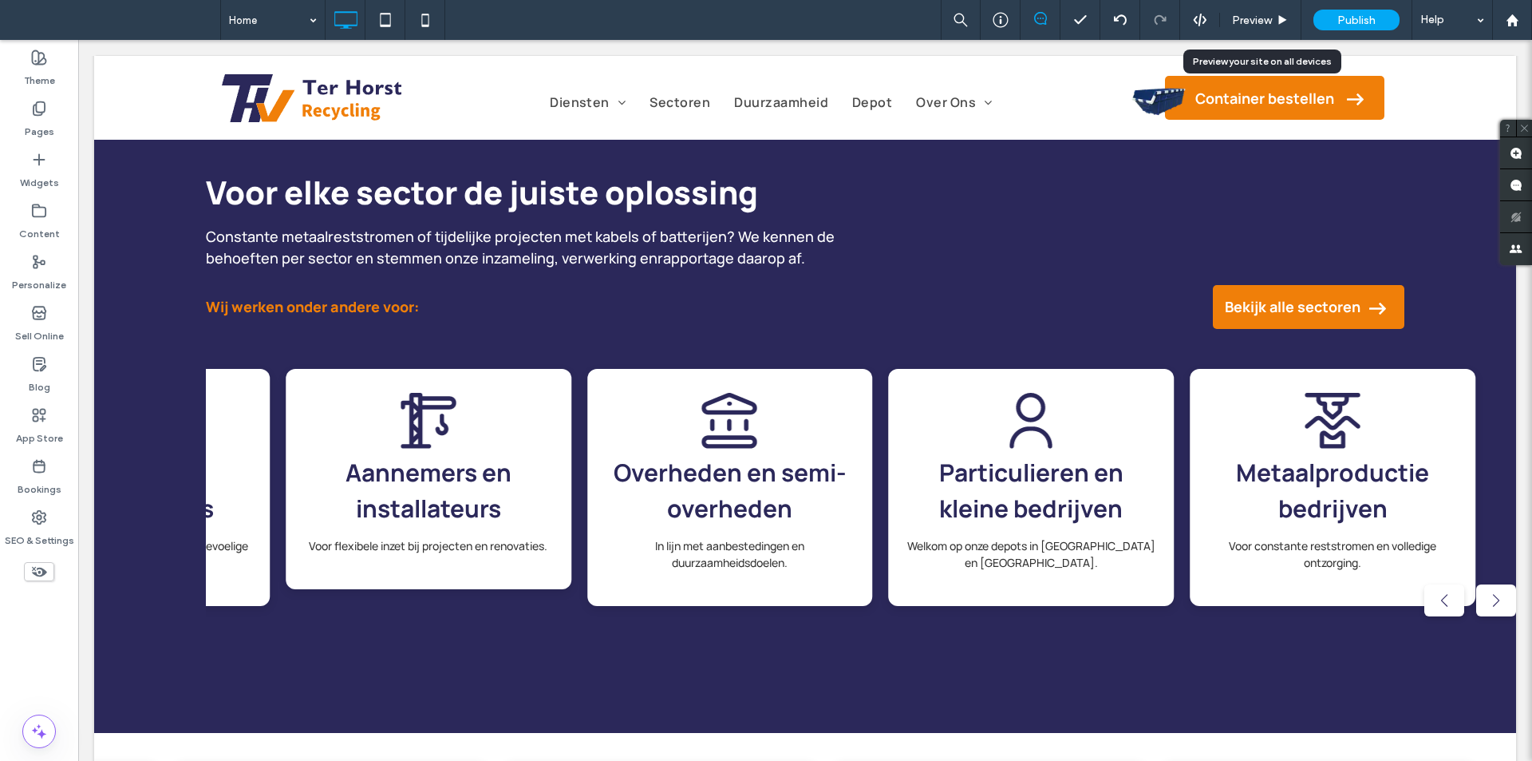
scroll to position [1751, 0]
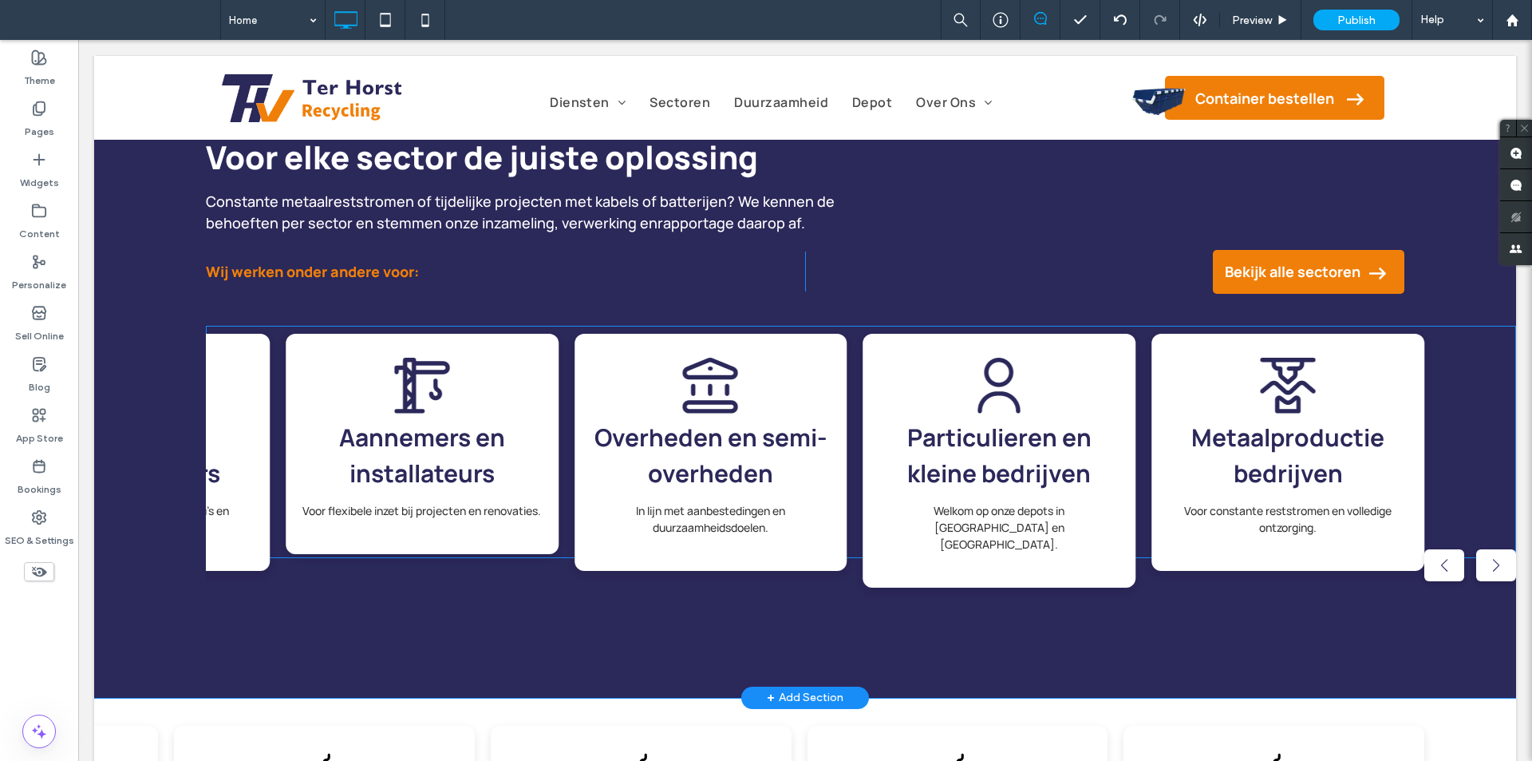
click at [561, 438] on span at bounding box center [861, 442] width 1310 height 232
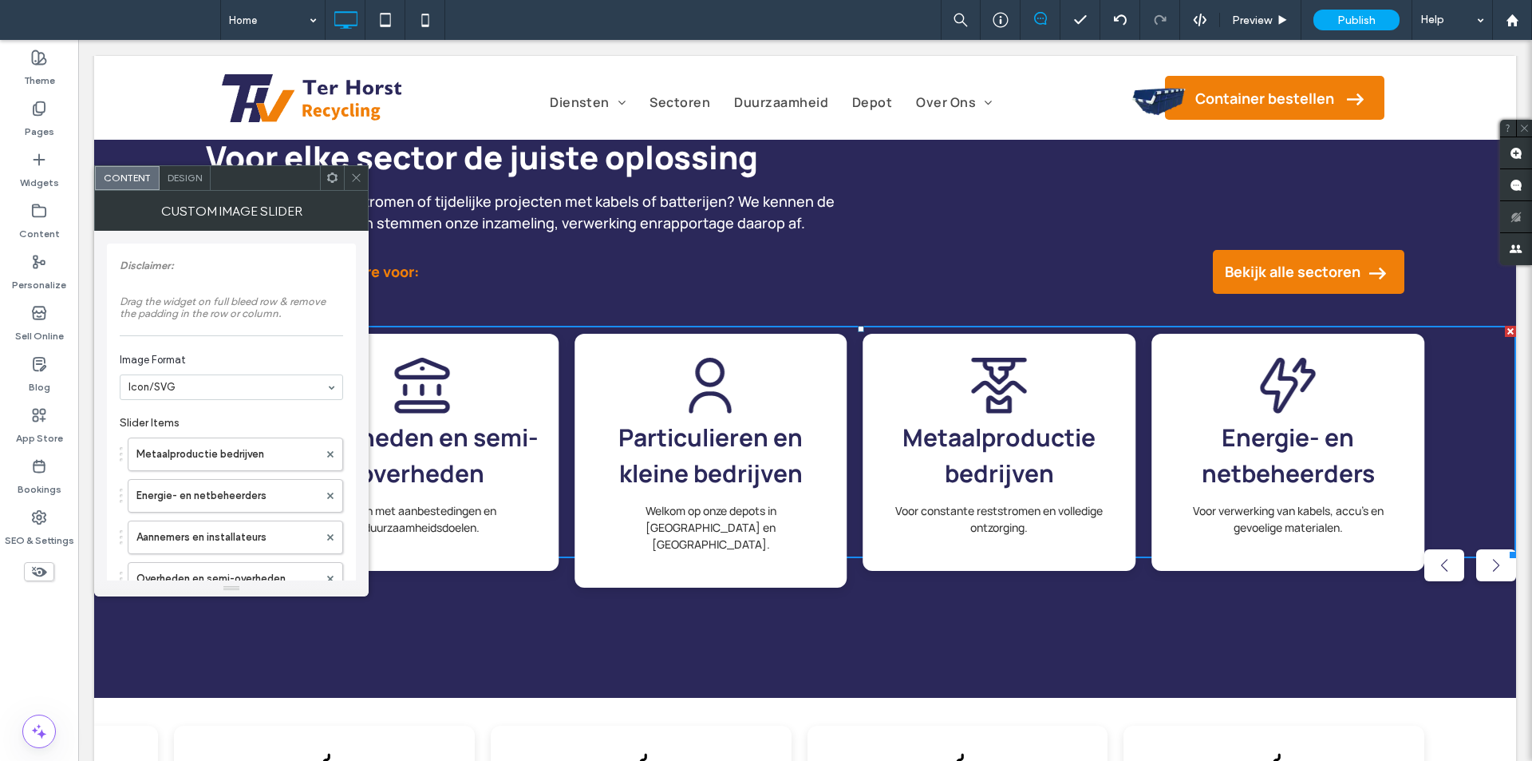
click at [190, 182] on span "Design" at bounding box center [185, 178] width 34 height 12
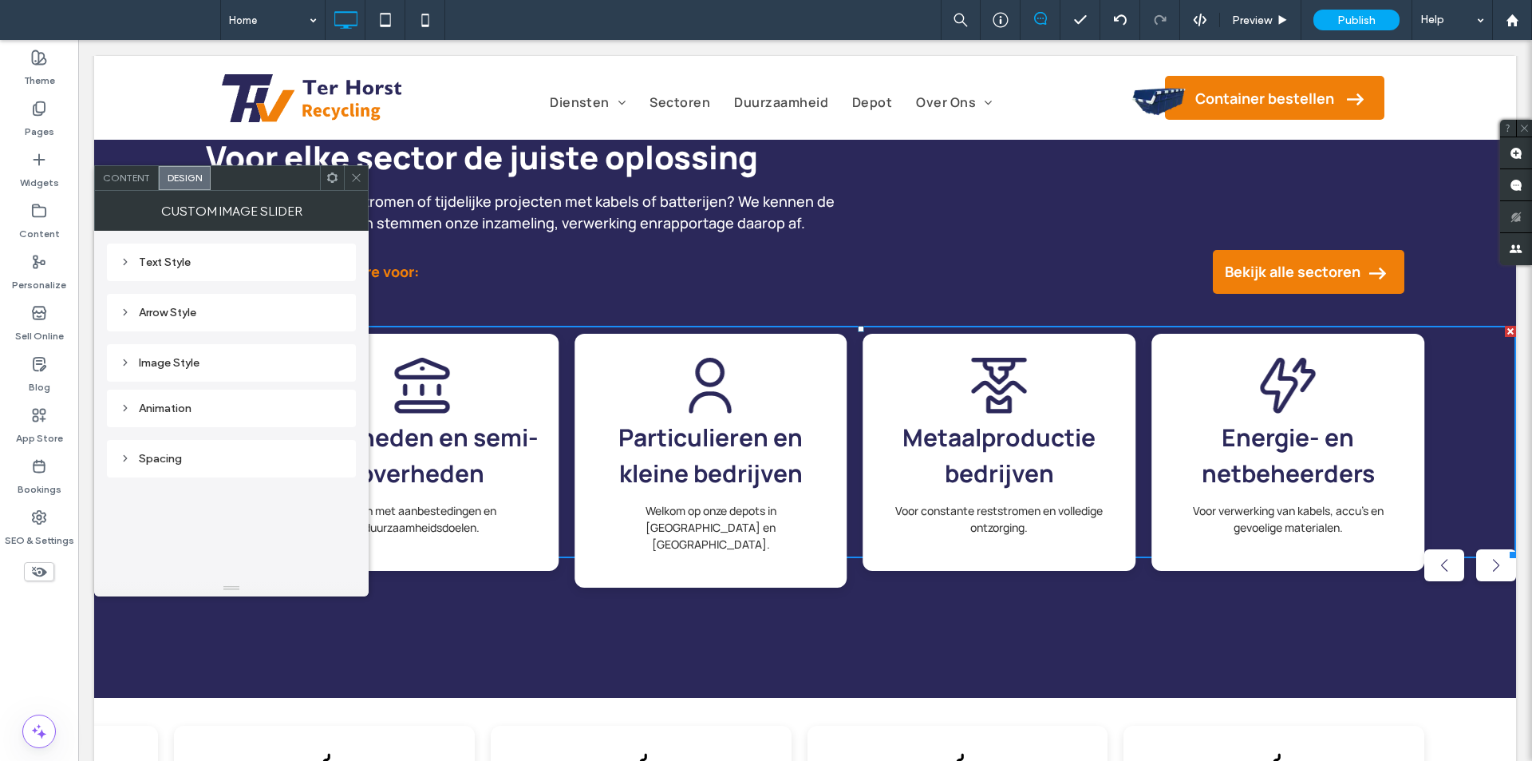
click at [204, 307] on div "Arrow Style" at bounding box center [231, 313] width 223 height 14
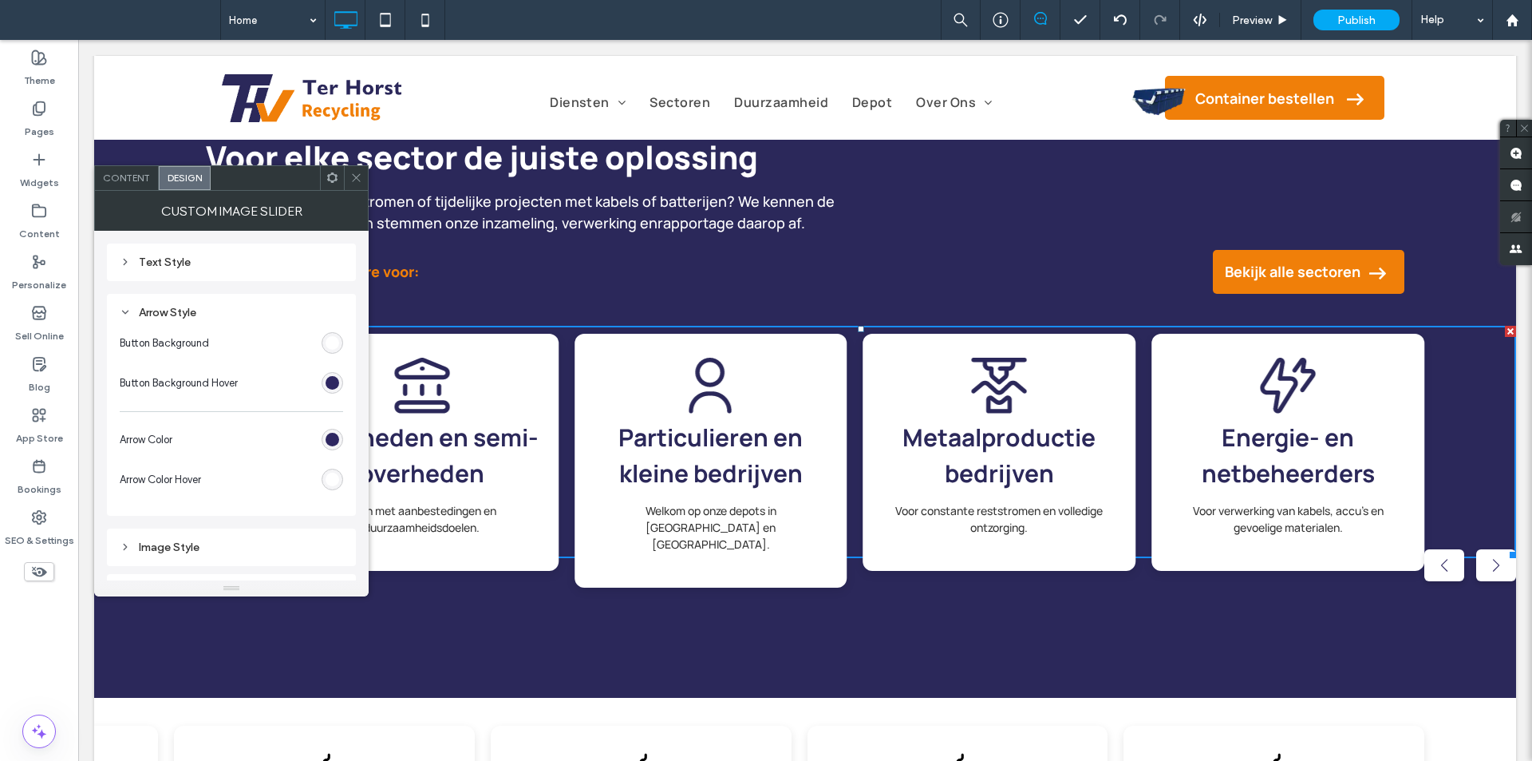
click at [219, 262] on div "Text Style" at bounding box center [231, 262] width 223 height 14
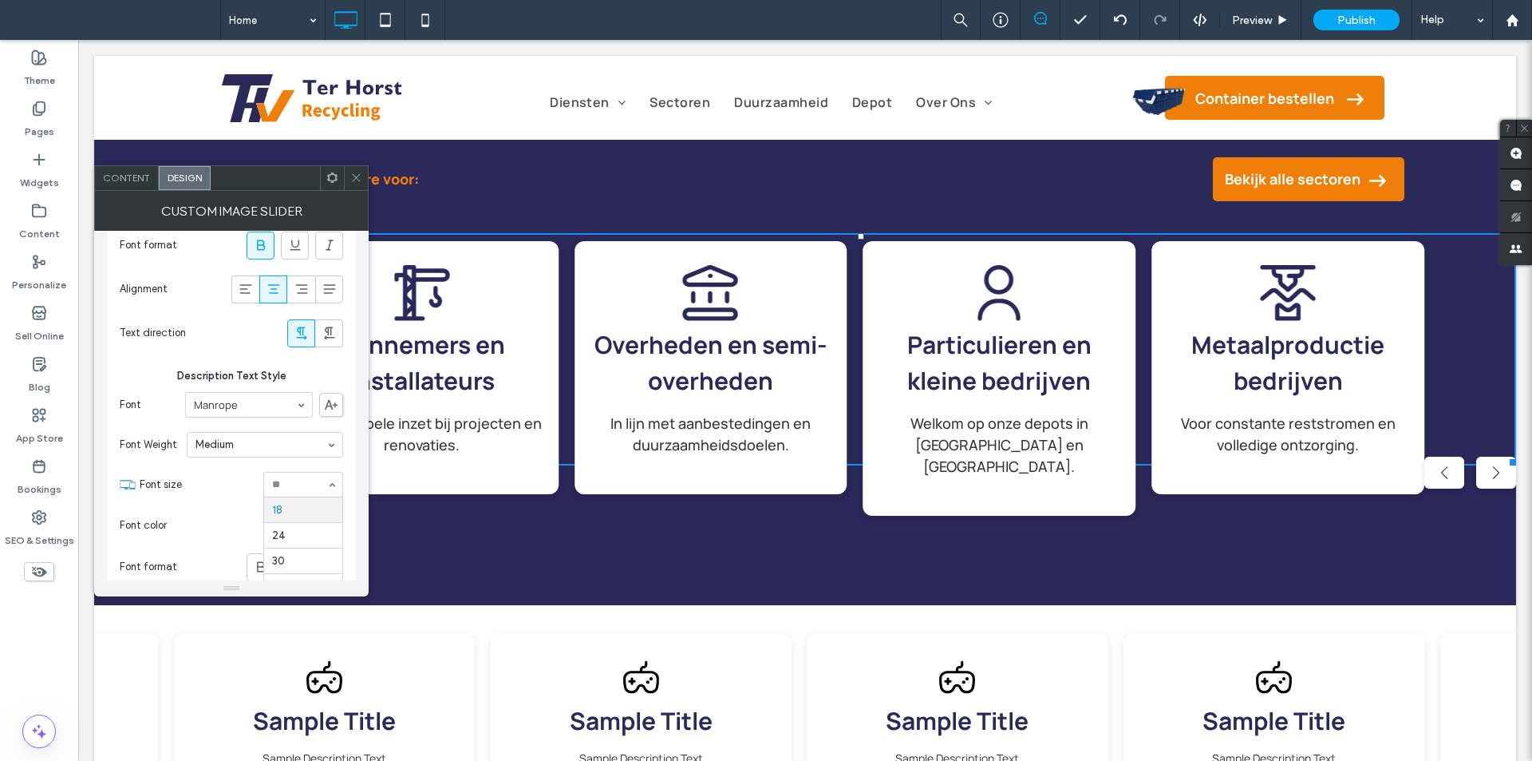
scroll to position [1800, 0]
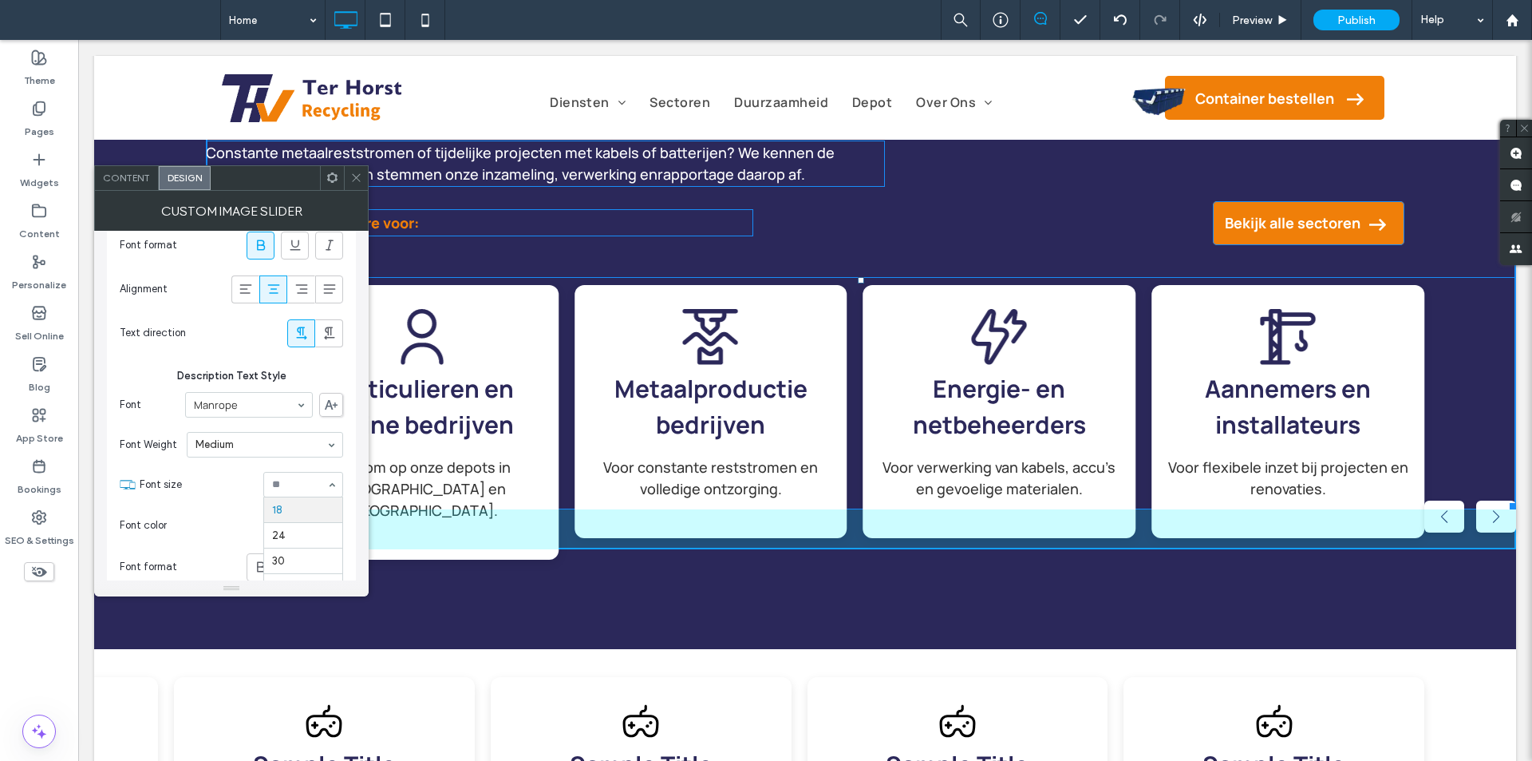
drag, startPoint x: 1502, startPoint y: 500, endPoint x: 1515, endPoint y: 565, distance: 66.7
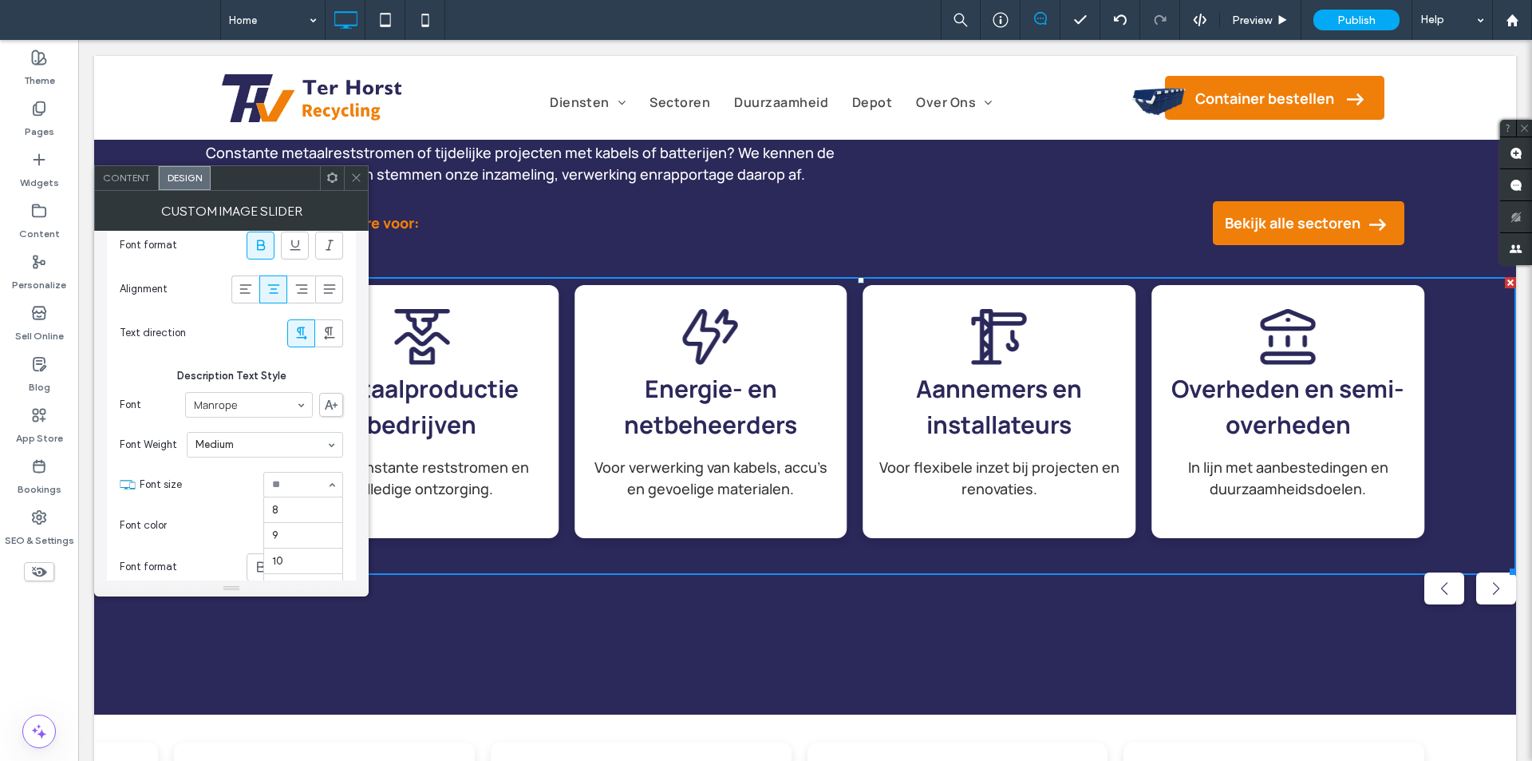
scroll to position [179, 0]
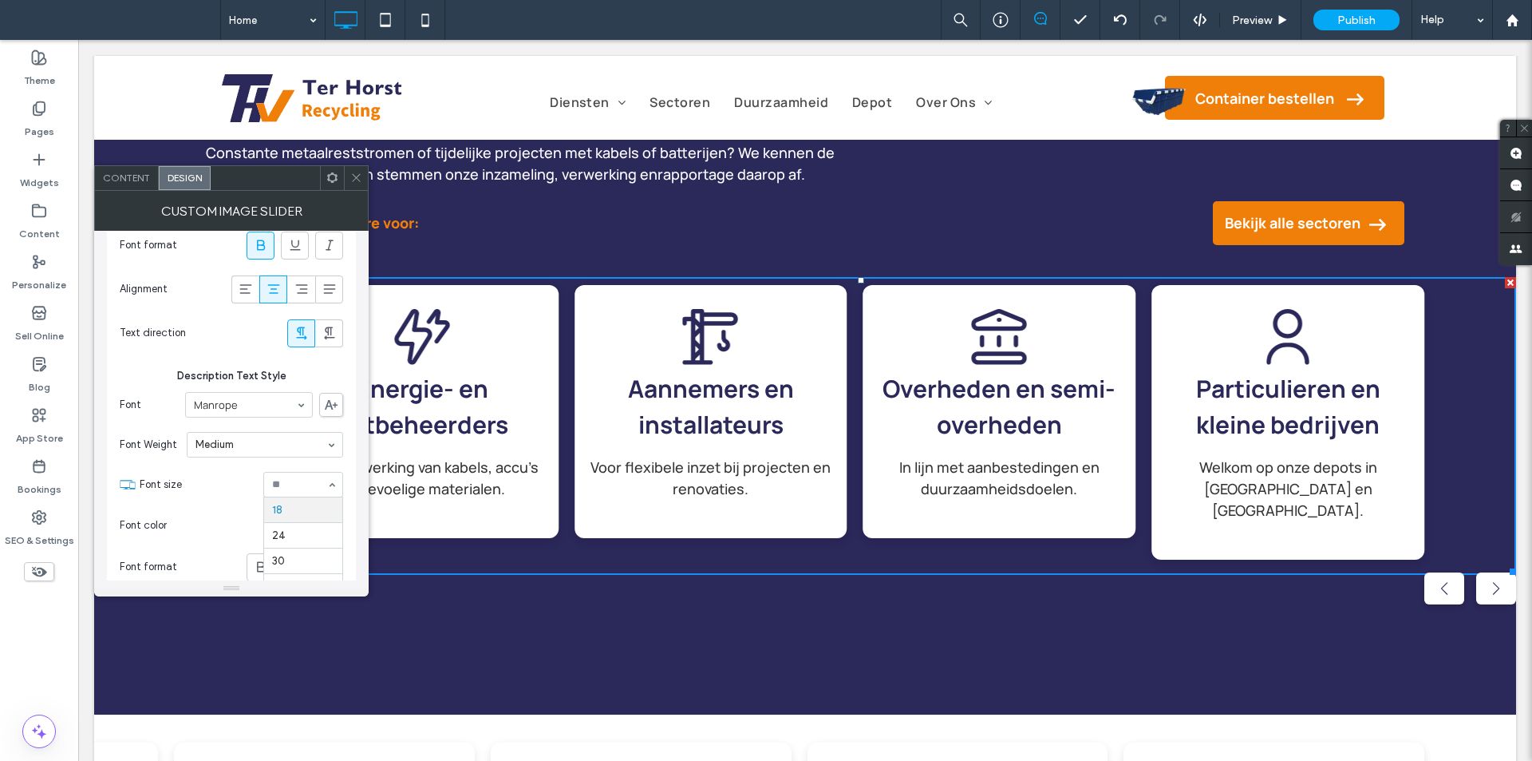
click at [358, 172] on icon at bounding box center [356, 178] width 12 height 12
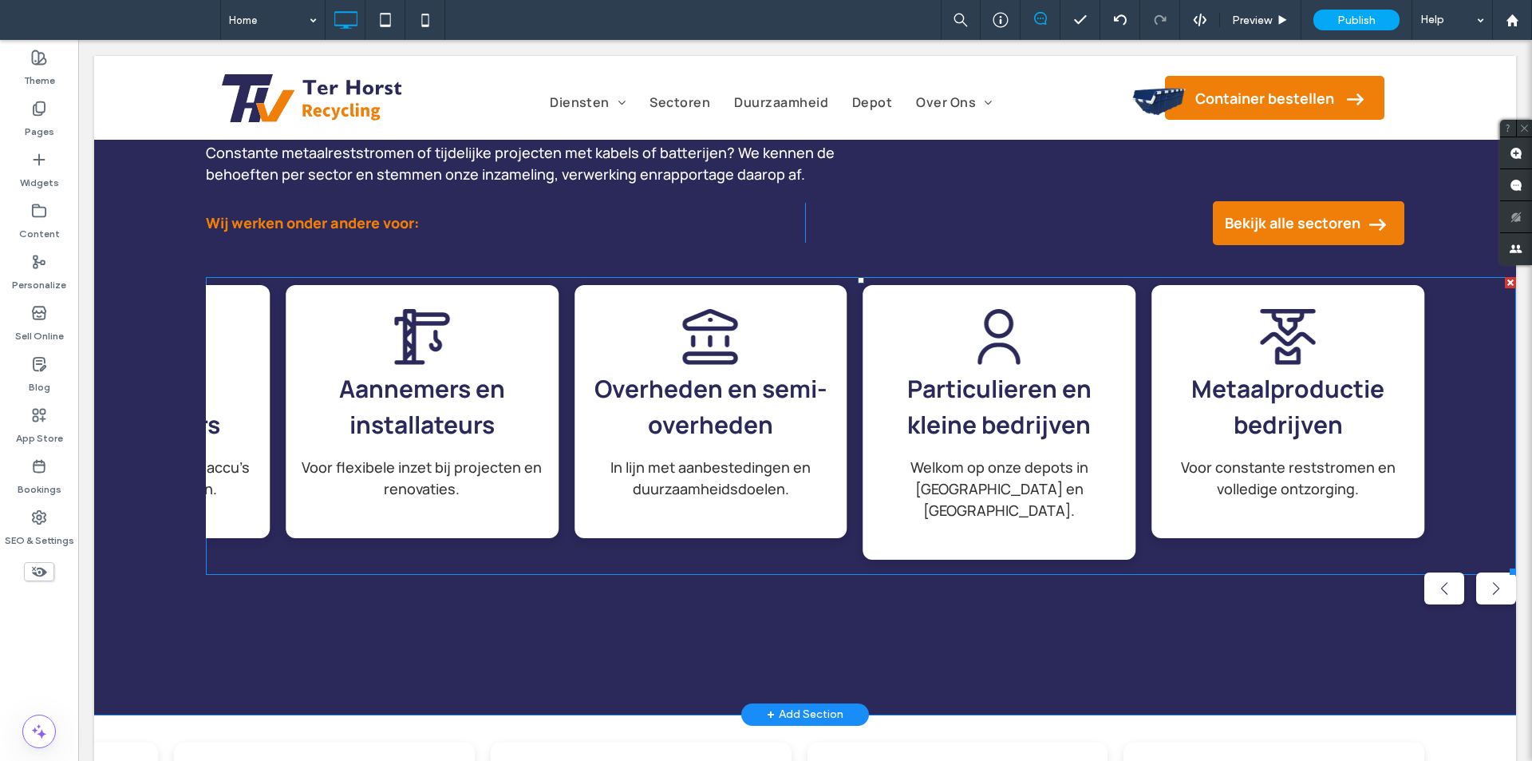
click at [711, 424] on span at bounding box center [861, 426] width 1310 height 298
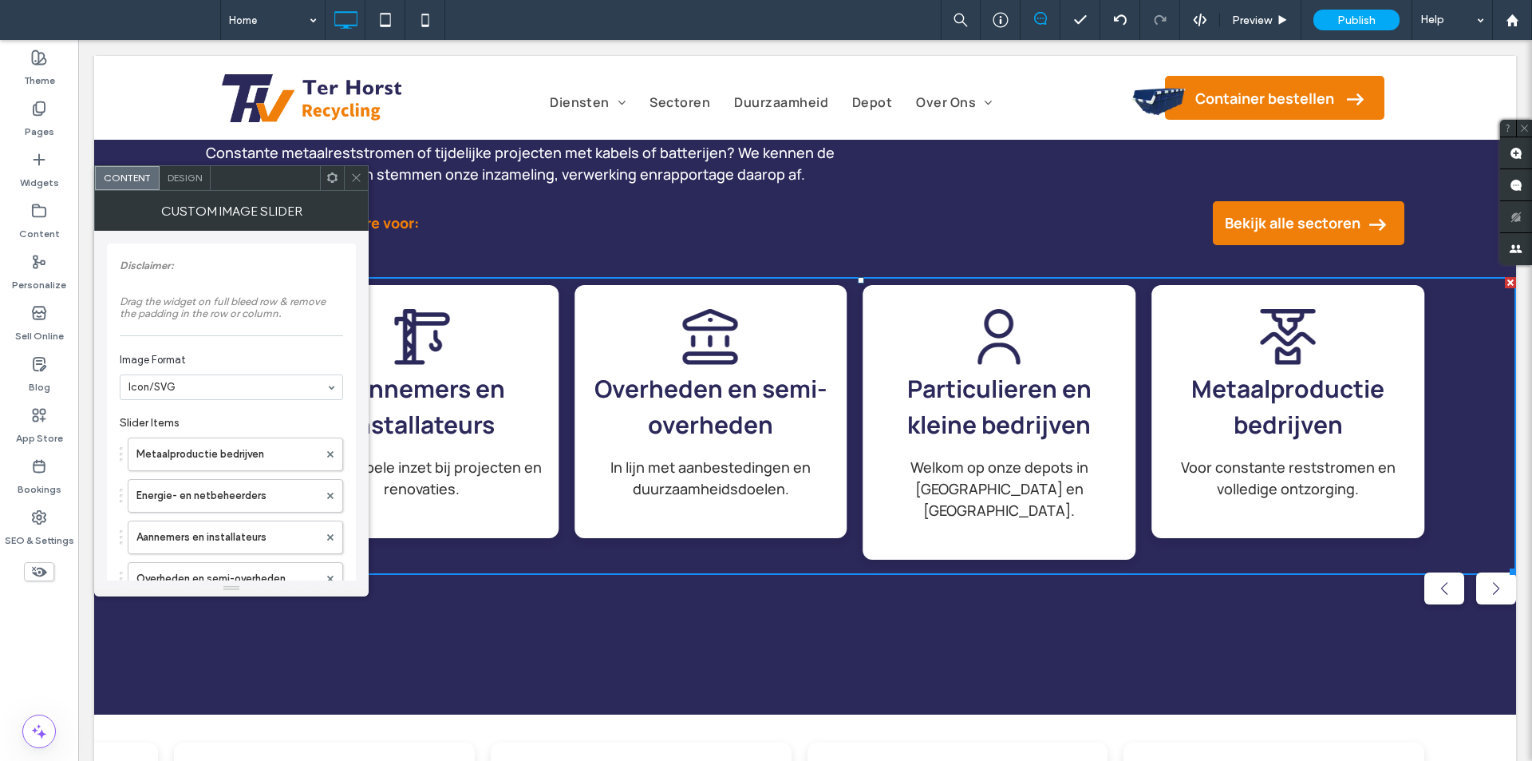
click at [207, 162] on span "Constante metaalreststromen of tijdelijke projecten met kabels of batterijen? W…" at bounding box center [520, 163] width 629 height 41
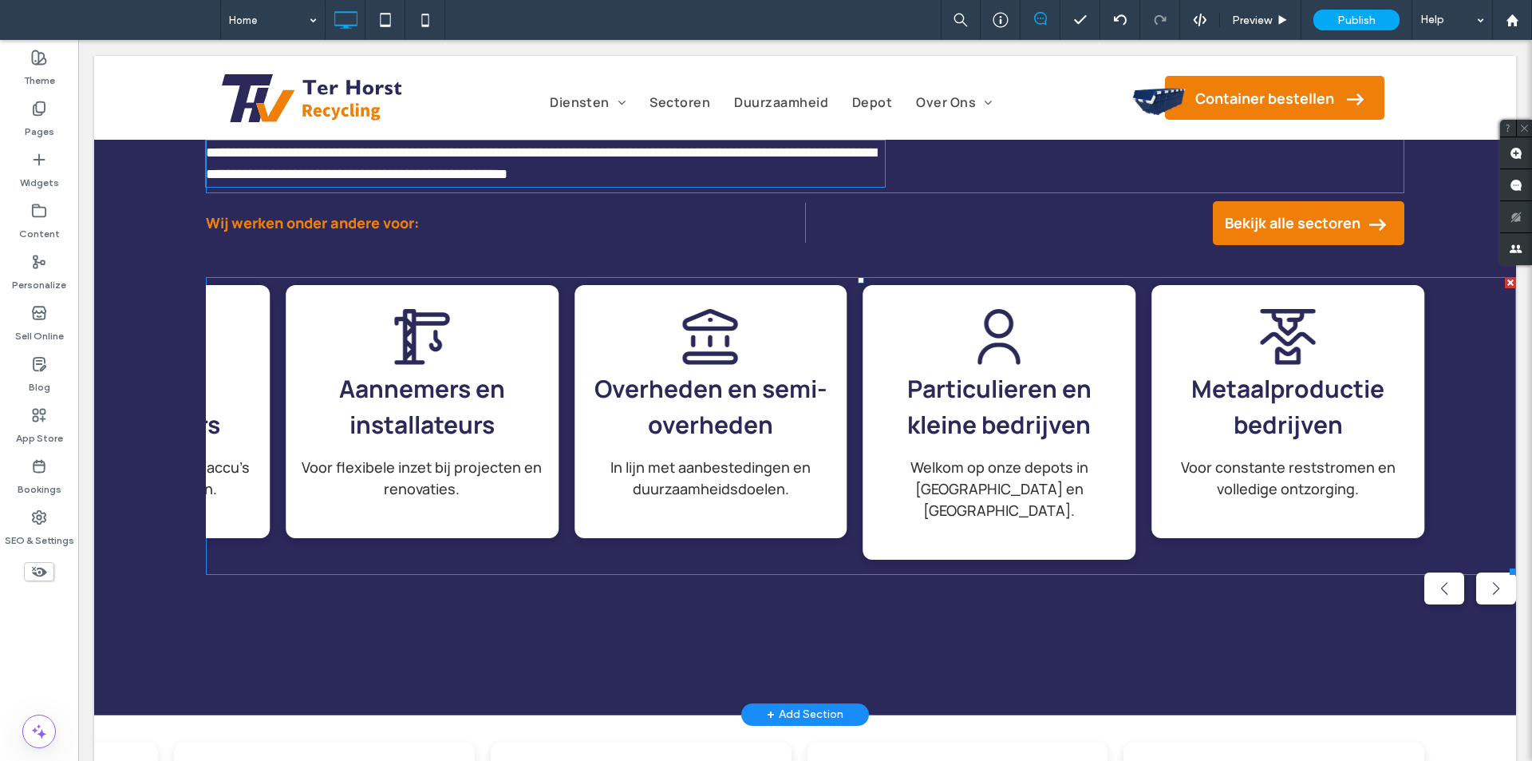
type input "*******"
type input "**"
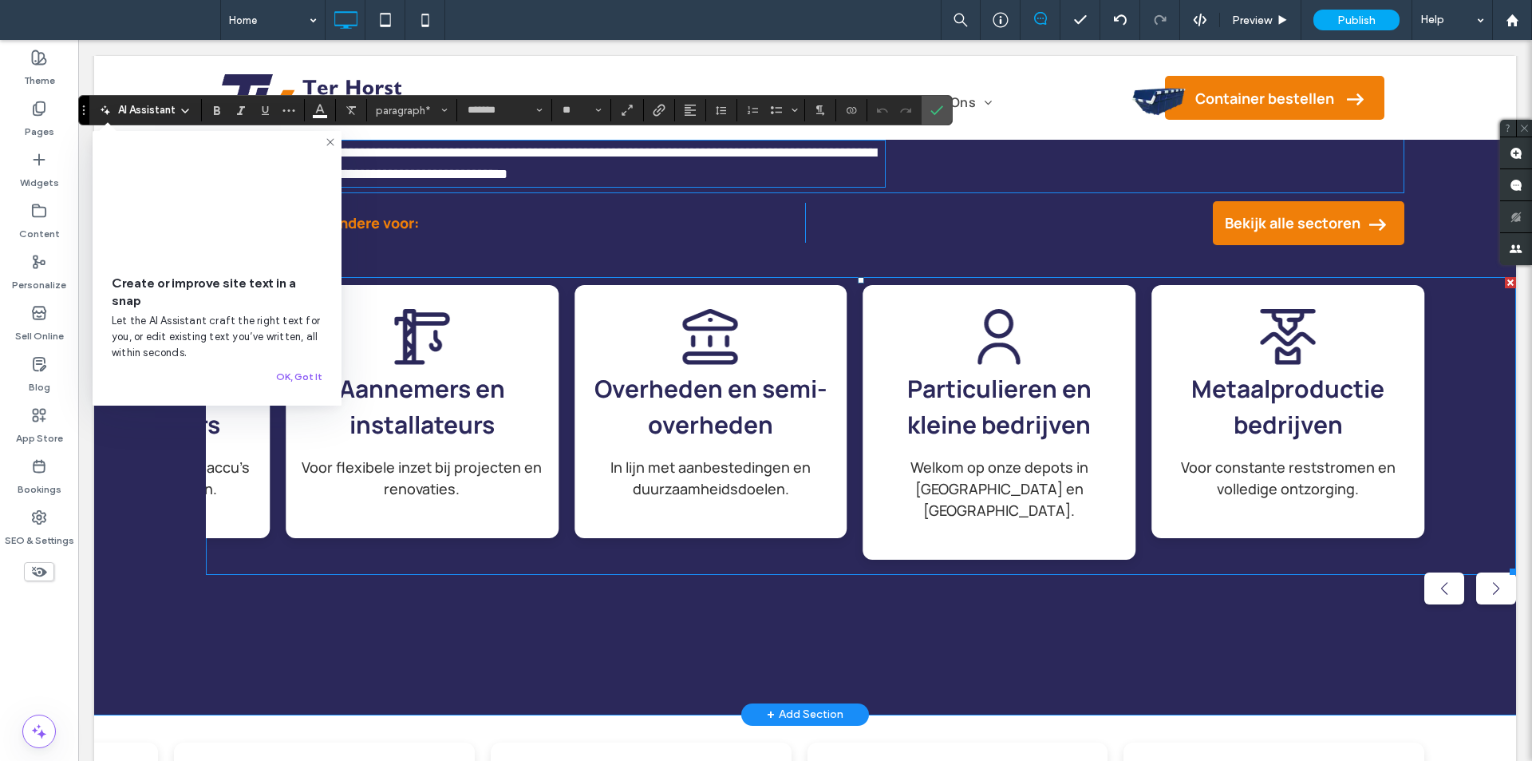
click at [461, 416] on span at bounding box center [861, 426] width 1310 height 298
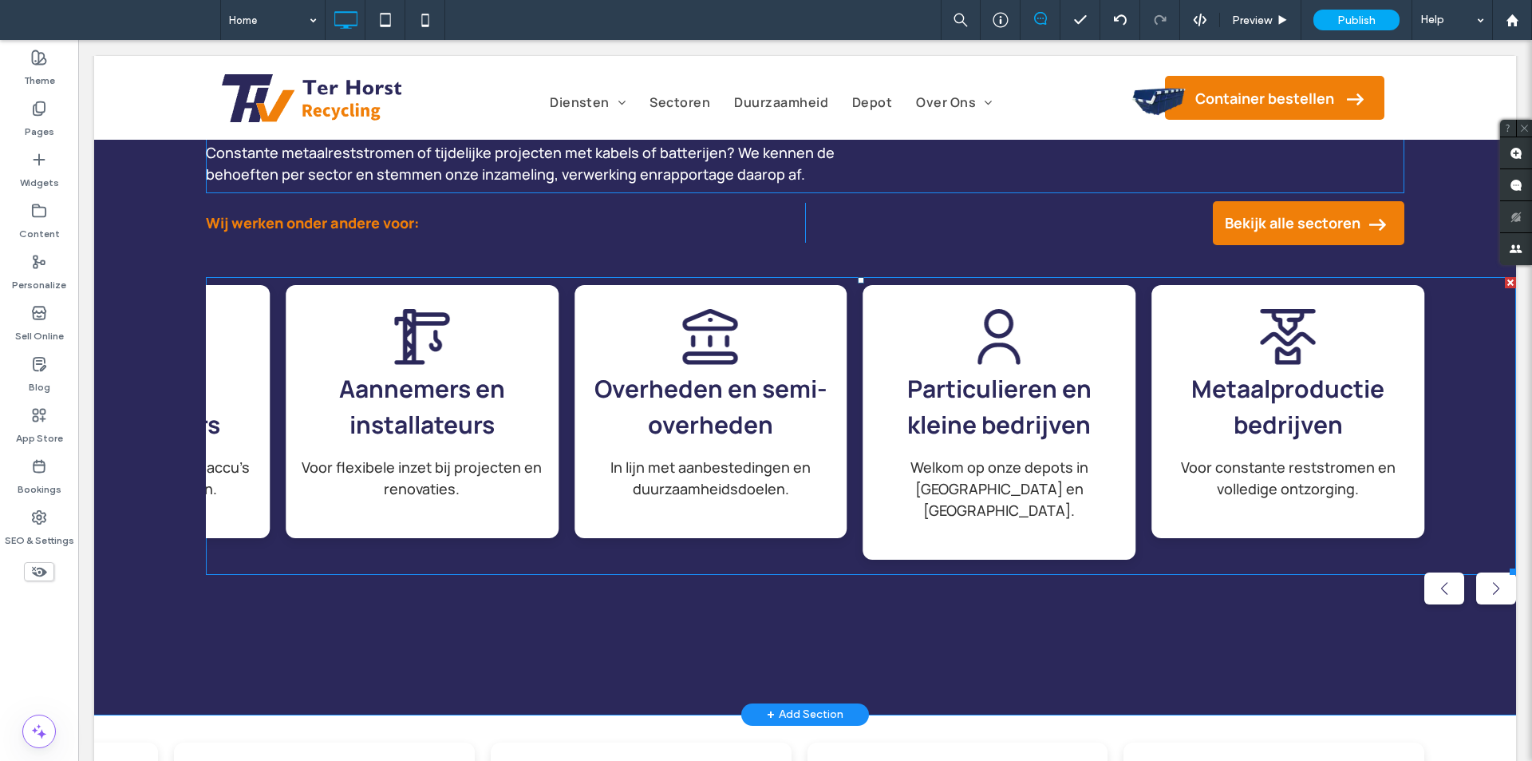
click at [379, 358] on span at bounding box center [861, 426] width 1310 height 298
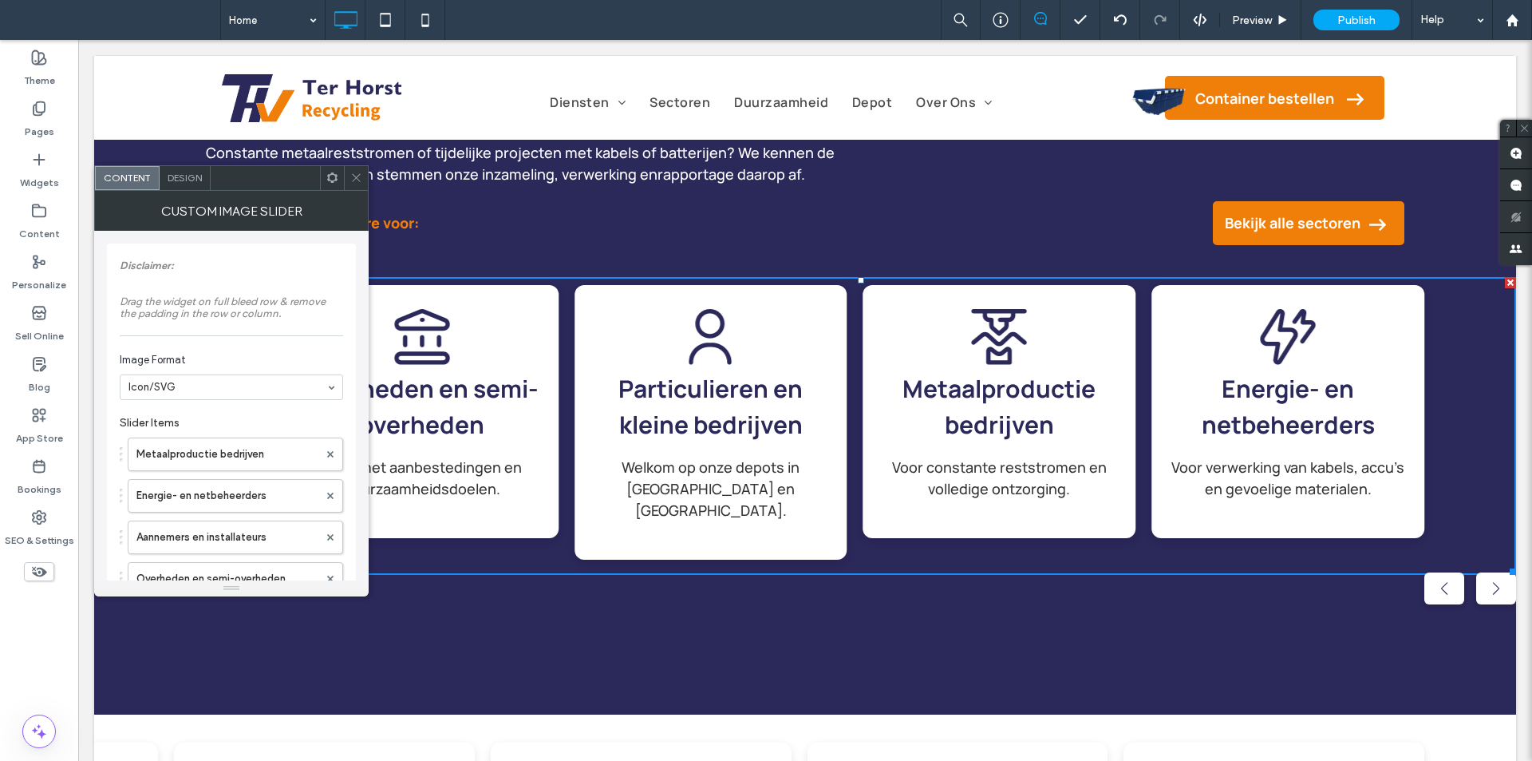
click at [179, 170] on div "Design" at bounding box center [185, 178] width 51 height 24
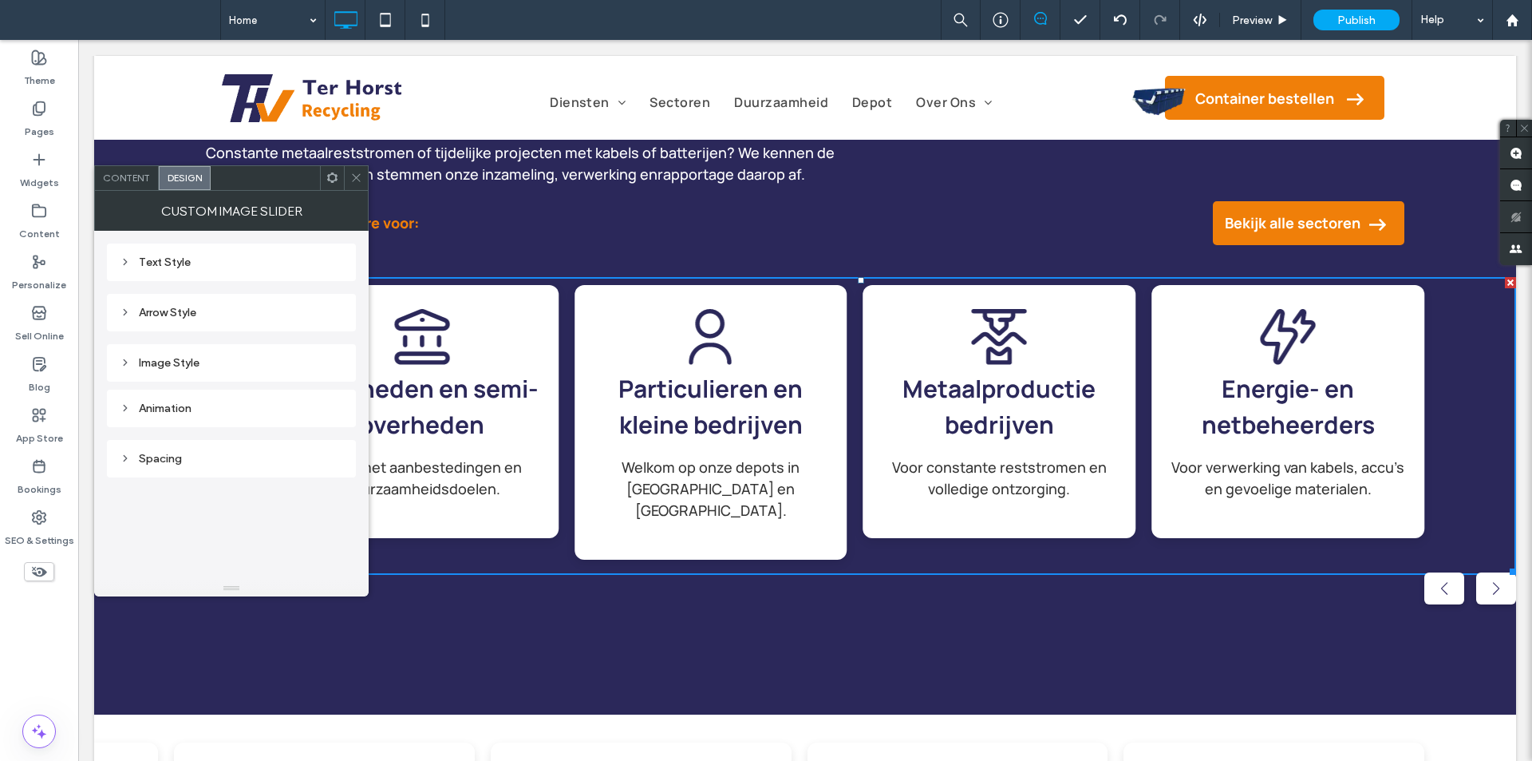
click at [219, 313] on div "Arrow Style" at bounding box center [231, 313] width 223 height 14
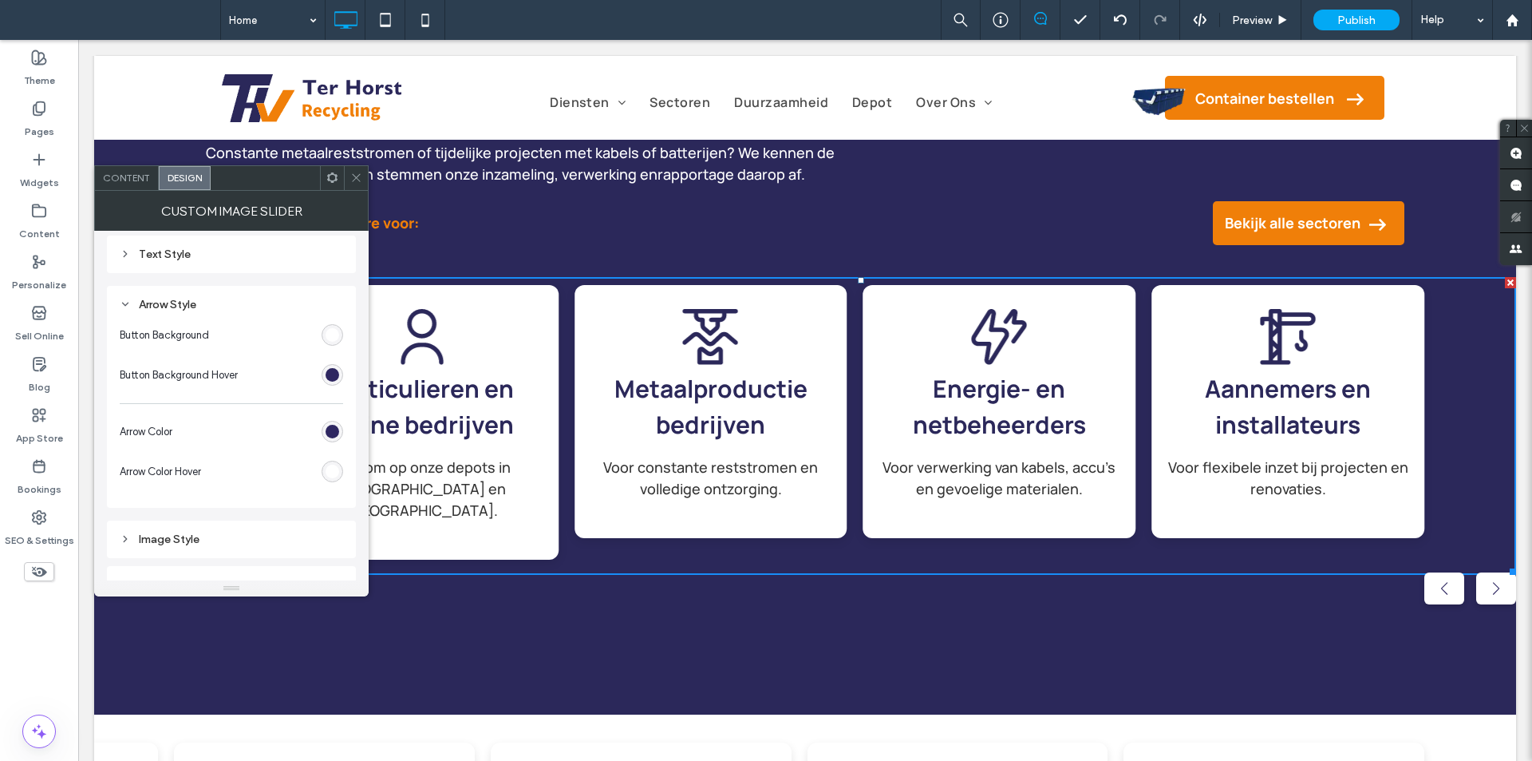
scroll to position [0, 0]
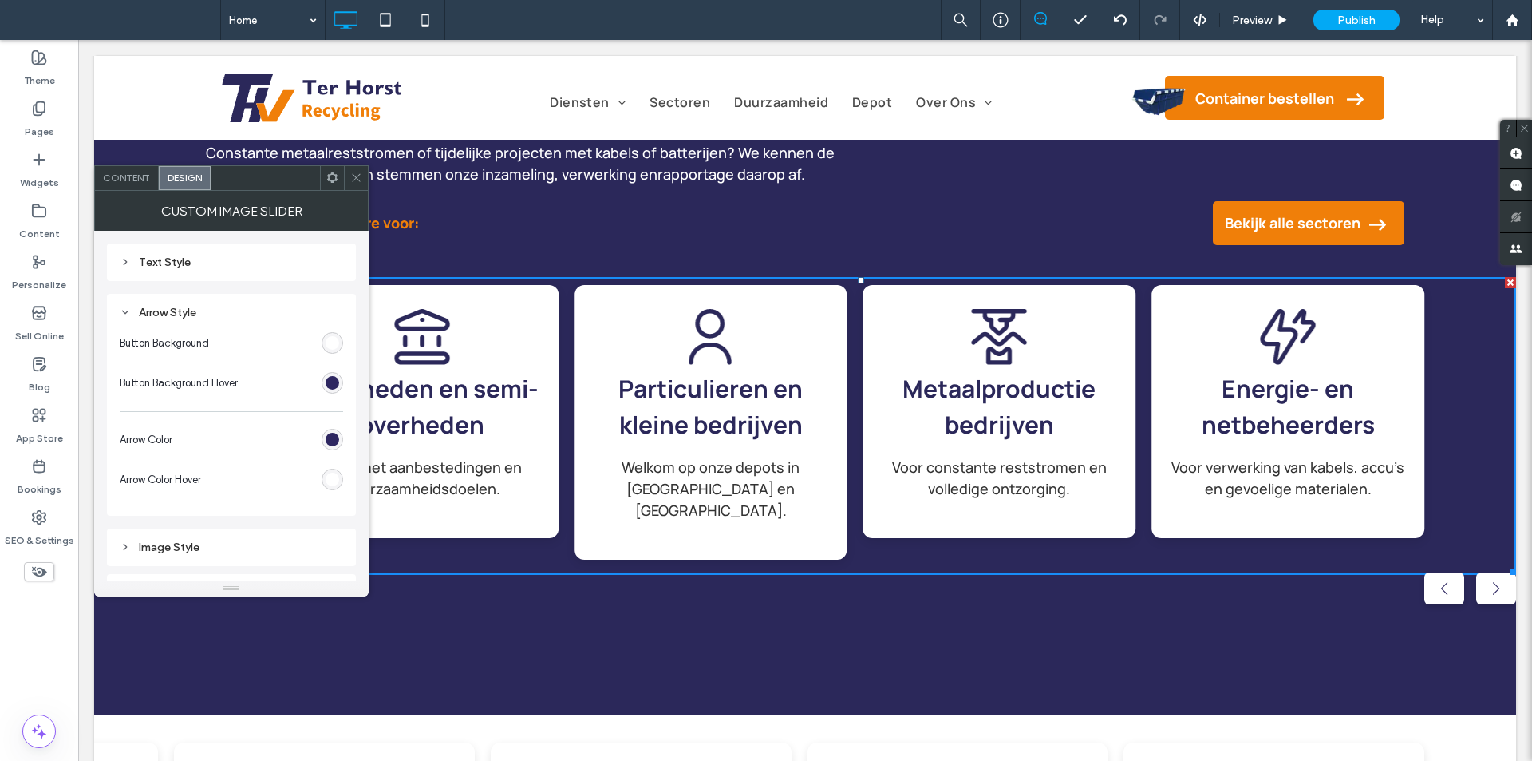
click at [349, 177] on div at bounding box center [356, 178] width 24 height 24
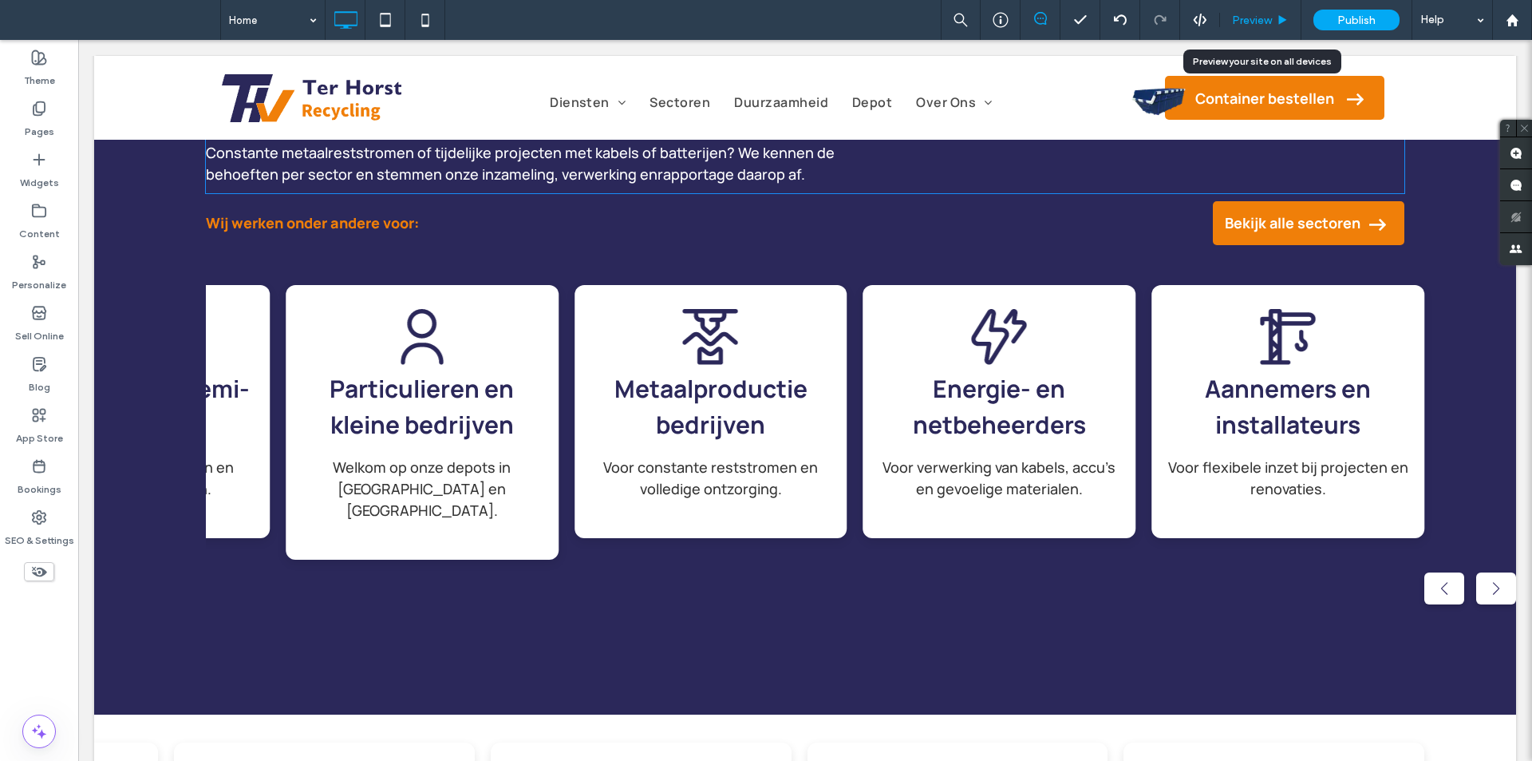
click at [1258, 22] on span "Preview" at bounding box center [1252, 21] width 40 height 14
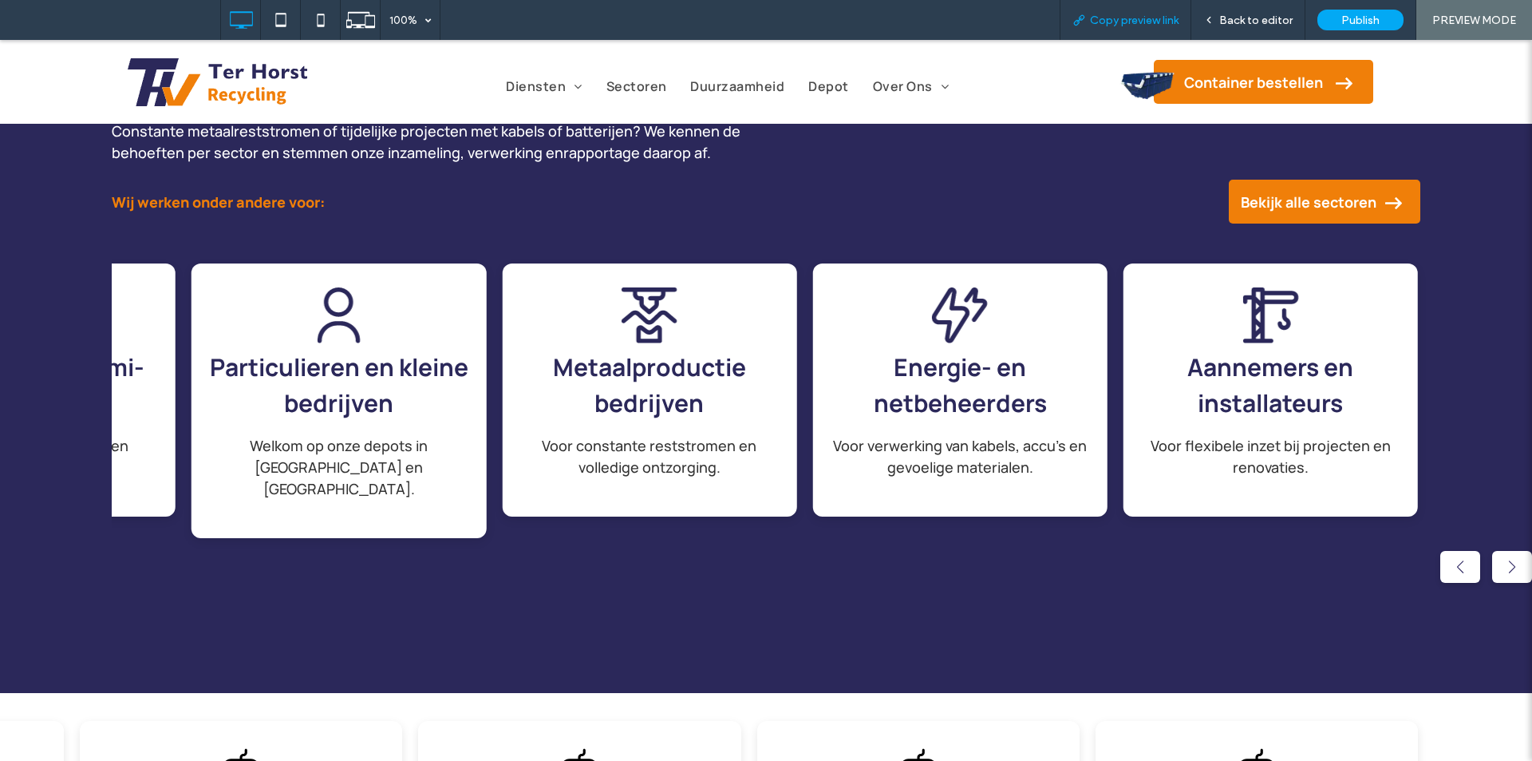
scroll to position [1796, 0]
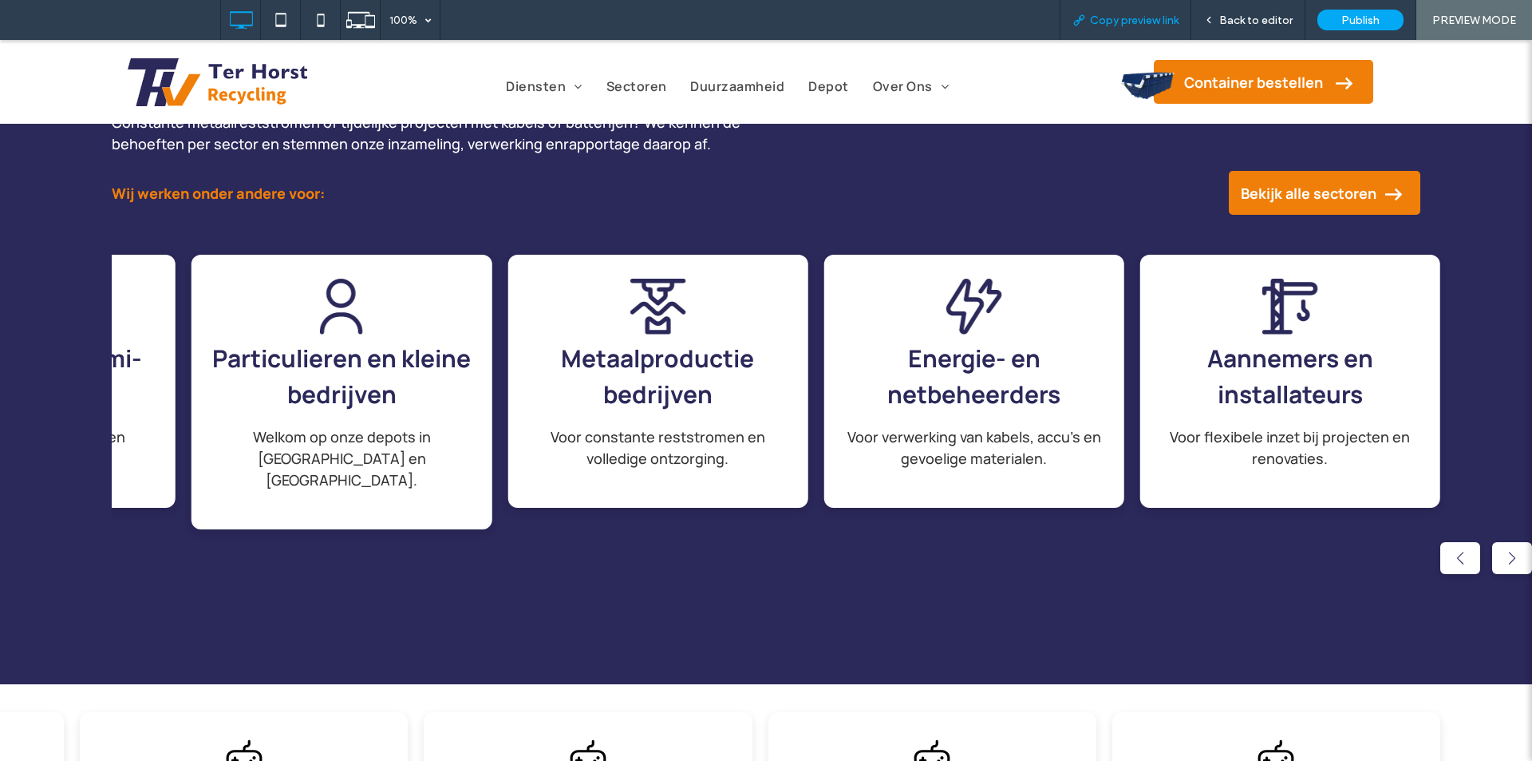
click at [1168, 16] on span "Copy preview link" at bounding box center [1134, 21] width 89 height 14
click at [1243, 16] on span "Back to editor" at bounding box center [1255, 21] width 73 height 14
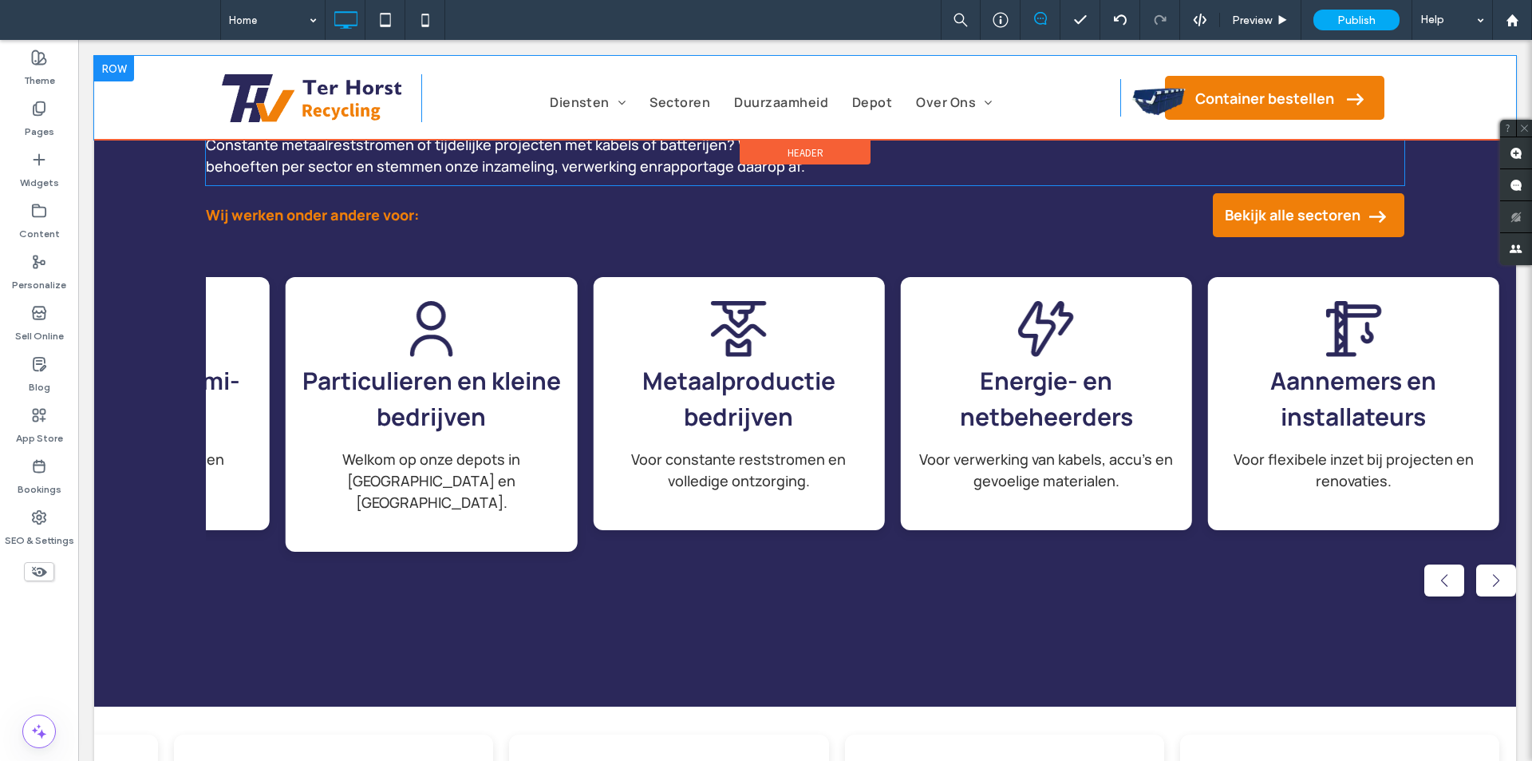
scroll to position [1821, 0]
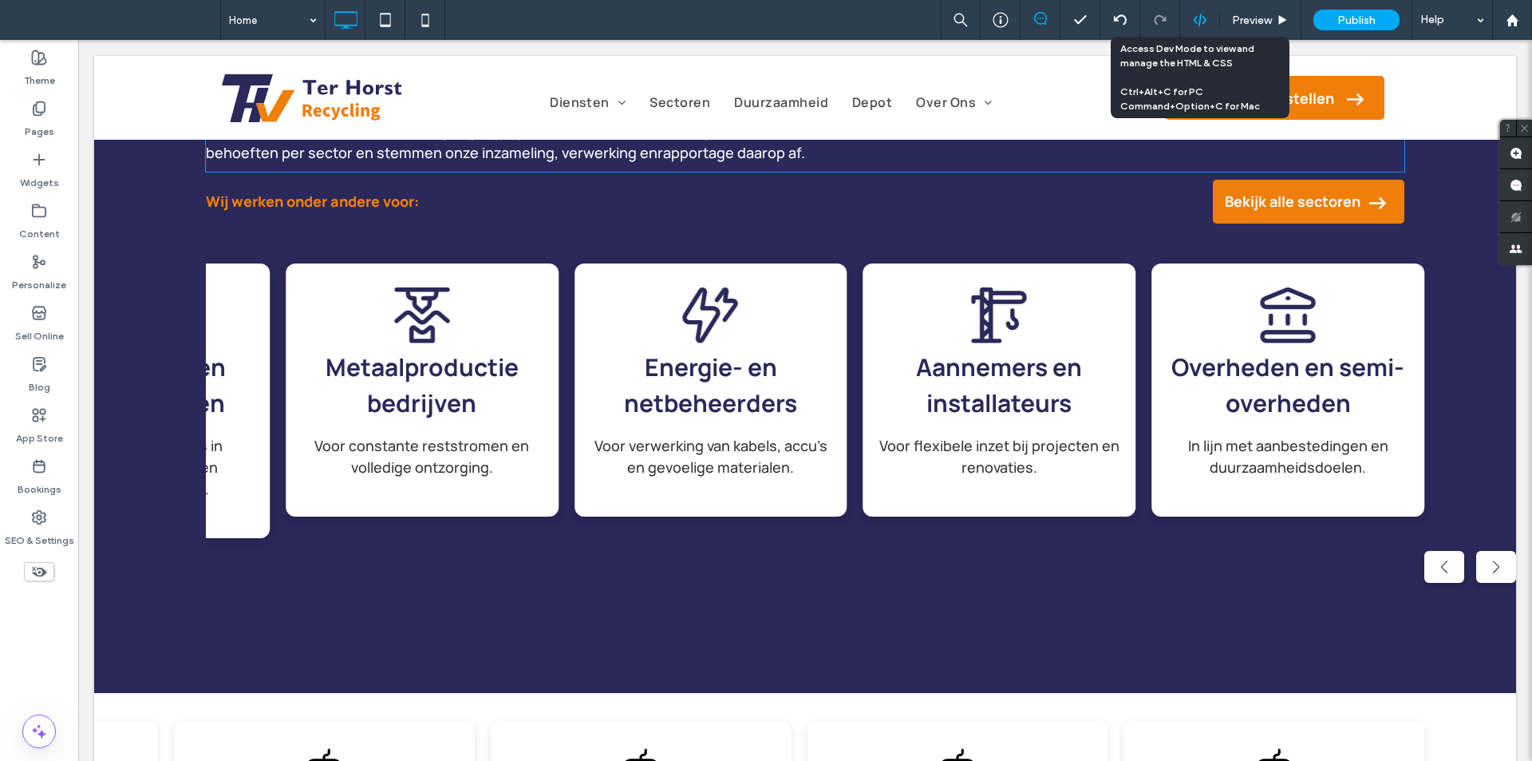
click at [1190, 18] on div at bounding box center [1199, 20] width 39 height 14
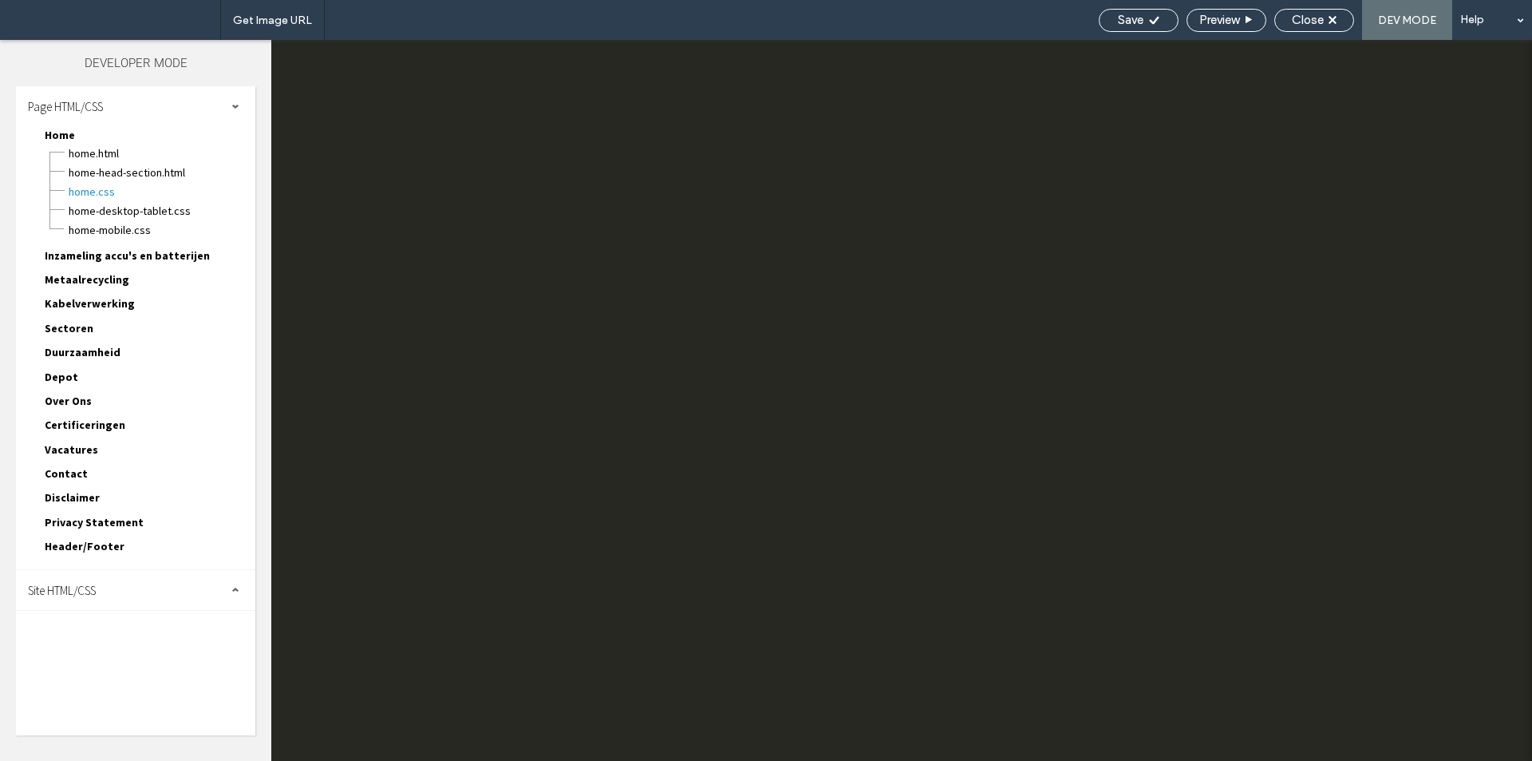
scroll to position [0, 0]
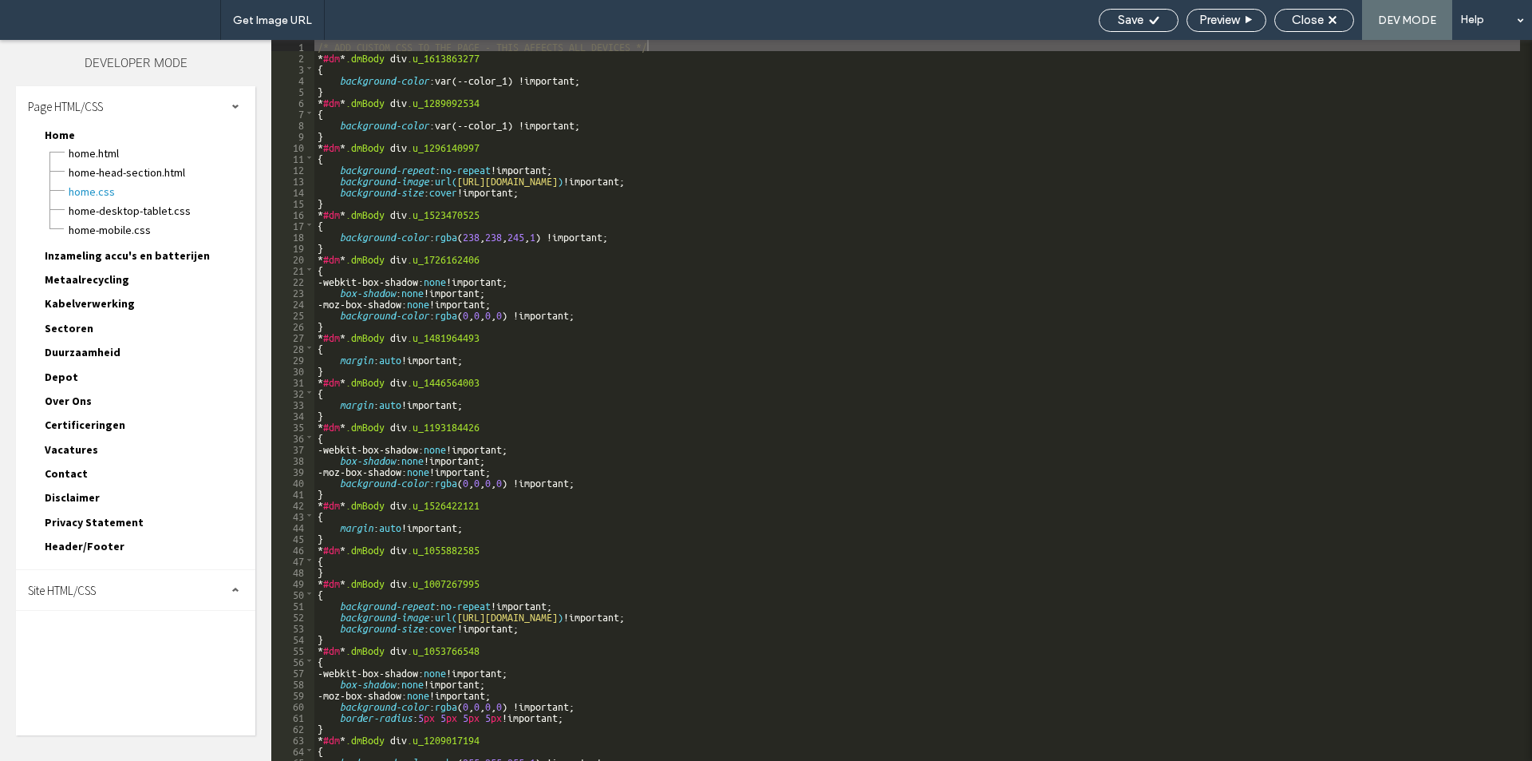
click at [155, 596] on div "Site HTML/CSS" at bounding box center [135, 590] width 239 height 40
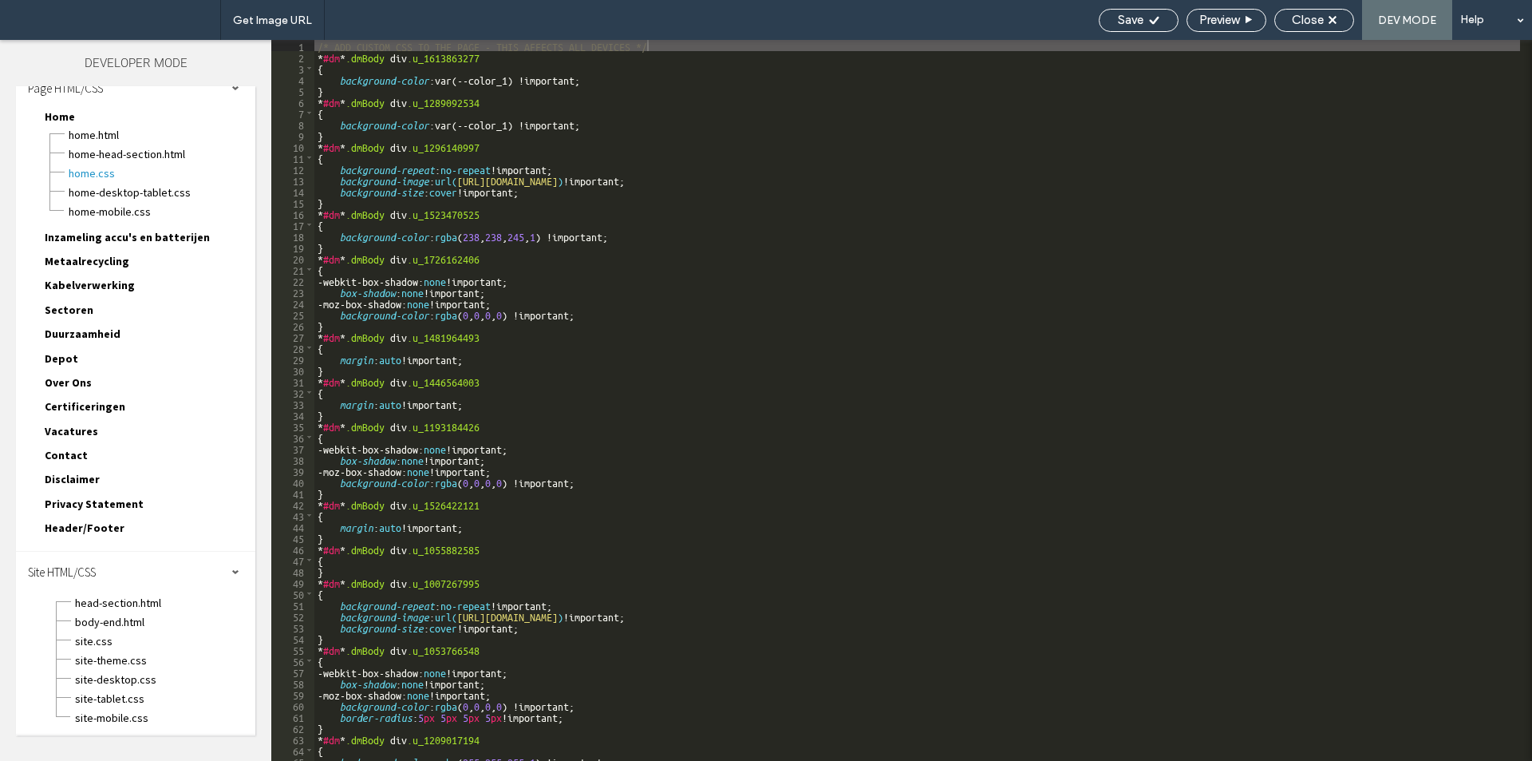
scroll to position [19, 0]
click at [144, 192] on span "Home-desktop-tablet.css" at bounding box center [162, 192] width 188 height 16
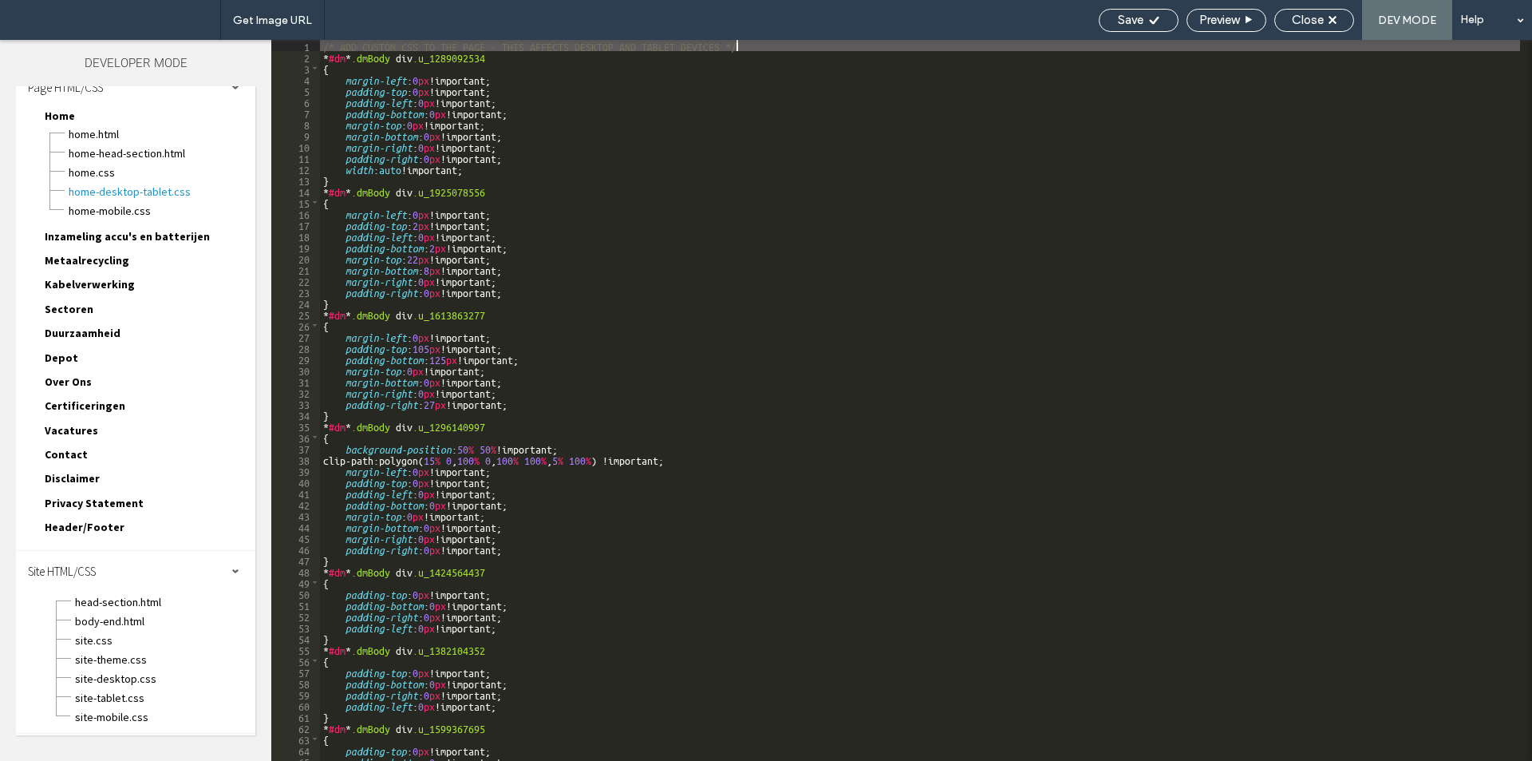
click at [469, 333] on div "/* ADD CUSTOM CSS TO THE PAGE - THIS AFFECTS DESKTOP AND TABLET DEVICES */ * #d…" at bounding box center [920, 411] width 1200 height 743
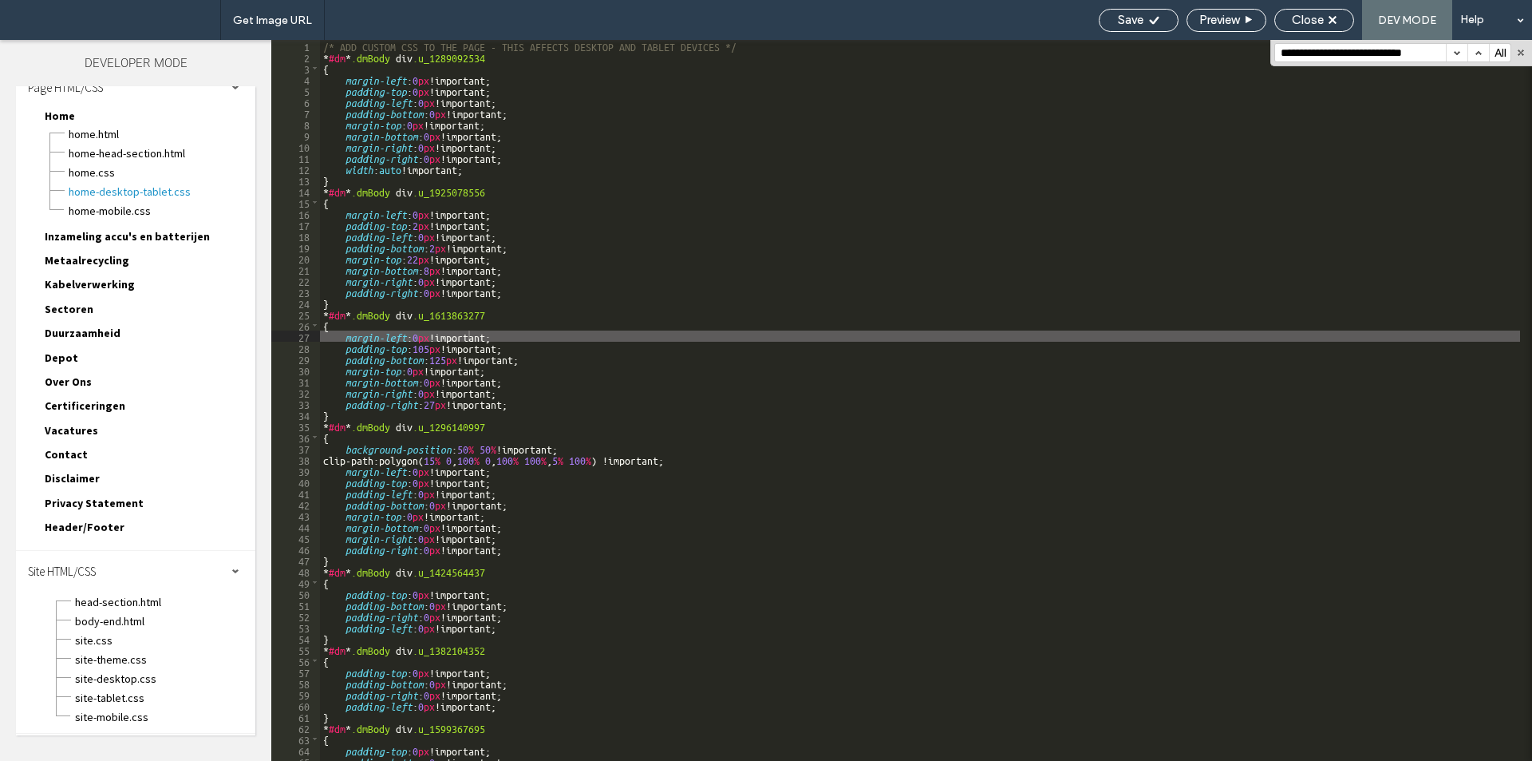
scroll to position [10712, 0]
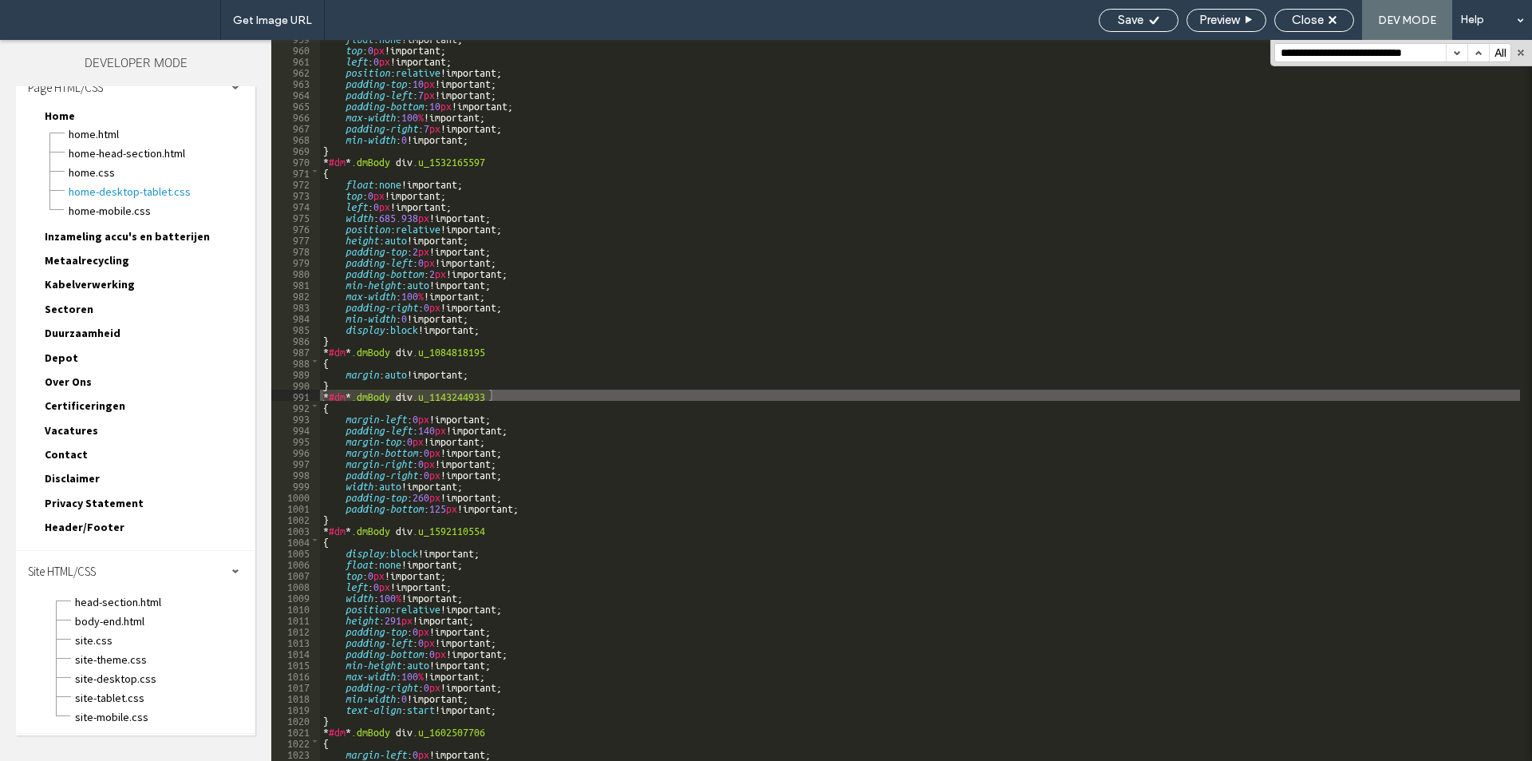
type input "**********"
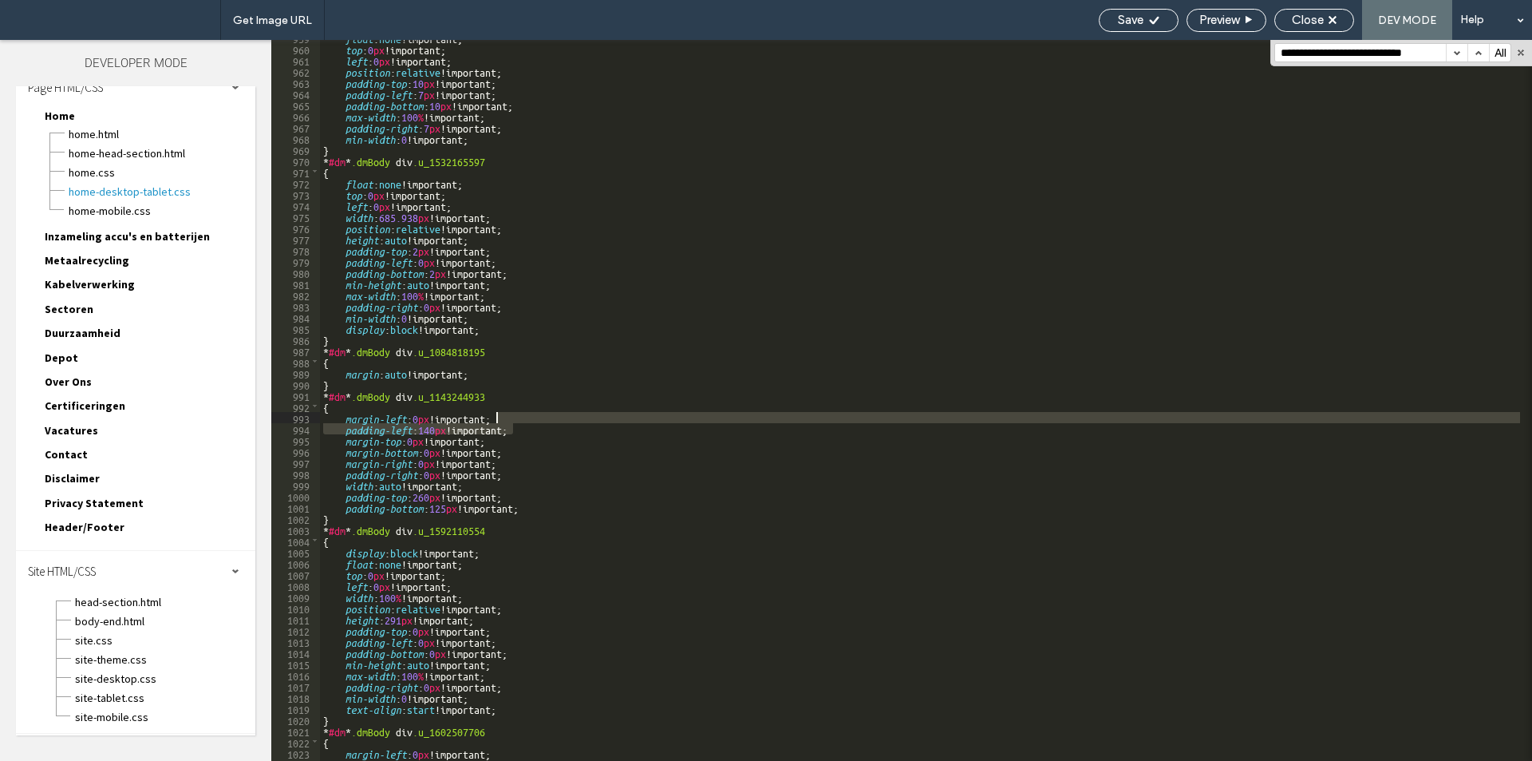
drag, startPoint x: 542, startPoint y: 425, endPoint x: 545, endPoint y: 413, distance: 13.2
click at [545, 413] on div "float : none !important; top : 0 px !important; left : 0 px !important; positio…" at bounding box center [920, 403] width 1200 height 743
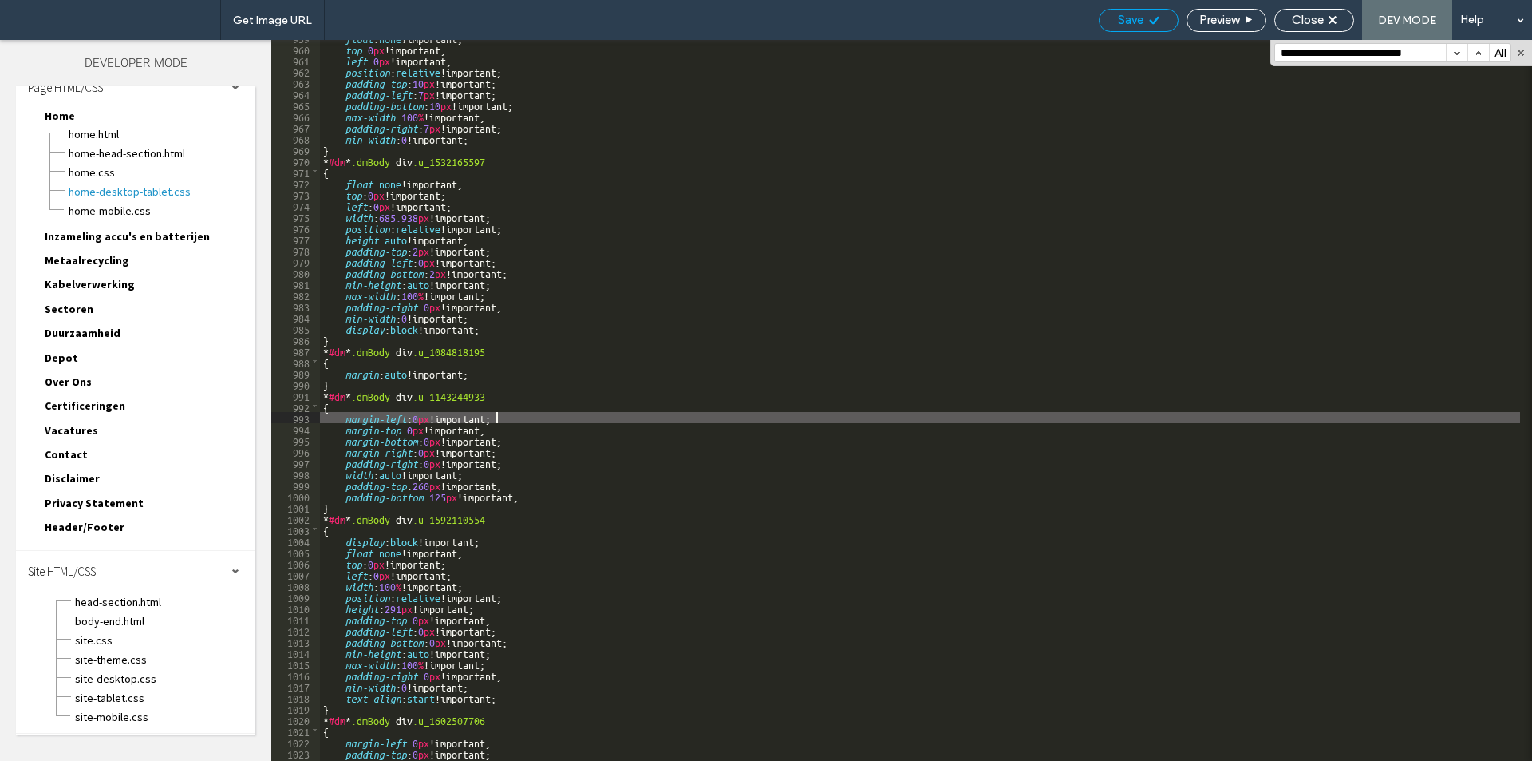
click at [1128, 24] on span "Save" at bounding box center [1131, 20] width 26 height 14
click at [125, 682] on span "site-desktop.css" at bounding box center [164, 678] width 181 height 16
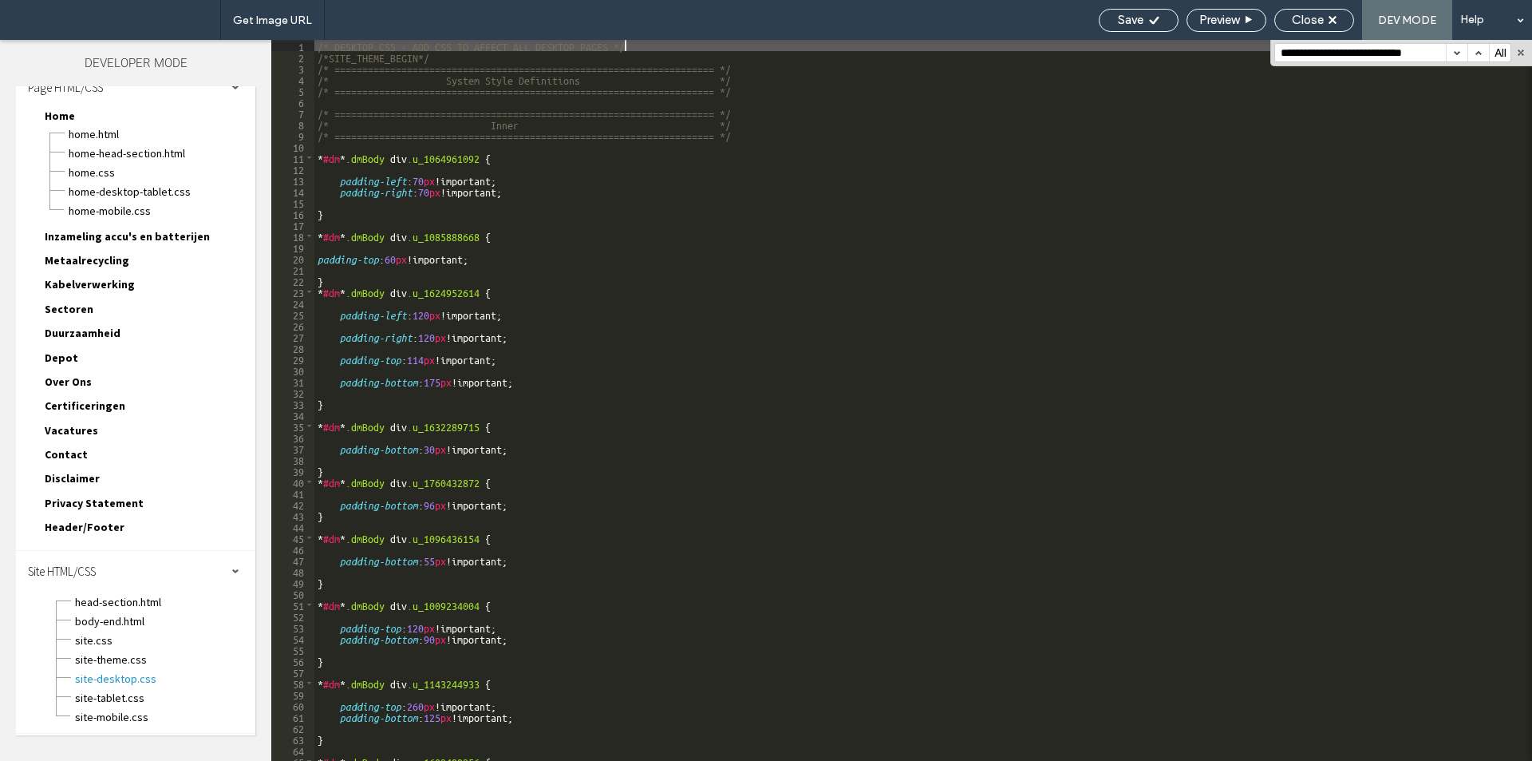
click at [812, 133] on div "/* DESKTOP CSS - ADD CSS TO AFFECT ALL DESKTOP PAGES */ /*SITE_THEME_BEGIN*/ /*…" at bounding box center [917, 411] width 1206 height 743
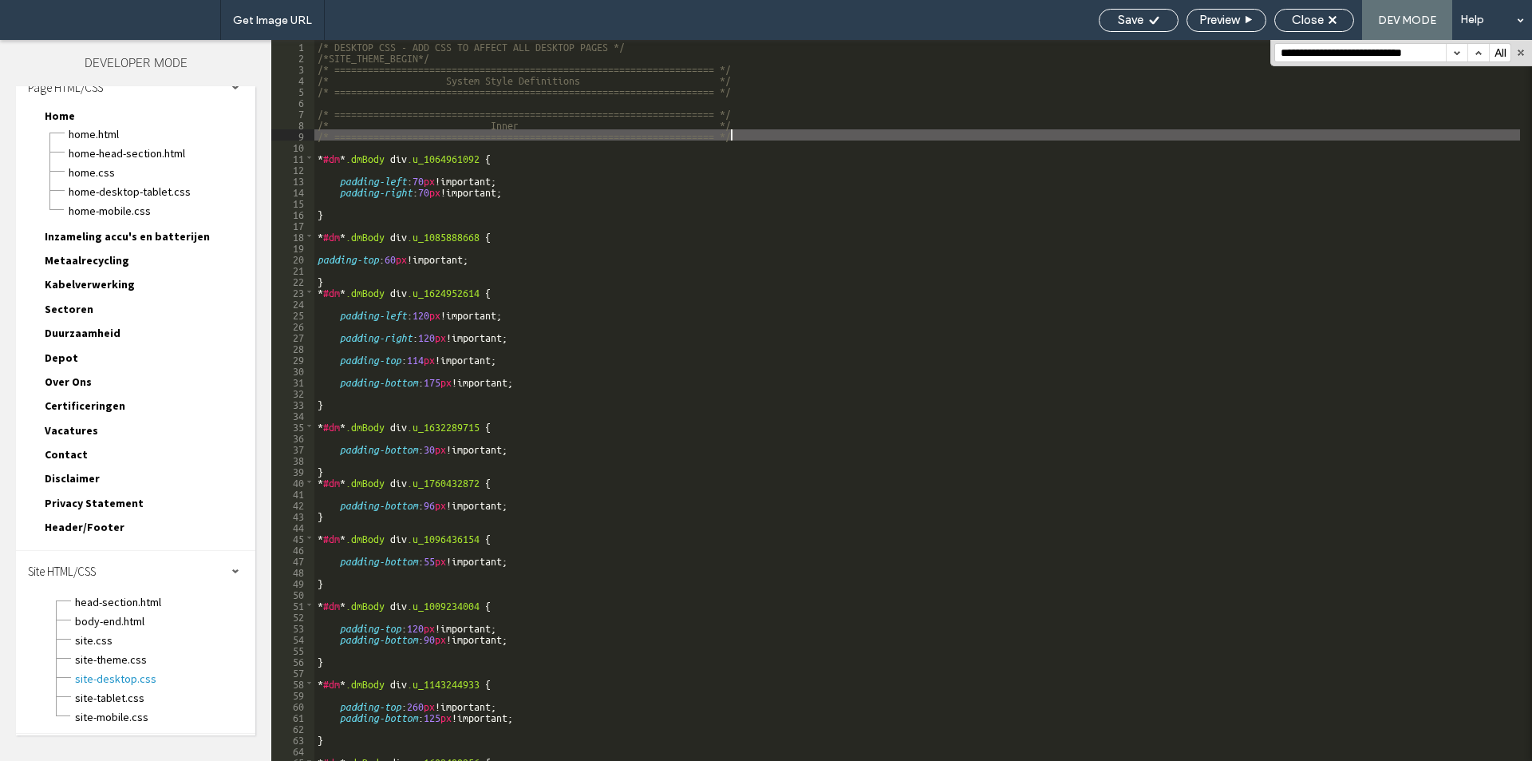
click at [802, 136] on div "/* DESKTOP CSS - ADD CSS TO AFFECT ALL DESKTOP PAGES */ /*SITE_THEME_BEGIN*/ /*…" at bounding box center [917, 411] width 1206 height 743
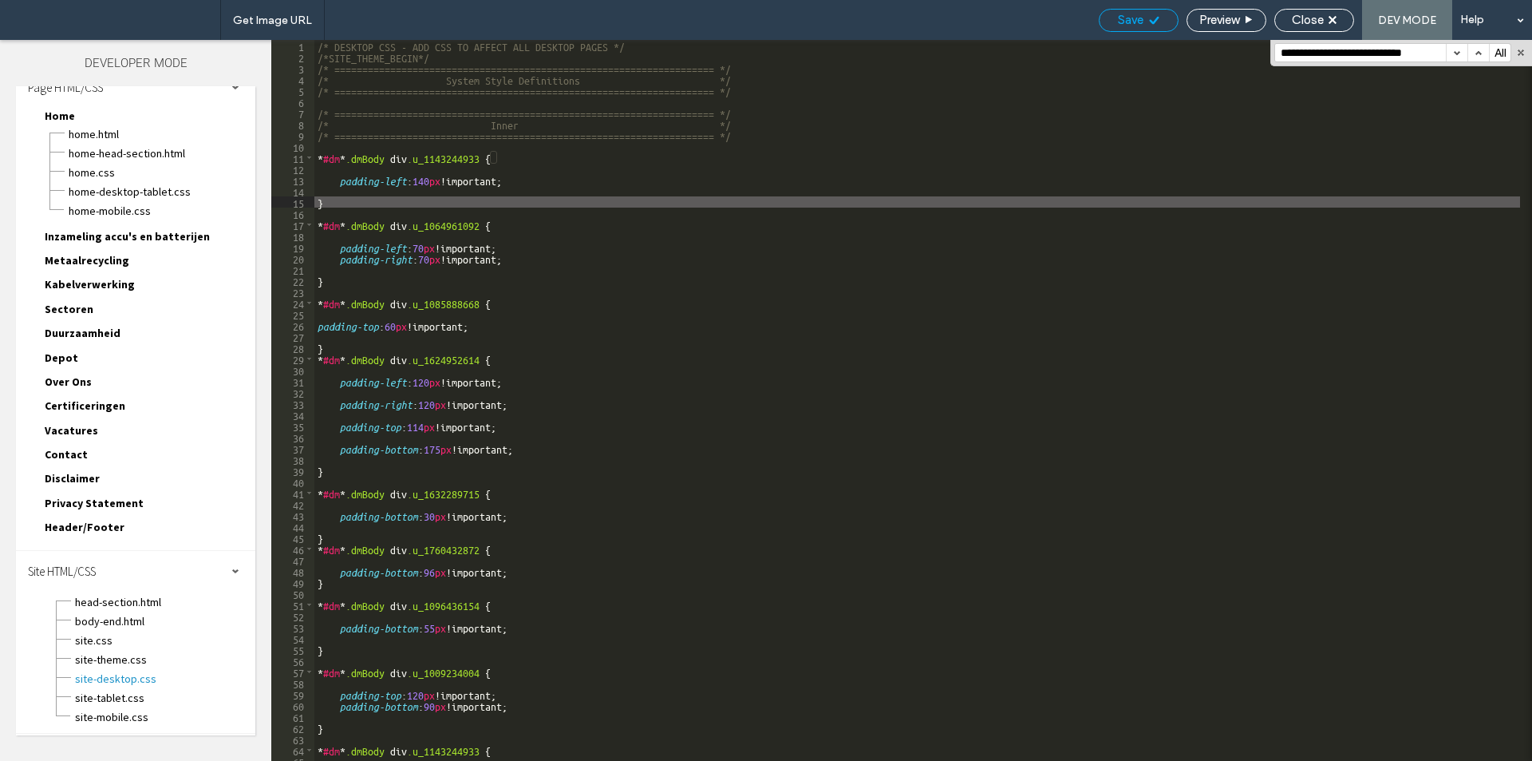
click at [1133, 26] on span "Save" at bounding box center [1131, 20] width 26 height 14
click at [127, 694] on span "site-tablet.css" at bounding box center [164, 698] width 181 height 16
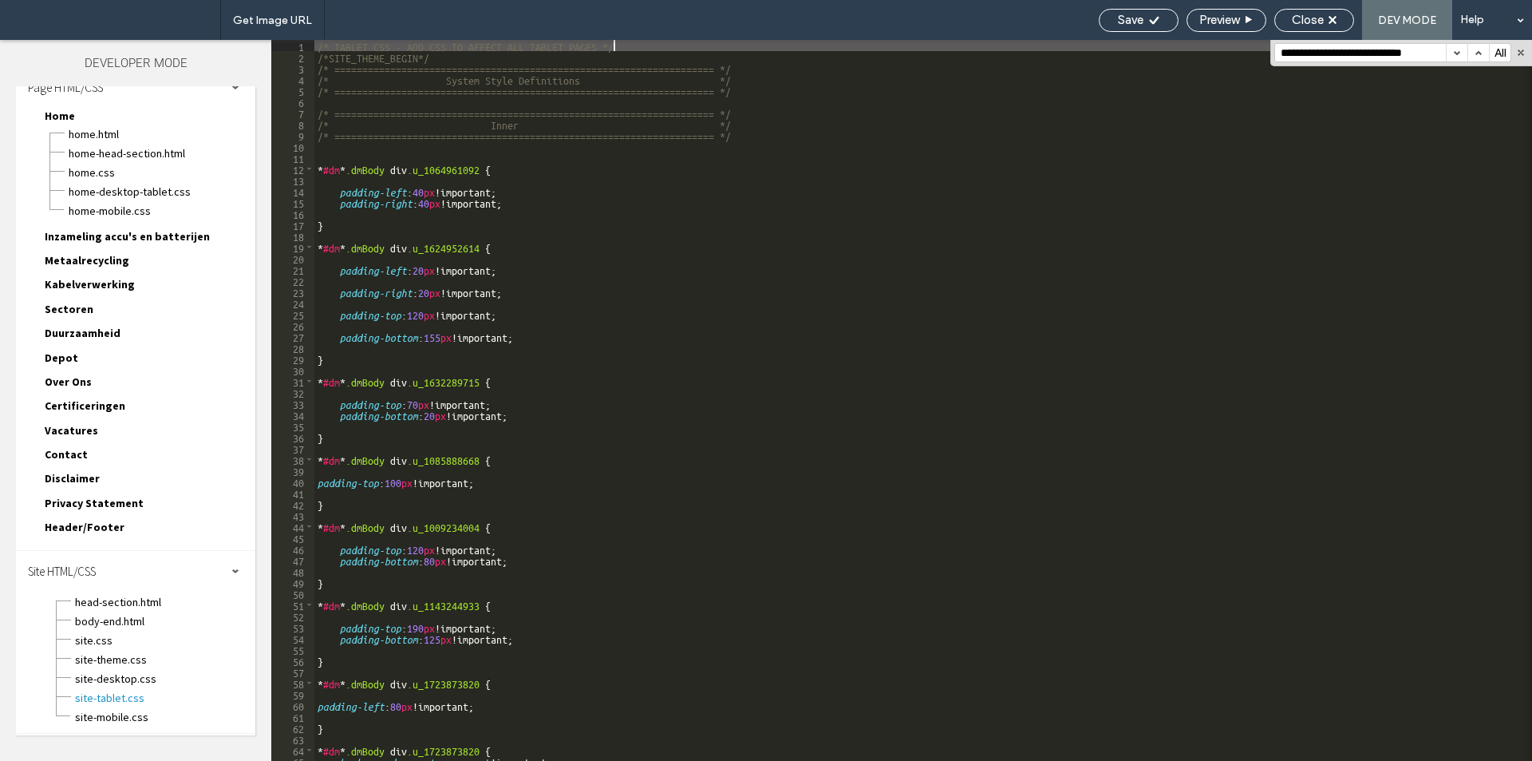
click at [766, 135] on div "/* TABLET CSS - ADD CSS TO AFFECT ALL TABLET PAGES */ /*SITE_THEME_BEGIN*/ /* =…" at bounding box center [917, 411] width 1206 height 743
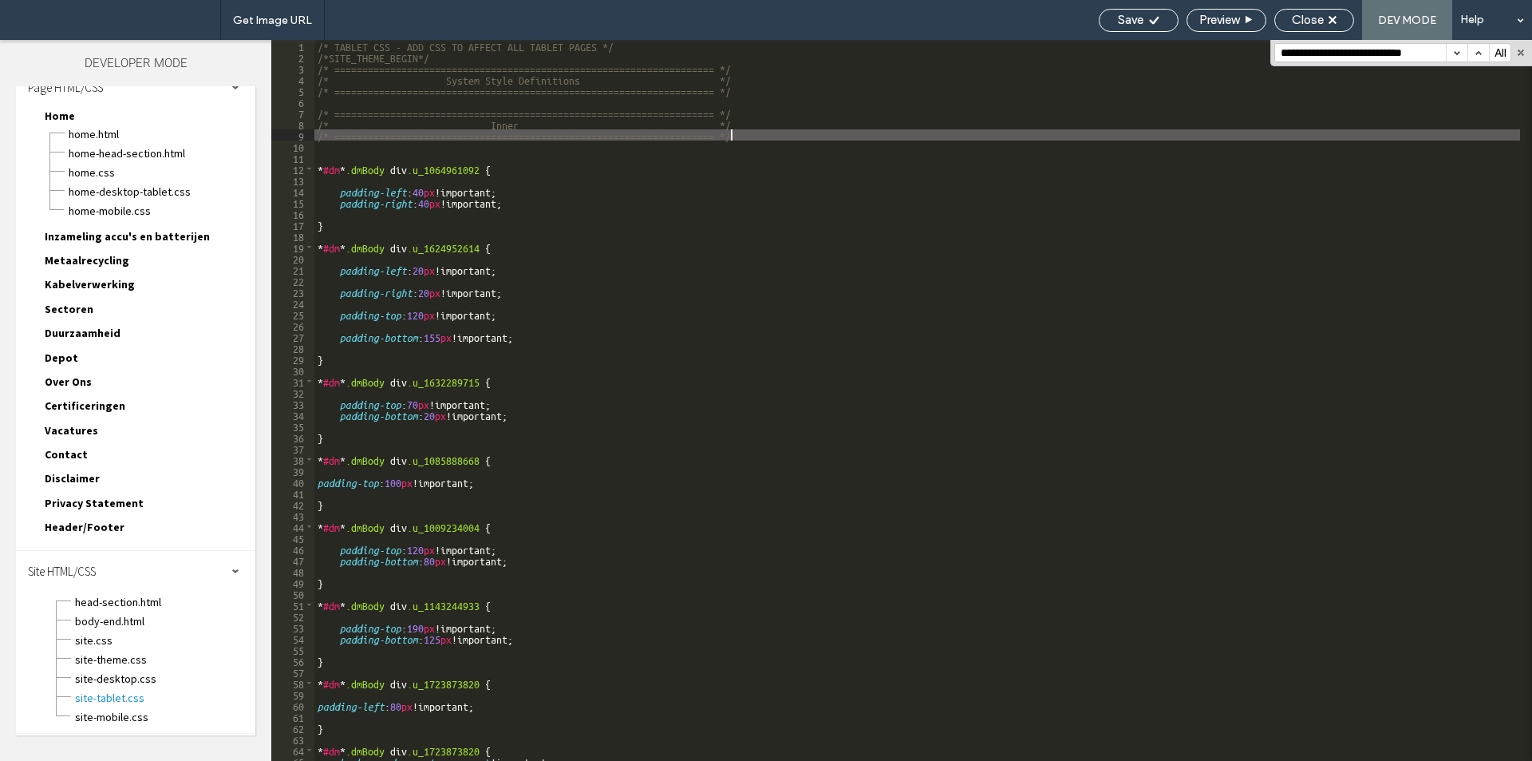
type textarea "**"
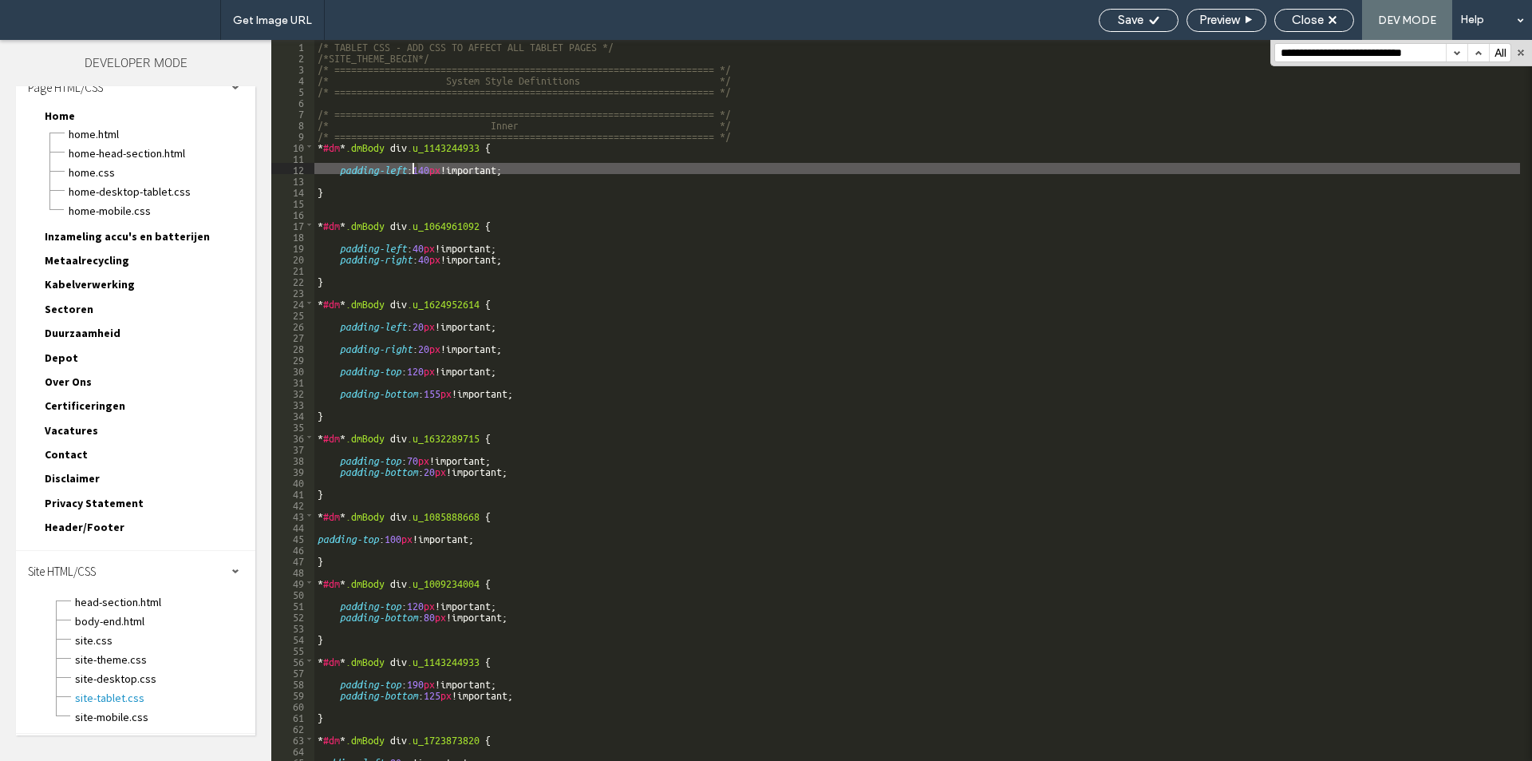
click at [415, 168] on div "/* TABLET CSS - ADD CSS TO AFFECT ALL TABLET PAGES */ /*SITE_THEME_BEGIN*/ /* =…" at bounding box center [917, 411] width 1206 height 743
click at [1133, 16] on span "Save" at bounding box center [1131, 20] width 26 height 14
click at [156, 181] on div "Home-desktop-tablet.css" at bounding box center [162, 189] width 188 height 19
click at [109, 188] on span "Home-desktop-tablet.css" at bounding box center [162, 192] width 188 height 16
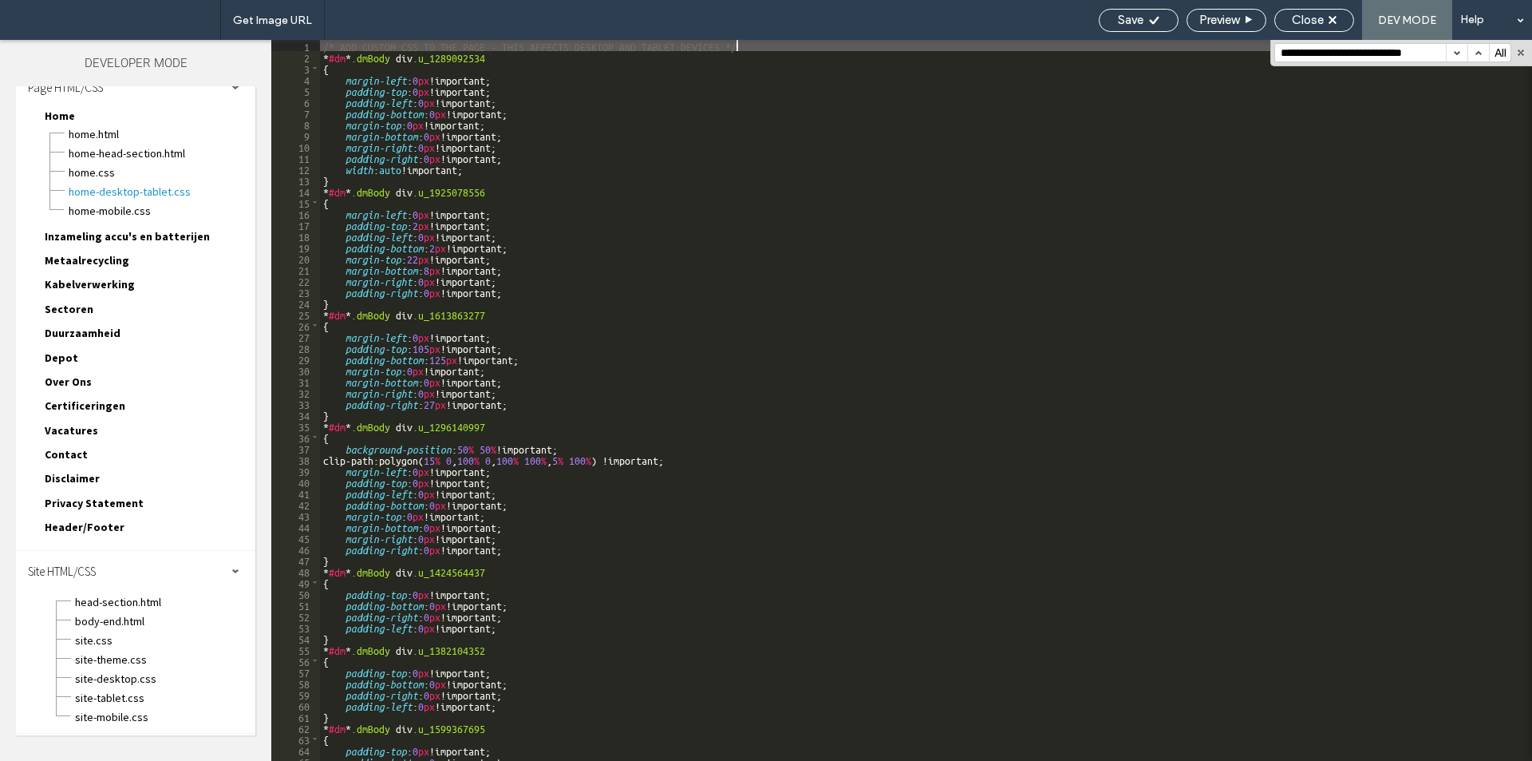
click at [438, 342] on div "/* ADD CUSTOM CSS TO THE PAGE - THIS AFFECTS DESKTOP AND TABLET DEVICES */ * #d…" at bounding box center [920, 411] width 1200 height 743
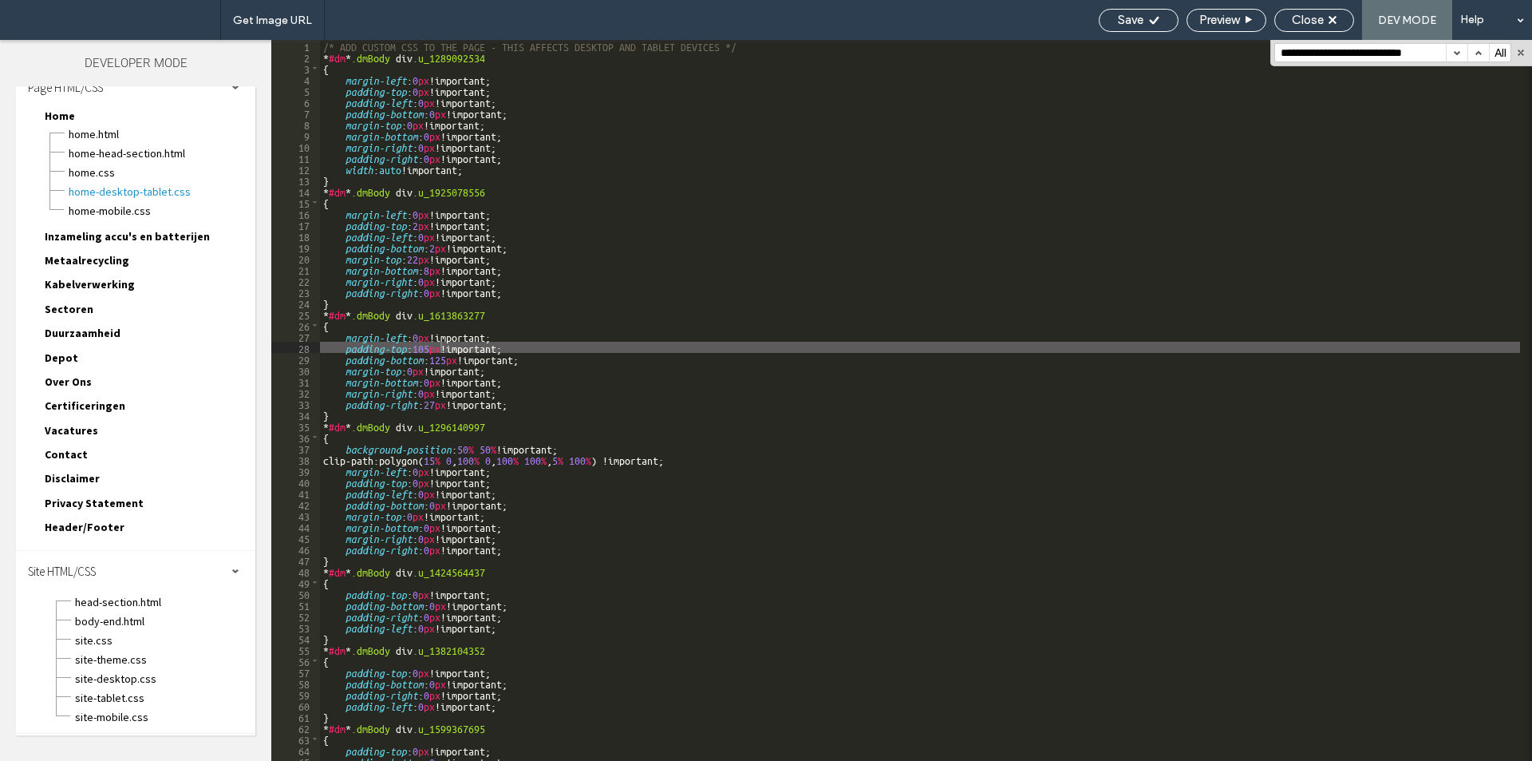
paste input
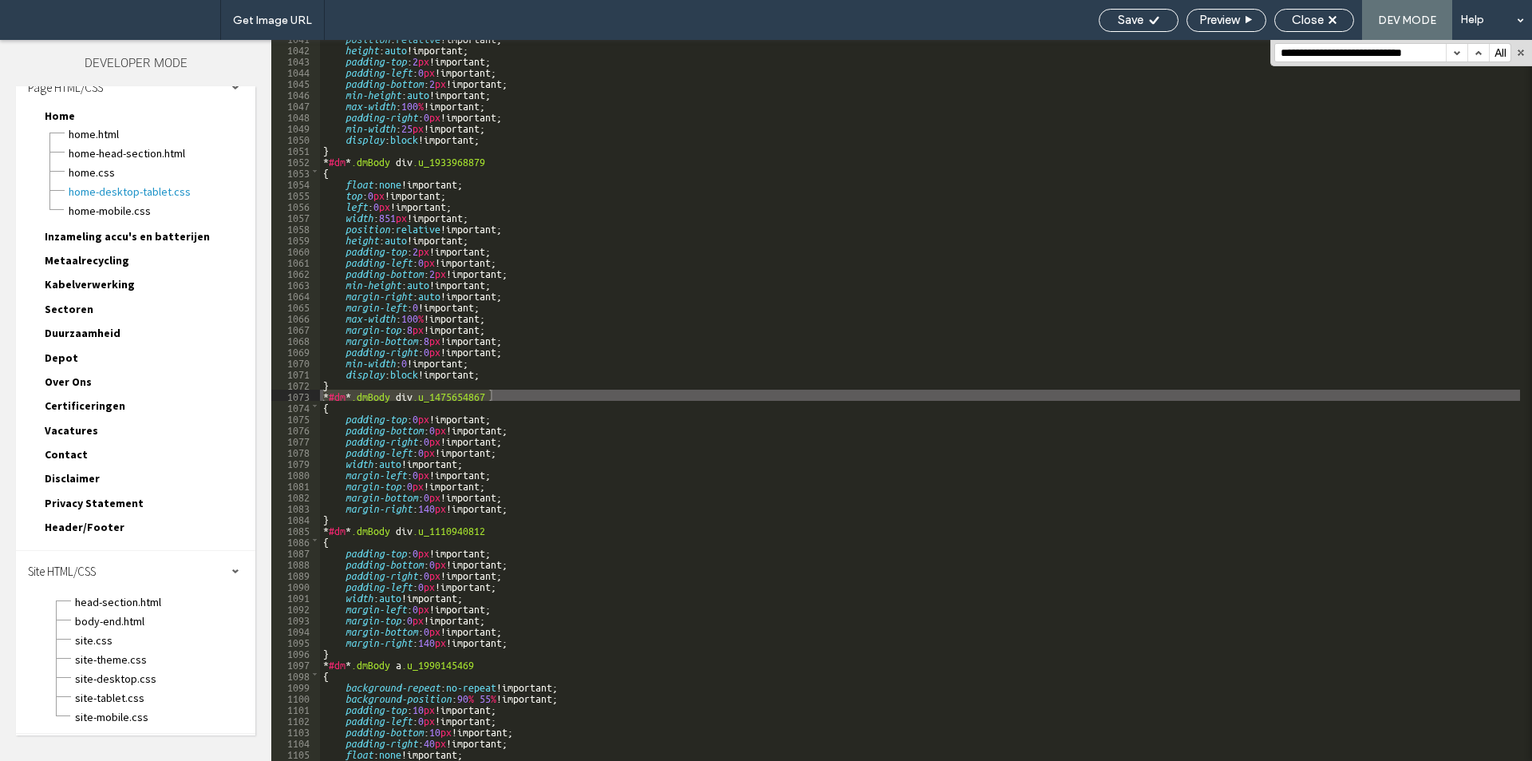
type input "**********"
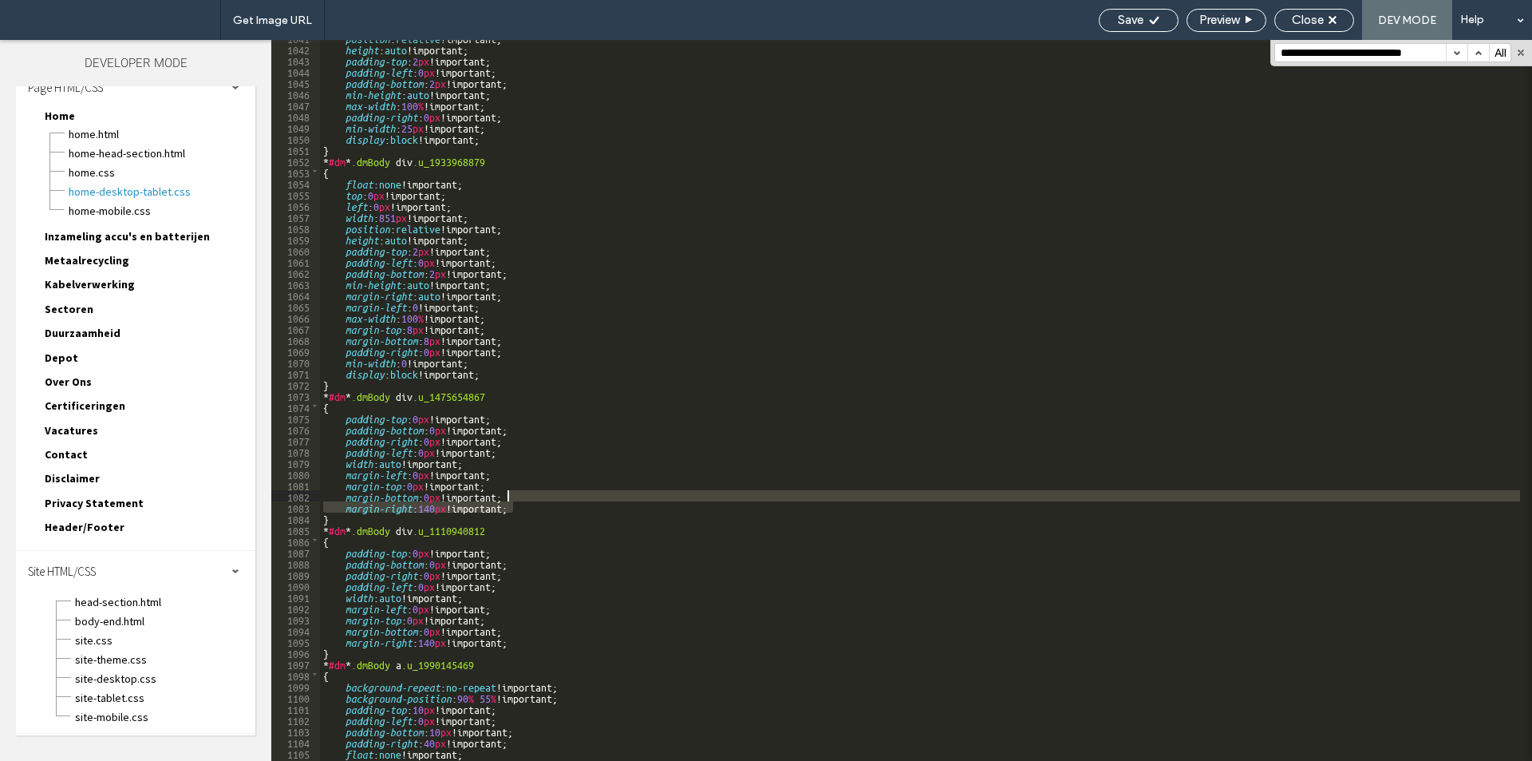
click at [537, 498] on div "position : relative !important; height : auto !important; padding-top : 2 px !i…" at bounding box center [920, 403] width 1200 height 743
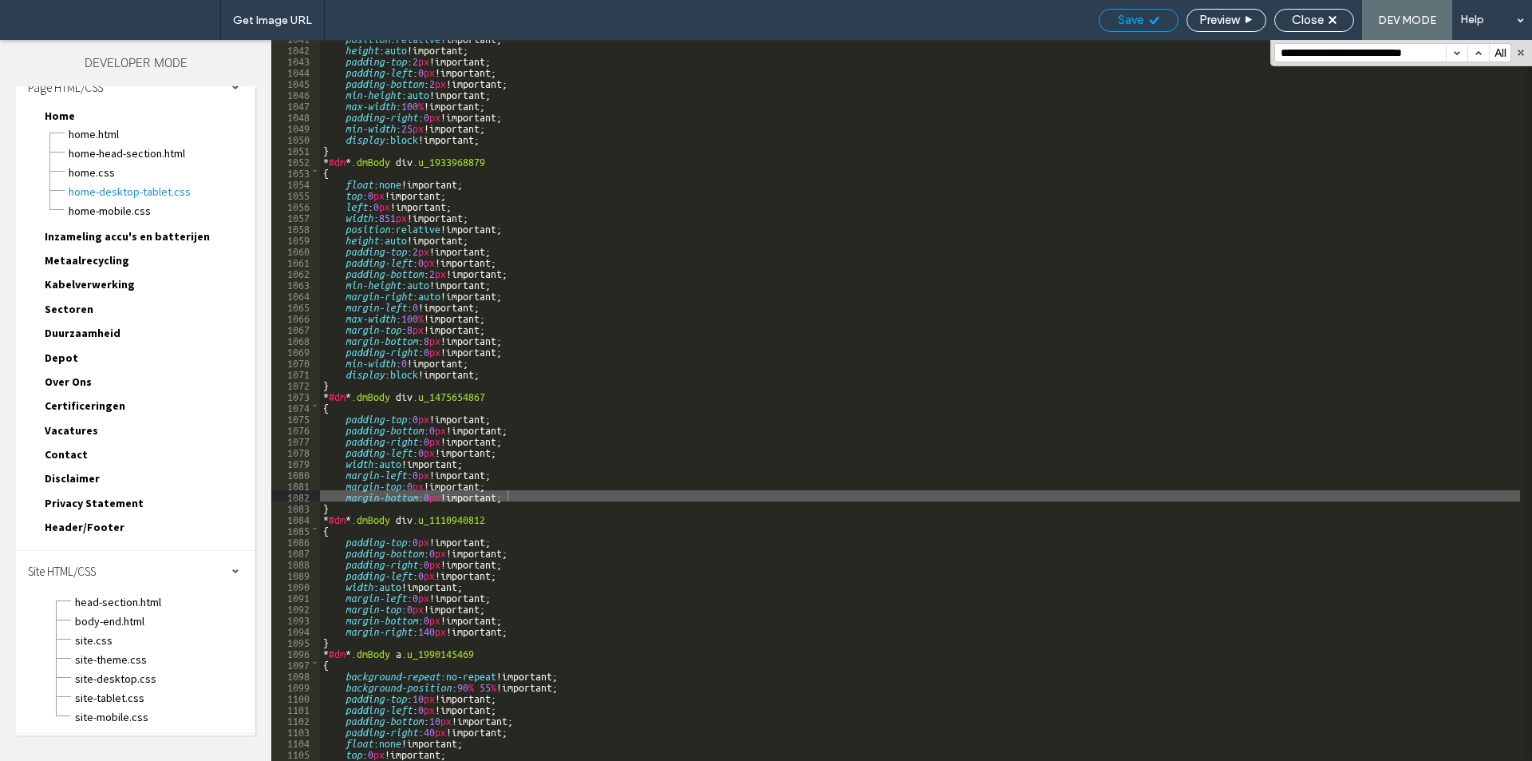
click at [1140, 12] on div "Save" at bounding box center [1139, 20] width 80 height 23
click at [1152, 22] on use at bounding box center [1154, 20] width 10 height 8
click at [144, 674] on span "site-desktop.css" at bounding box center [164, 678] width 181 height 16
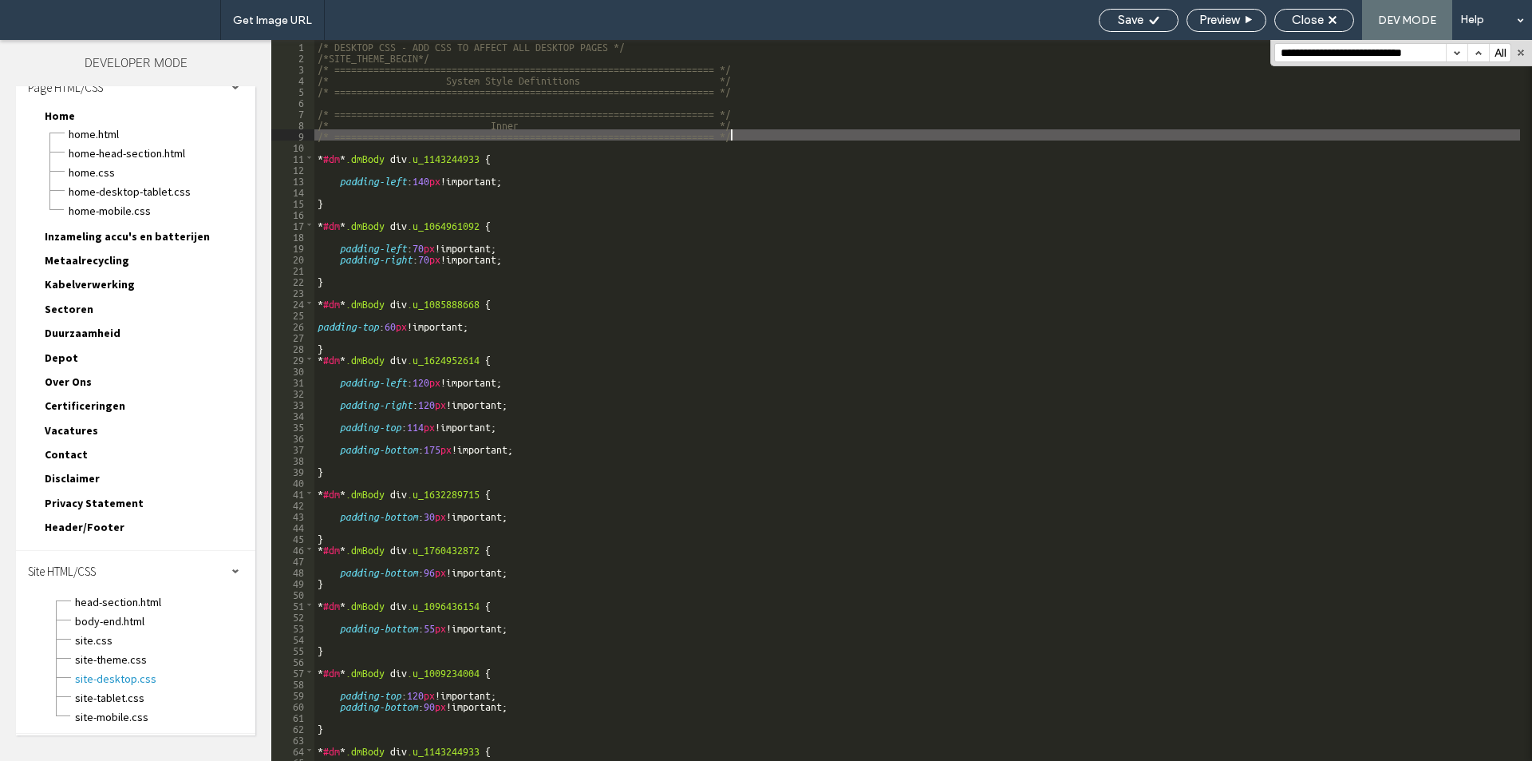
click at [754, 131] on div "/* DESKTOP CSS - ADD CSS TO AFFECT ALL DESKTOP PAGES */ /*SITE_THEME_BEGIN*/ /*…" at bounding box center [917, 411] width 1206 height 743
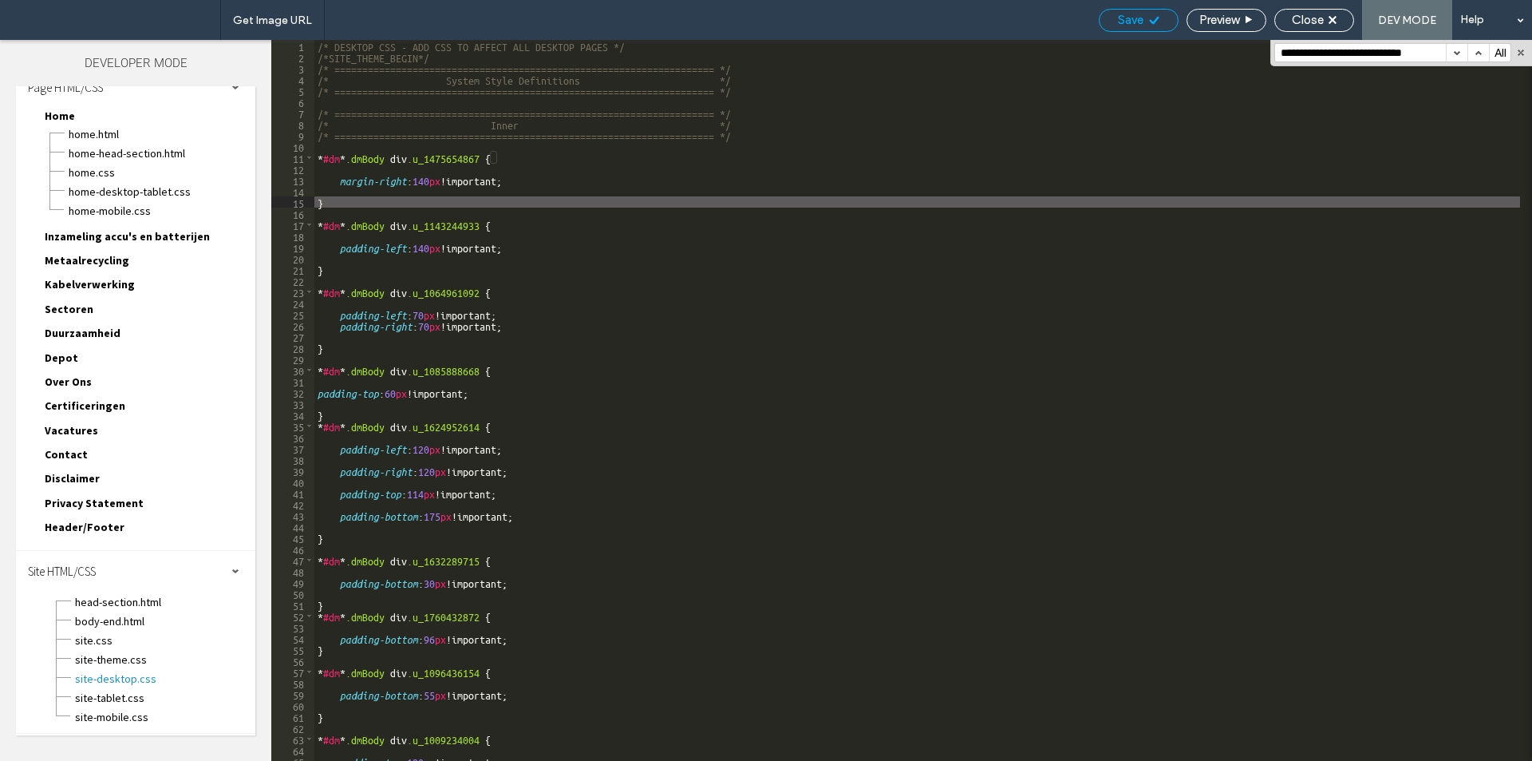
click at [1110, 19] on div "Save" at bounding box center [1139, 20] width 78 height 14
click at [129, 702] on span "site-tablet.css" at bounding box center [164, 698] width 181 height 16
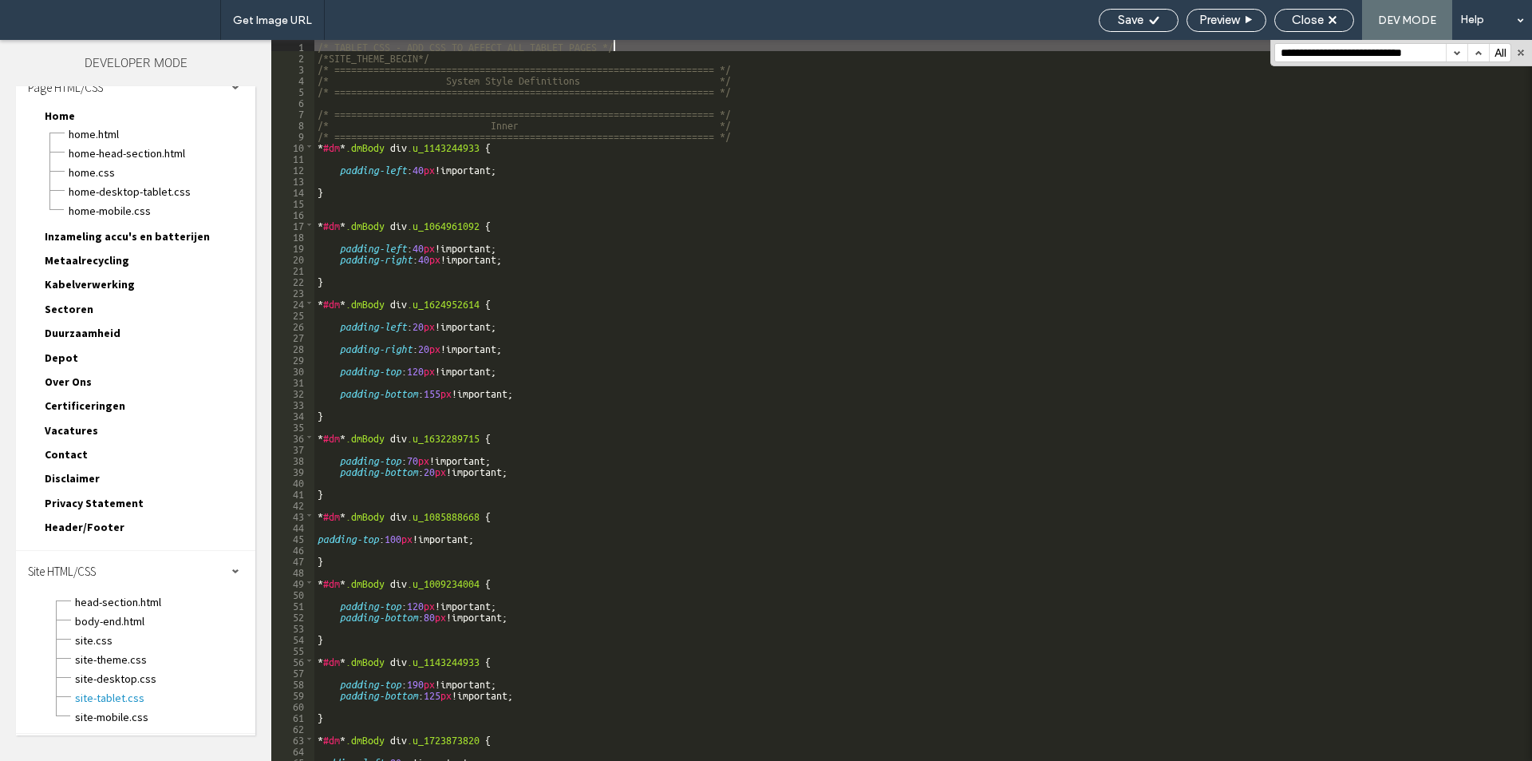
click at [812, 143] on div "/* TABLET CSS - ADD CSS TO AFFECT ALL TABLET PAGES */ /*SITE_THEME_BEGIN*/ /* =…" at bounding box center [917, 411] width 1206 height 743
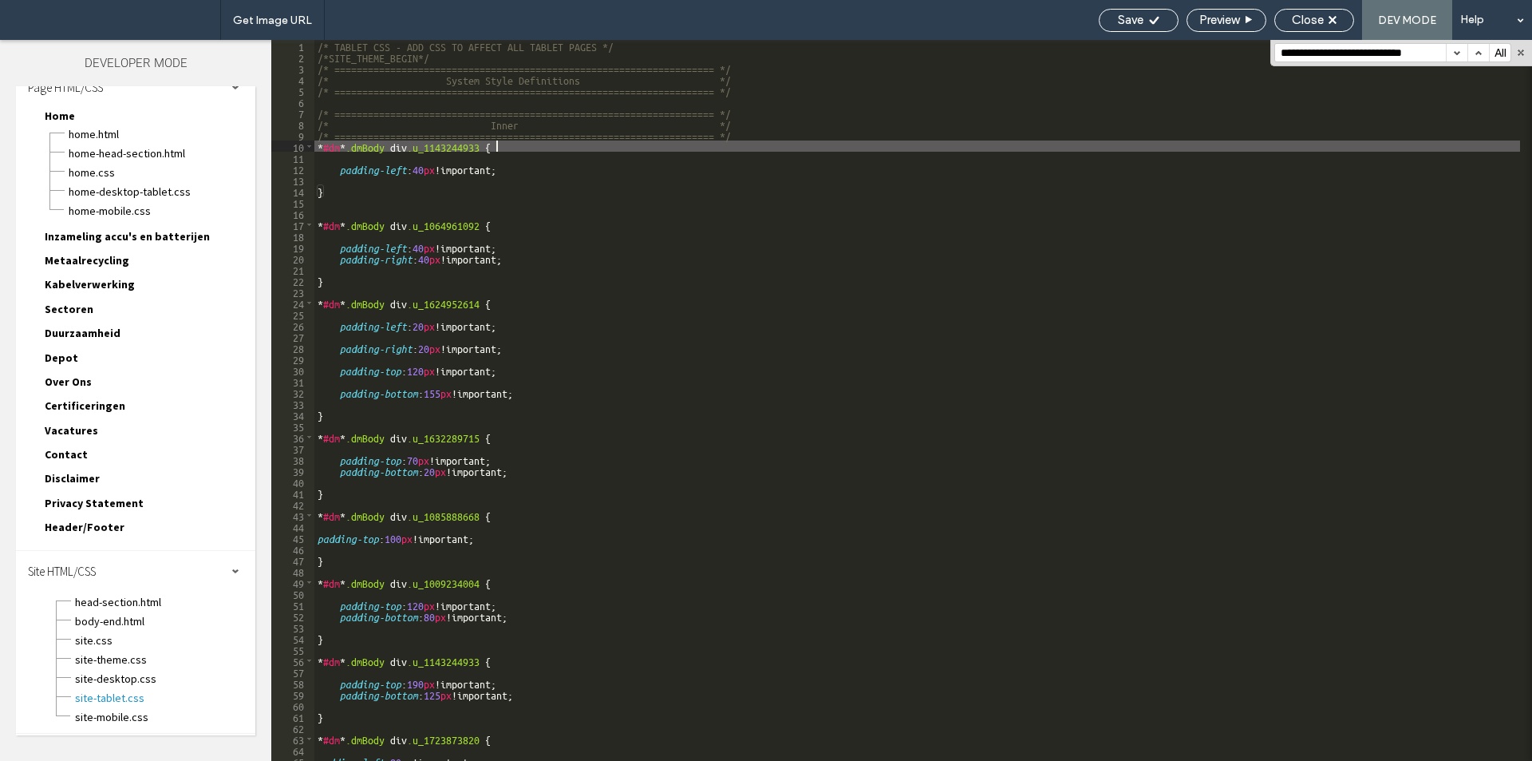
click at [811, 137] on div "/* TABLET CSS - ADD CSS TO AFFECT ALL TABLET PAGES */ /*SITE_THEME_BEGIN*/ /* =…" at bounding box center [917, 411] width 1206 height 743
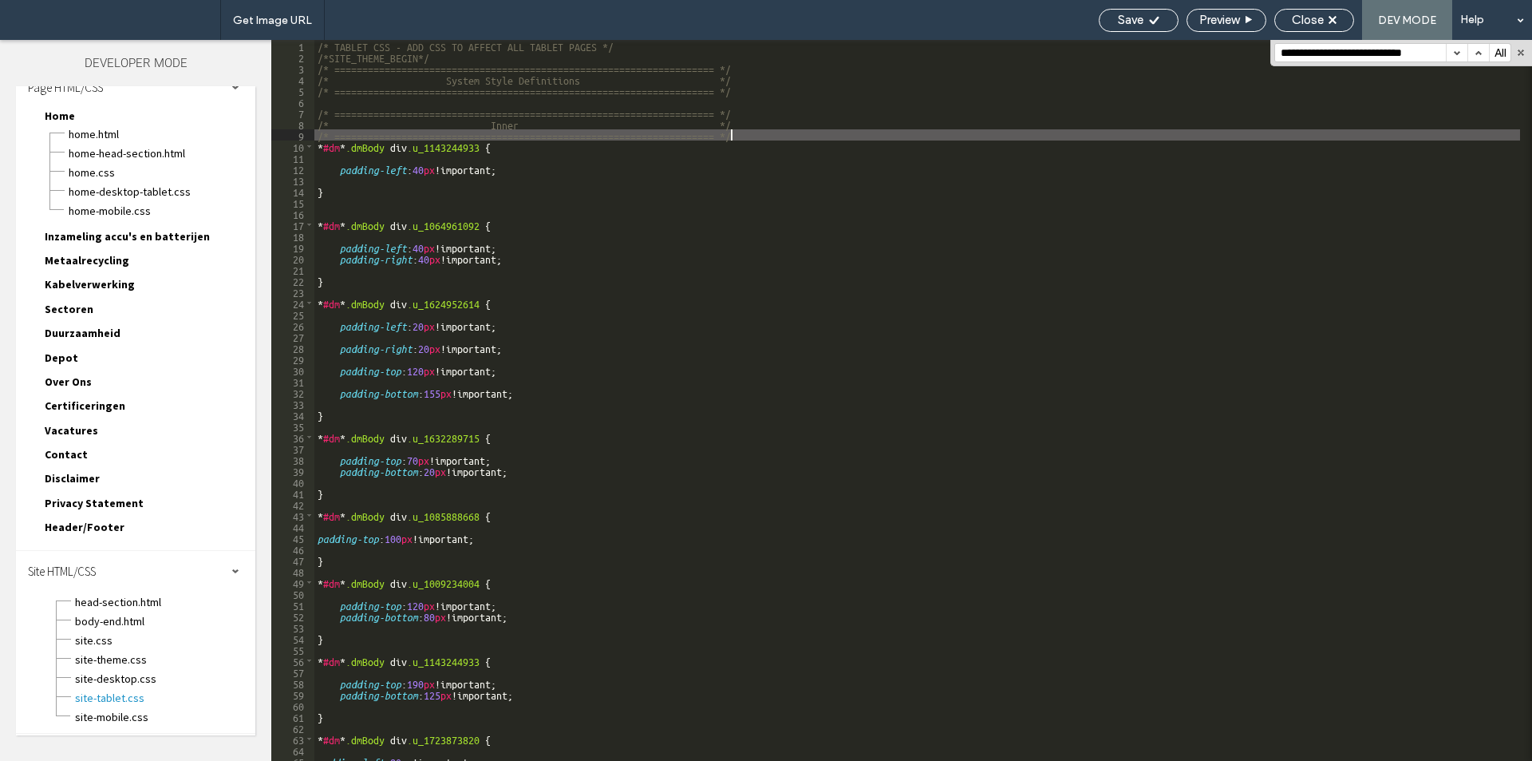
type textarea "**"
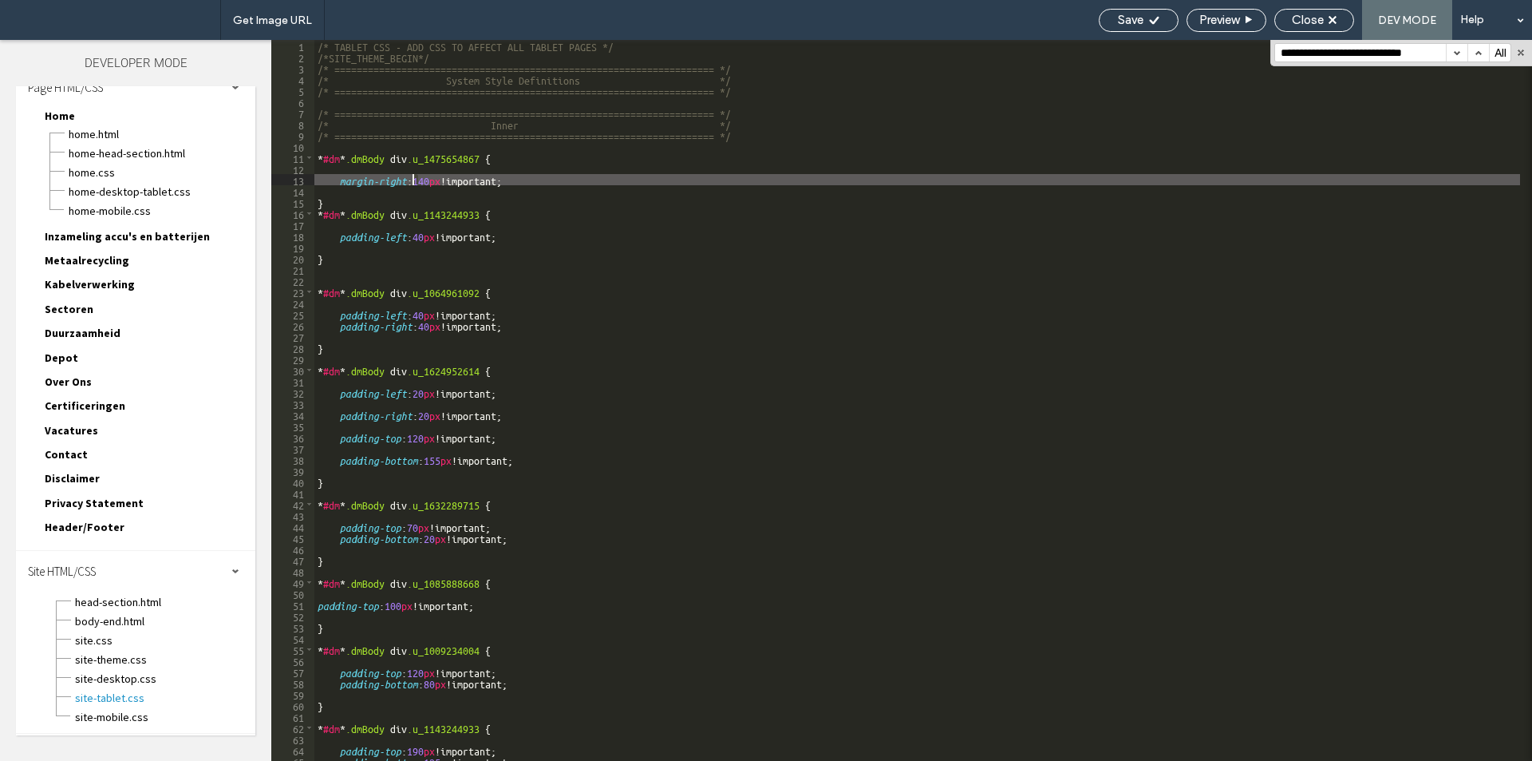
drag, startPoint x: 416, startPoint y: 181, endPoint x: 431, endPoint y: 182, distance: 15.2
click at [413, 180] on div "/* TABLET CSS - ADD CSS TO AFFECT ALL TABLET PAGES */ /*SITE_THEME_BEGIN*/ /* =…" at bounding box center [917, 411] width 1206 height 743
click at [1141, 9] on div "Save" at bounding box center [1139, 20] width 80 height 23
click at [1142, 18] on div "Save" at bounding box center [1139, 20] width 78 height 14
click at [1292, 22] on span "Close" at bounding box center [1308, 20] width 32 height 14
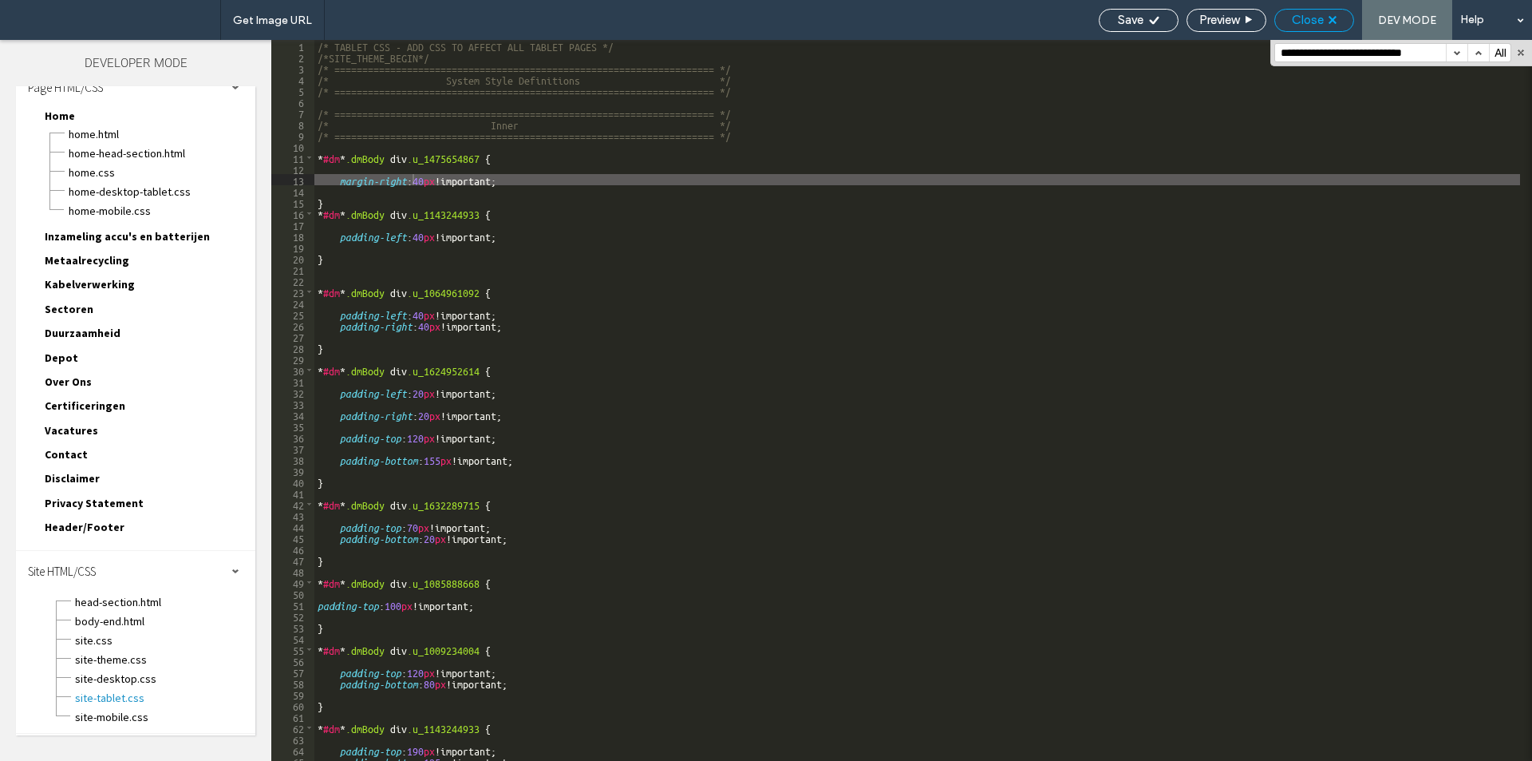
scroll to position [11, 0]
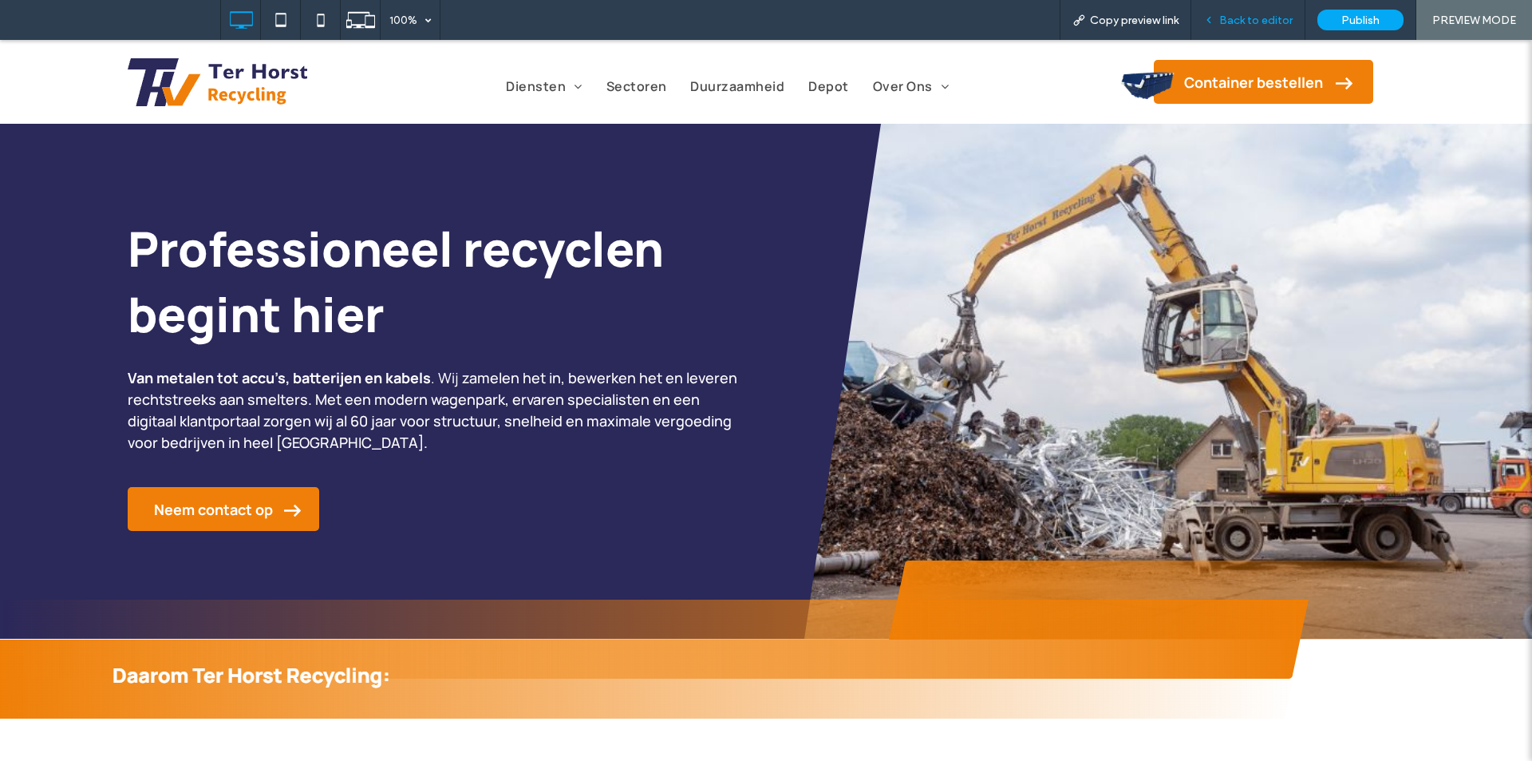
click at [1266, 22] on span "Back to editor" at bounding box center [1255, 21] width 73 height 14
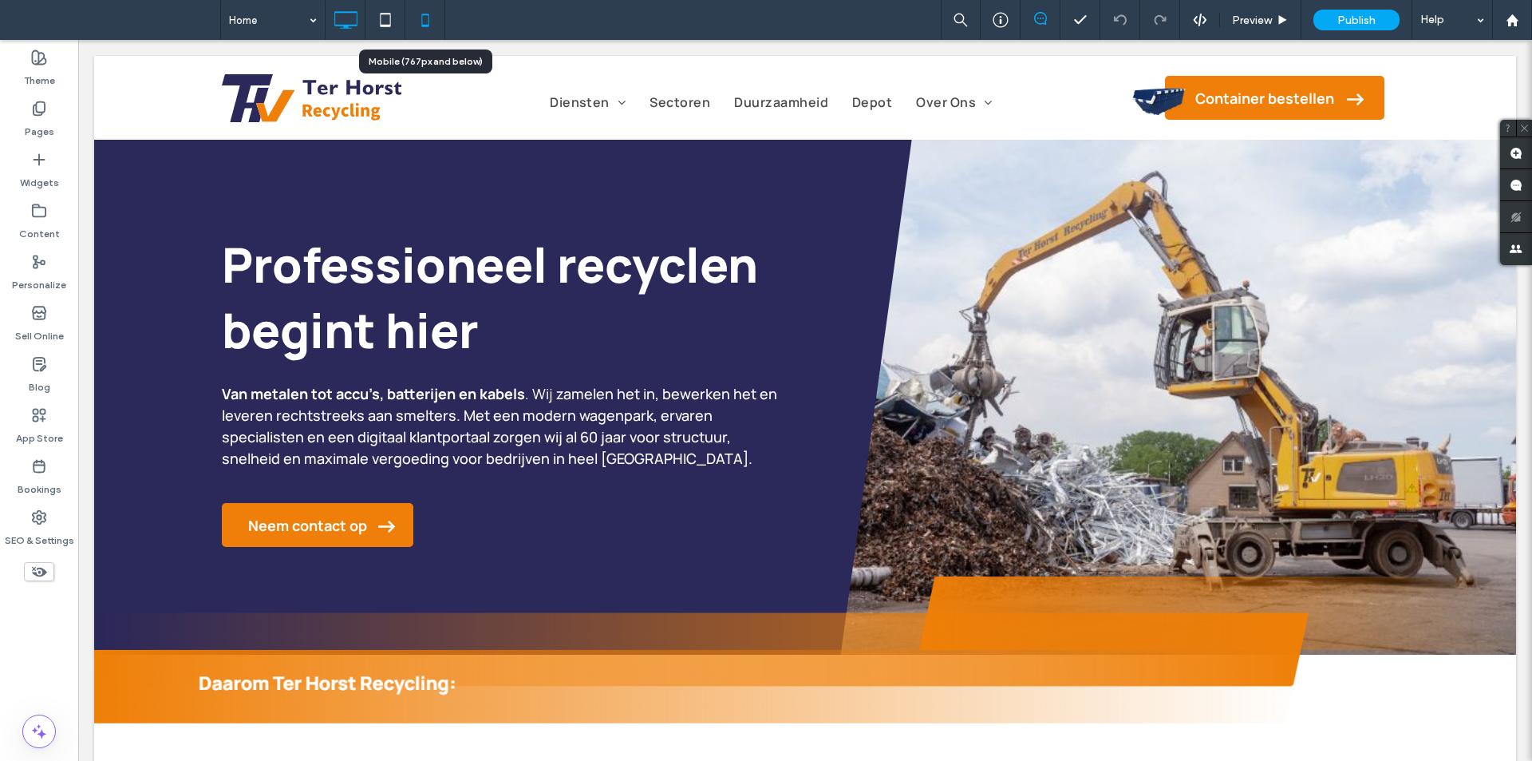
click at [424, 18] on icon at bounding box center [425, 20] width 32 height 32
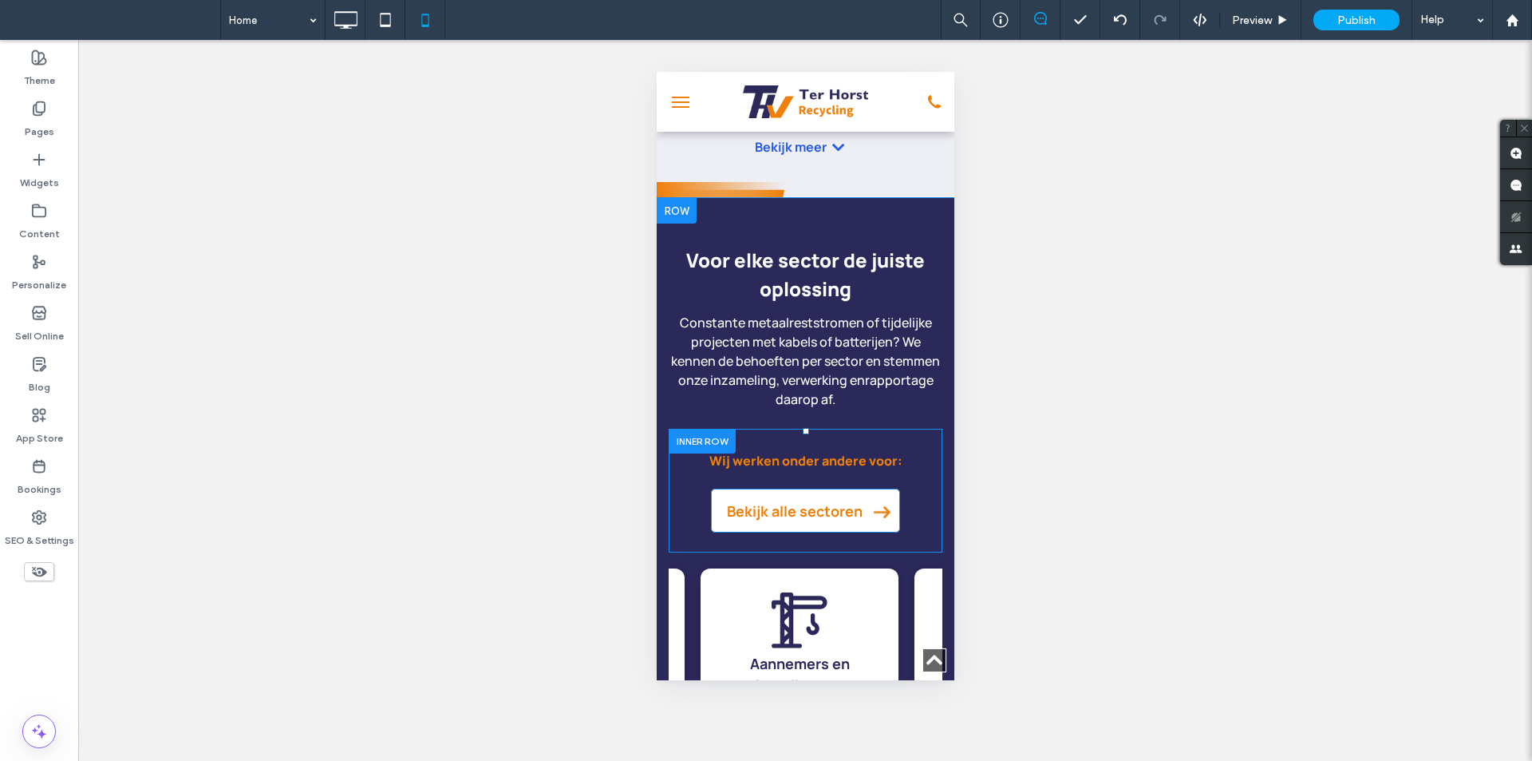
scroll to position [2314, 0]
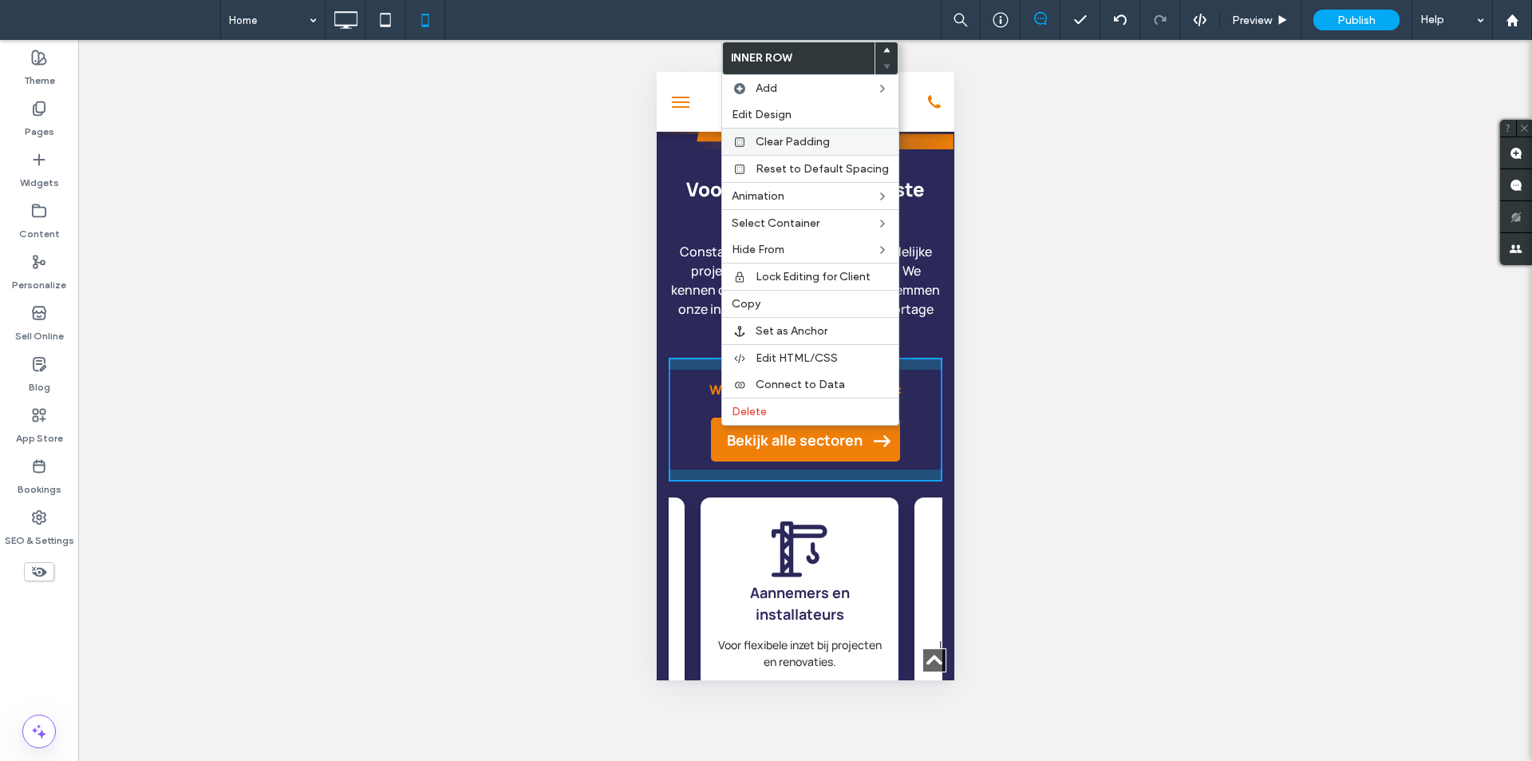
click at [787, 136] on span "Clear Padding" at bounding box center [793, 142] width 74 height 14
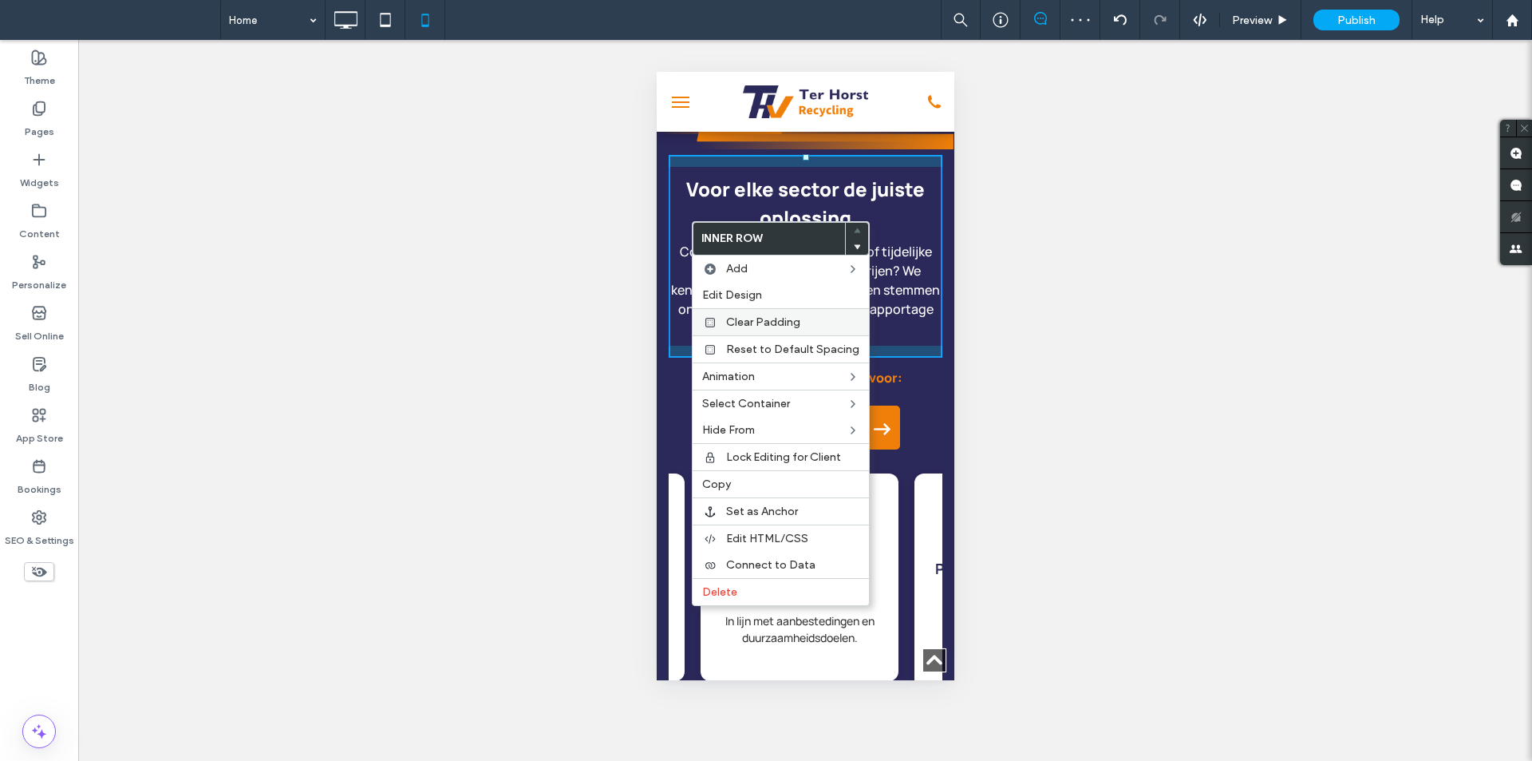
click at [749, 321] on span "Clear Padding" at bounding box center [763, 322] width 74 height 14
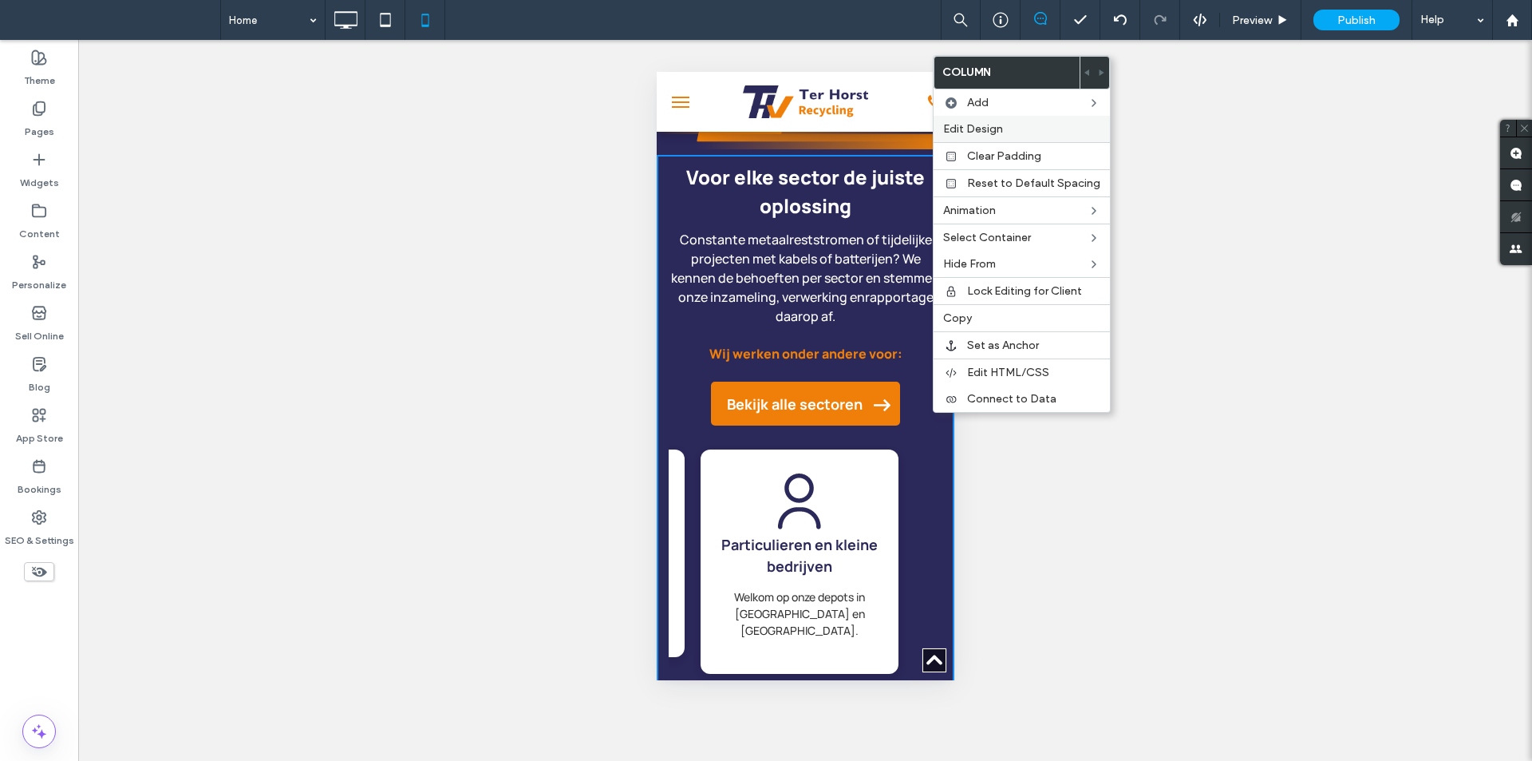
click at [1001, 133] on span "Edit Design" at bounding box center [973, 129] width 60 height 14
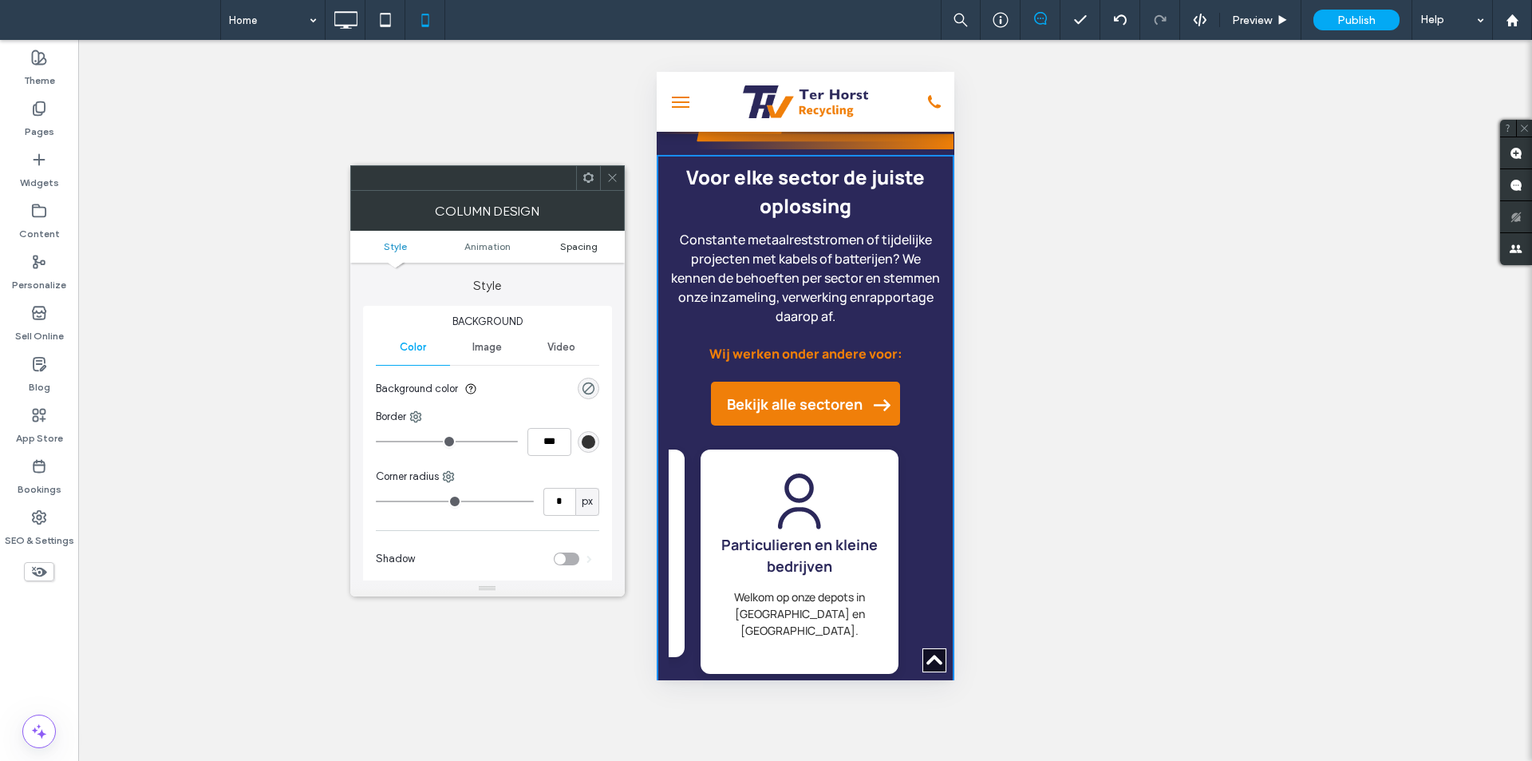
drag, startPoint x: 619, startPoint y: 248, endPoint x: 597, endPoint y: 247, distance: 22.4
click at [614, 248] on link "Spacing" at bounding box center [579, 246] width 92 height 12
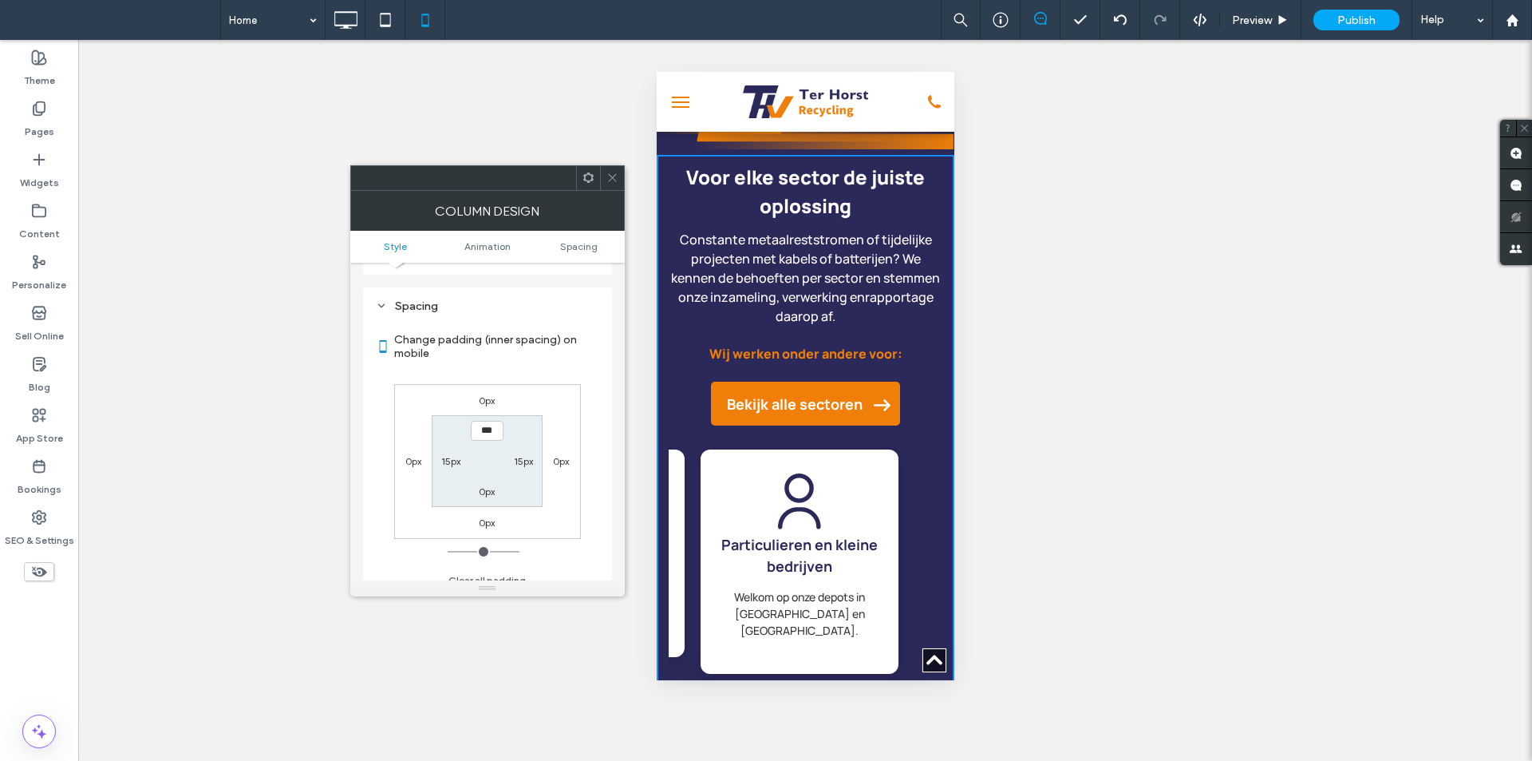
scroll to position [374, 0]
click at [520, 448] on label "15px" at bounding box center [523, 449] width 19 height 12
type input "**"
type input "*"
type input "***"
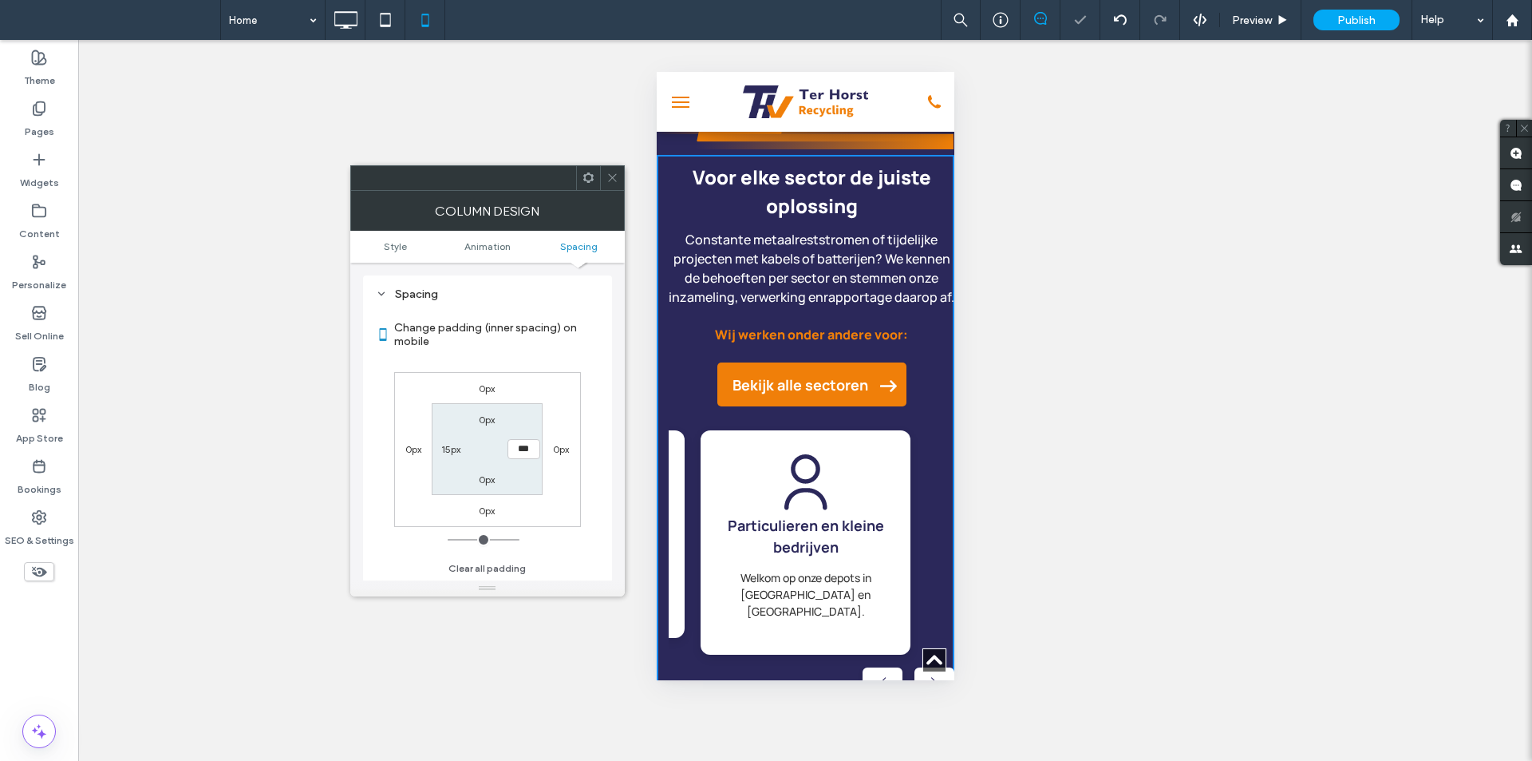
click at [616, 184] on span at bounding box center [613, 178] width 12 height 24
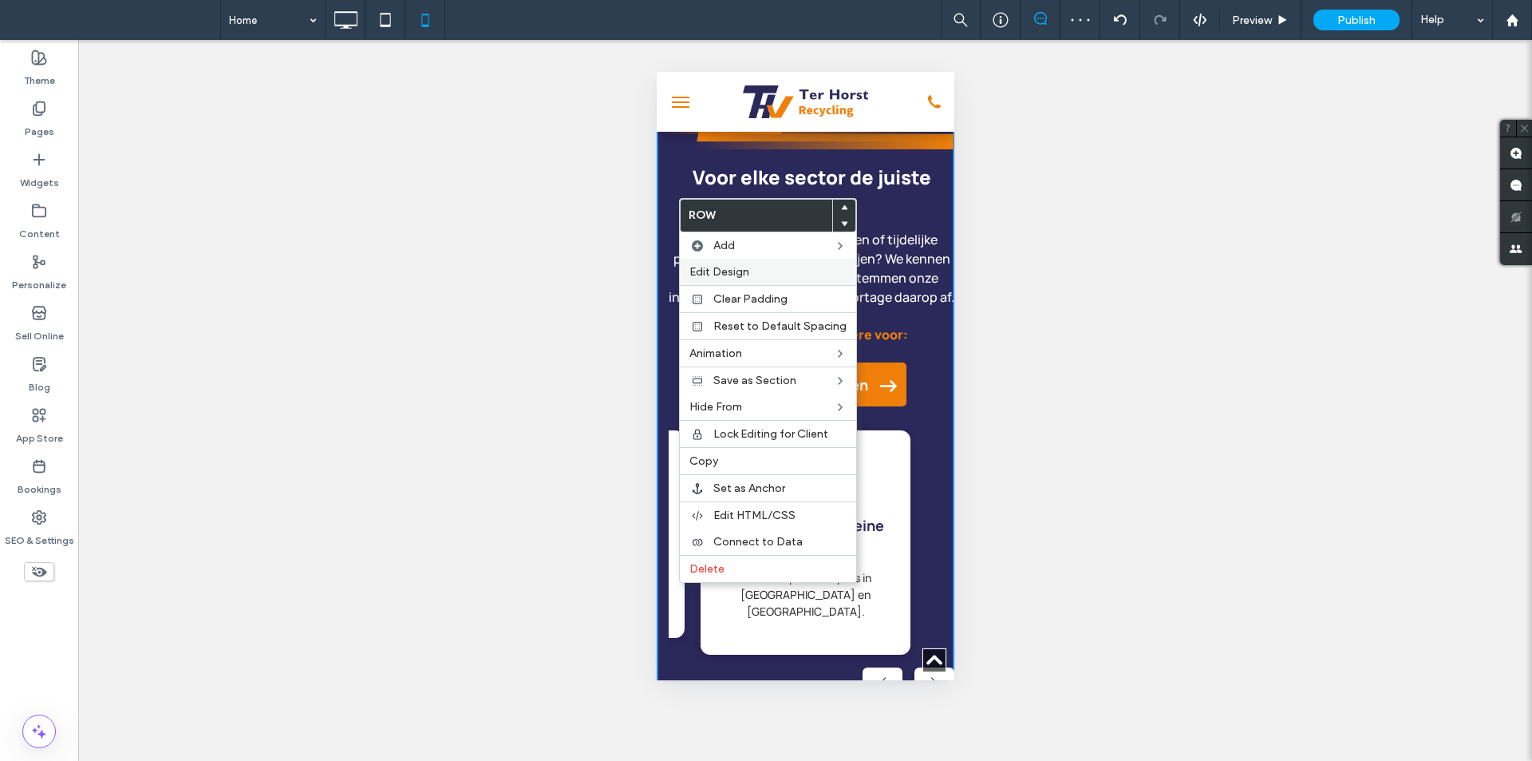
click at [713, 268] on span "Edit Design" at bounding box center [720, 272] width 60 height 14
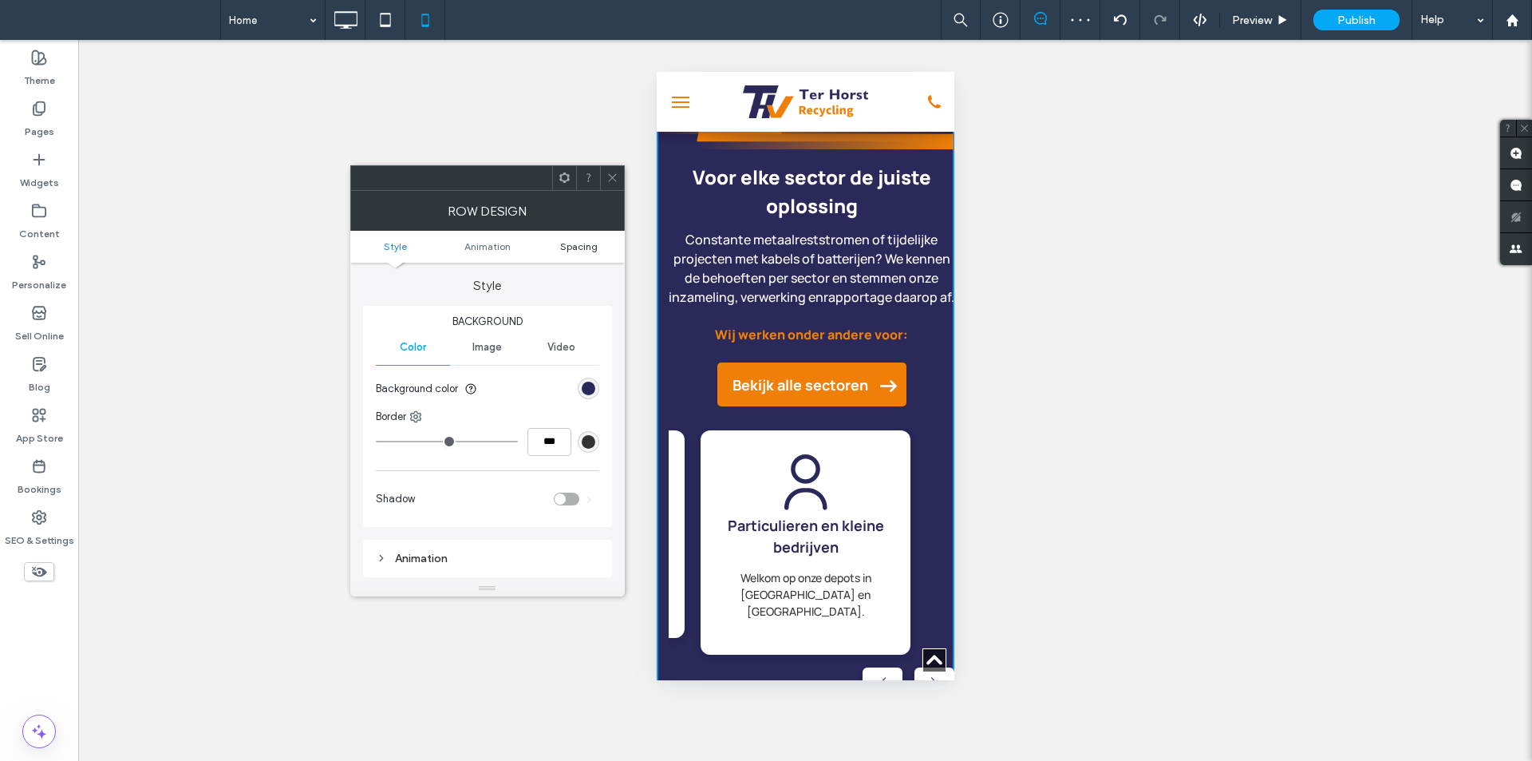
click at [563, 243] on span "Spacing" at bounding box center [579, 246] width 38 height 12
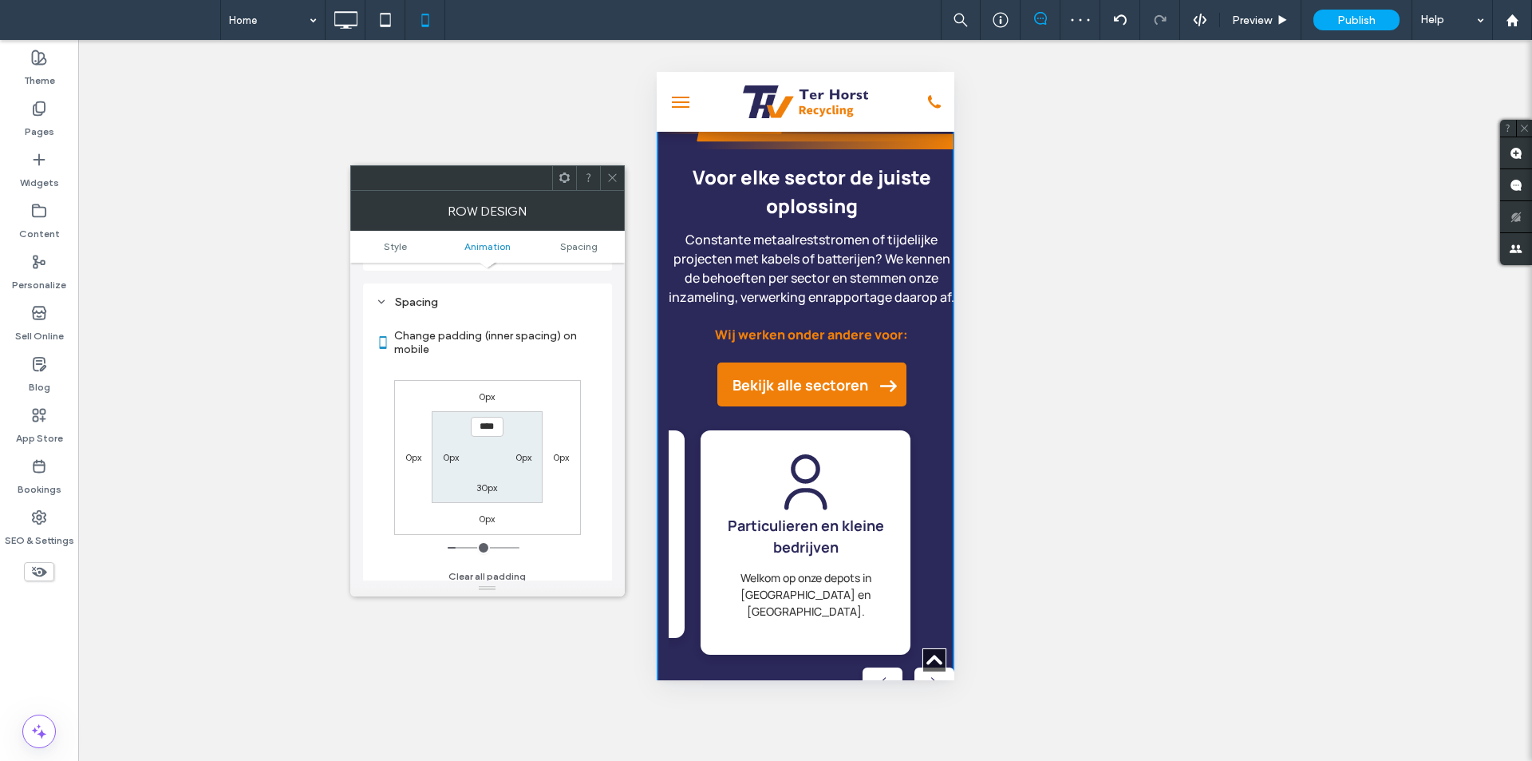
scroll to position [314, 0]
click at [606, 184] on div at bounding box center [612, 178] width 24 height 24
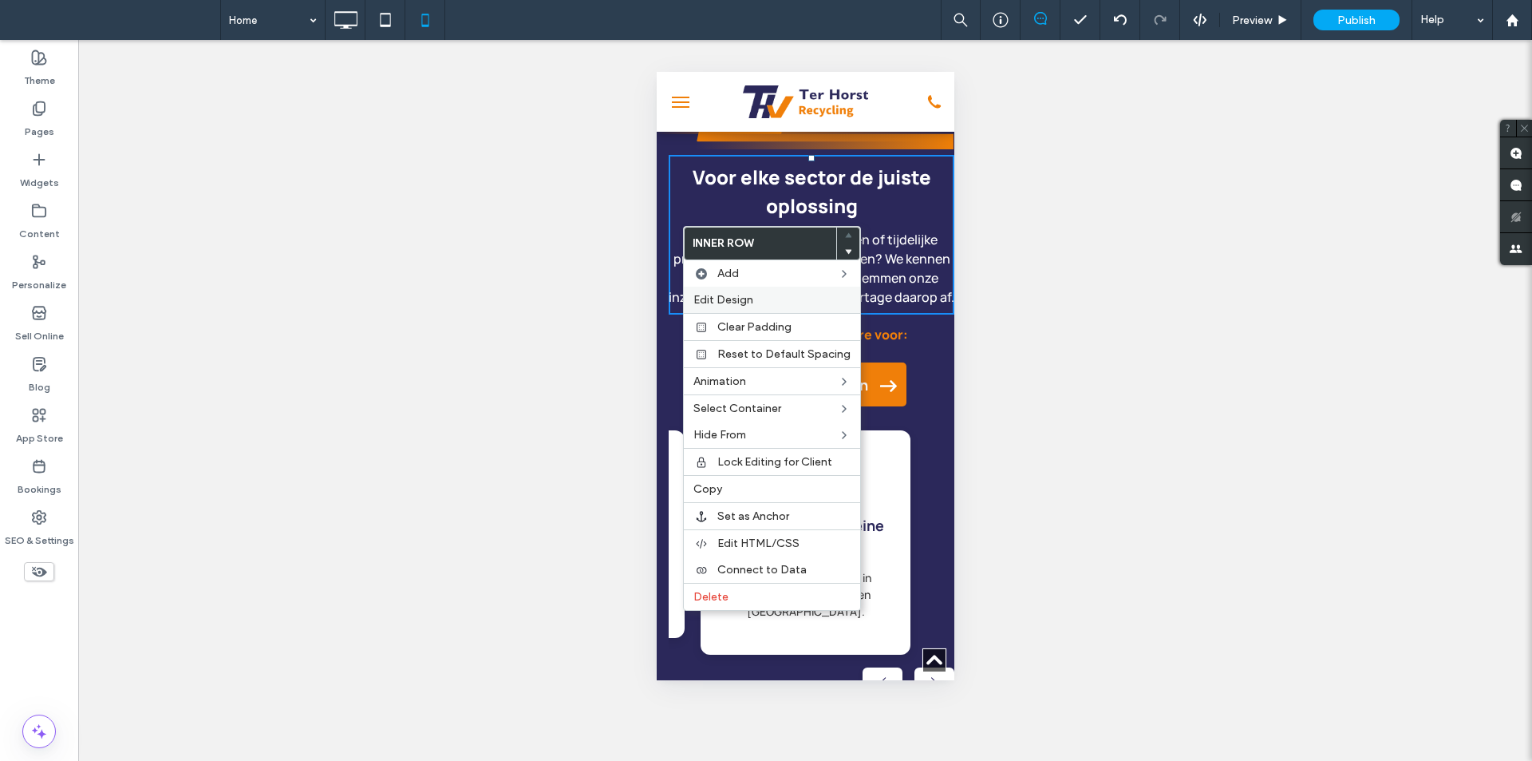
click at [716, 291] on div "Edit Design" at bounding box center [772, 299] width 176 height 26
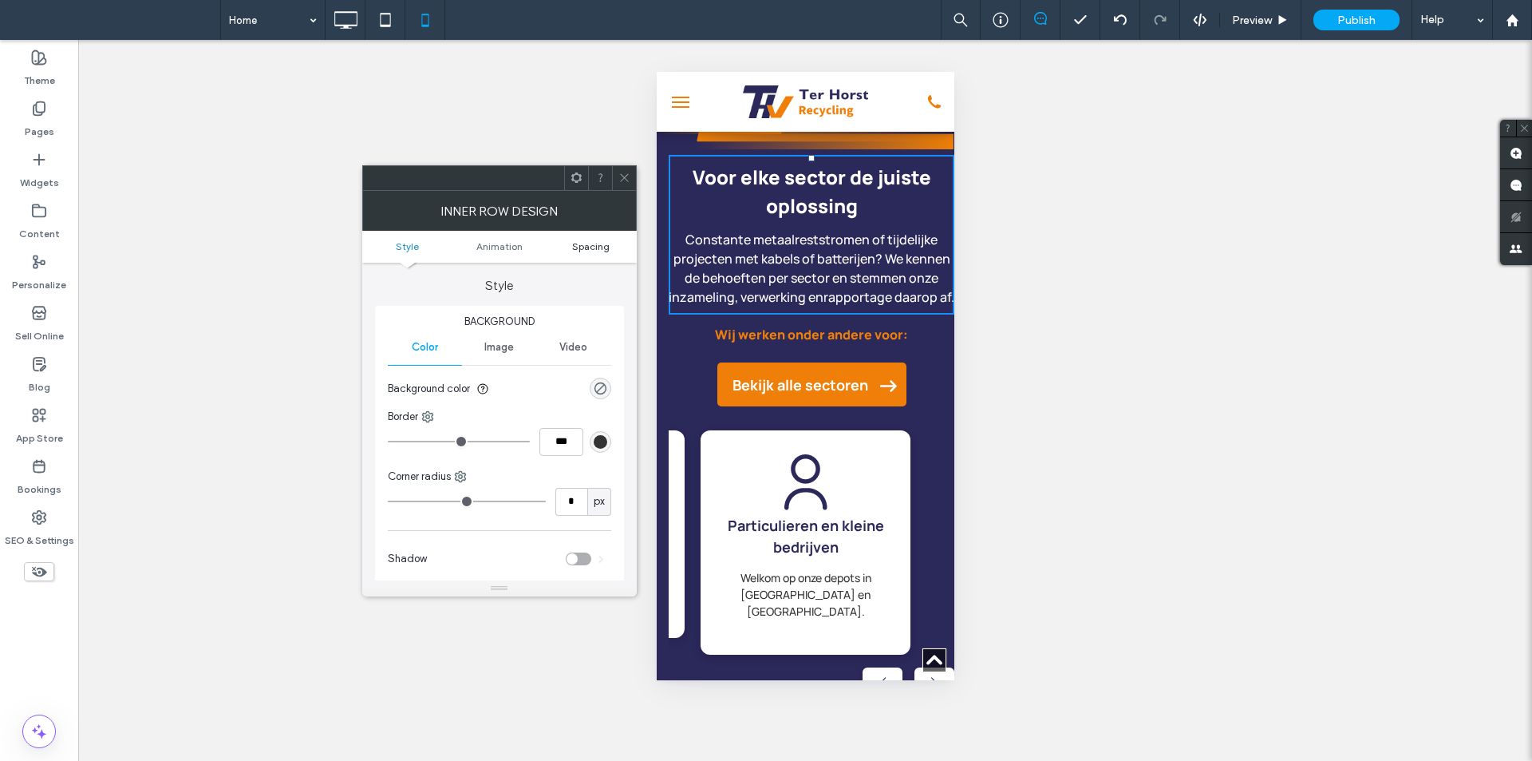
click at [607, 247] on span "Spacing" at bounding box center [591, 246] width 38 height 12
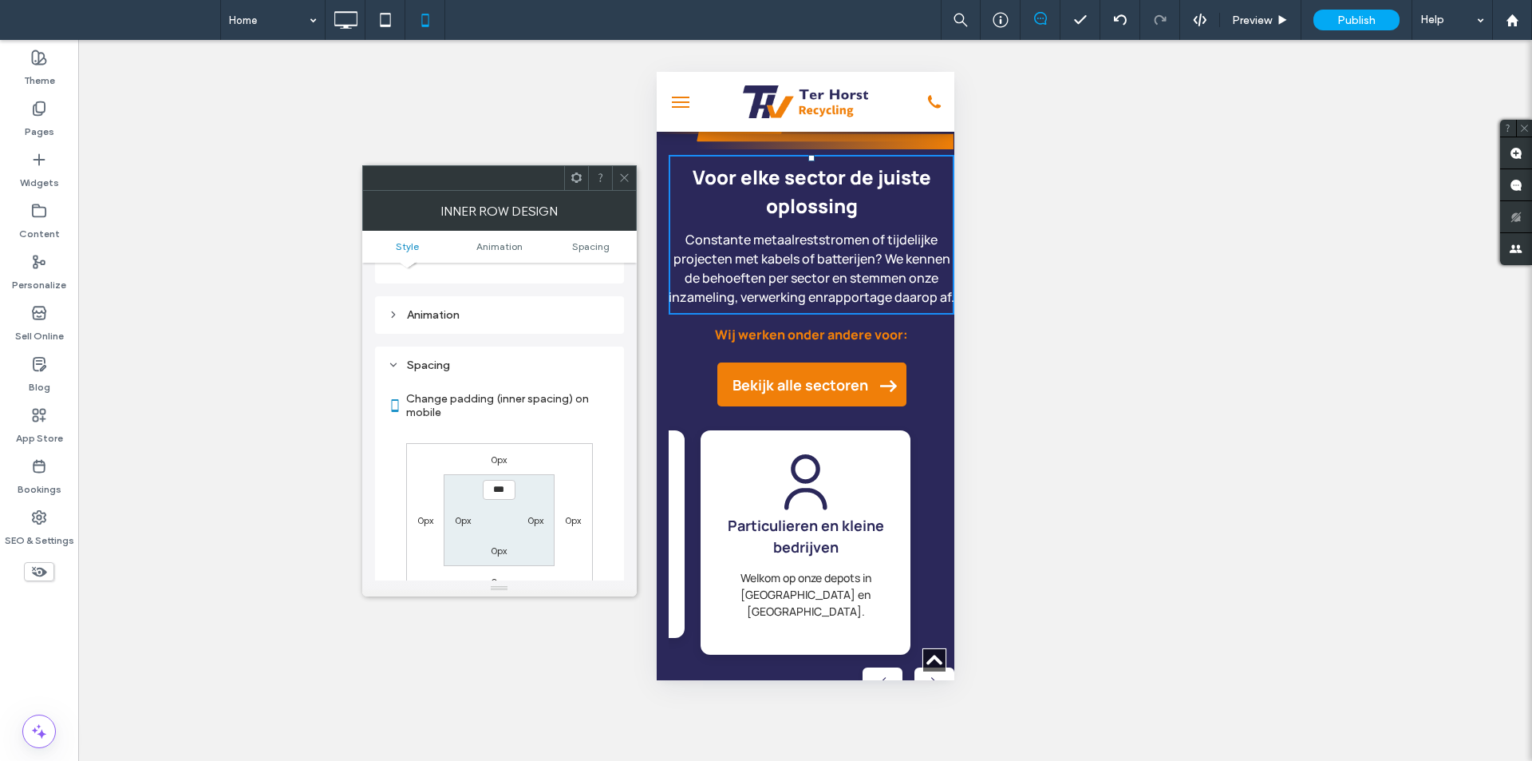
scroll to position [374, 0]
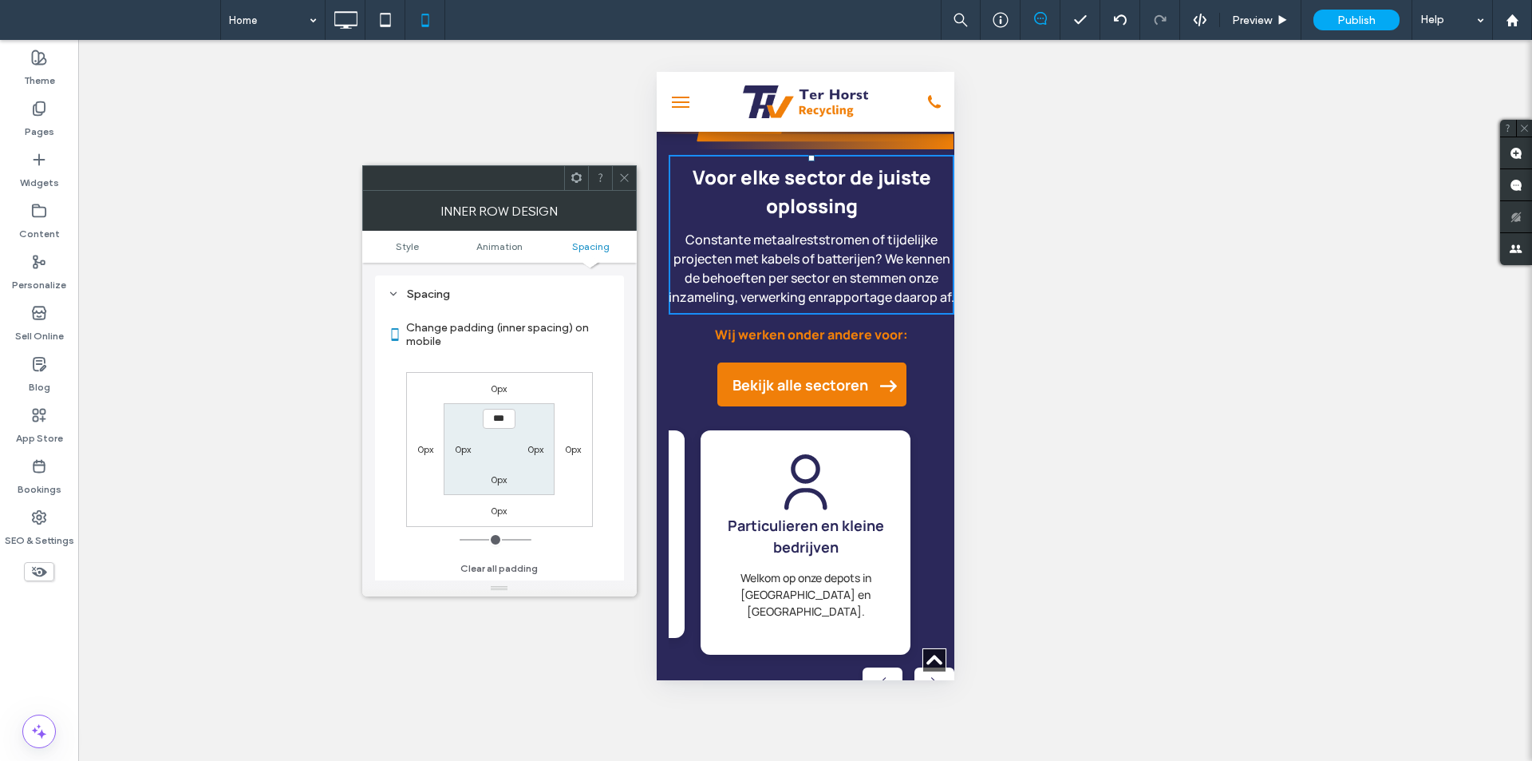
click at [535, 457] on section "*** 0px 0px 0px" at bounding box center [499, 449] width 111 height 92
click at [535, 452] on label "0px" at bounding box center [536, 449] width 16 height 12
type input "**"
type input "****"
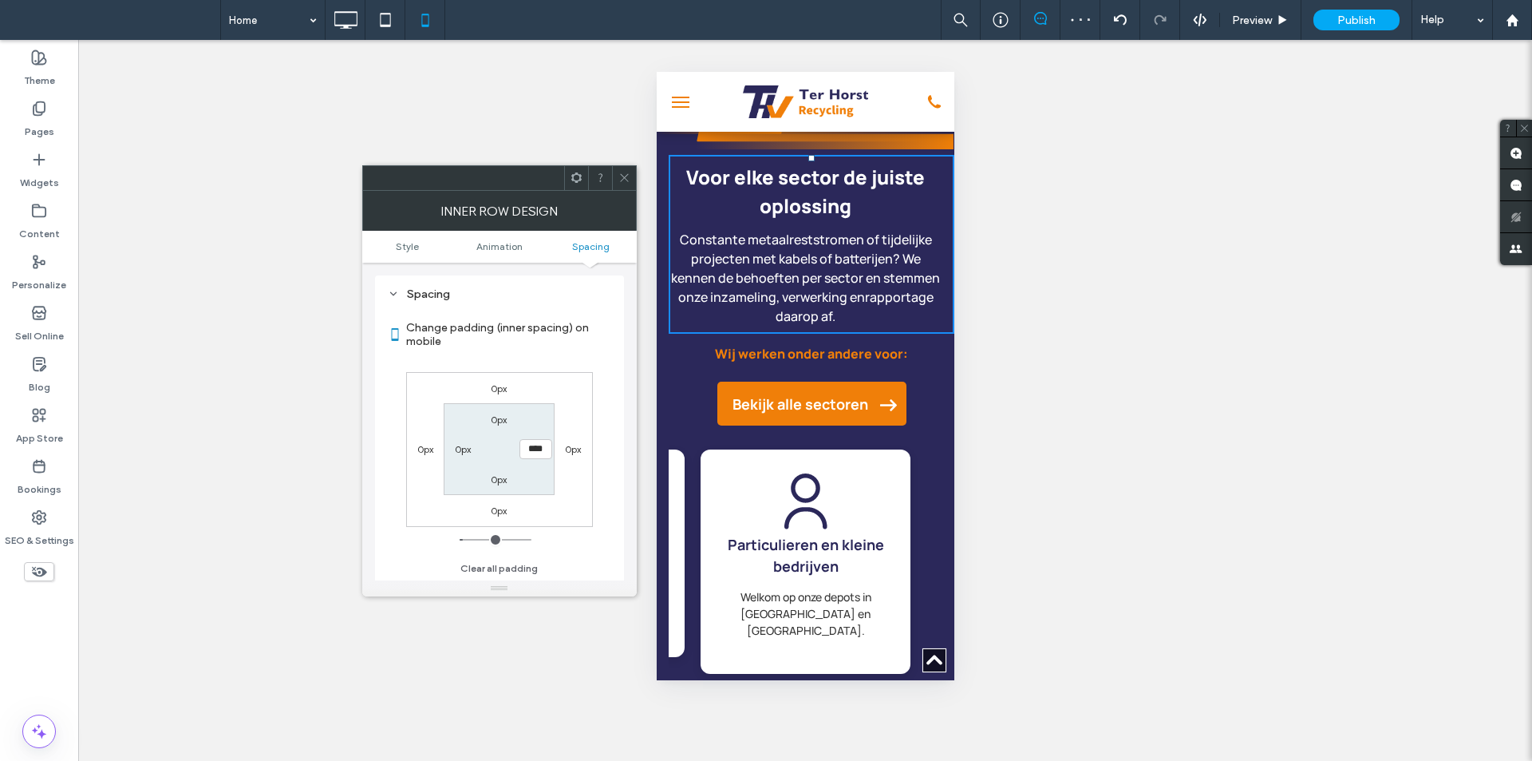
click at [626, 183] on icon at bounding box center [624, 178] width 12 height 12
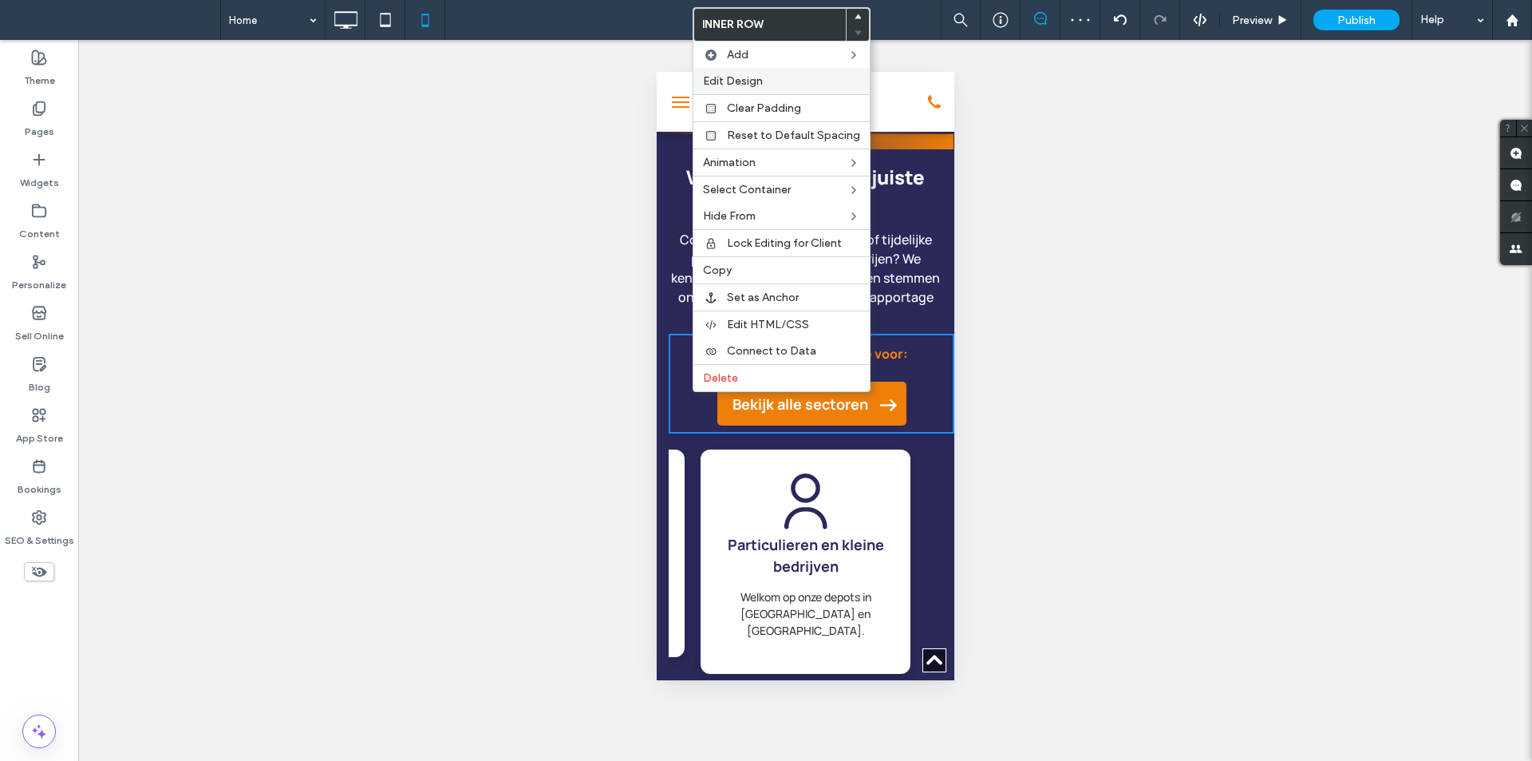
click at [738, 81] on span "Edit Design" at bounding box center [733, 81] width 60 height 14
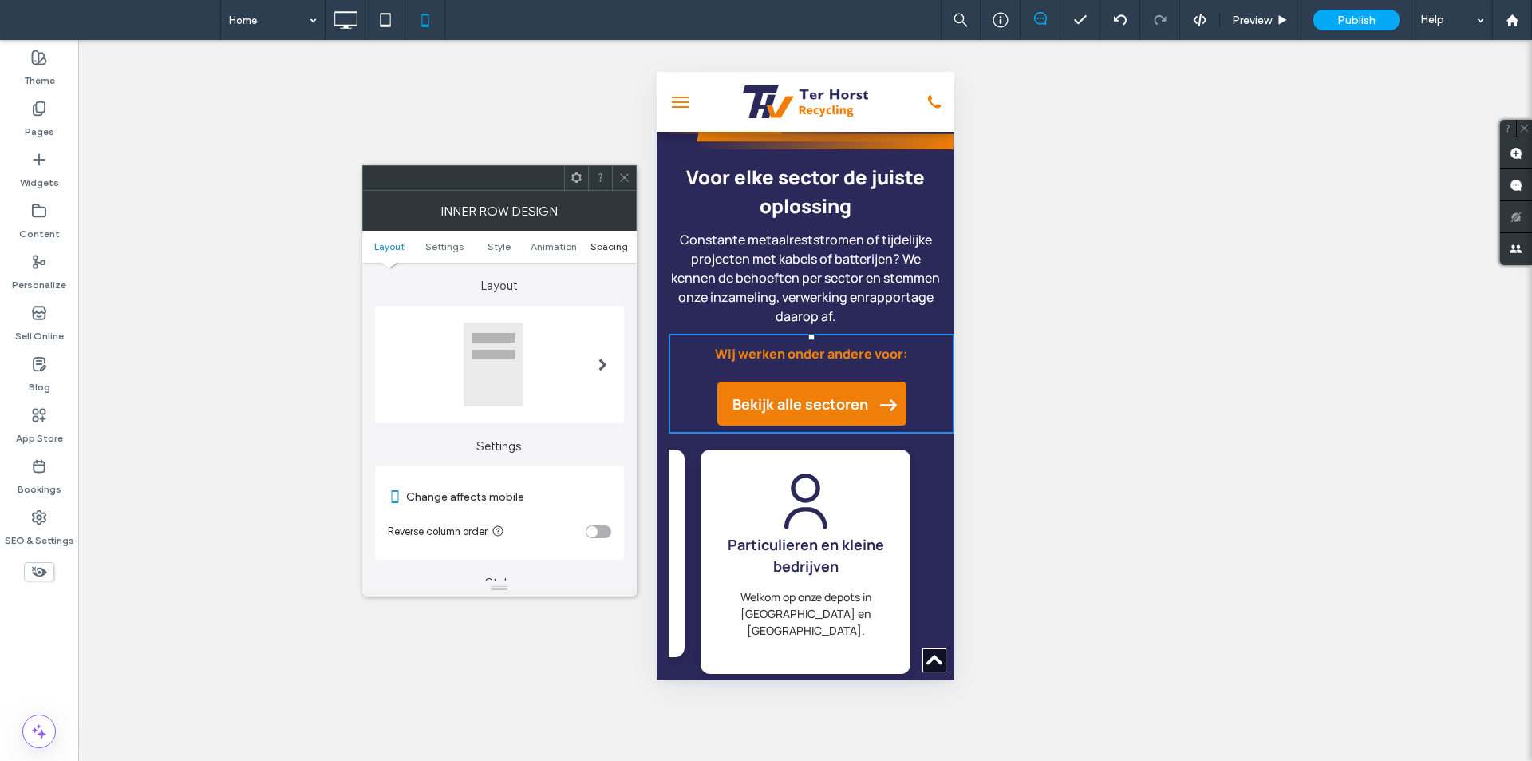
click at [599, 251] on span "Spacing" at bounding box center [610, 246] width 38 height 12
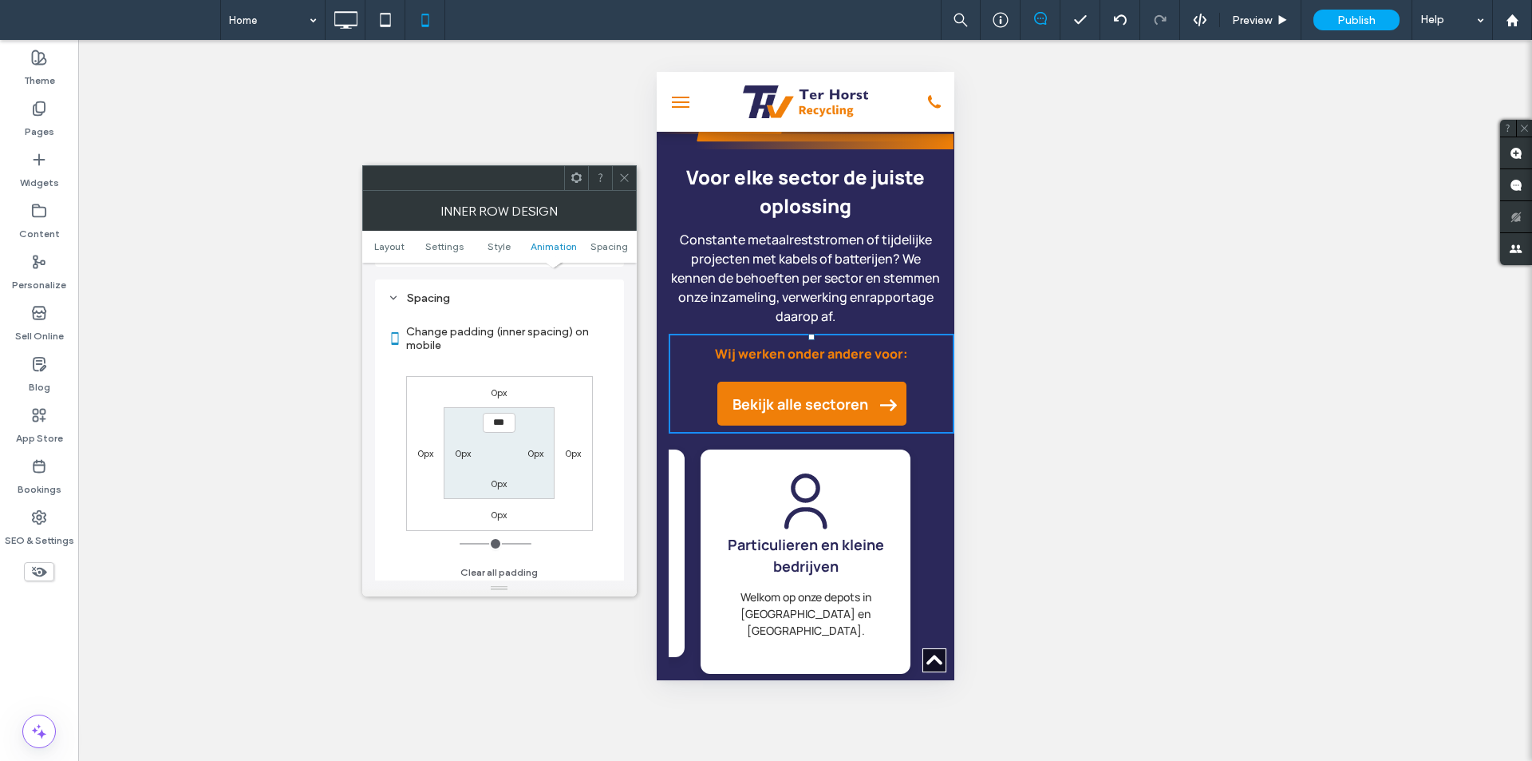
scroll to position [671, 0]
click at [531, 454] on label "0px" at bounding box center [536, 449] width 16 height 12
type input "****"
type input "**"
click at [625, 172] on icon at bounding box center [624, 178] width 12 height 12
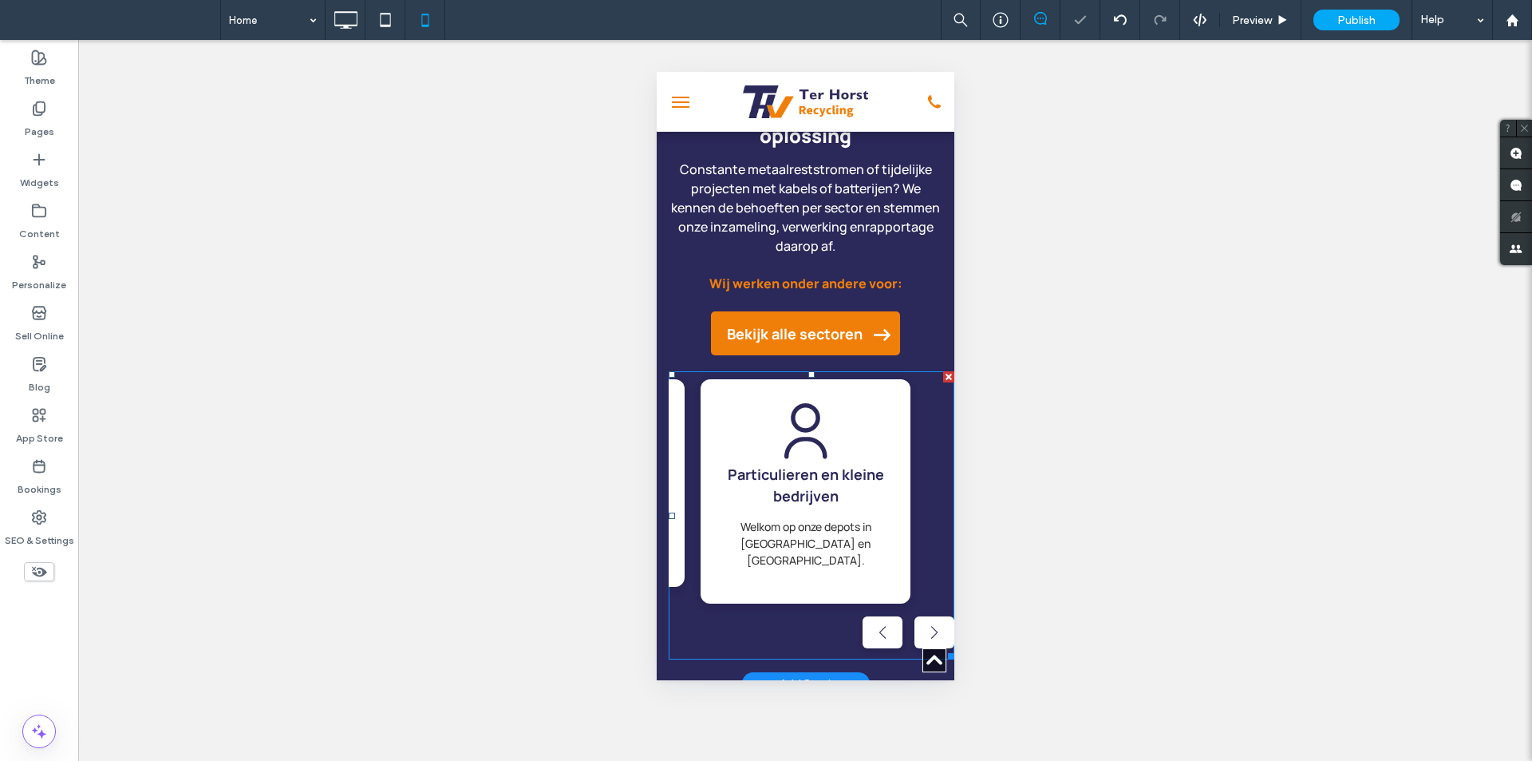
scroll to position [2554, 0]
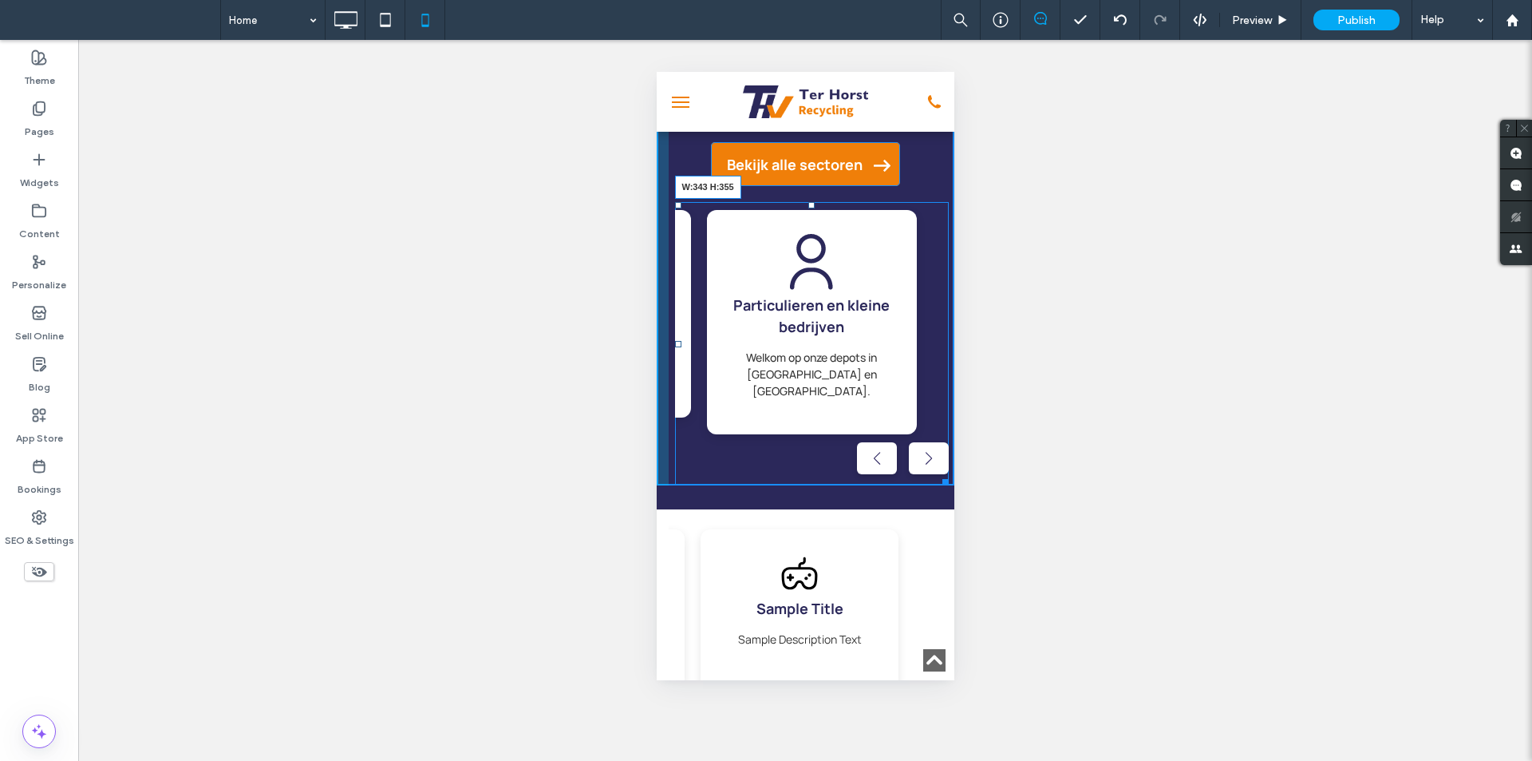
drag, startPoint x: 935, startPoint y: 524, endPoint x: 1601, endPoint y: 577, distance: 668.4
click at [938, 485] on div at bounding box center [942, 479] width 12 height 12
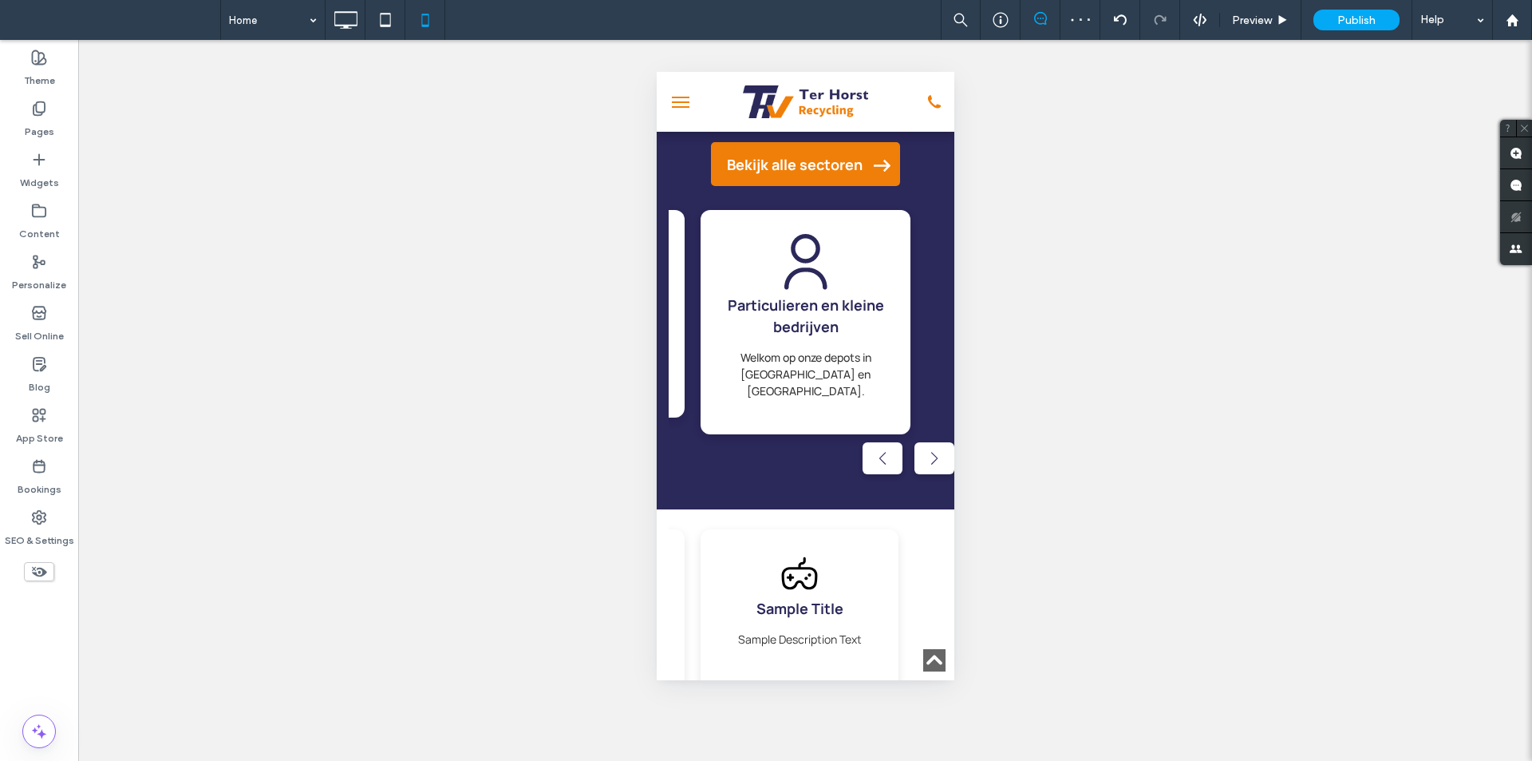
drag, startPoint x: 884, startPoint y: 531, endPoint x: 790, endPoint y: 564, distance: 100.0
click at [790, 760] on div at bounding box center [766, 761] width 1532 height 0
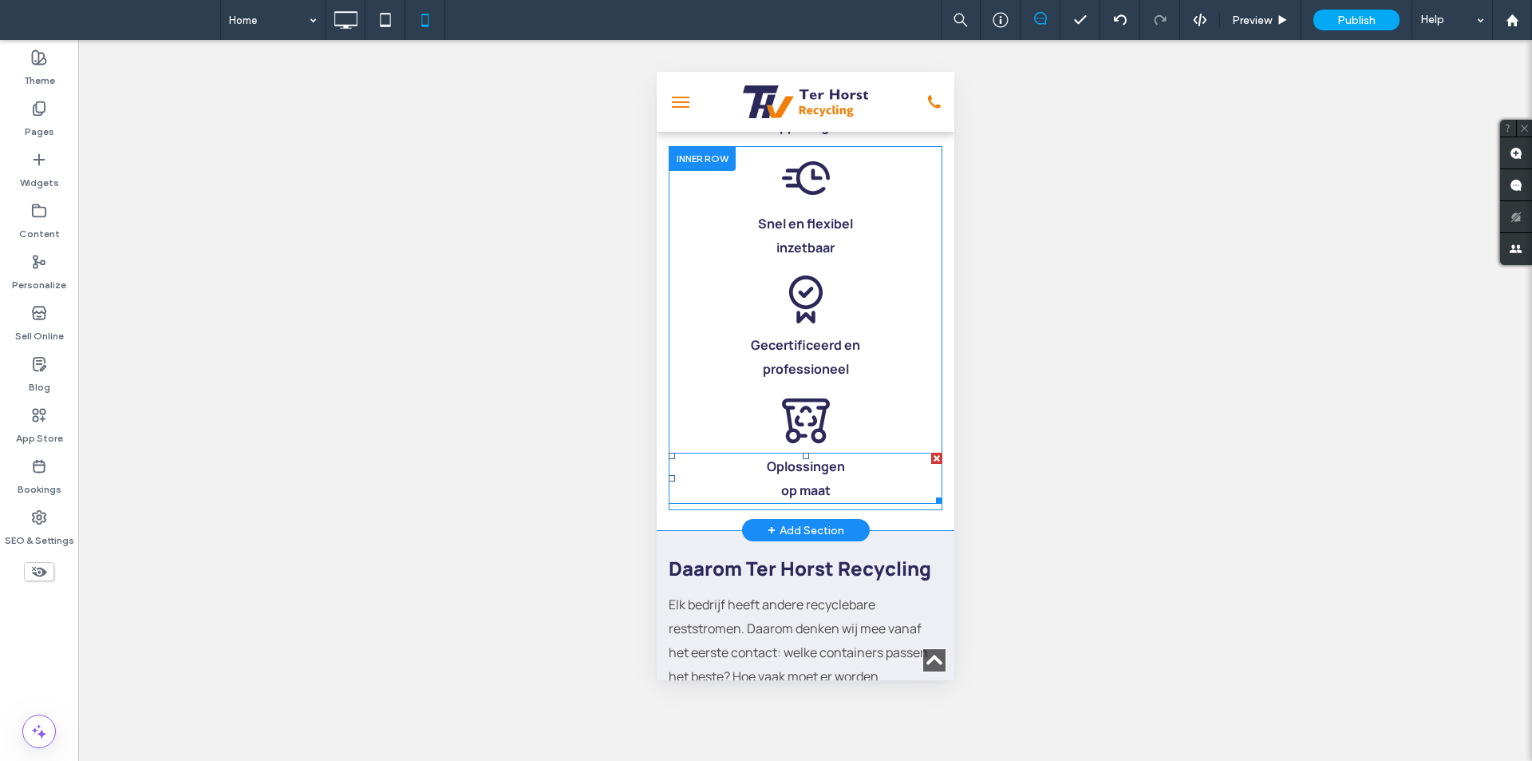
scroll to position [958, 0]
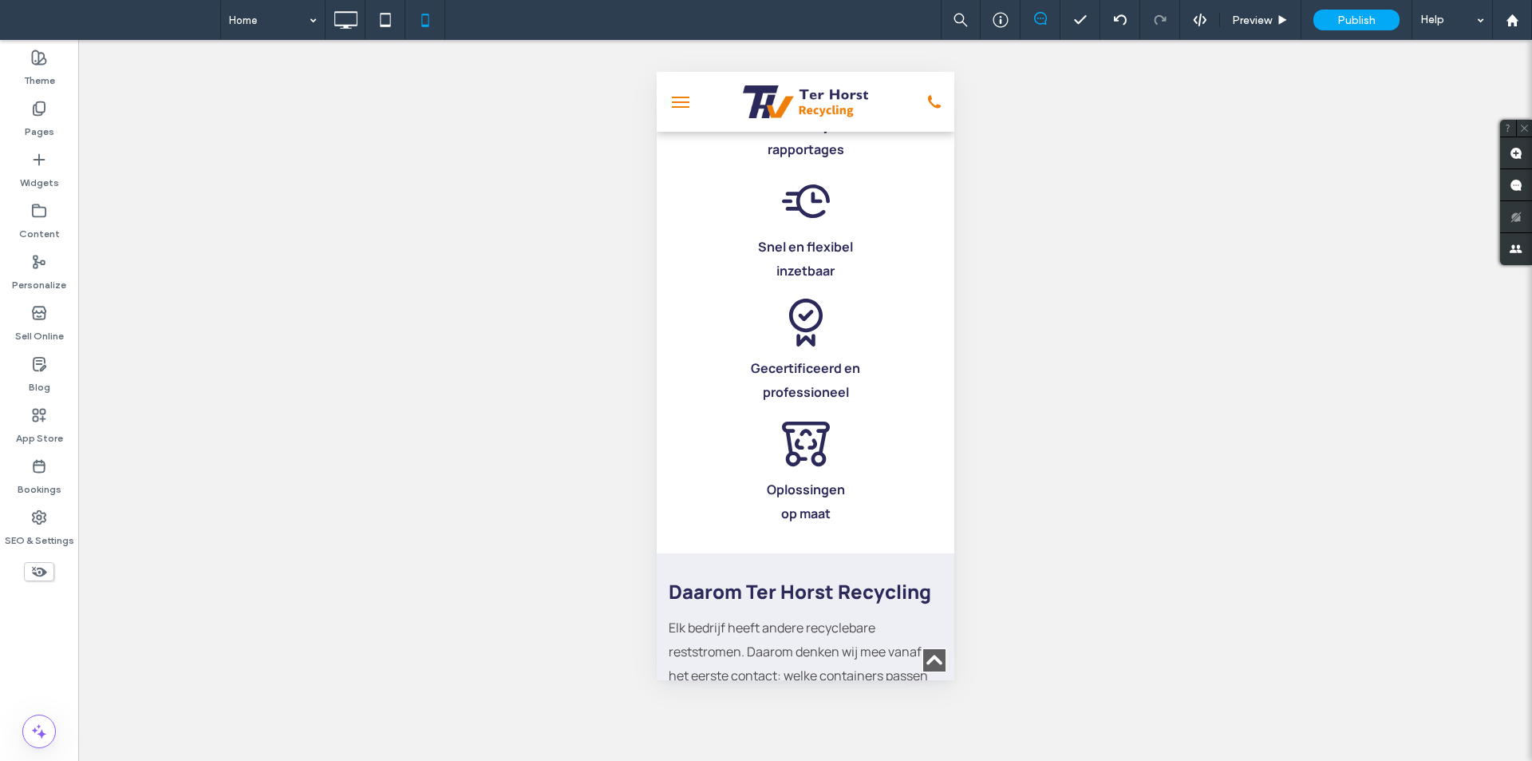
drag, startPoint x: 788, startPoint y: 538, endPoint x: 838, endPoint y: 572, distance: 60.9
click at [838, 760] on div at bounding box center [766, 761] width 1532 height 0
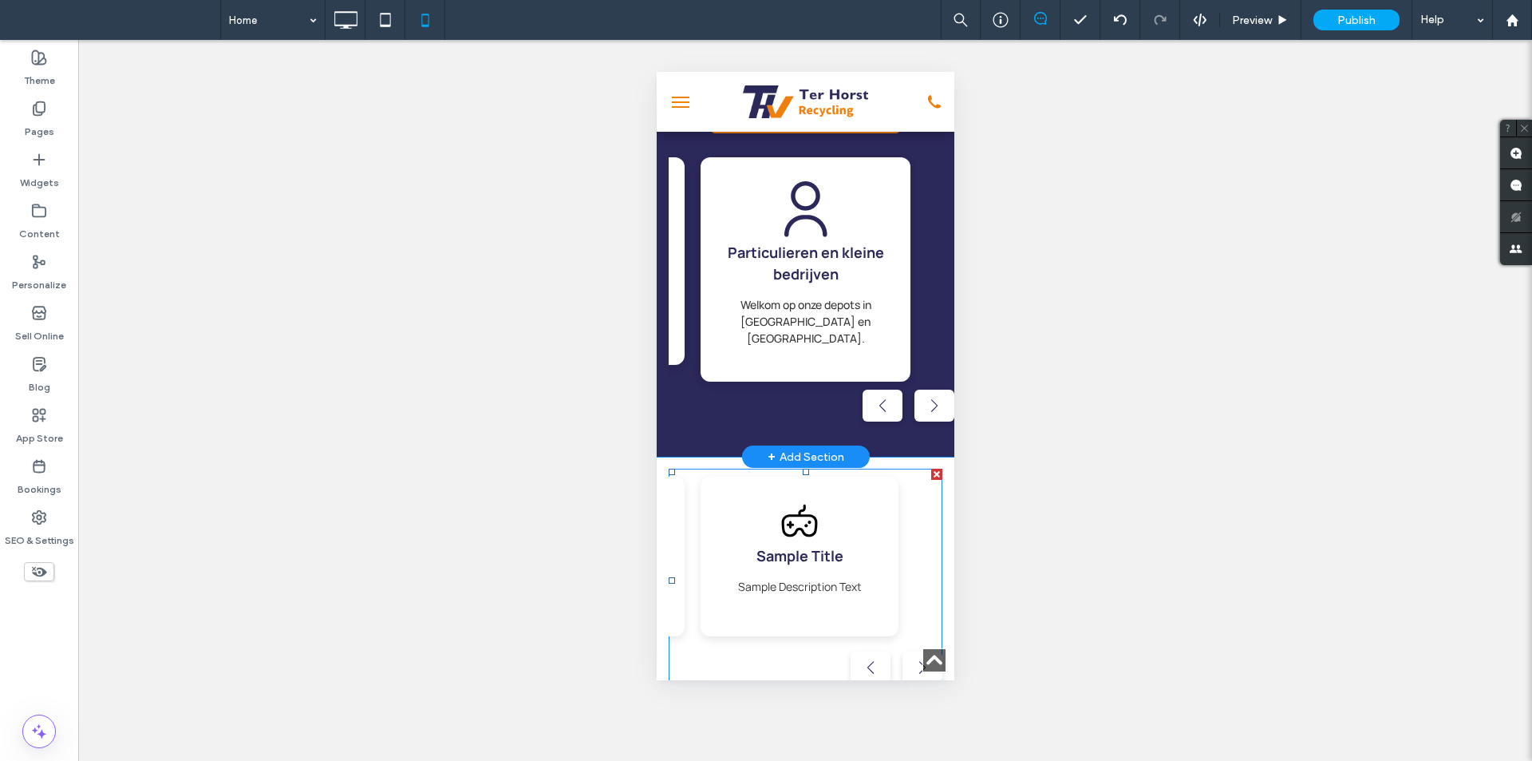
scroll to position [2554, 0]
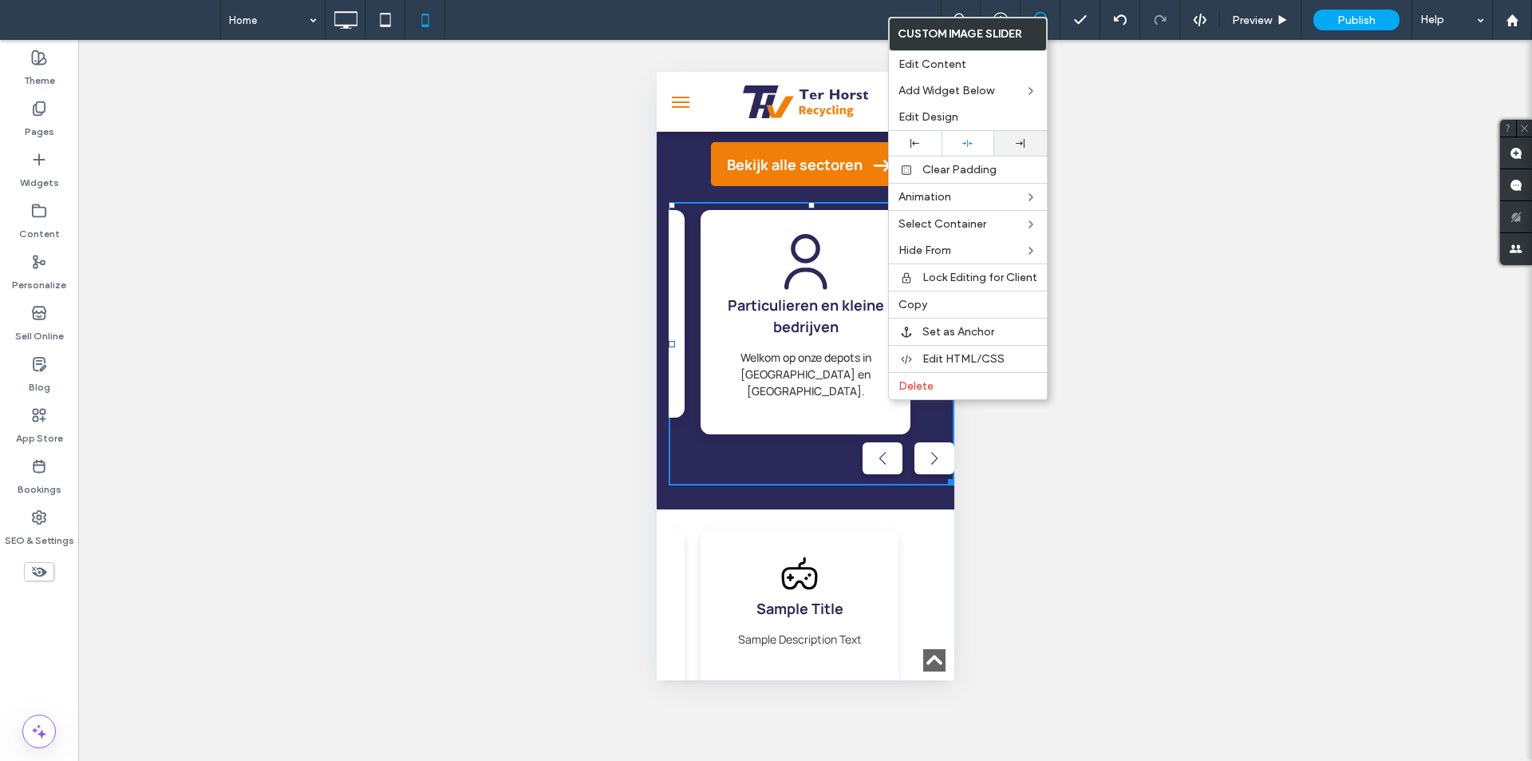
click at [1024, 148] on div at bounding box center [1020, 143] width 53 height 25
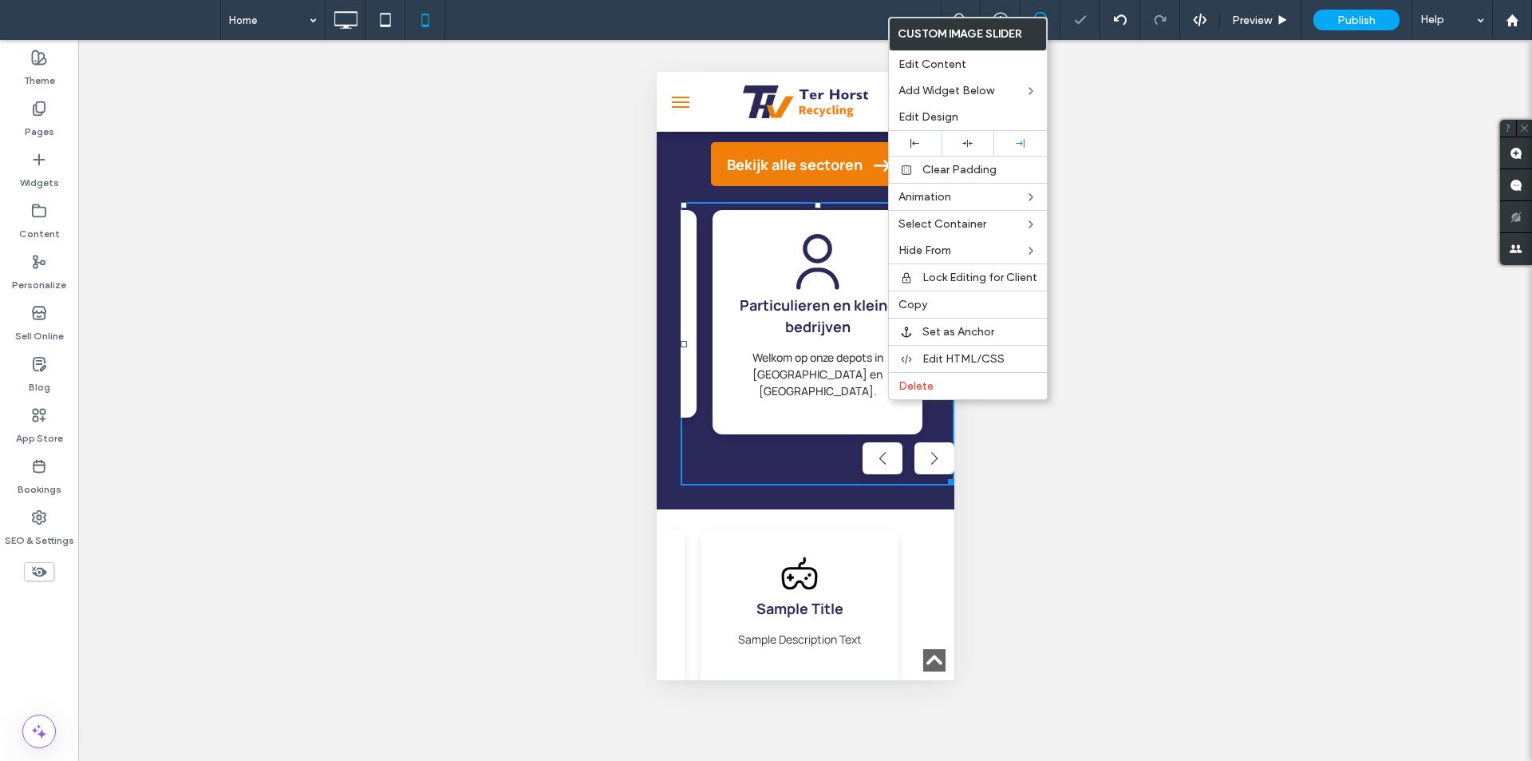
click at [836, 399] on p "Welkom op onze depots in Varsseveld en Veenendaal." at bounding box center [817, 374] width 178 height 50
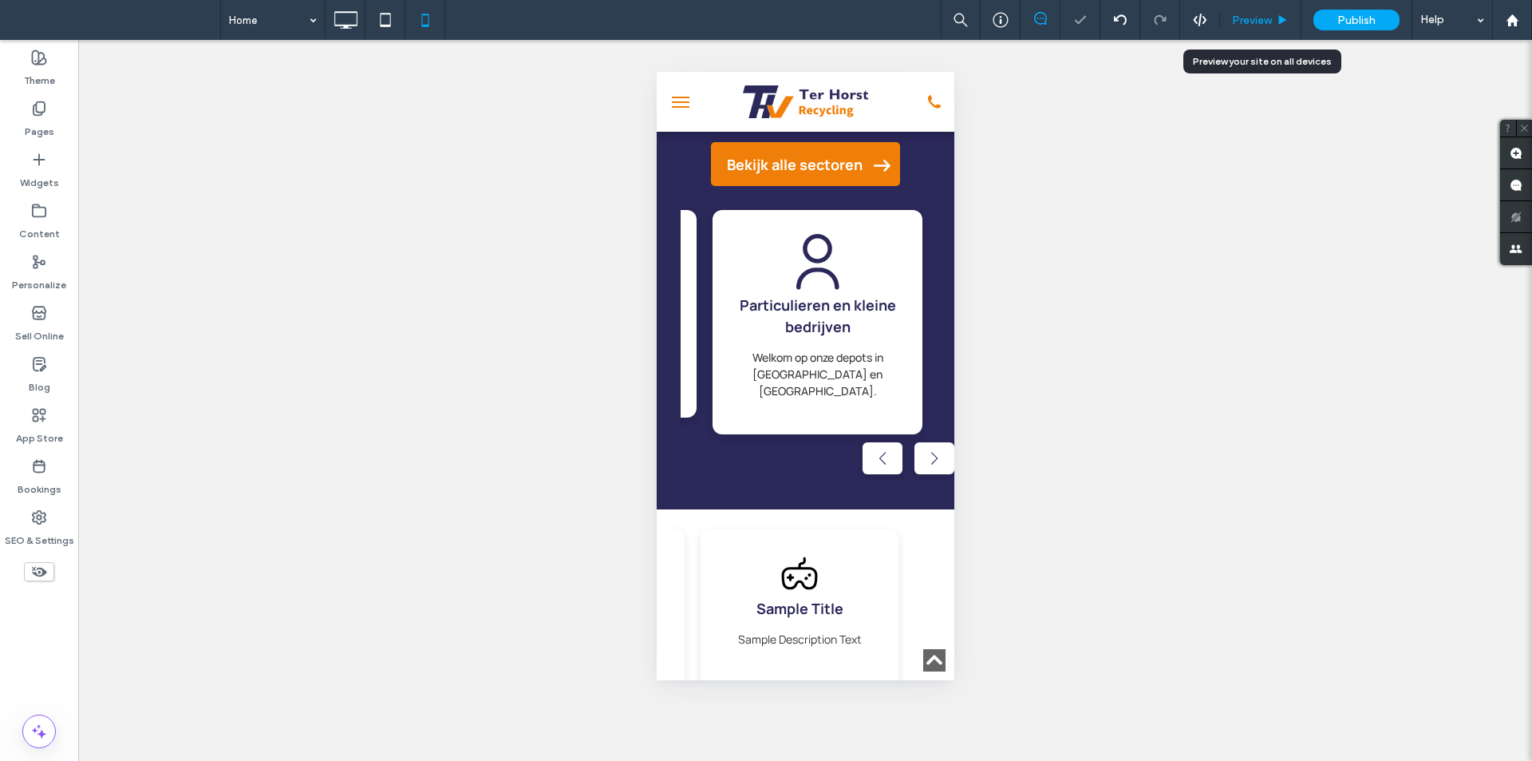
click at [1243, 30] on div "Preview" at bounding box center [1260, 20] width 81 height 40
click at [1248, 14] on span "Preview" at bounding box center [1252, 21] width 40 height 14
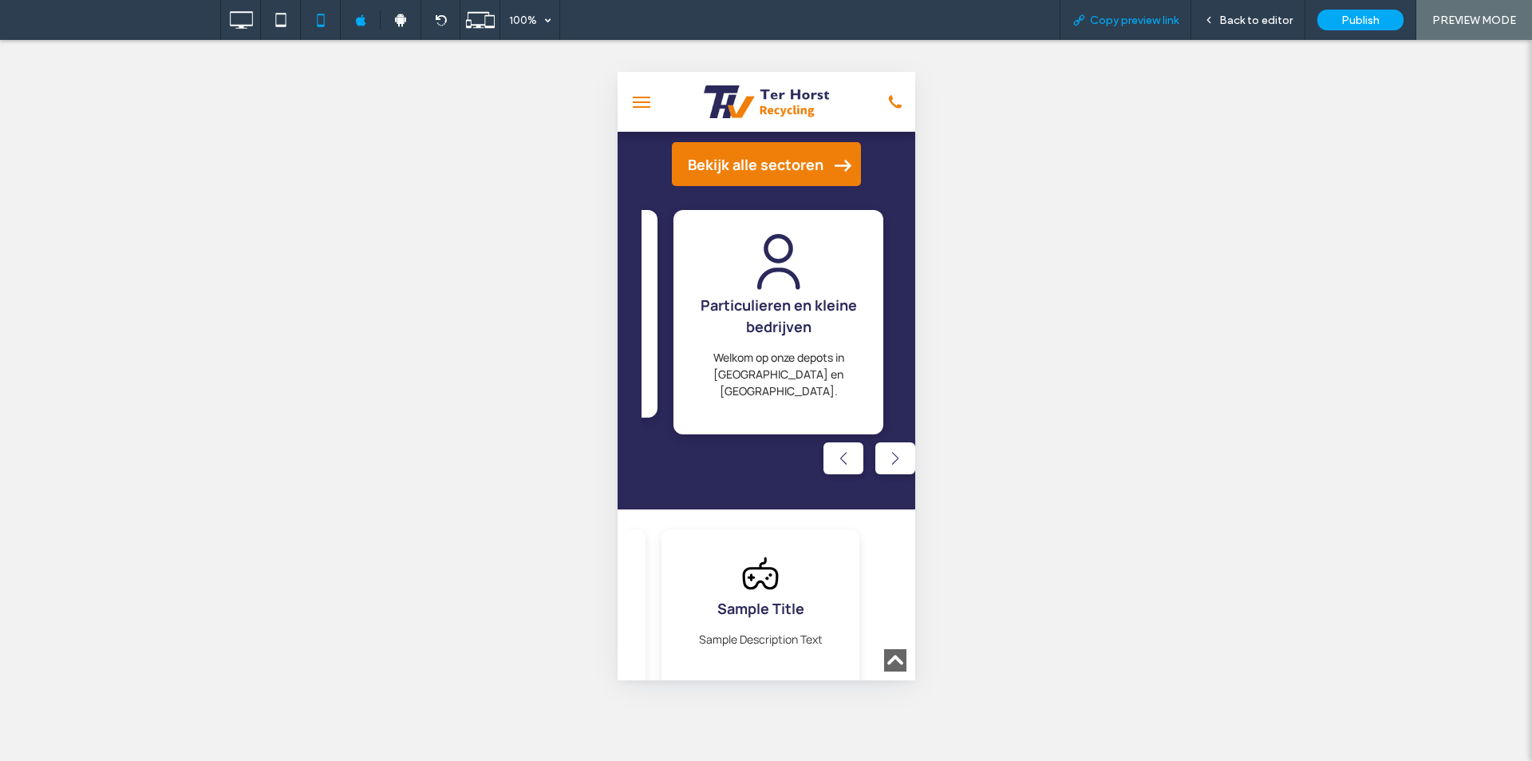
click at [1134, 19] on span "Copy preview link" at bounding box center [1134, 21] width 89 height 14
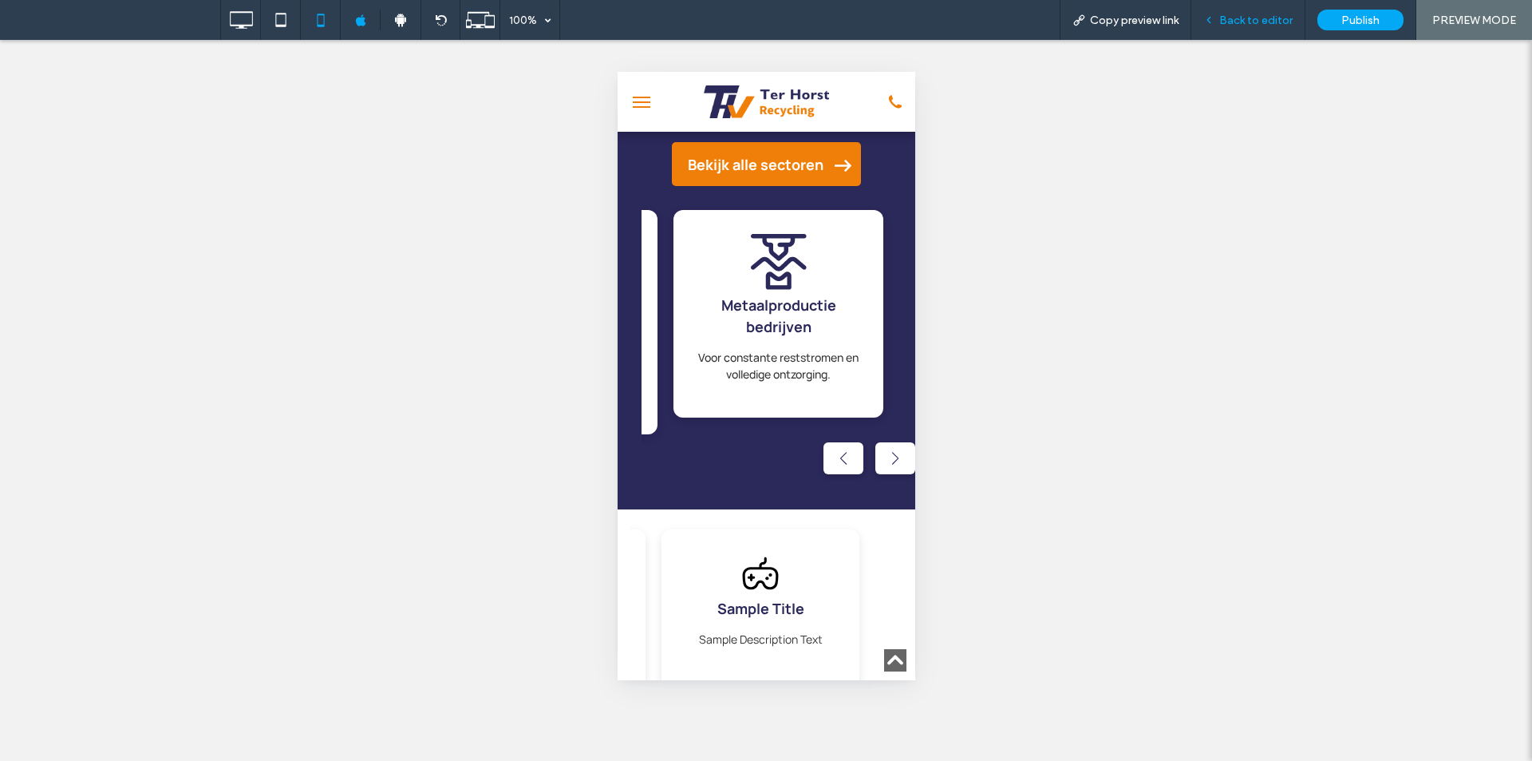
click at [1275, 29] on div "Back to editor" at bounding box center [1248, 20] width 114 height 40
click at [1247, 18] on span "Back to editor" at bounding box center [1255, 21] width 73 height 14
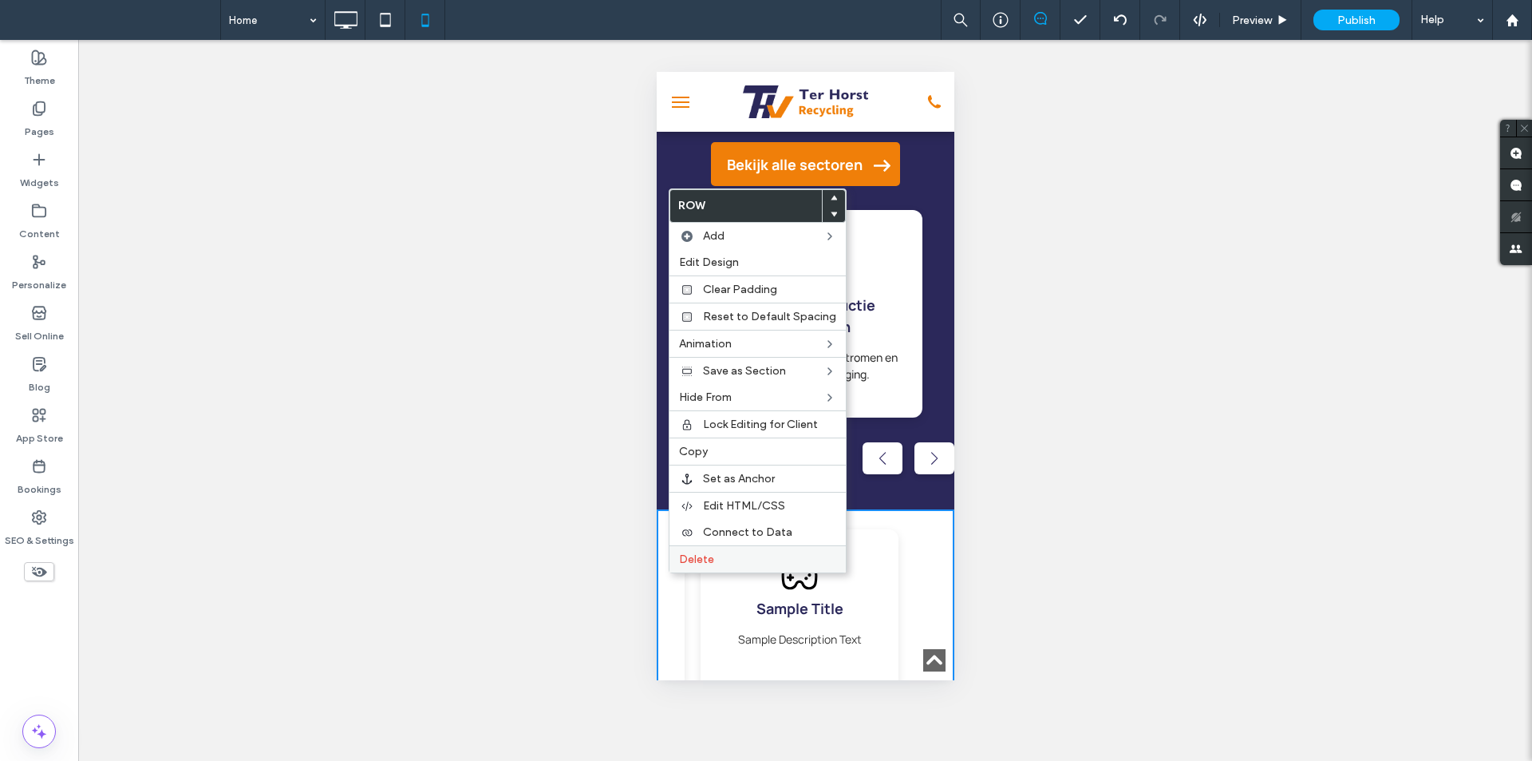
click at [691, 561] on span "Delete" at bounding box center [696, 559] width 35 height 14
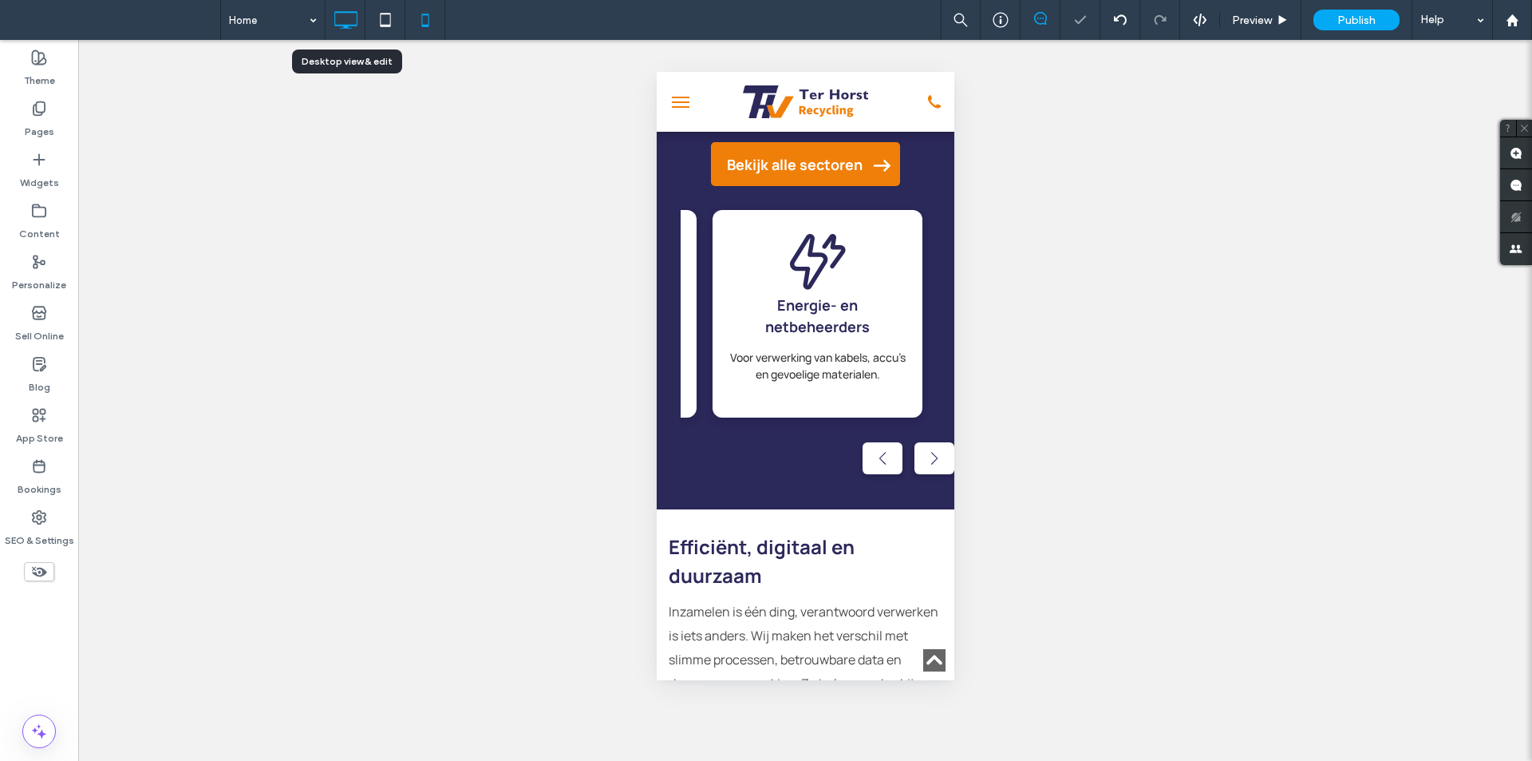
click at [353, 7] on icon at bounding box center [346, 20] width 32 height 32
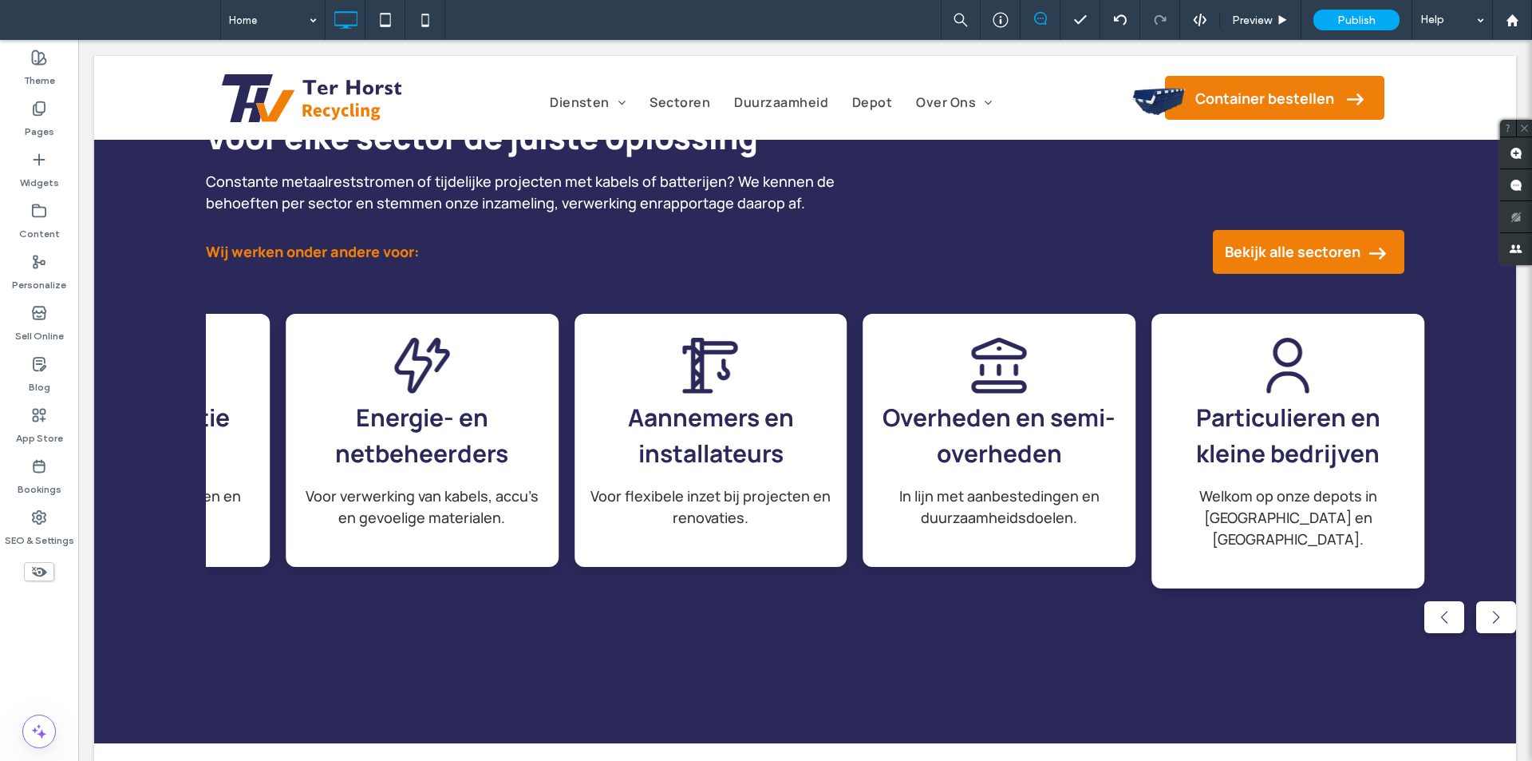
scroll to position [1835, 0]
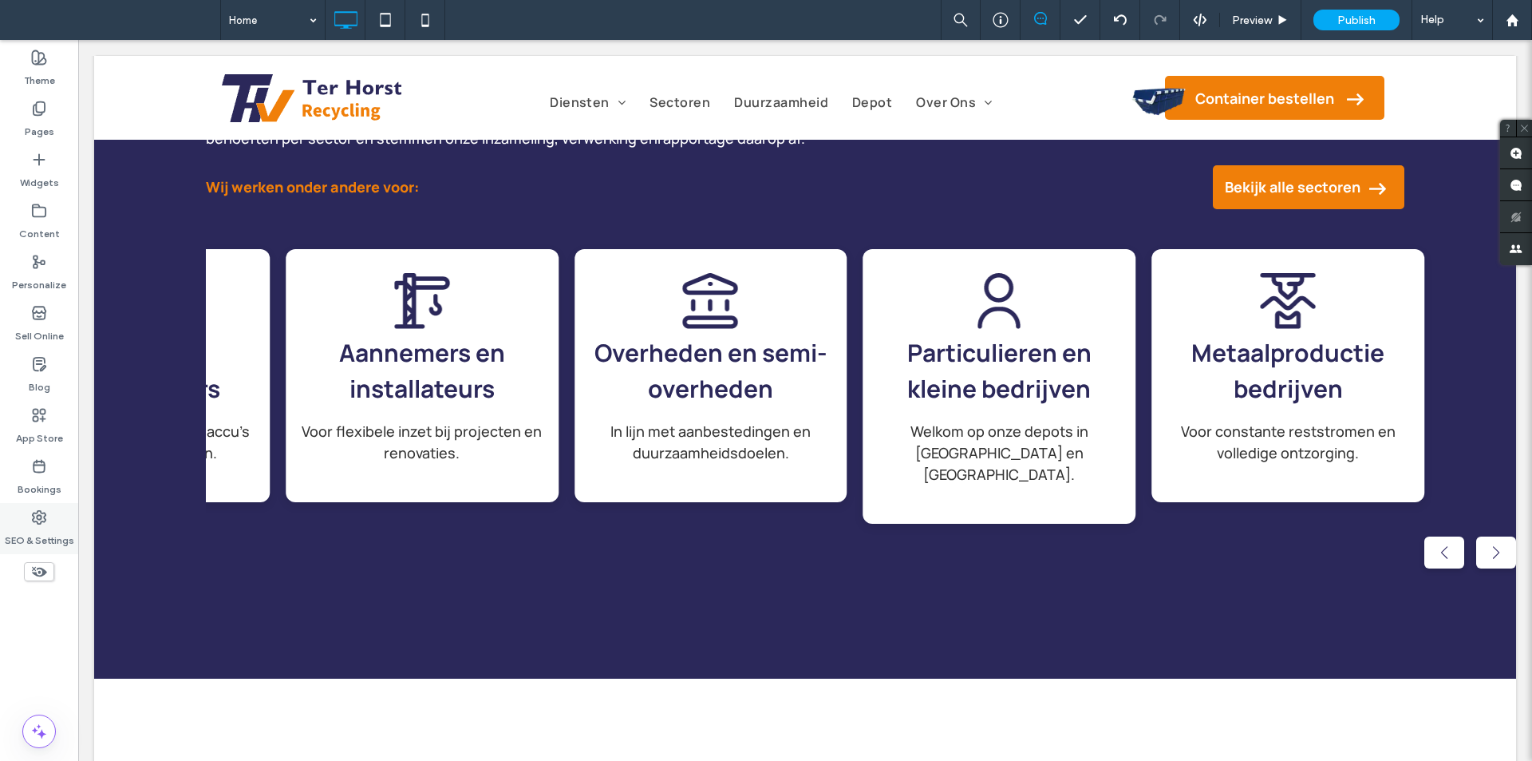
click at [49, 528] on label "SEO & Settings" at bounding box center [39, 536] width 69 height 22
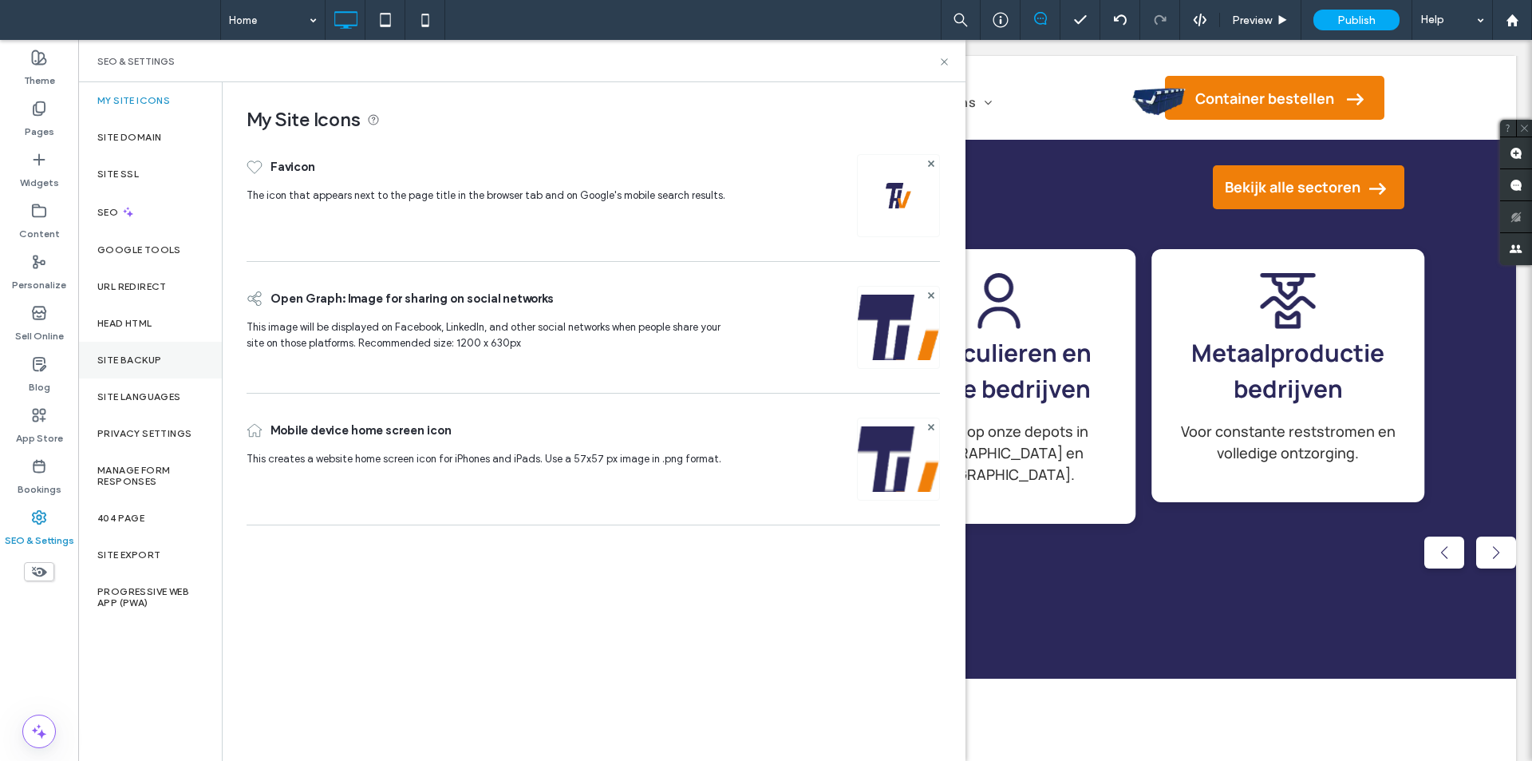
click at [145, 363] on label "Site Backup" at bounding box center [129, 359] width 64 height 11
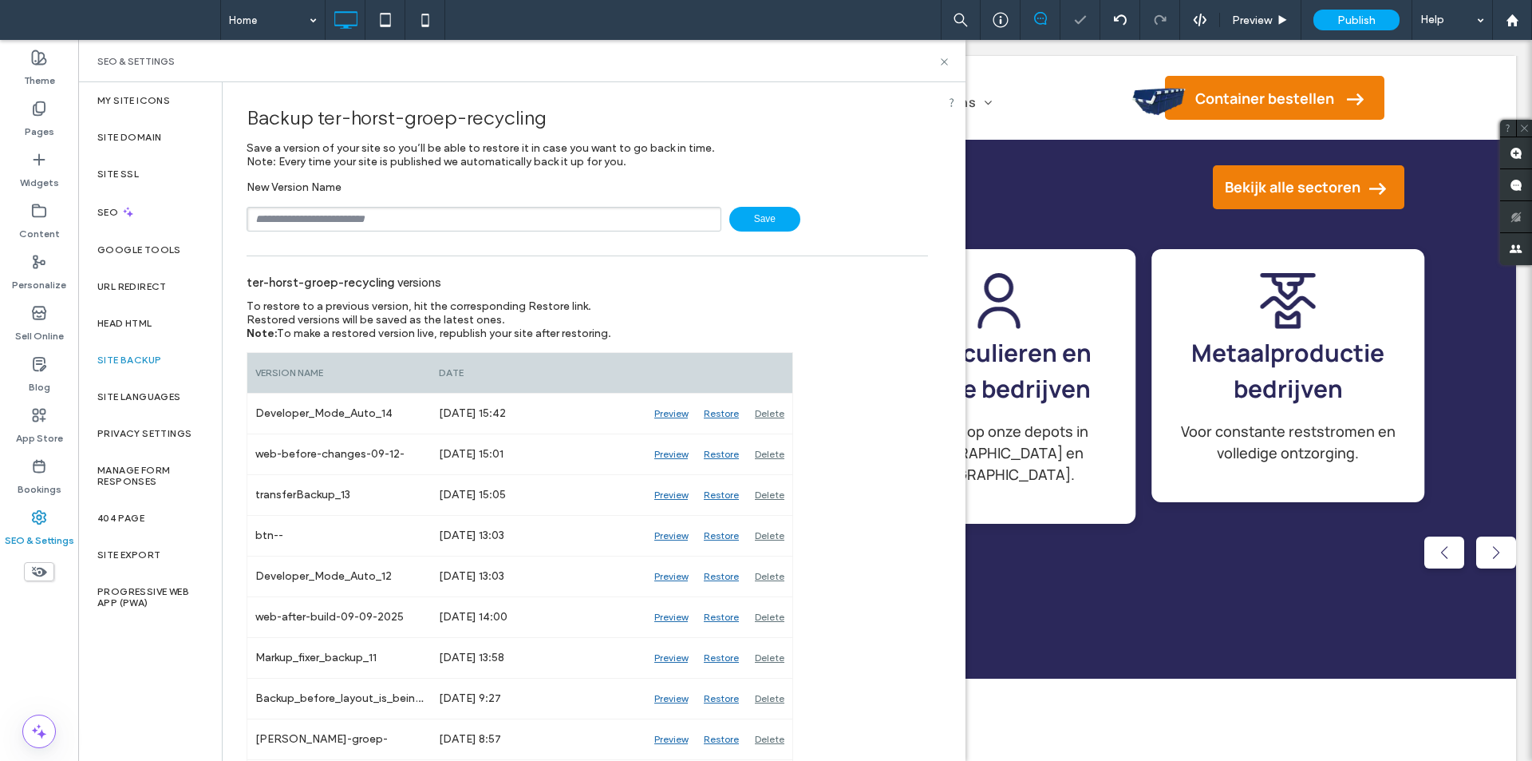
click at [418, 219] on input "text" at bounding box center [484, 219] width 475 height 25
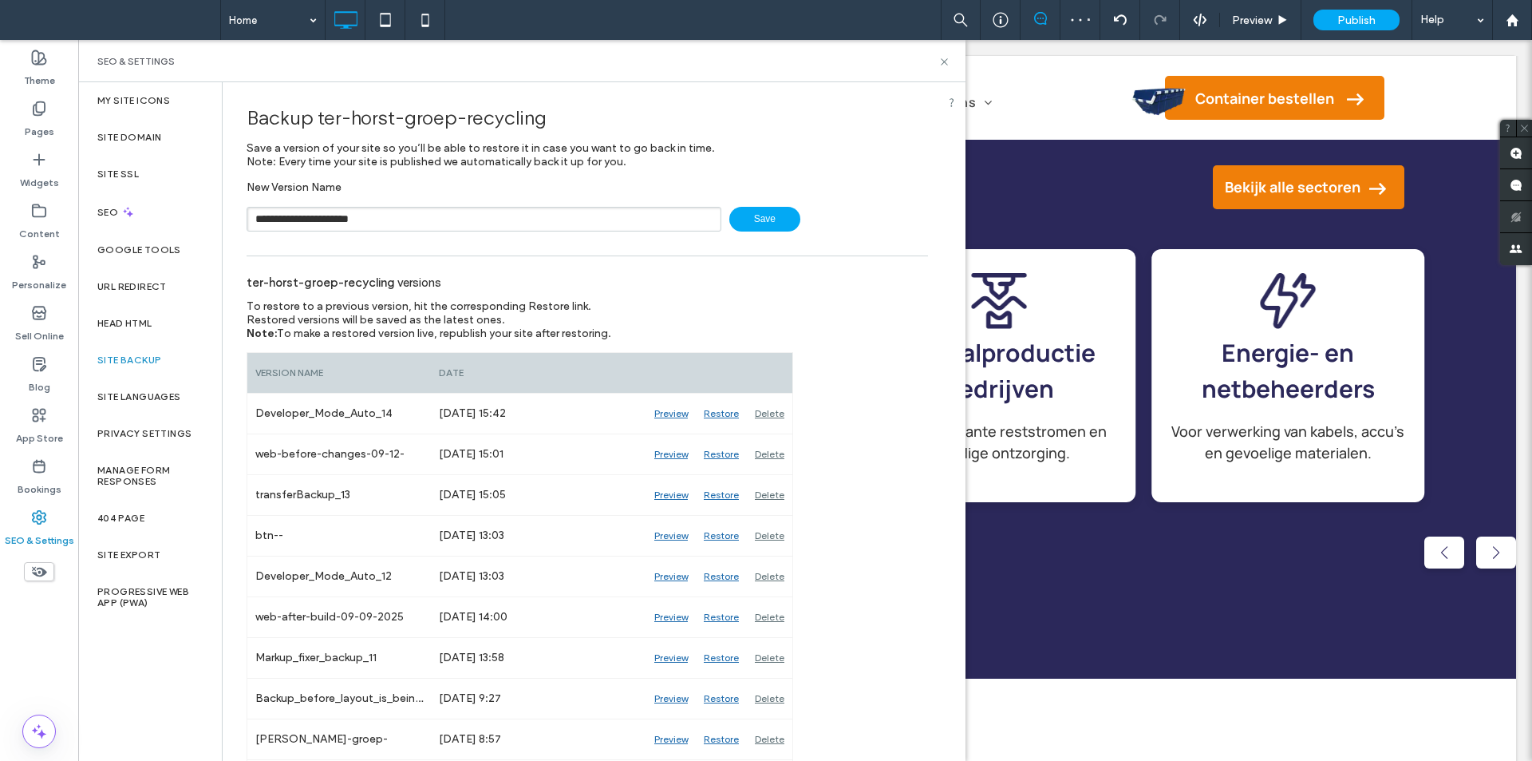
type input "**********"
